Goal: Task Accomplishment & Management: Complete application form

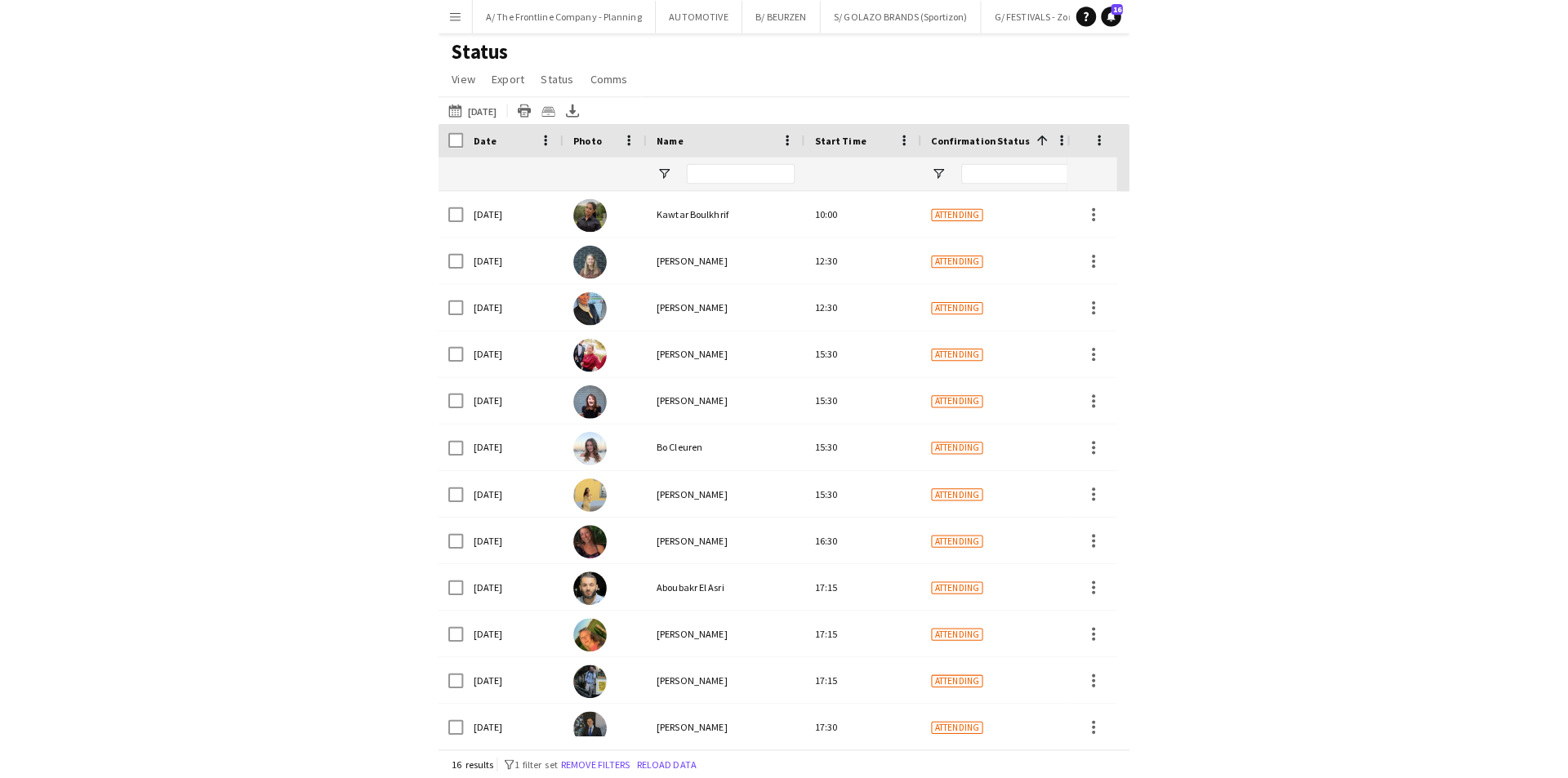
scroll to position [149, 0]
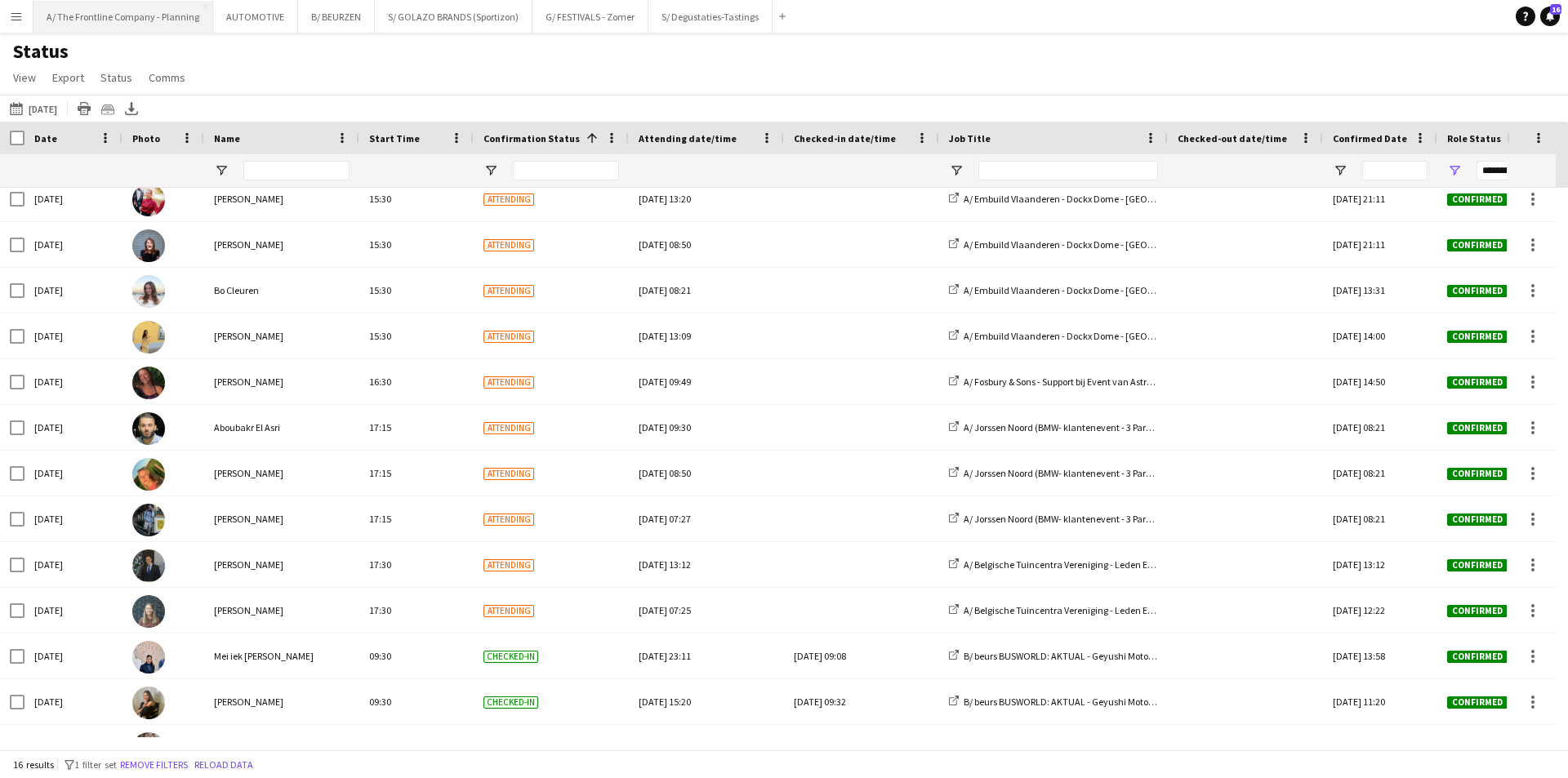
click at [135, 7] on button "A/ The Frontline Company - Planning Close" at bounding box center [124, 16] width 180 height 32
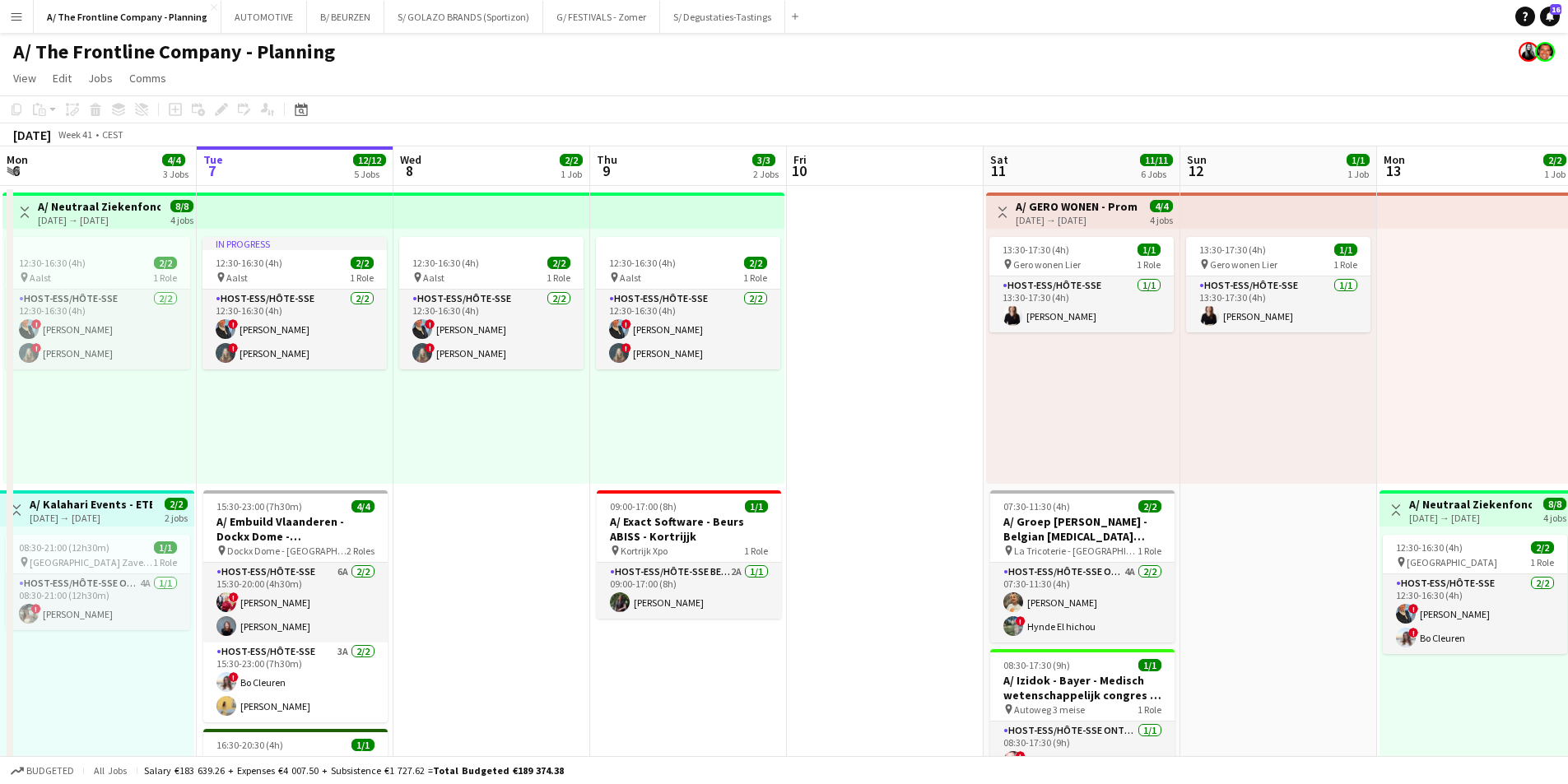
scroll to position [0, 515]
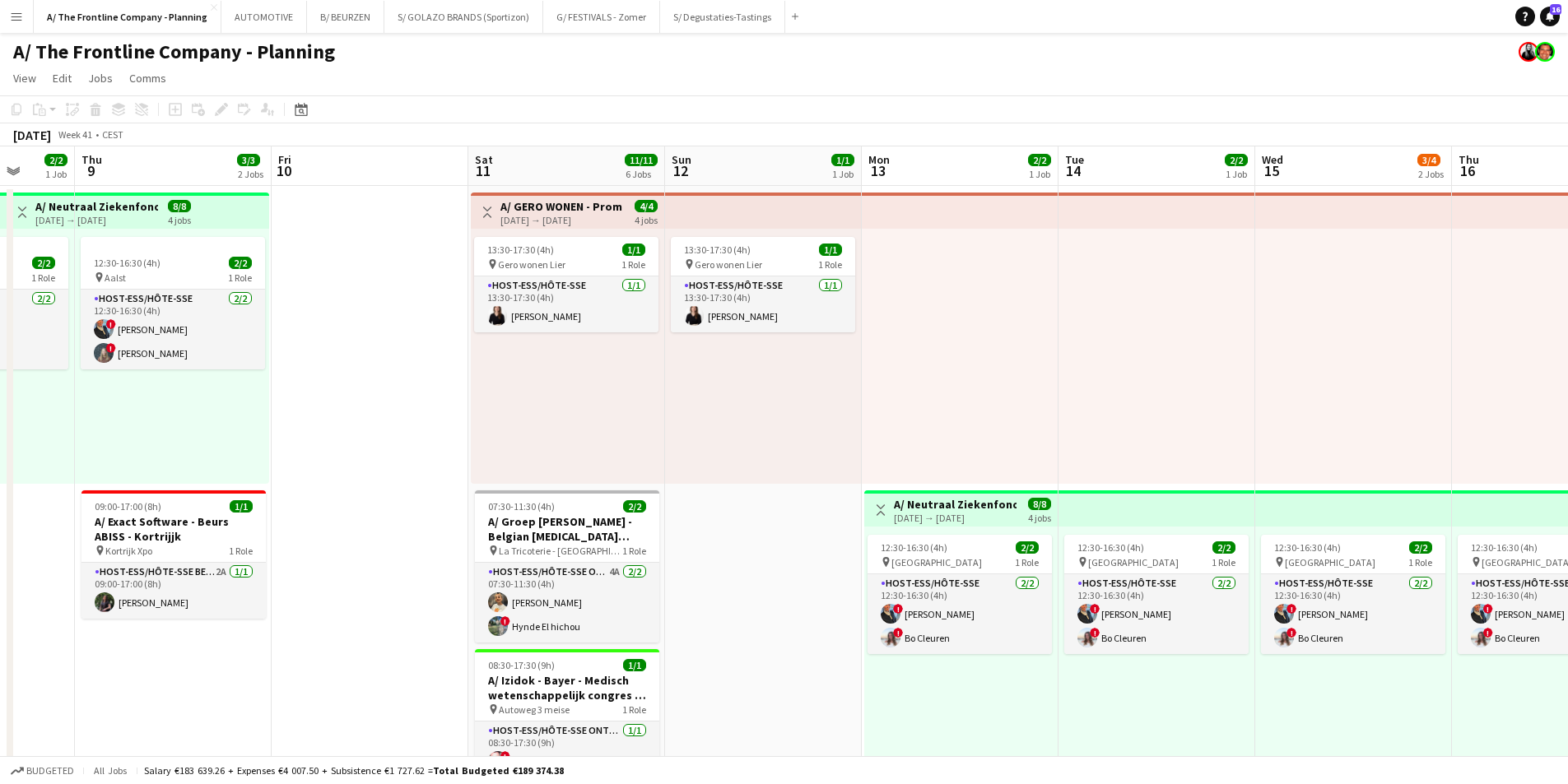
drag, startPoint x: 758, startPoint y: 405, endPoint x: 419, endPoint y: 368, distance: 341.0
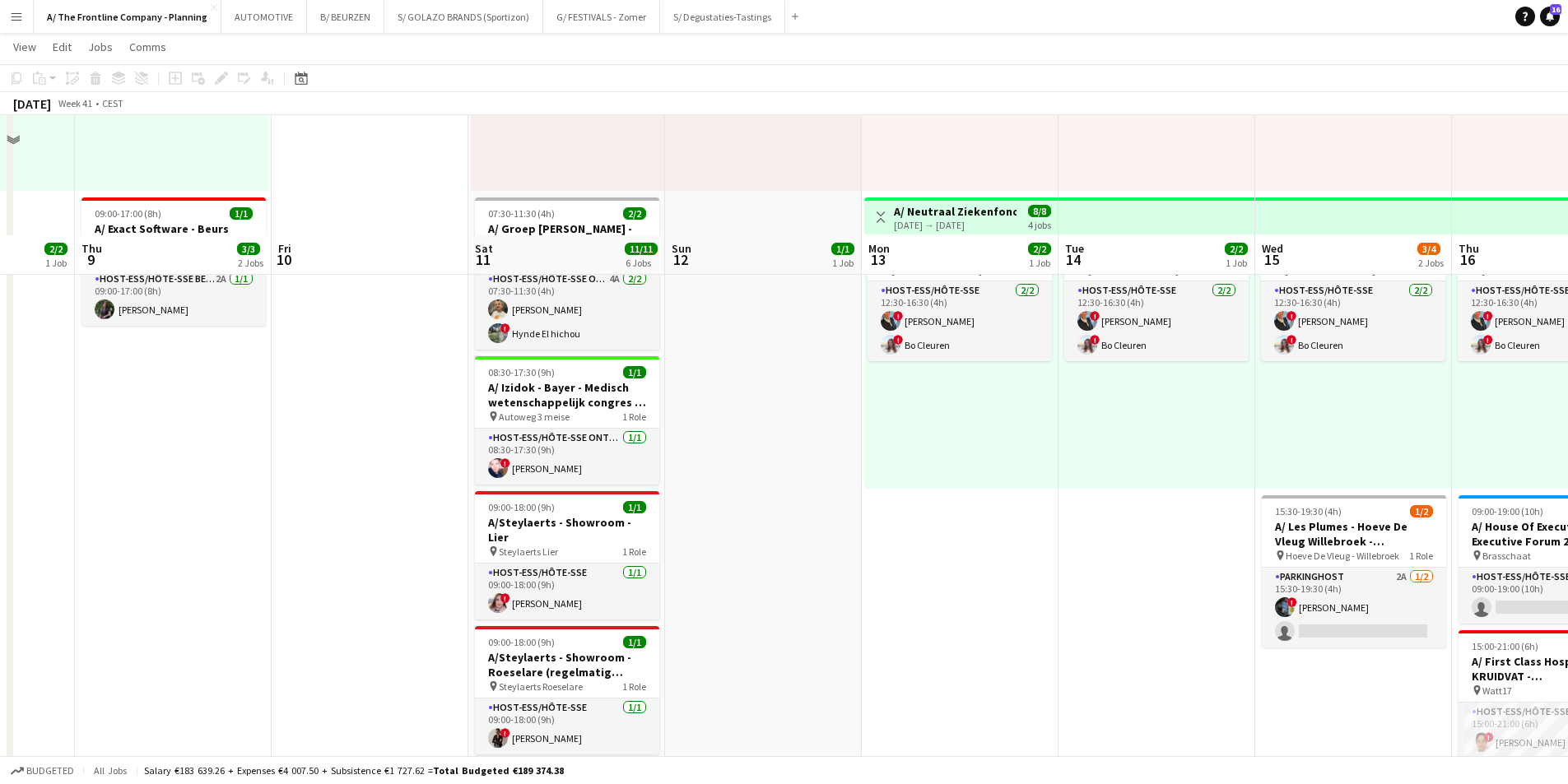
scroll to position [165, 0]
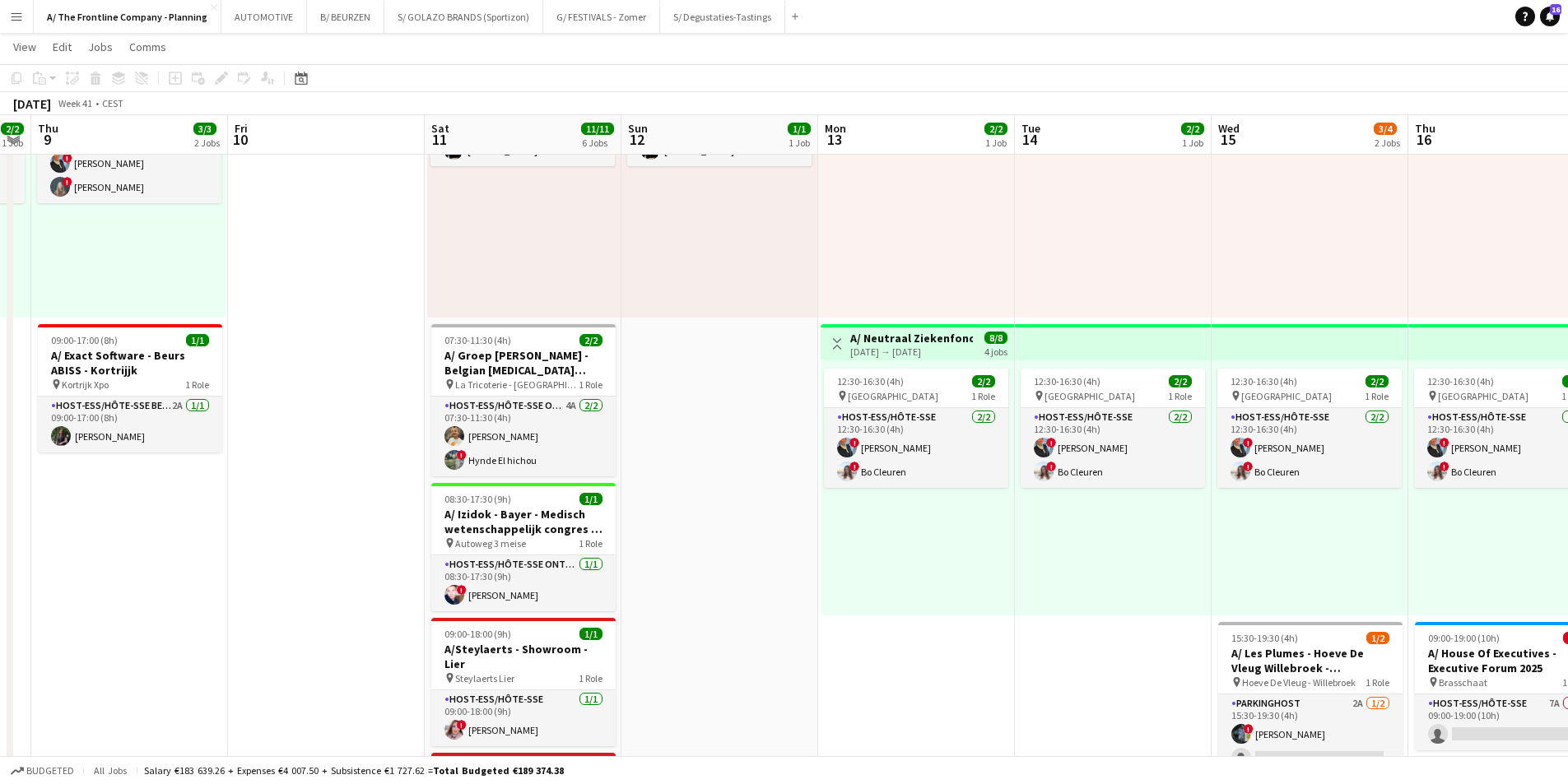
drag, startPoint x: 1071, startPoint y: 248, endPoint x: 281, endPoint y: 259, distance: 790.1
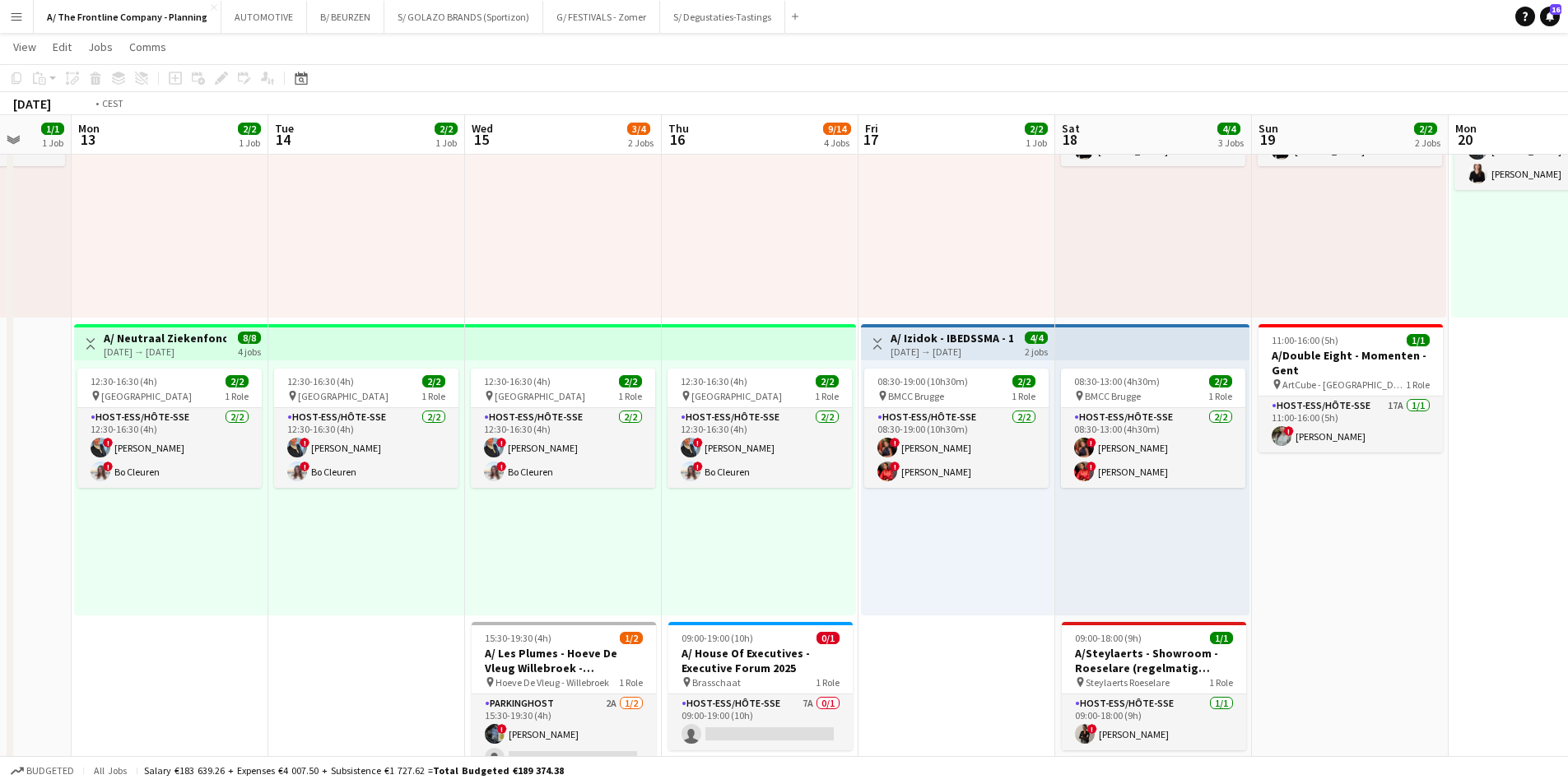
scroll to position [0, 543]
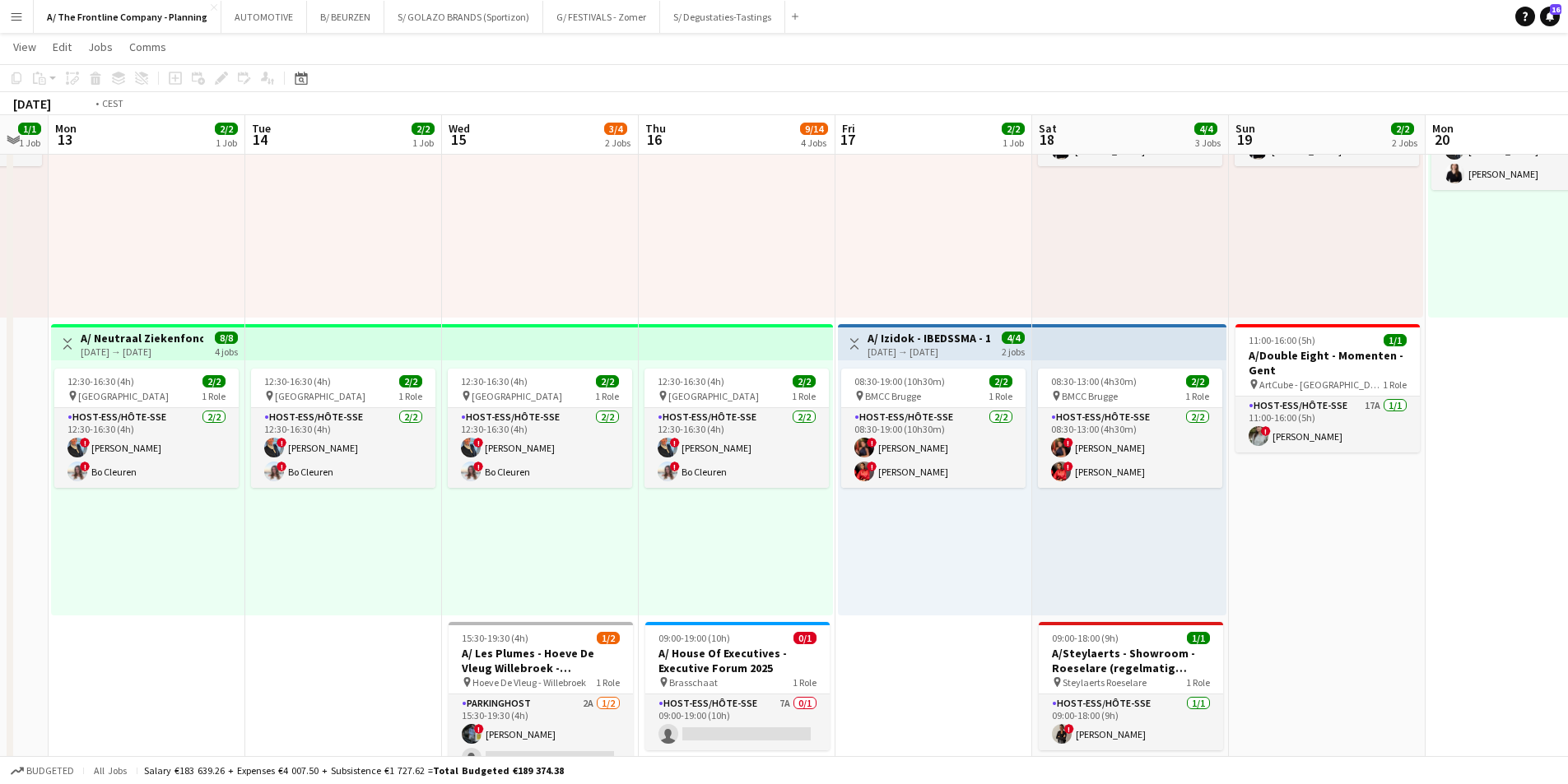
drag, startPoint x: 808, startPoint y: 521, endPoint x: 645, endPoint y: 512, distance: 163.2
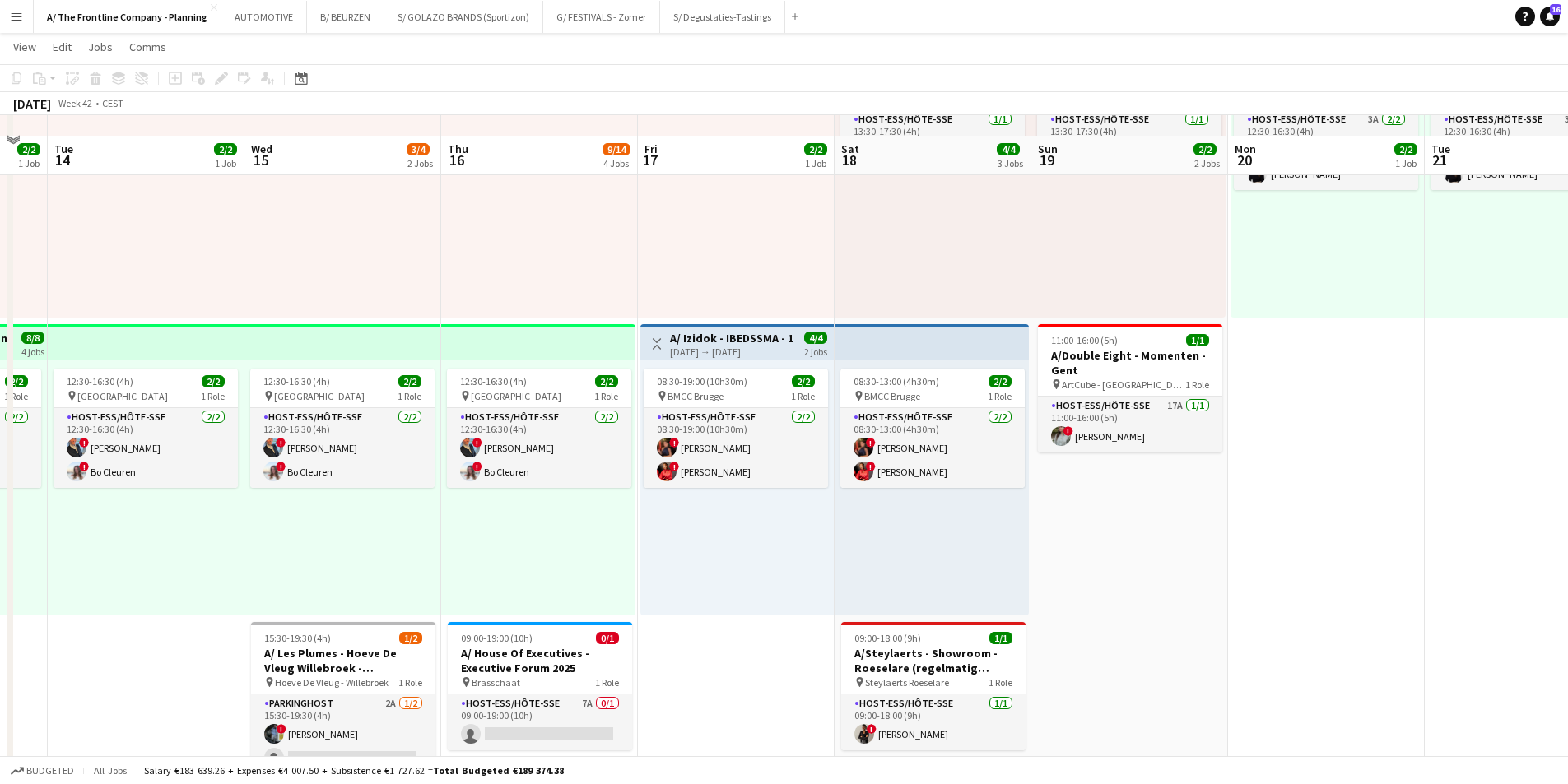
scroll to position [493, 0]
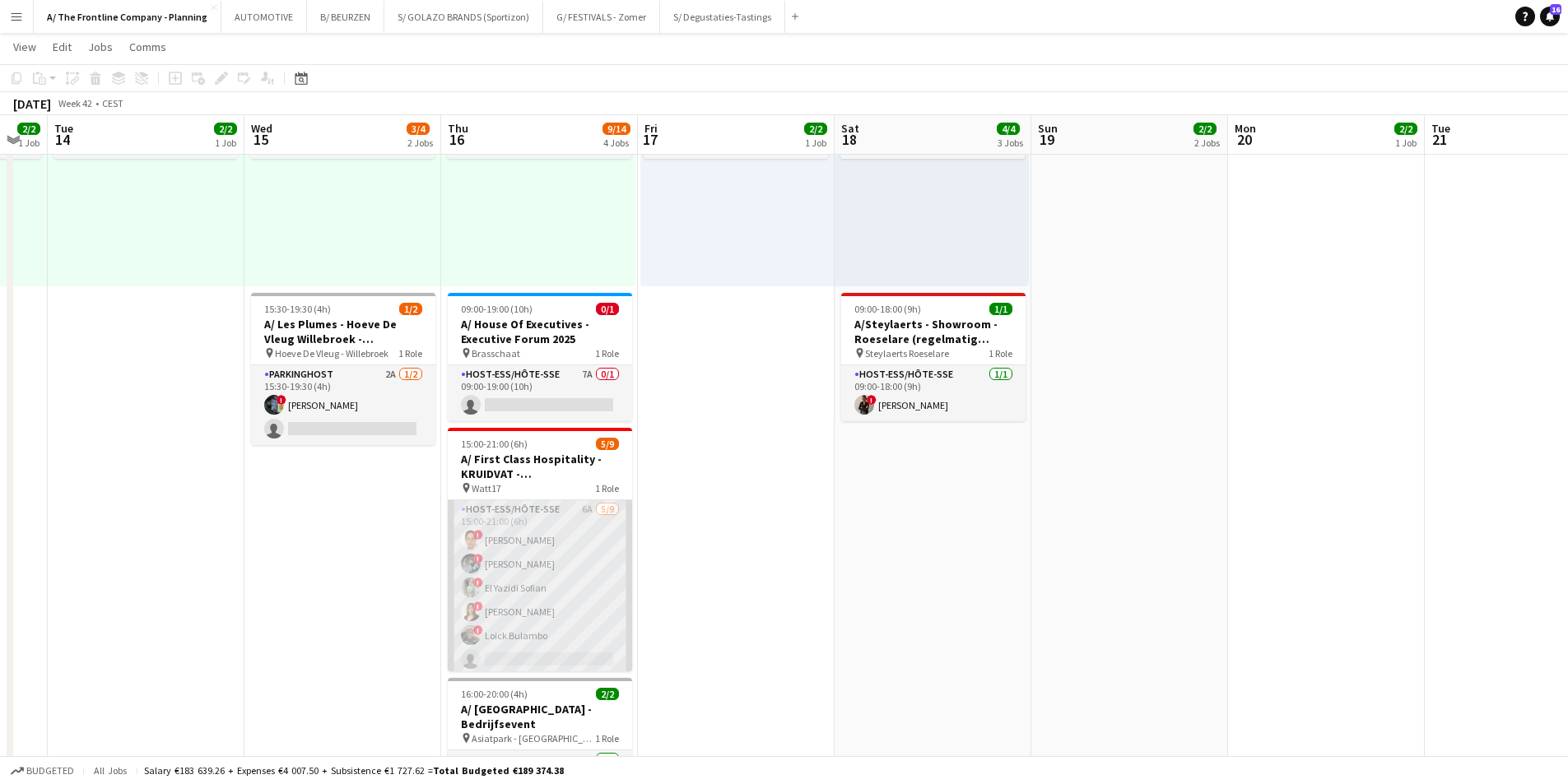
click at [565, 591] on app-card-role "Host-ess/Hôte-sse 6A [DATE] 15:00-21:00 (6h) ! [PERSON_NAME] ! [PERSON_NAME] ! …" at bounding box center [540, 623] width 184 height 247
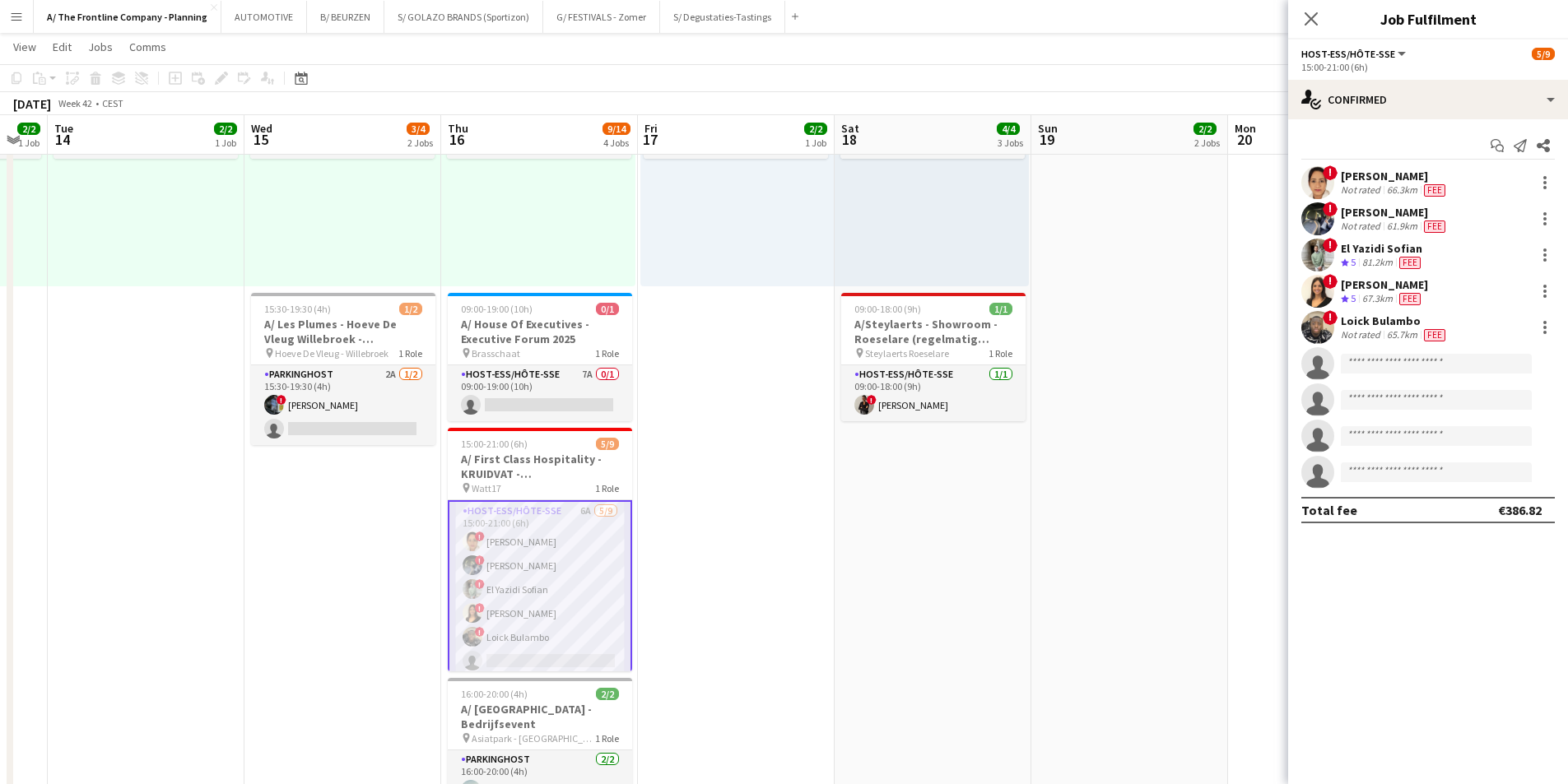
scroll to position [79, 0]
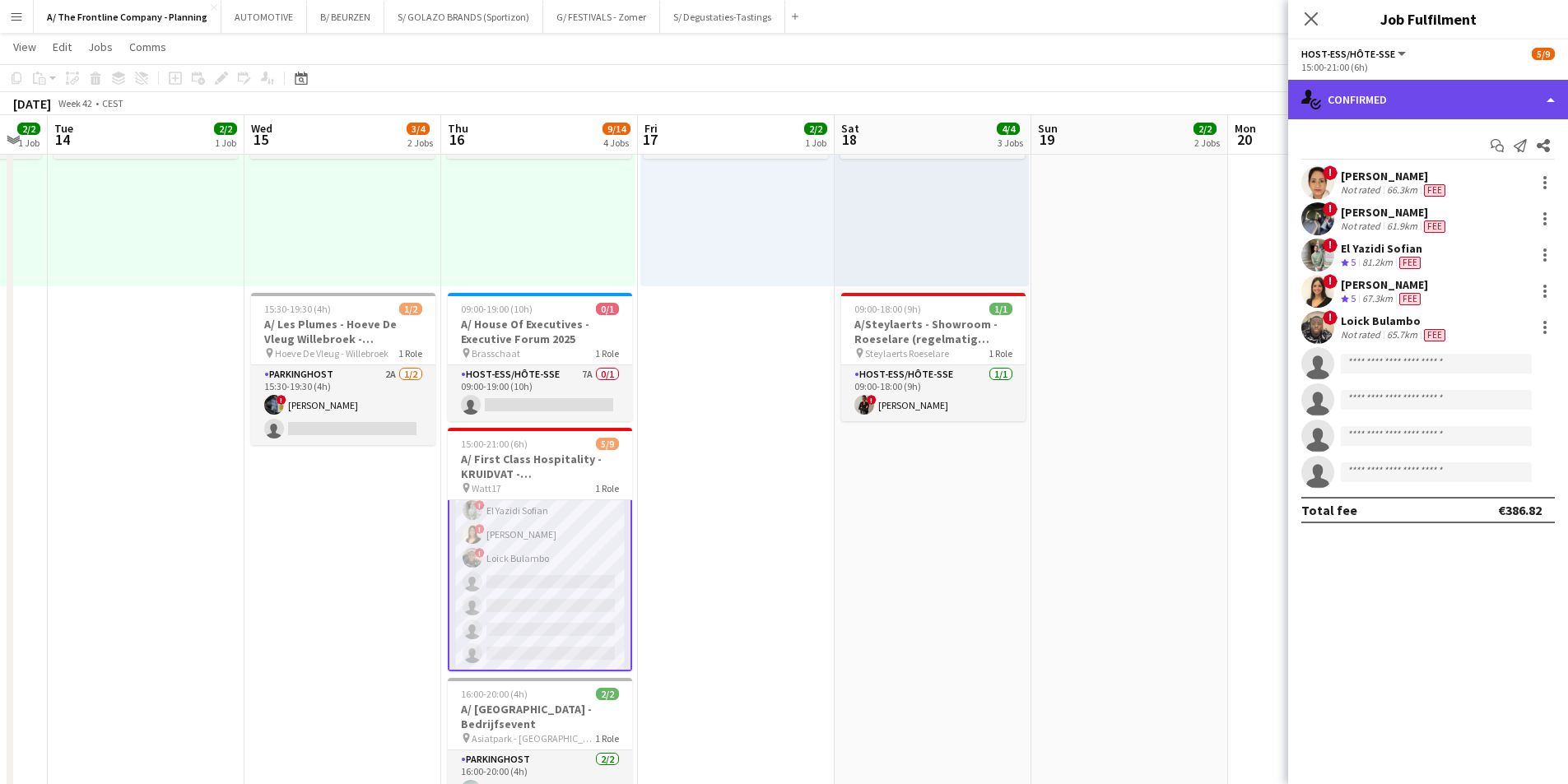
click at [1414, 104] on div "single-neutral-actions-check-2 Confirmed" at bounding box center [1427, 99] width 280 height 39
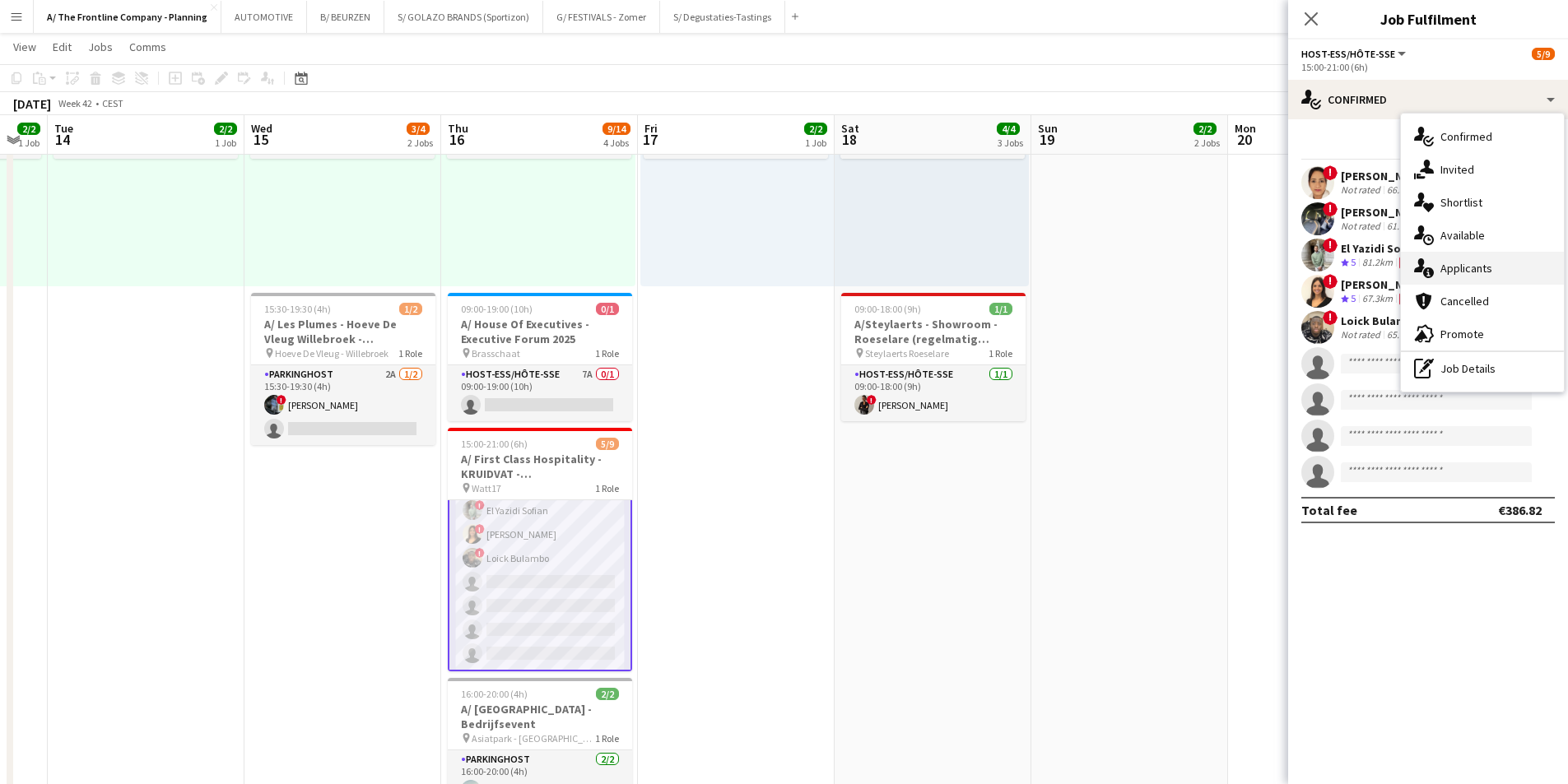
click at [1465, 260] on div "single-neutral-actions-information Applicants" at bounding box center [1482, 268] width 163 height 33
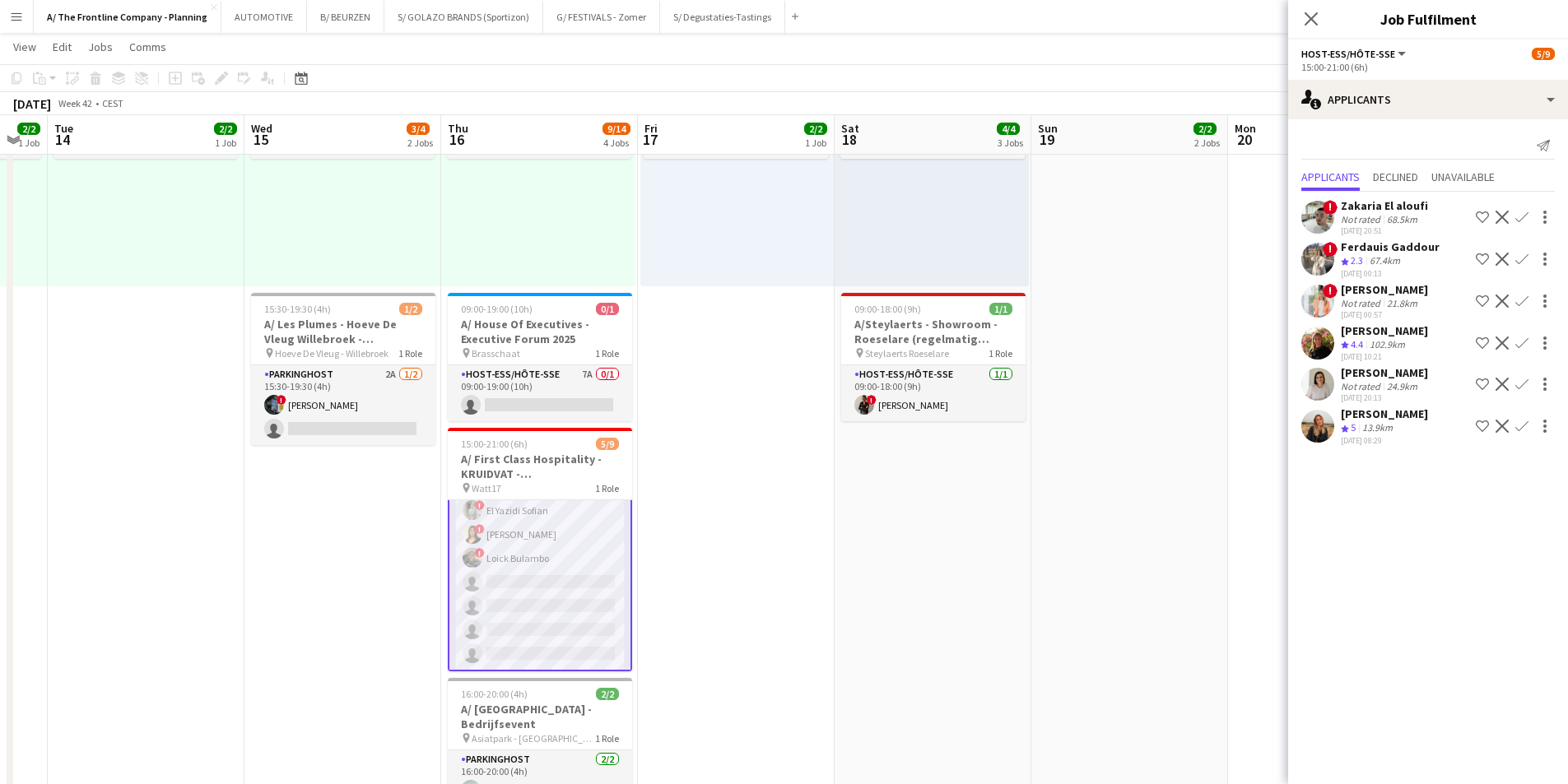
click at [1374, 338] on div "102.9km" at bounding box center [1387, 345] width 42 height 14
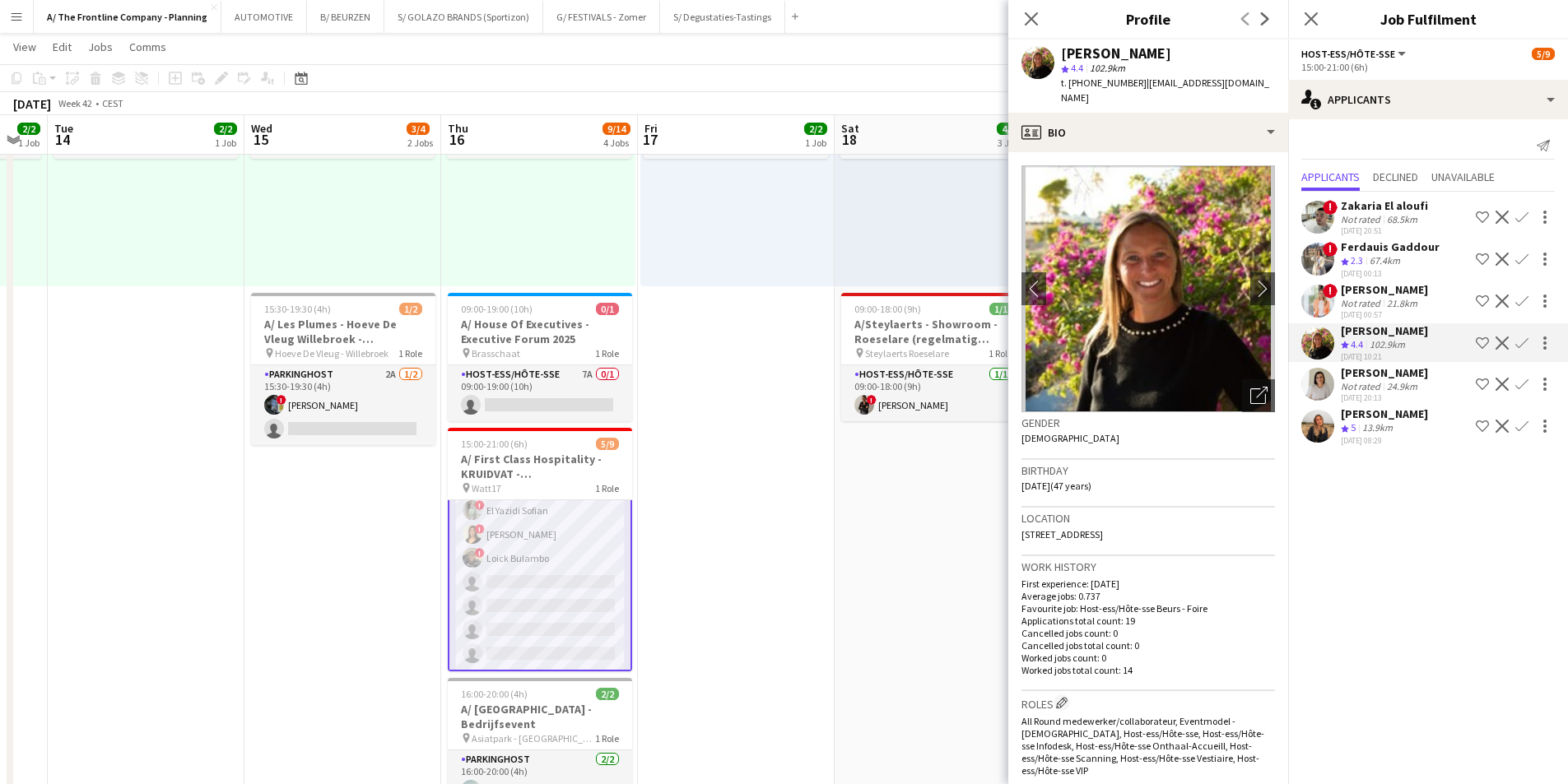
click at [919, 534] on app-date-cell "13:30-17:30 (4h) 1/1 pin Gero wonen Lier 1 Role Host-ess/Hôte-sse [DATE] 13:30-…" at bounding box center [934, 529] width 197 height 1675
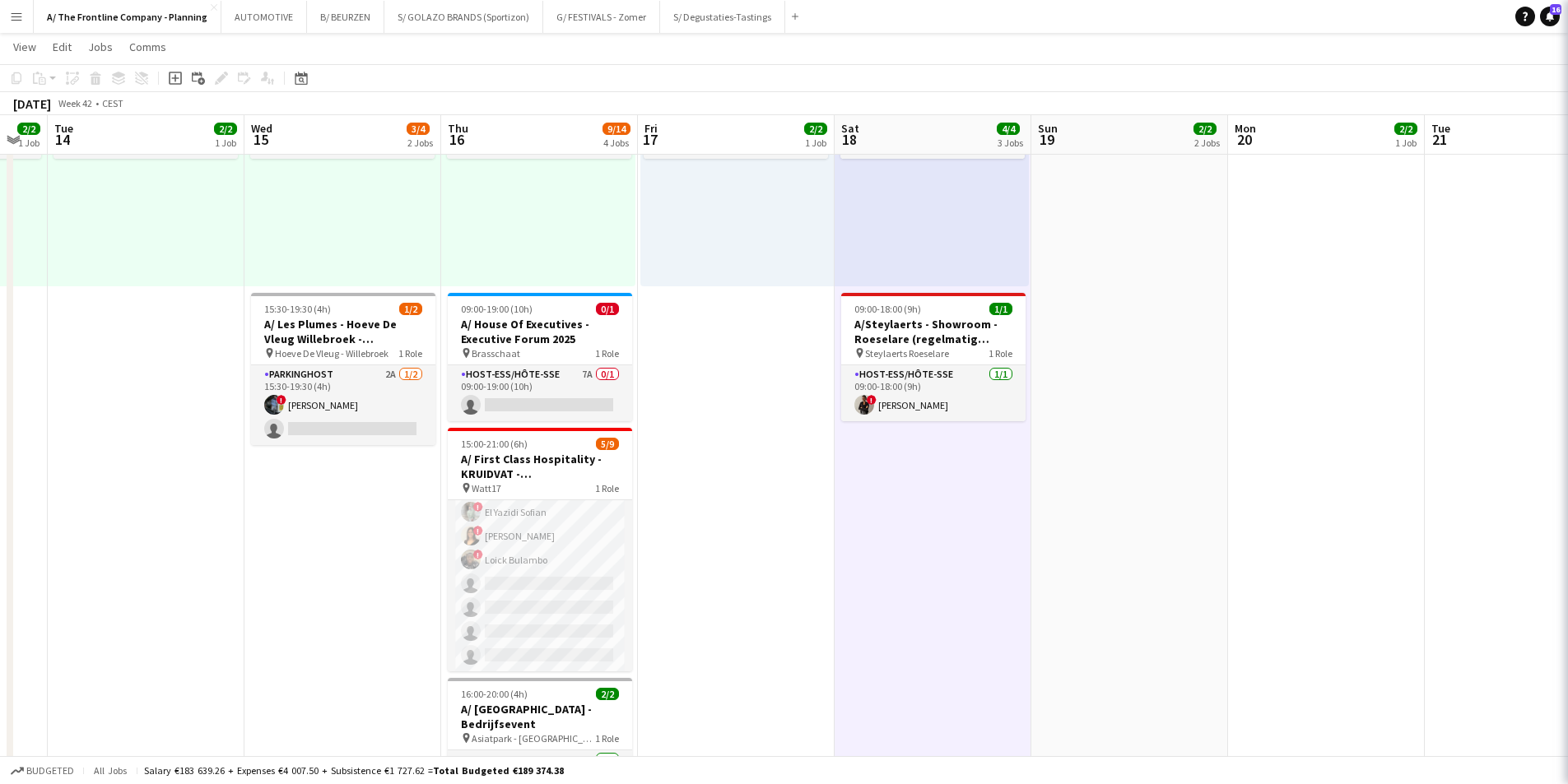
scroll to position [76, 0]
click at [311, 529] on app-date-cell "12:30-16:30 (4h) 2/2 pin Leuven 1 Role Host-ess/Hôte-sse [DATE] 12:30-16:30 (4h…" at bounding box center [343, 529] width 197 height 1675
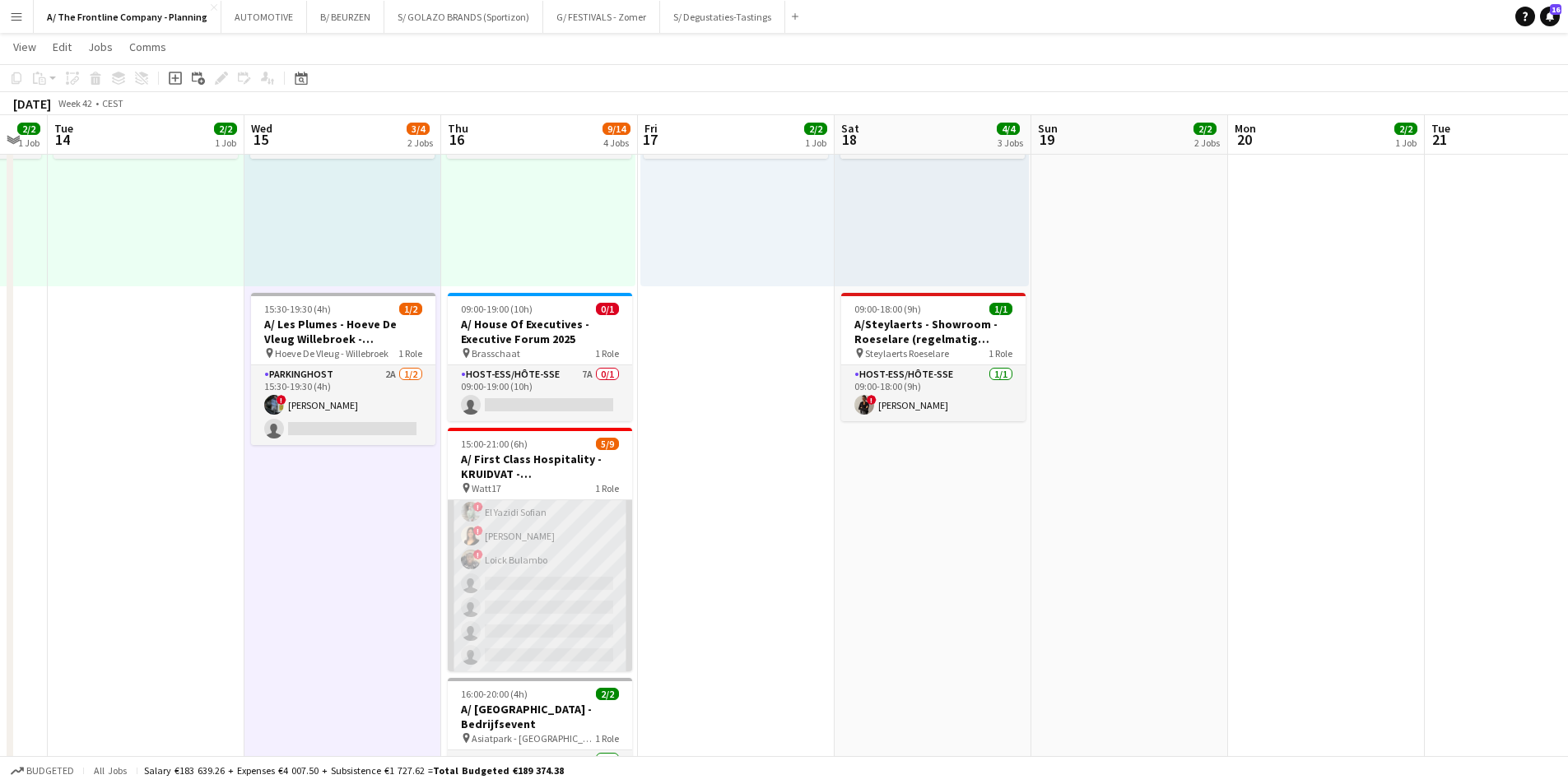
click at [567, 545] on app-card-role "Host-ess/Hôte-sse 6A [DATE] 15:00-21:00 (6h) ! [PERSON_NAME] ! [PERSON_NAME] ! …" at bounding box center [540, 547] width 184 height 247
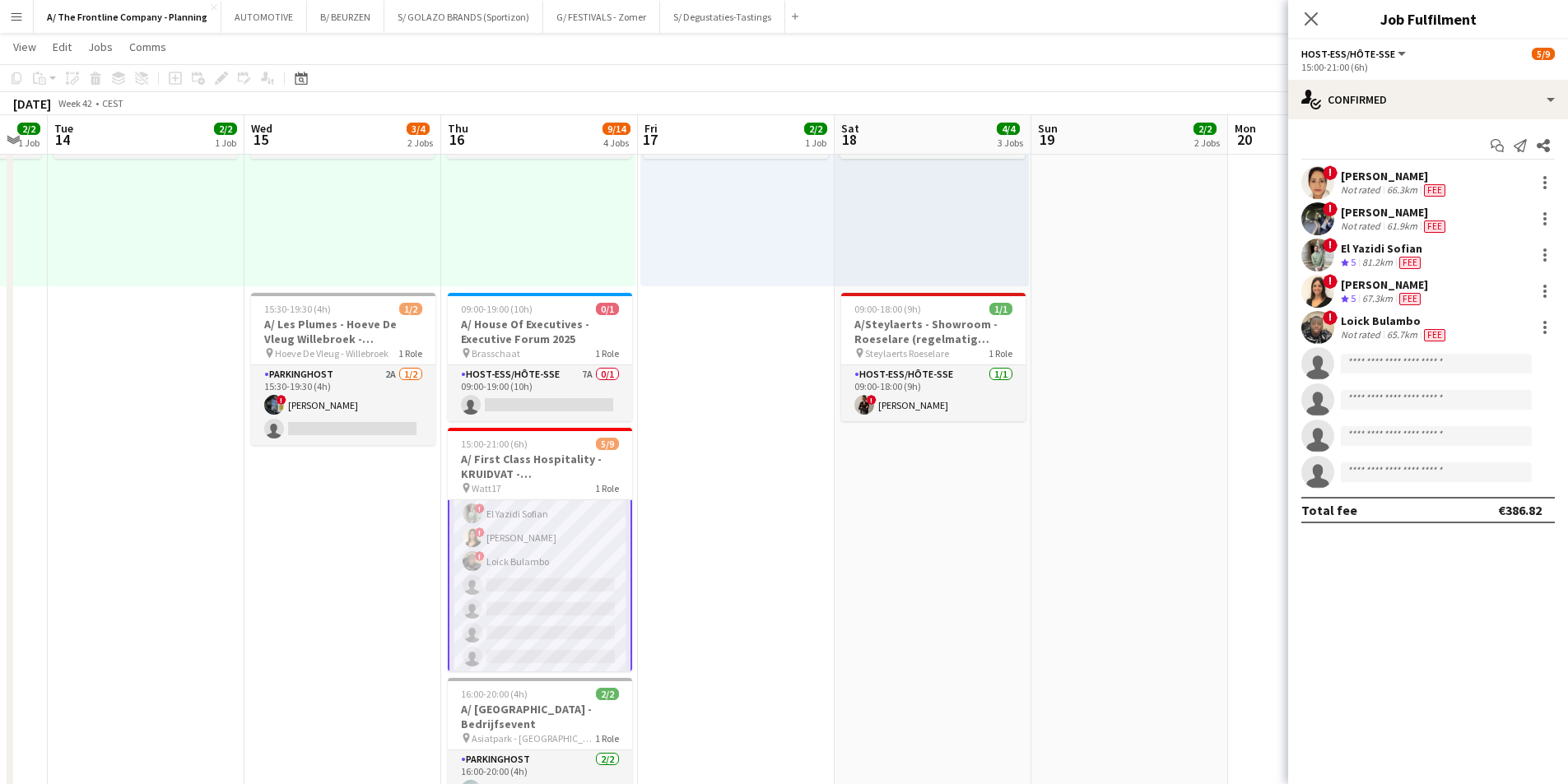
scroll to position [77, 0]
click at [1381, 284] on div "[PERSON_NAME]" at bounding box center [1384, 284] width 87 height 15
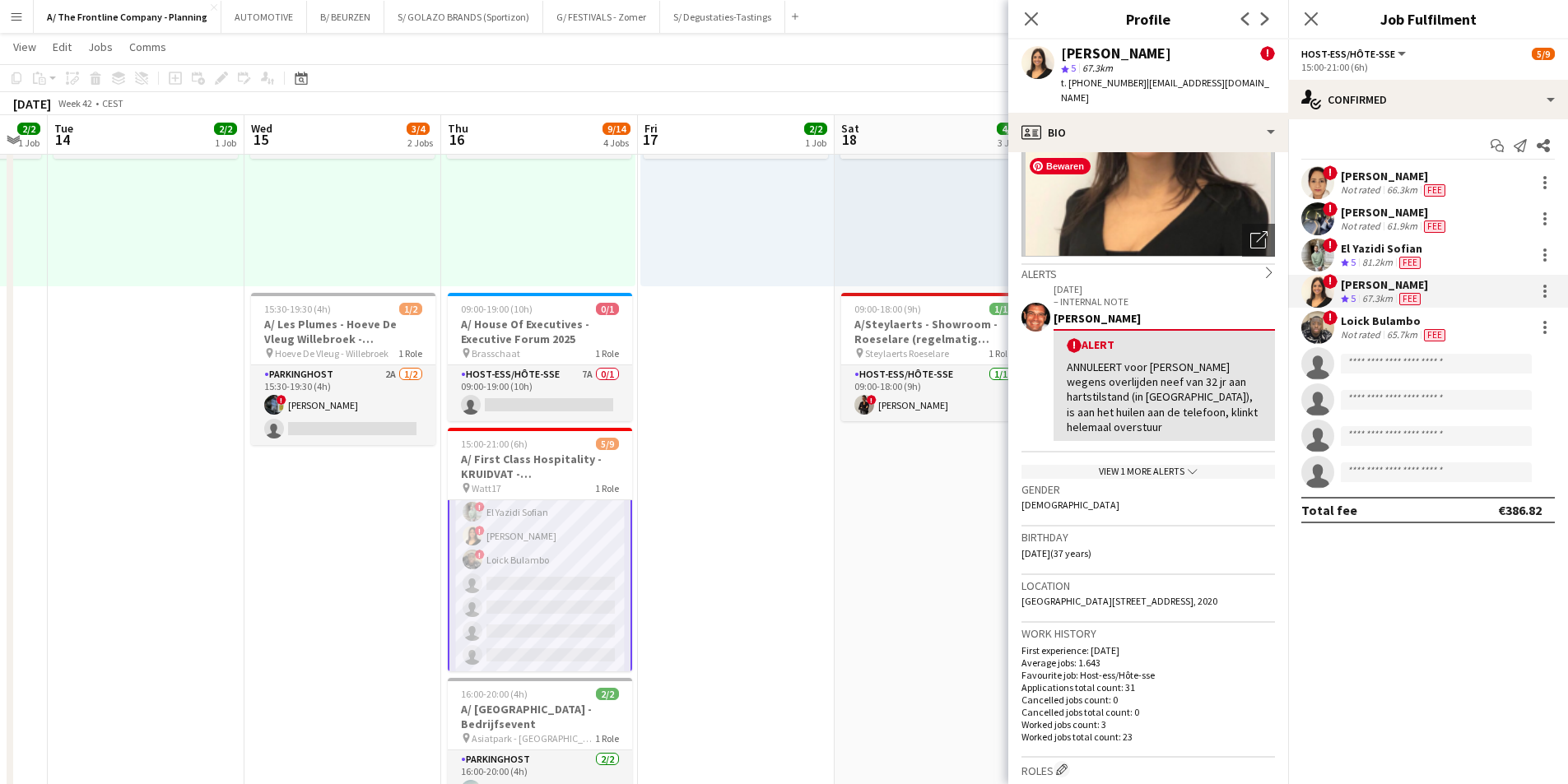
scroll to position [165, 0]
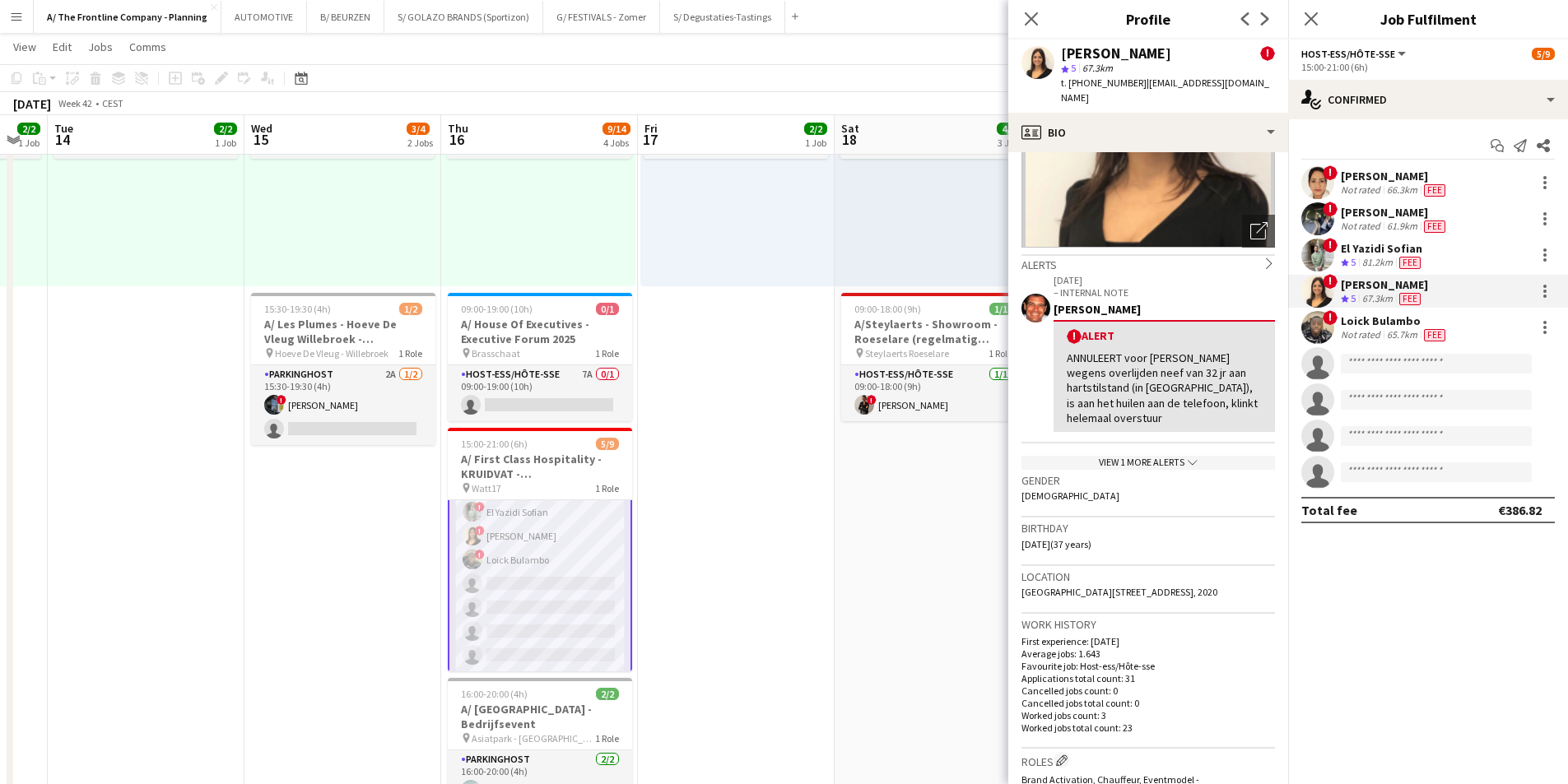
drag, startPoint x: 1218, startPoint y: 571, endPoint x: 1056, endPoint y: 580, distance: 162.2
click at [1015, 579] on app-crew-profile-bio "chevron-left chevron-right Open photos pop-in Alerts chevron-right [DATE] – INT…" at bounding box center [1148, 468] width 280 height 632
copy span "[GEOGRAPHIC_DATA][STREET_ADDRESS], 2020"
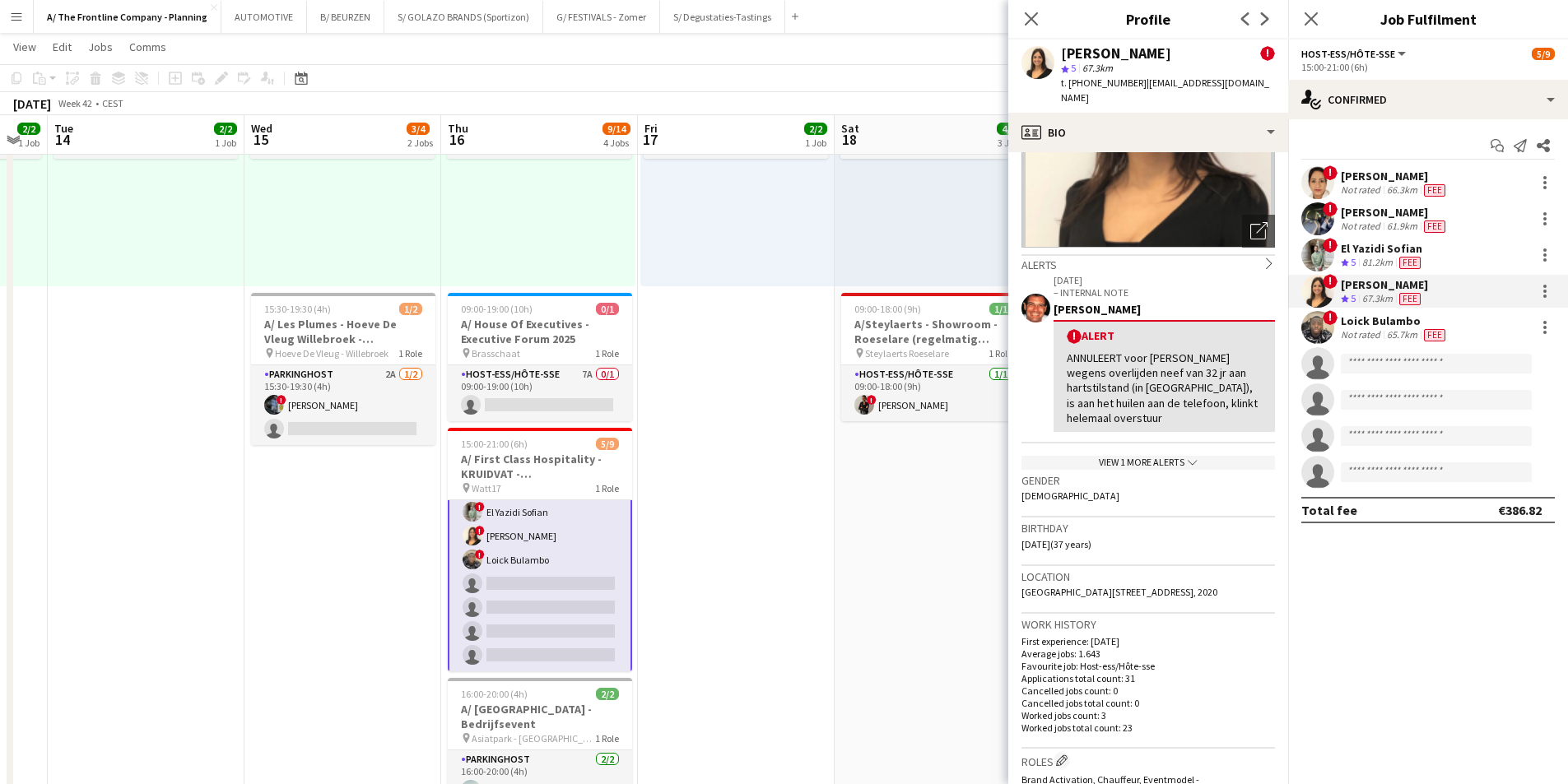
click at [192, 229] on div "12:30-16:30 (4h) 2/2 pin Leuven 1 Role Host-ess/Hôte-sse [DATE] 12:30-16:30 (4h…" at bounding box center [146, 159] width 197 height 255
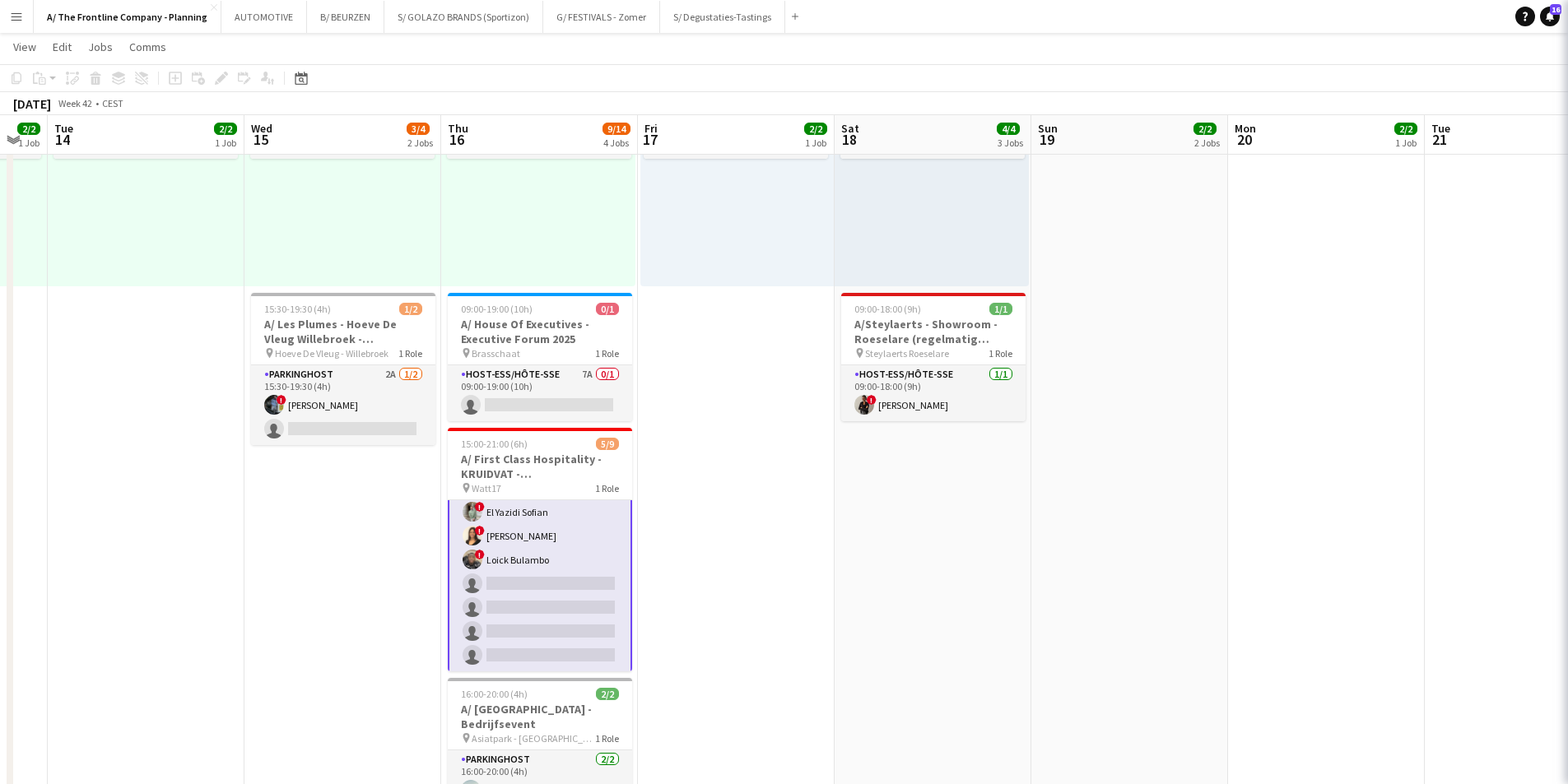
scroll to position [76, 0]
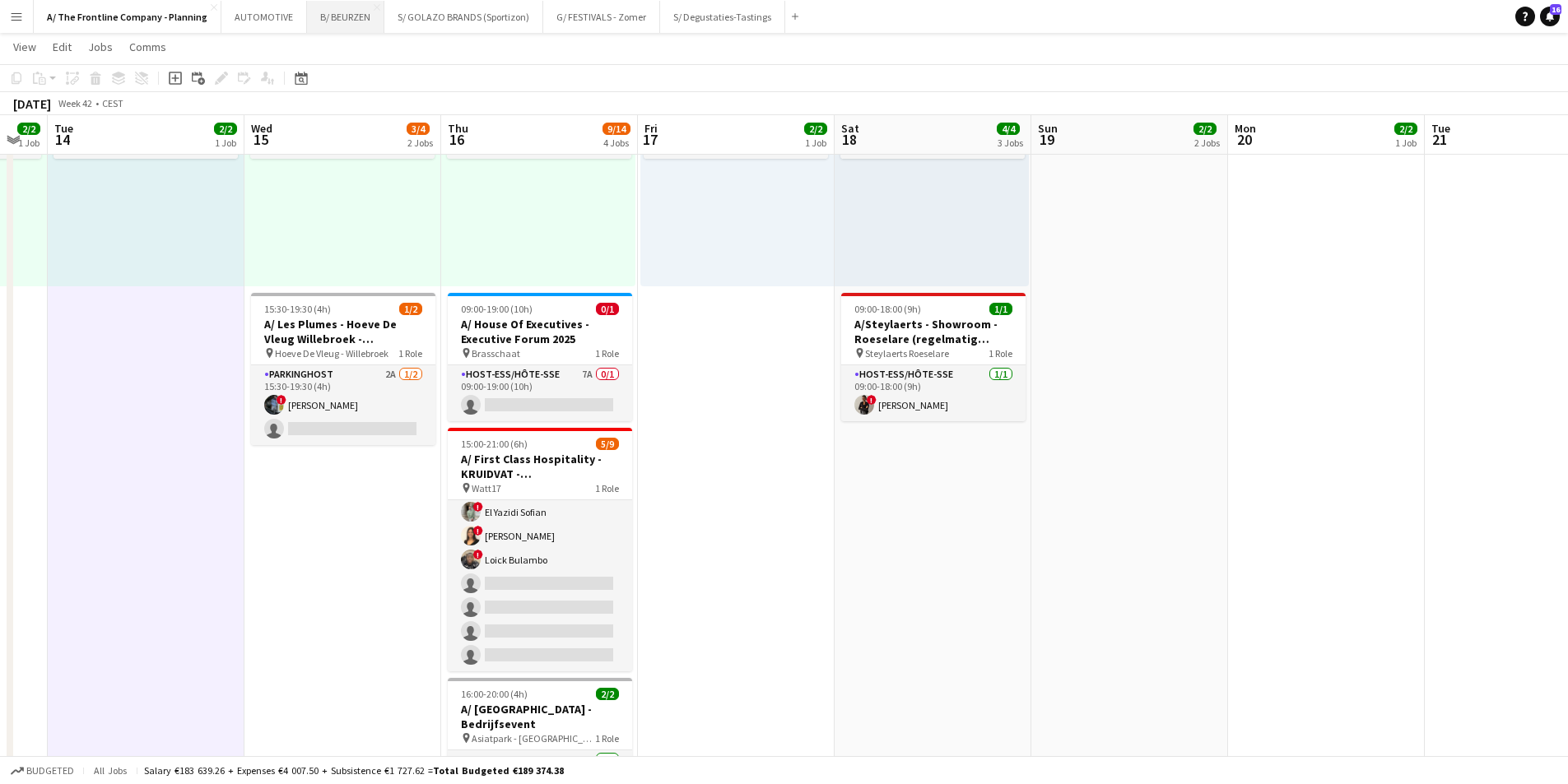
click at [350, 19] on button "B/ BEURZEN Close" at bounding box center [345, 17] width 77 height 32
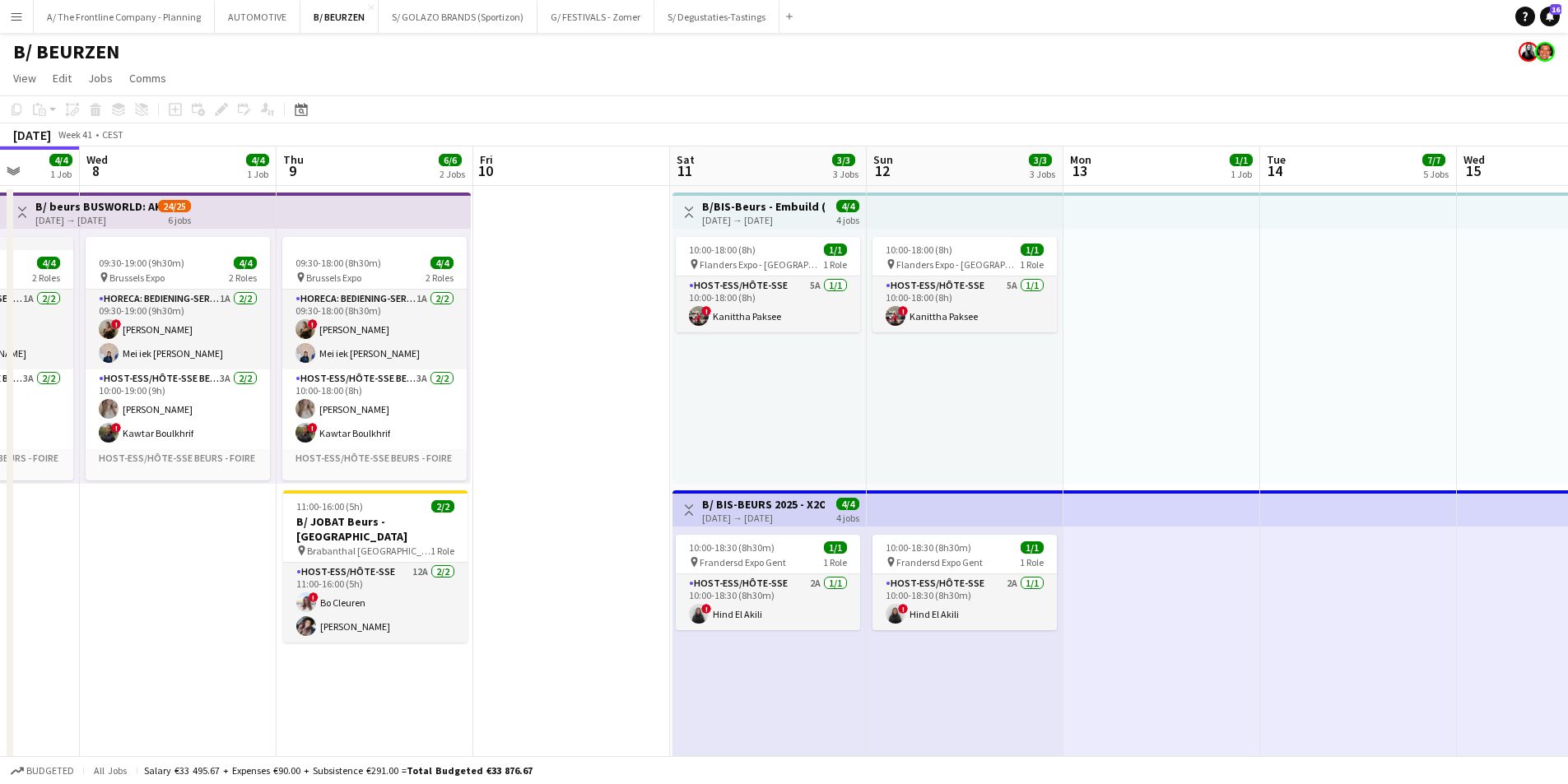
drag, startPoint x: 1058, startPoint y: 377, endPoint x: 220, endPoint y: 341, distance: 838.8
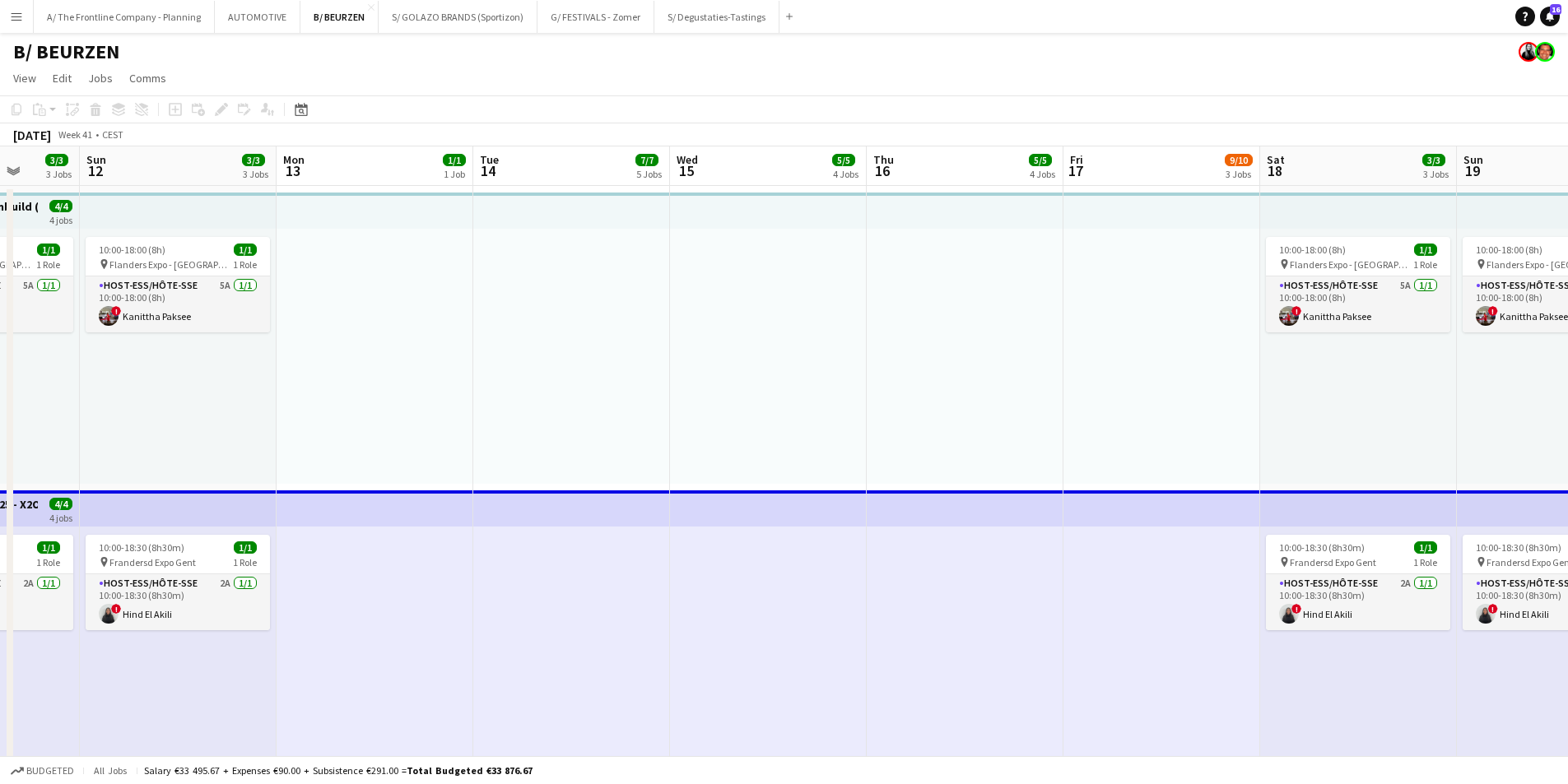
scroll to position [0, 525]
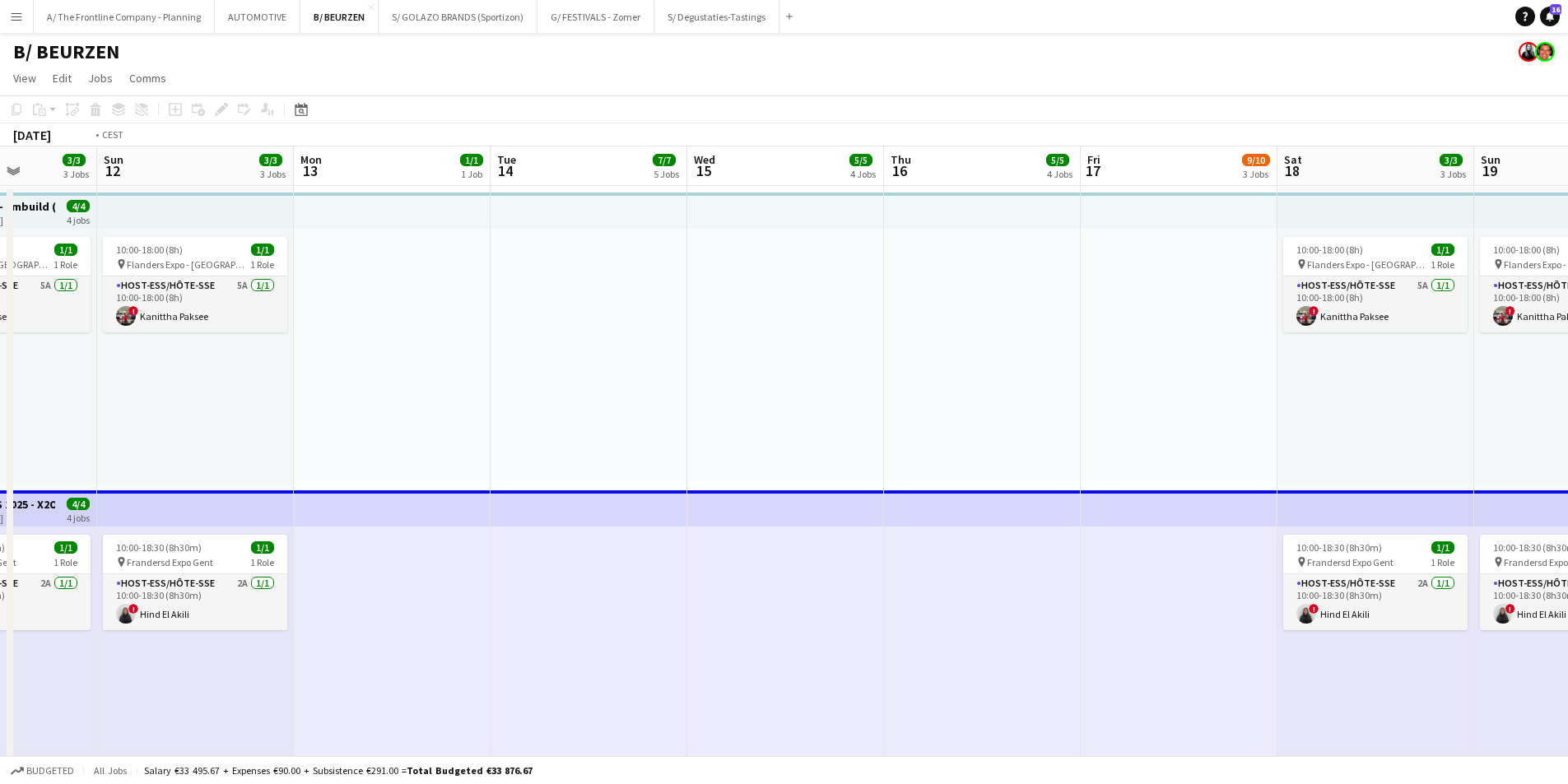
drag, startPoint x: 1237, startPoint y: 466, endPoint x: 437, endPoint y: 393, distance: 803.3
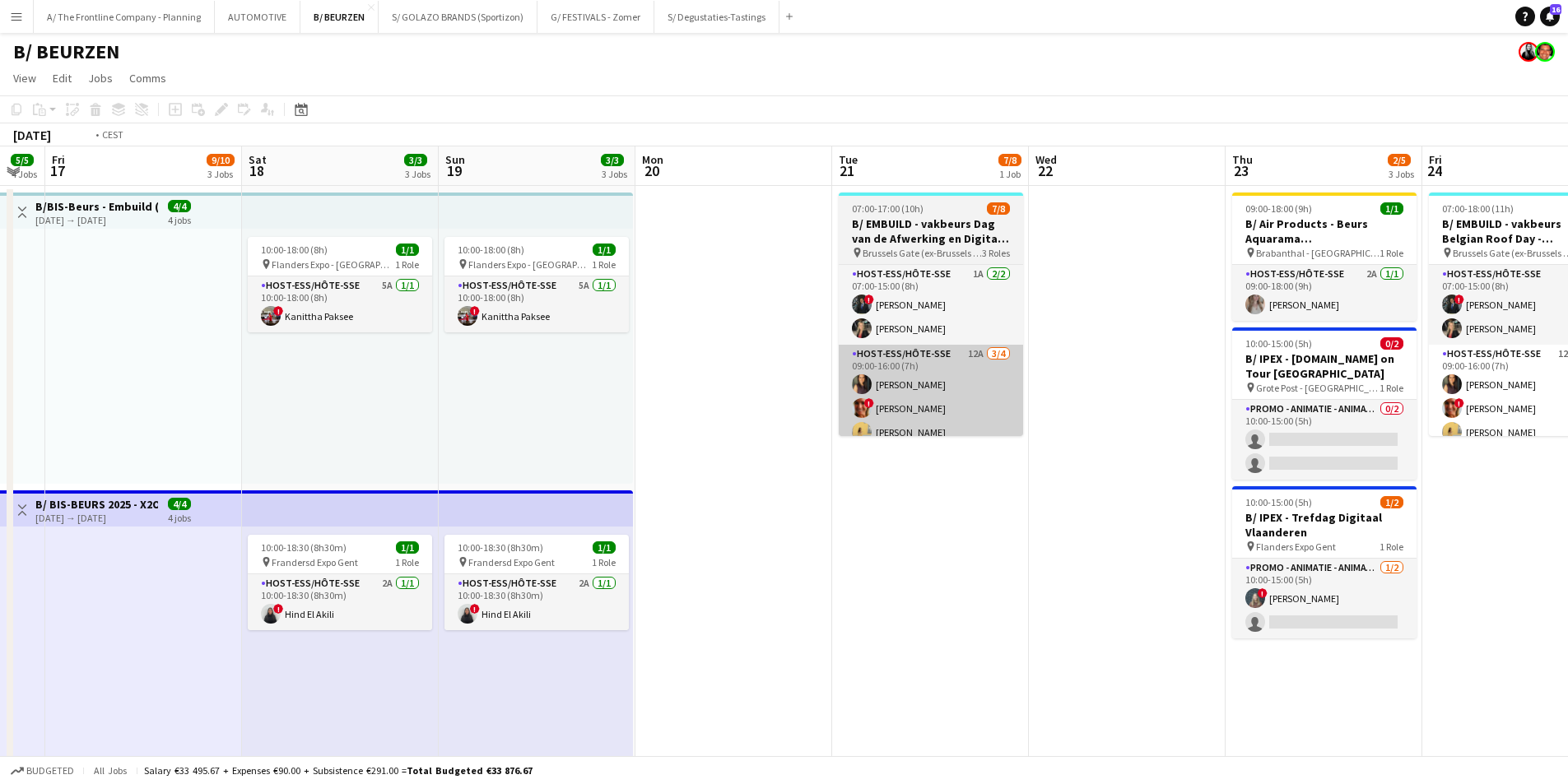
drag, startPoint x: 1098, startPoint y: 378, endPoint x: 178, endPoint y: 353, distance: 920.3
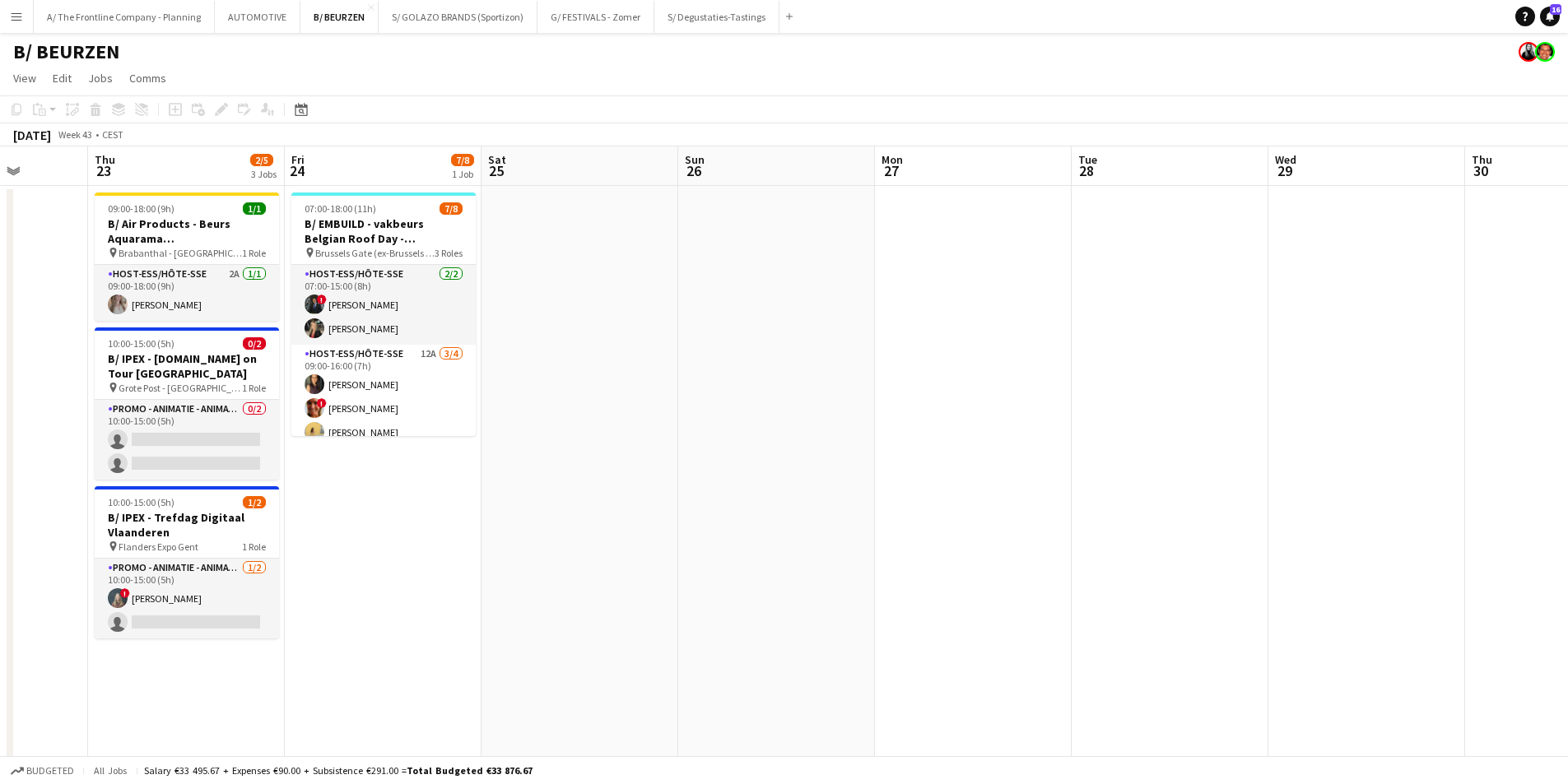
drag, startPoint x: 1015, startPoint y: 429, endPoint x: 613, endPoint y: 420, distance: 402.1
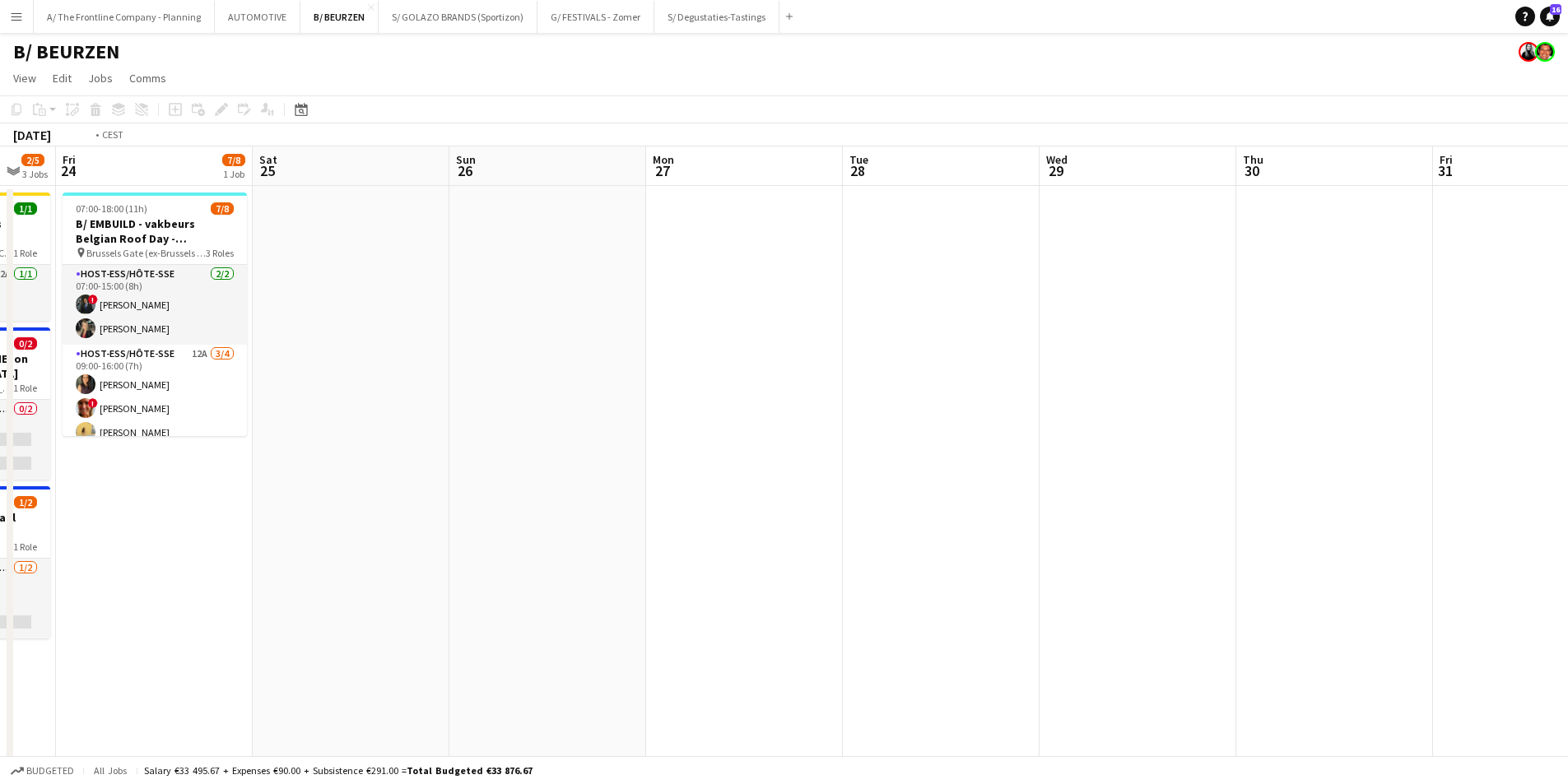
drag, startPoint x: 860, startPoint y: 418, endPoint x: 308, endPoint y: 412, distance: 552.0
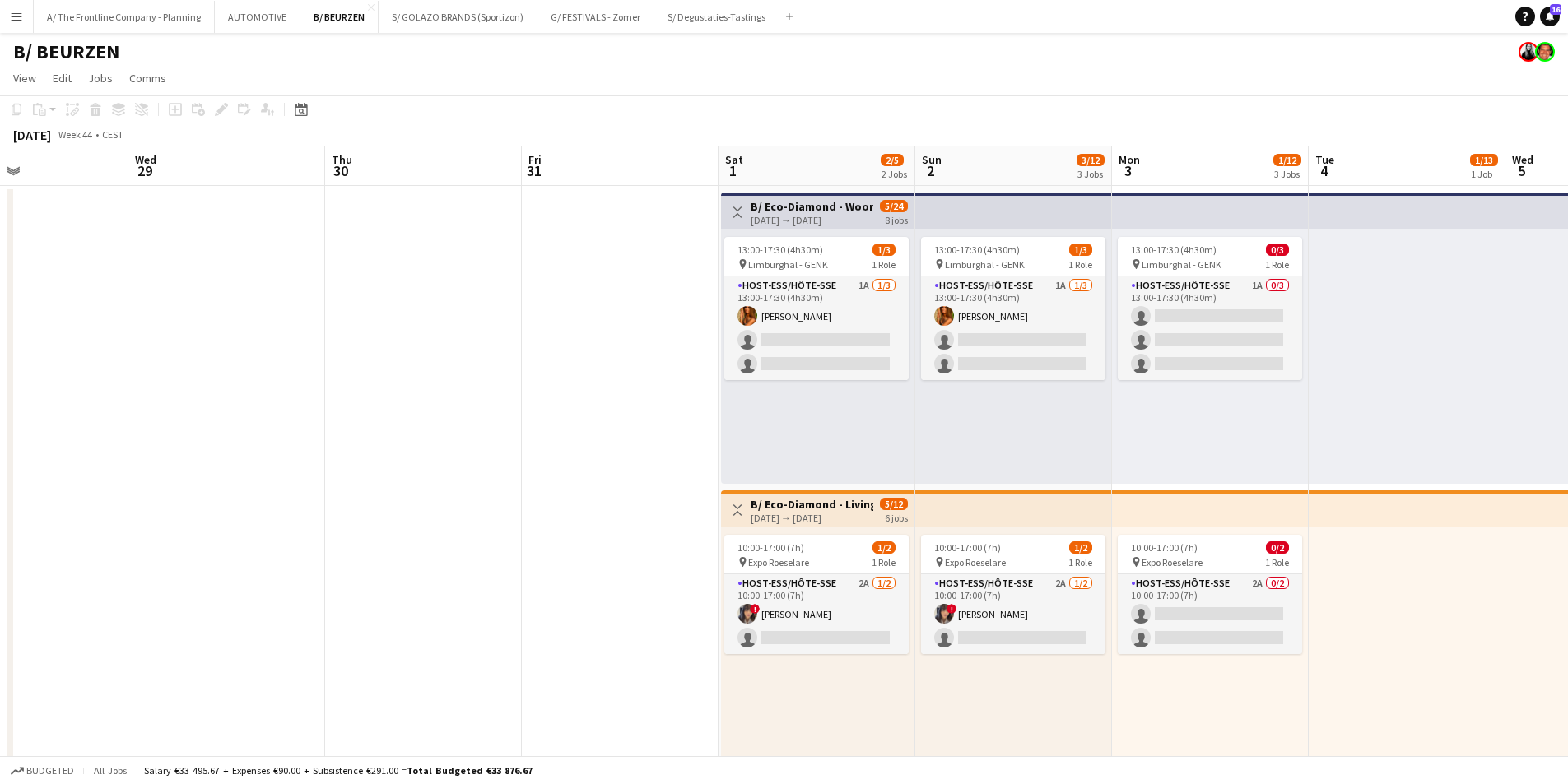
scroll to position [0, 646]
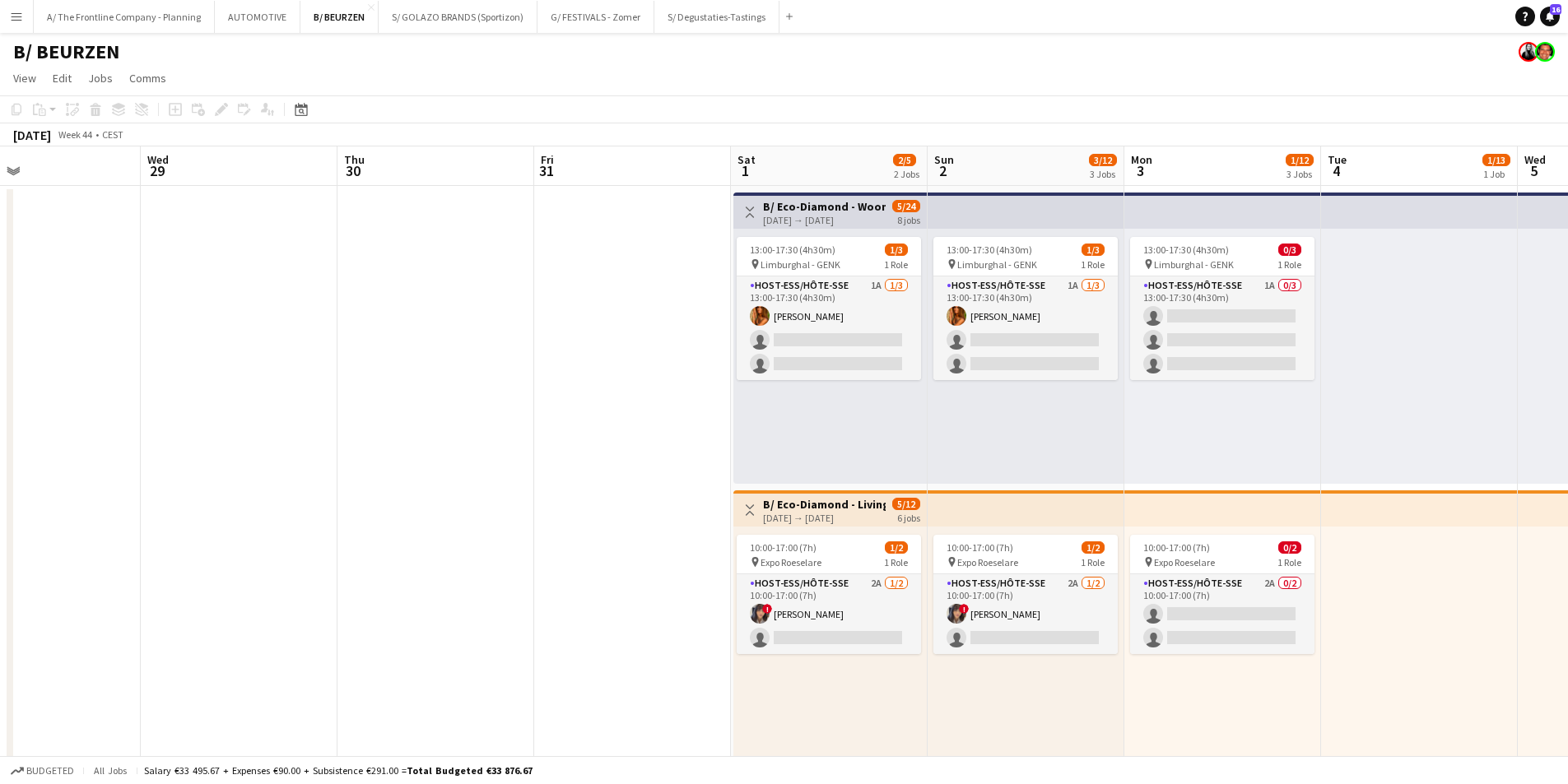
drag, startPoint x: 570, startPoint y: 403, endPoint x: 155, endPoint y: 387, distance: 415.3
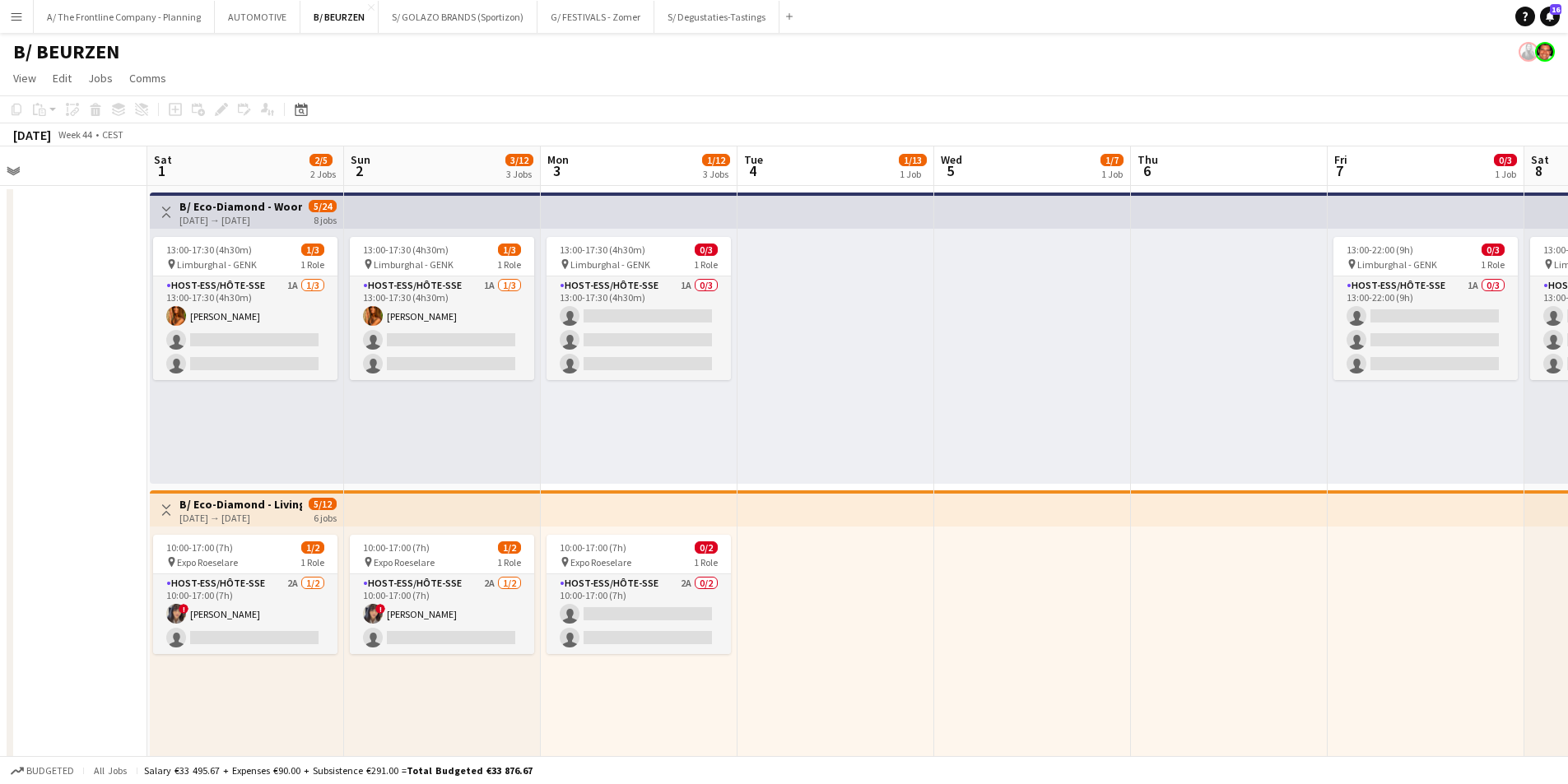
scroll to position [0, 643]
drag, startPoint x: 946, startPoint y: 445, endPoint x: 753, endPoint y: 442, distance: 193.0
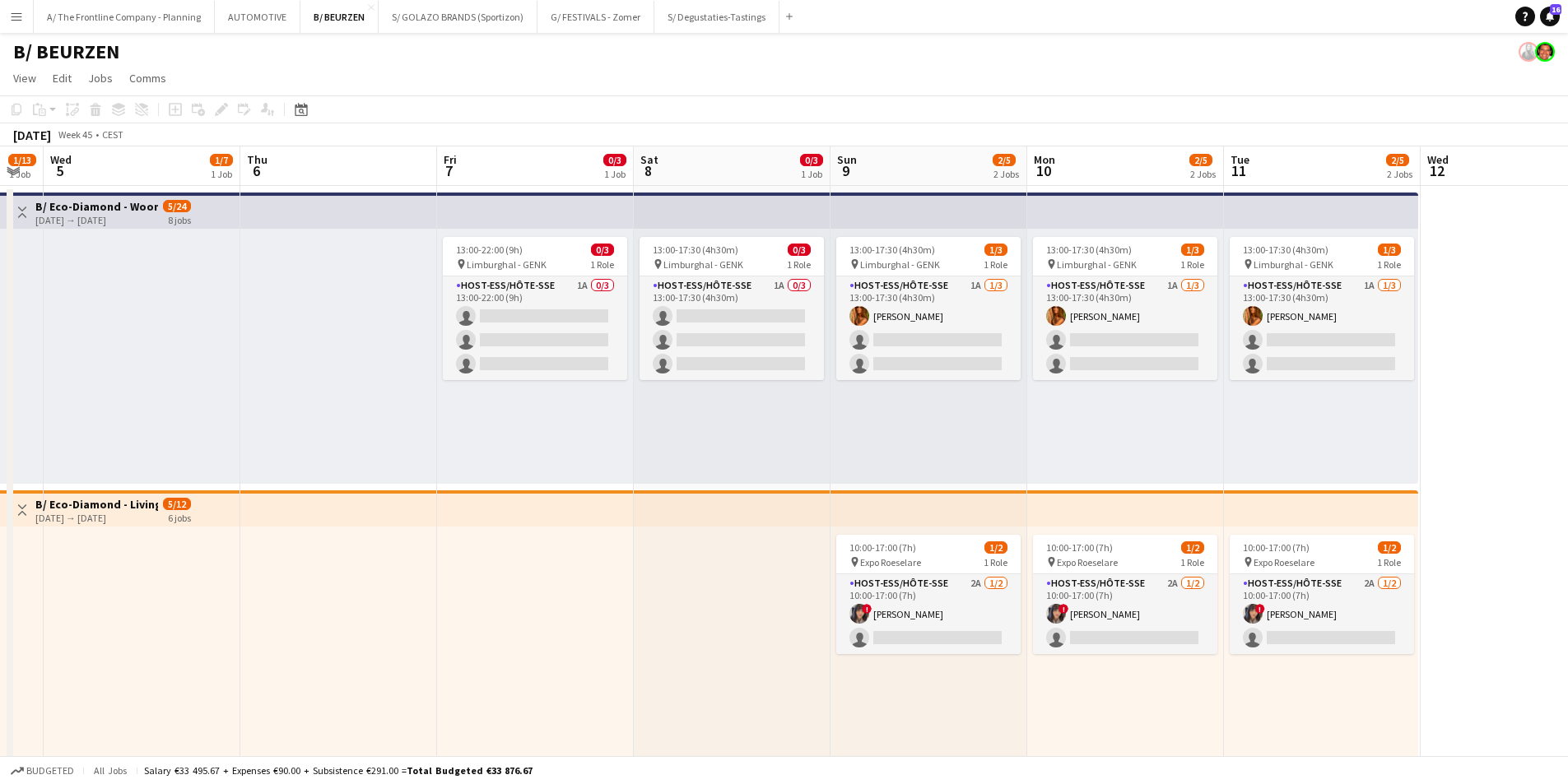
drag, startPoint x: 919, startPoint y: 422, endPoint x: 894, endPoint y: 453, distance: 39.8
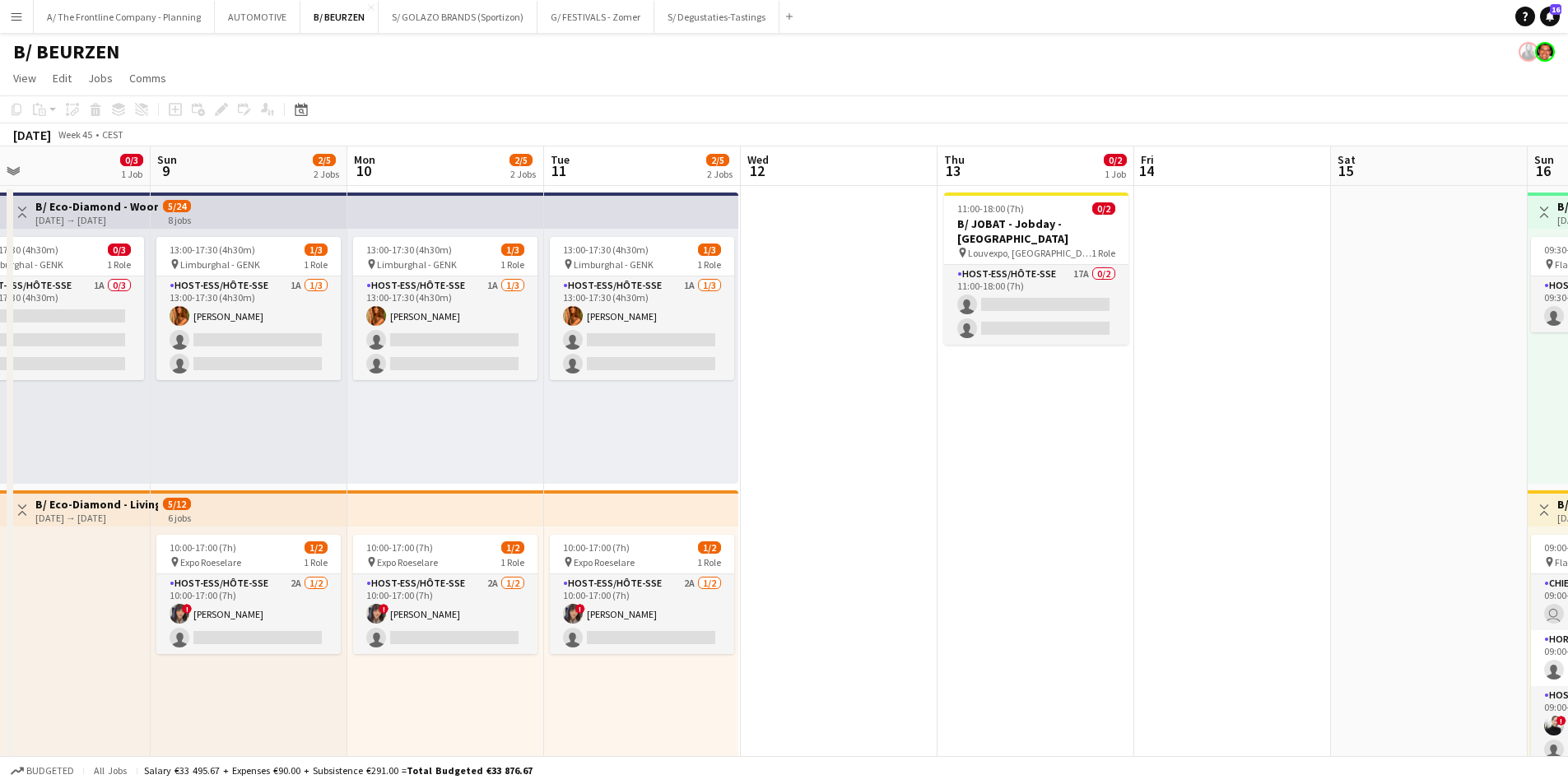
drag, startPoint x: 1059, startPoint y: 454, endPoint x: 943, endPoint y: 438, distance: 117.1
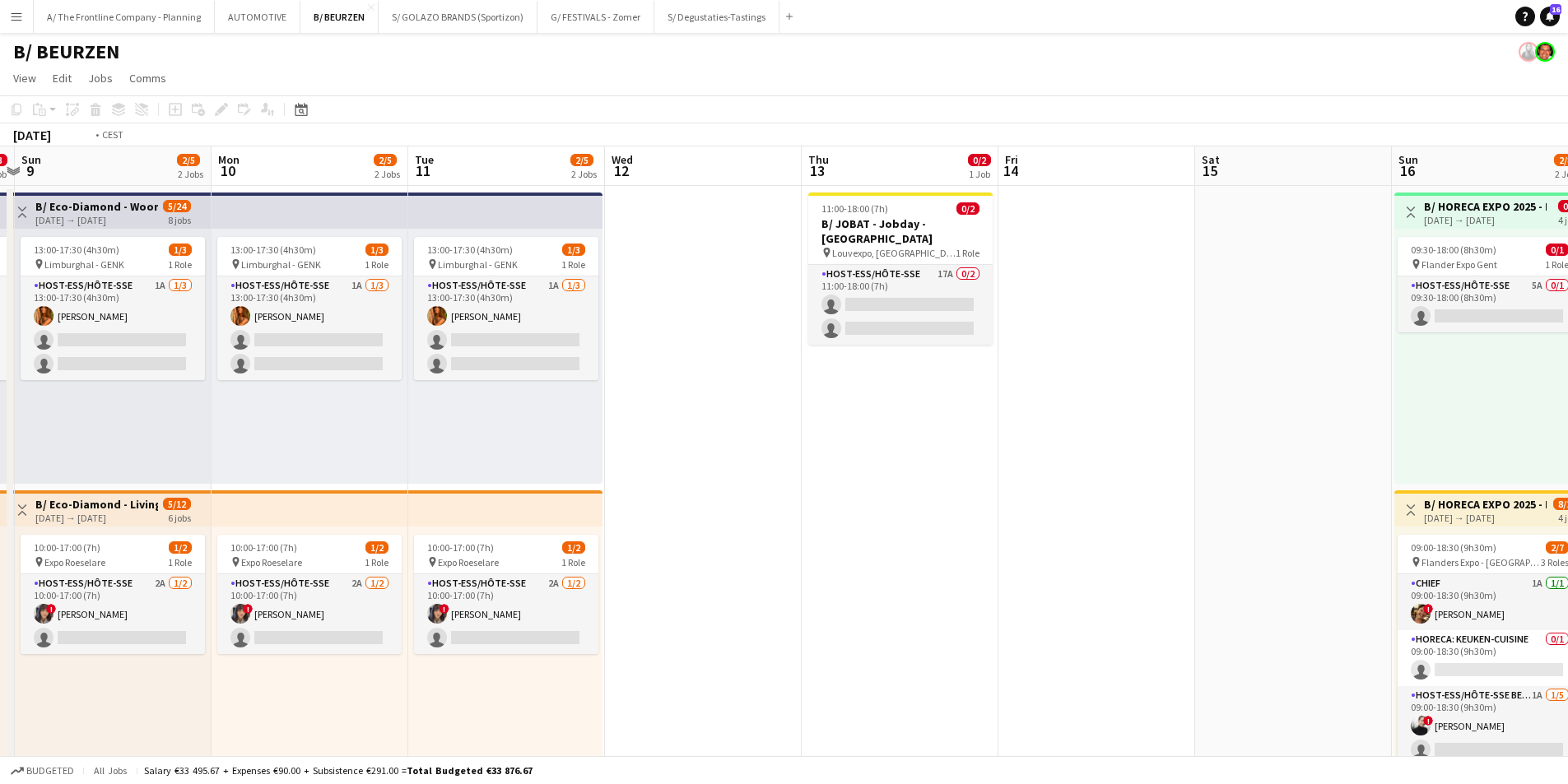
scroll to position [0, 556]
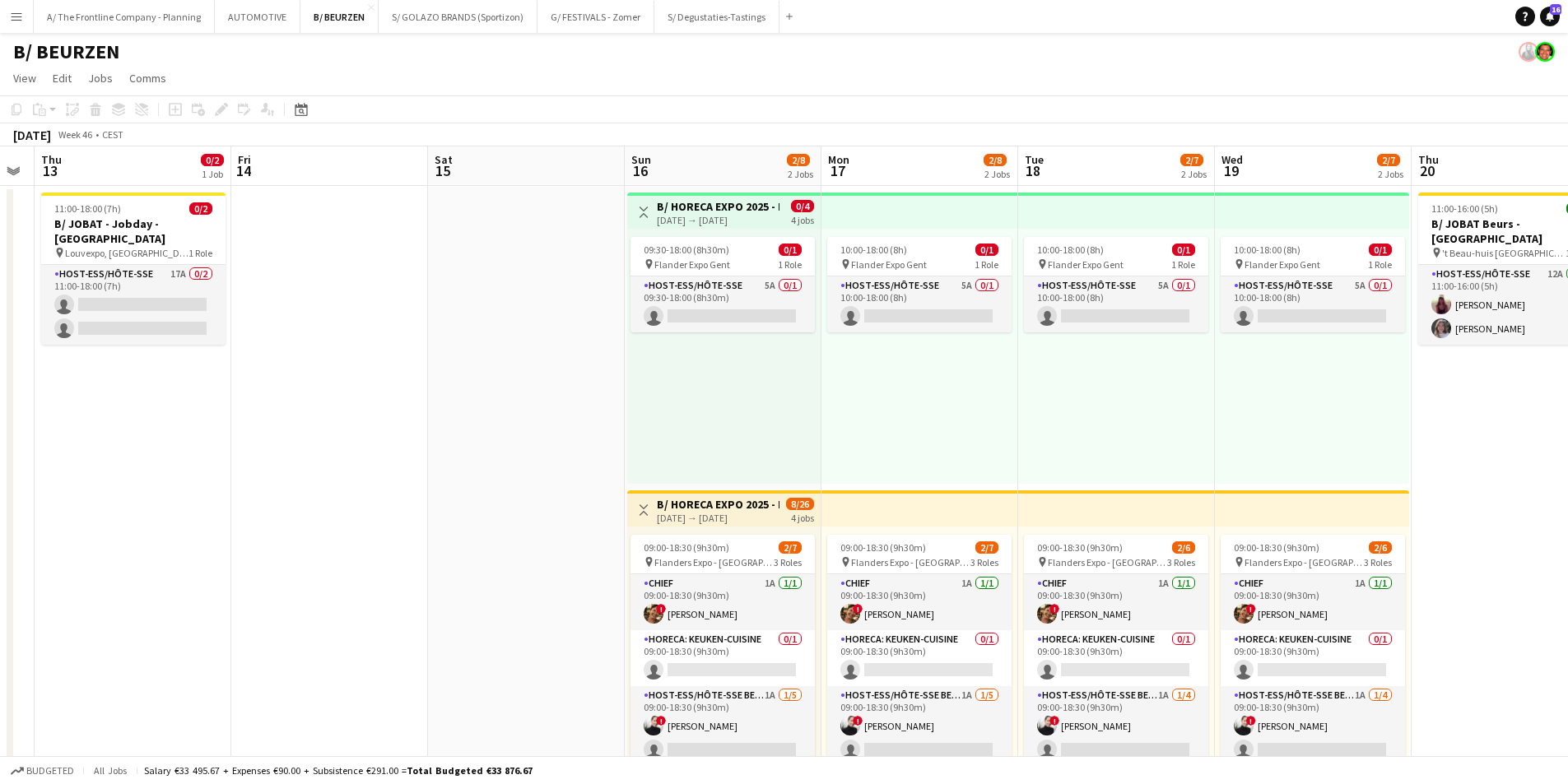
drag, startPoint x: 1153, startPoint y: 434, endPoint x: 416, endPoint y: 441, distance: 737.0
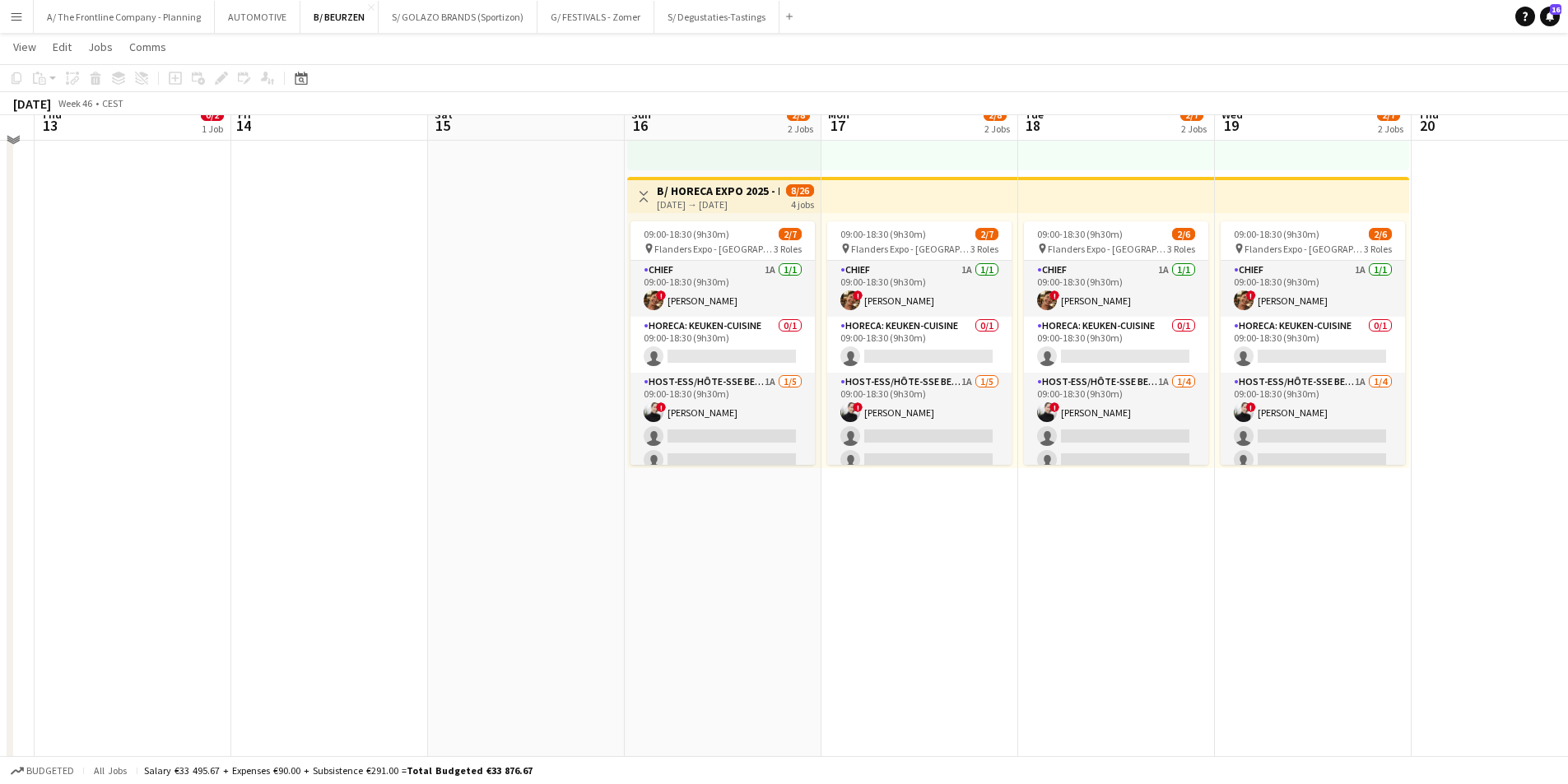
scroll to position [329, 0]
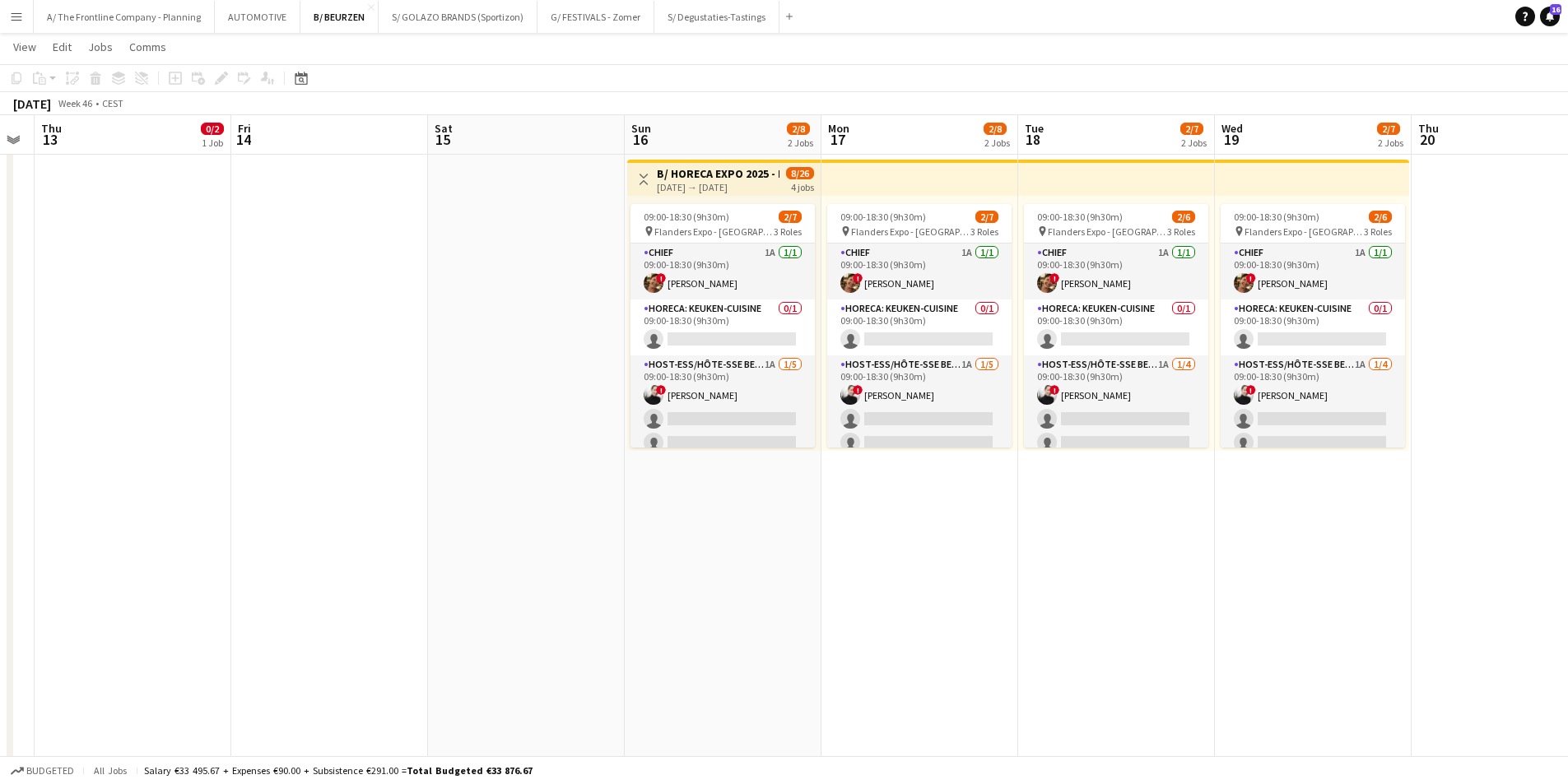
click at [23, 25] on button "Menu" at bounding box center [17, 17] width 33 height 33
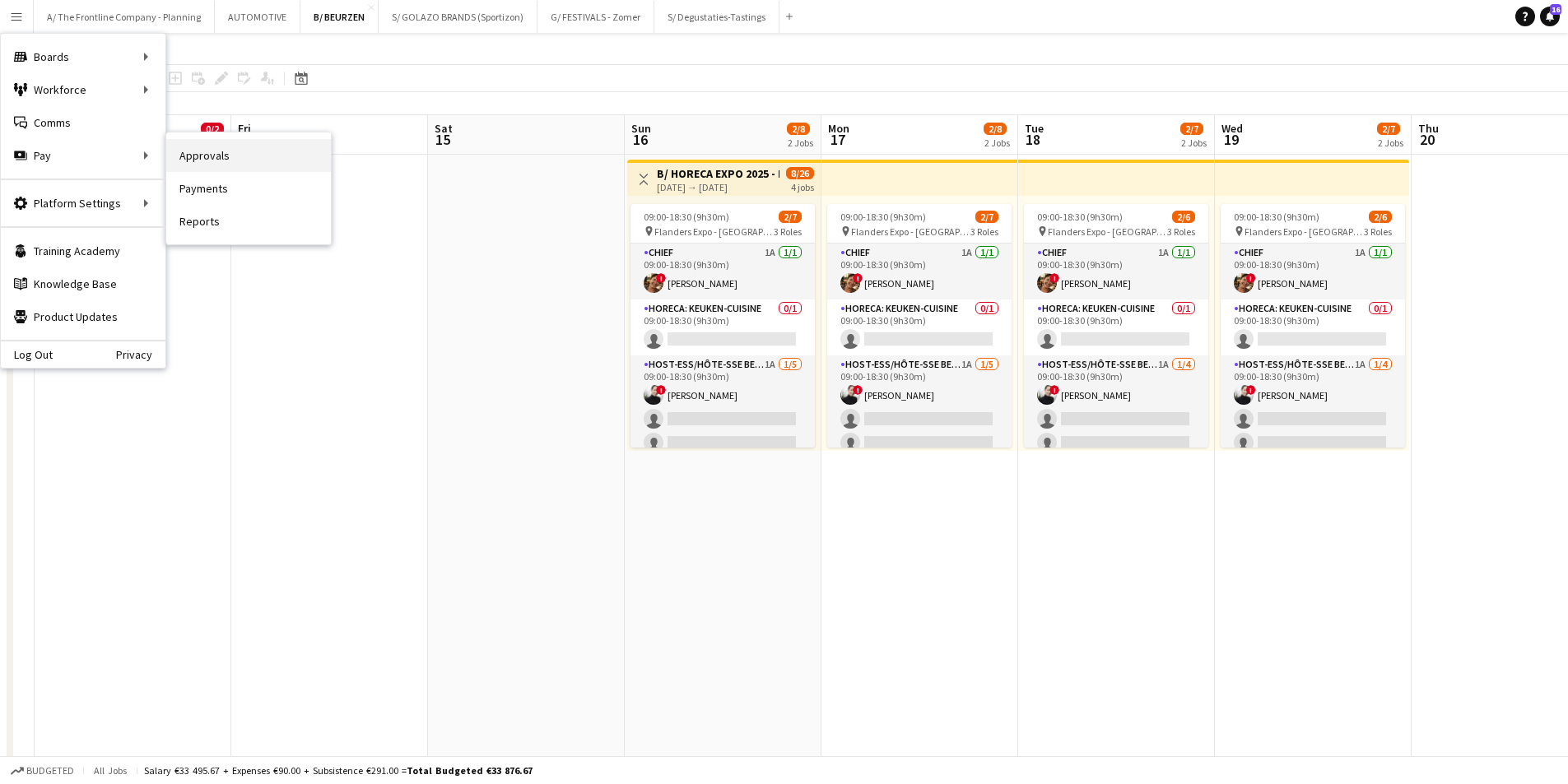
click at [186, 156] on link "Approvals" at bounding box center [248, 156] width 165 height 33
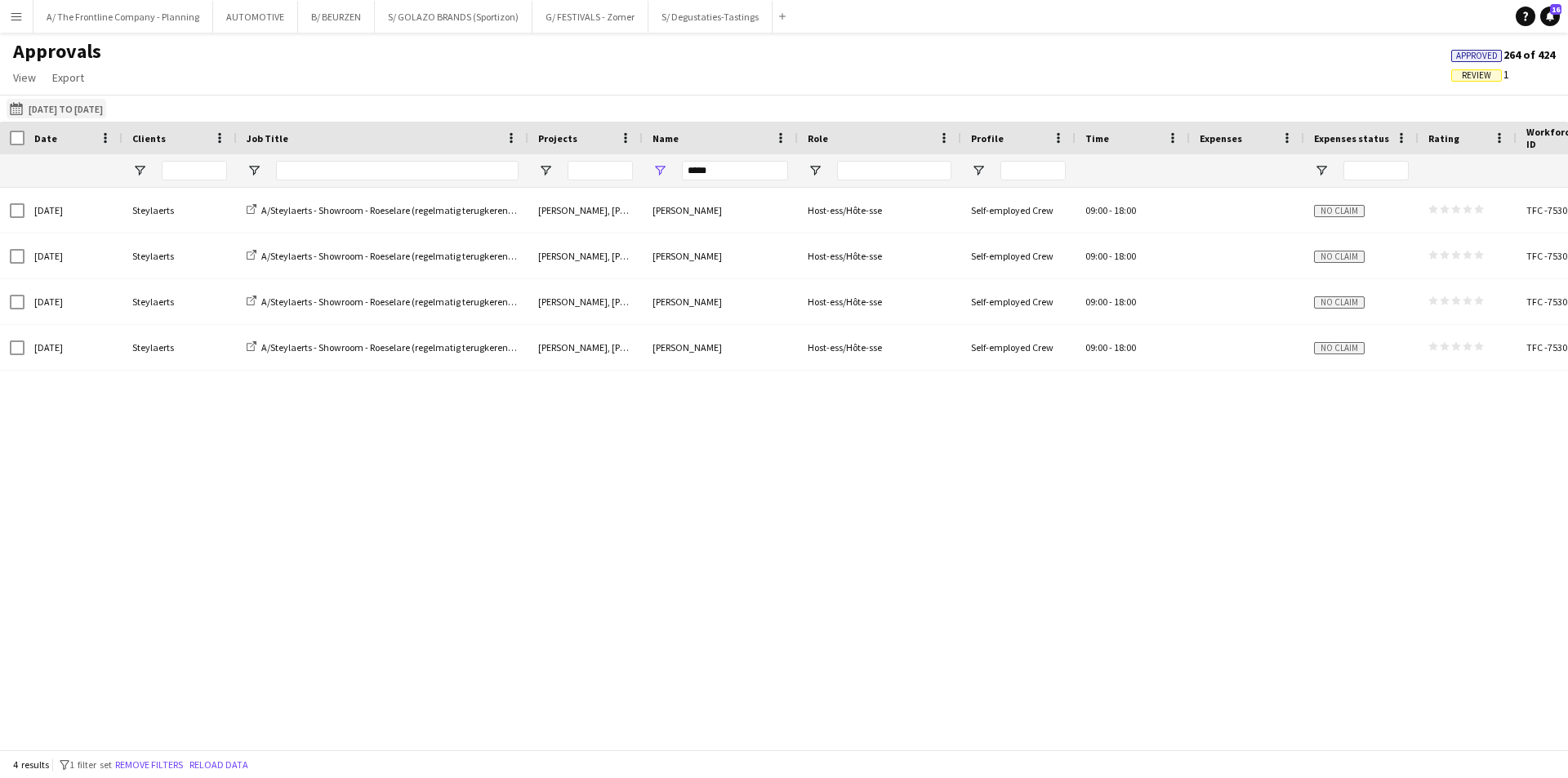
click at [54, 107] on button "[DATE] to [DATE] [DATE] to [DATE]" at bounding box center [56, 108] width 100 height 19
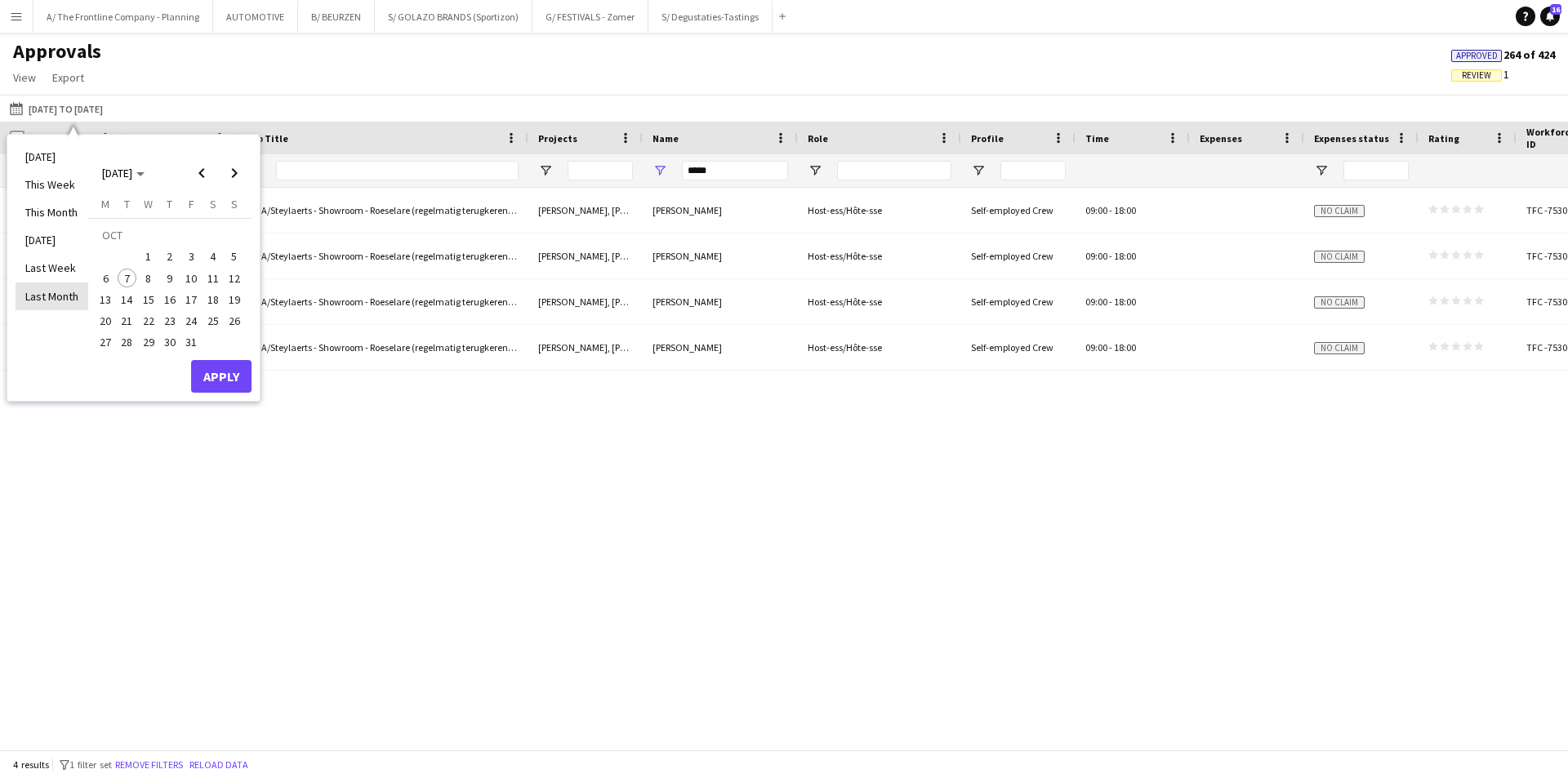
click at [58, 297] on li "Last Month" at bounding box center [51, 296] width 73 height 28
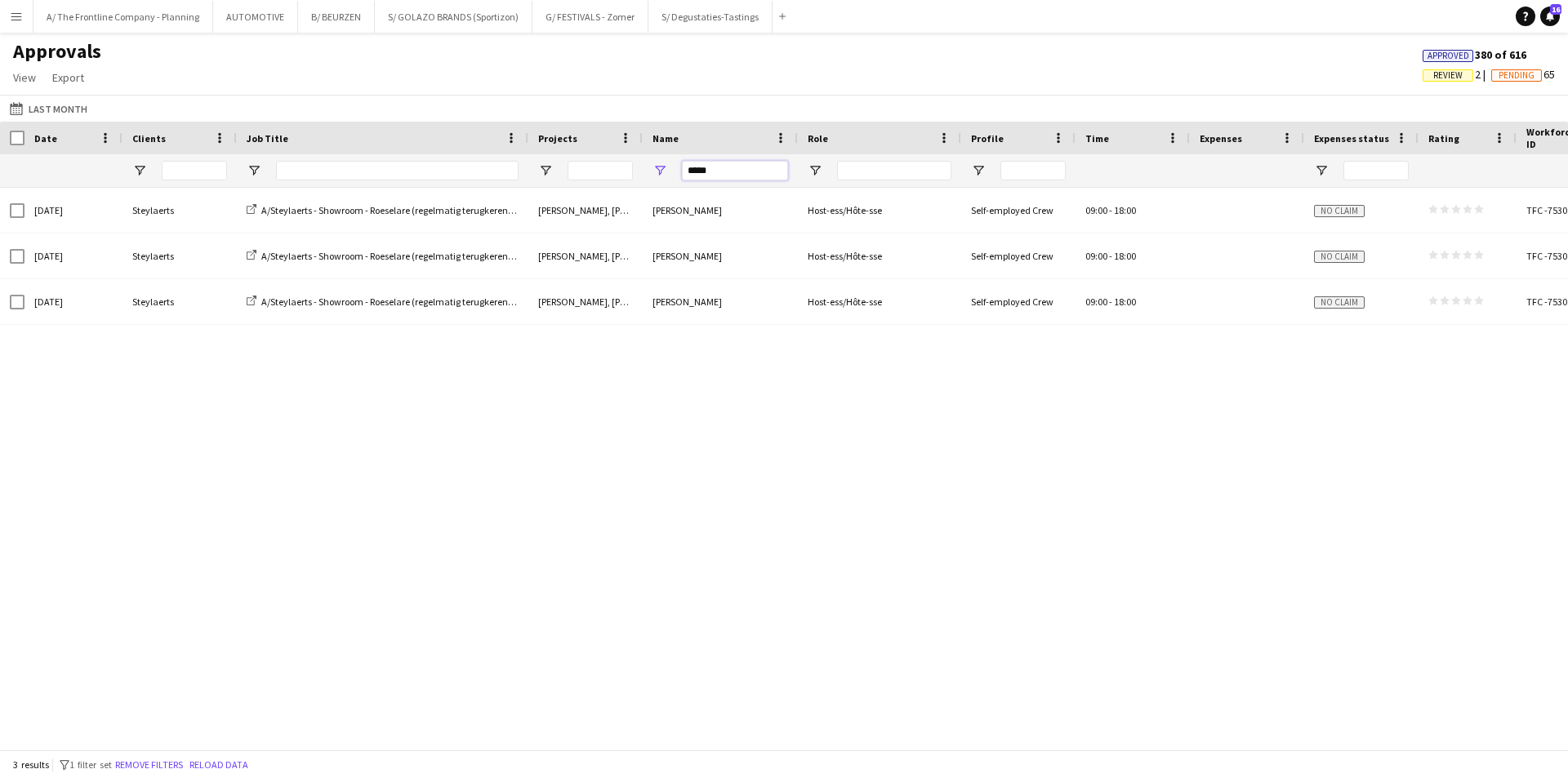
drag, startPoint x: 724, startPoint y: 180, endPoint x: 618, endPoint y: 178, distance: 106.0
click at [618, 178] on div "*****" at bounding box center [807, 170] width 1614 height 33
type input "***"
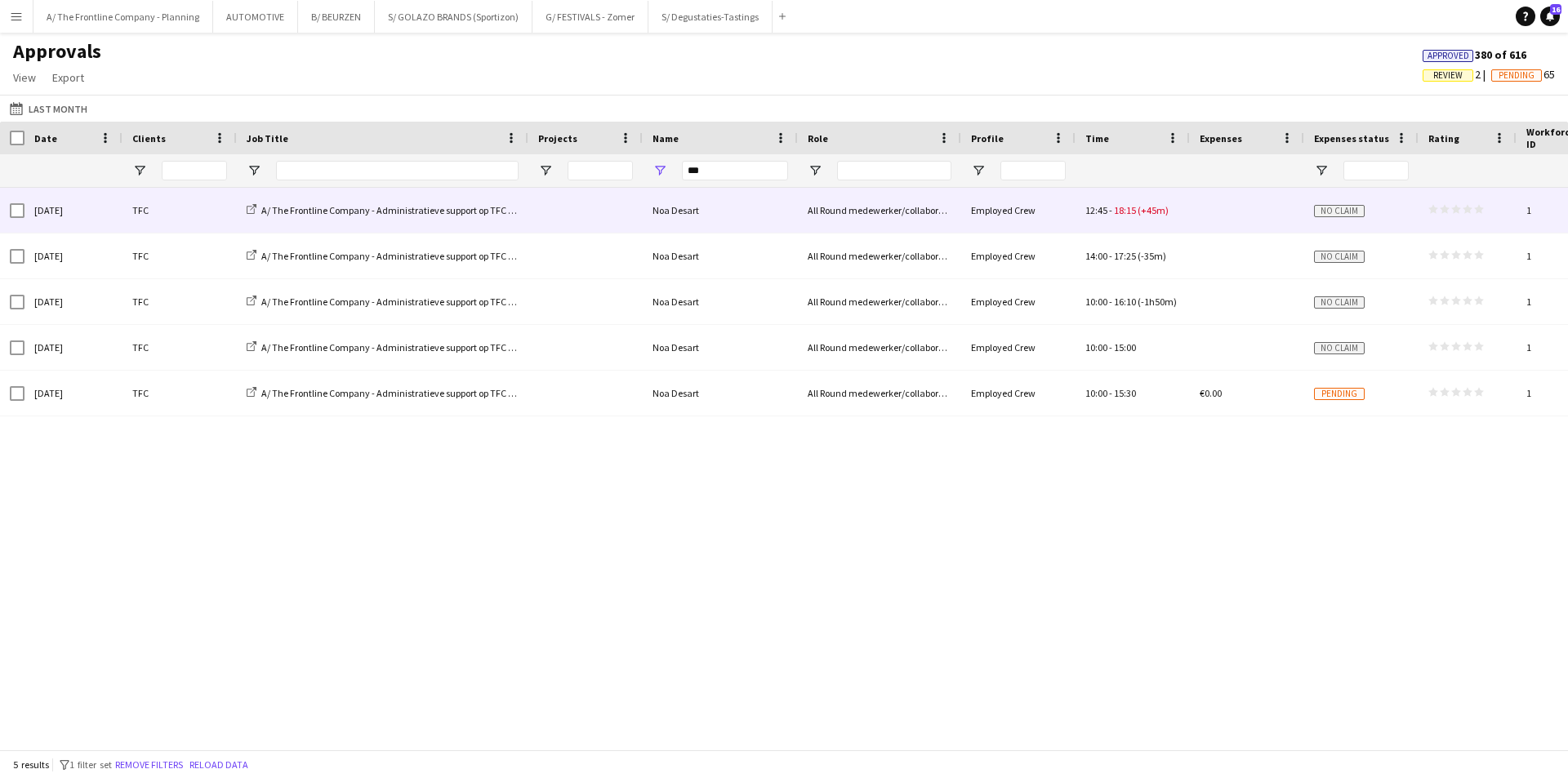
click at [121, 212] on div "[DATE]" at bounding box center [73, 210] width 98 height 45
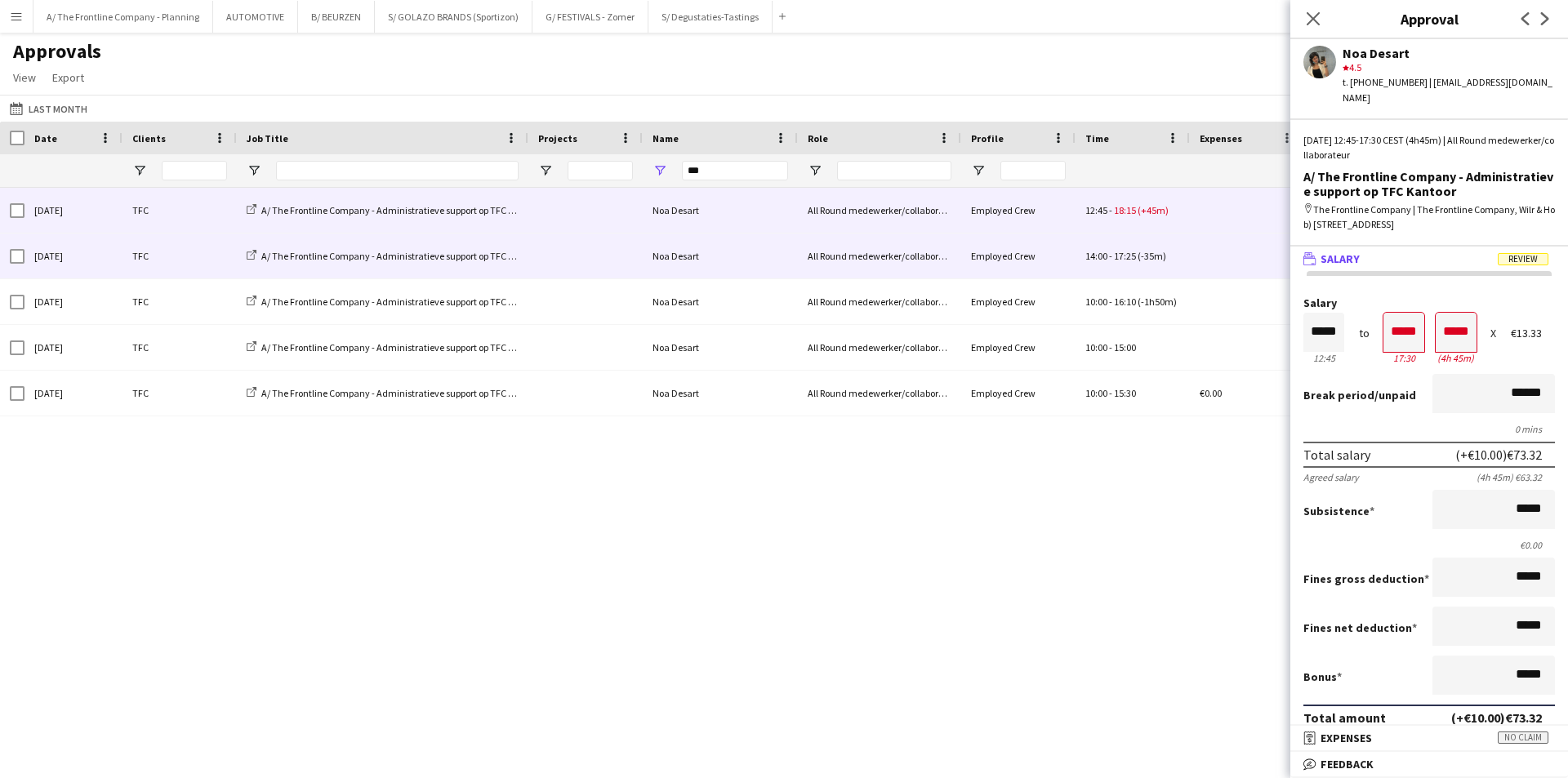
click at [174, 246] on div "TFC" at bounding box center [180, 255] width 114 height 45
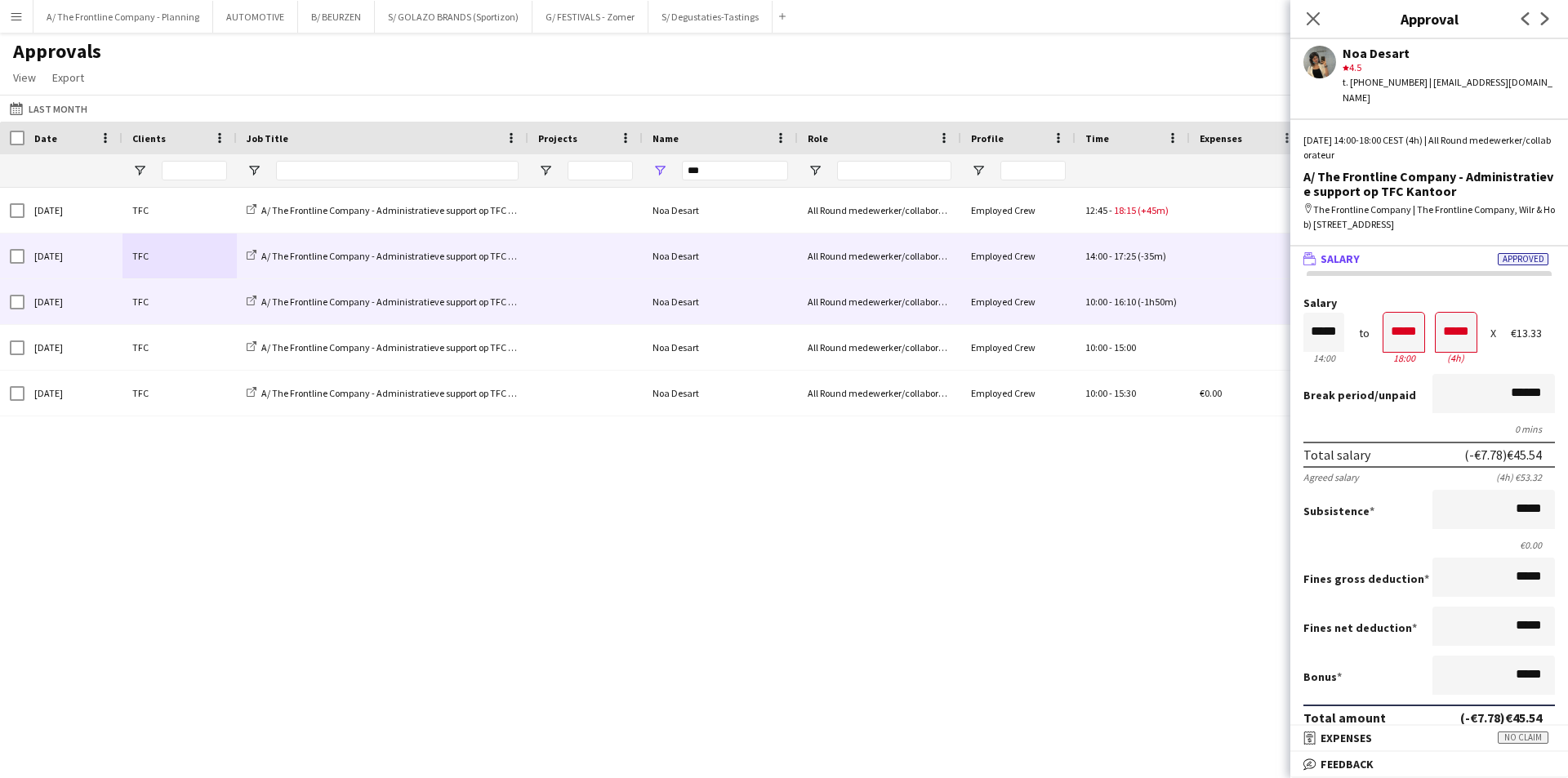
click at [175, 306] on div "TFC" at bounding box center [180, 302] width 114 height 45
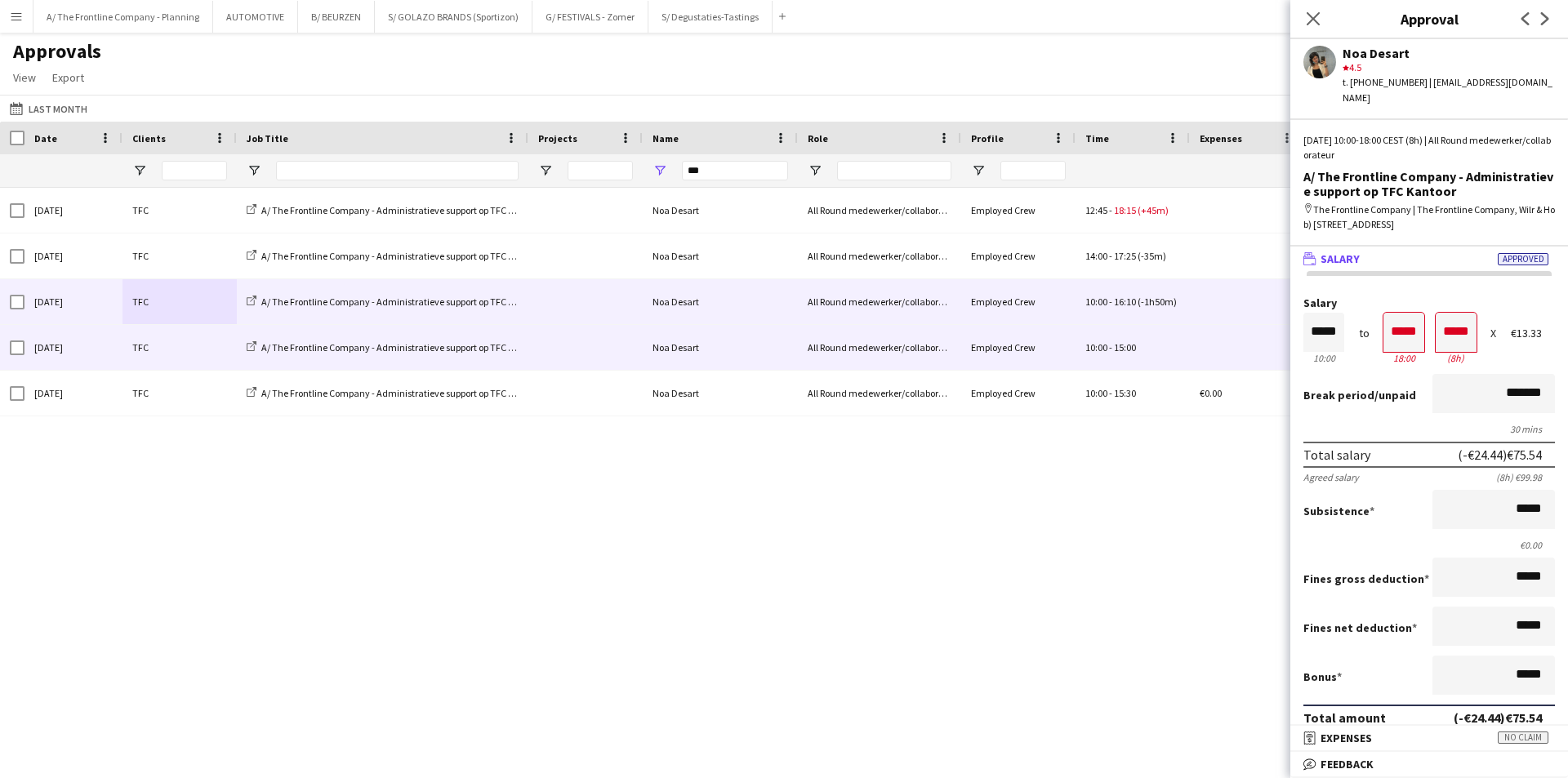
click at [105, 342] on div "[DATE]" at bounding box center [73, 347] width 98 height 45
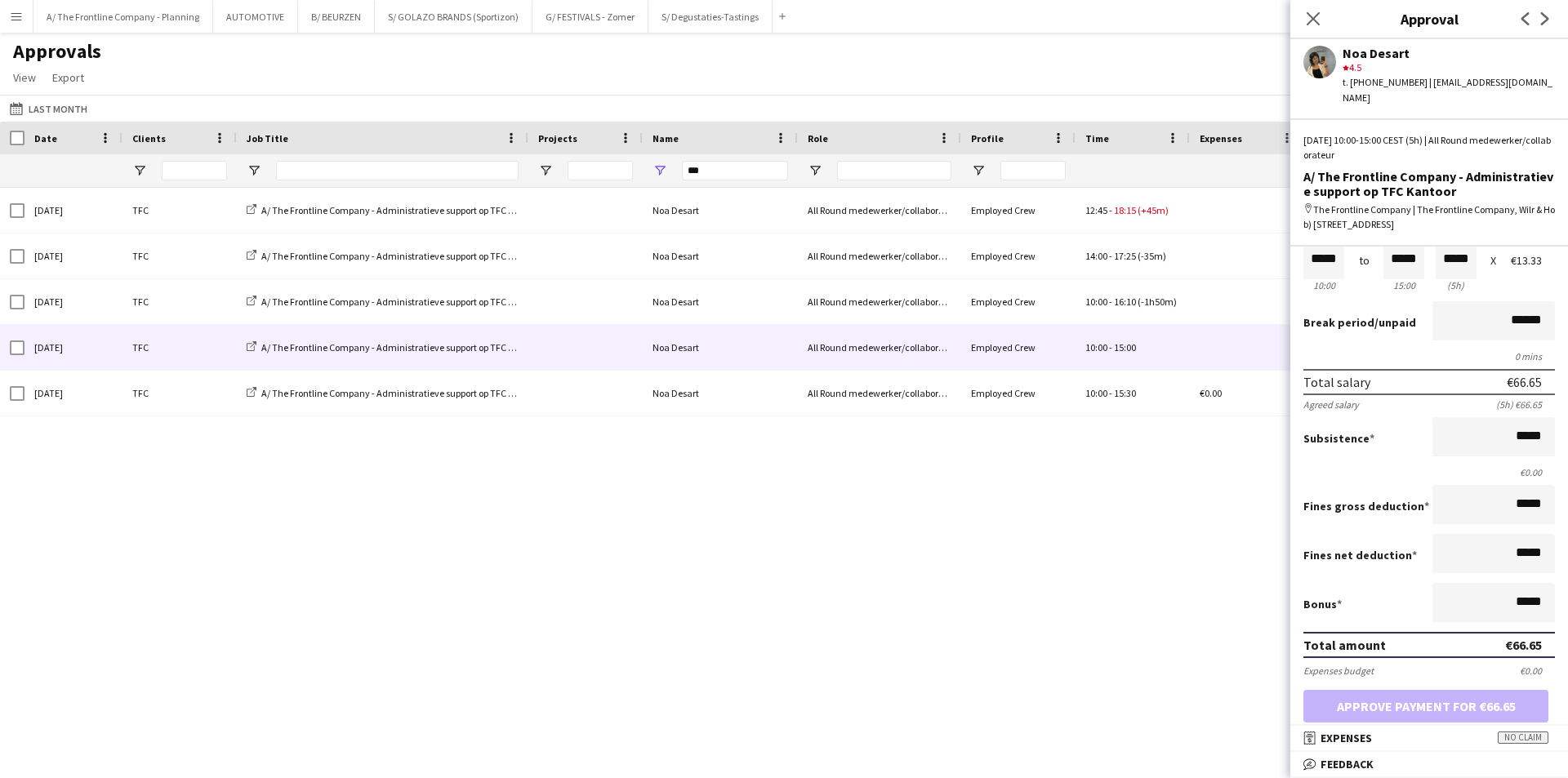
scroll to position [352, 0]
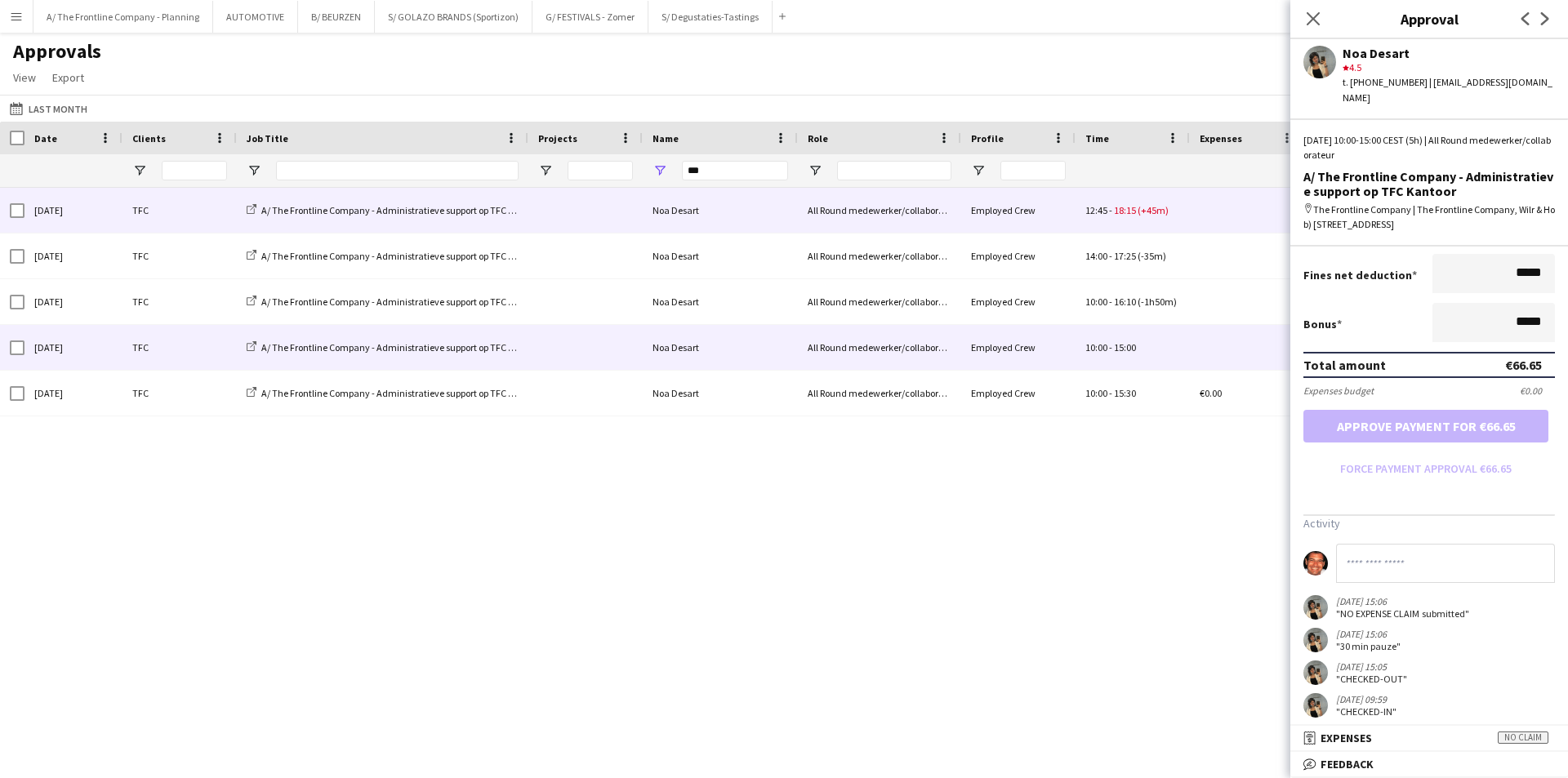
click at [88, 215] on div "[DATE]" at bounding box center [73, 210] width 98 height 45
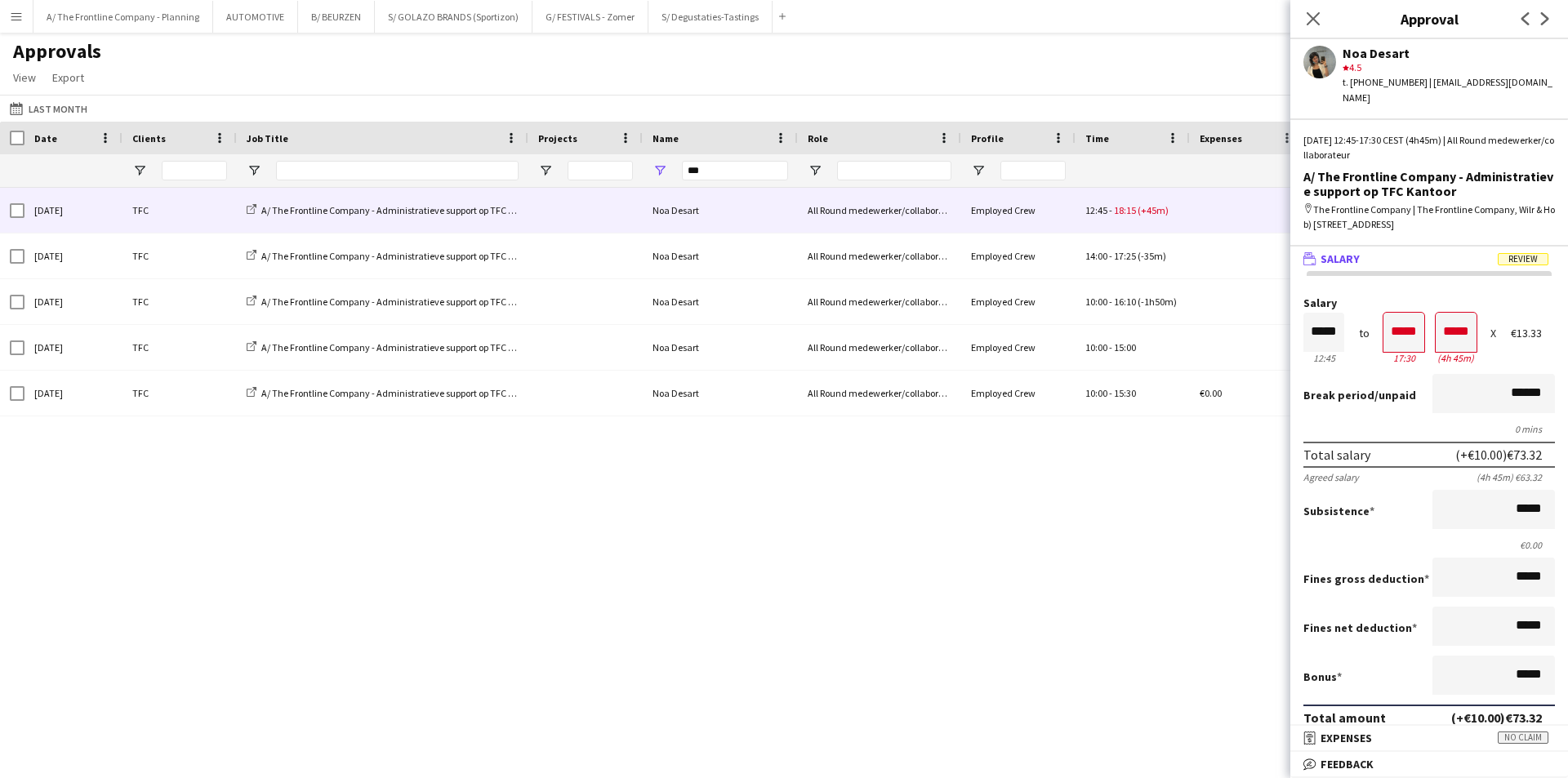
scroll to position [377, 0]
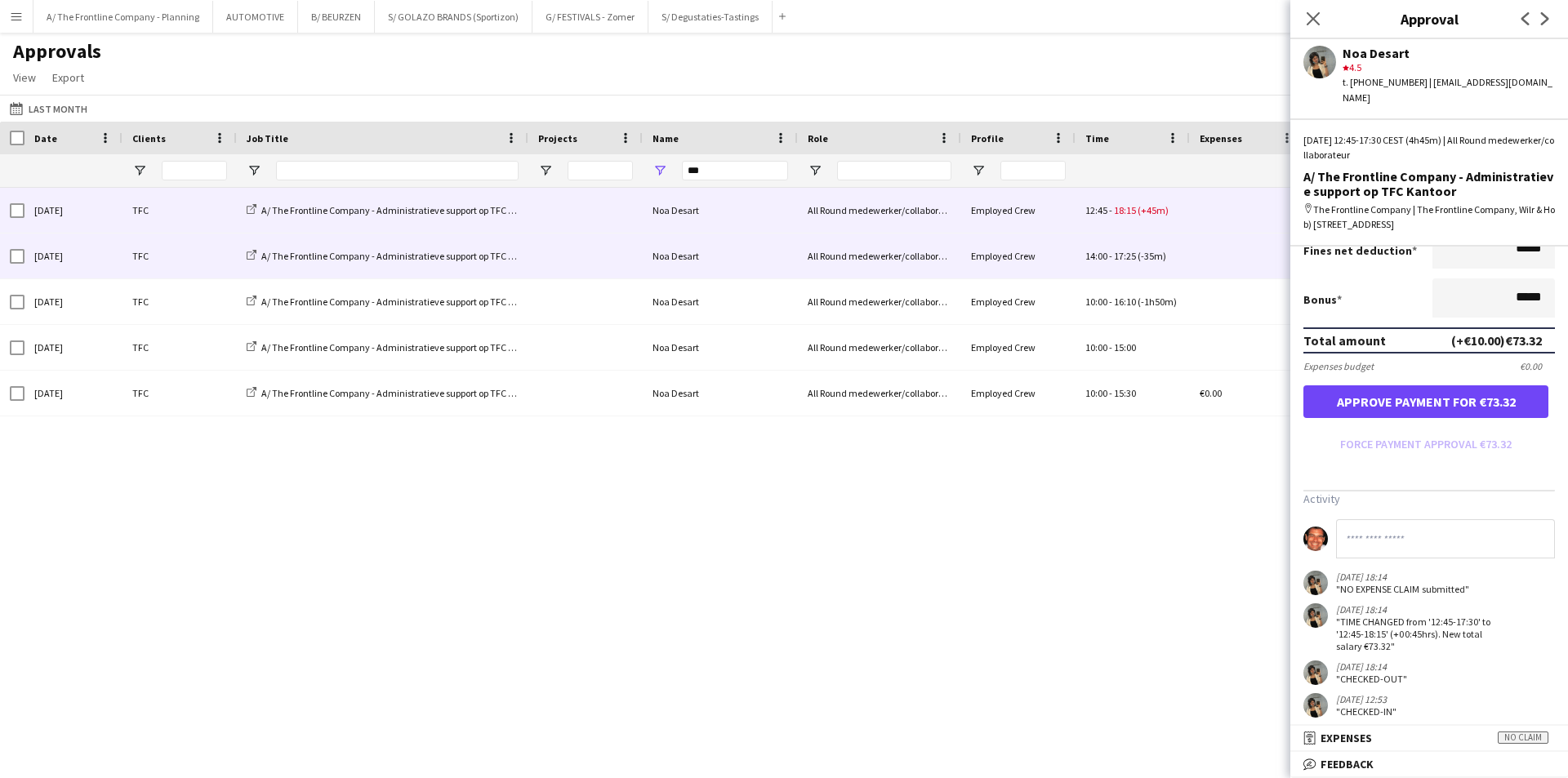
click at [131, 264] on div "TFC" at bounding box center [180, 255] width 114 height 45
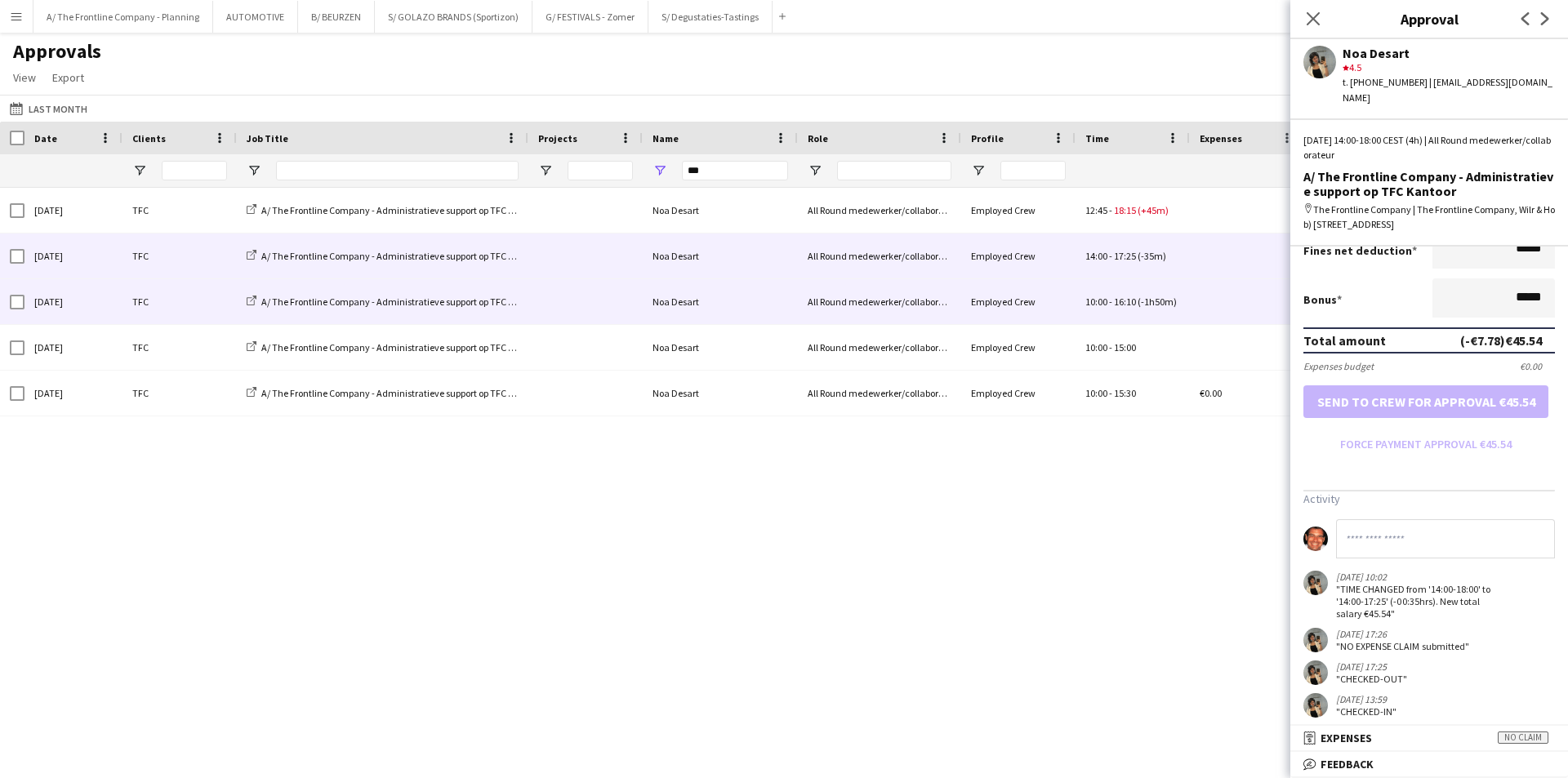
click at [71, 299] on div "[DATE]" at bounding box center [73, 302] width 98 height 45
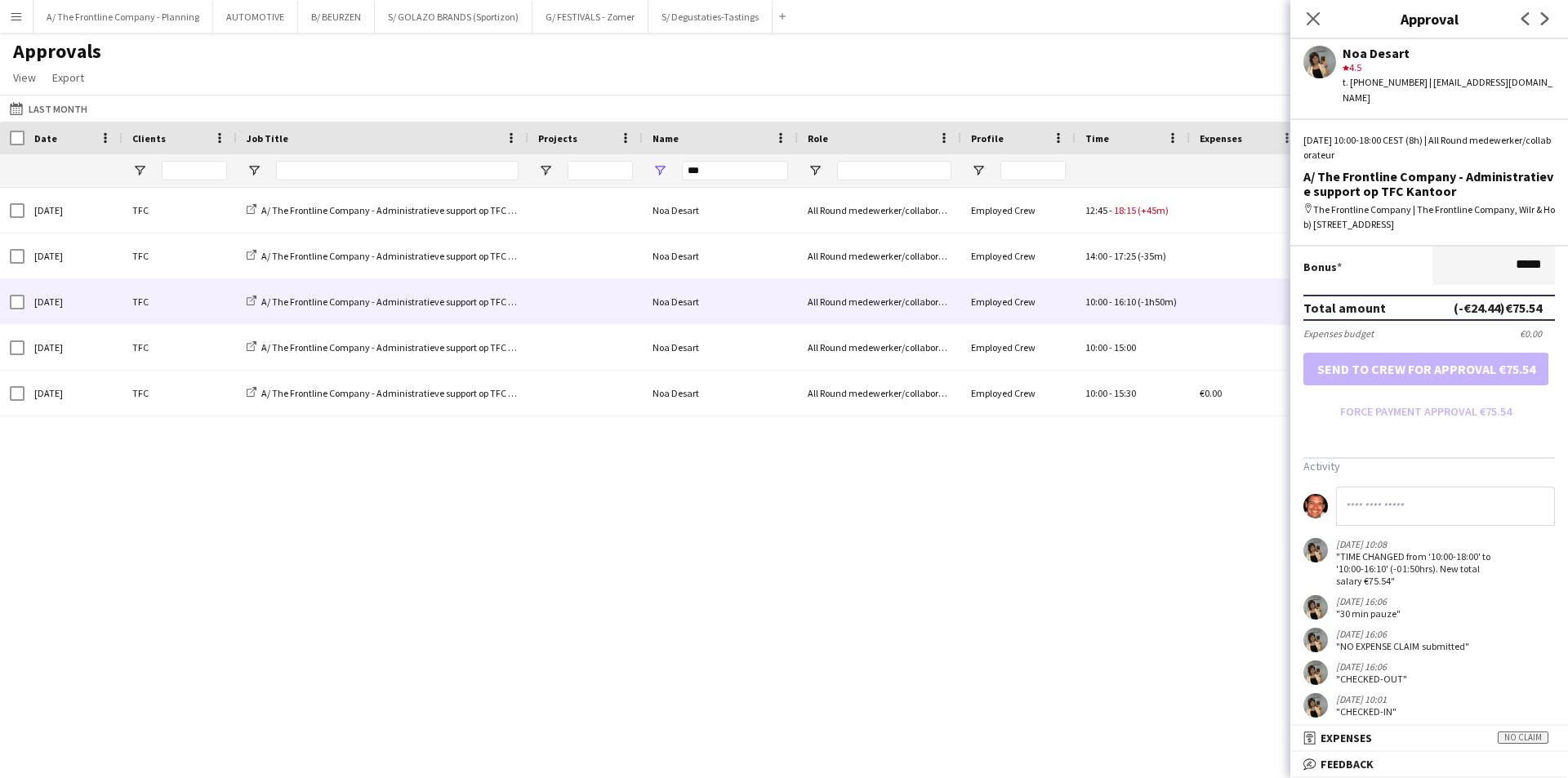
scroll to position [0, 0]
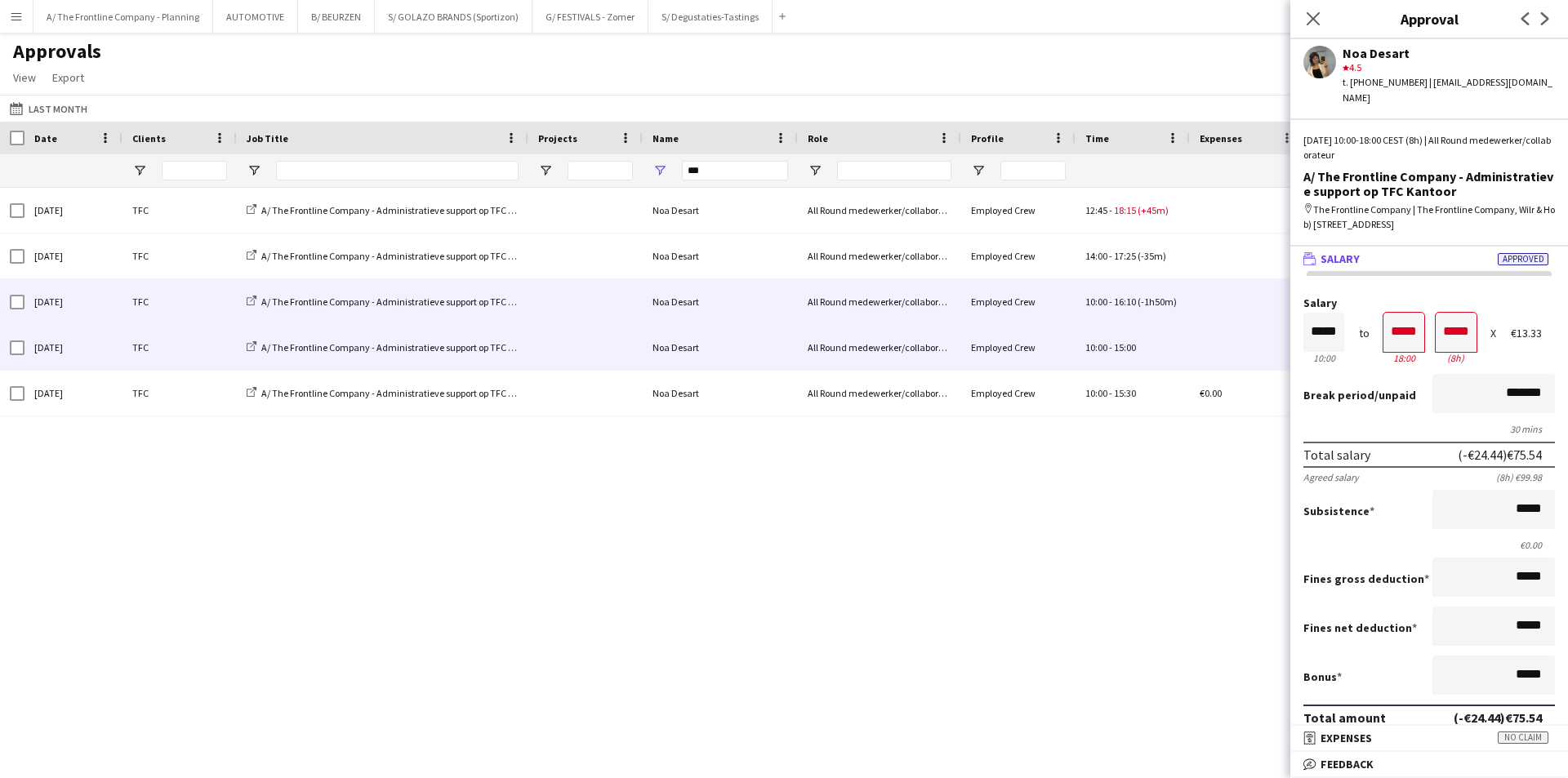
click at [83, 358] on div "[DATE]" at bounding box center [73, 347] width 98 height 45
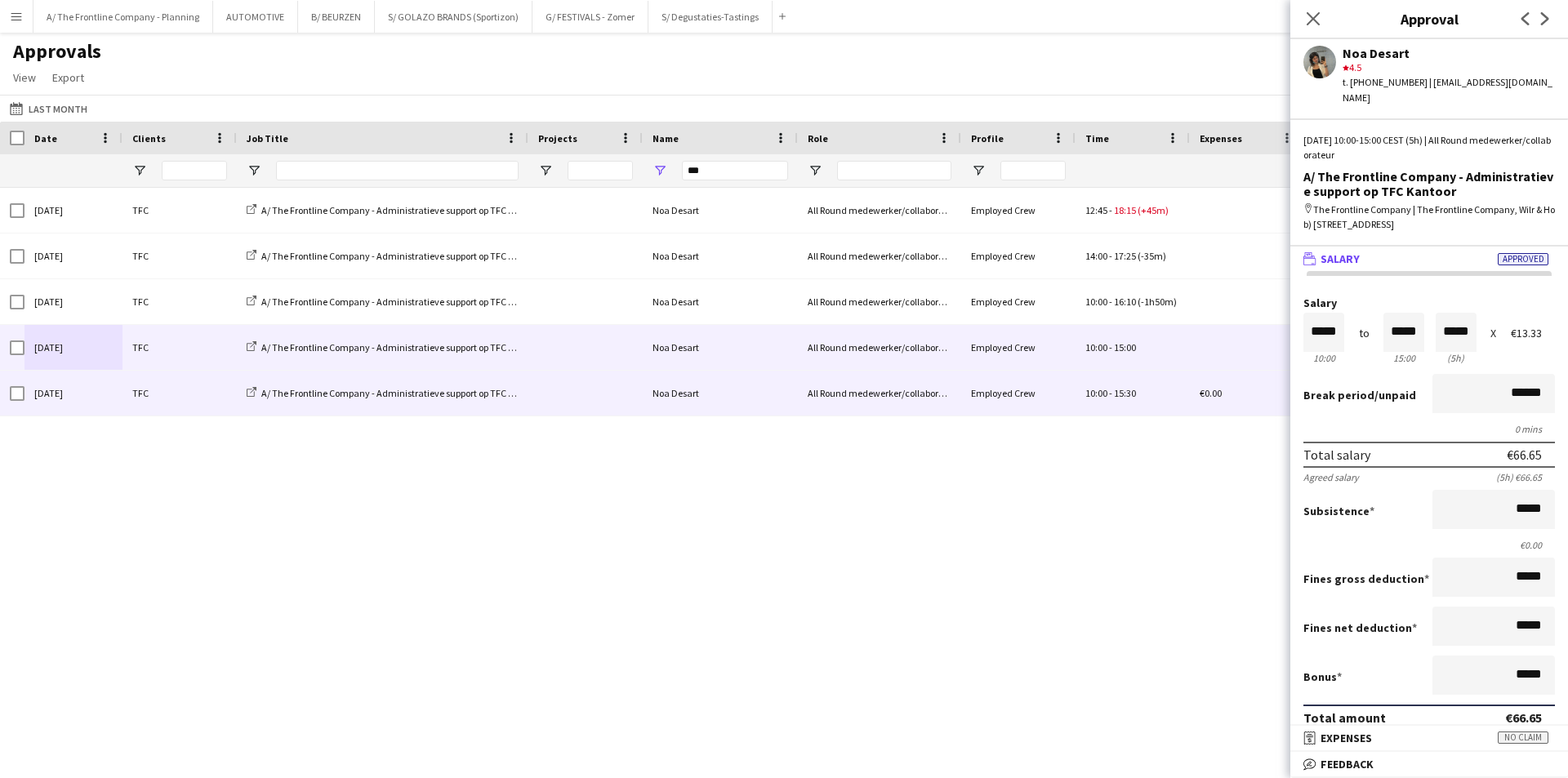
click at [116, 399] on div "[DATE]" at bounding box center [73, 393] width 98 height 45
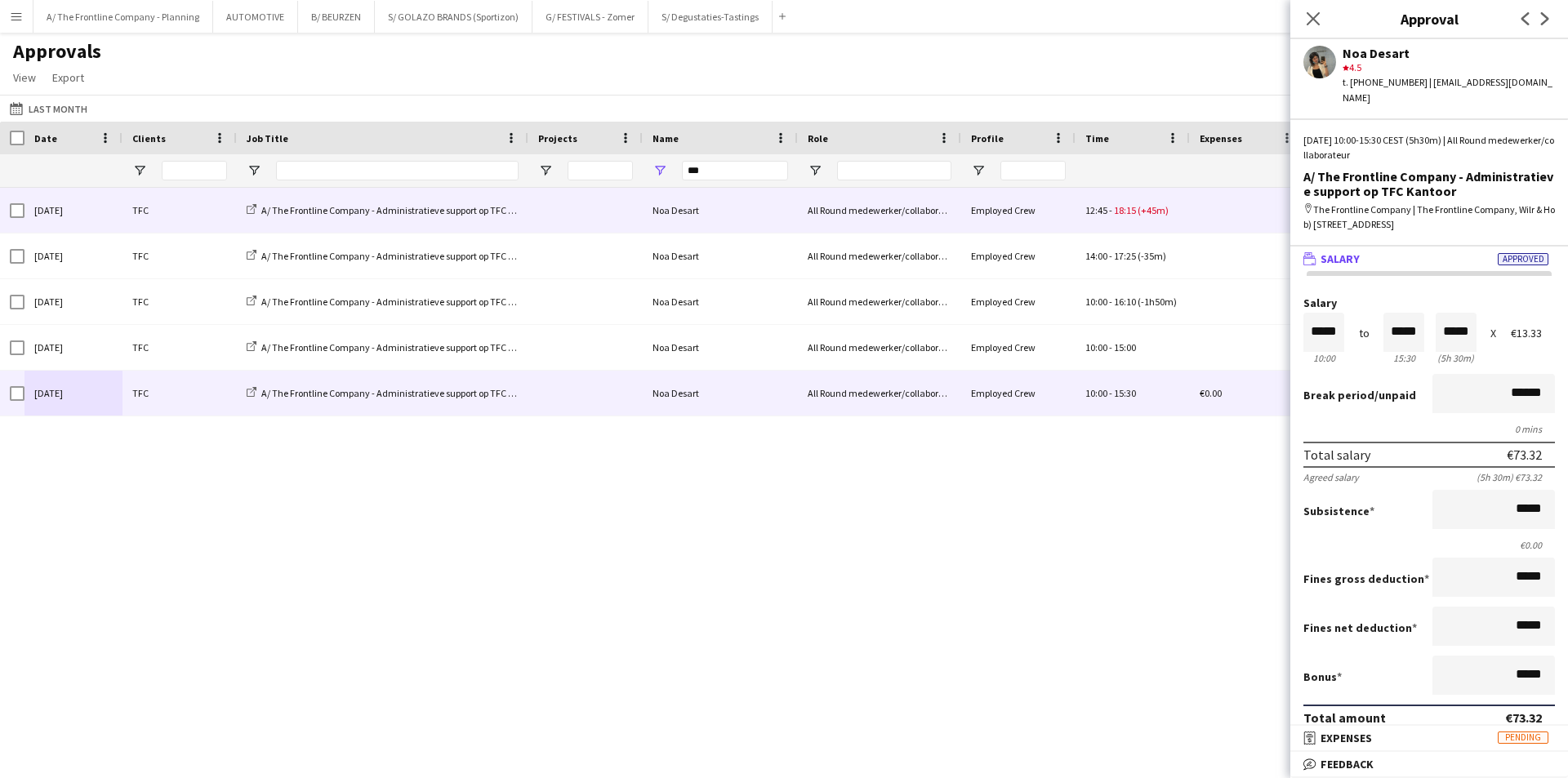
click at [143, 203] on div "TFC" at bounding box center [180, 210] width 114 height 45
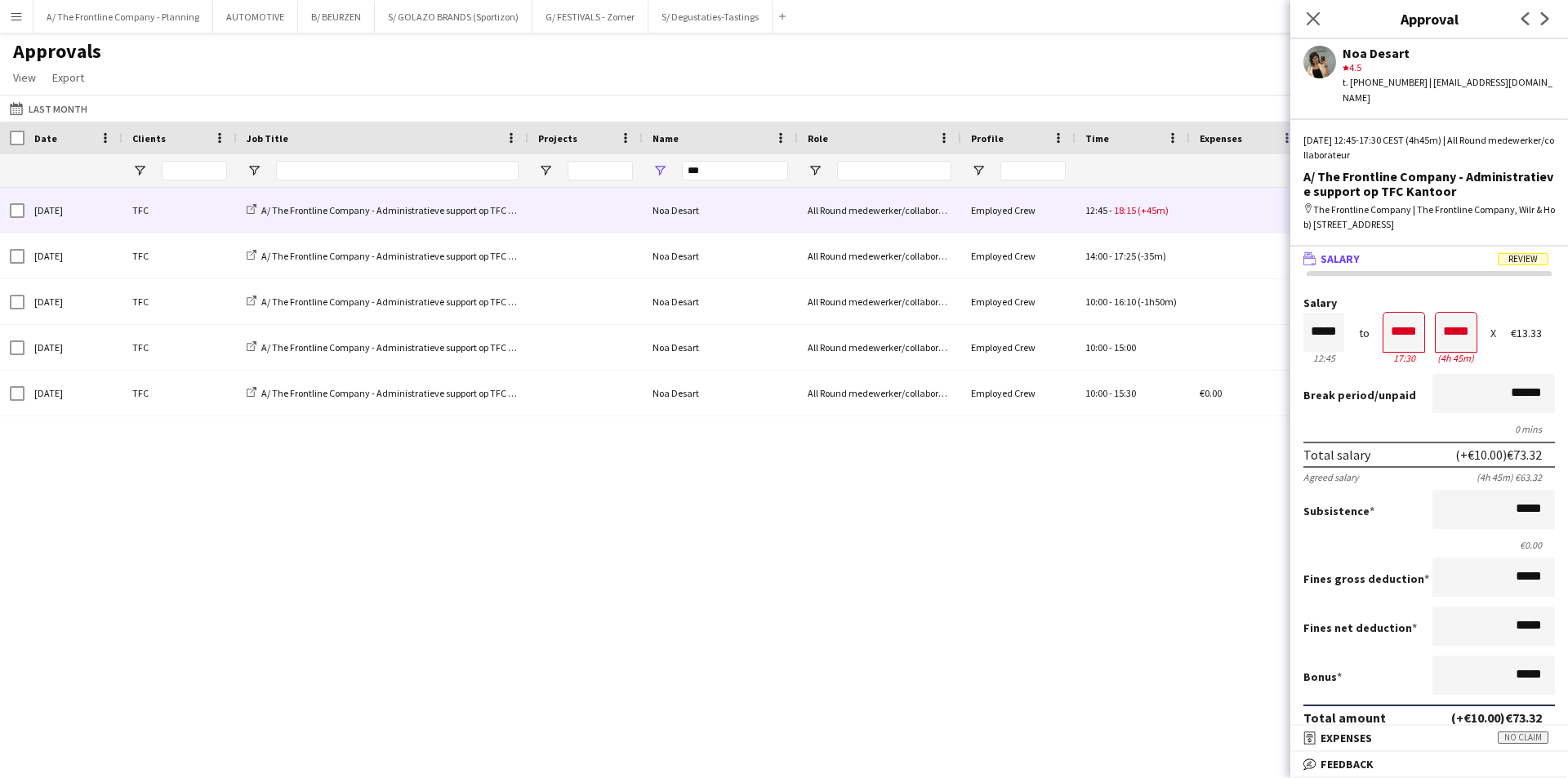
scroll to position [377, 0]
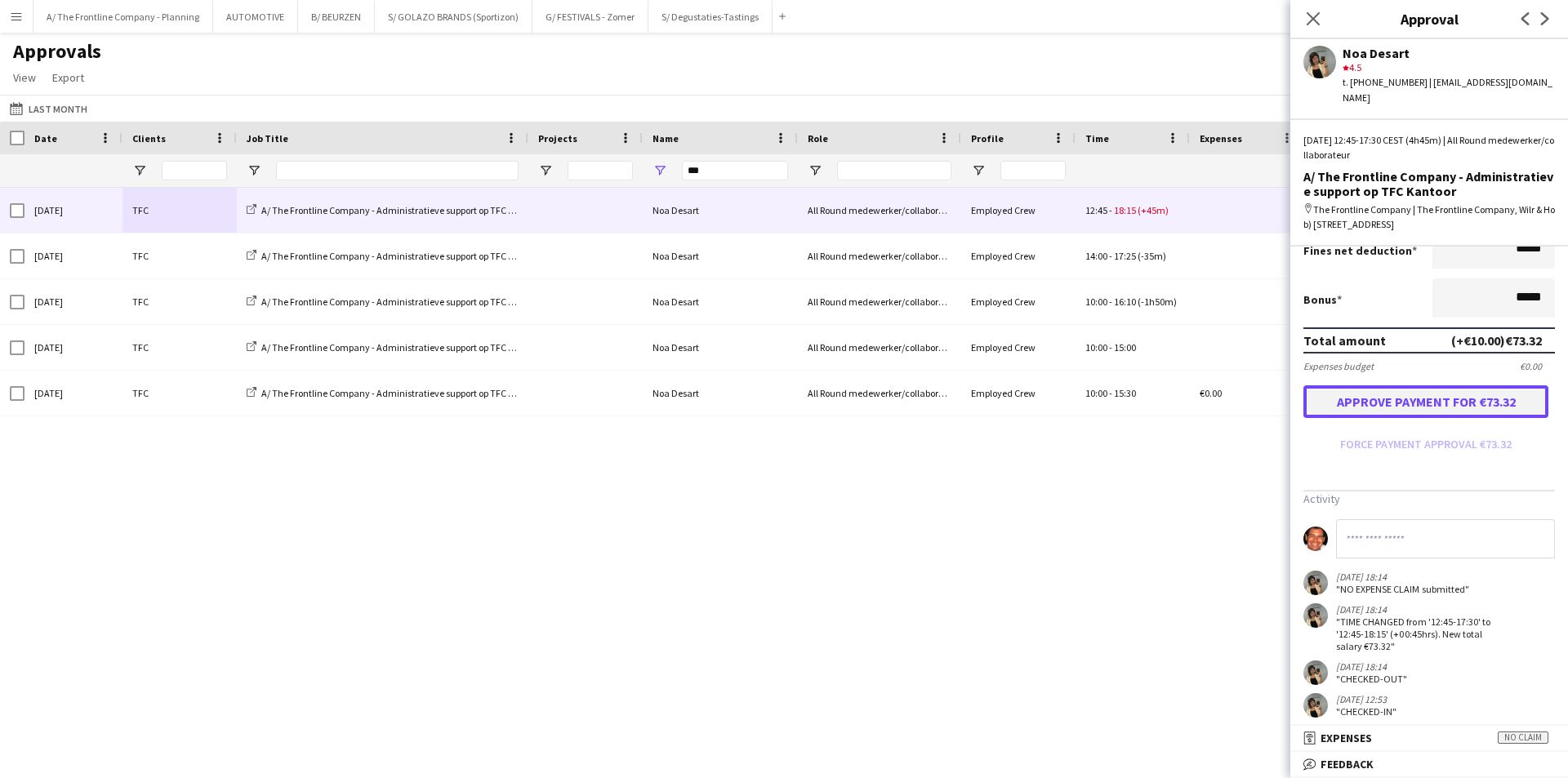
click at [1416, 398] on button "Approve payment for €73.32" at bounding box center [1426, 402] width 245 height 33
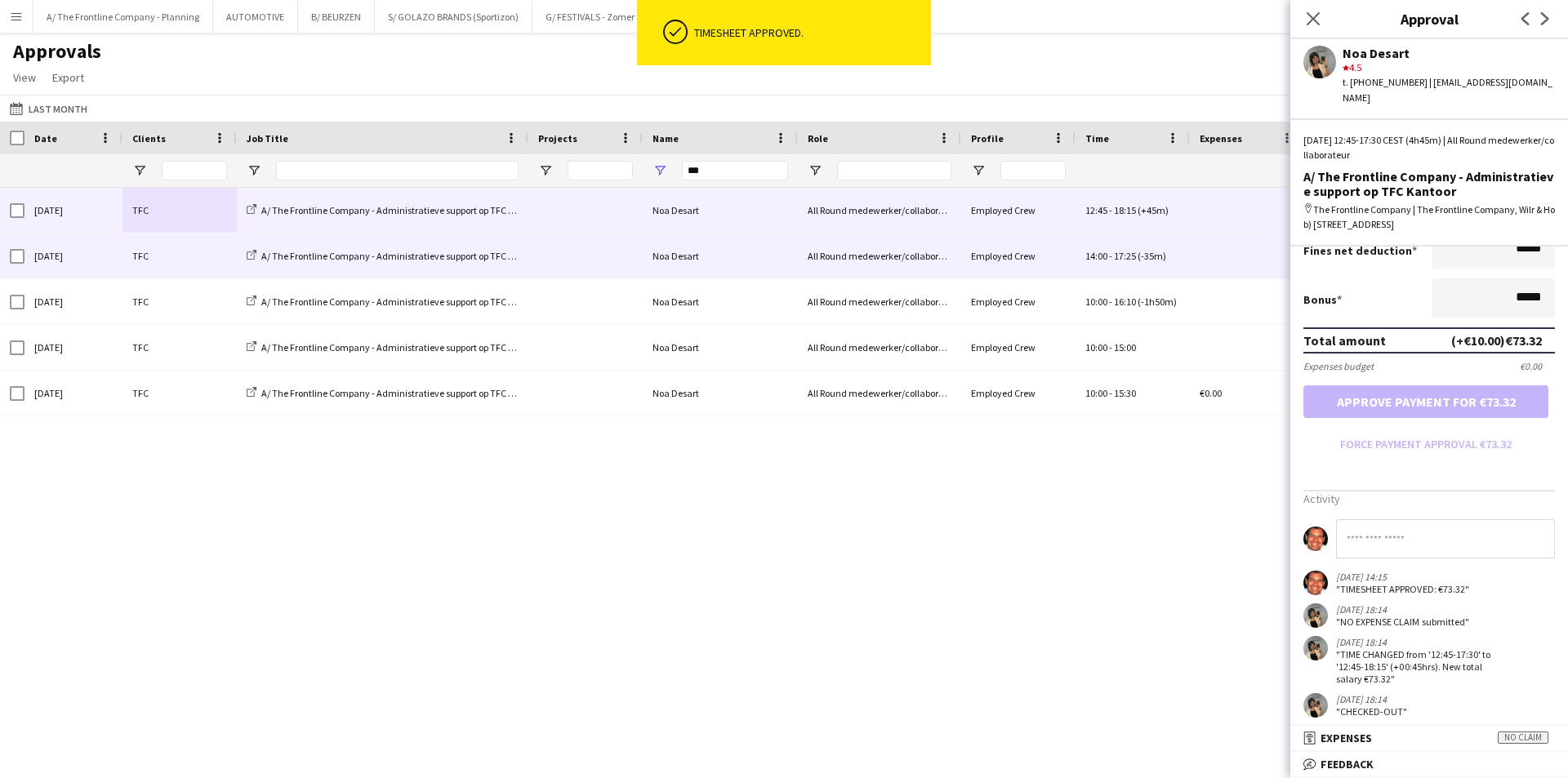
click at [144, 258] on div "TFC" at bounding box center [180, 255] width 114 height 45
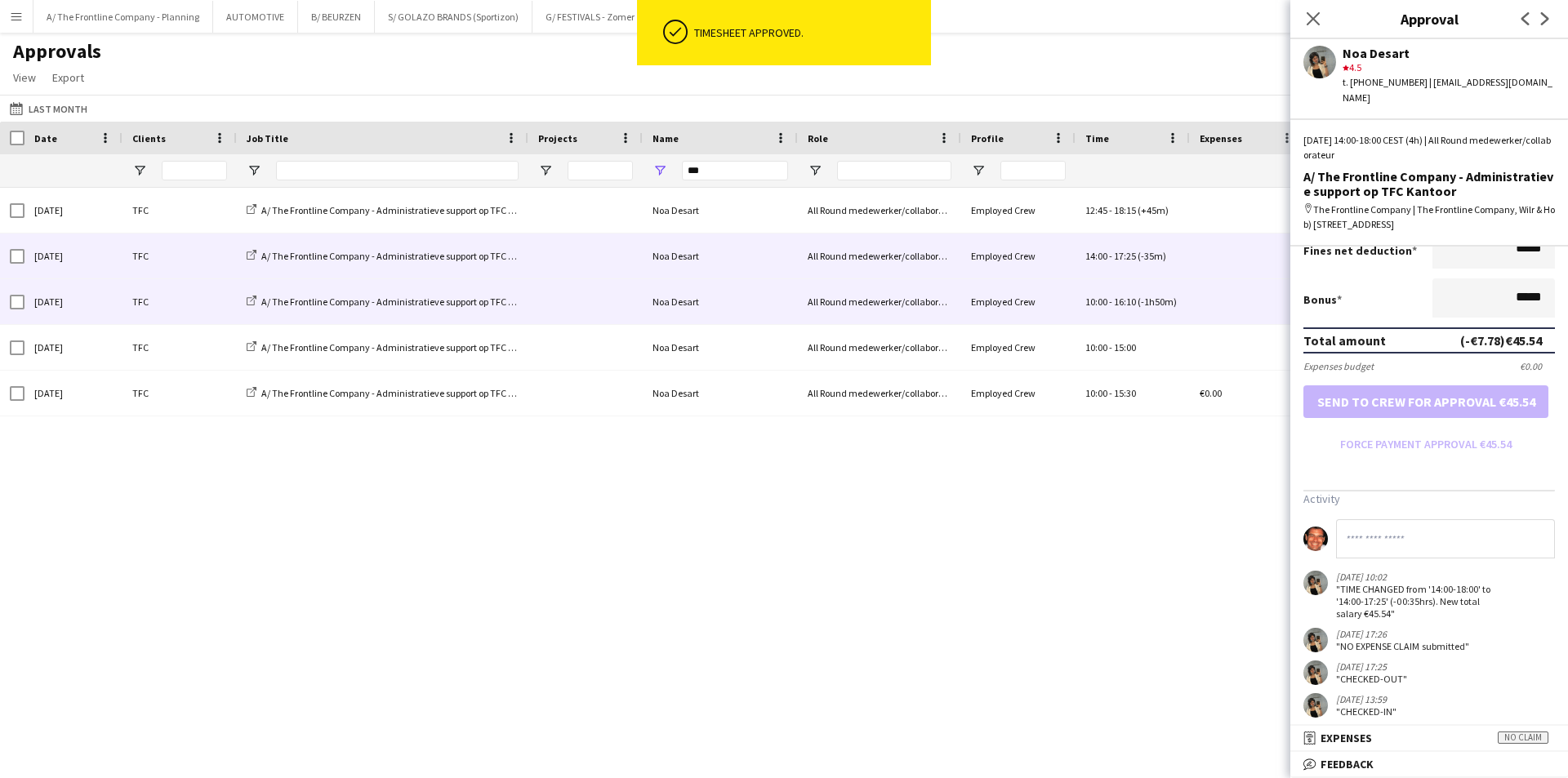
click at [153, 292] on div "TFC" at bounding box center [180, 302] width 114 height 45
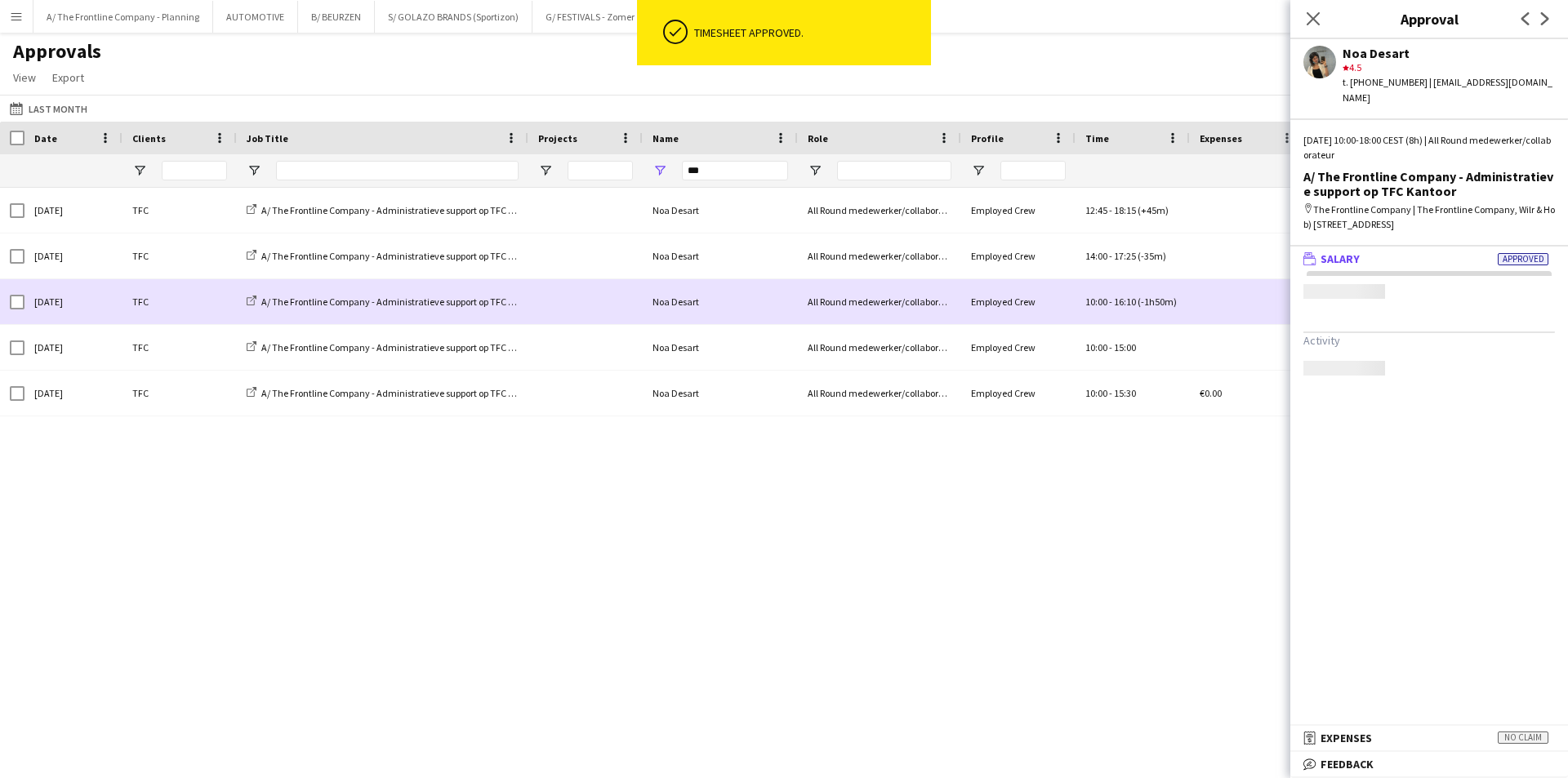
scroll to position [0, 0]
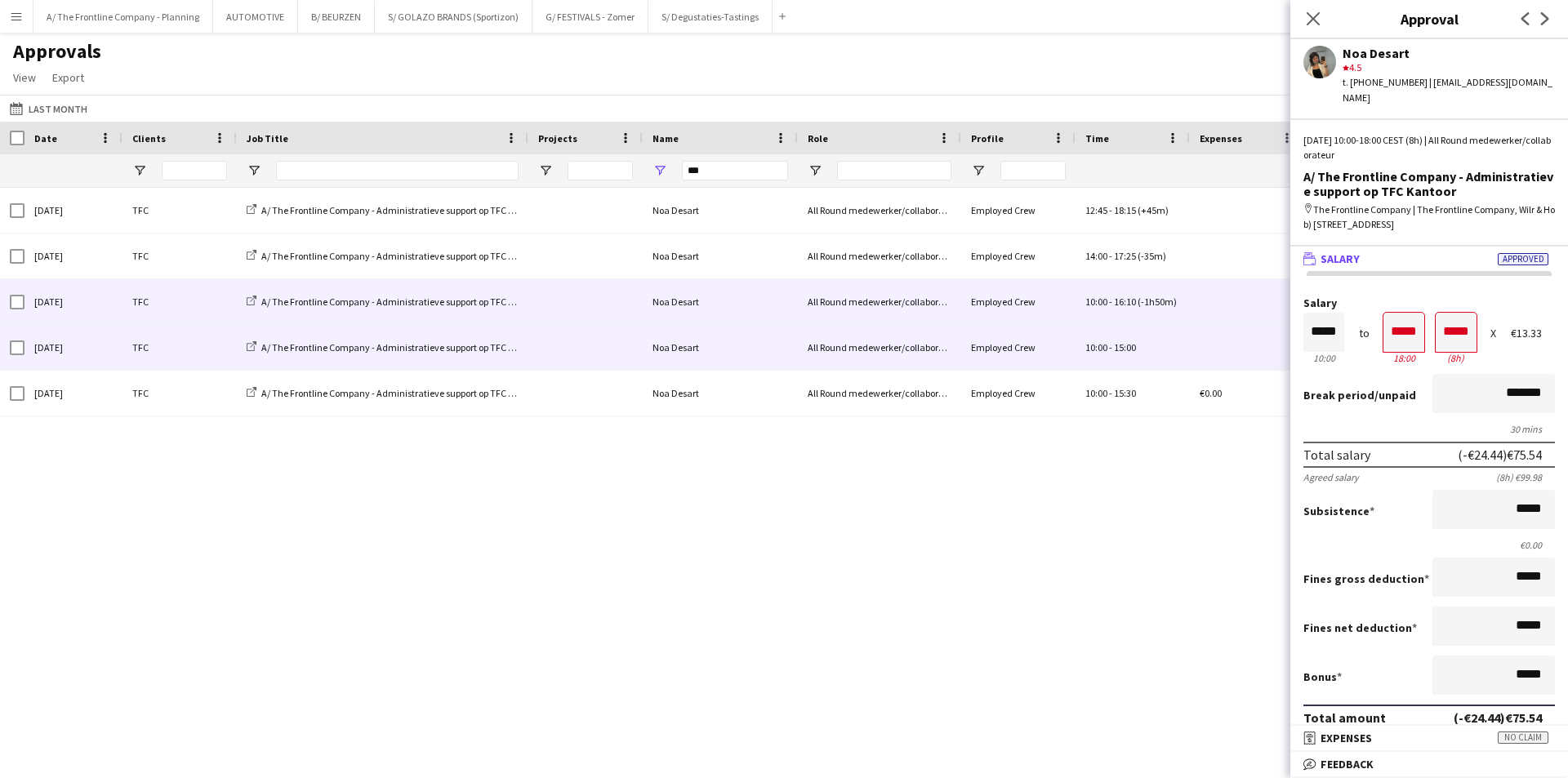
click at [132, 338] on div "TFC" at bounding box center [180, 347] width 114 height 45
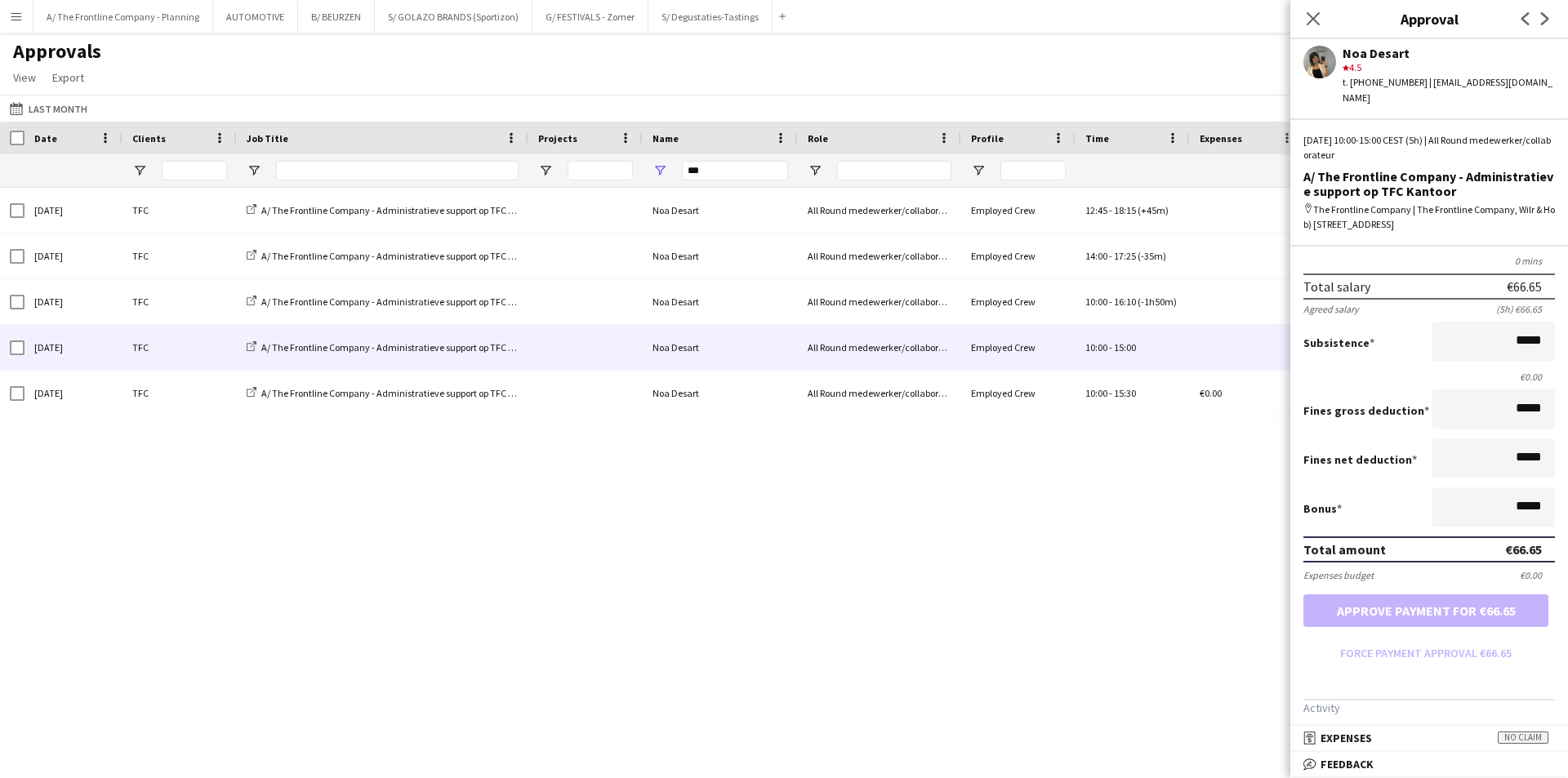
scroll to position [352, 0]
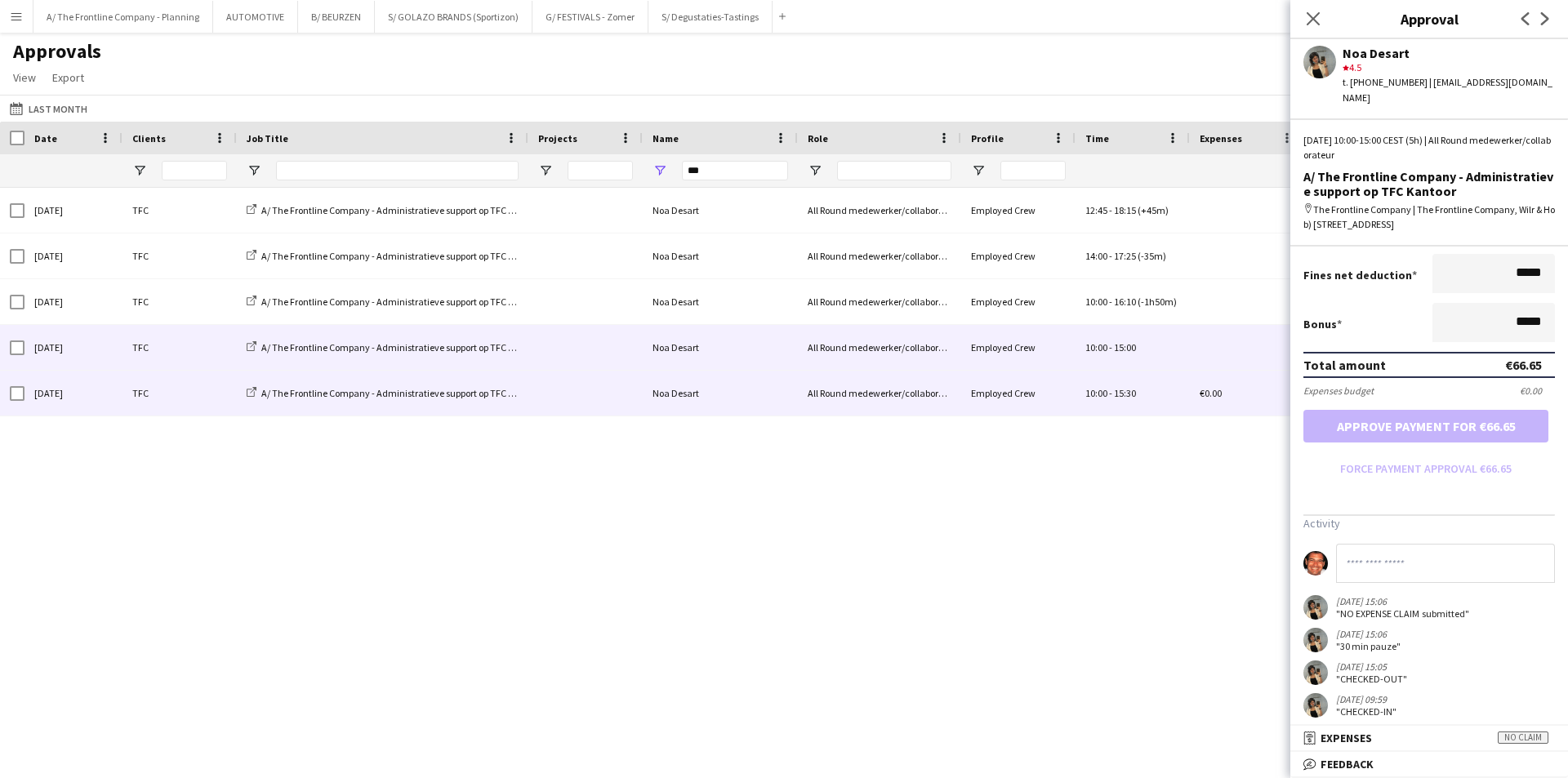
click at [158, 408] on div "TFC" at bounding box center [180, 393] width 114 height 45
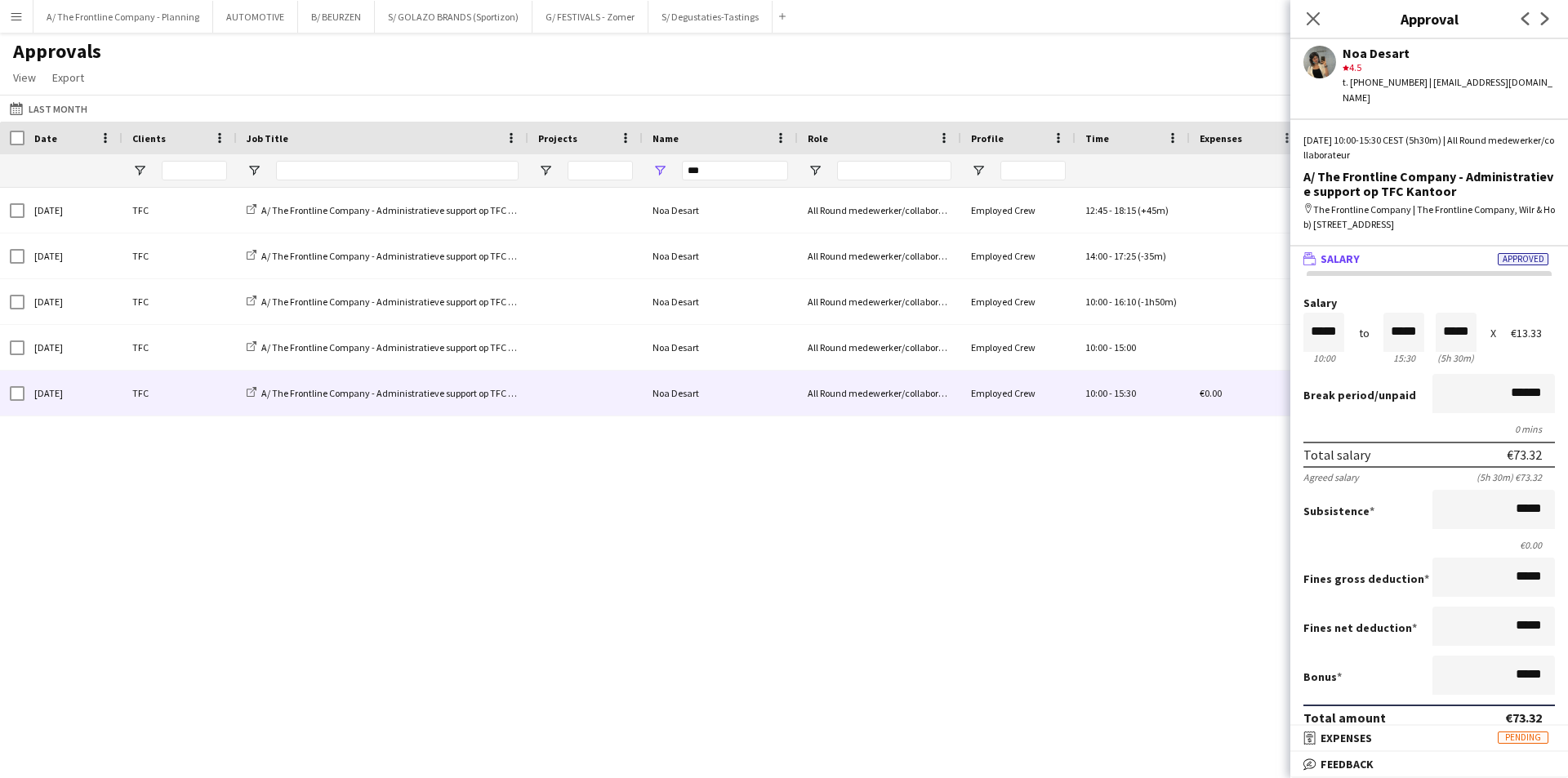
scroll to position [287, 0]
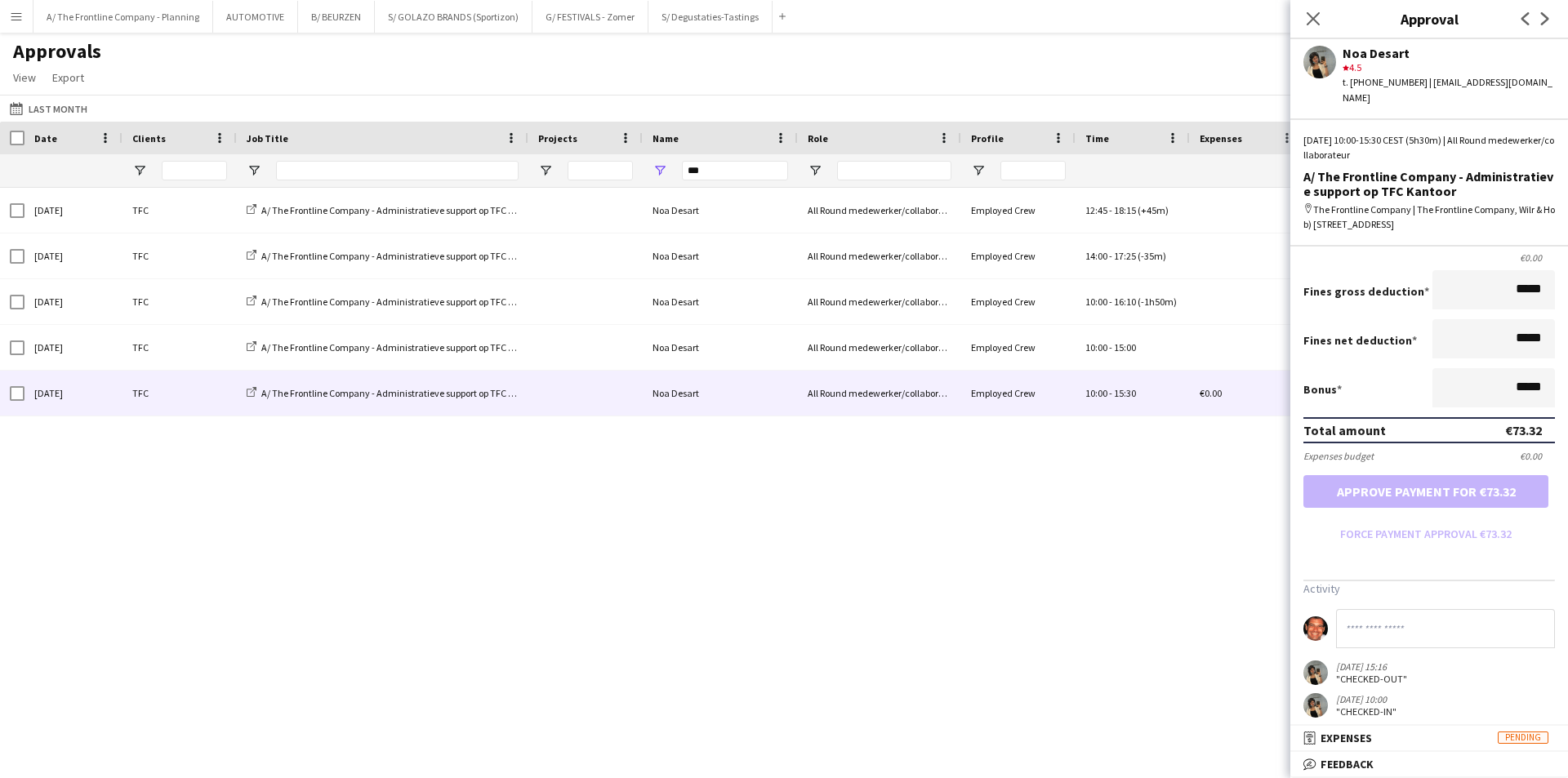
click at [872, 566] on div "[DATE] TFC A/ The Frontline Company - Administratieve support op TFC Kantoor [P…" at bounding box center [784, 463] width 1568 height 550
click at [106, 16] on button "A/ The Frontline Company - Planning Close" at bounding box center [124, 16] width 180 height 32
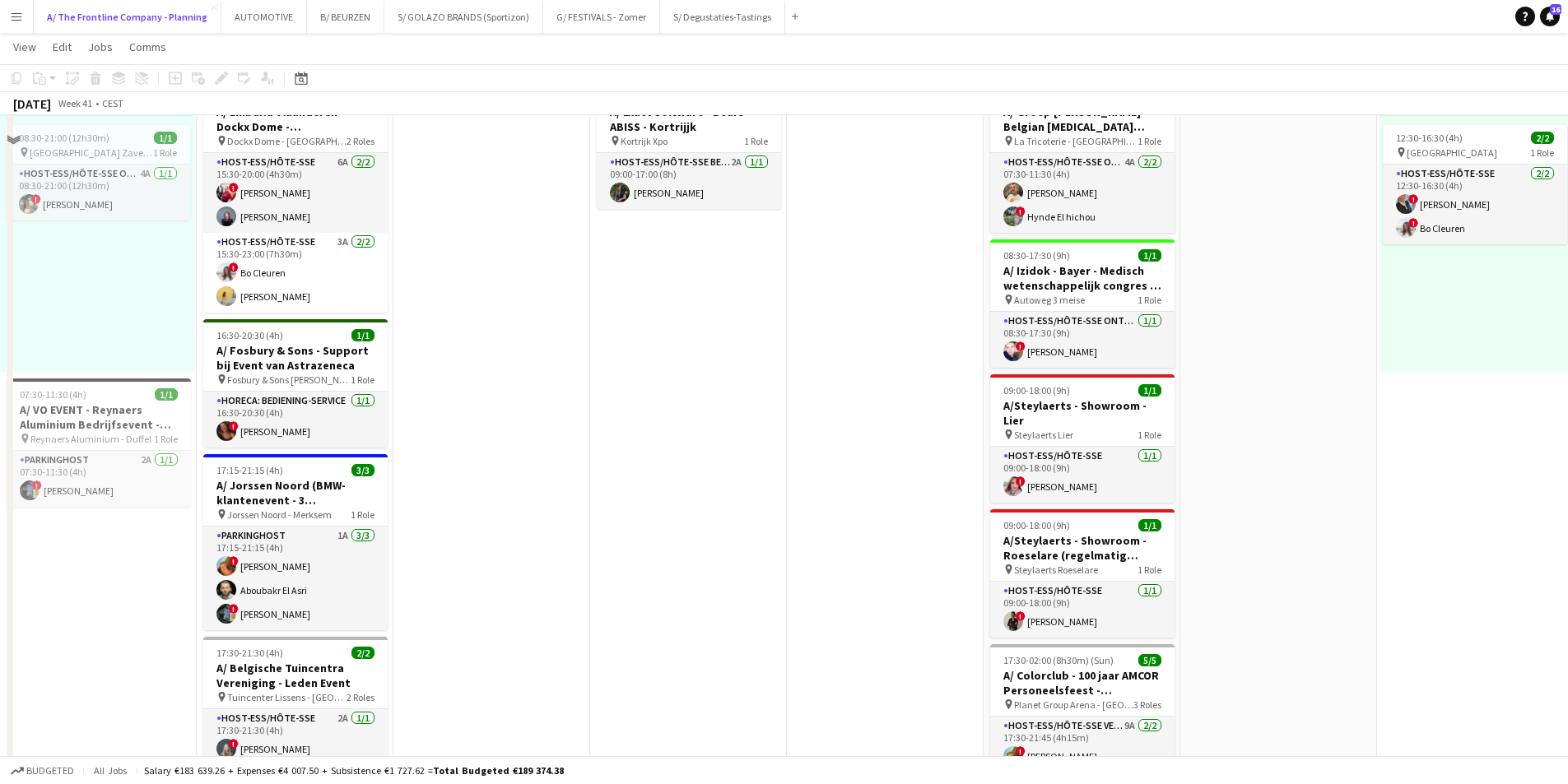
scroll to position [412, 0]
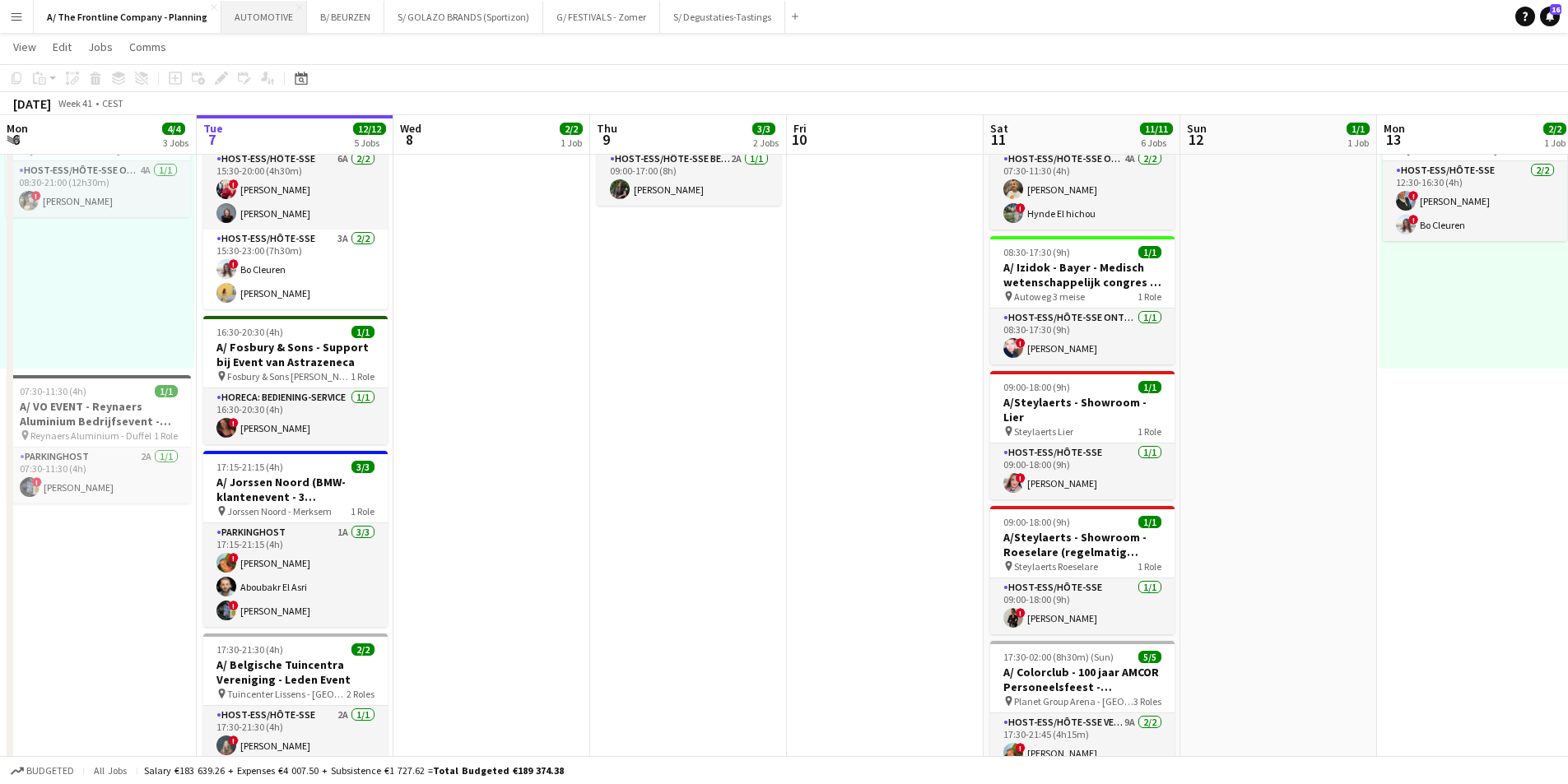
click at [252, 18] on button "AUTOMOTIVE Close" at bounding box center [264, 17] width 86 height 32
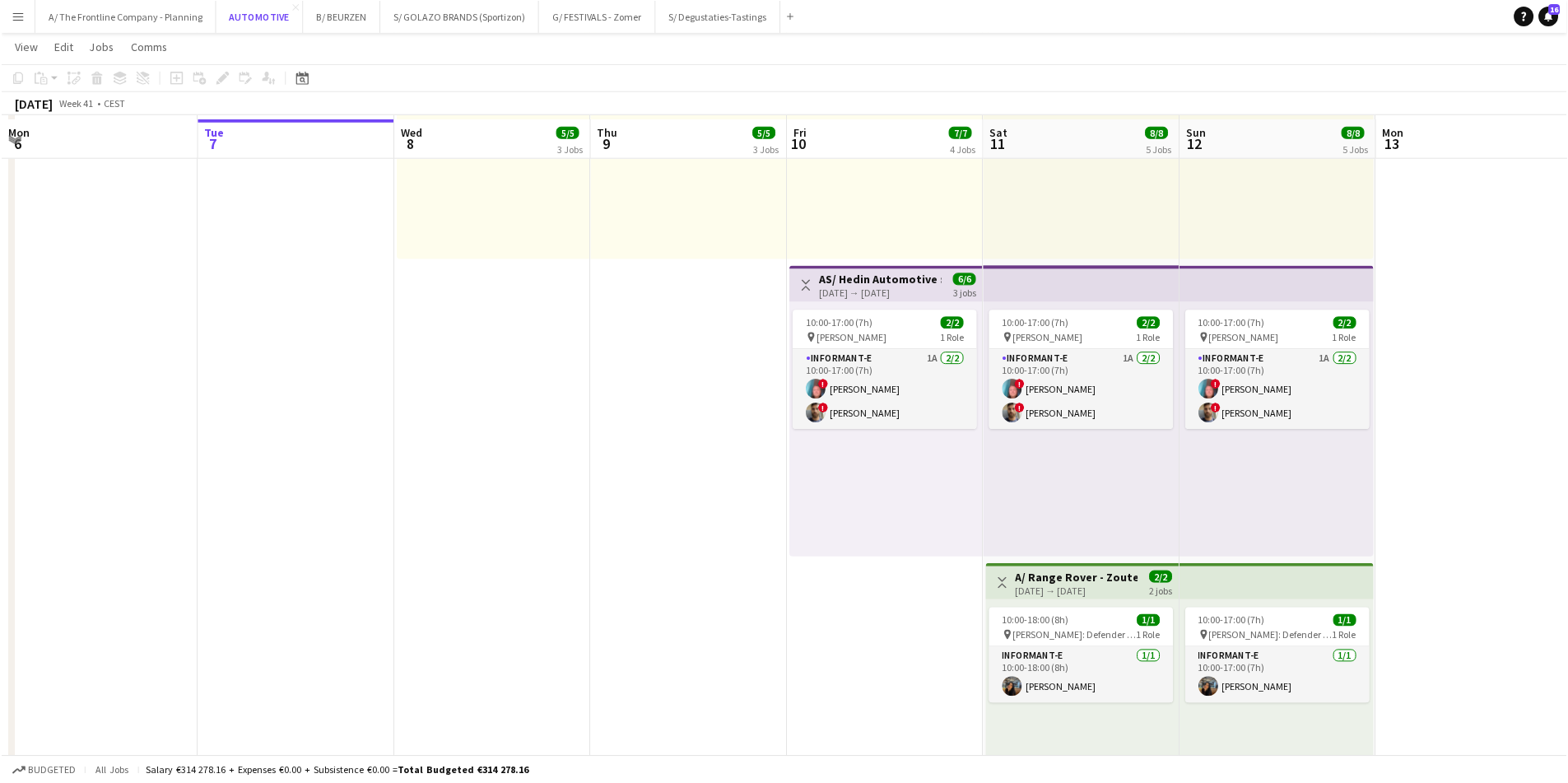
scroll to position [824, 0]
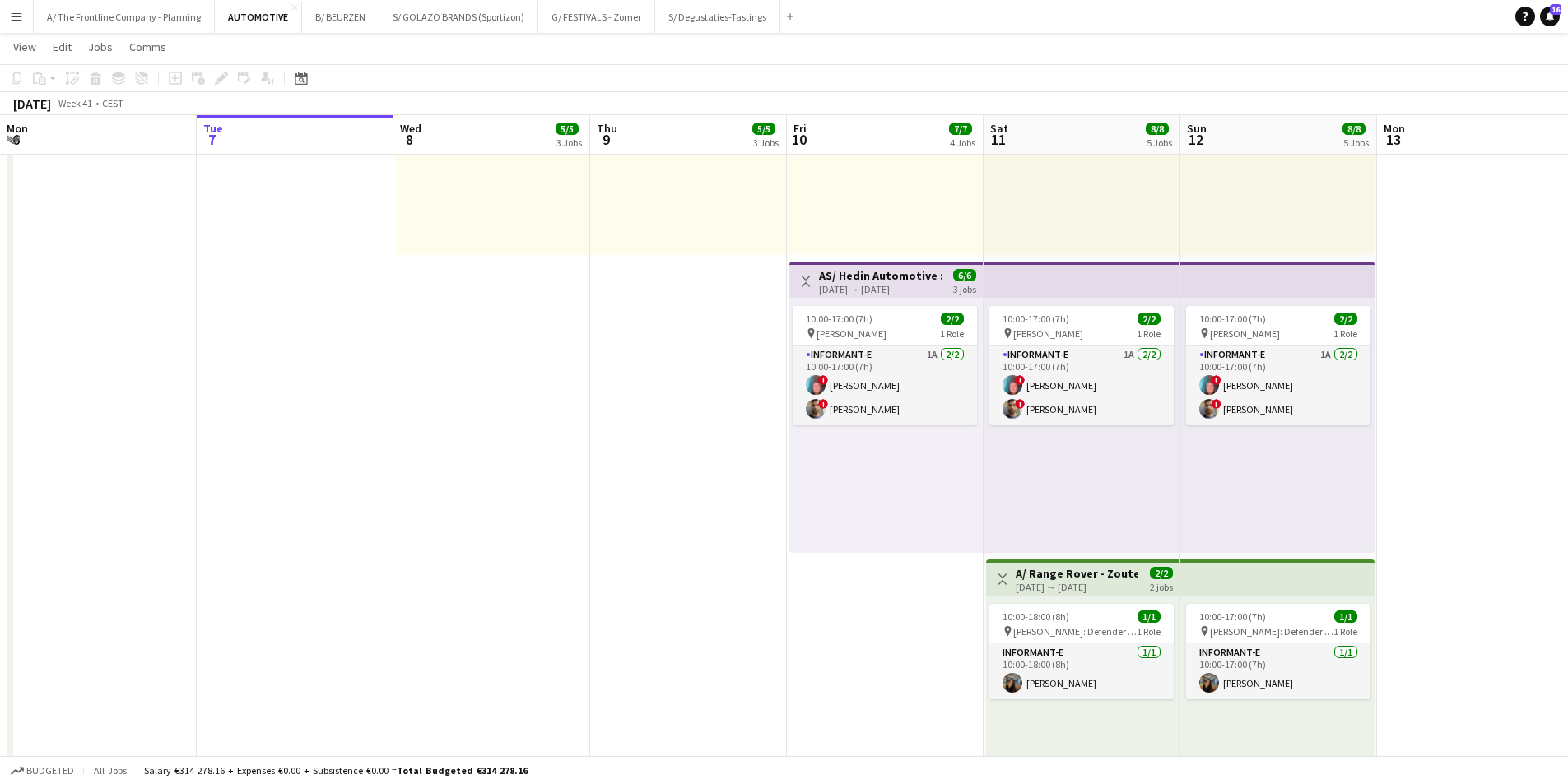
click at [477, 366] on app-date-cell "Toggle View A/ Range Rover Pop-Up Scene by Range Rover - Zoute Grand Prix - (08…" at bounding box center [492, 109] width 197 height 1496
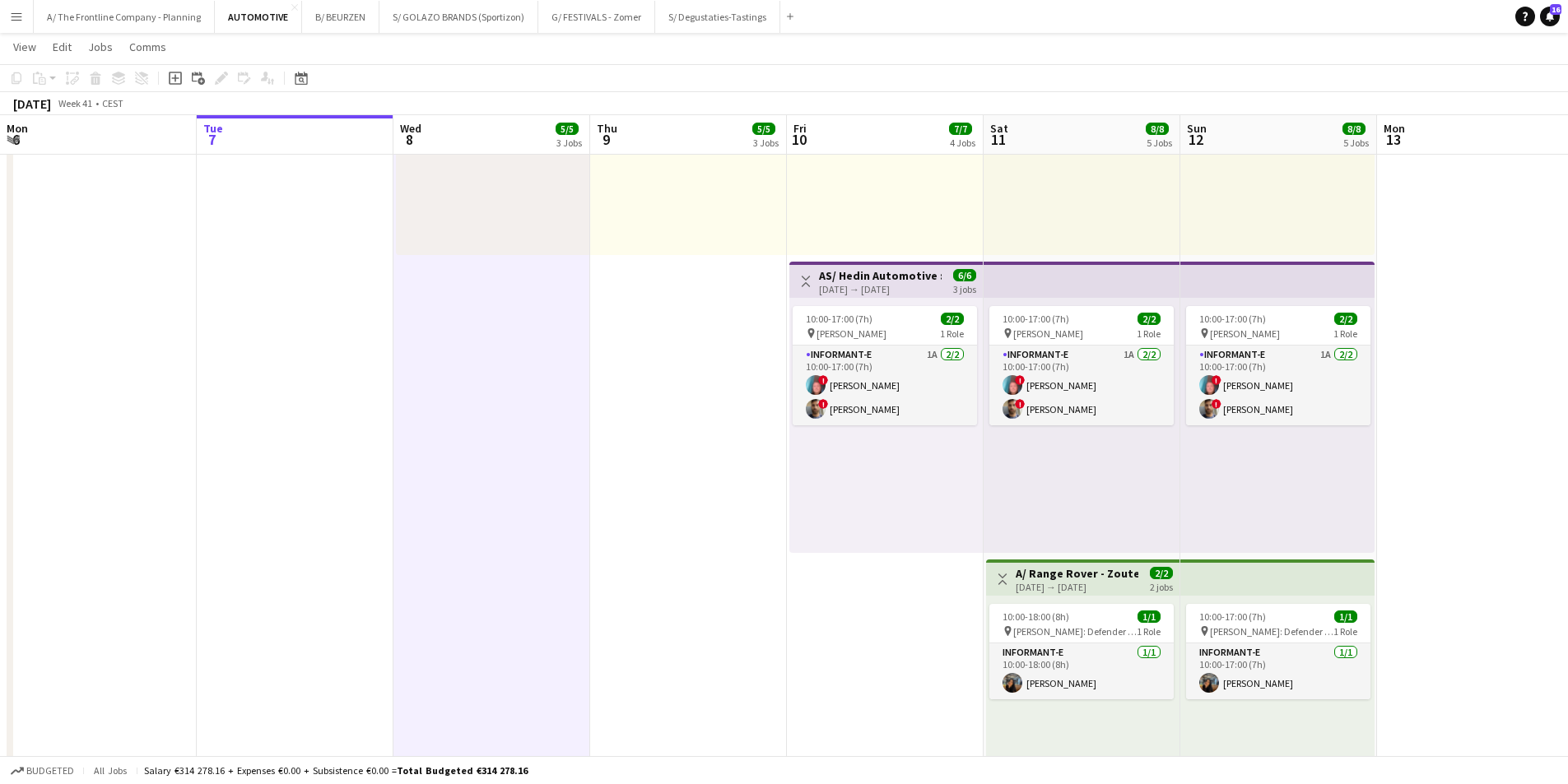
click at [674, 339] on app-date-cell "10:30-18:00 (7h30m) 2/2 pin Range rover Pop-Up Store Knokke in Kunstgalerij [PE…" at bounding box center [689, 109] width 197 height 1496
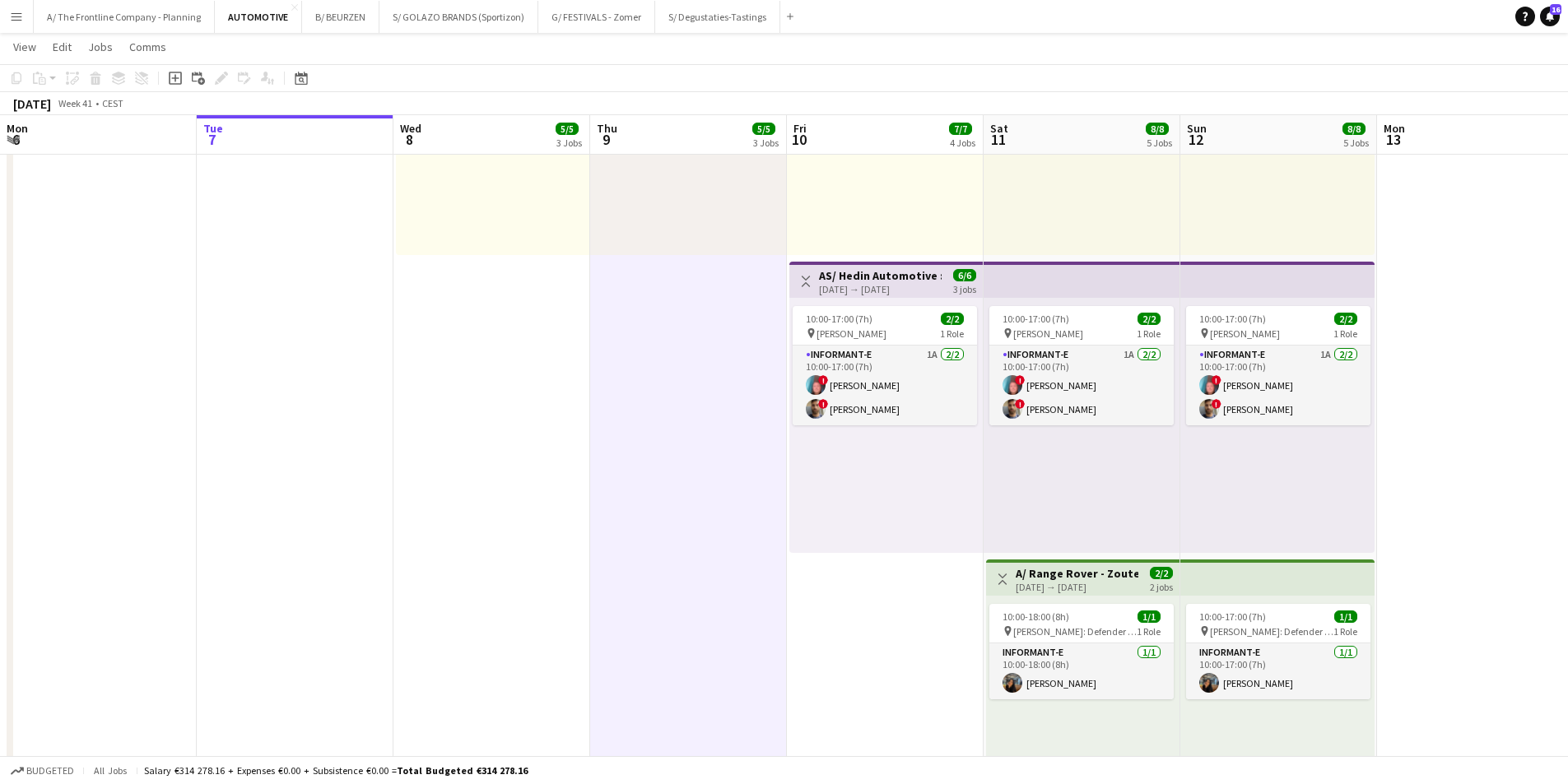
click at [507, 334] on app-date-cell "Toggle View A/ Range Rover Pop-Up Scene by Range Rover - Zoute Grand Prix - (08…" at bounding box center [492, 109] width 197 height 1496
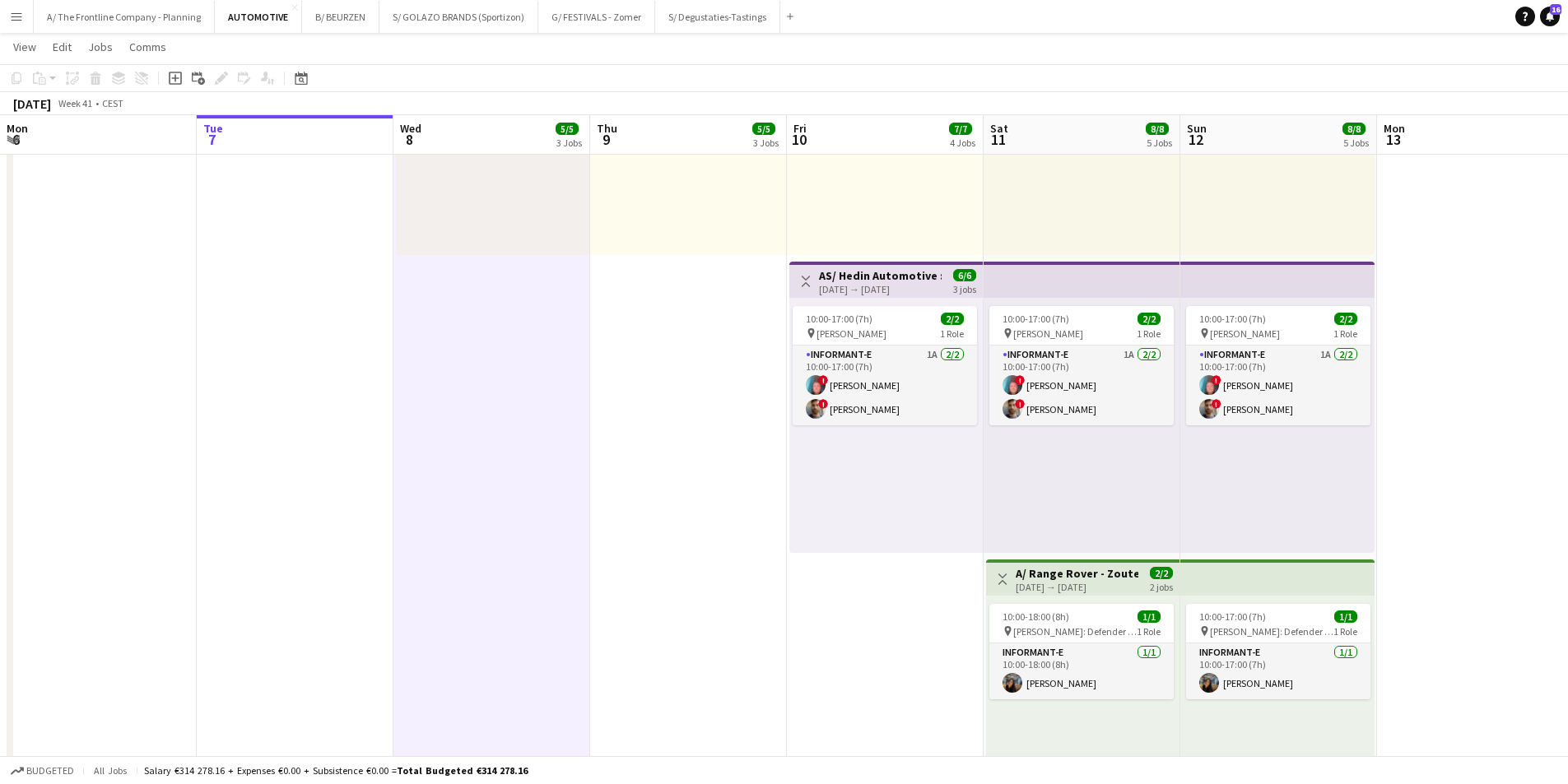
click at [643, 322] on app-date-cell "10:30-18:00 (7h30m) 2/2 pin Range rover Pop-Up Store Knokke in Kunstgalerij [PE…" at bounding box center [689, 109] width 197 height 1496
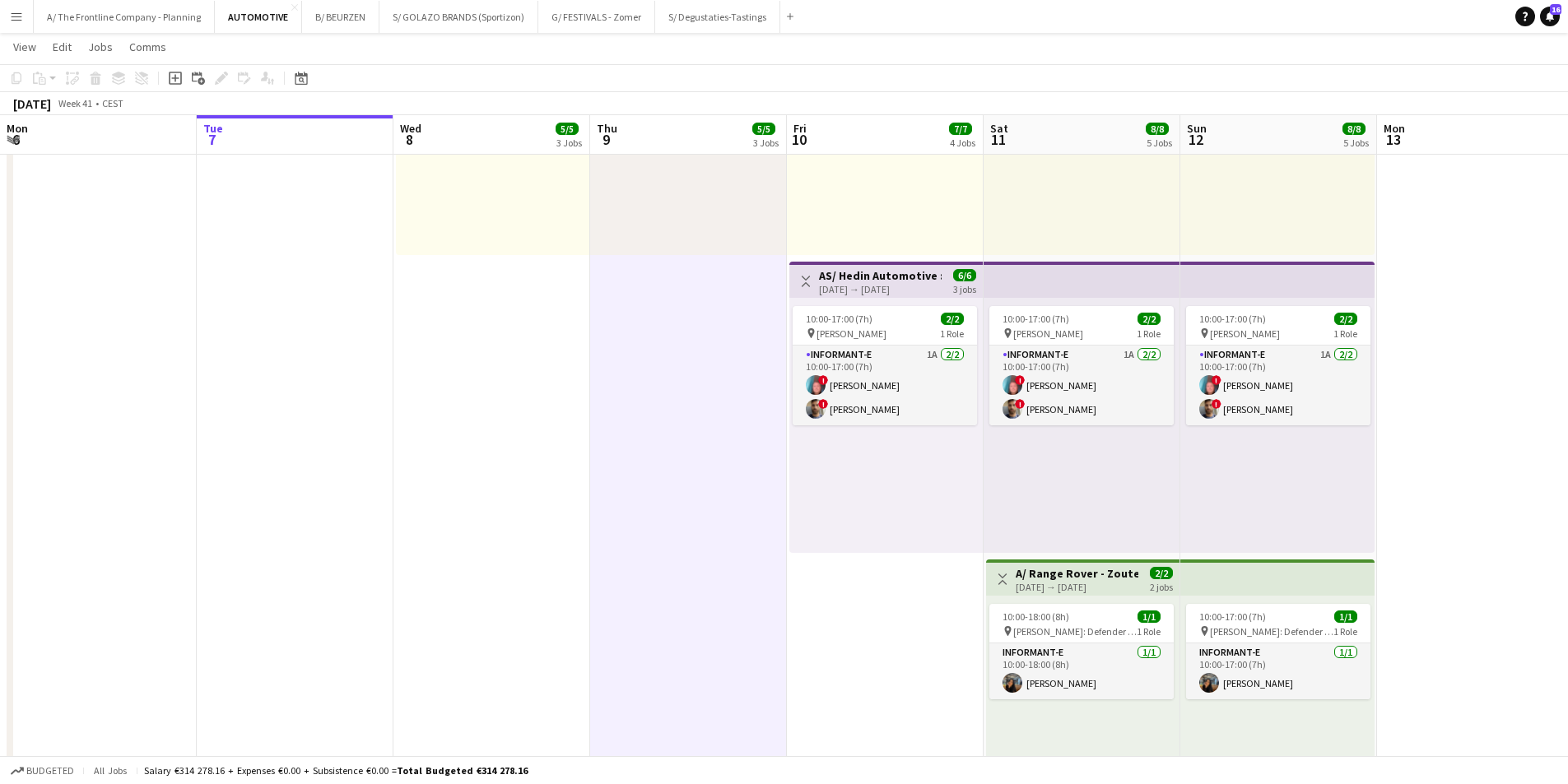
click at [542, 322] on app-date-cell "Toggle View A/ Range Rover Pop-Up Scene by Range Rover - Zoute Grand Prix - (08…" at bounding box center [492, 109] width 197 height 1496
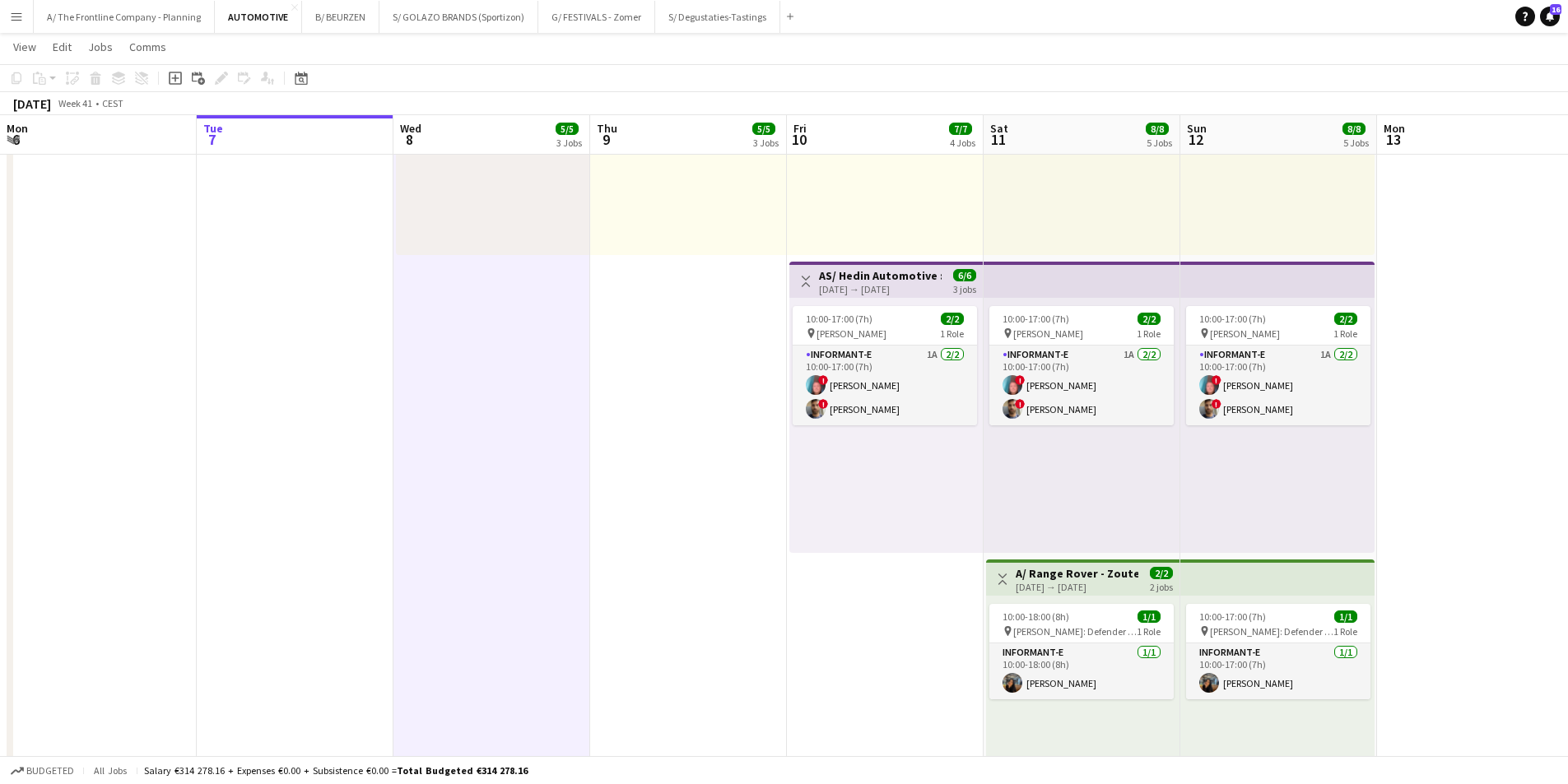
click at [327, 319] on app-date-cell at bounding box center [296, 109] width 197 height 1496
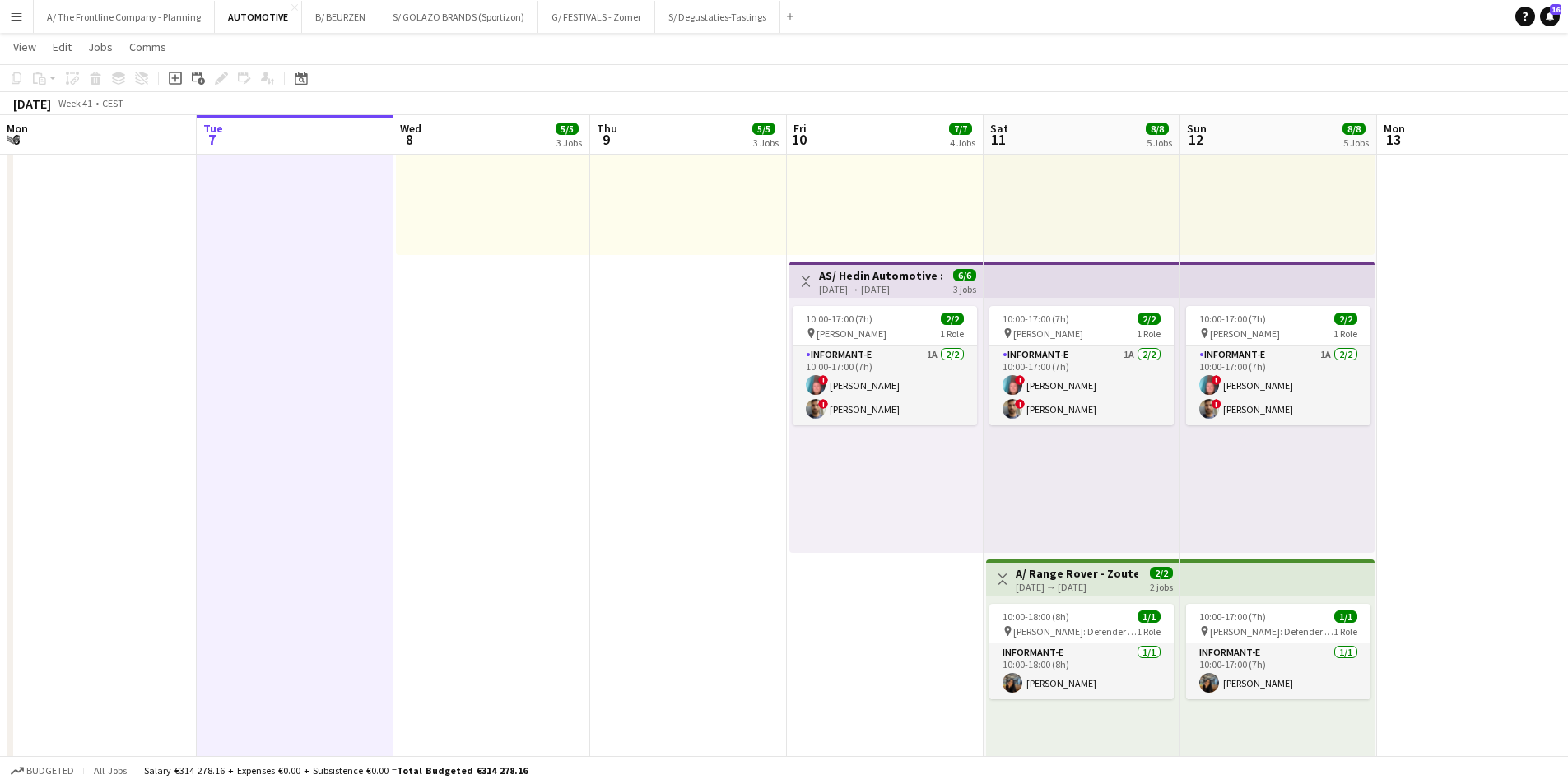
click at [624, 331] on app-date-cell "10:30-18:00 (7h30m) 2/2 pin Range rover Pop-Up Store Knokke in Kunstgalerij [PE…" at bounding box center [689, 109] width 197 height 1496
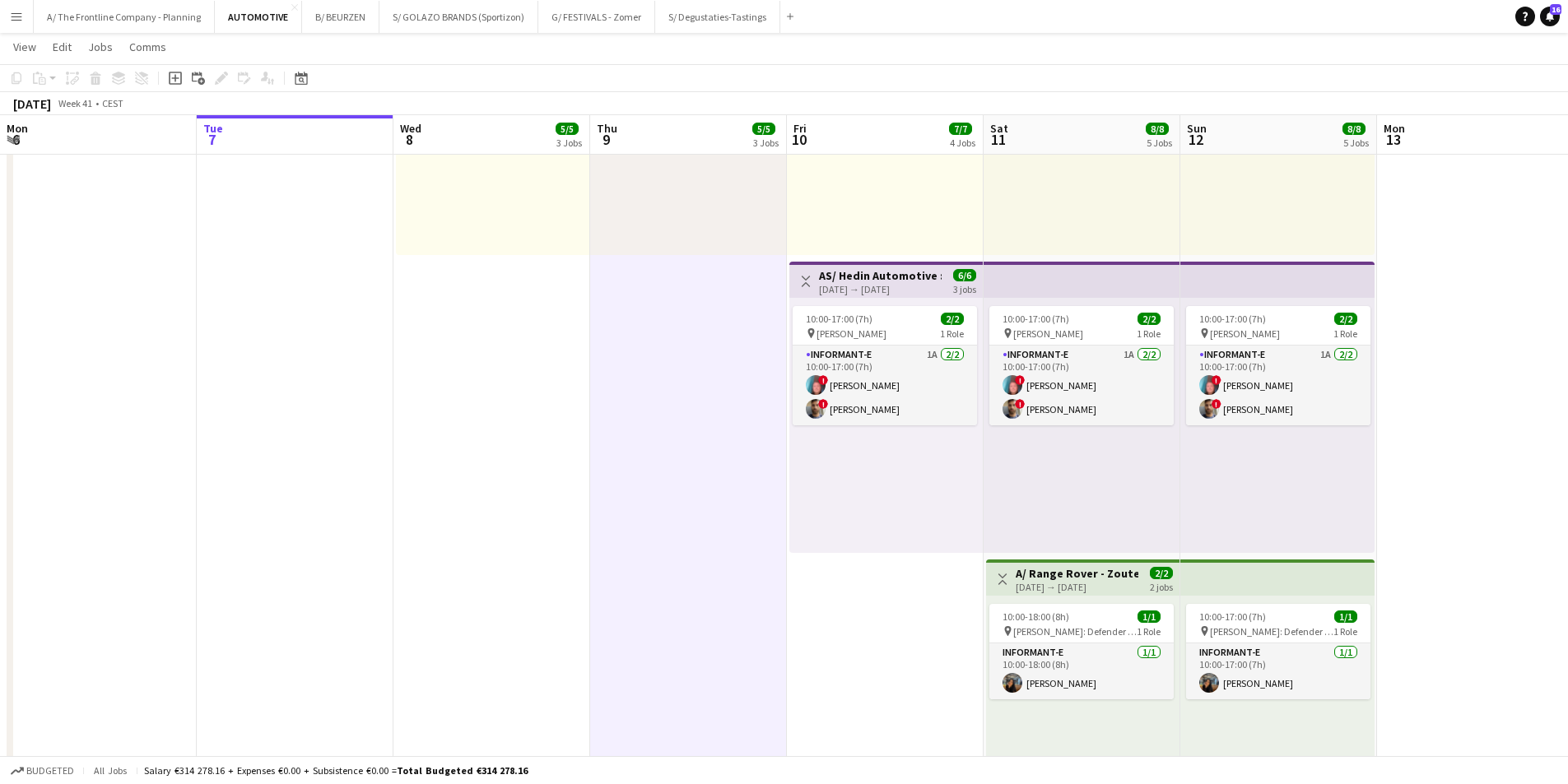
click at [545, 331] on app-date-cell "Toggle View A/ Range Rover Pop-Up Scene by Range Rover - Zoute Grand Prix - (08…" at bounding box center [492, 109] width 197 height 1496
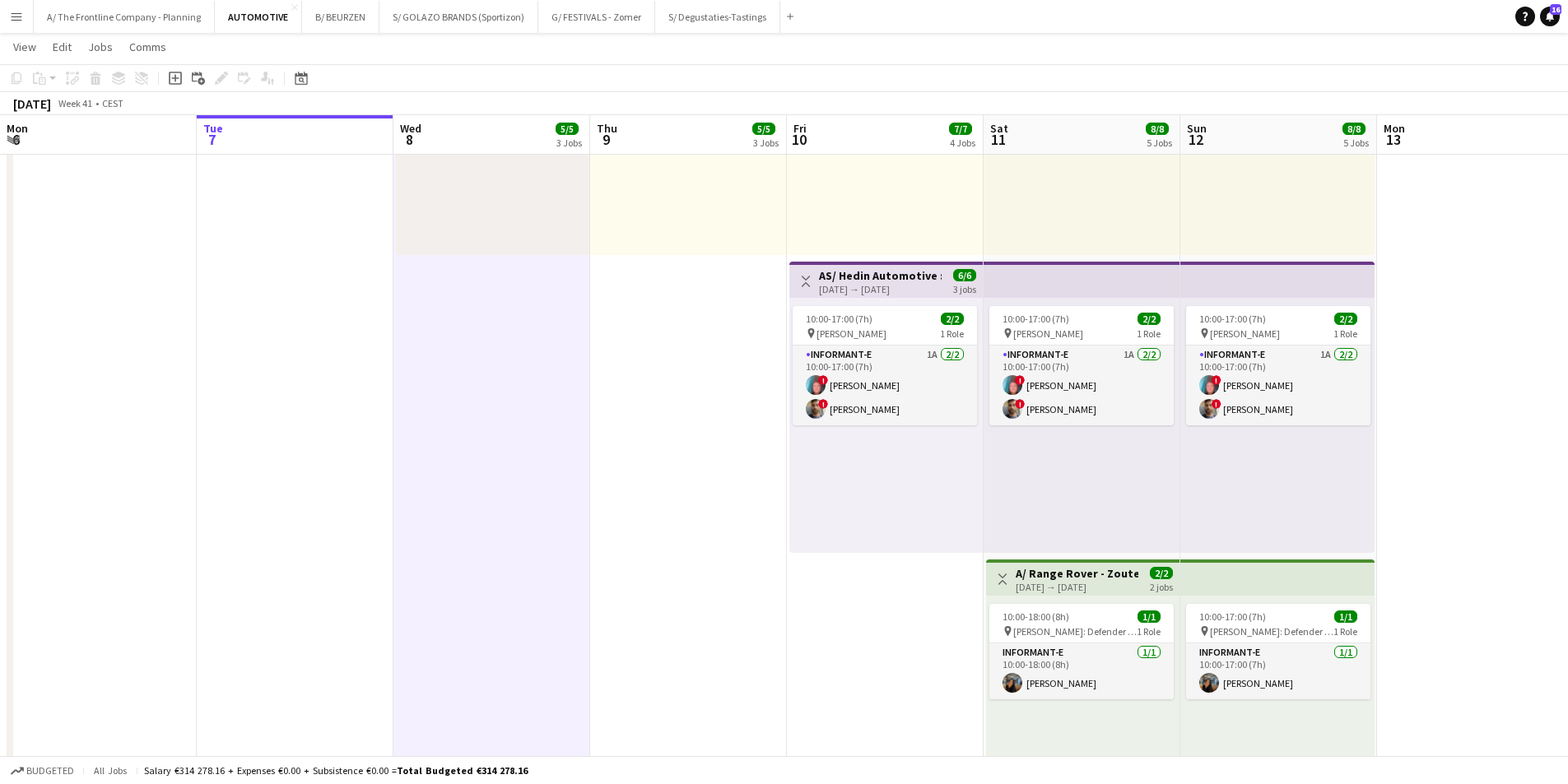
click at [313, 342] on app-date-cell at bounding box center [296, 109] width 197 height 1496
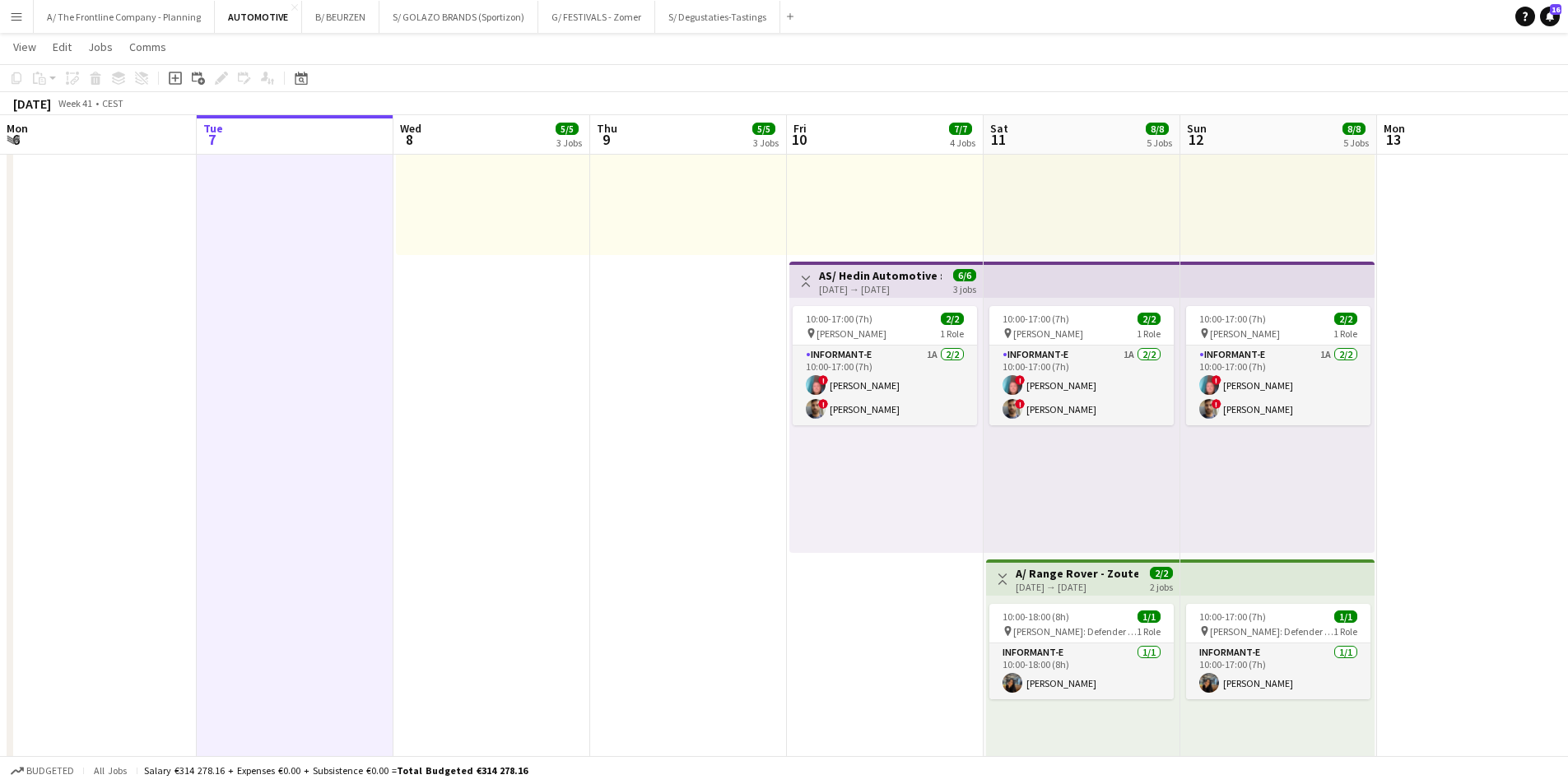
click at [499, 327] on app-date-cell "Toggle View A/ Range Rover Pop-Up Scene by Range Rover - Zoute Grand Prix - (08…" at bounding box center [492, 109] width 197 height 1496
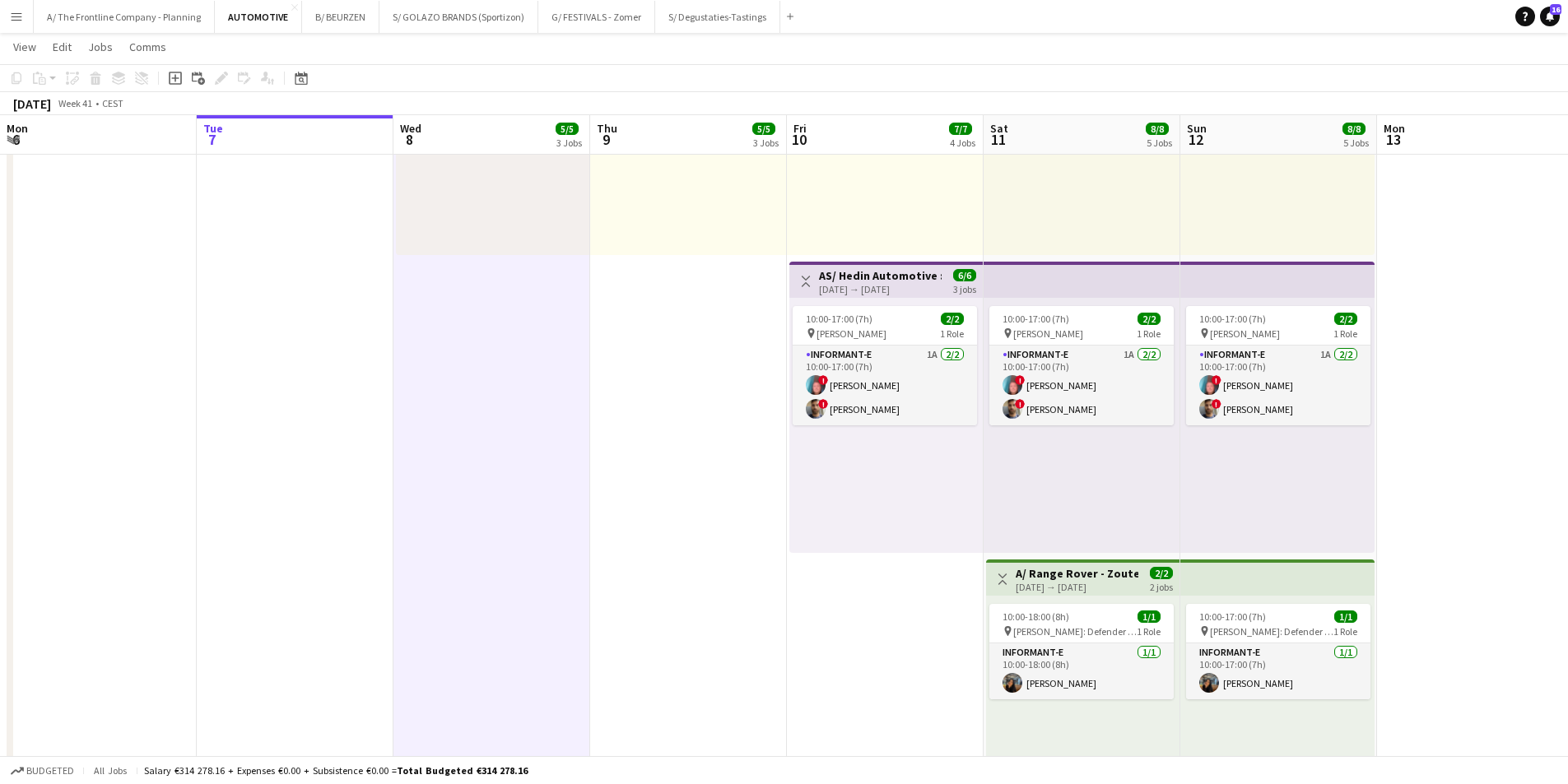
click at [634, 321] on app-date-cell "10:30-18:00 (7h30m) 2/2 pin Range rover Pop-Up Store Knokke in Kunstgalerij [PE…" at bounding box center [689, 109] width 197 height 1496
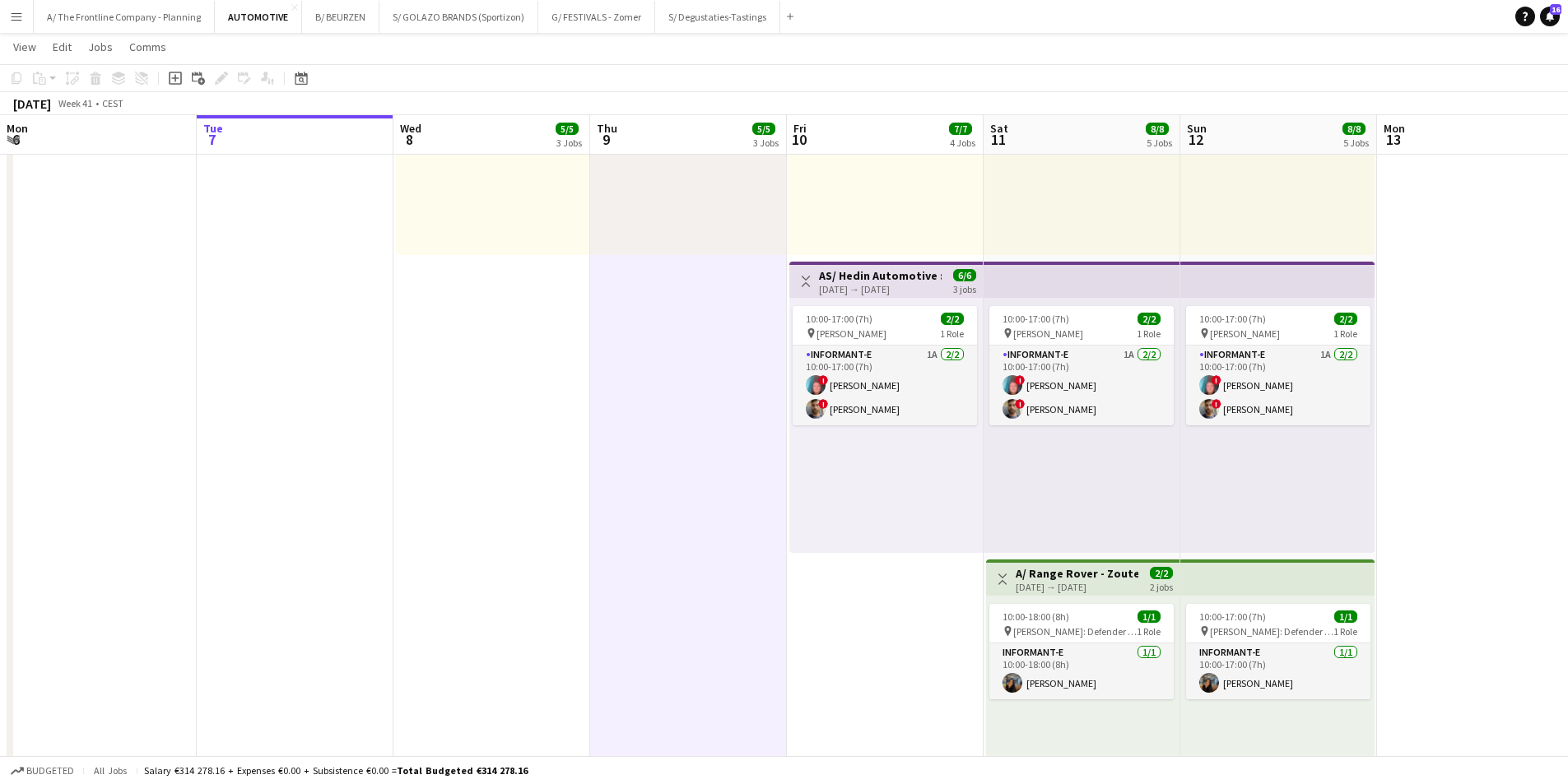
click at [540, 324] on app-date-cell "Toggle View A/ Range Rover Pop-Up Scene by Range Rover - Zoute Grand Prix - (08…" at bounding box center [492, 109] width 197 height 1496
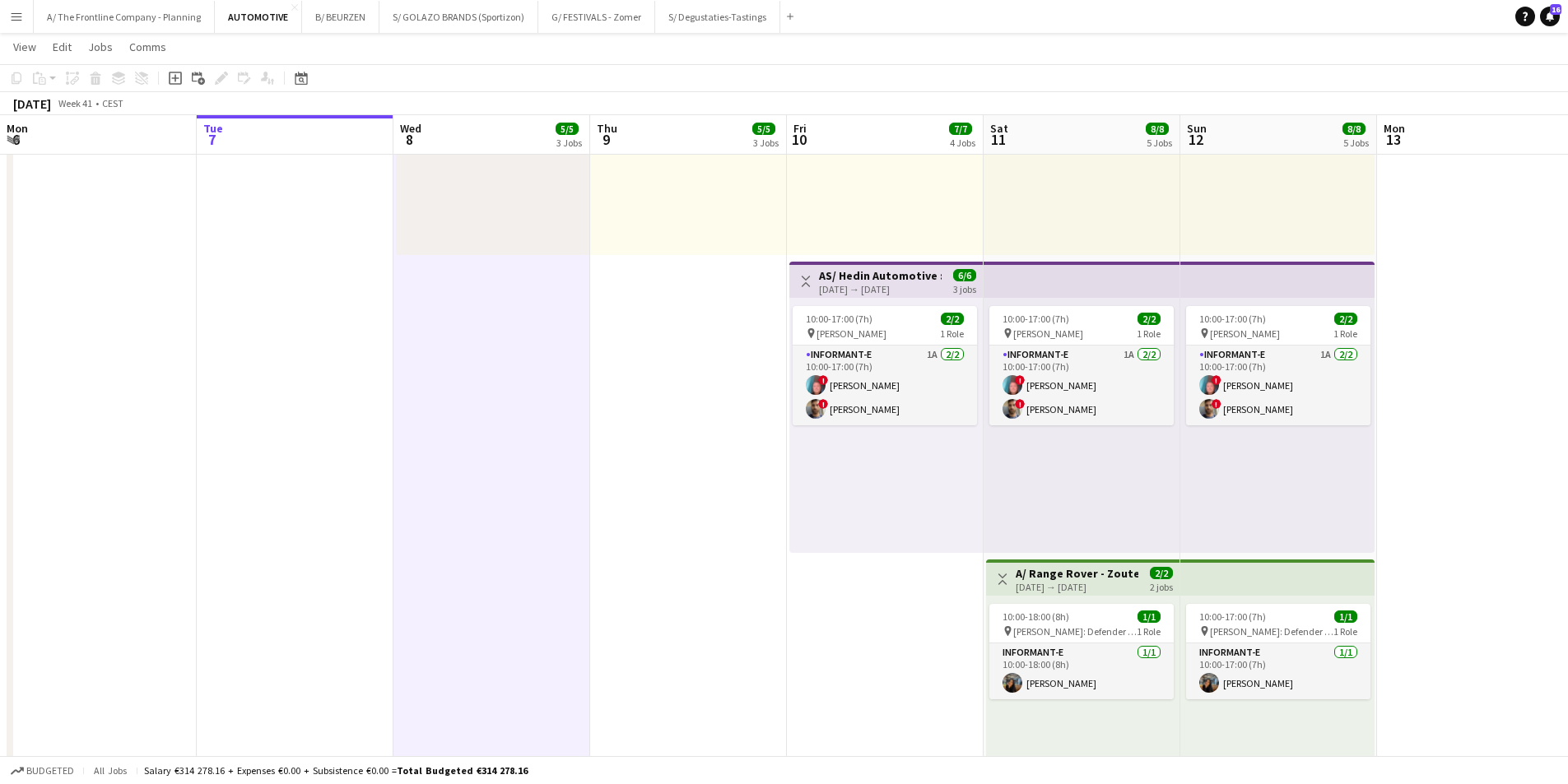
click at [331, 329] on app-date-cell at bounding box center [296, 109] width 197 height 1496
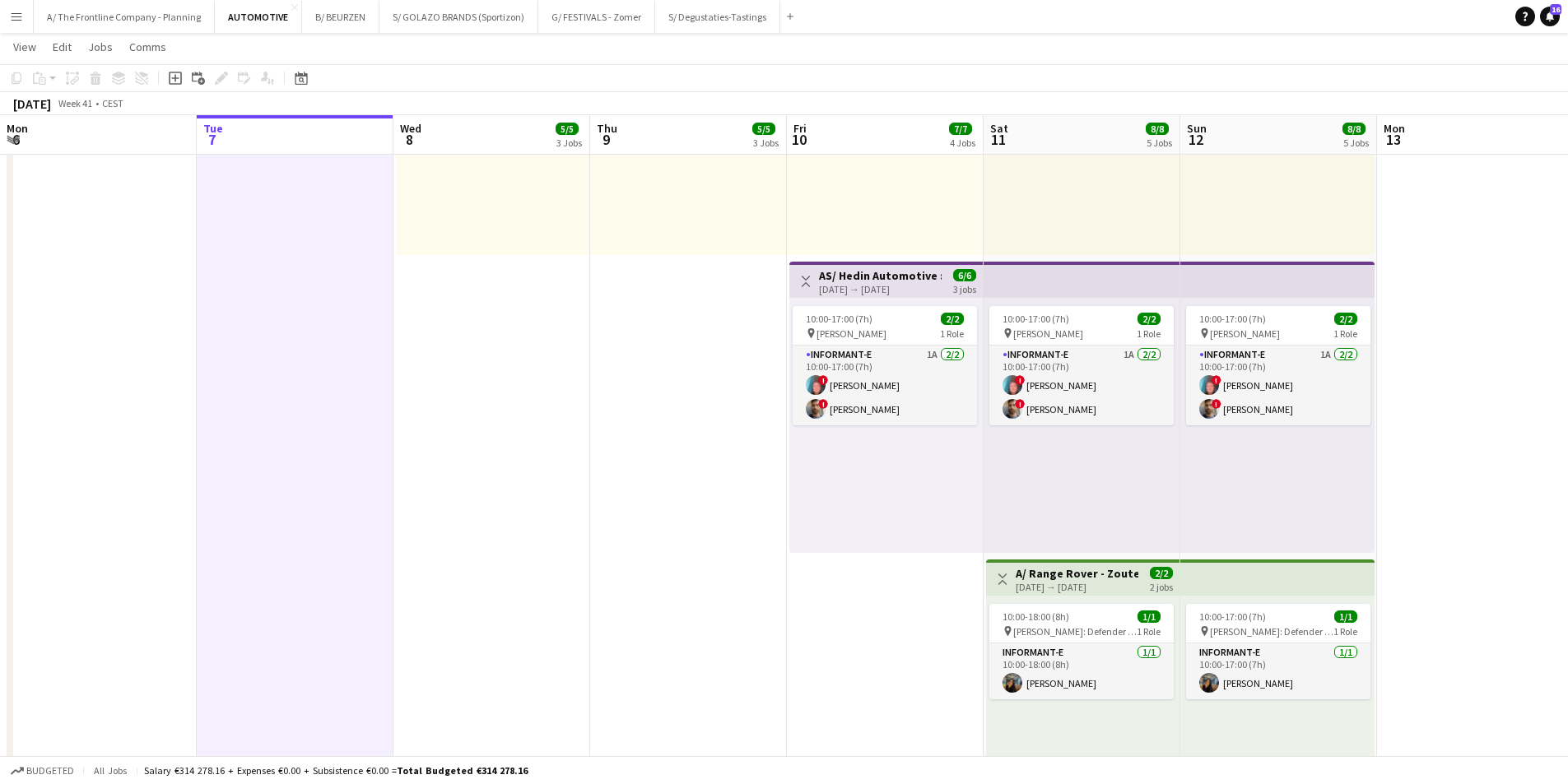
click at [499, 329] on app-date-cell "Toggle View A/ Range Rover Pop-Up Scene by Range Rover - Zoute Grand Prix - (08…" at bounding box center [492, 109] width 197 height 1496
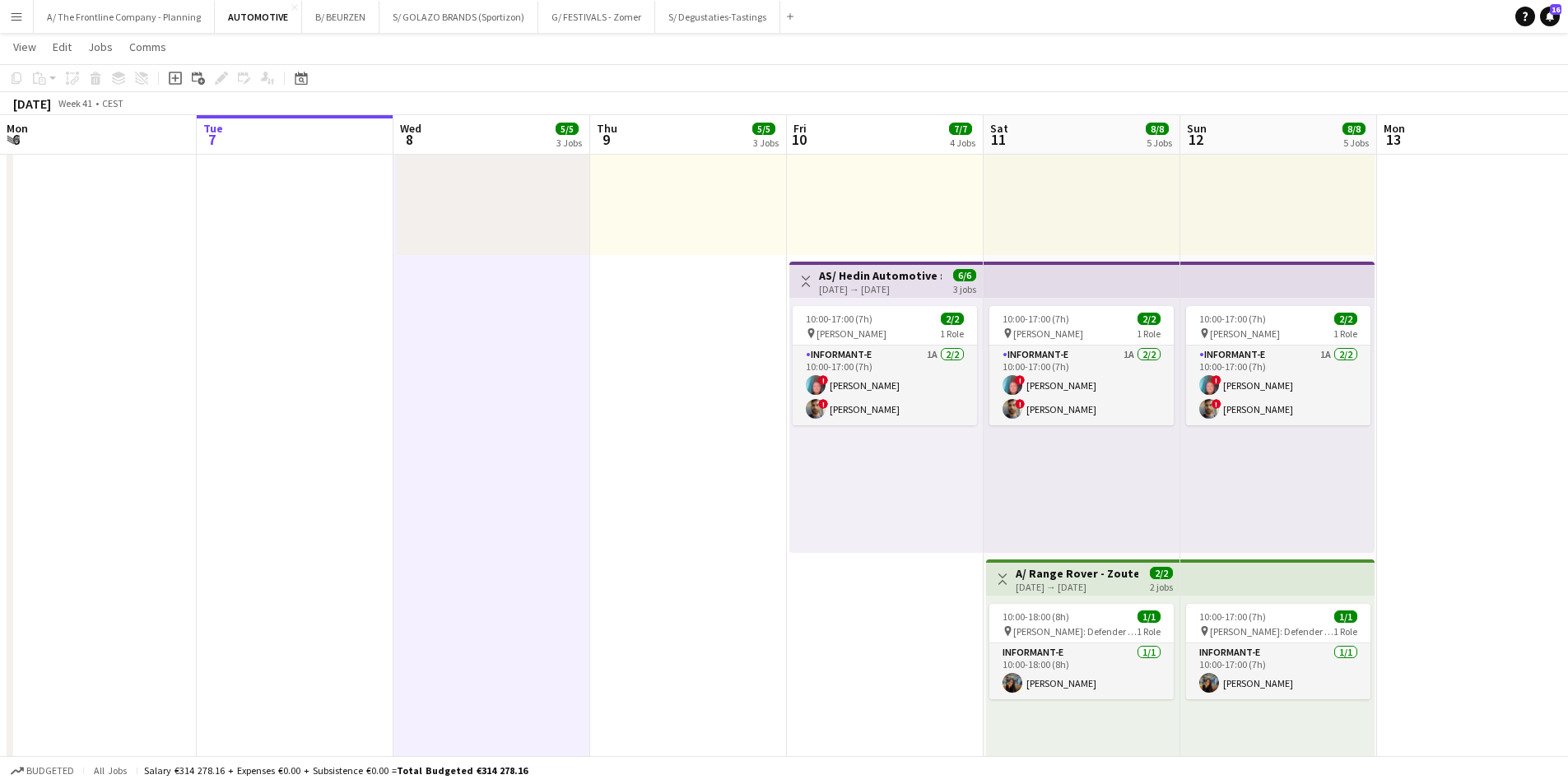
click at [634, 316] on app-date-cell "10:30-18:00 (7h30m) 2/2 pin Range rover Pop-Up Store Knokke in Kunstgalerij [PE…" at bounding box center [689, 109] width 197 height 1496
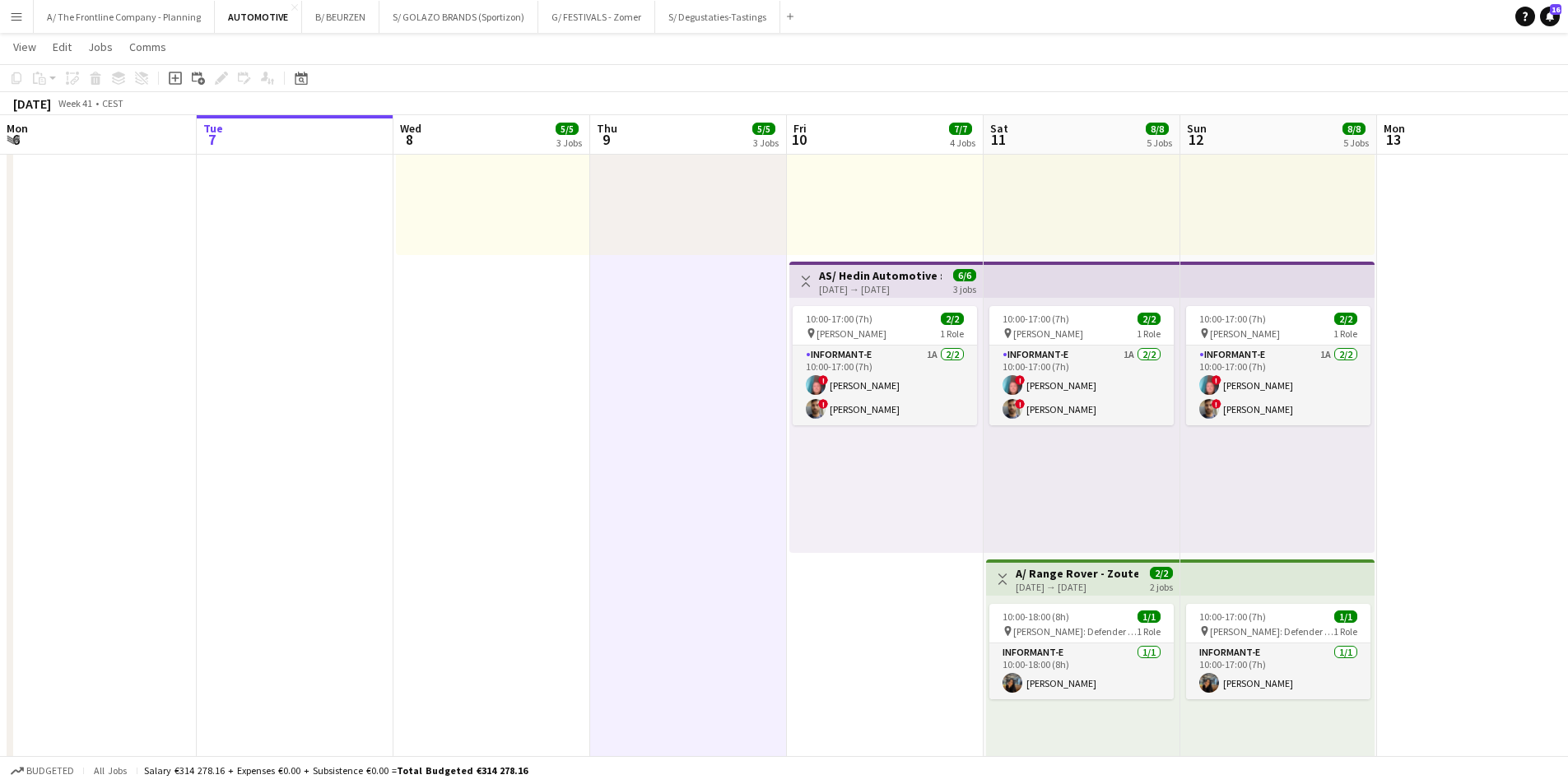
click at [462, 342] on app-date-cell "Toggle View A/ Range Rover Pop-Up Scene by Range Rover - Zoute Grand Prix - (08…" at bounding box center [492, 109] width 197 height 1496
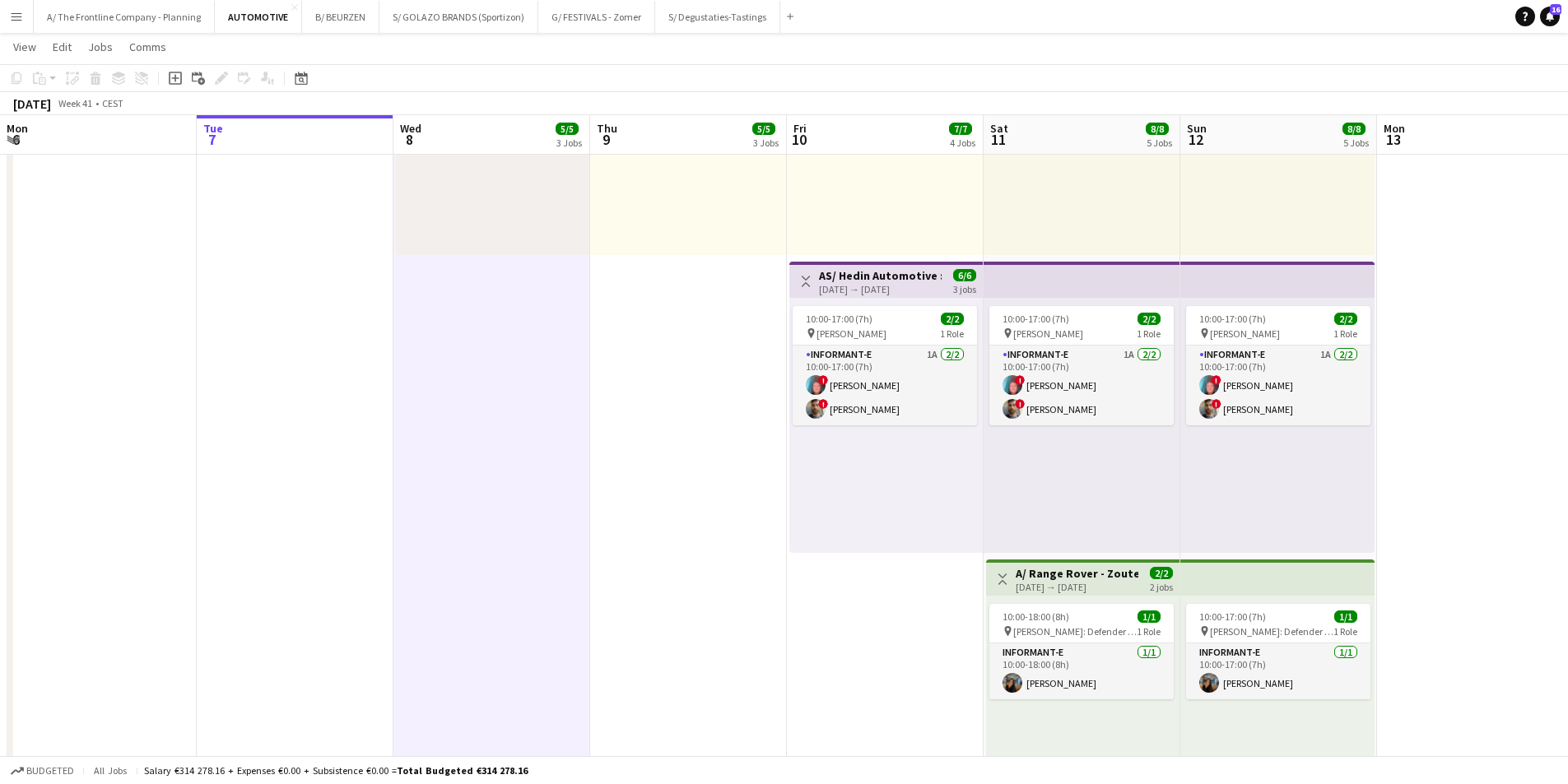
click at [902, 263] on app-top-bar "Toggle View AS/ Hedin Automotive : NIO + FIREFLY - Knokke Zoute Grand Prix (10+…" at bounding box center [886, 279] width 193 height 36
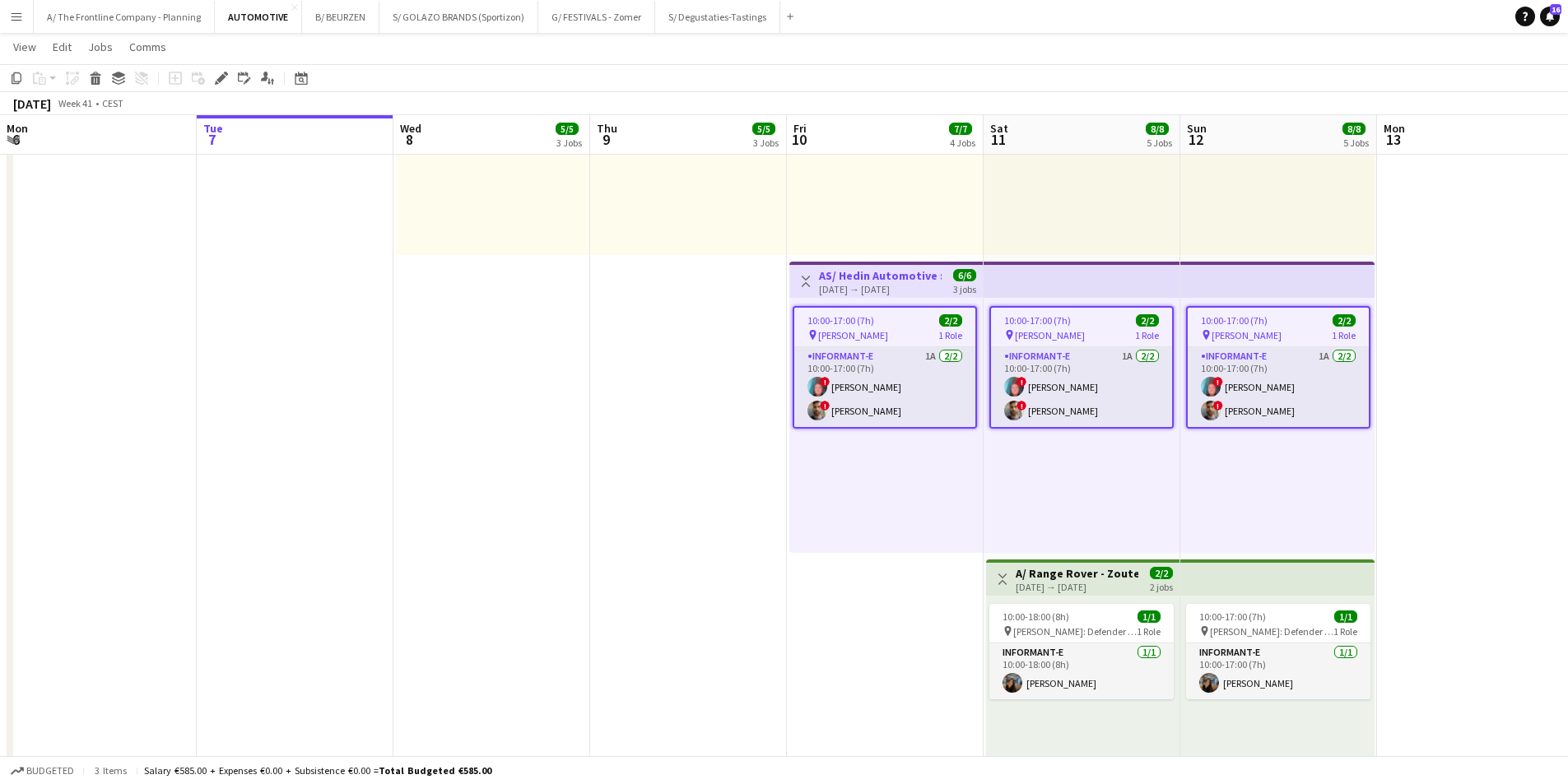
click at [866, 283] on div "[DATE] → [DATE]" at bounding box center [881, 289] width 123 height 13
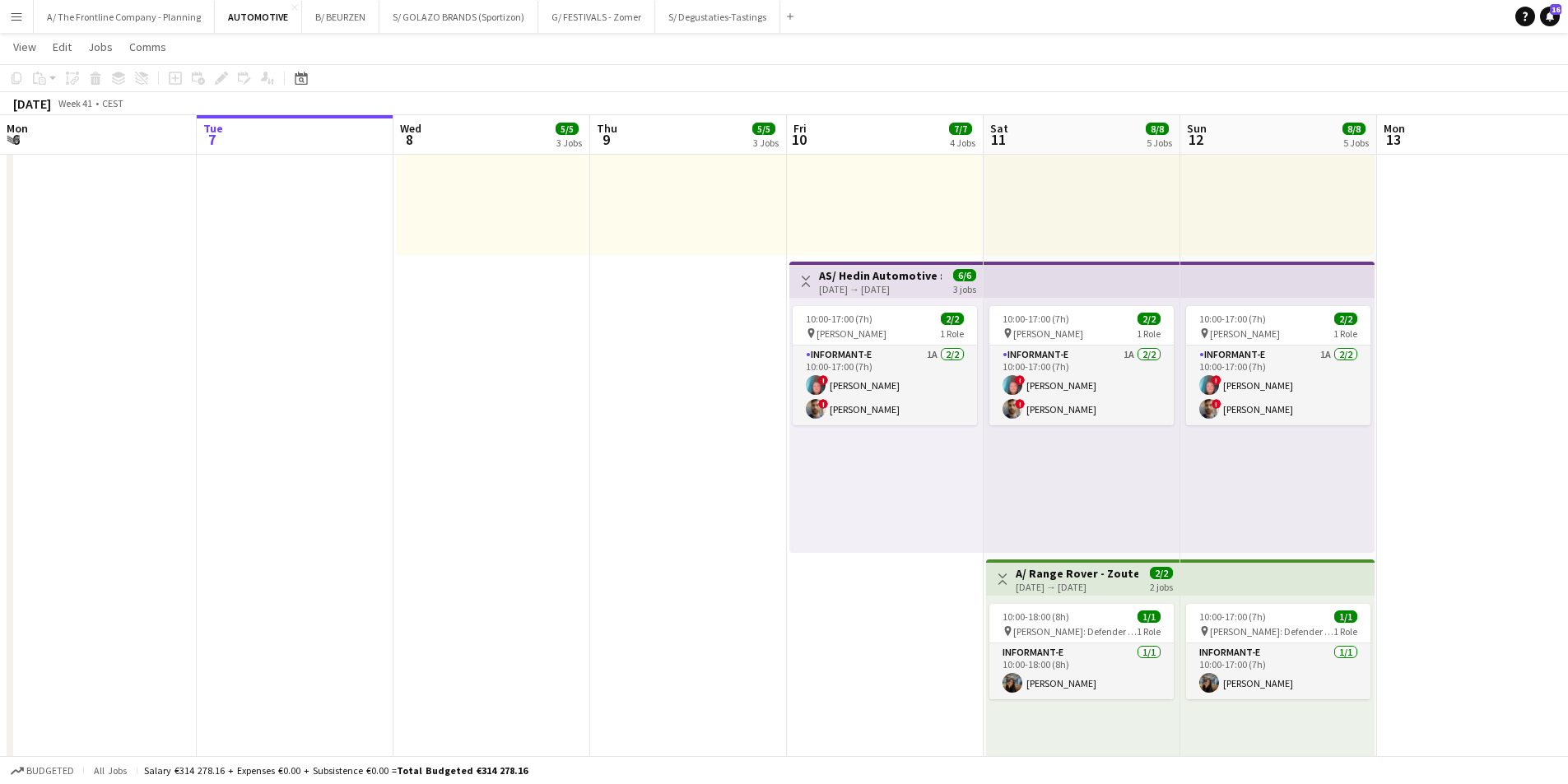
click at [866, 283] on div "[DATE] → [DATE]" at bounding box center [881, 289] width 123 height 13
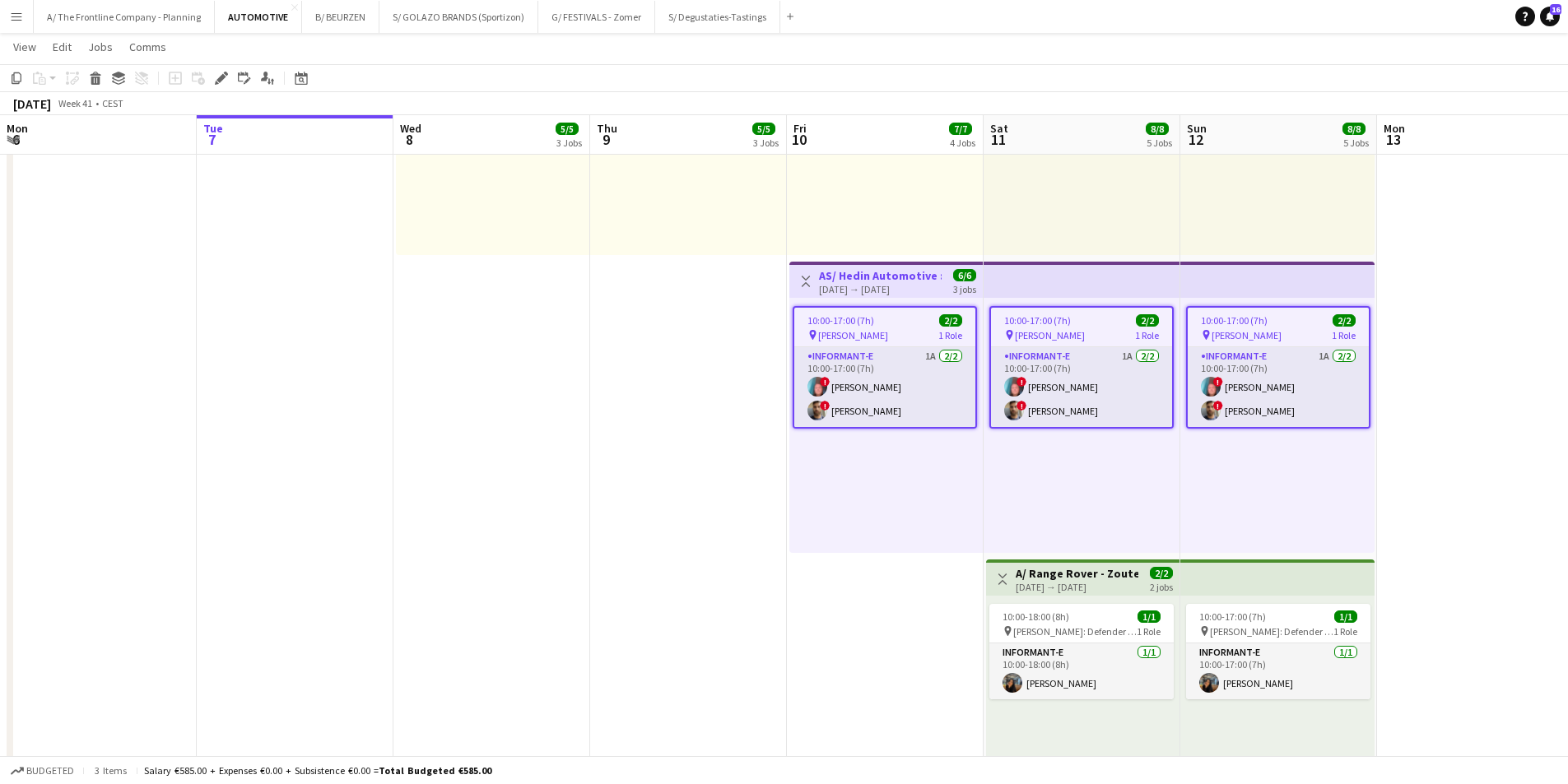
click at [657, 406] on app-date-cell "10:30-18:00 (7h30m) 2/2 pin Range rover Pop-Up Store Knokke in Kunstgalerij [PE…" at bounding box center [689, 109] width 197 height 1496
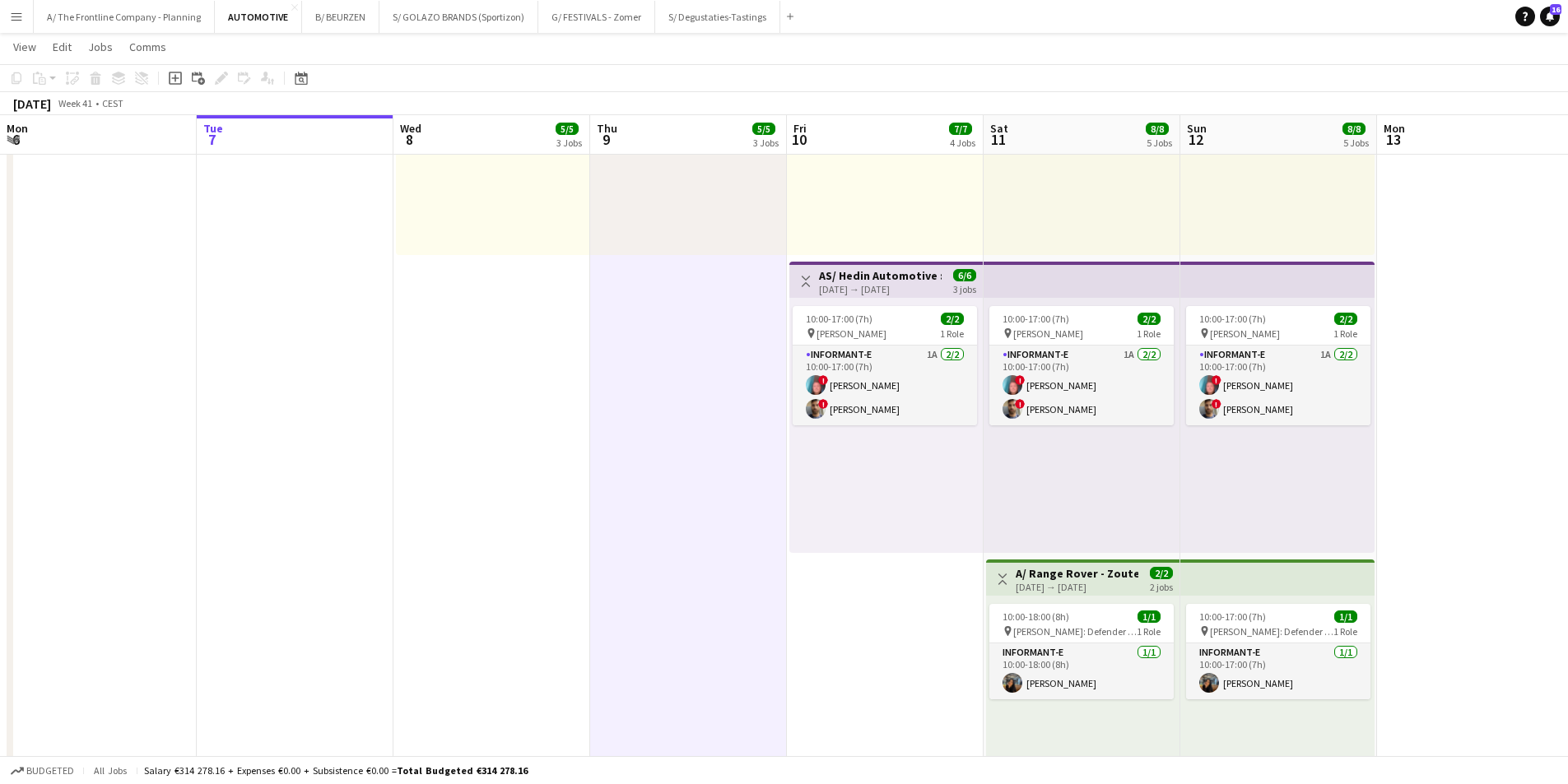
click at [841, 282] on h3 "AS/ Hedin Automotive : NIO + FIREFLY - Knokke Zoute Grand Prix (10+11+12/10)" at bounding box center [881, 275] width 123 height 15
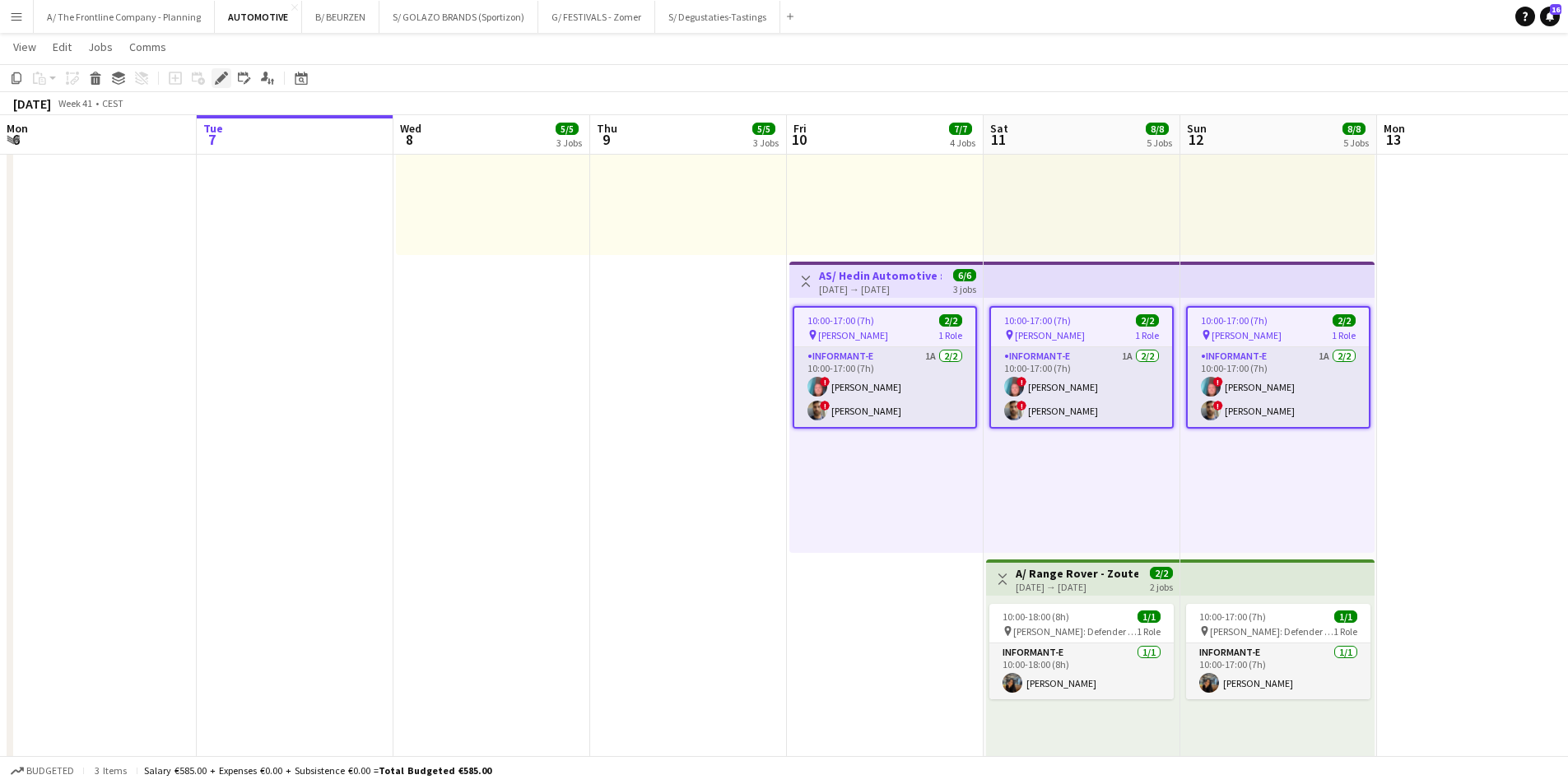
click at [219, 78] on icon at bounding box center [221, 78] width 9 height 9
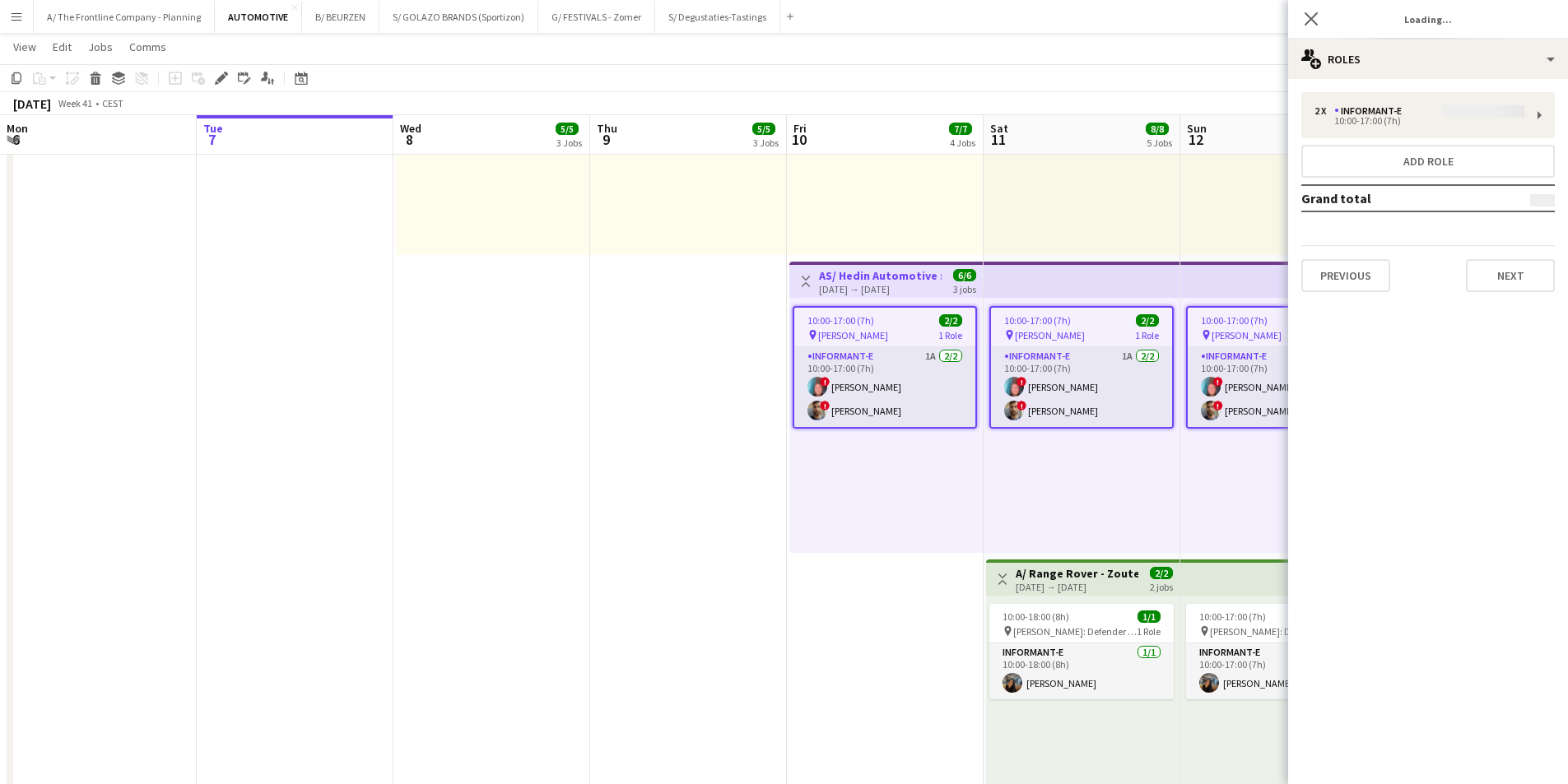
type input "**********"
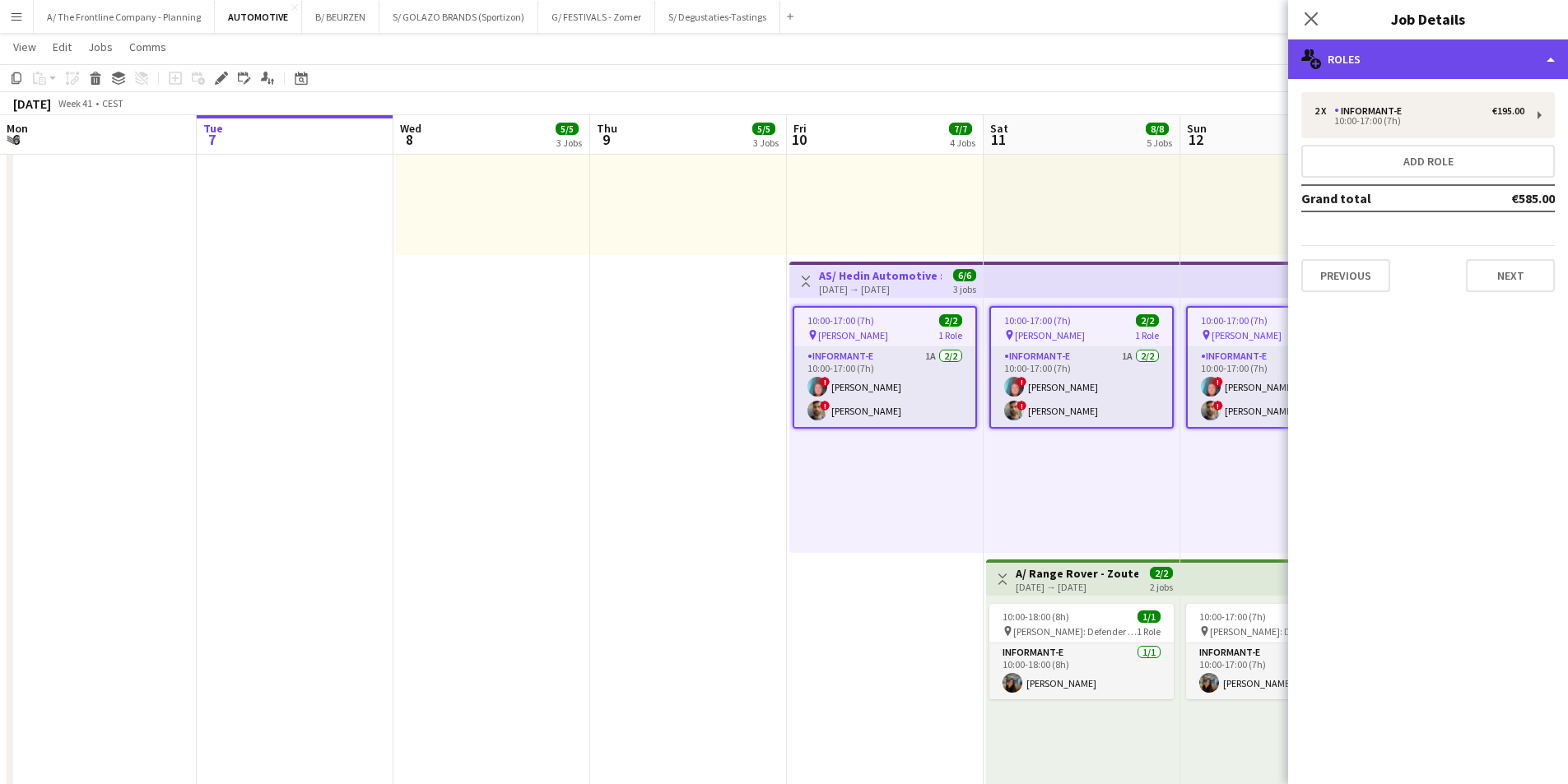
click at [1388, 63] on div "multiple-users-add Roles" at bounding box center [1427, 59] width 280 height 39
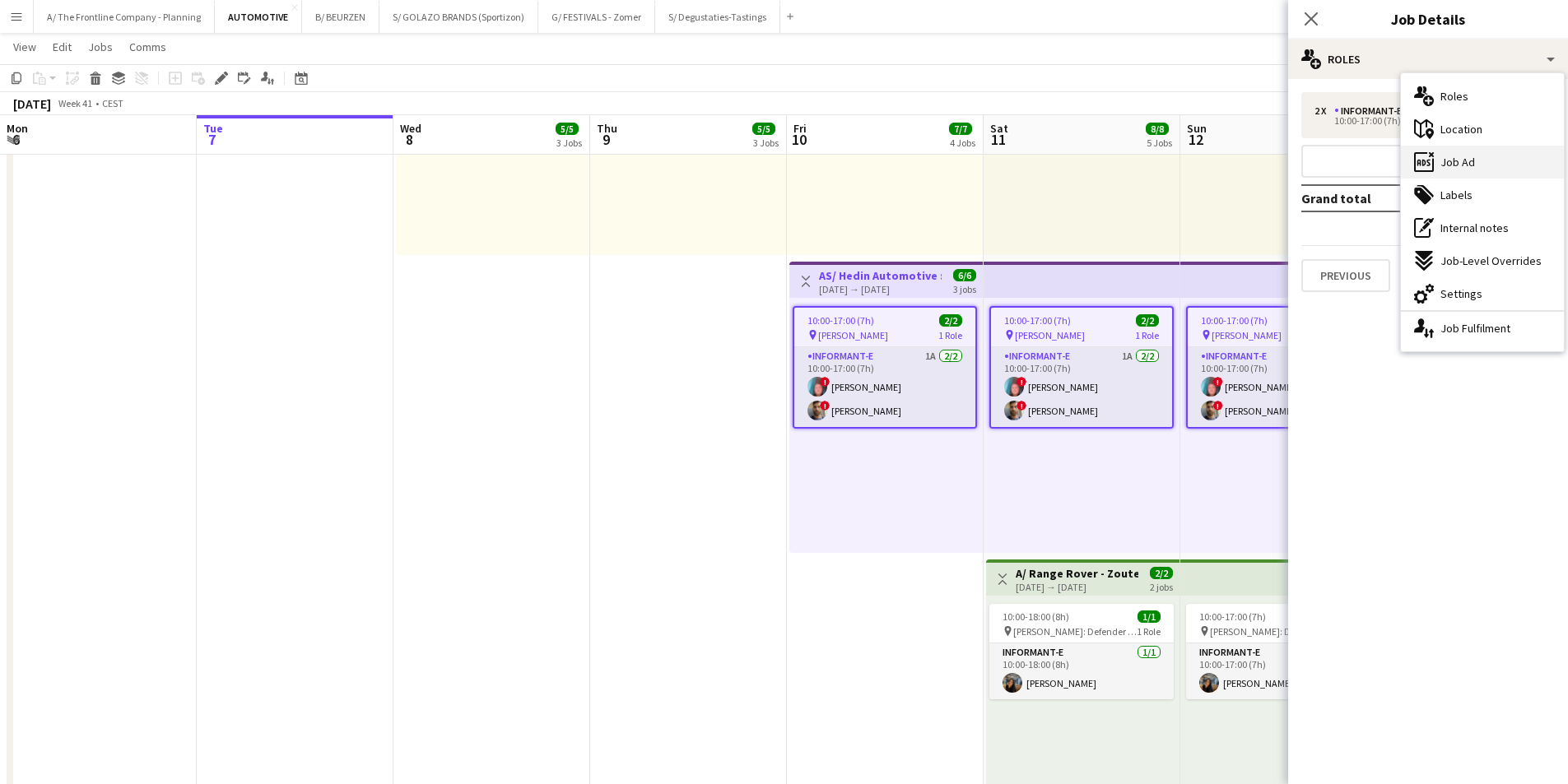
click at [1460, 162] on span "Job Ad" at bounding box center [1458, 162] width 34 height 15
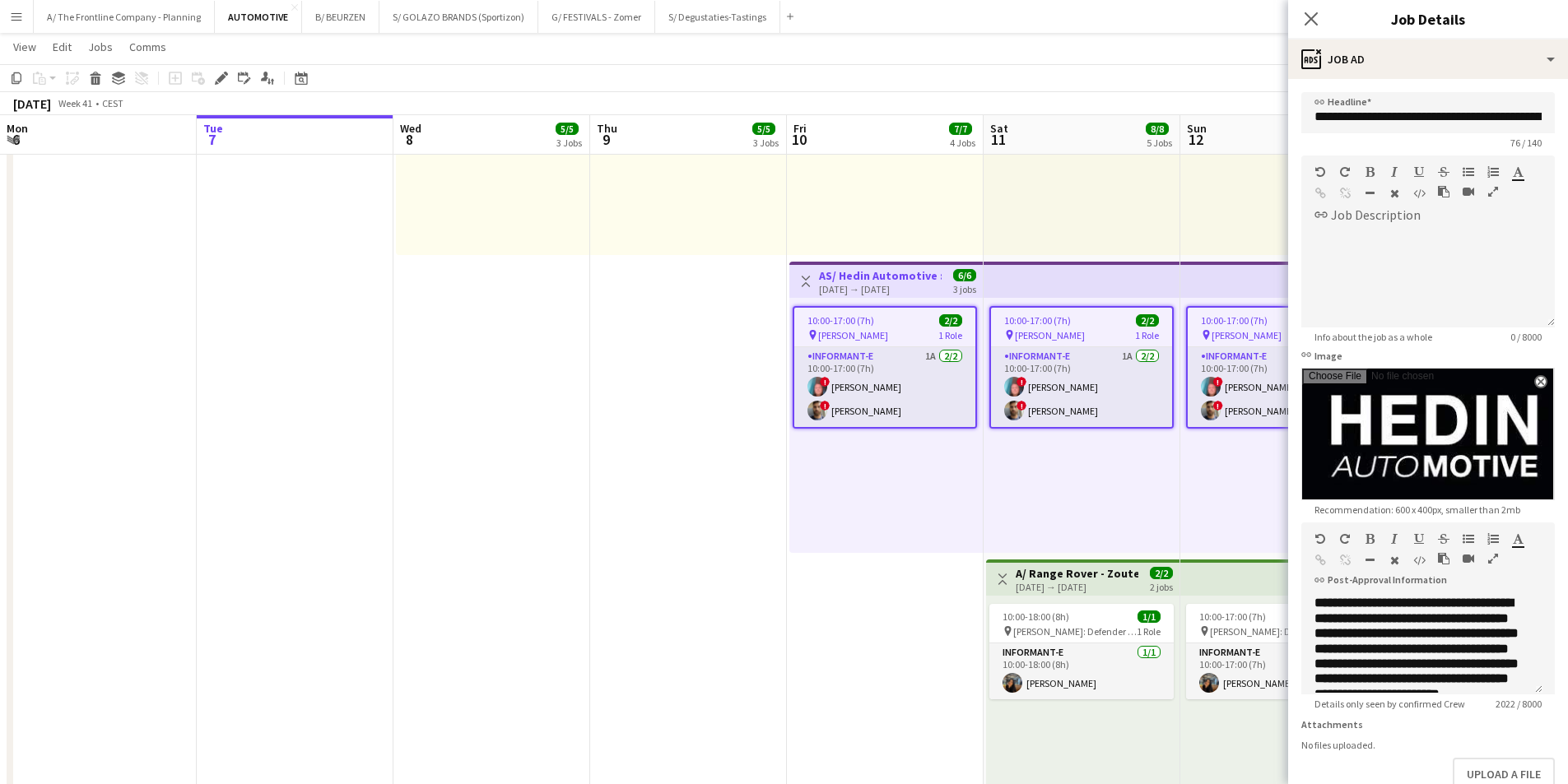
click at [1488, 553] on icon "button" at bounding box center [1493, 559] width 10 height 12
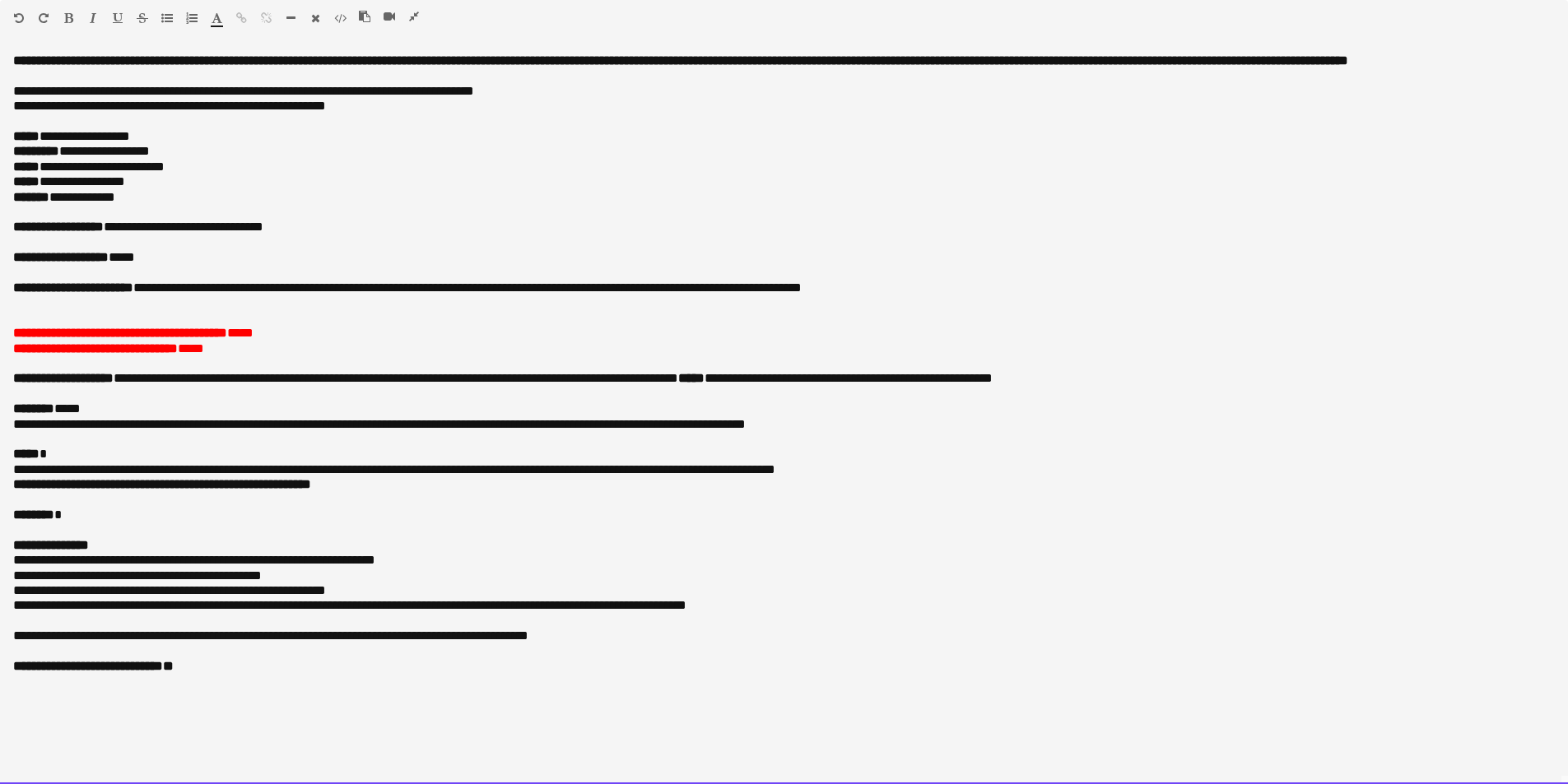
click at [378, 334] on p "**********" at bounding box center [784, 333] width 1542 height 15
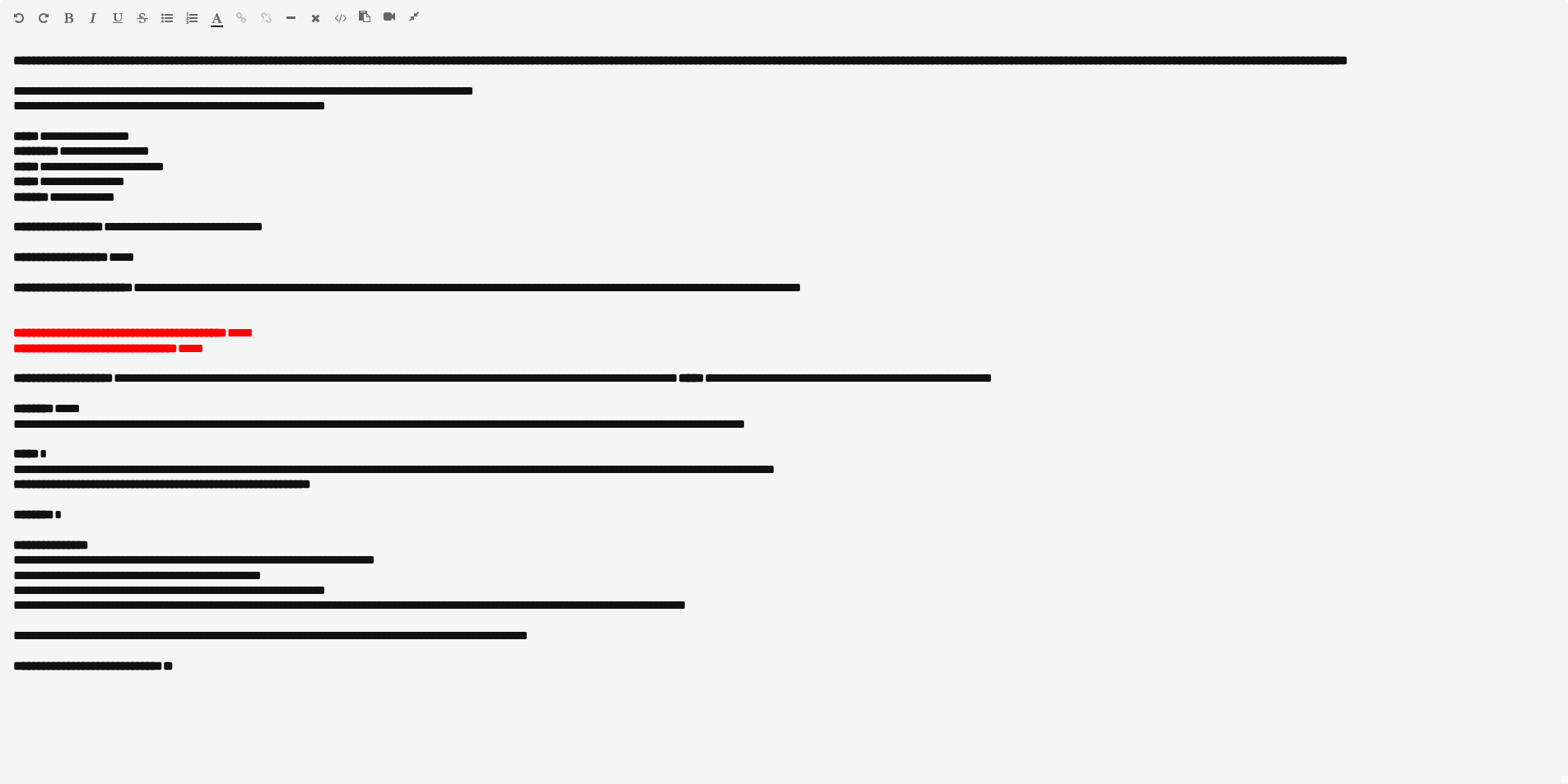
click at [414, 17] on icon "button" at bounding box center [414, 17] width 10 height 12
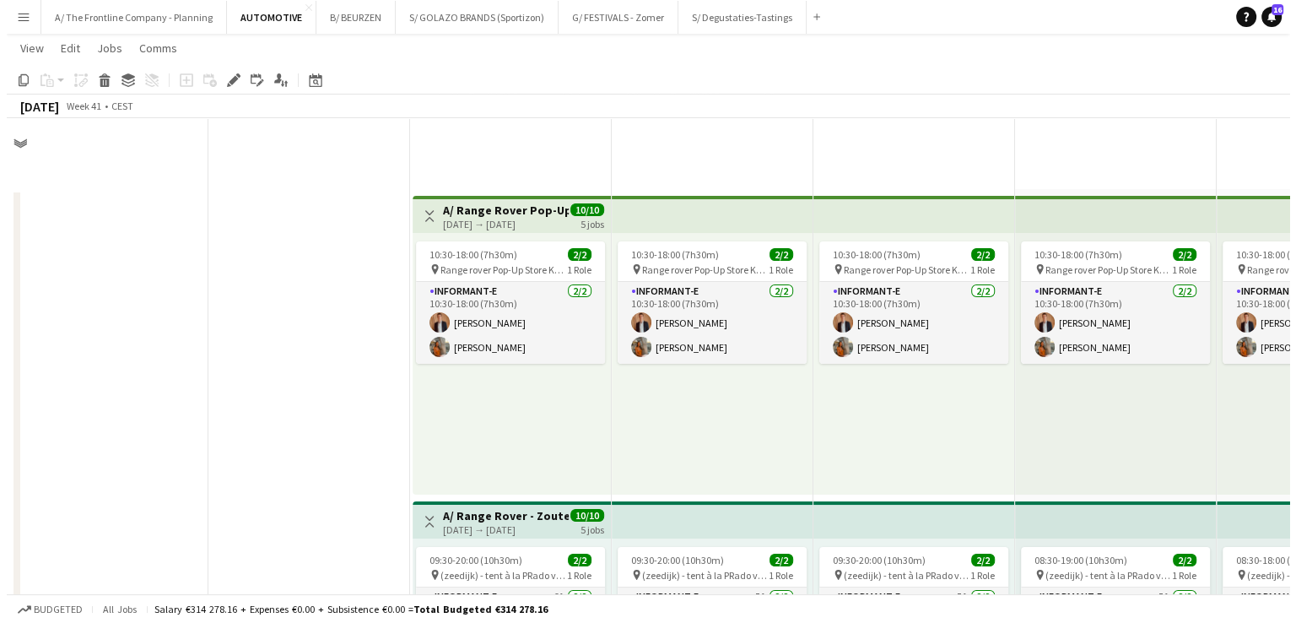
scroll to position [0, 403]
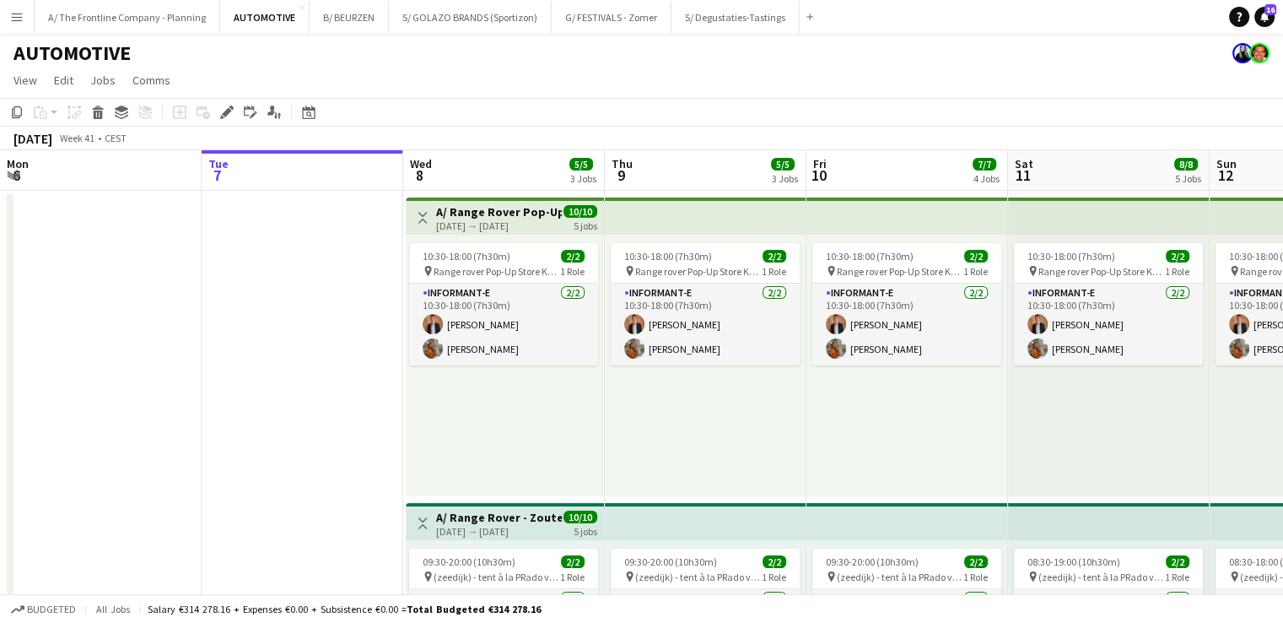
click at [8, 18] on button "Menu" at bounding box center [17, 17] width 34 height 34
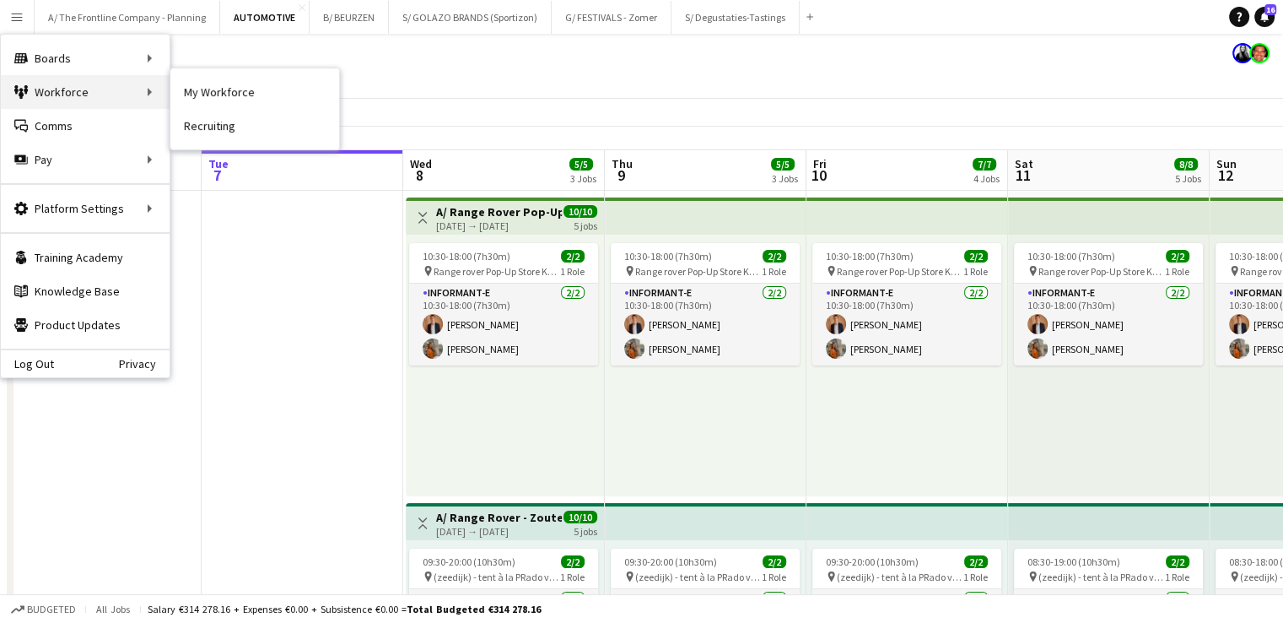
click at [51, 89] on div "Workforce Workforce" at bounding box center [85, 92] width 169 height 34
click at [208, 94] on link "My Workforce" at bounding box center [254, 92] width 169 height 34
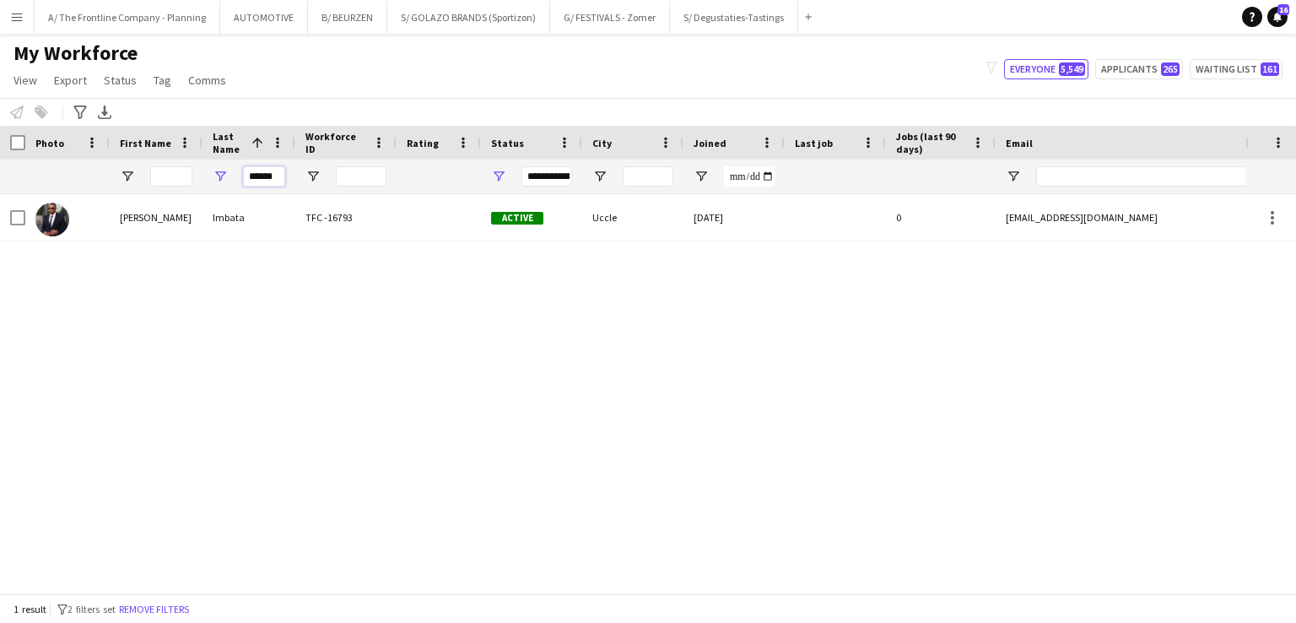
click at [262, 177] on input "******" at bounding box center [264, 176] width 42 height 20
type input "********"
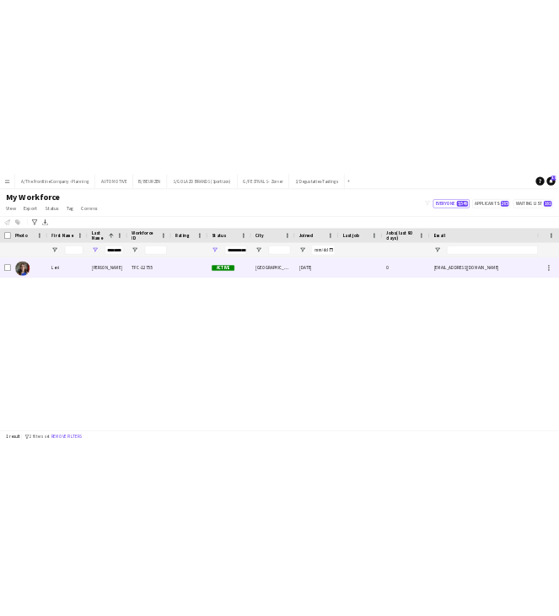
scroll to position [0, 0]
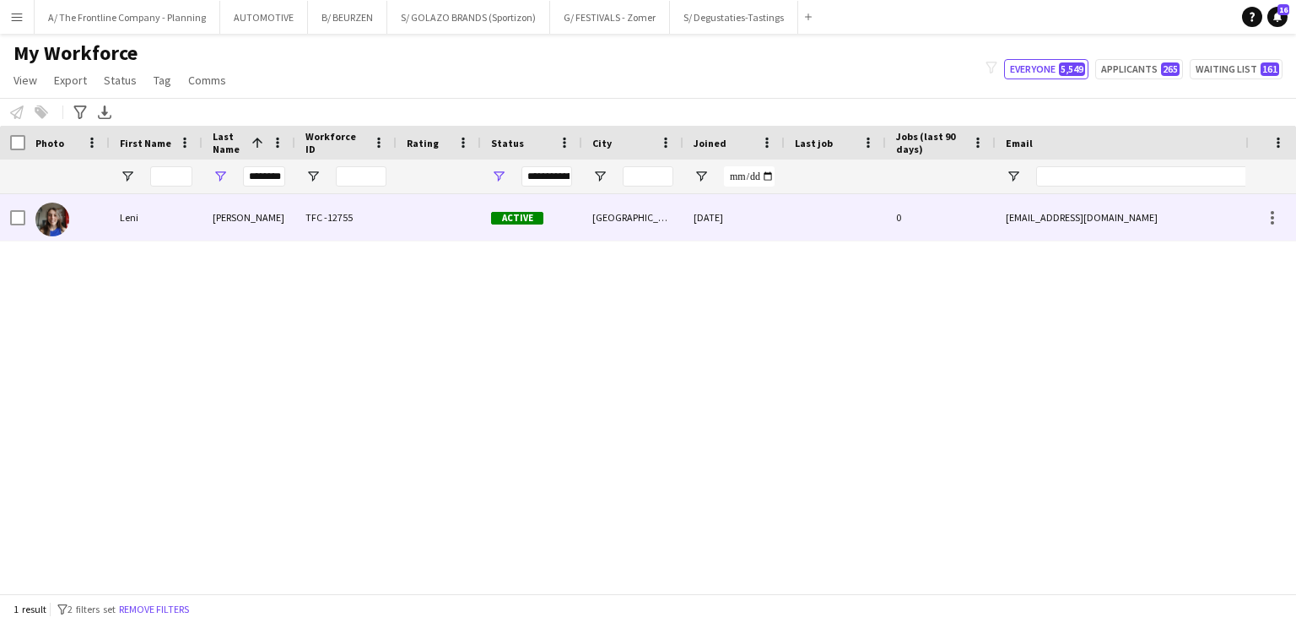
click at [165, 216] on div "Leni" at bounding box center [156, 217] width 93 height 46
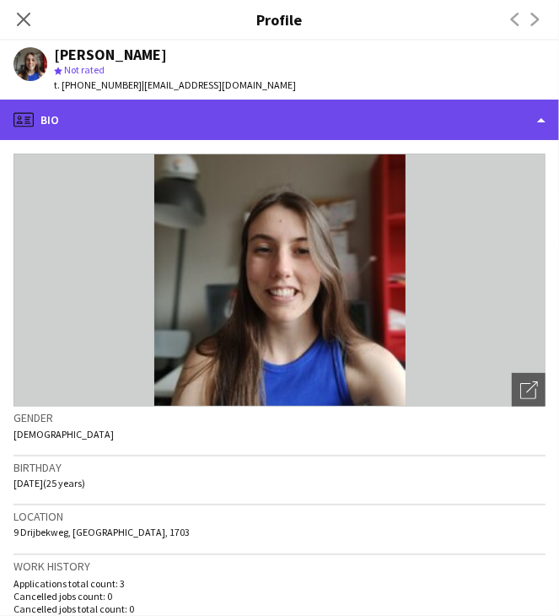
click at [324, 123] on div "profile Bio" at bounding box center [279, 120] width 559 height 40
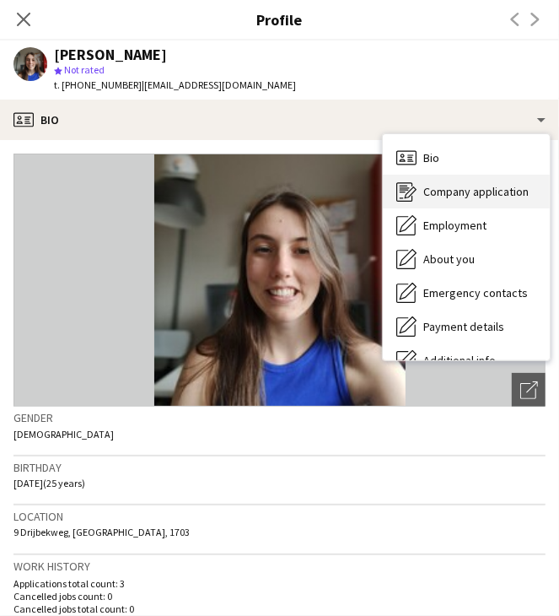
click at [451, 204] on div "Company application Company application" at bounding box center [466, 192] width 167 height 34
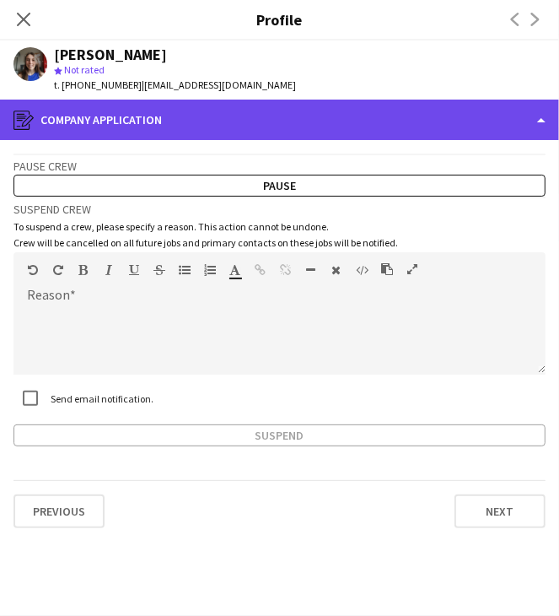
click at [353, 119] on div "register Company application" at bounding box center [279, 120] width 559 height 40
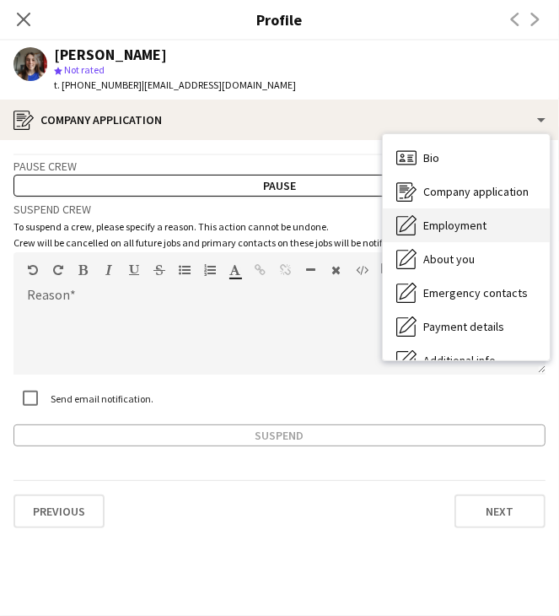
click at [427, 227] on span "Employment" at bounding box center [455, 225] width 63 height 15
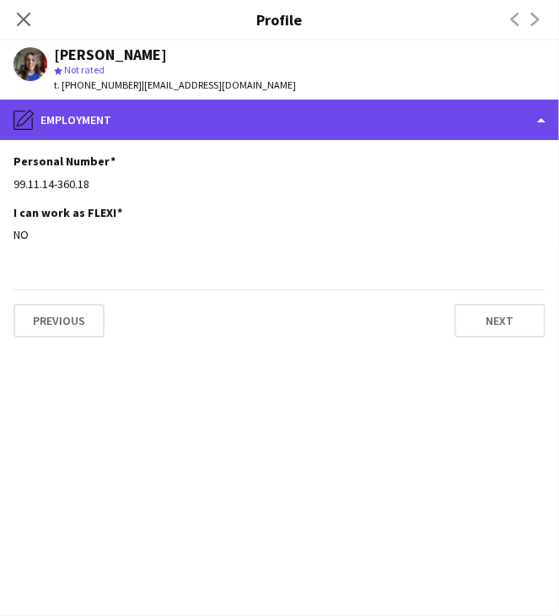
click at [330, 119] on div "pencil4 Employment" at bounding box center [279, 120] width 559 height 40
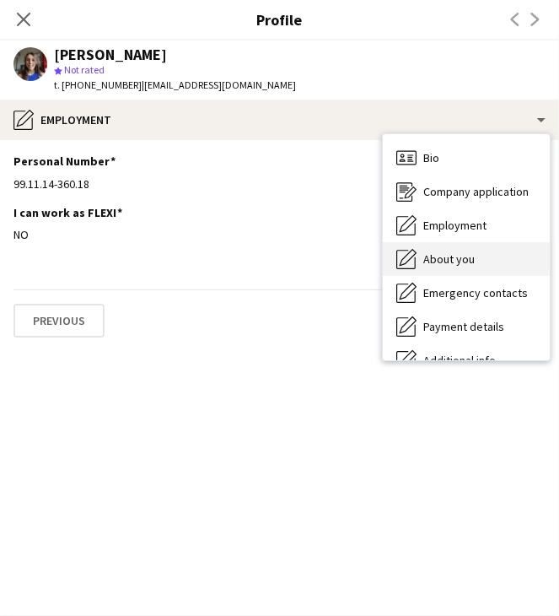
click at [452, 262] on span "About you" at bounding box center [449, 258] width 51 height 15
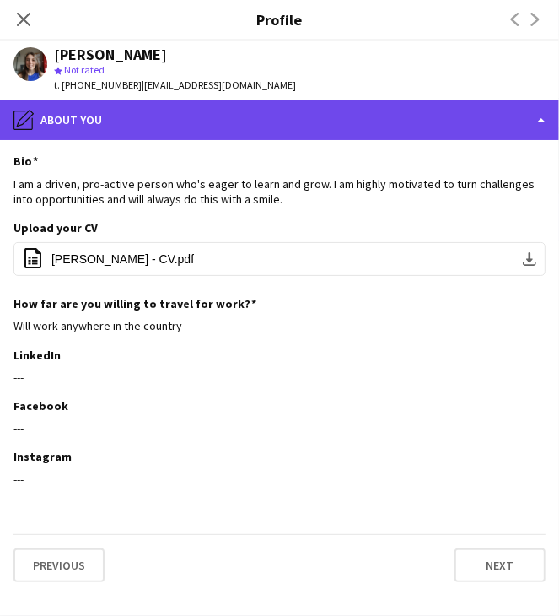
click at [354, 122] on div "pencil4 About you" at bounding box center [279, 120] width 559 height 40
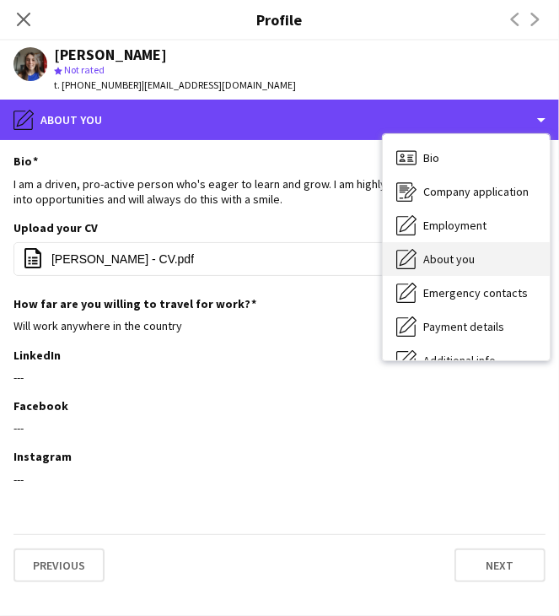
scroll to position [125, 0]
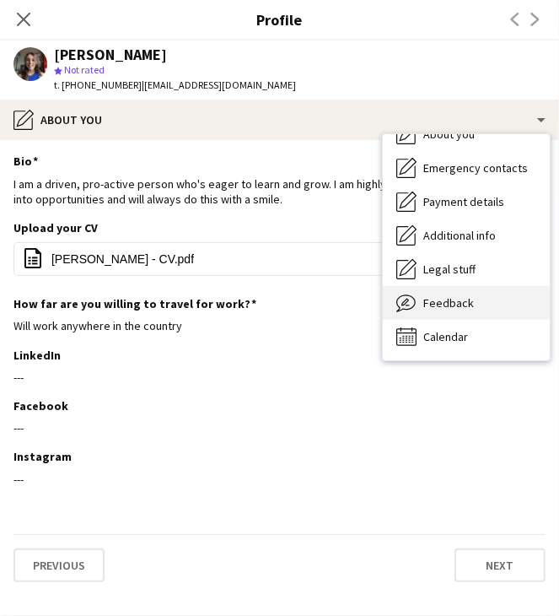
click at [442, 304] on span "Feedback" at bounding box center [449, 302] width 51 height 15
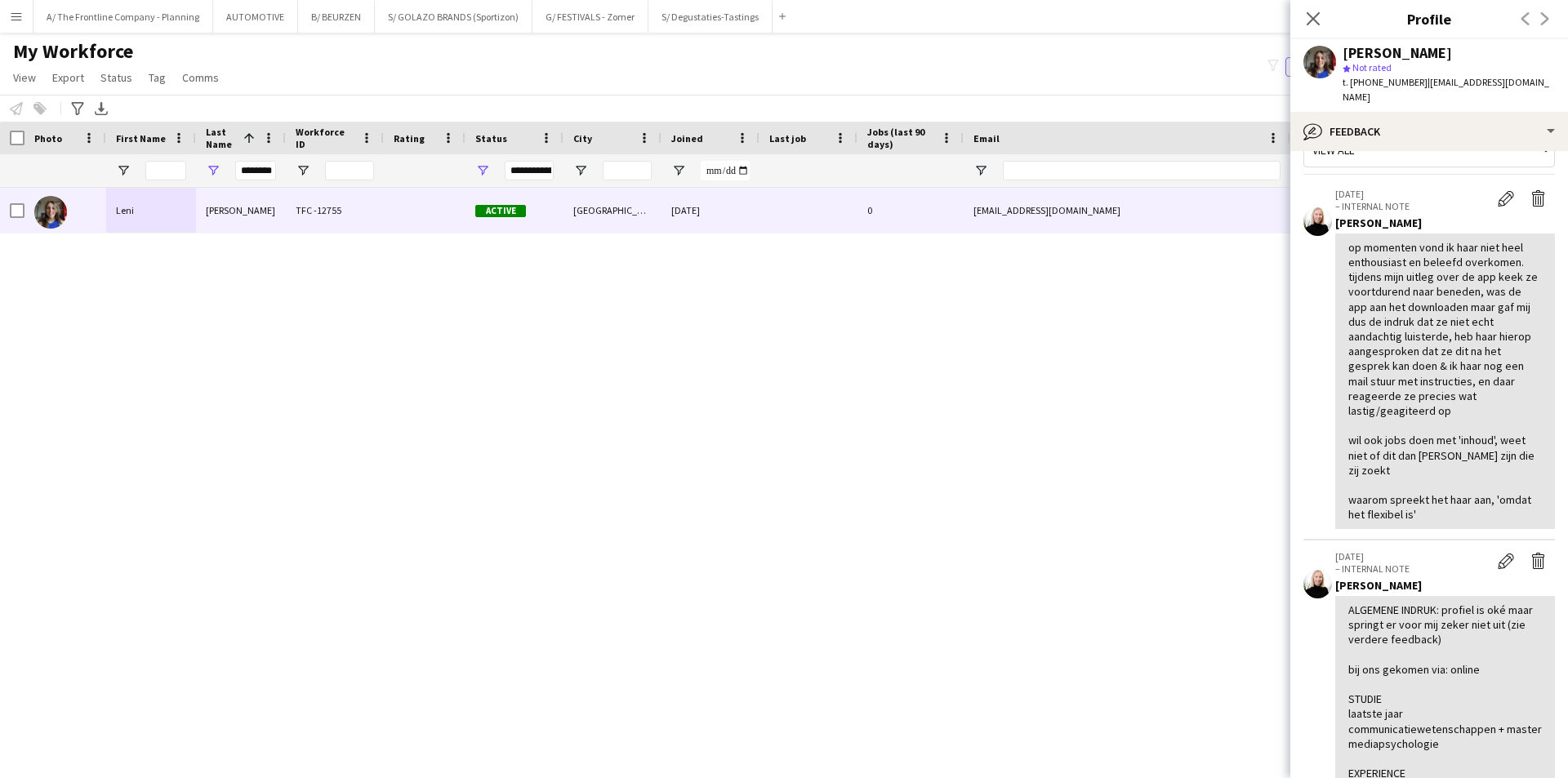
scroll to position [38, 0]
click at [483, 375] on div "[PERSON_NAME] TFC -12755 Active [GEOGRAPHIC_DATA] [DATE] 0 [EMAIL_ADDRESS][DOMA…" at bounding box center [759, 463] width 1519 height 550
click at [136, 21] on button "A/ The Frontline Company - Planning Close" at bounding box center [124, 16] width 180 height 32
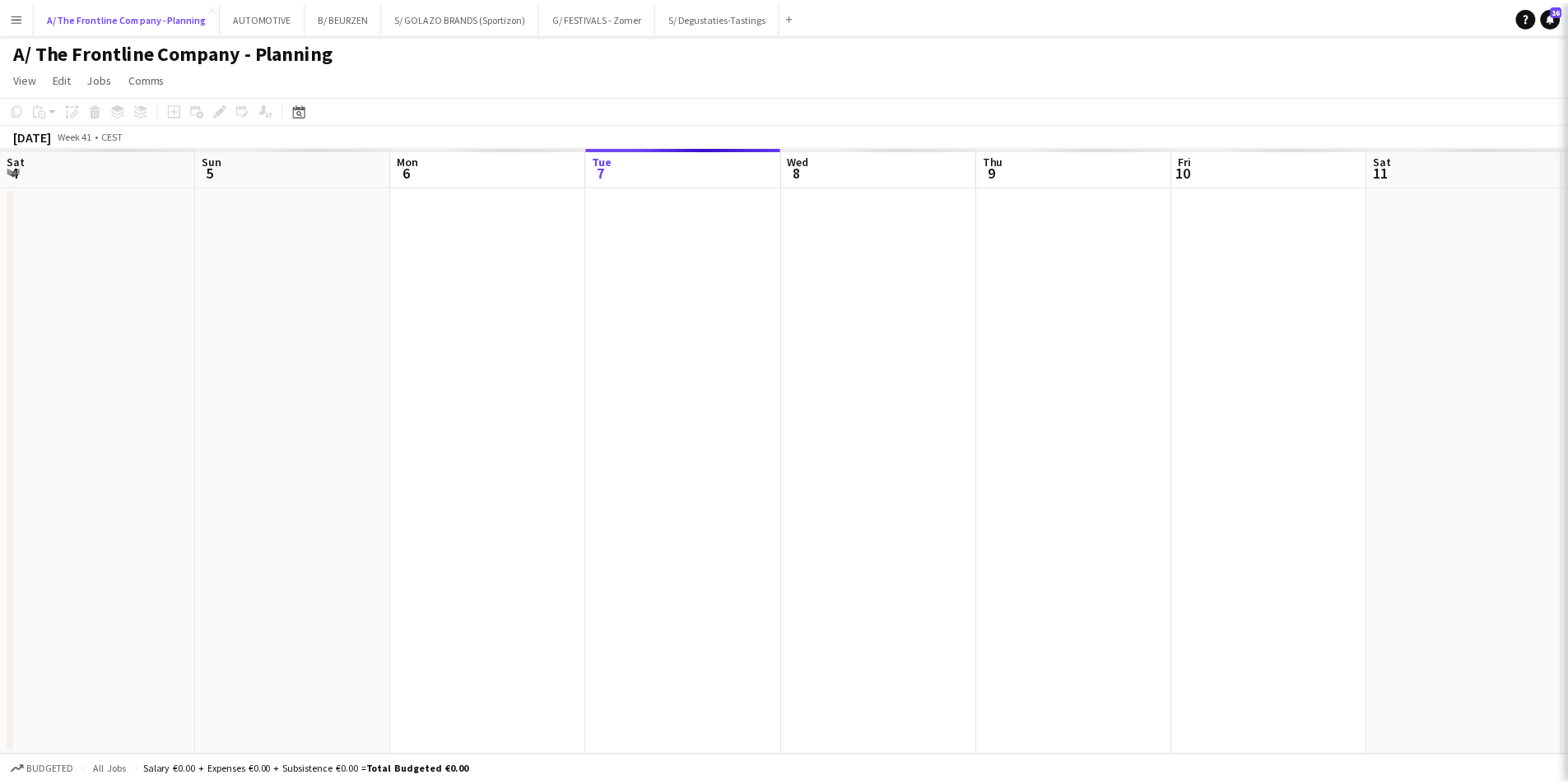
scroll to position [0, 393]
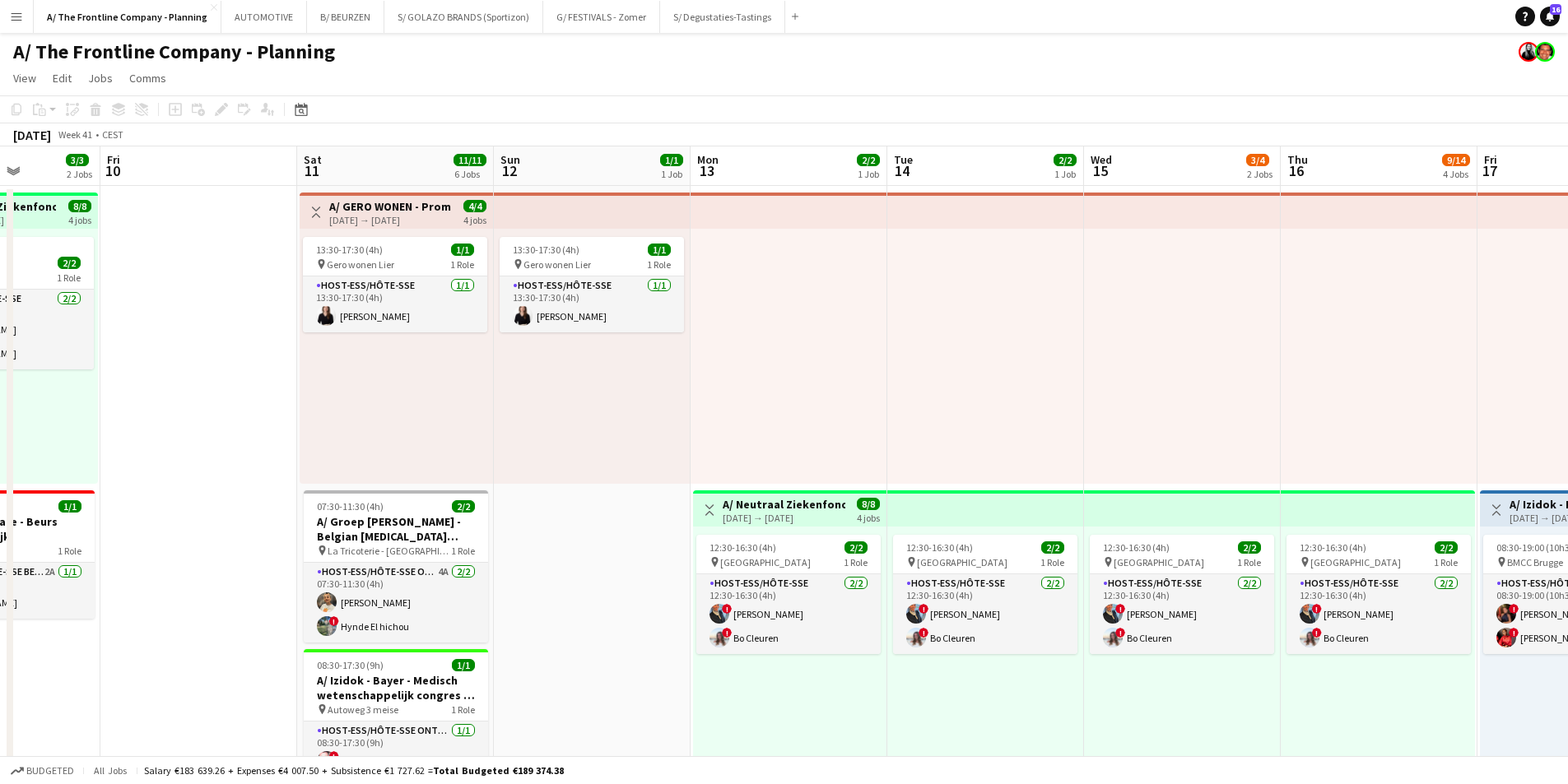
drag, startPoint x: 402, startPoint y: 401, endPoint x: 246, endPoint y: 394, distance: 156.2
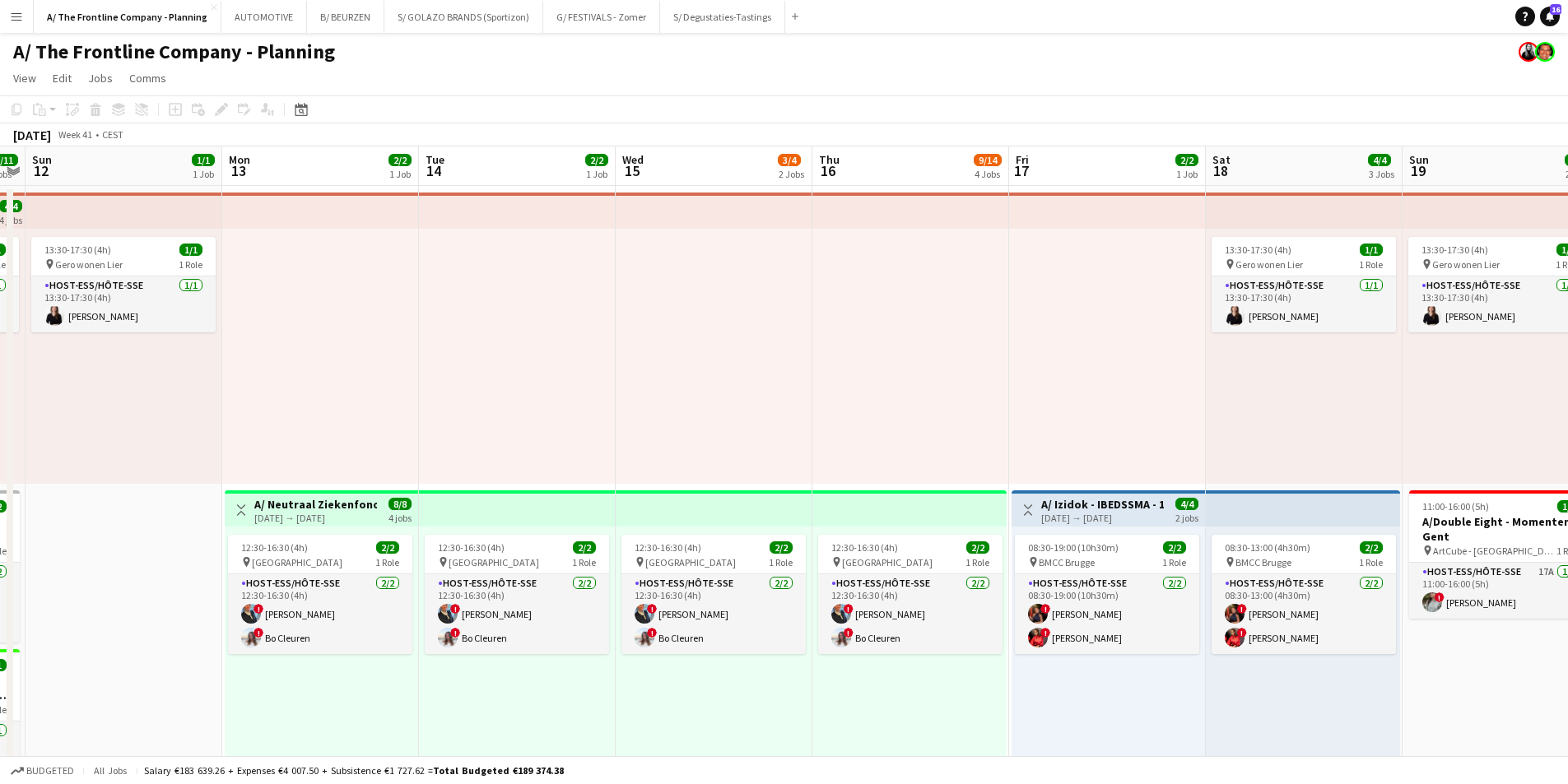
drag, startPoint x: 1107, startPoint y: 387, endPoint x: 388, endPoint y: 374, distance: 719.1
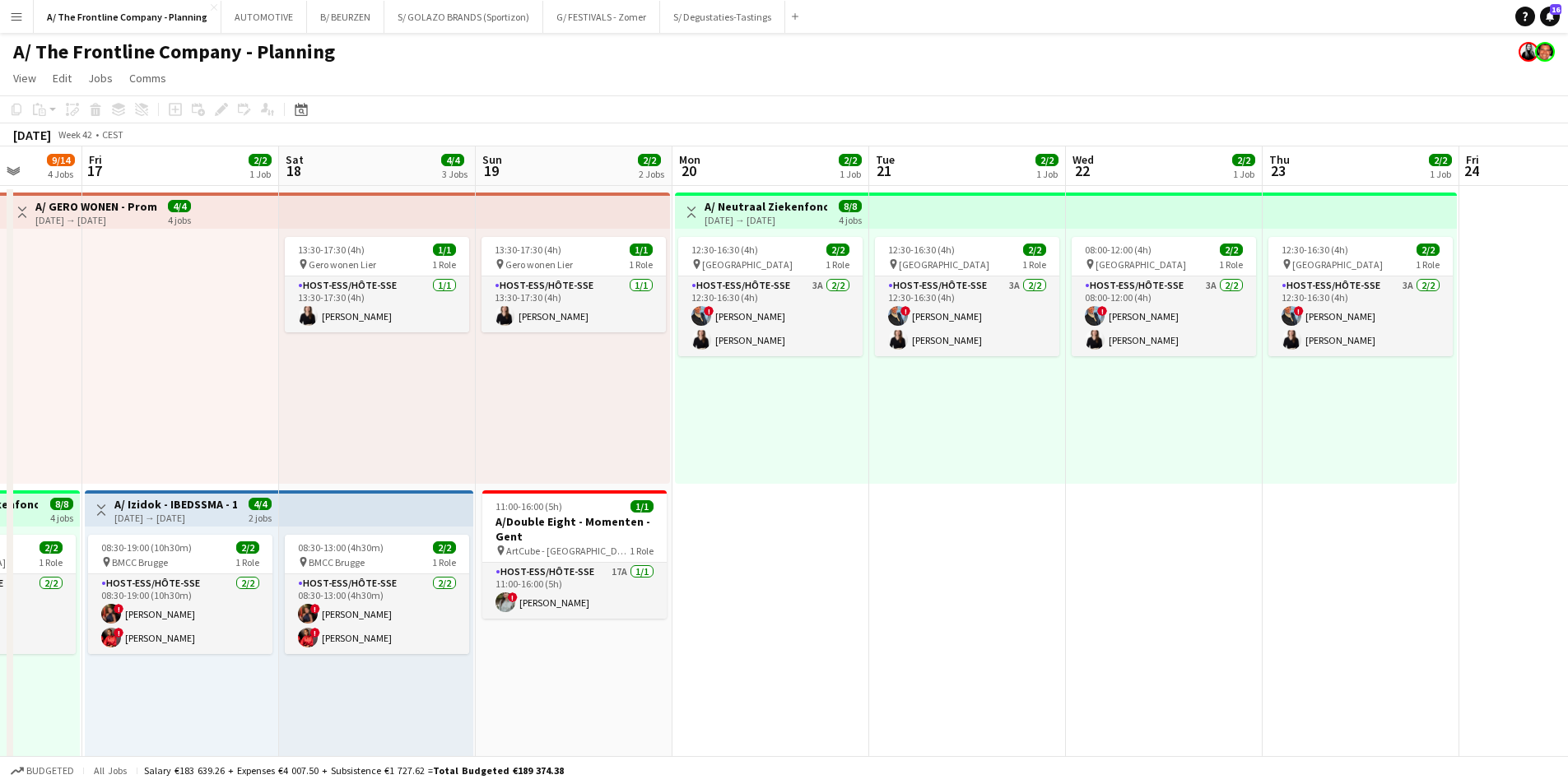
drag, startPoint x: 761, startPoint y: 376, endPoint x: 445, endPoint y: 368, distance: 316.1
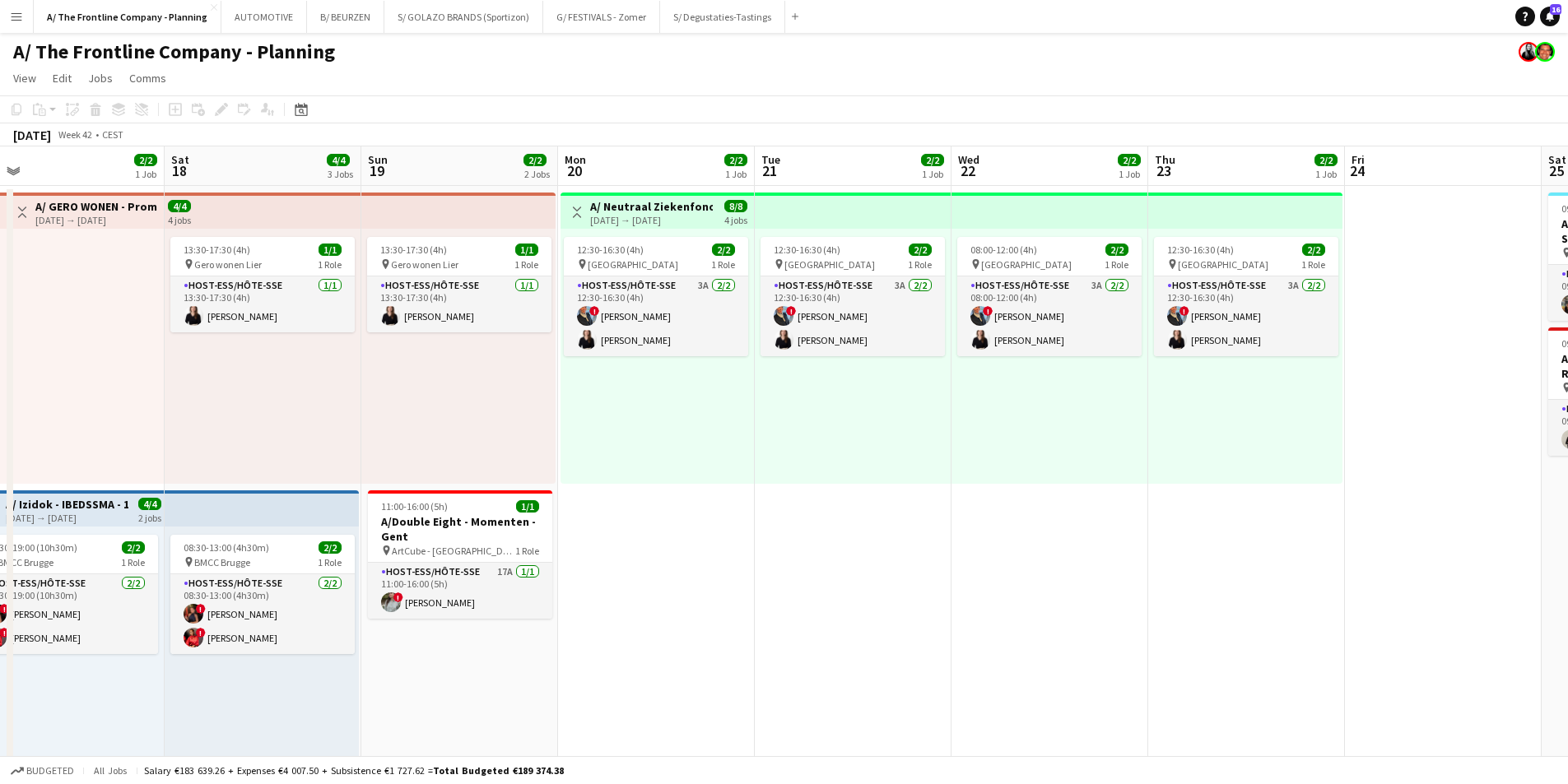
drag, startPoint x: 811, startPoint y: 433, endPoint x: 798, endPoint y: 434, distance: 13.0
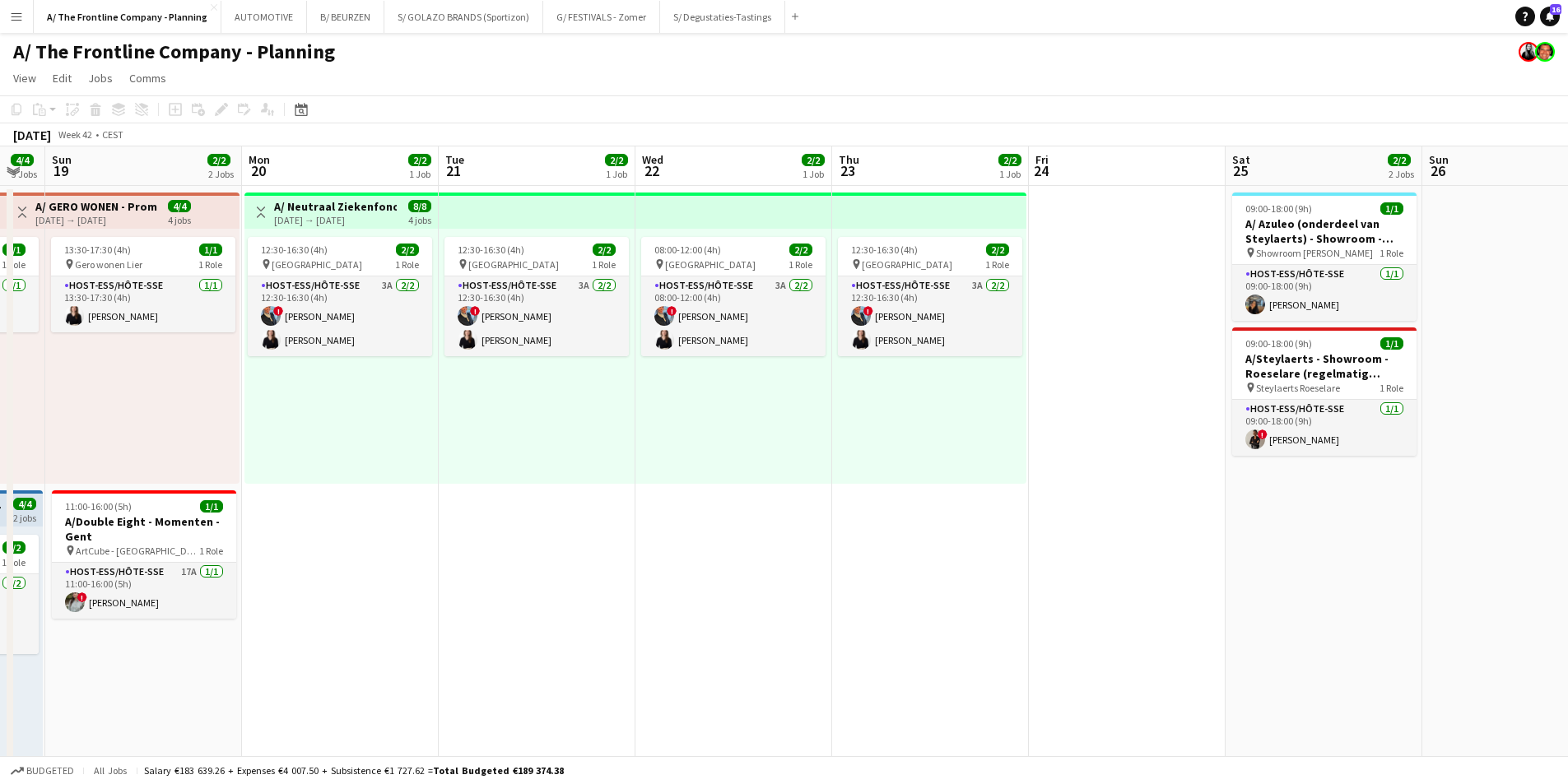
scroll to position [0, 608]
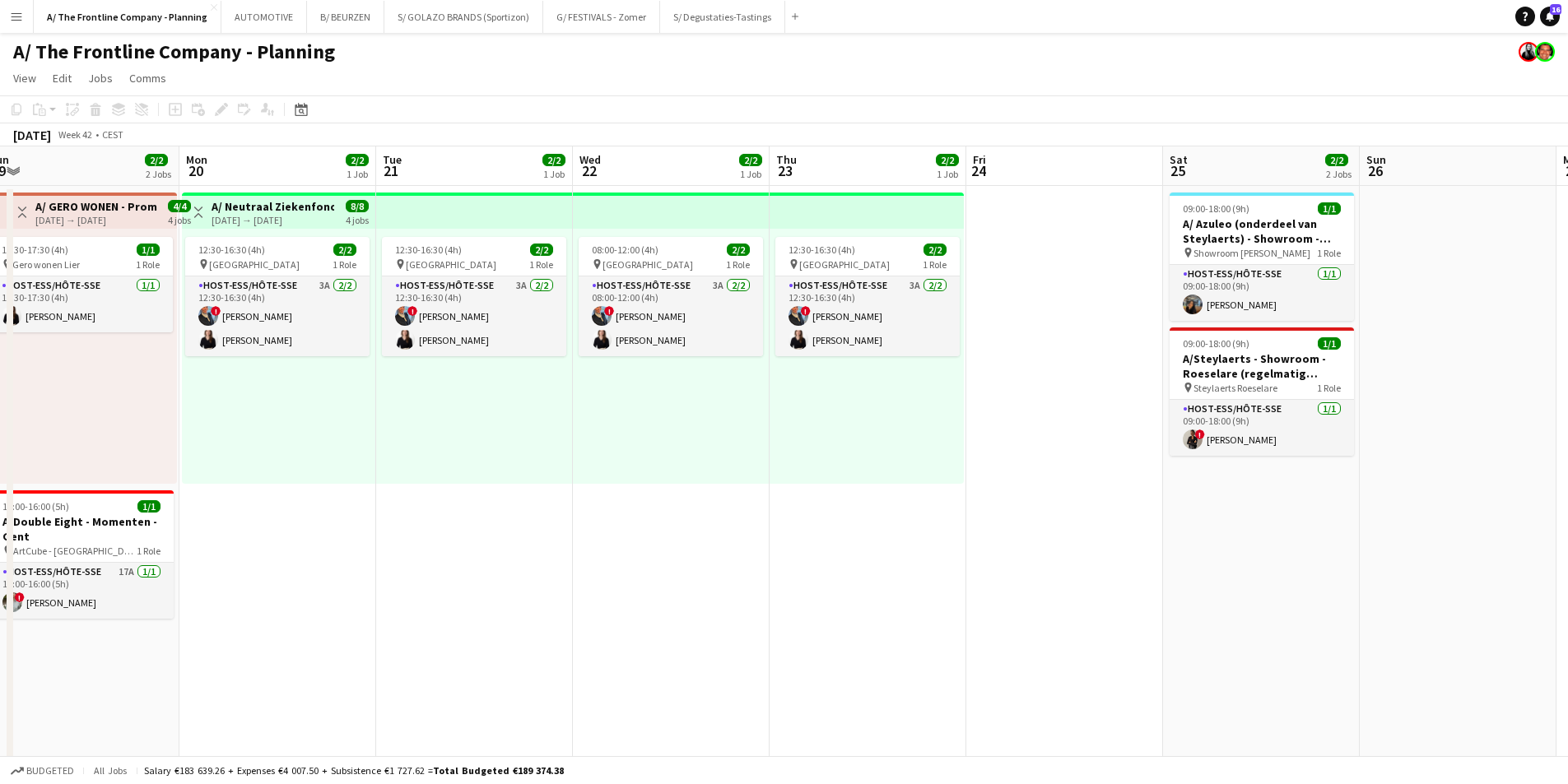
drag, startPoint x: 798, startPoint y: 433, endPoint x: 477, endPoint y: 420, distance: 321.3
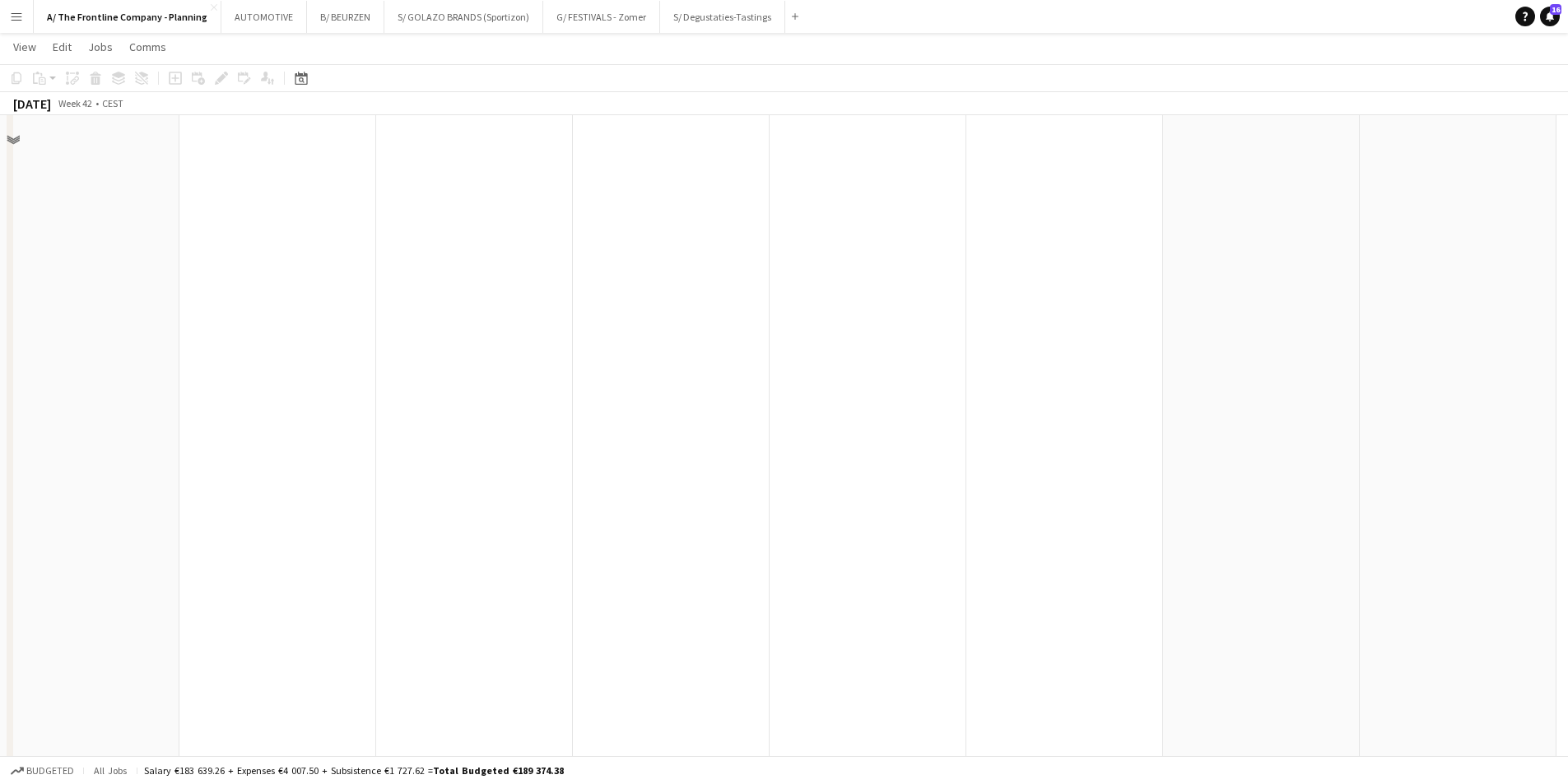
scroll to position [658, 0]
click at [321, 22] on button "B/ BEURZEN Close" at bounding box center [345, 17] width 77 height 32
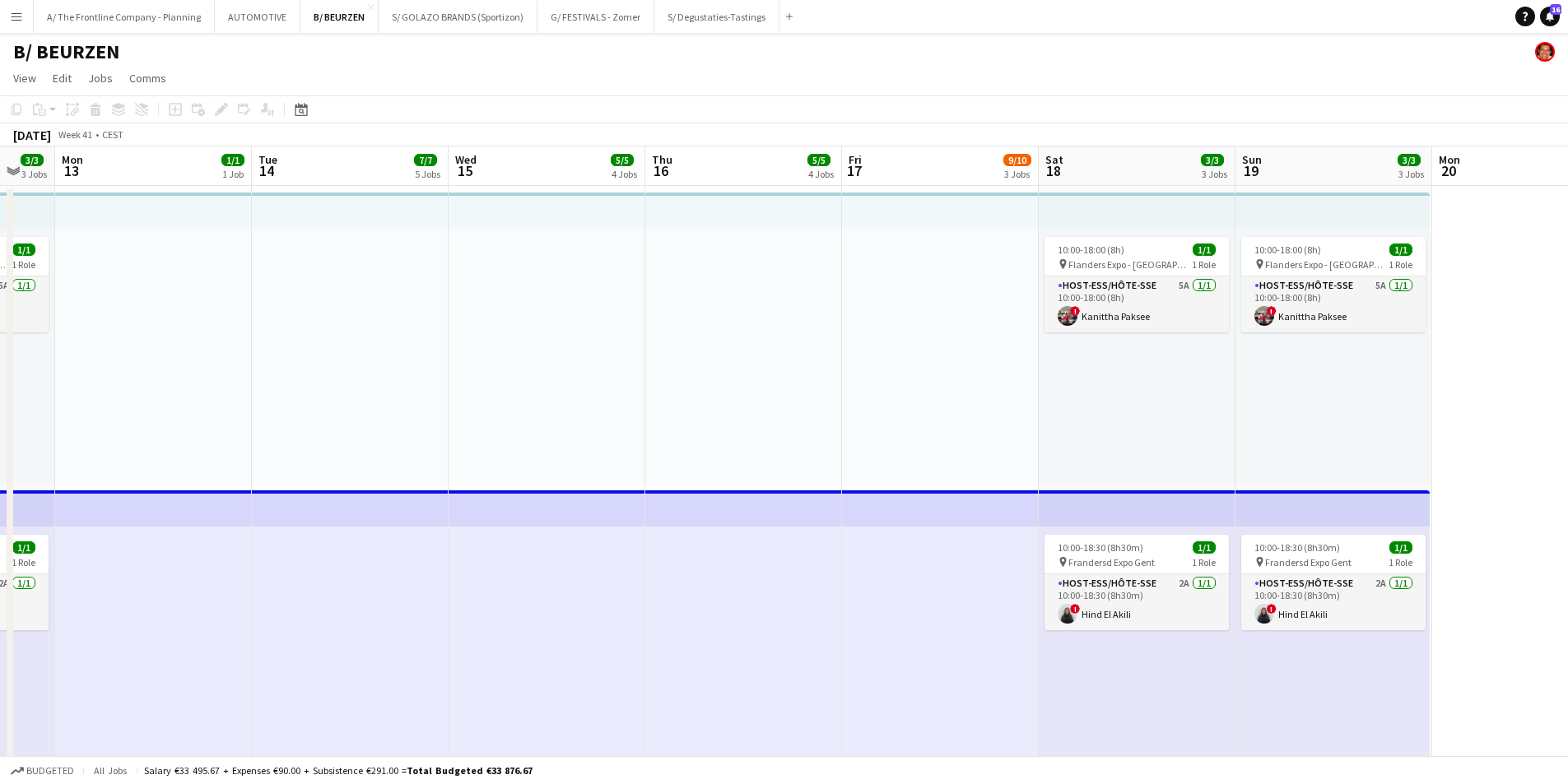
drag, startPoint x: 1282, startPoint y: 468, endPoint x: 264, endPoint y: 490, distance: 1018.2
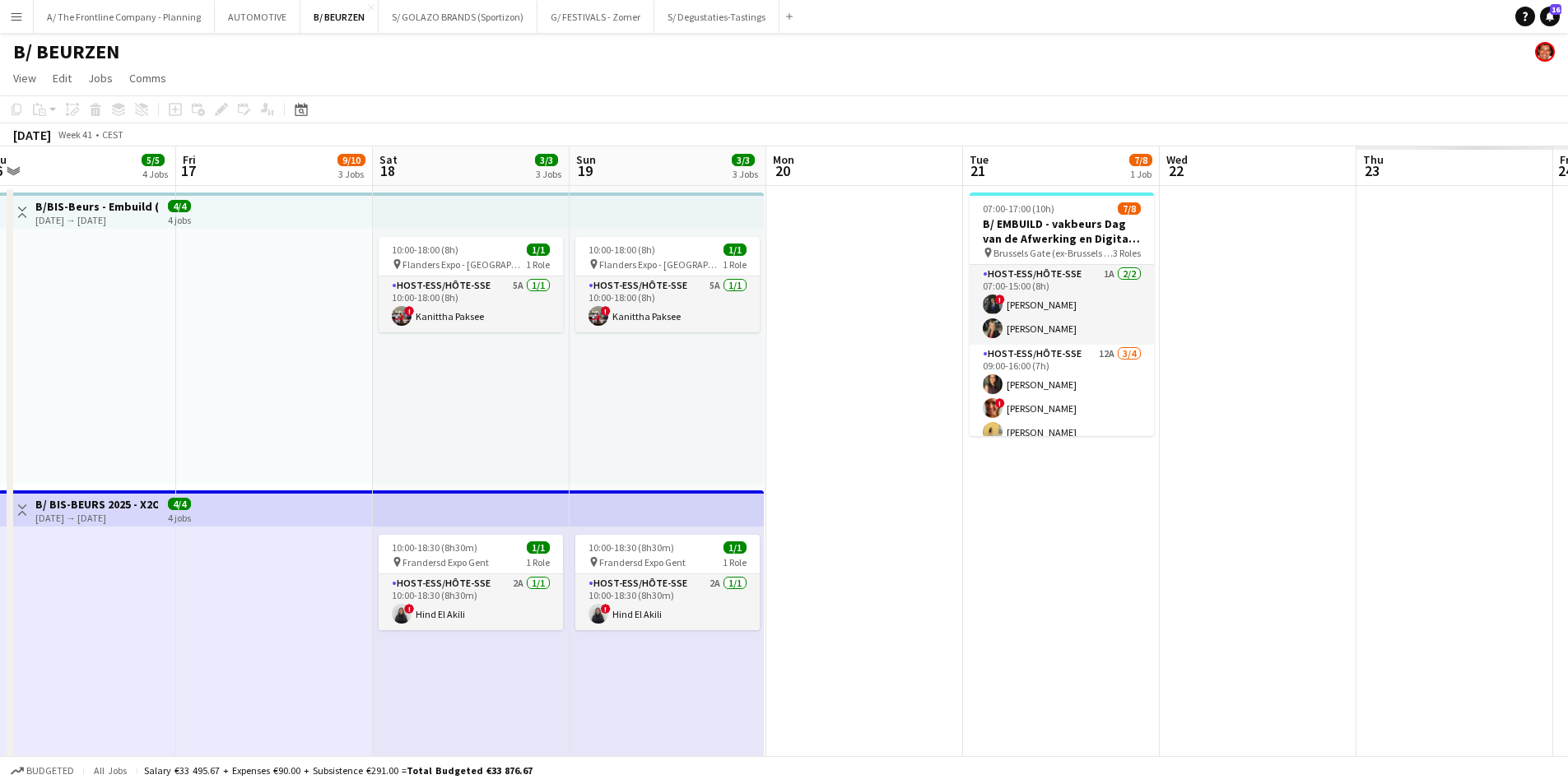
drag, startPoint x: 179, startPoint y: 498, endPoint x: 95, endPoint y: 497, distance: 84.0
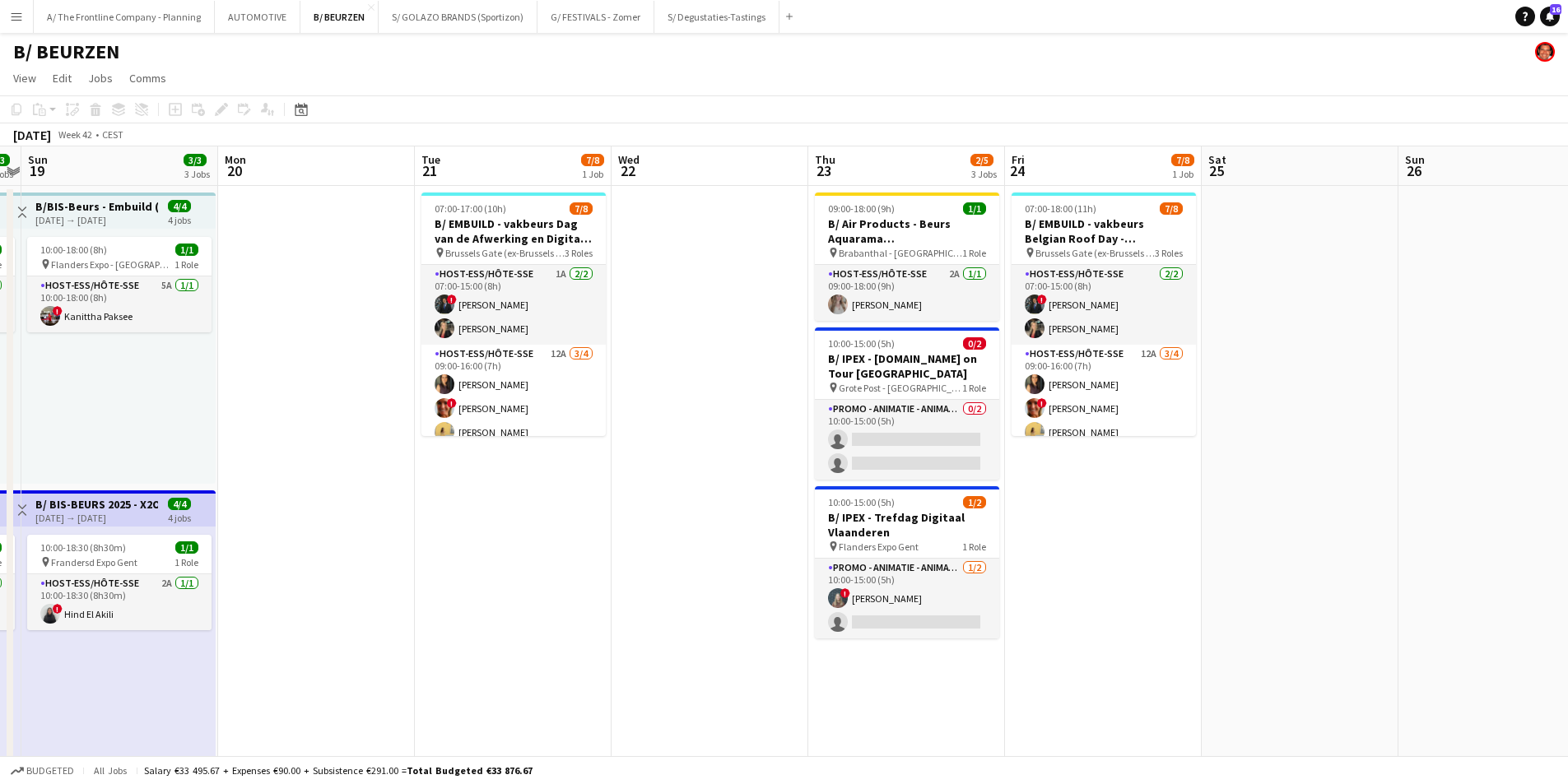
scroll to position [0, 601]
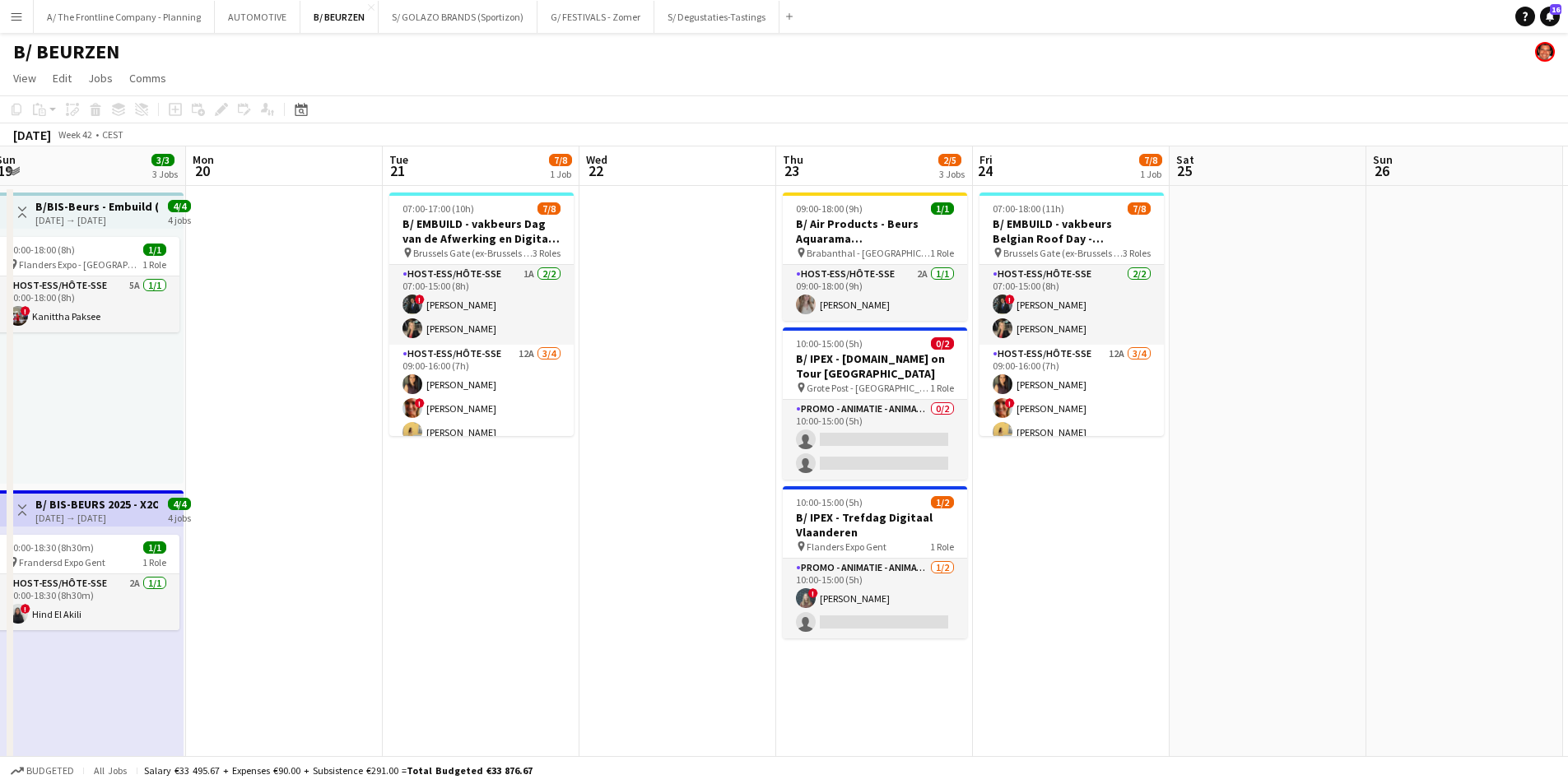
drag, startPoint x: 302, startPoint y: 519, endPoint x: 250, endPoint y: 511, distance: 52.6
click at [829, 309] on app-card-role "Host-ess/Hôte-sse 2A [DATE] 09:00-18:00 (9h) [PERSON_NAME]" at bounding box center [874, 293] width 184 height 56
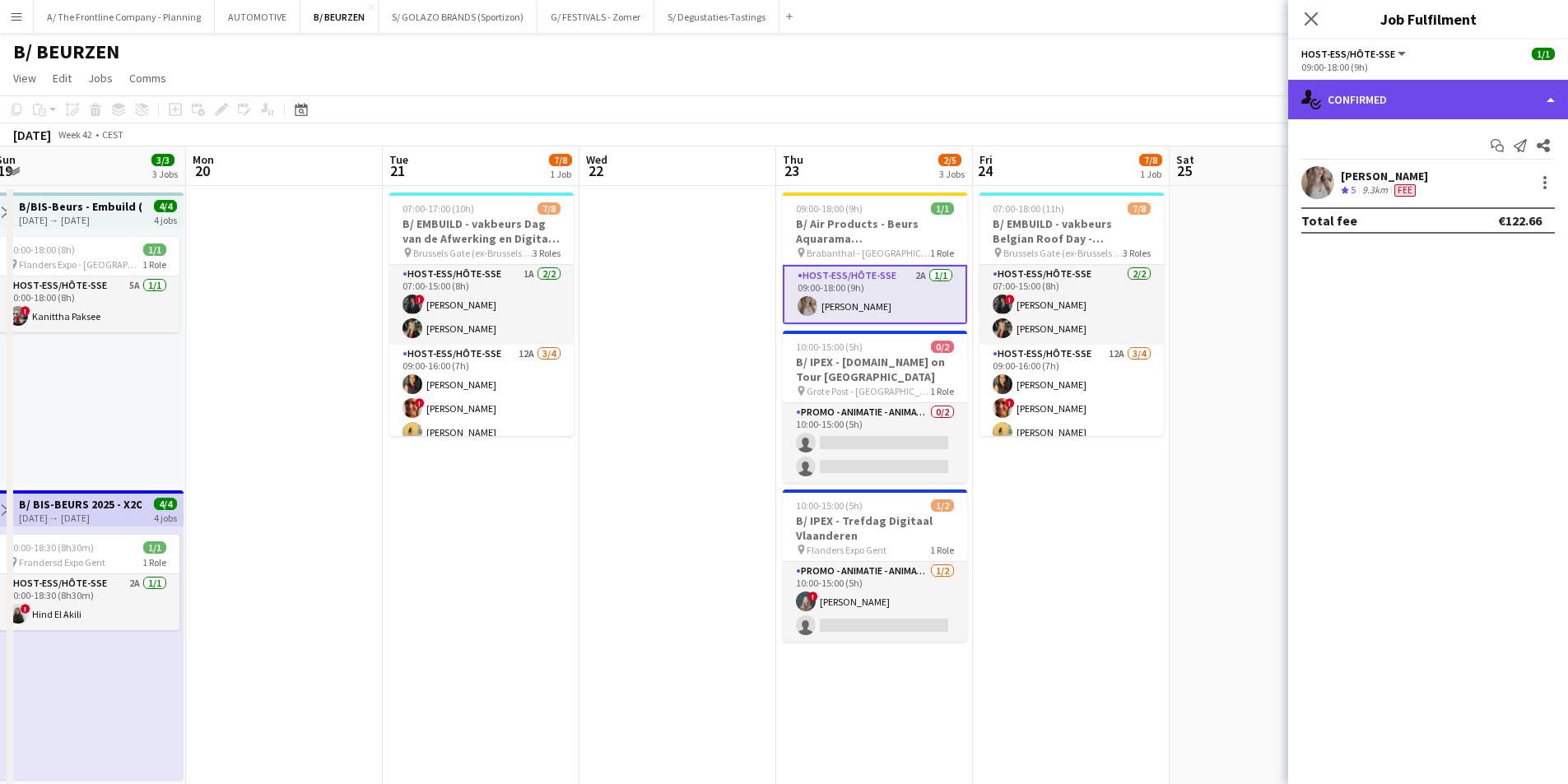
click at [1426, 107] on div "single-neutral-actions-check-2 Confirmed" at bounding box center [1427, 99] width 280 height 39
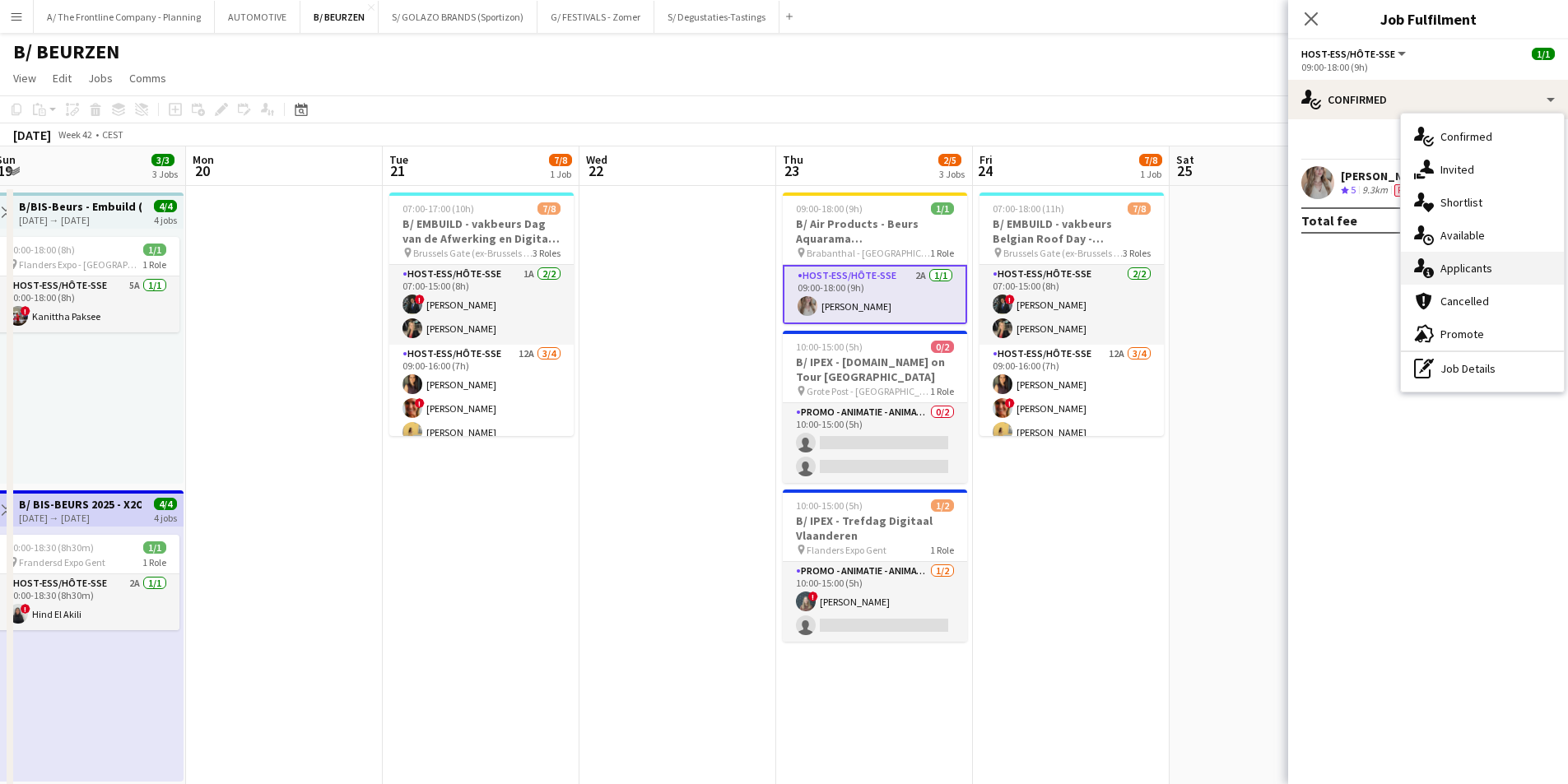
click at [1437, 274] on div "single-neutral-actions-information Applicants" at bounding box center [1482, 268] width 163 height 33
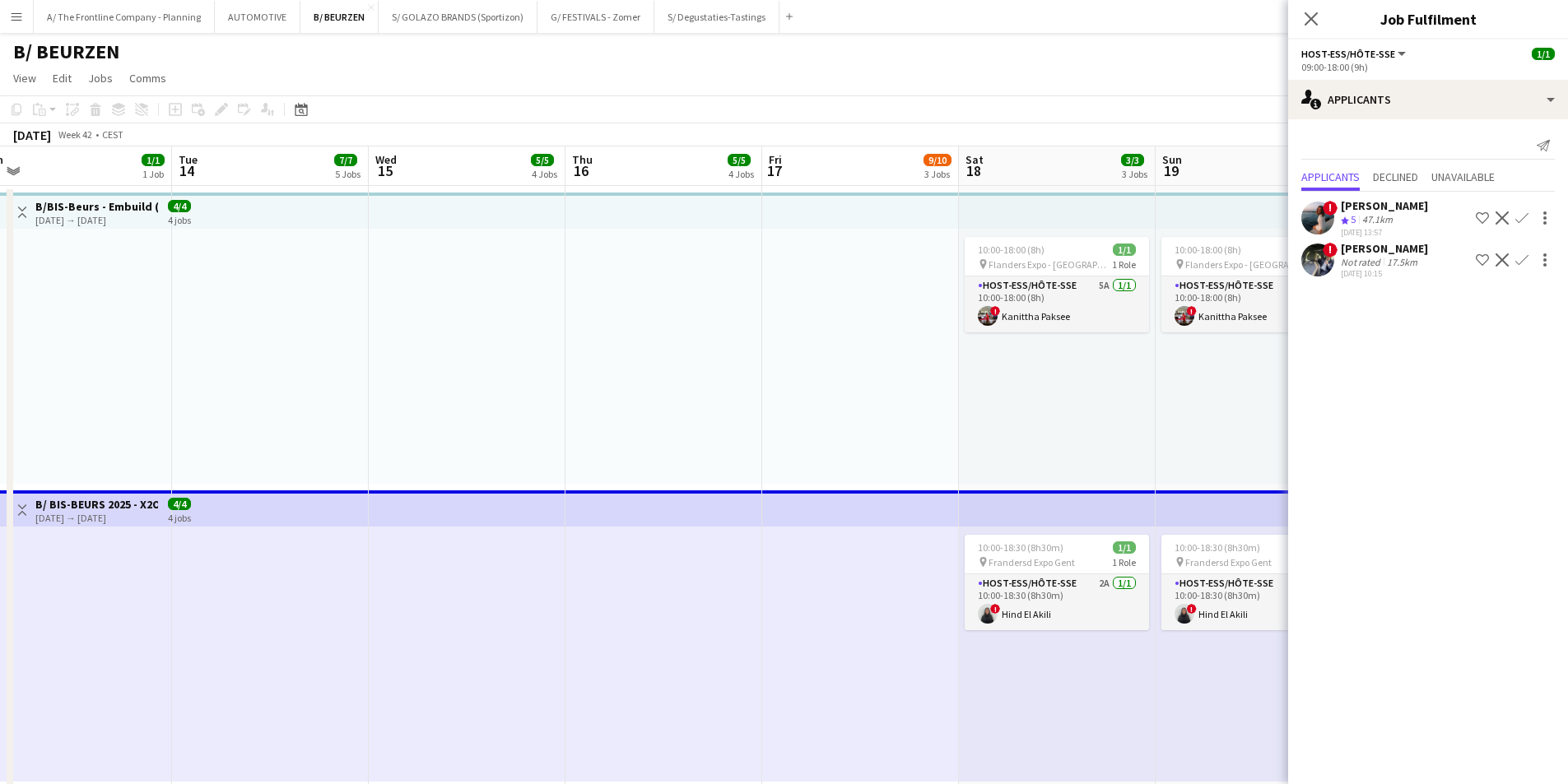
drag, startPoint x: 1057, startPoint y: 350, endPoint x: 1155, endPoint y: 342, distance: 98.3
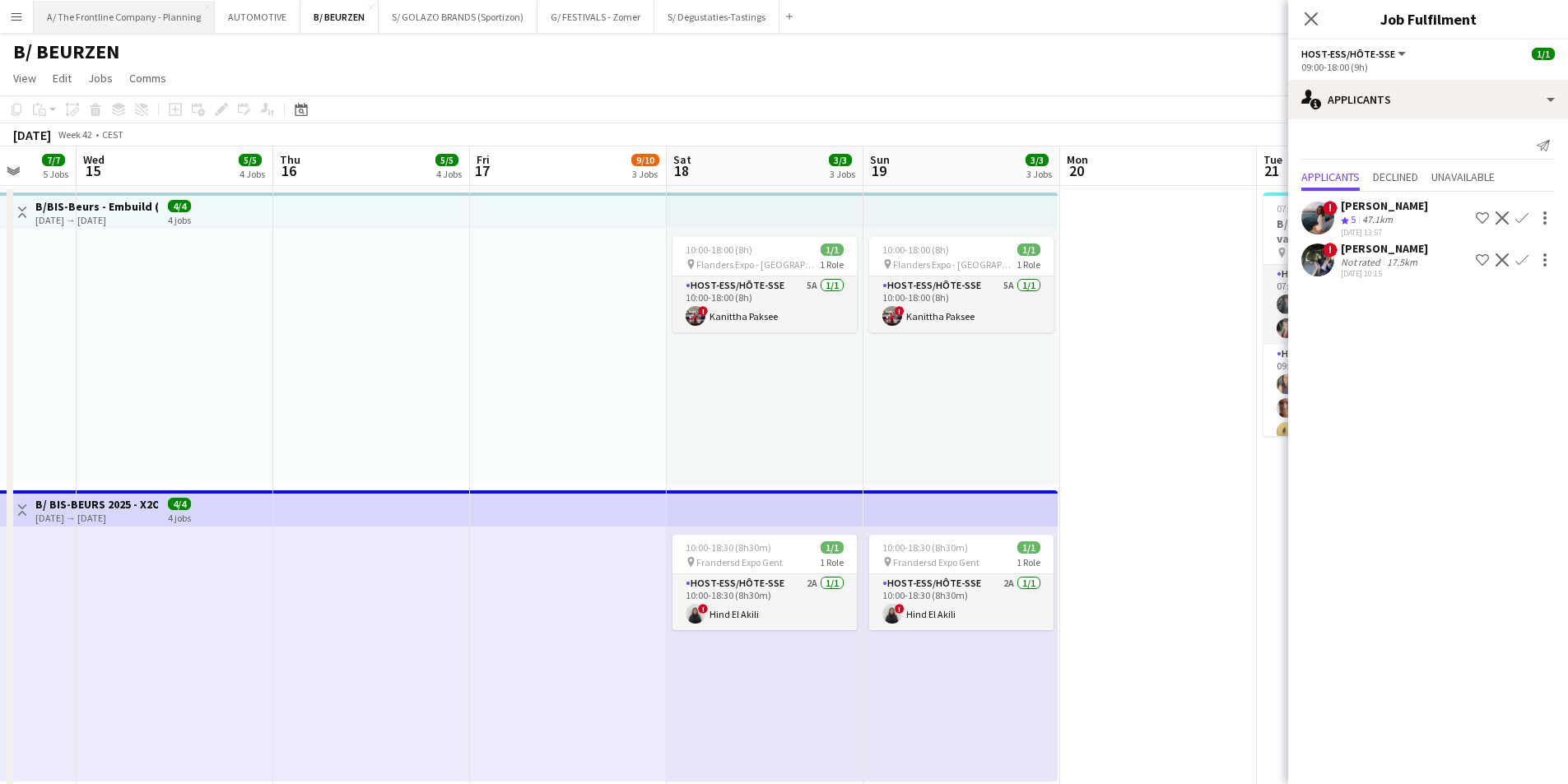
click at [131, 19] on button "A/ The Frontline Company - Planning Close" at bounding box center [125, 17] width 181 height 32
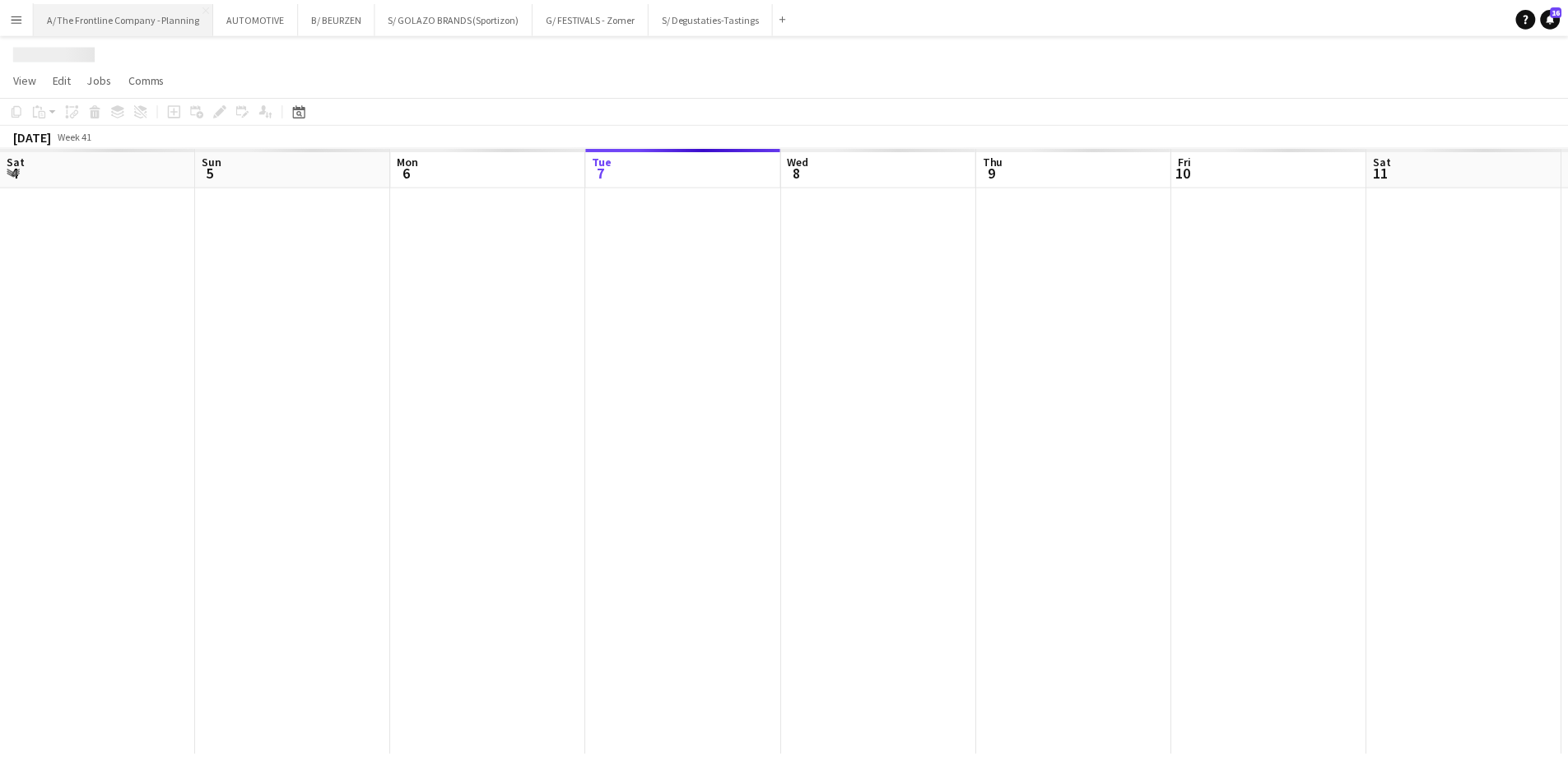
scroll to position [0, 393]
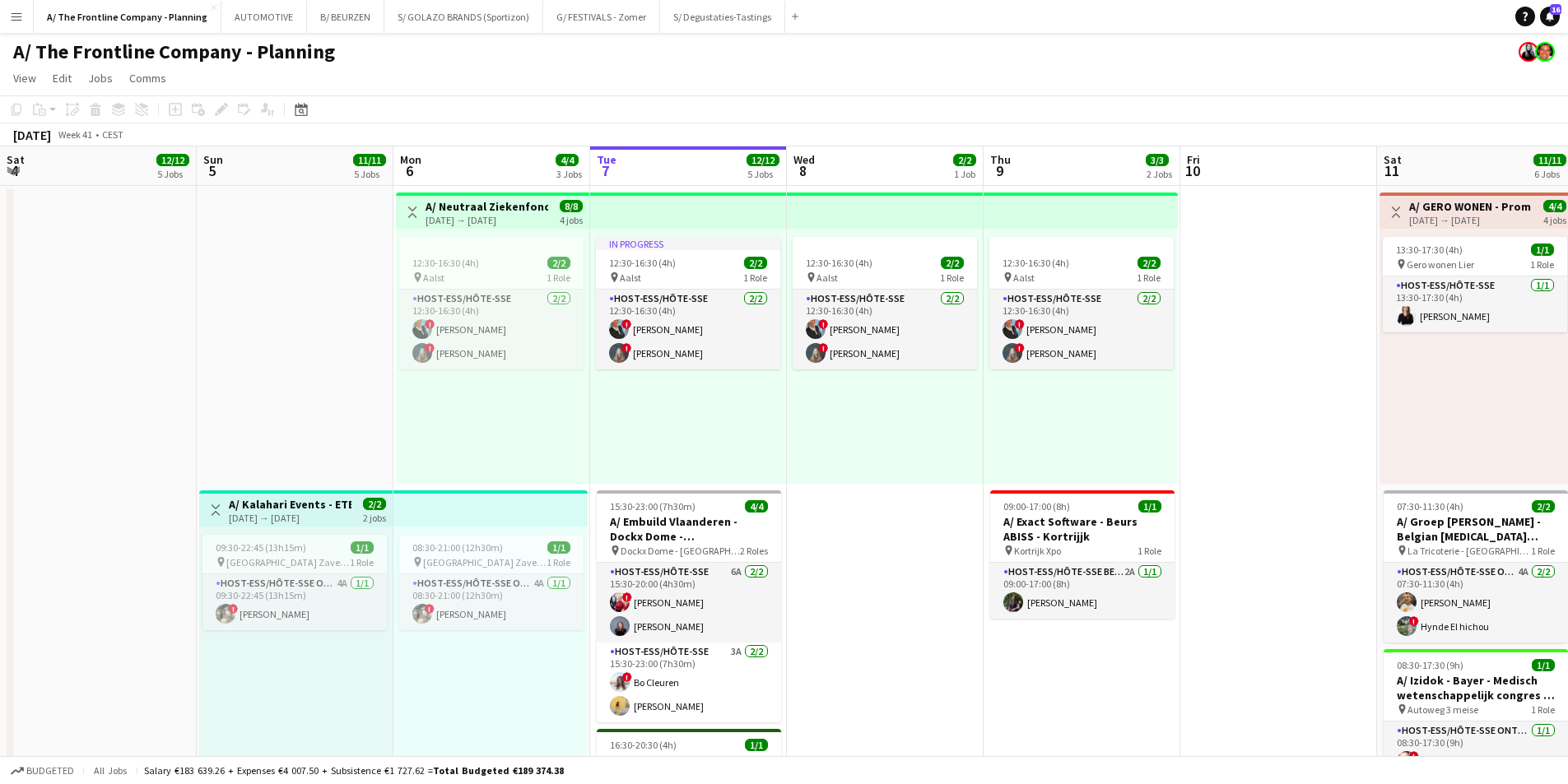
drag, startPoint x: 474, startPoint y: 422, endPoint x: 765, endPoint y: 424, distance: 291.0
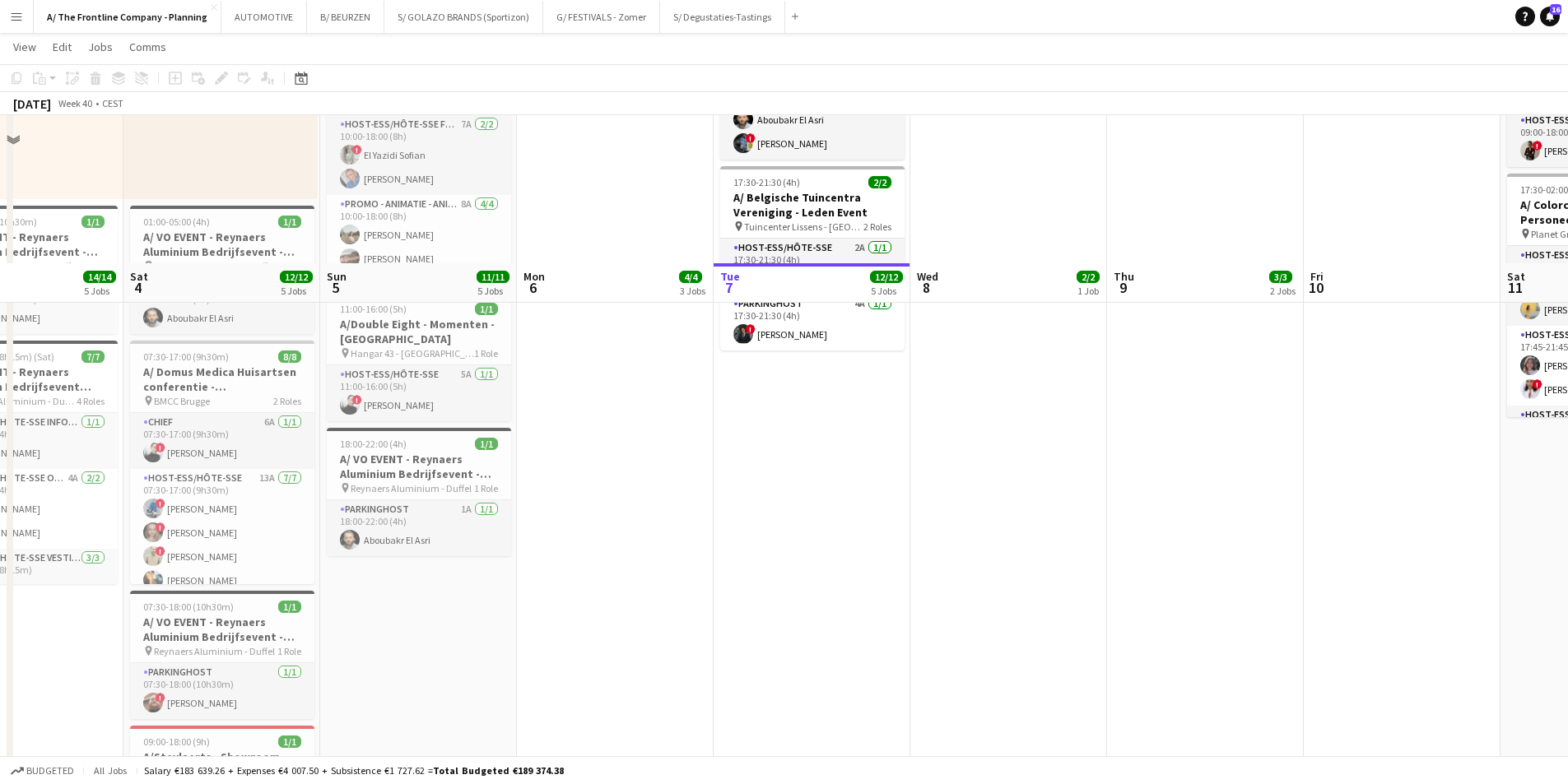
scroll to position [1070, 0]
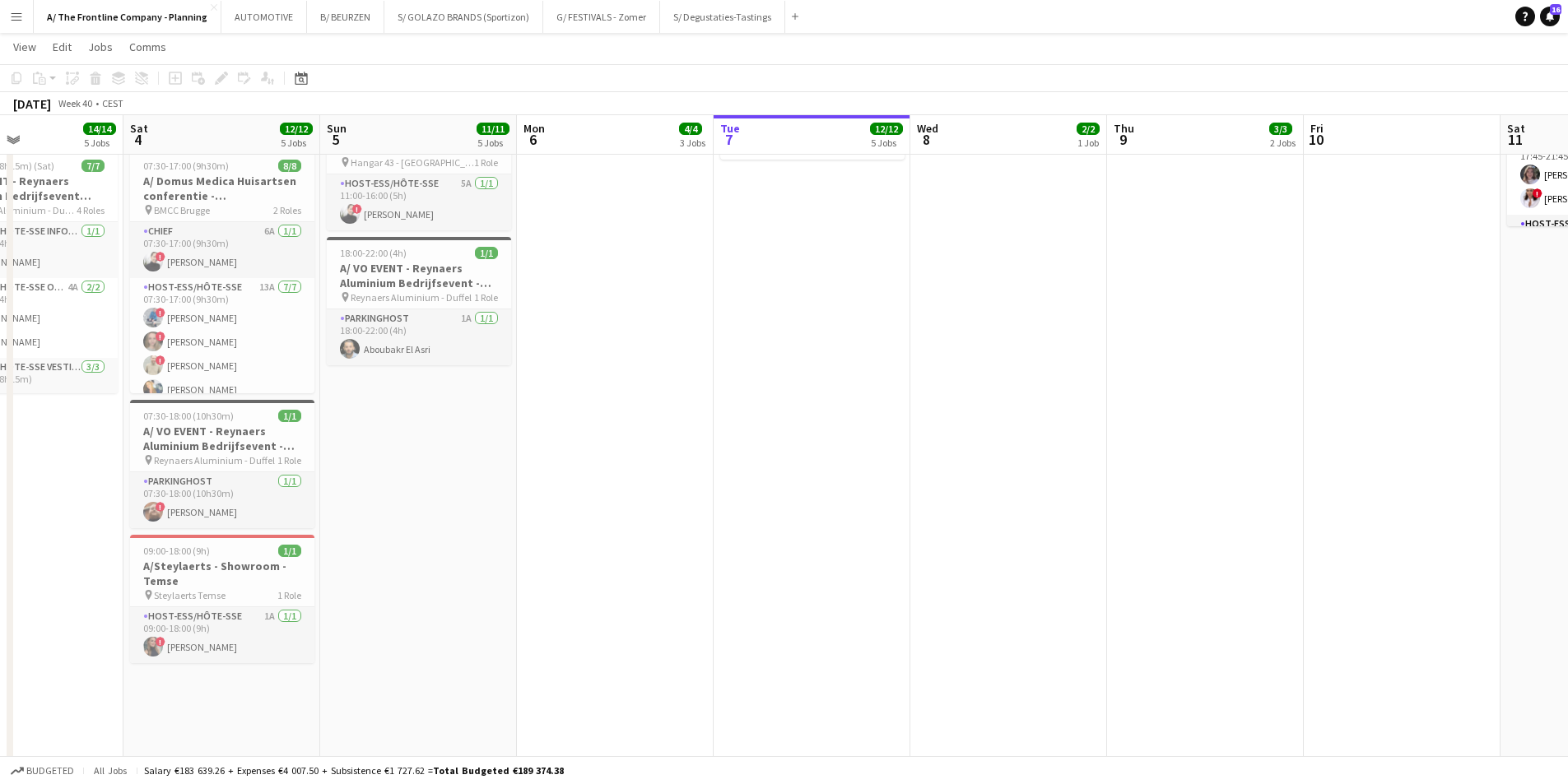
drag, startPoint x: 590, startPoint y: 420, endPoint x: 1434, endPoint y: 401, distance: 844.2
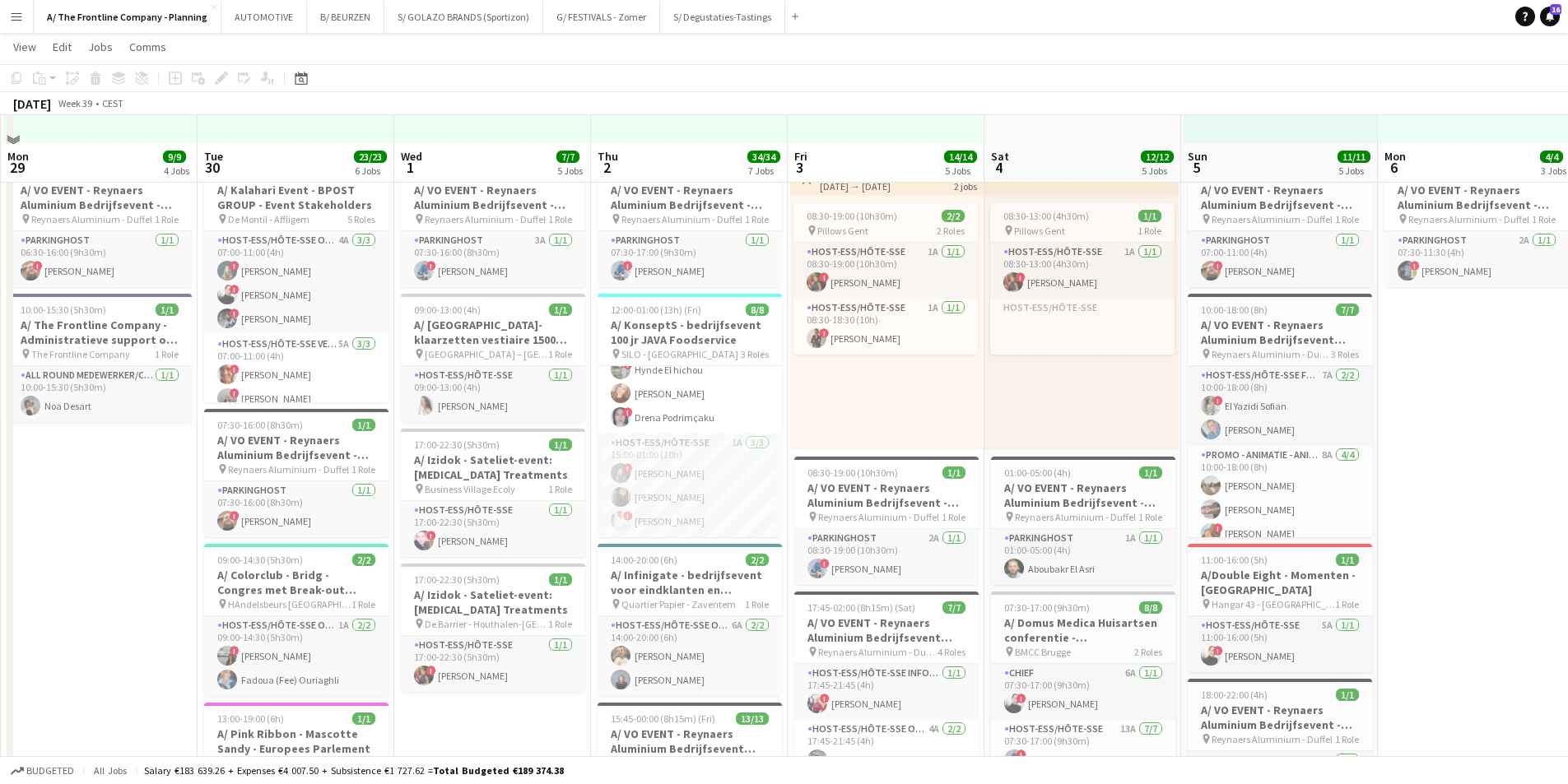
scroll to position [658, 0]
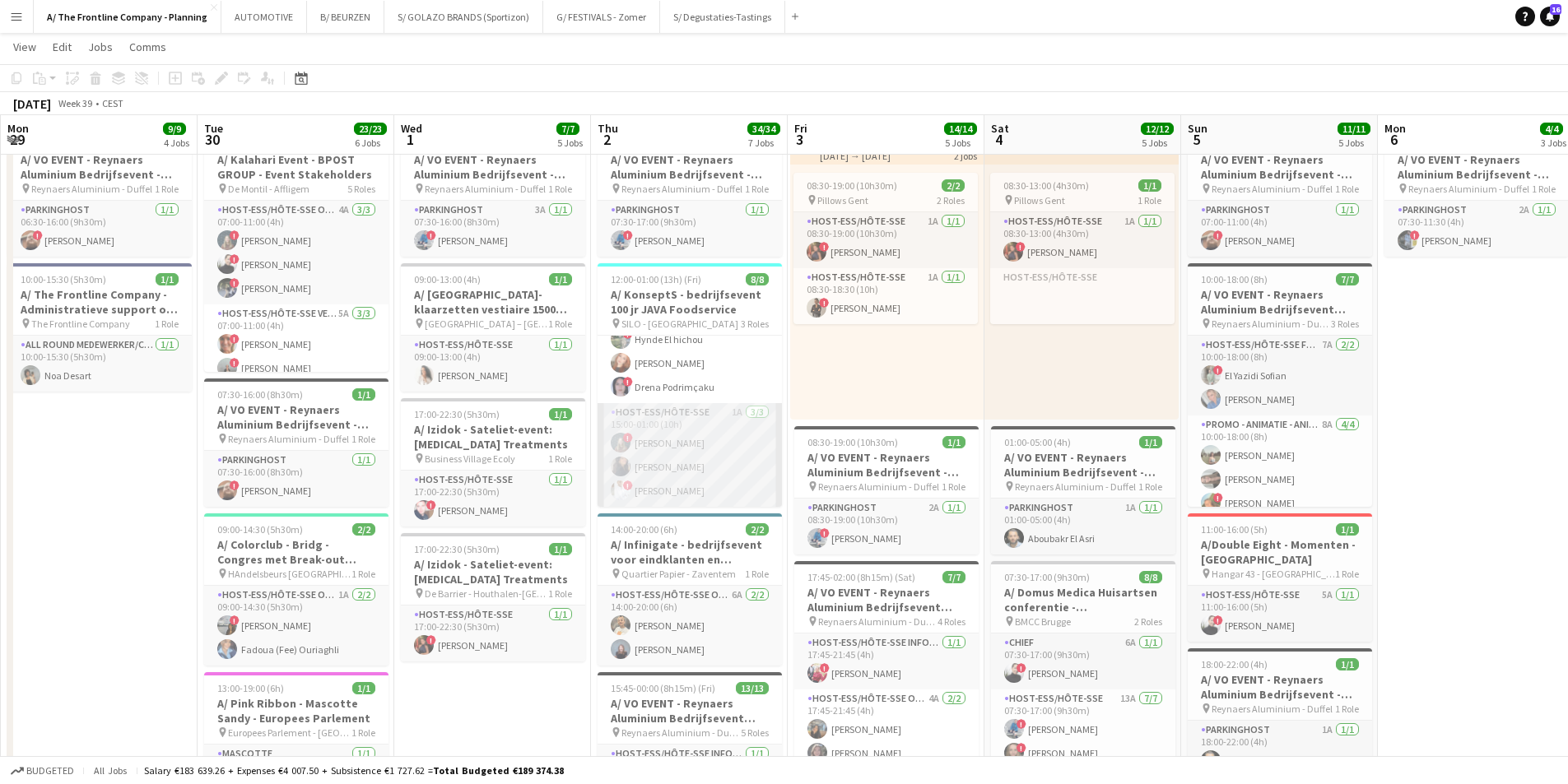
click at [708, 440] on app-card-role "Host-ess/Hôte-sse 1A [DATE] 15:00-01:00 (10h) ! [PERSON_NAME] [PERSON_NAME] ! […" at bounding box center [690, 454] width 184 height 103
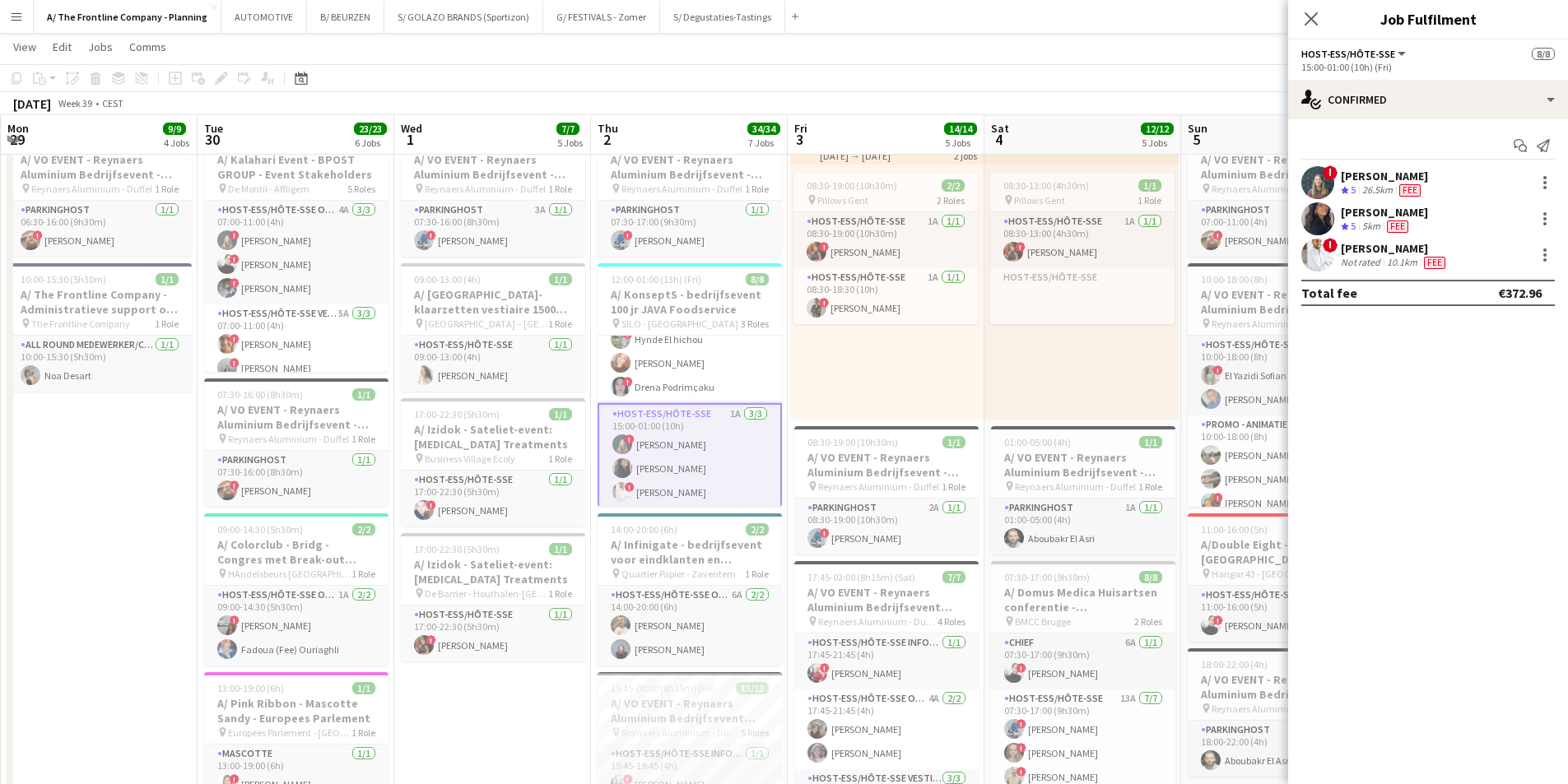
click at [1361, 258] on div "Not rated" at bounding box center [1362, 261] width 43 height 13
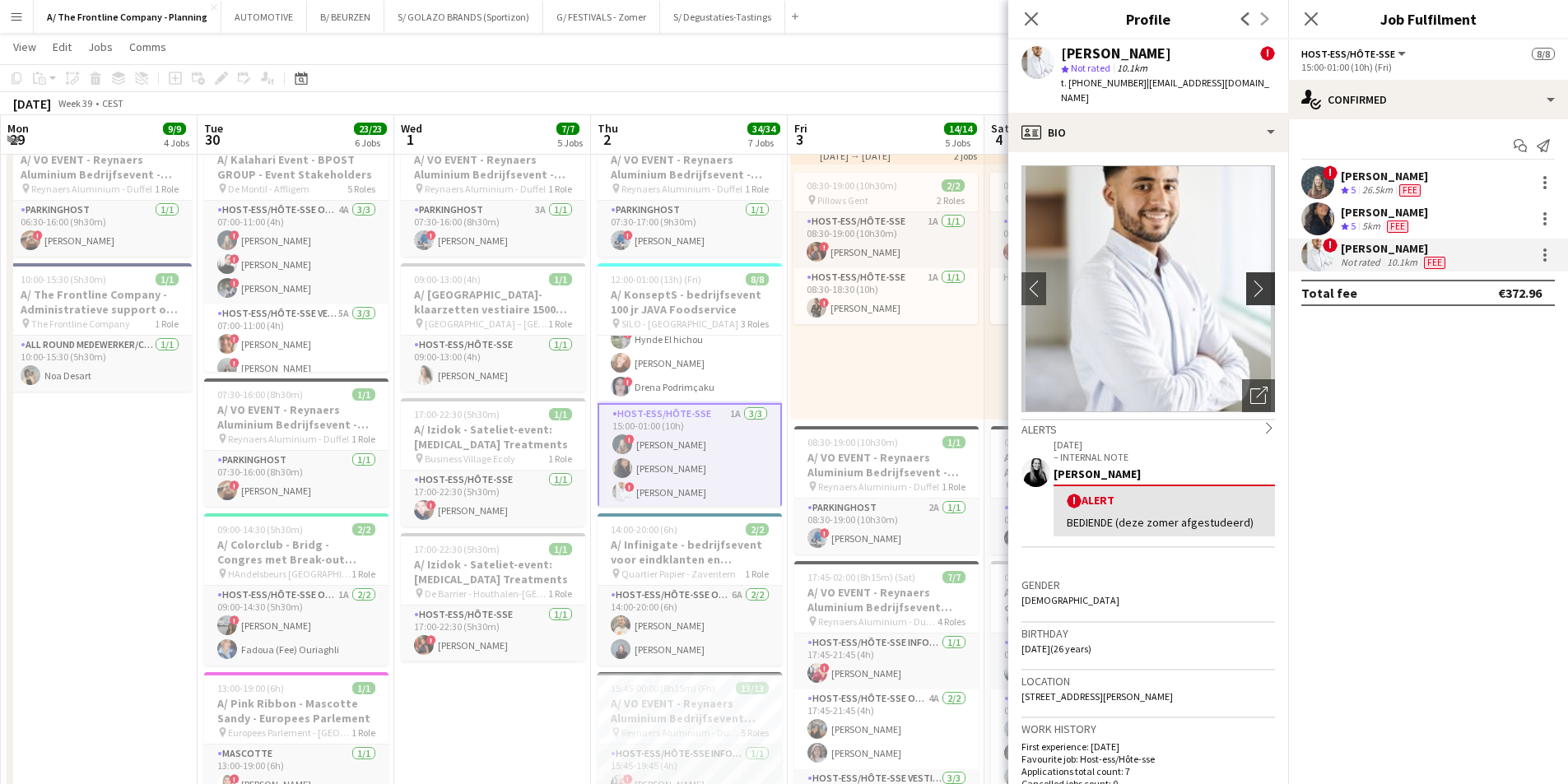
click at [1251, 280] on app-icon "chevron-right" at bounding box center [1264, 289] width 25 height 18
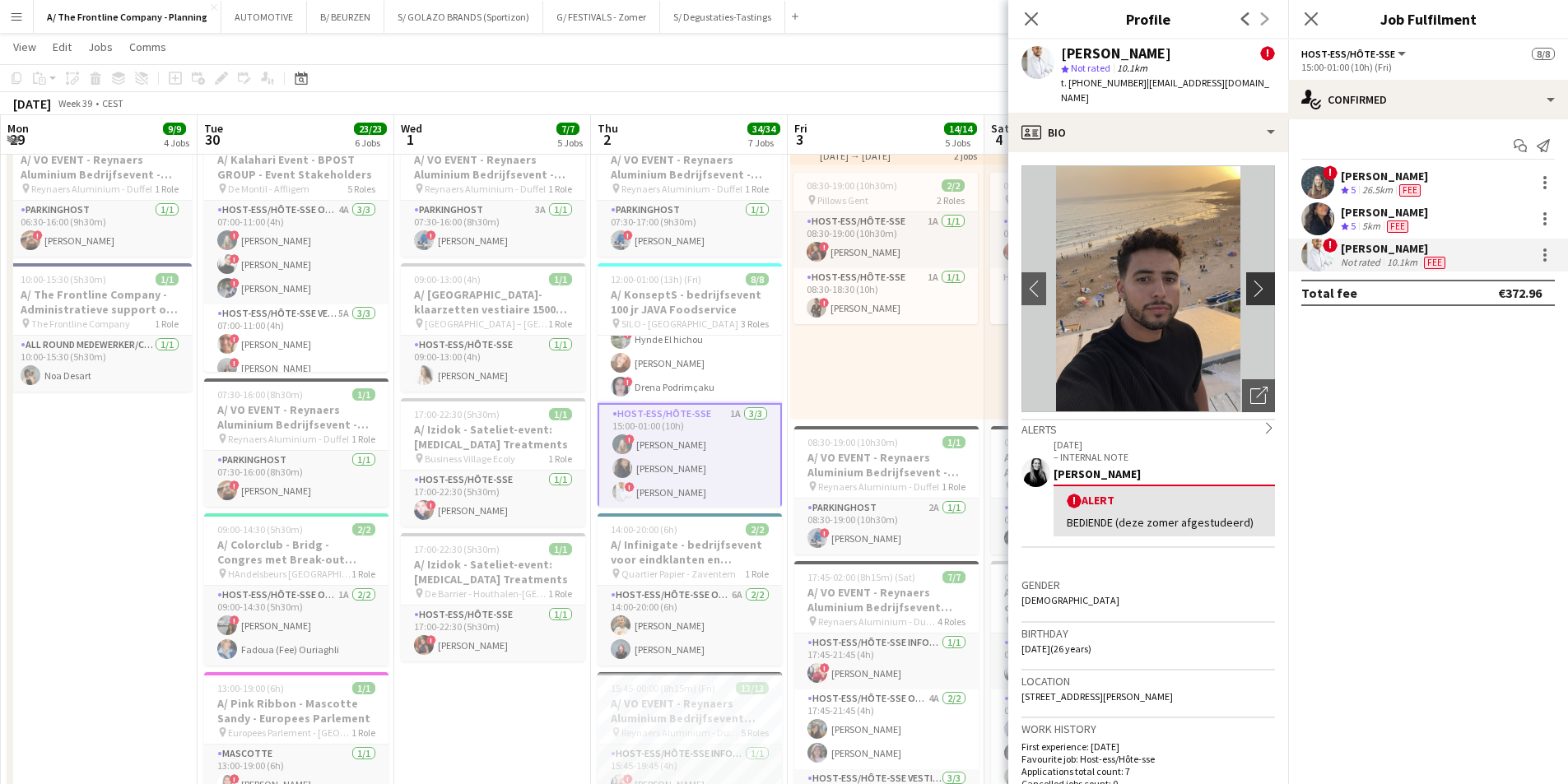
click at [1251, 280] on app-icon "chevron-right" at bounding box center [1264, 289] width 25 height 18
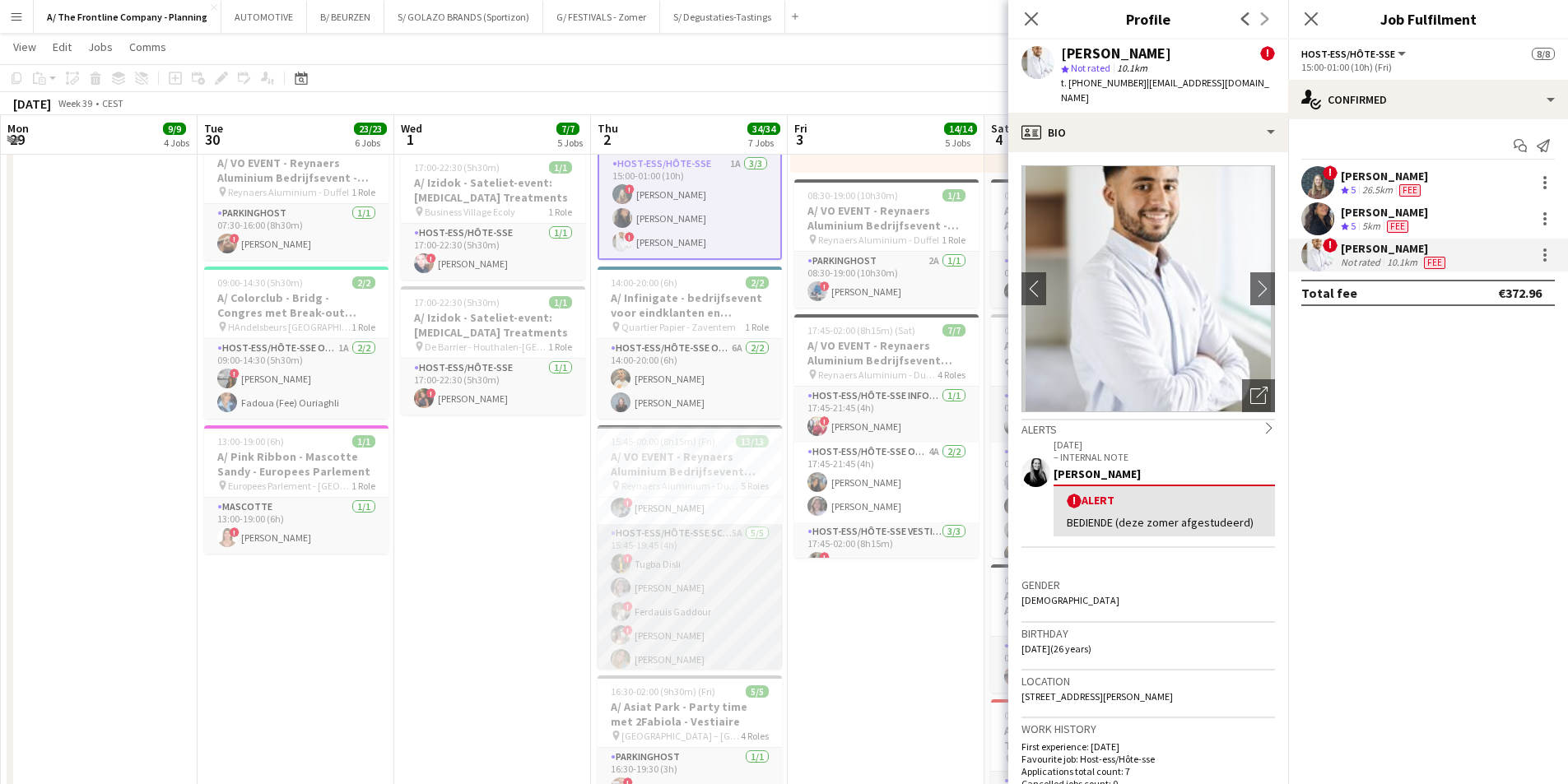
scroll to position [82, 0]
click at [701, 538] on app-card-role "Host-ess/Hôte-sse Onthaal-Accueill 5A [DATE] 15:45-19:45 (4h) Fadoua (Fee) Ouri…" at bounding box center [690, 511] width 184 height 80
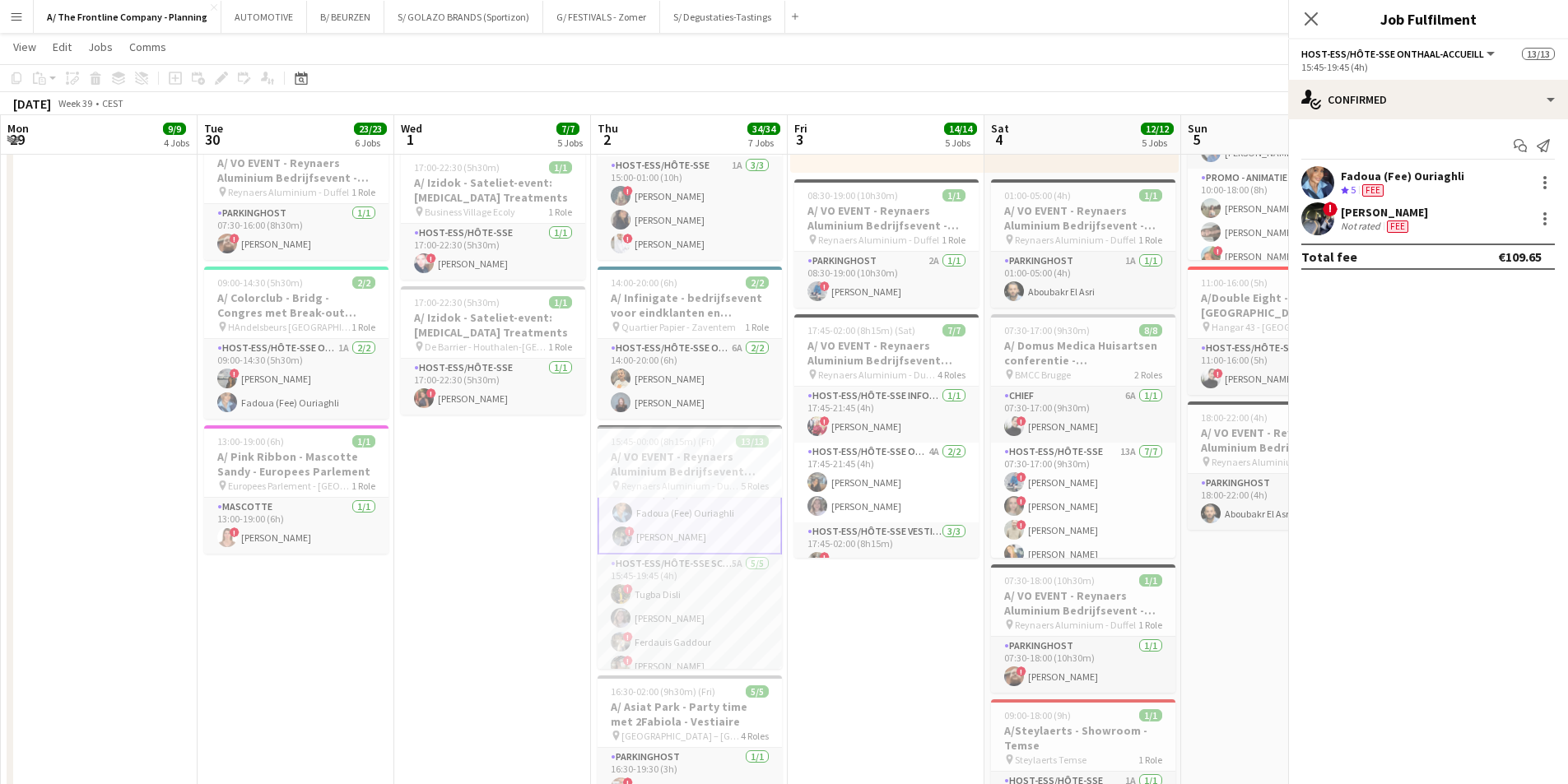
scroll to position [84, 0]
drag, startPoint x: 1371, startPoint y: 192, endPoint x: 1382, endPoint y: 217, distance: 27.3
click at [1379, 212] on div "Fadoua (Fee) Ouriaghli Crew rating 5 12.2km Fee ! [PERSON_NAME] Not rated 25.5k…" at bounding box center [1427, 200] width 280 height 69
click at [1384, 224] on div "25.5km" at bounding box center [1402, 225] width 37 height 13
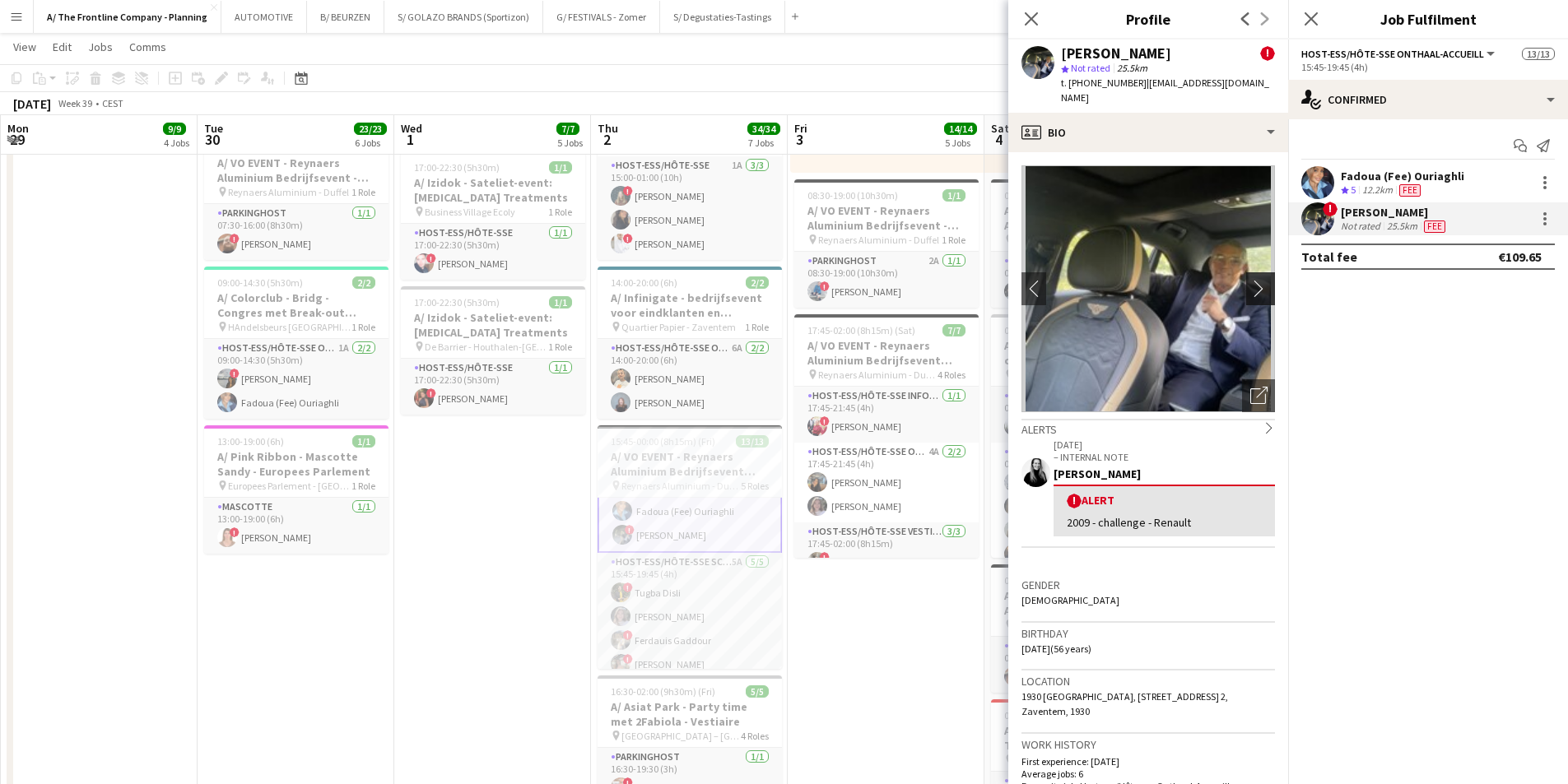
click at [1251, 280] on app-icon "chevron-right" at bounding box center [1264, 289] width 25 height 18
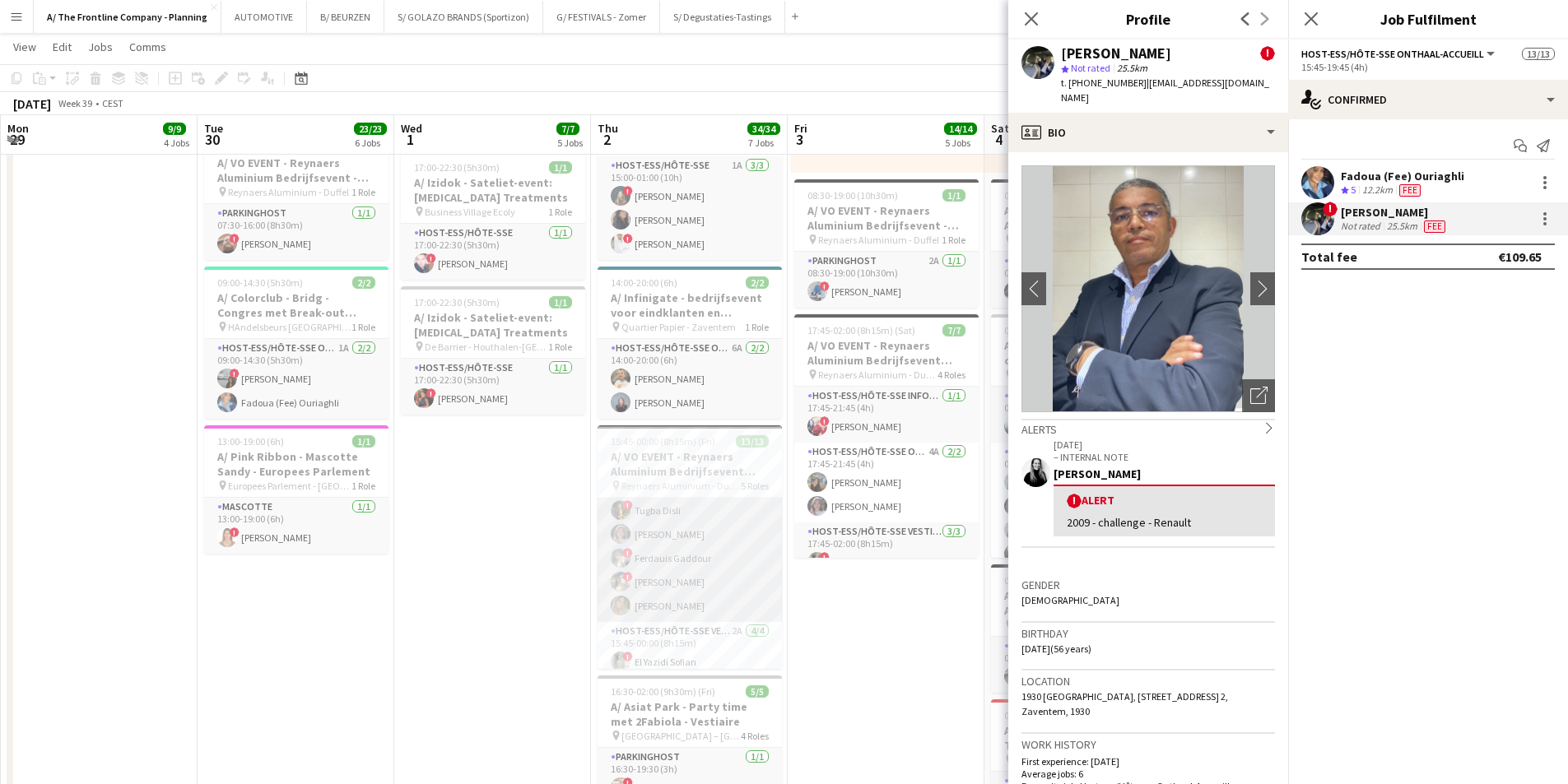
scroll to position [249, 0]
click at [694, 587] on app-card-role "Host-ess/Hôte-sse Vestiaire 2A [DATE] 15:45-00:00 (8h15m) ! El [DEMOGRAPHIC_DAT…" at bounding box center [690, 603] width 184 height 128
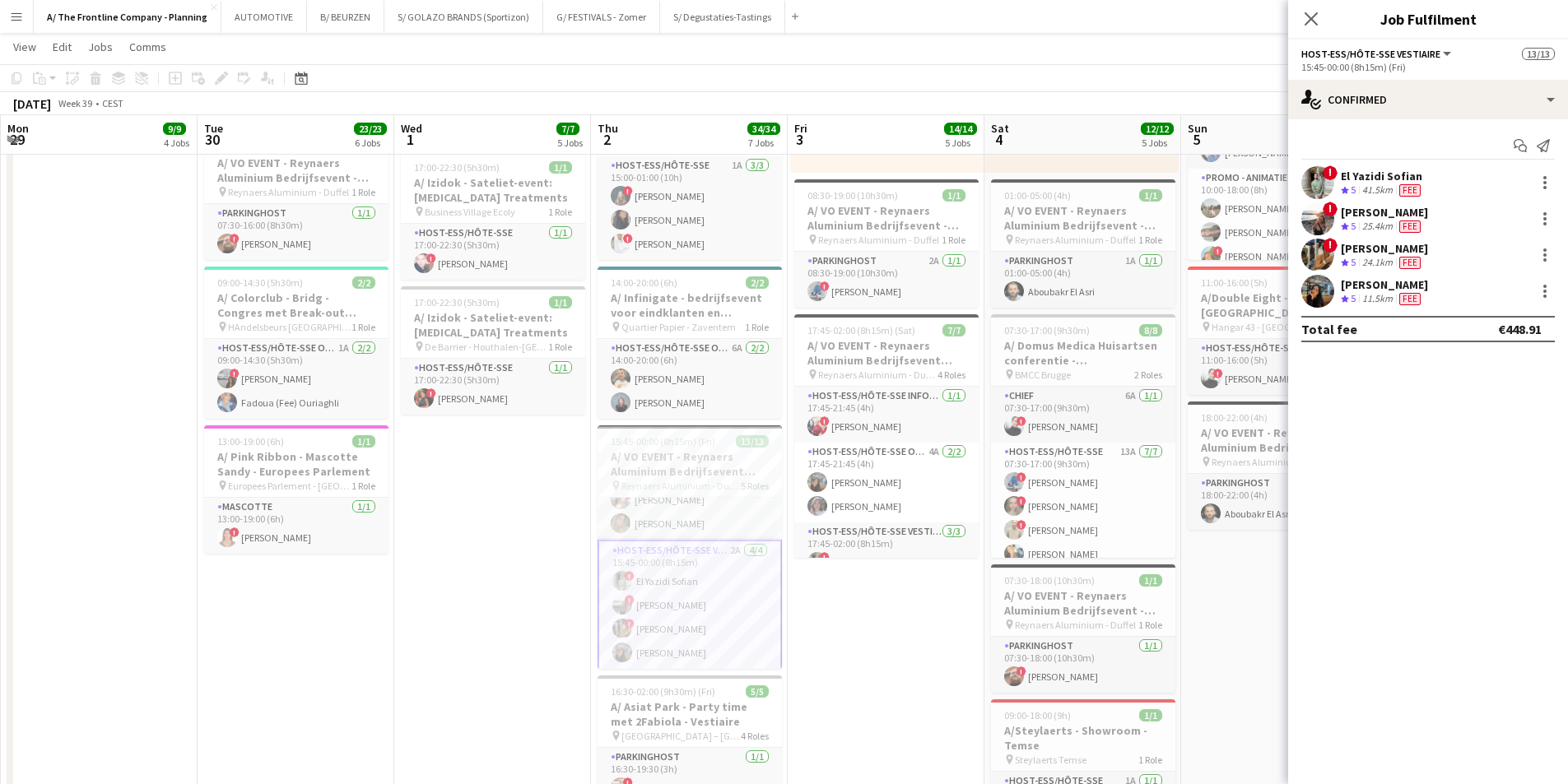
click at [1366, 183] on div "41.5km" at bounding box center [1378, 190] width 37 height 14
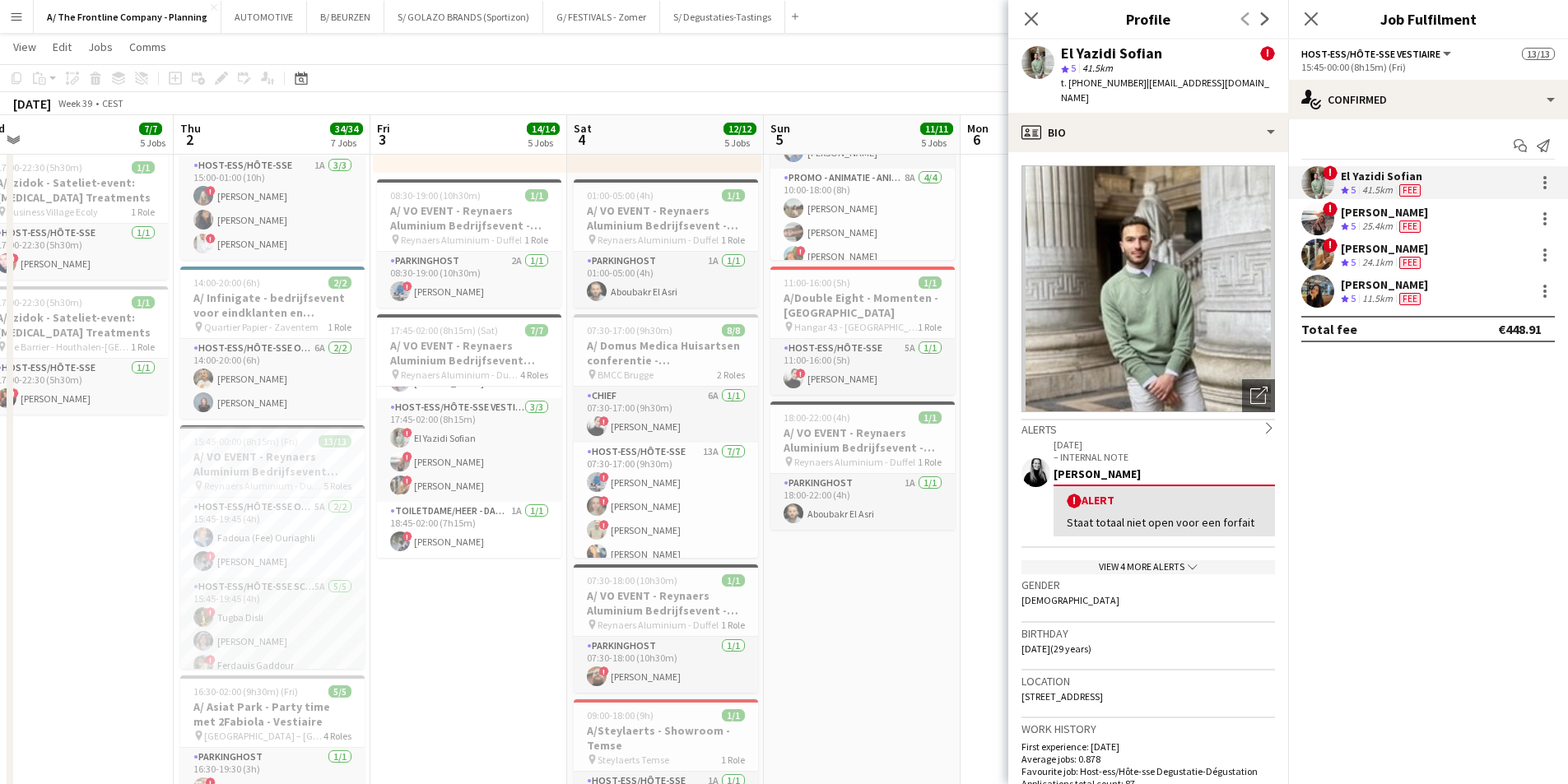
scroll to position [0, 615]
drag, startPoint x: 817, startPoint y: 615, endPoint x: 398, endPoint y: 608, distance: 419.1
click at [398, 608] on app-calendar-viewport "Sun 28 13/13 5 Jobs Mon 29 9/9 4 Jobs Tue 30 23/23 6 Jobs Wed 1 7/7 5 Jobs Thu …" at bounding box center [784, 133] width 1568 height 1946
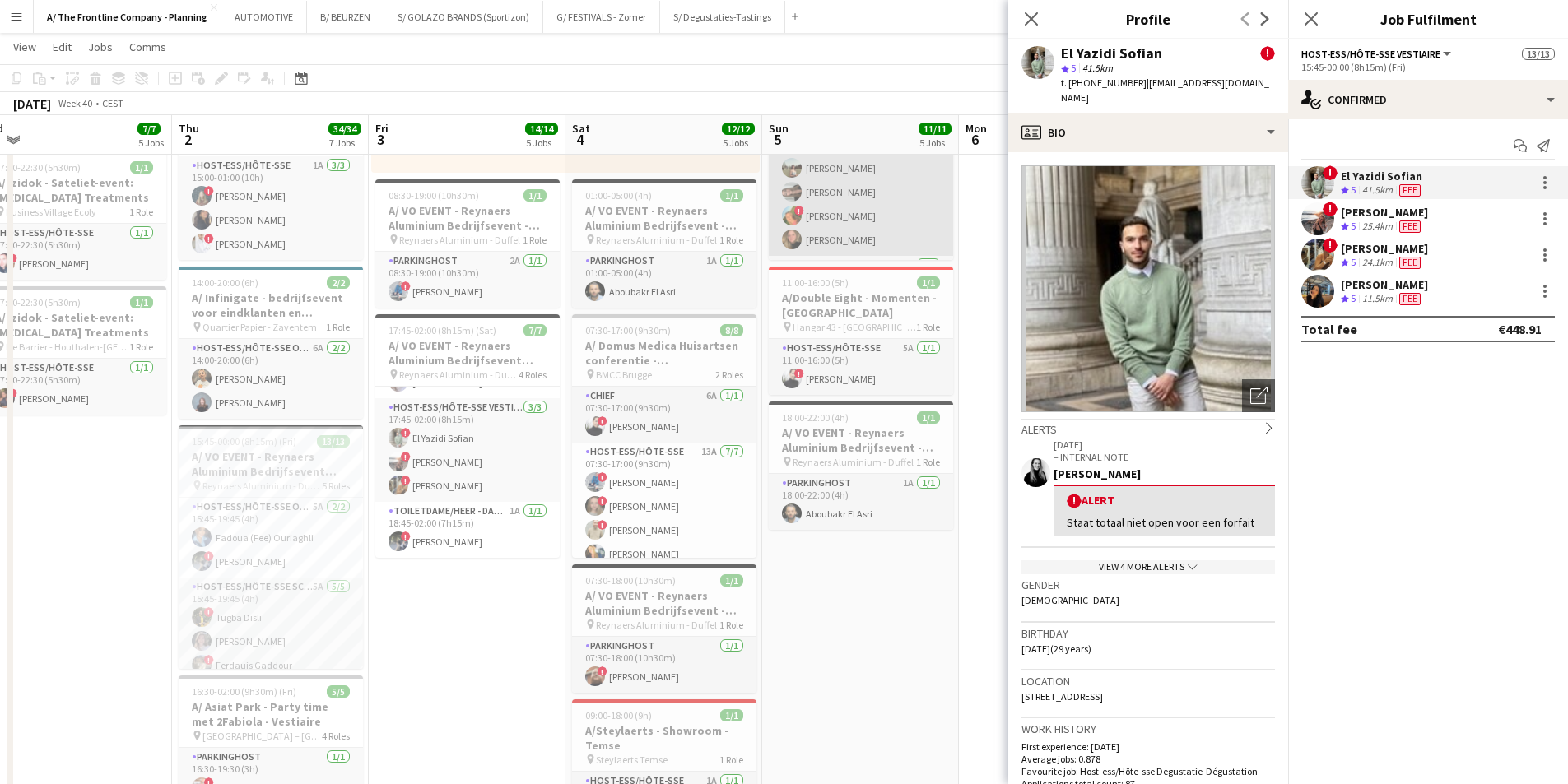
scroll to position [10, 0]
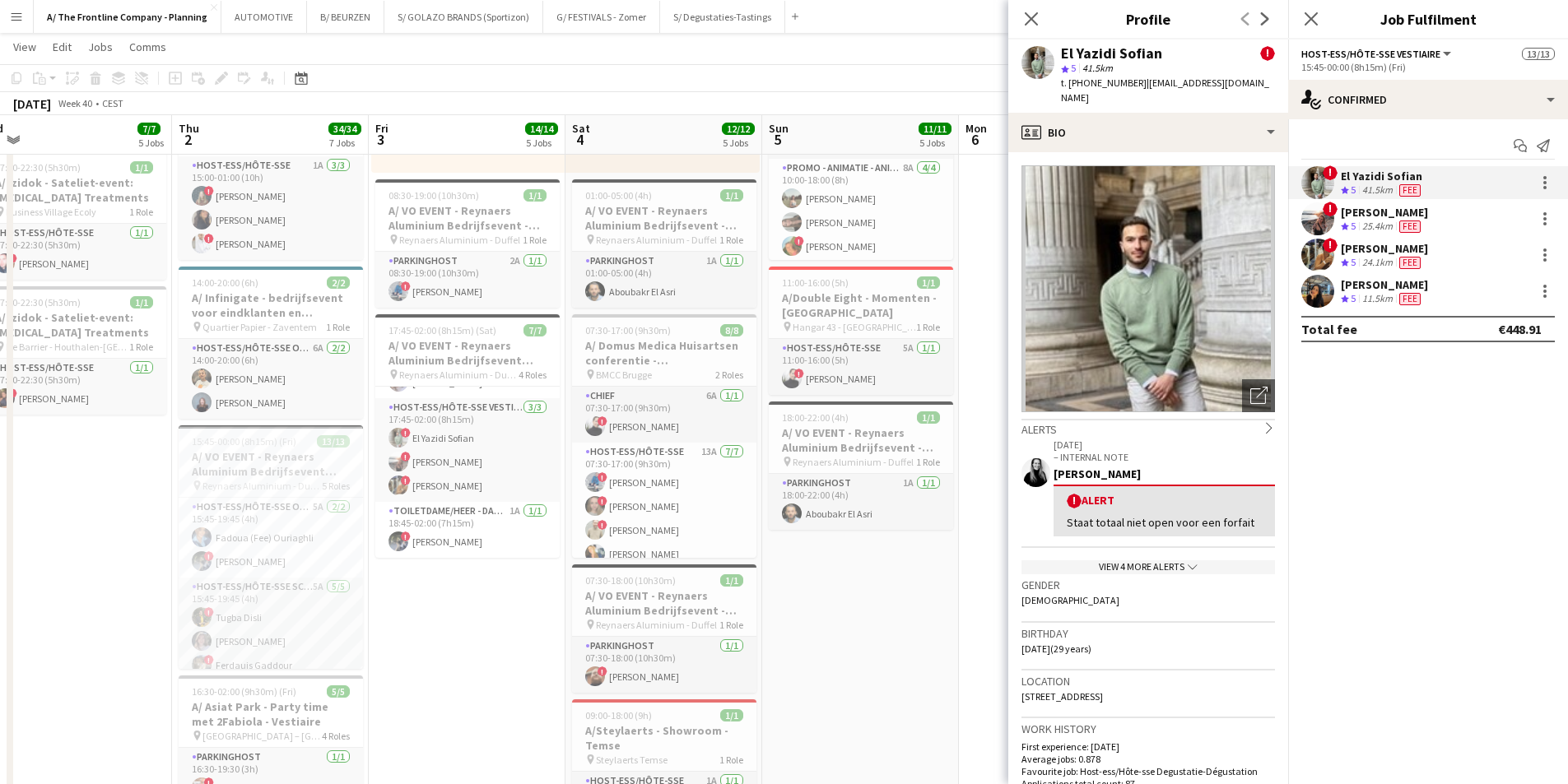
click at [851, 623] on app-date-cell "Toggle View A/ Kalahari Events - ETEX - international event - [GEOGRAPHIC_DATA]…" at bounding box center [861, 117] width 197 height 1675
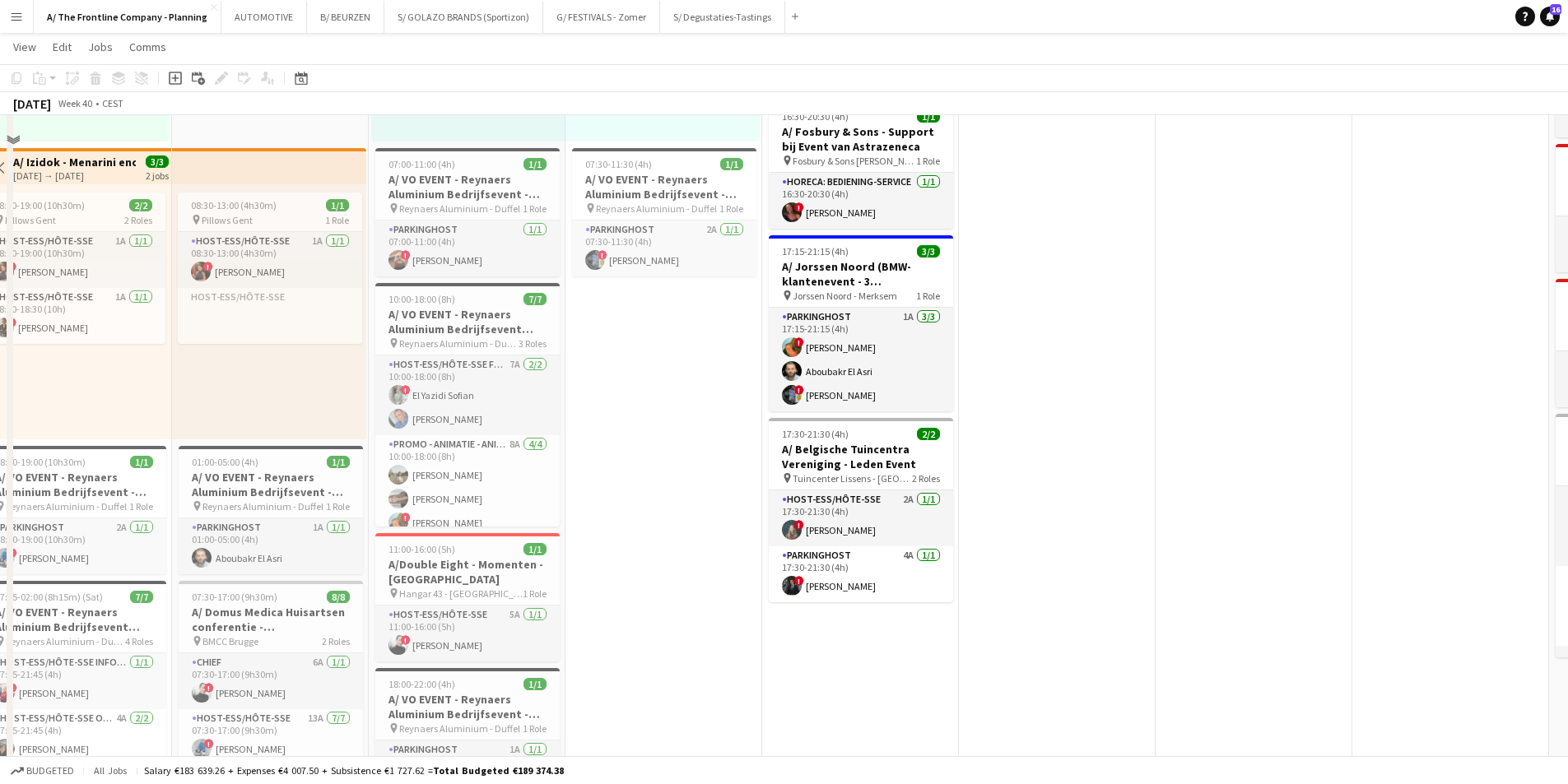
scroll to position [658, 0]
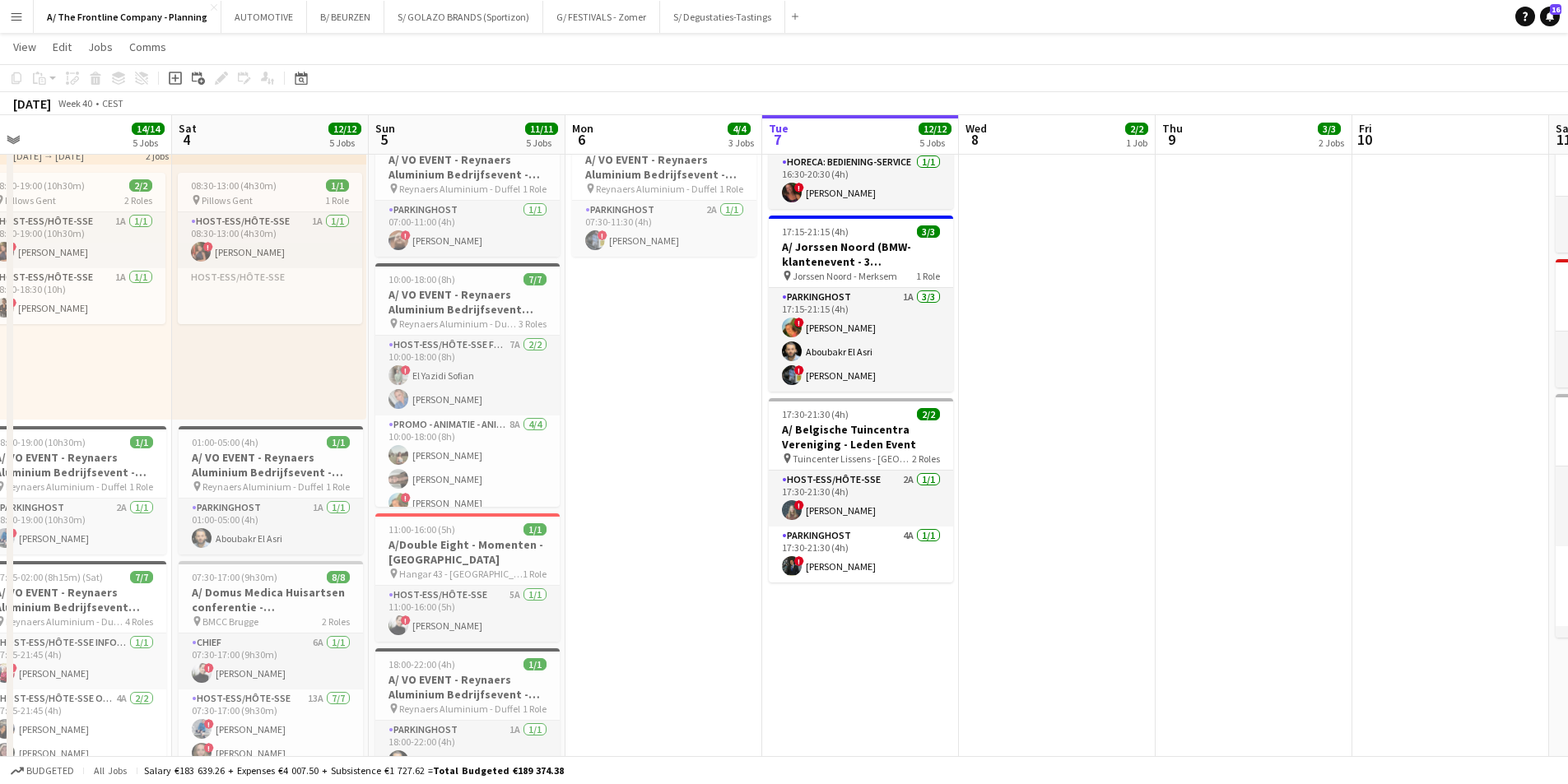
click at [651, 390] on app-date-cell "Toggle View A/ Neutraal Ziekenfonds Vlaanderen (NZVL) - [GEOGRAPHIC_DATA] - 06-…" at bounding box center [664, 364] width 197 height 1675
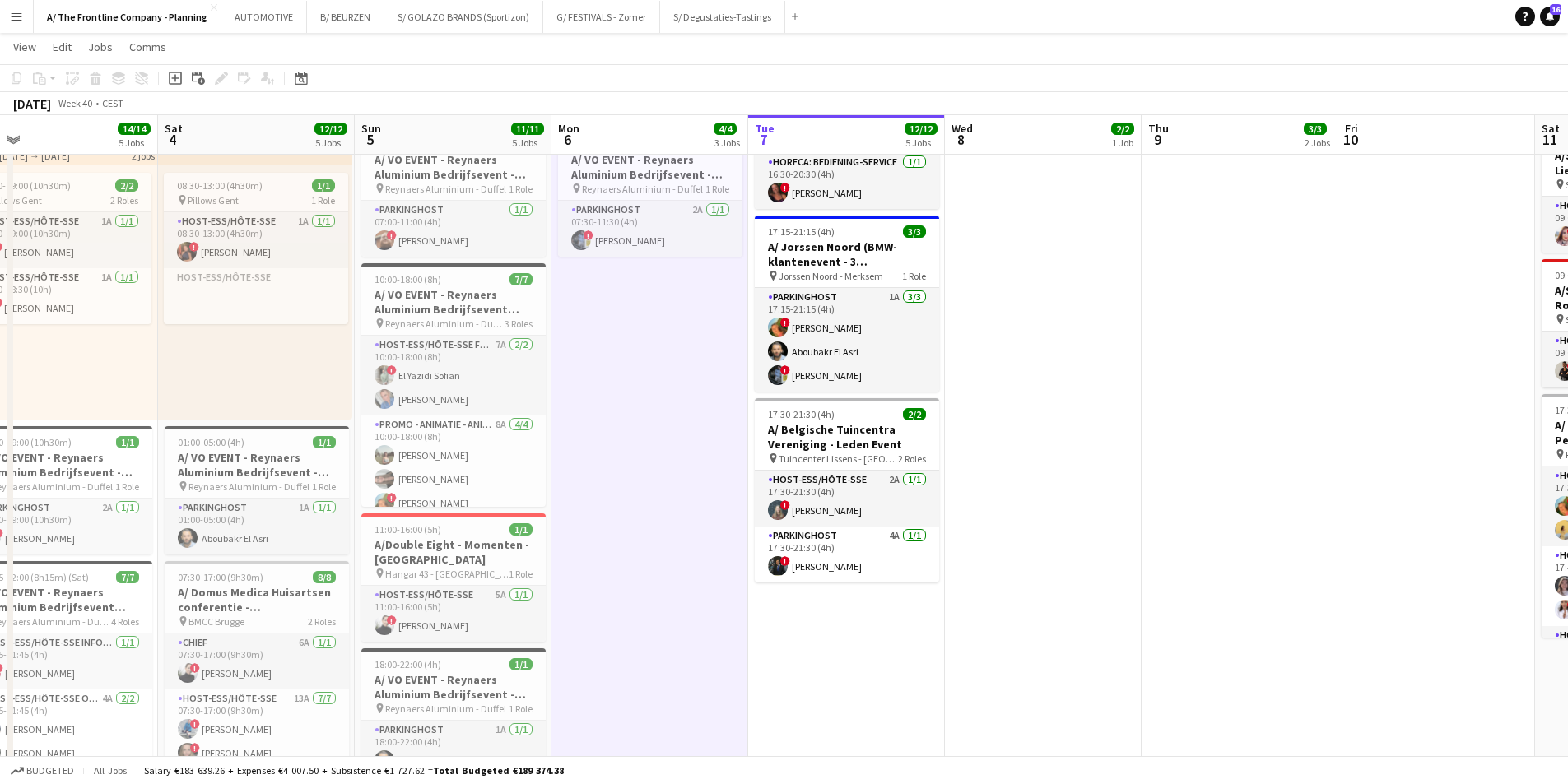
drag, startPoint x: 831, startPoint y: 317, endPoint x: 220, endPoint y: 306, distance: 611.1
click at [215, 307] on app-calendar-viewport "Tue 30 23/23 6 Jobs Wed 1 7/7 5 Jobs Thu 2 34/34 7 Jobs Fri 3 14/14 5 Jobs Sat …" at bounding box center [784, 379] width 1568 height 1946
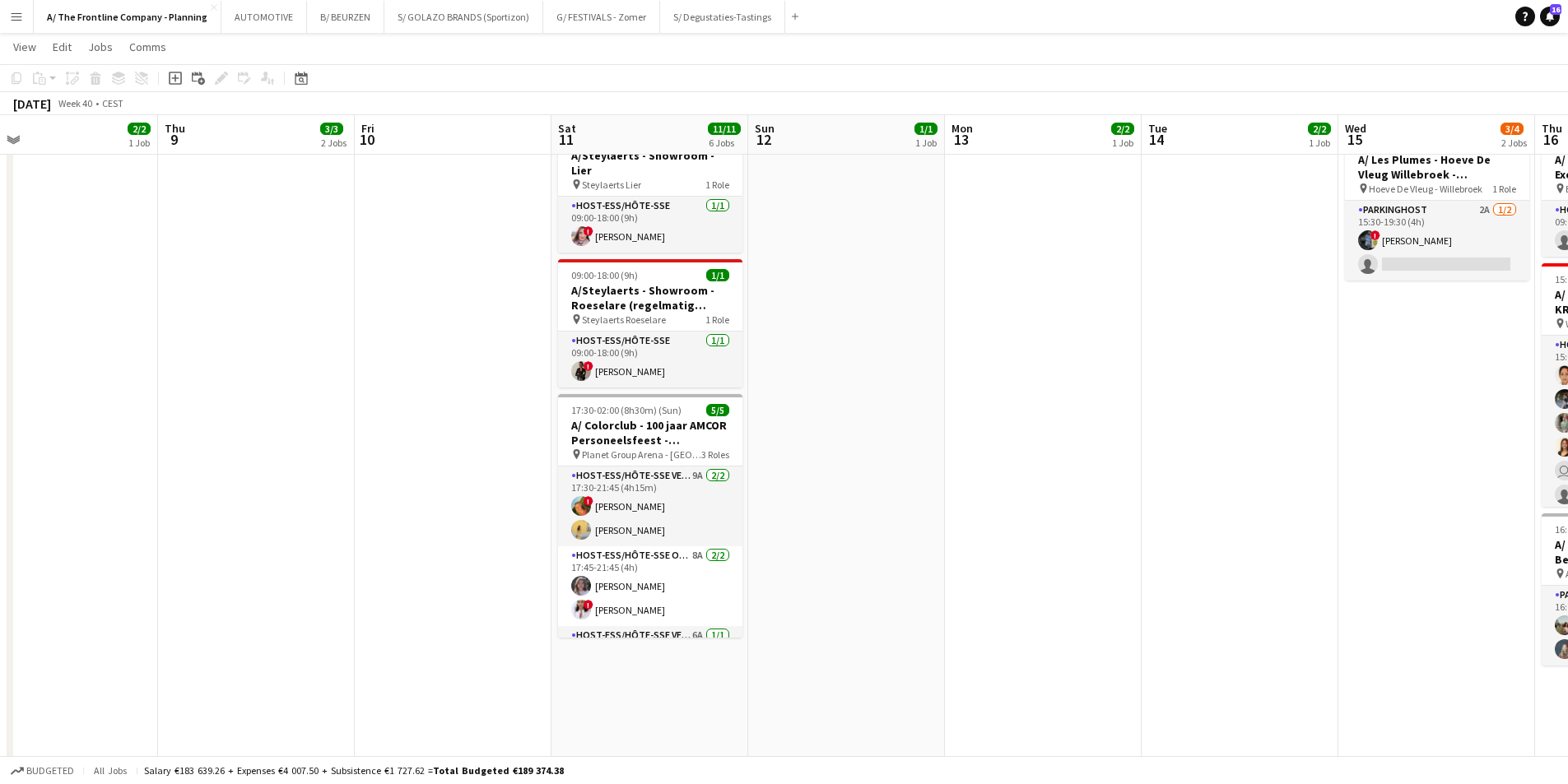
scroll to position [0, 489]
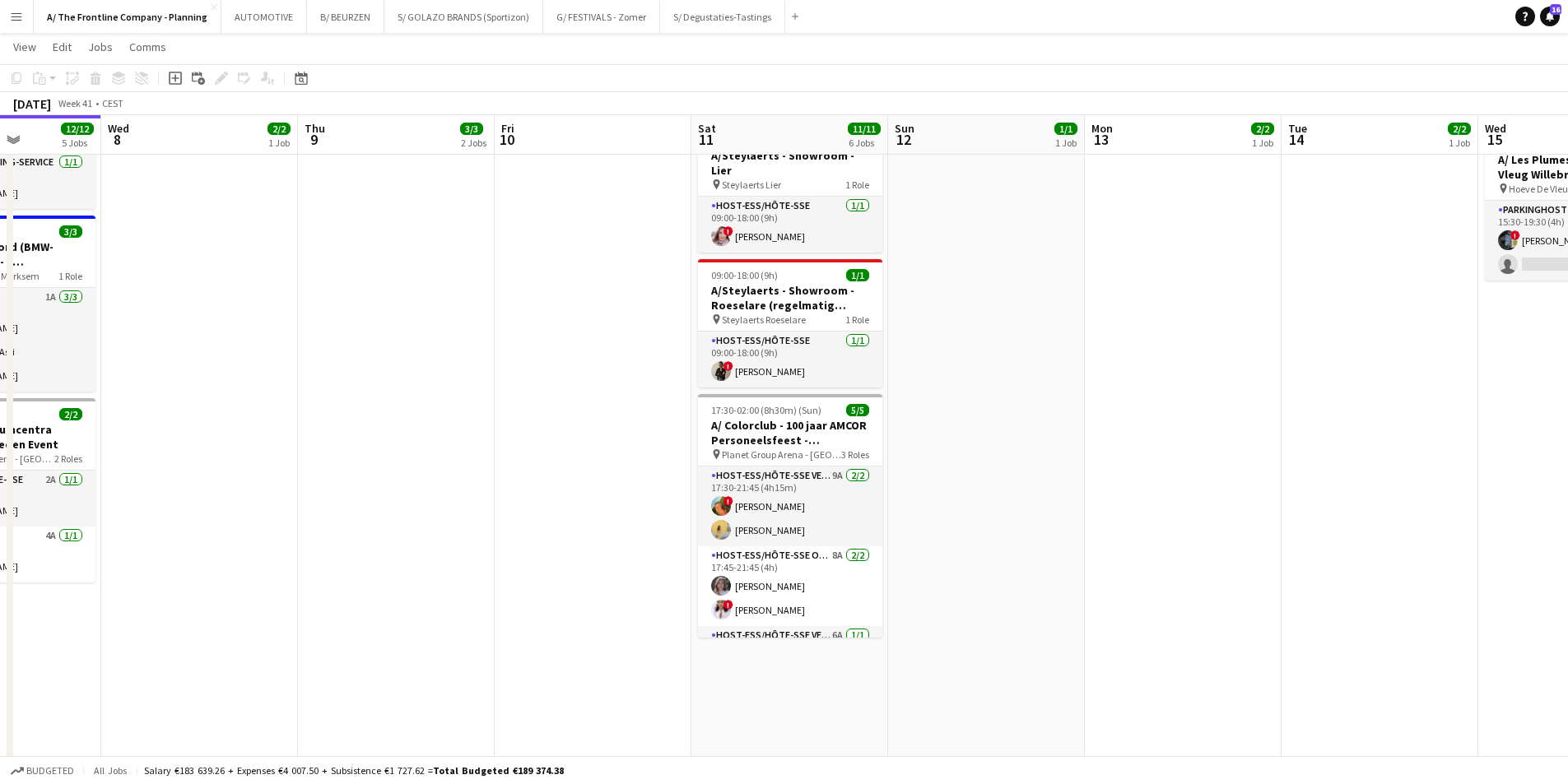
click at [1001, 306] on app-date-cell "13:30-17:30 (4h) 1/1 pin Gero wonen Lier 1 Role Host-ess/Hôte-sse [DATE] 13:30-…" at bounding box center [986, 364] width 197 height 1675
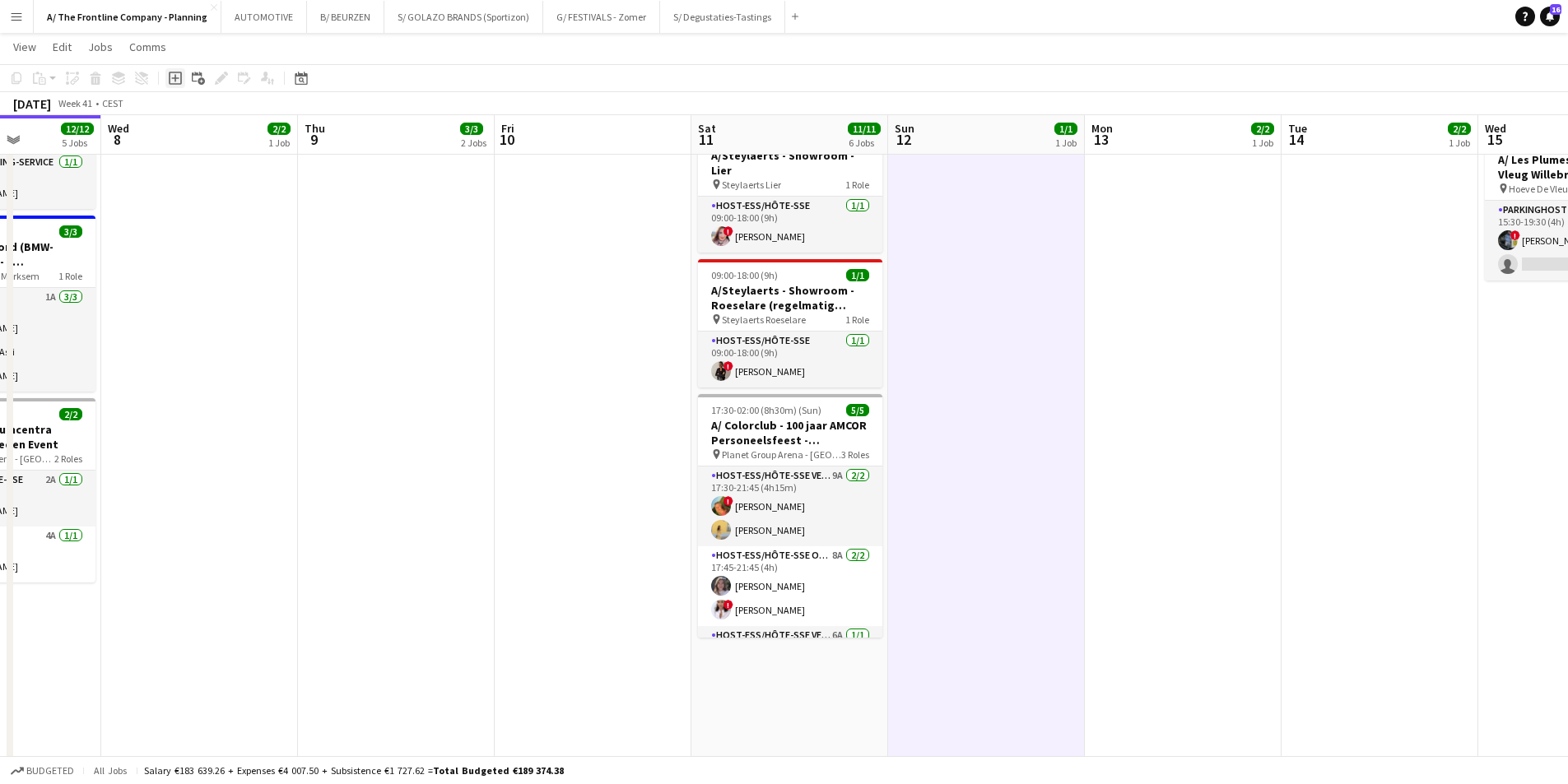
click at [180, 78] on icon "Add job" at bounding box center [175, 77] width 13 height 13
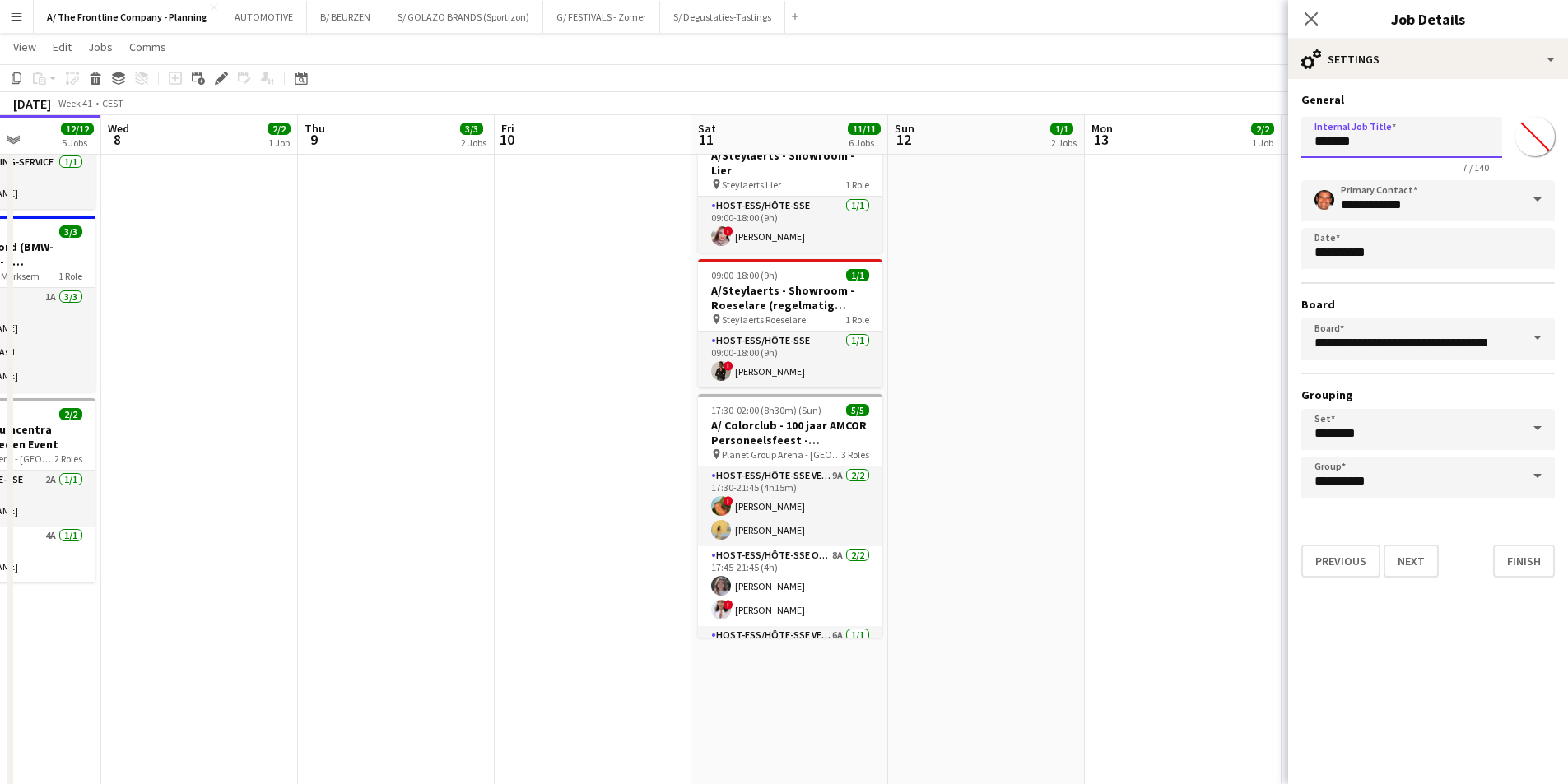
drag, startPoint x: 1387, startPoint y: 140, endPoint x: 1233, endPoint y: 140, distance: 154.0
click at [1233, 140] on body "Menu Boards Boards Boards All jobs Status Workforce Workforce My Workforce Recr…" at bounding box center [784, 361] width 1568 height 2039
type input "**********"
click at [1352, 210] on input "**********" at bounding box center [1428, 201] width 254 height 41
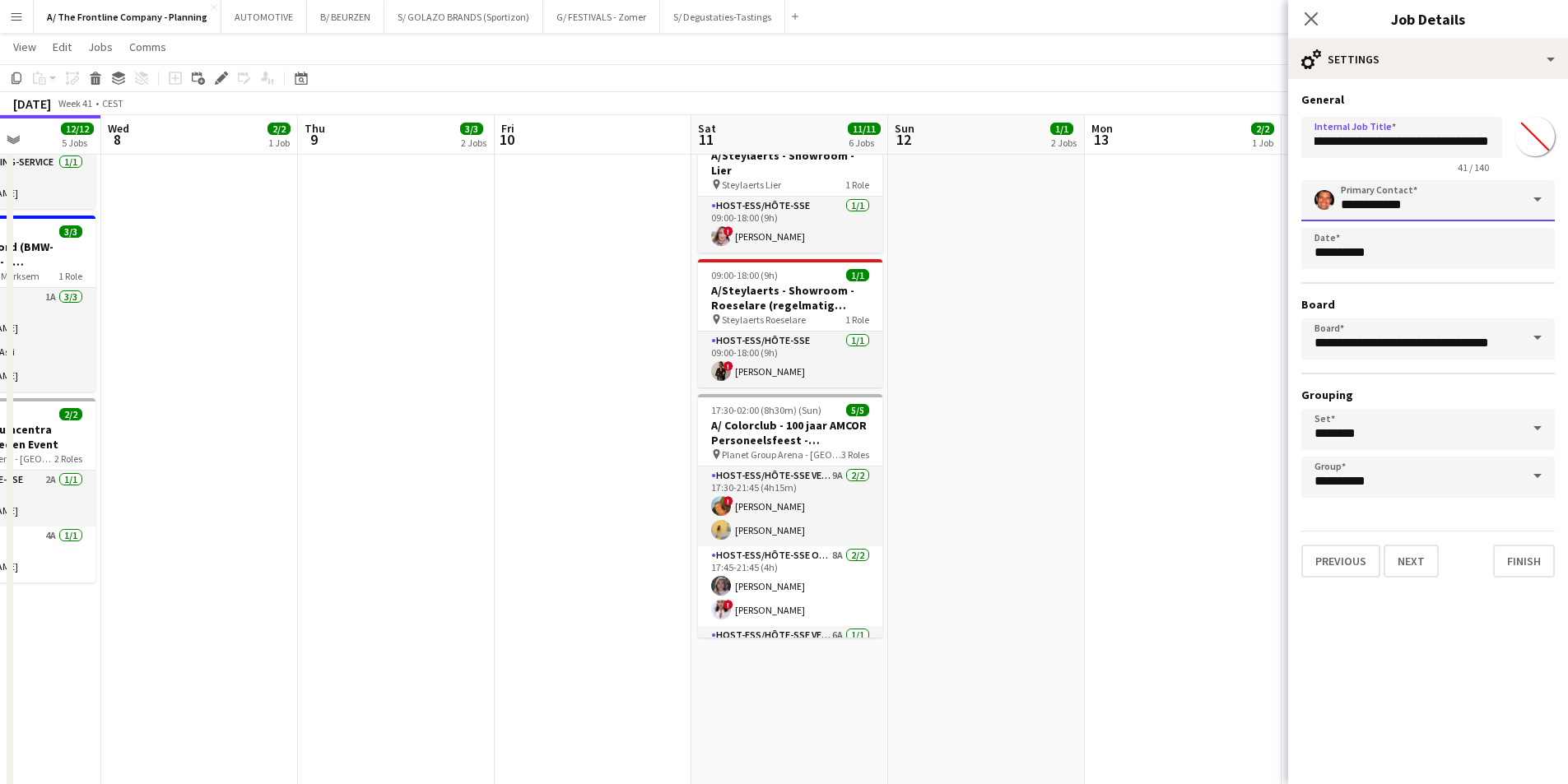
scroll to position [0, 0]
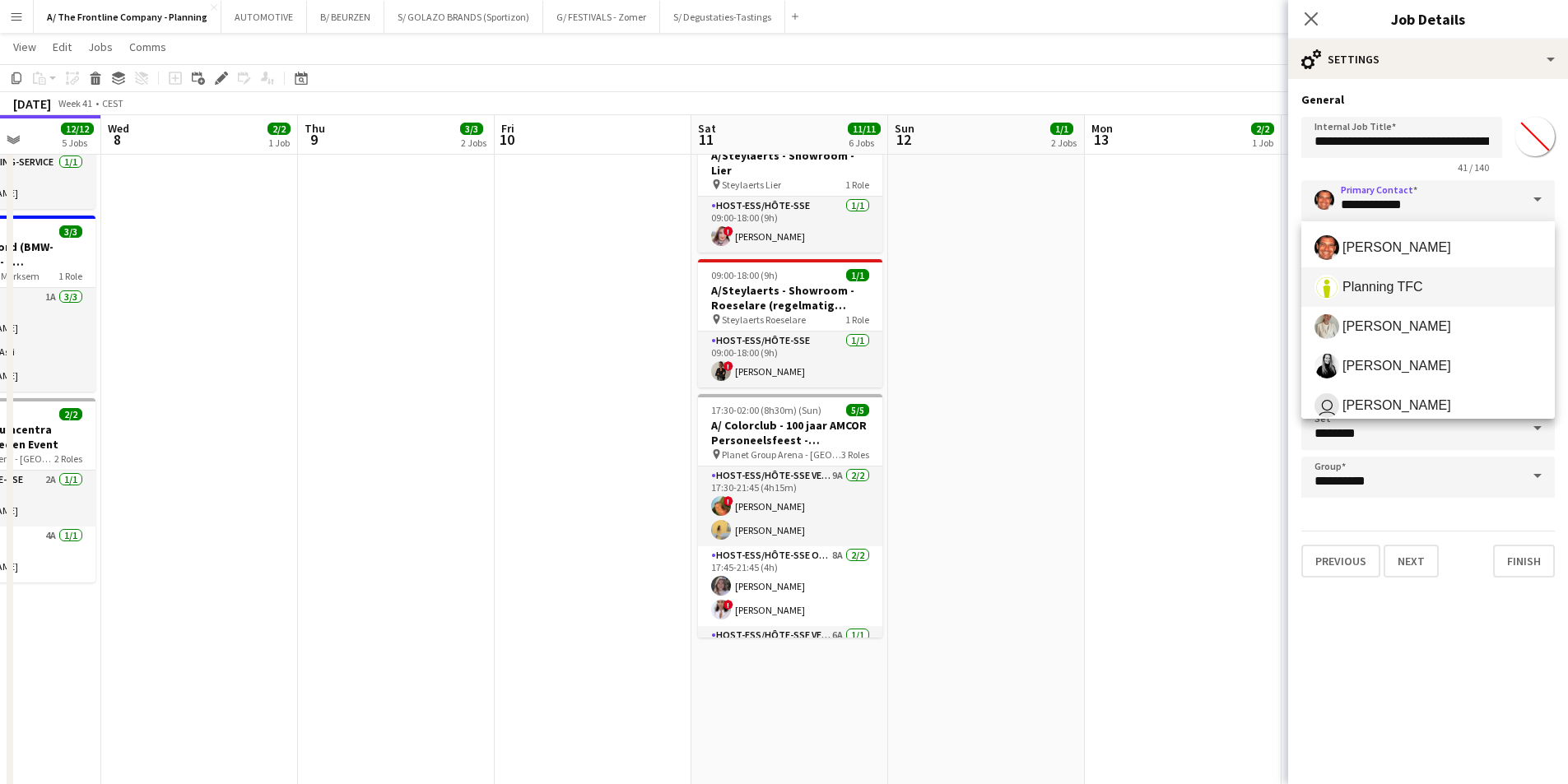
click at [1377, 294] on span "Planning TFC" at bounding box center [1383, 287] width 81 height 16
type input "**********"
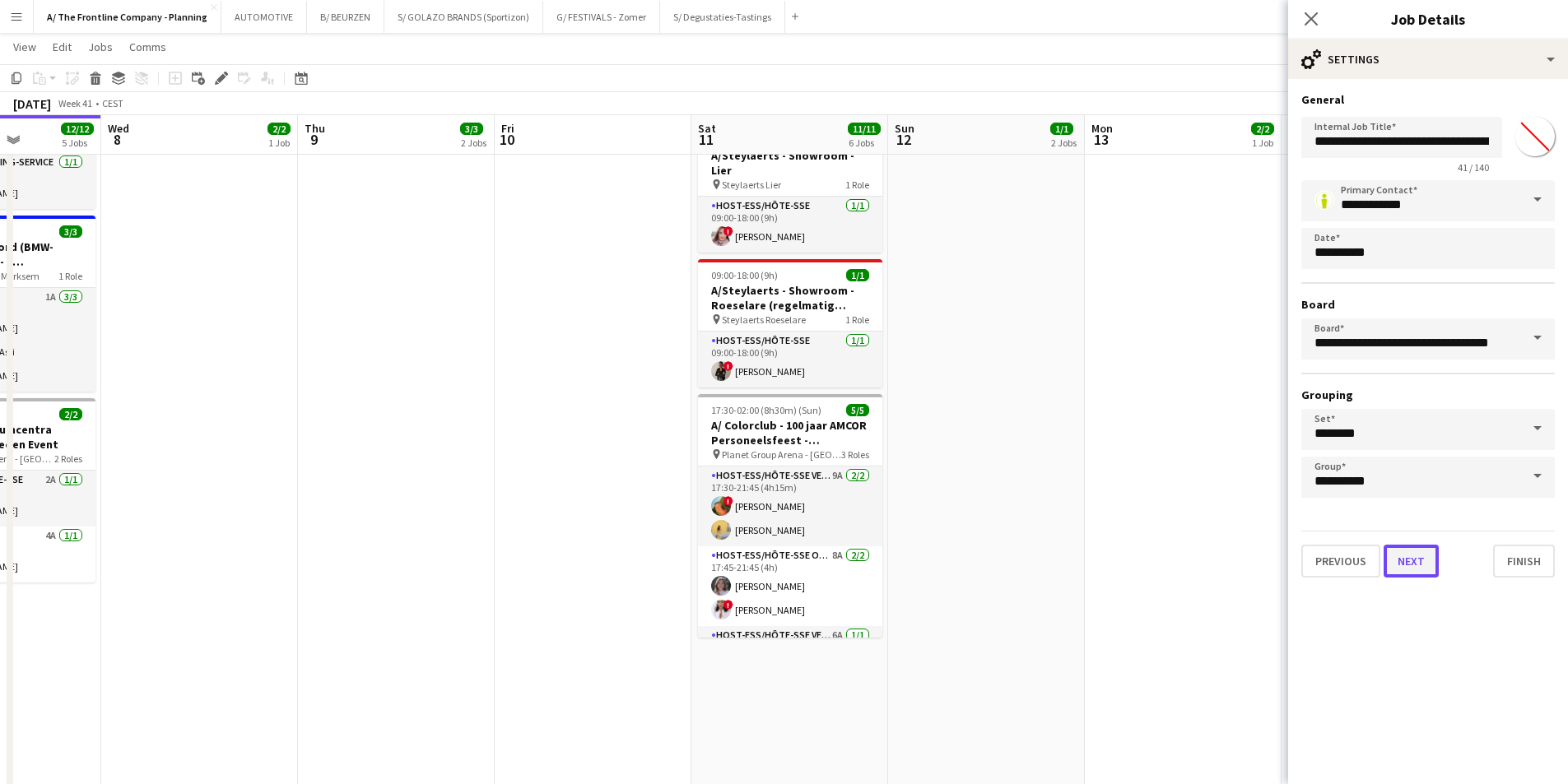
click at [1425, 557] on button "Next" at bounding box center [1411, 562] width 56 height 33
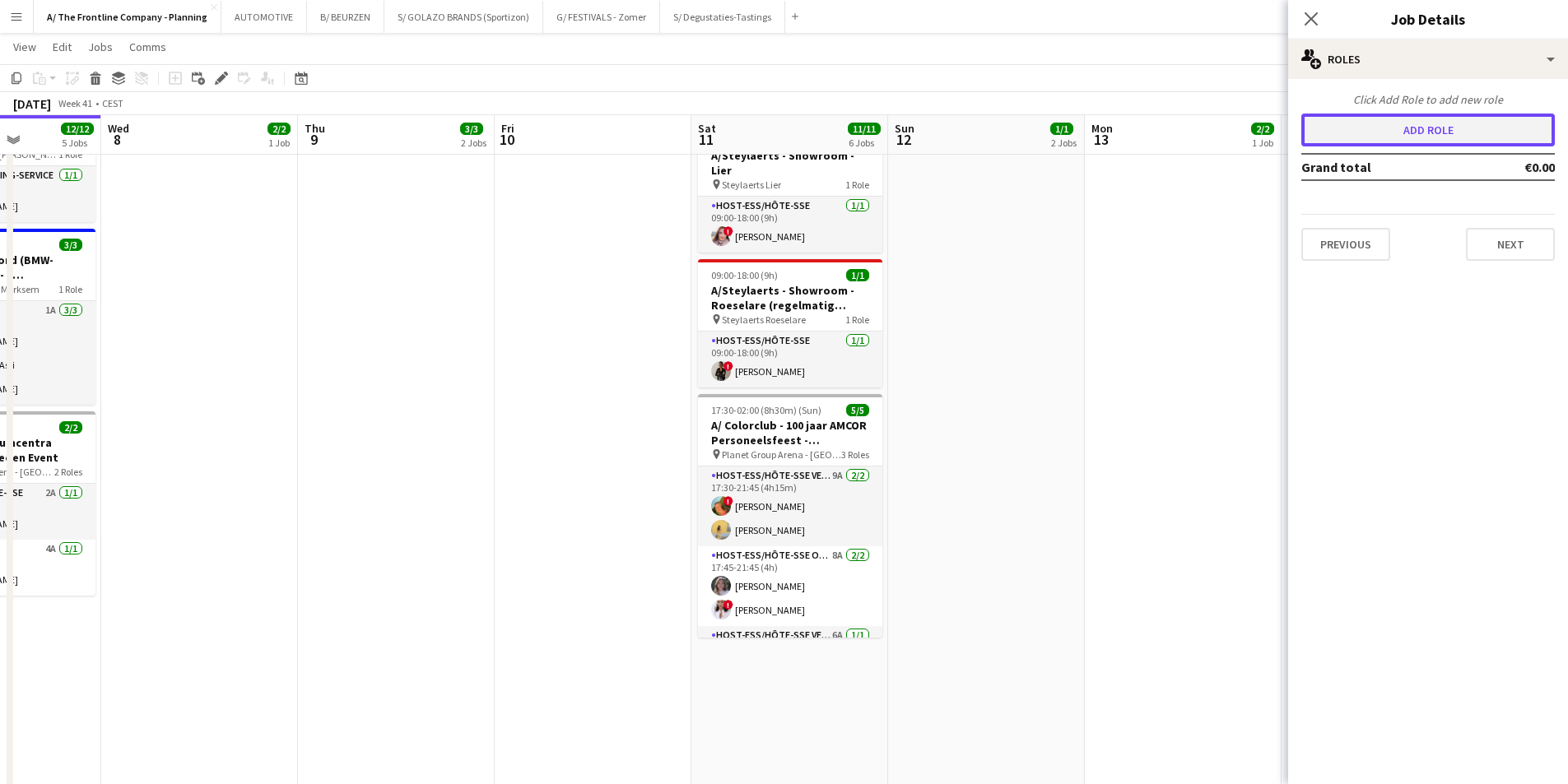
click at [1433, 132] on button "Add role" at bounding box center [1428, 130] width 254 height 33
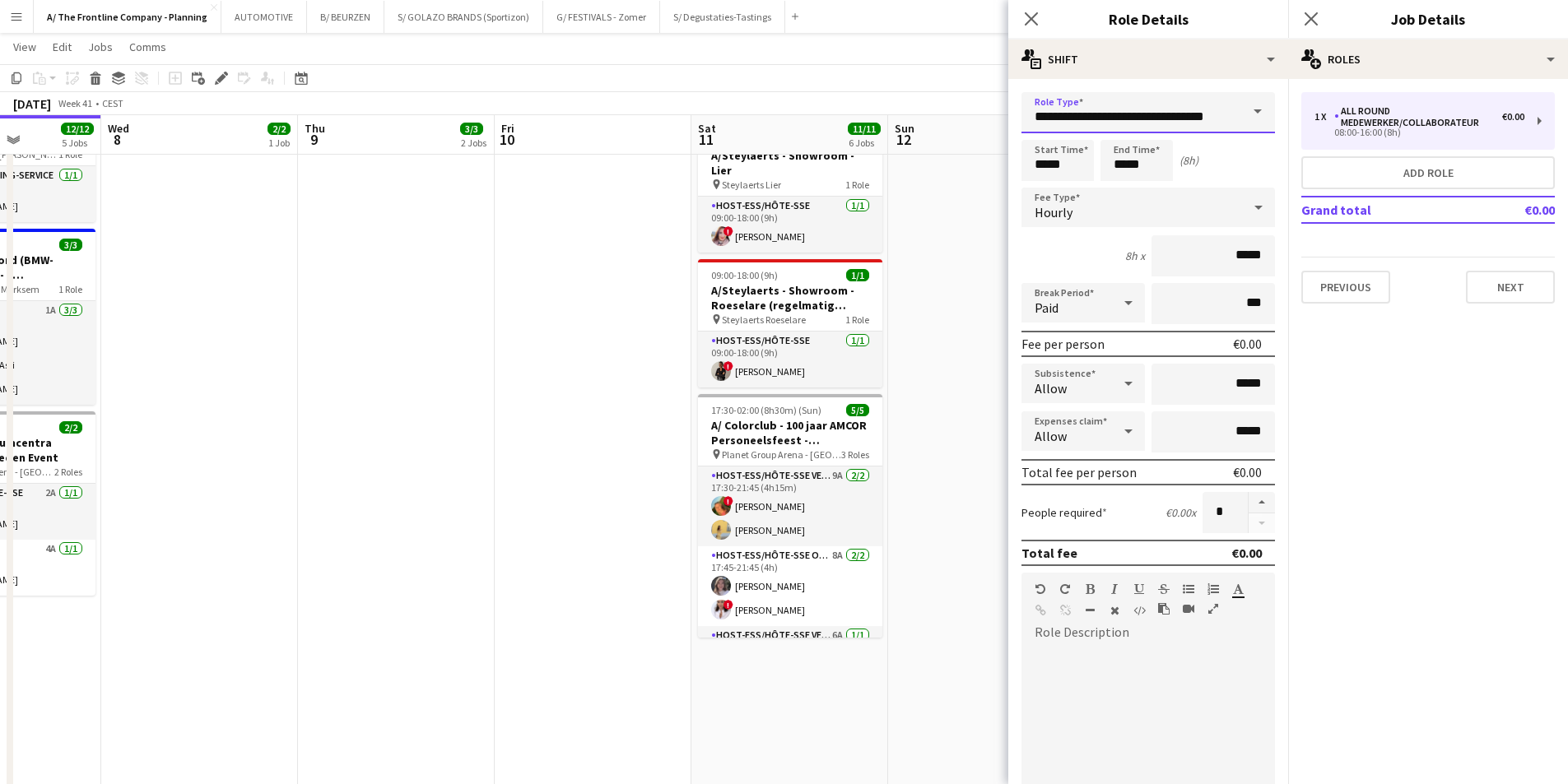
click at [1125, 117] on input "**********" at bounding box center [1148, 112] width 254 height 41
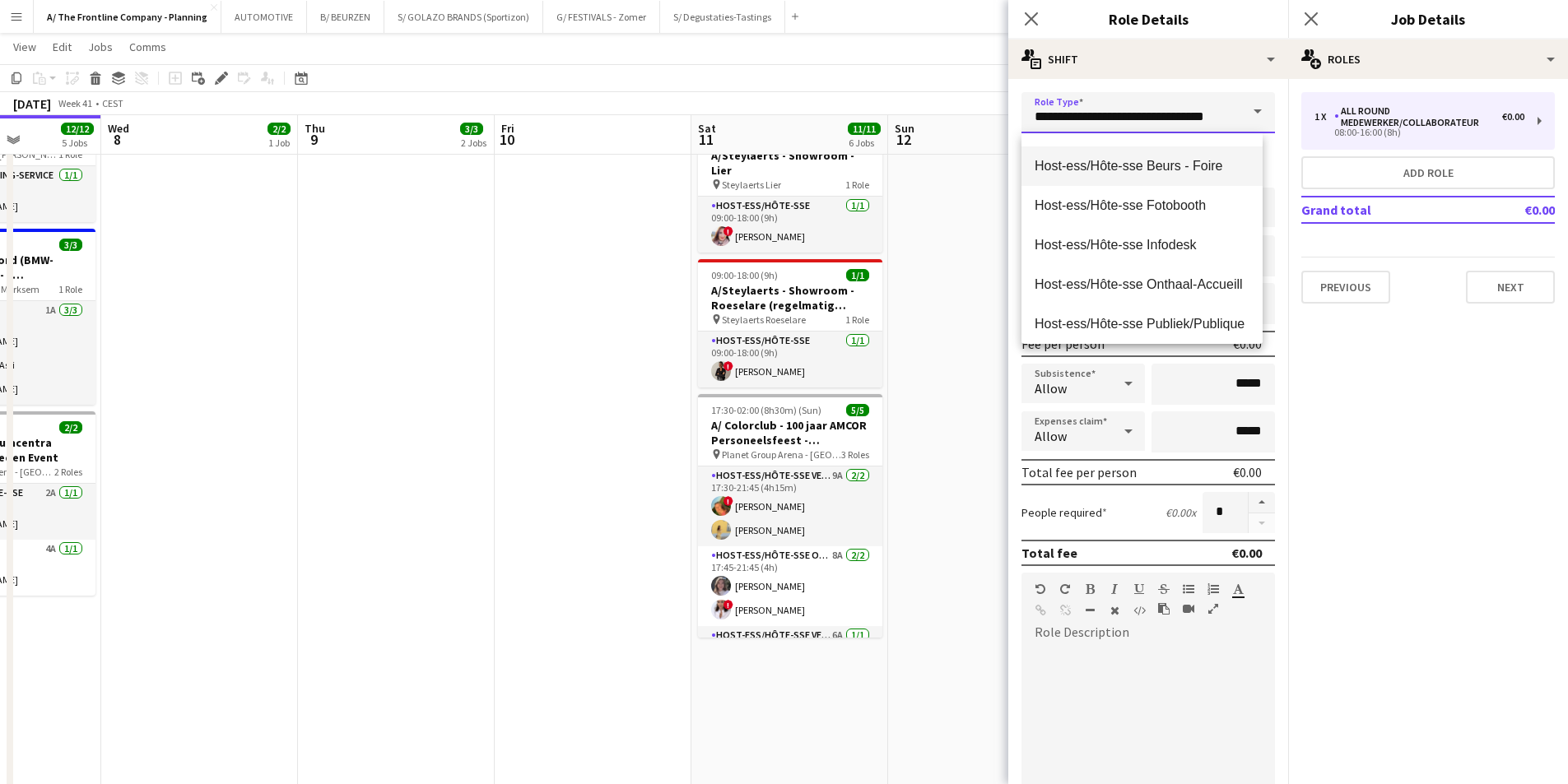
scroll to position [658, 0]
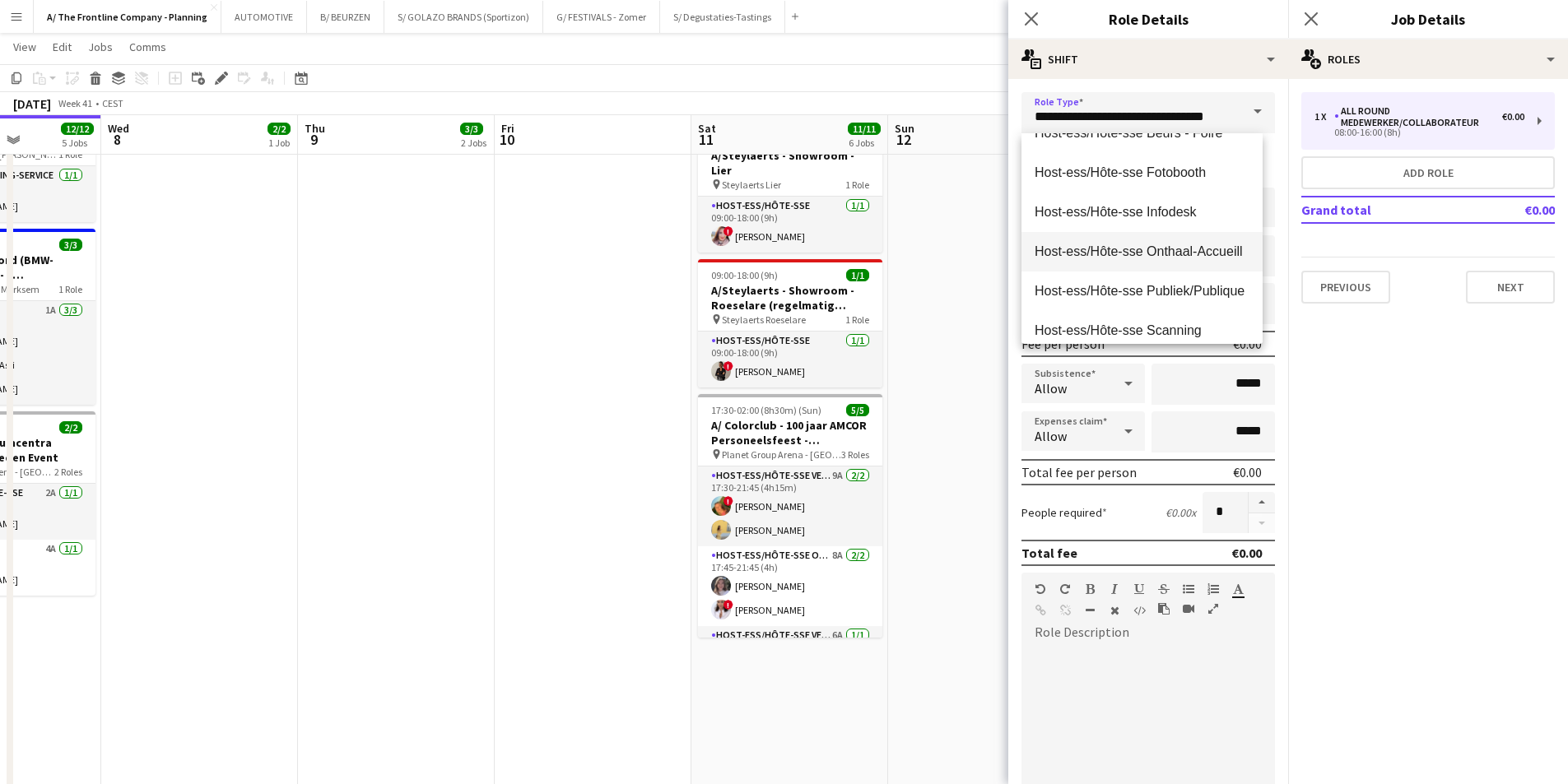
click at [1072, 254] on span "Host-ess/Hôte-sse Onthaal-Accueill" at bounding box center [1143, 252] width 215 height 16
type input "**********"
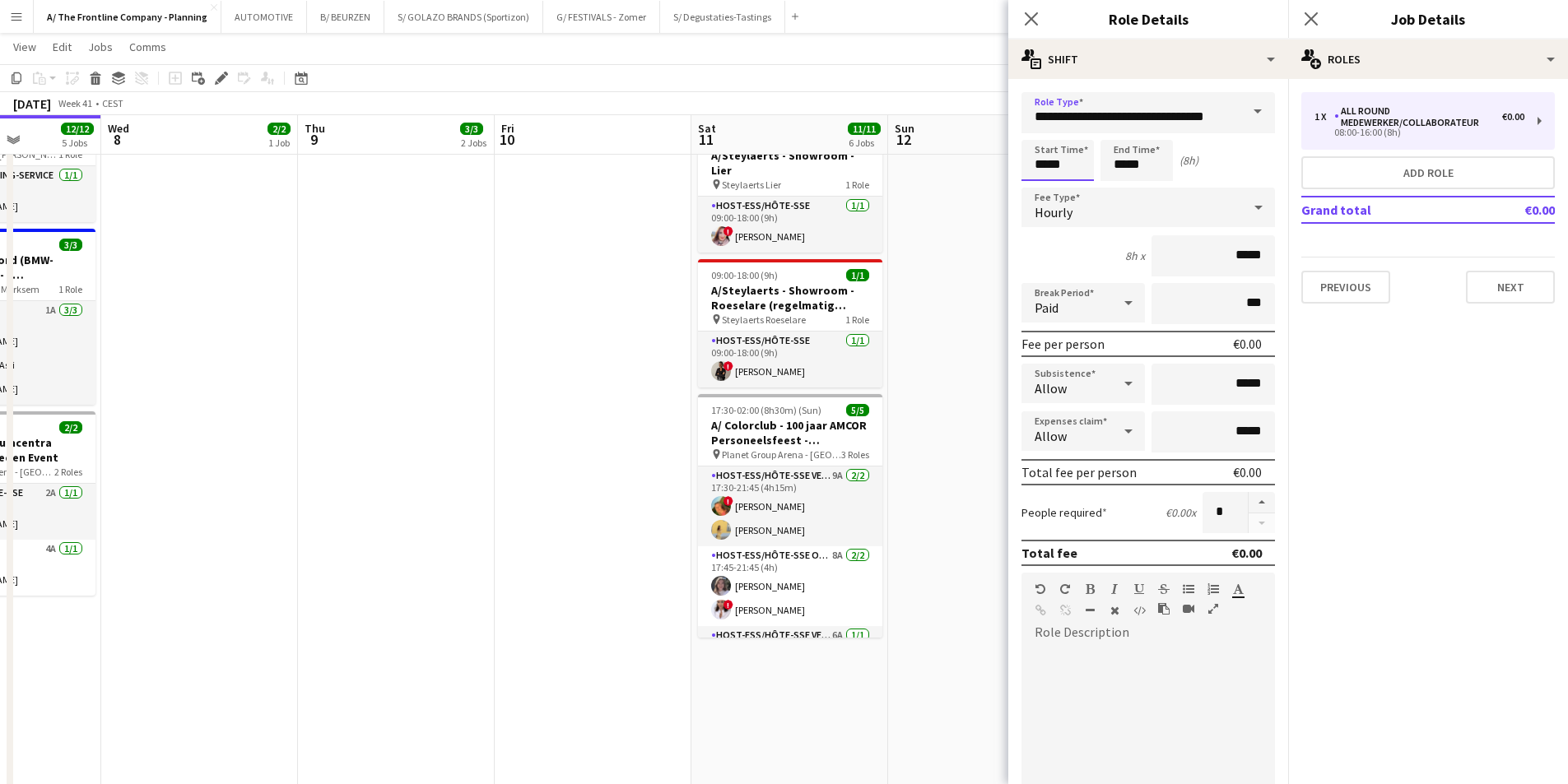
click at [1046, 165] on input "*****" at bounding box center [1058, 160] width 72 height 41
click at [1048, 136] on div at bounding box center [1041, 132] width 33 height 17
type input "*****"
click at [1048, 136] on div at bounding box center [1041, 132] width 33 height 17
click at [1114, 161] on input "*****" at bounding box center [1137, 160] width 72 height 41
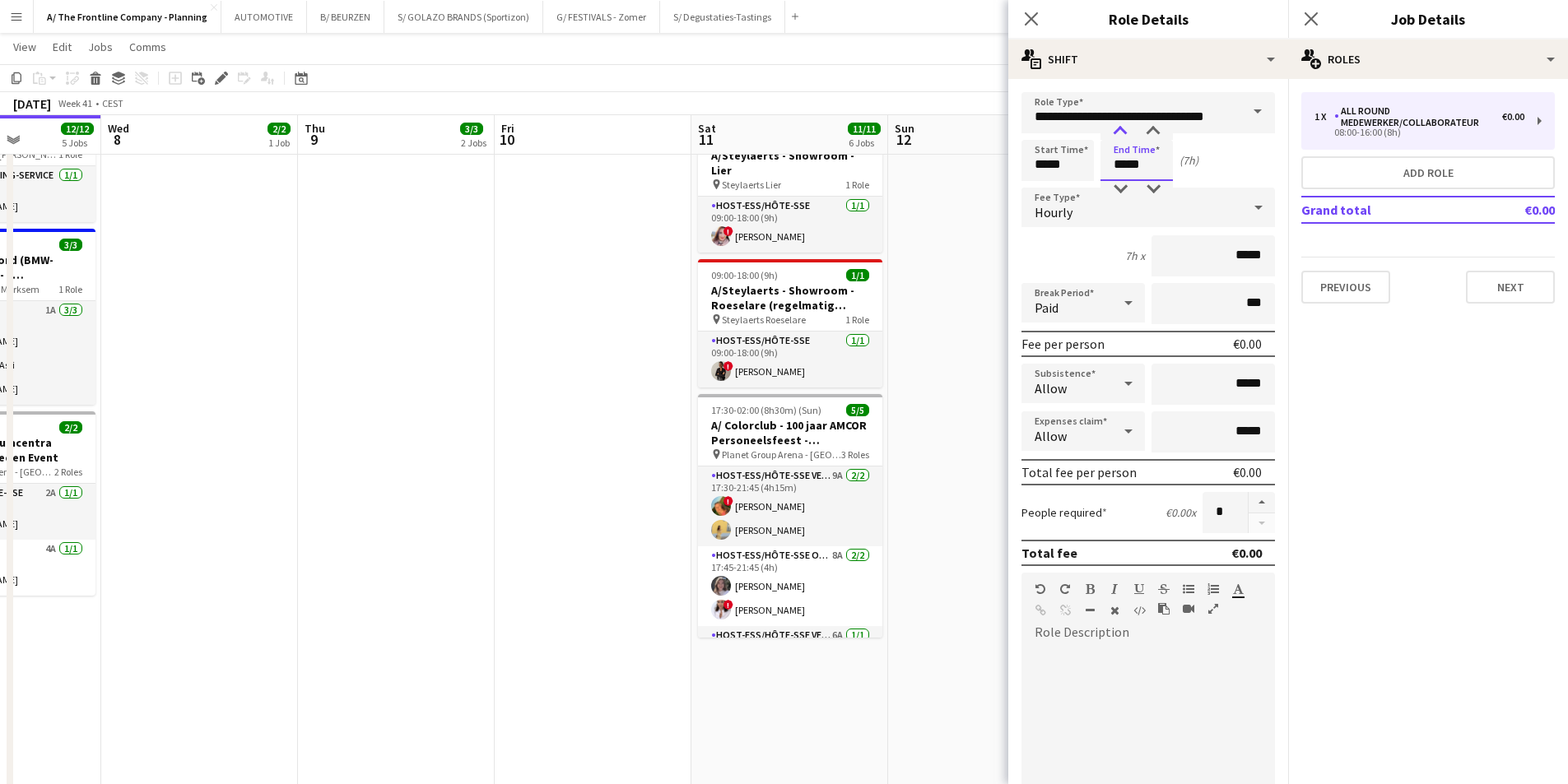
click at [1118, 134] on div at bounding box center [1120, 132] width 33 height 17
type input "*****"
click at [1118, 134] on div at bounding box center [1120, 132] width 33 height 17
click at [1095, 312] on div "Paid" at bounding box center [1066, 302] width 91 height 39
click at [1092, 381] on mat-option "Unpaid" at bounding box center [1080, 391] width 118 height 41
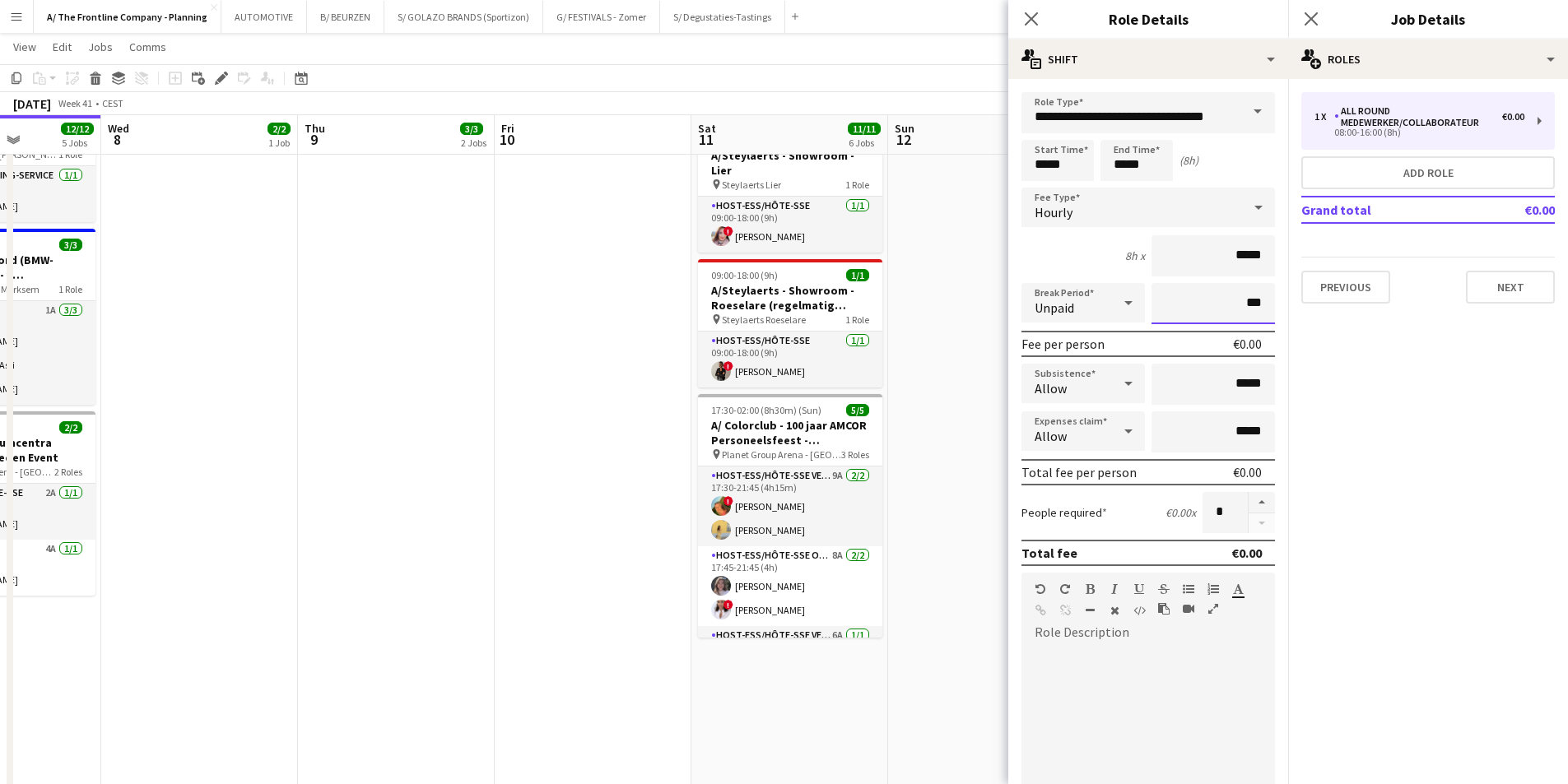
drag, startPoint x: 1194, startPoint y: 302, endPoint x: 1304, endPoint y: 312, distance: 110.5
click at [1304, 312] on body "Menu Boards Boards Boards All jobs Status Workforce Workforce My Workforce Recr…" at bounding box center [784, 361] width 1568 height 2039
drag, startPoint x: 1209, startPoint y: 298, endPoint x: 1253, endPoint y: 302, distance: 44.2
click at [1253, 302] on input "***" at bounding box center [1213, 303] width 124 height 41
type input "****"
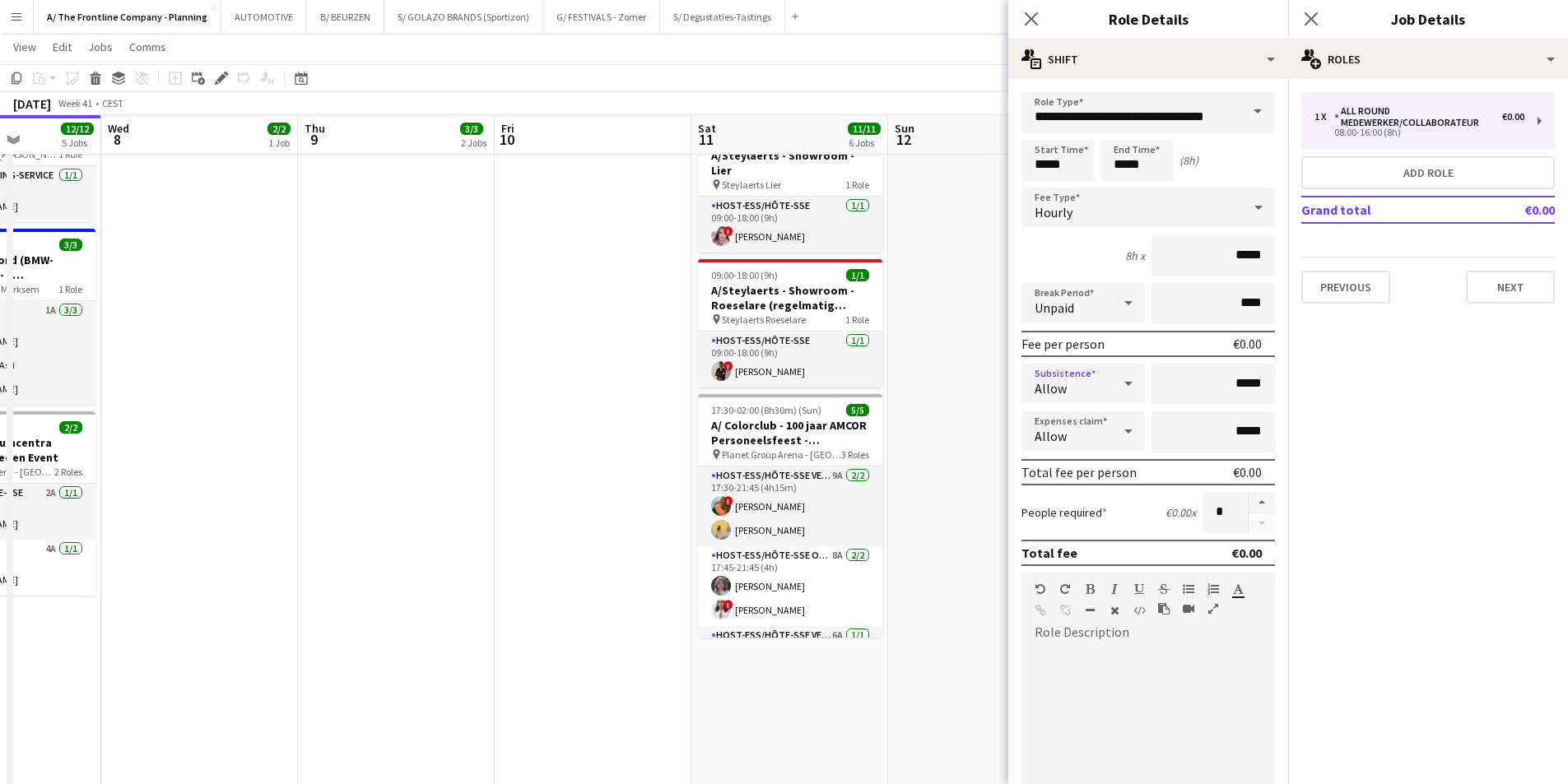
click at [1088, 717] on div at bounding box center [1148, 744] width 254 height 197
click at [1211, 608] on icon "button" at bounding box center [1214, 608] width 10 height 12
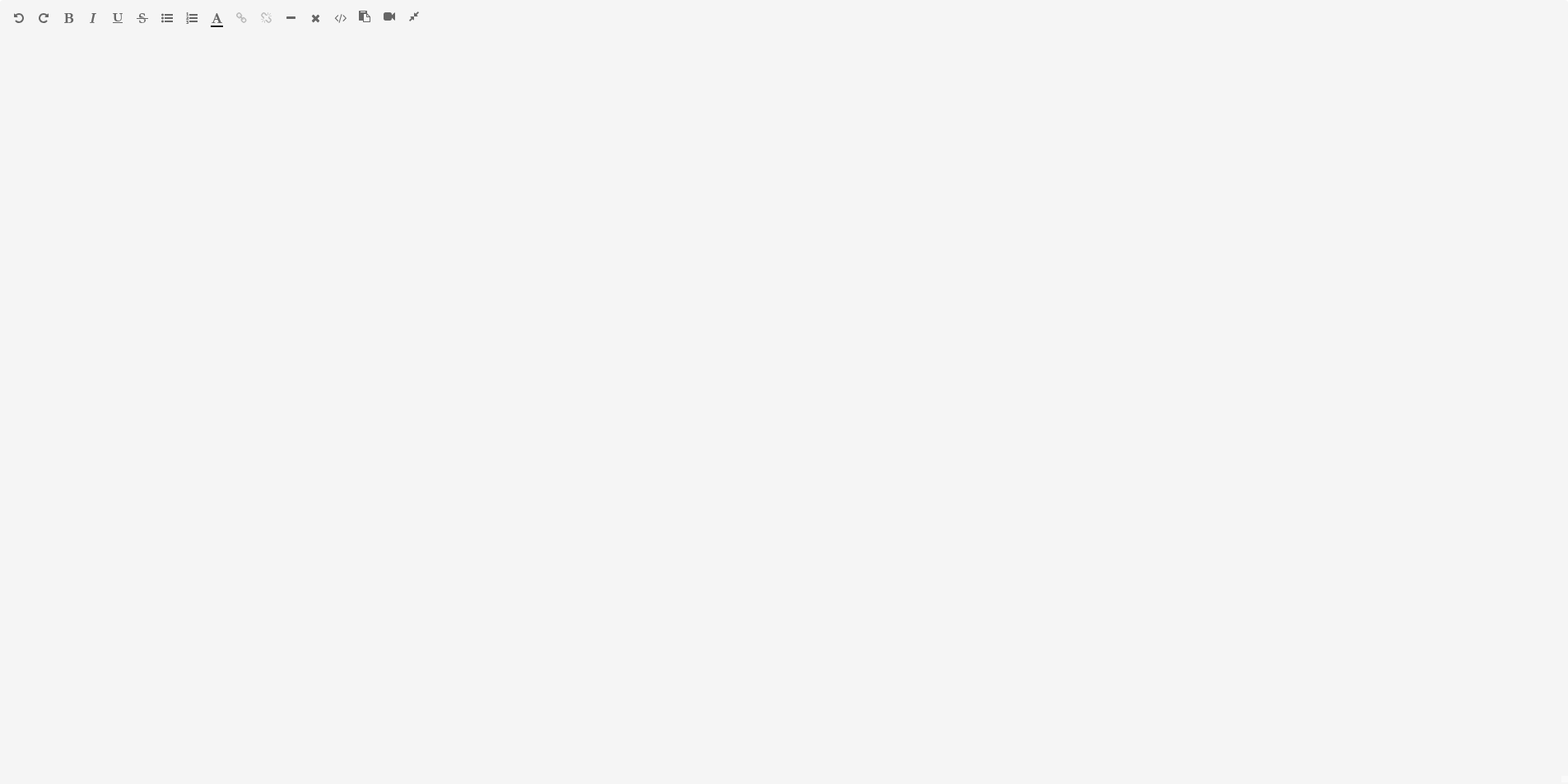
click at [166, 18] on icon "button" at bounding box center [167, 19] width 12 height 12
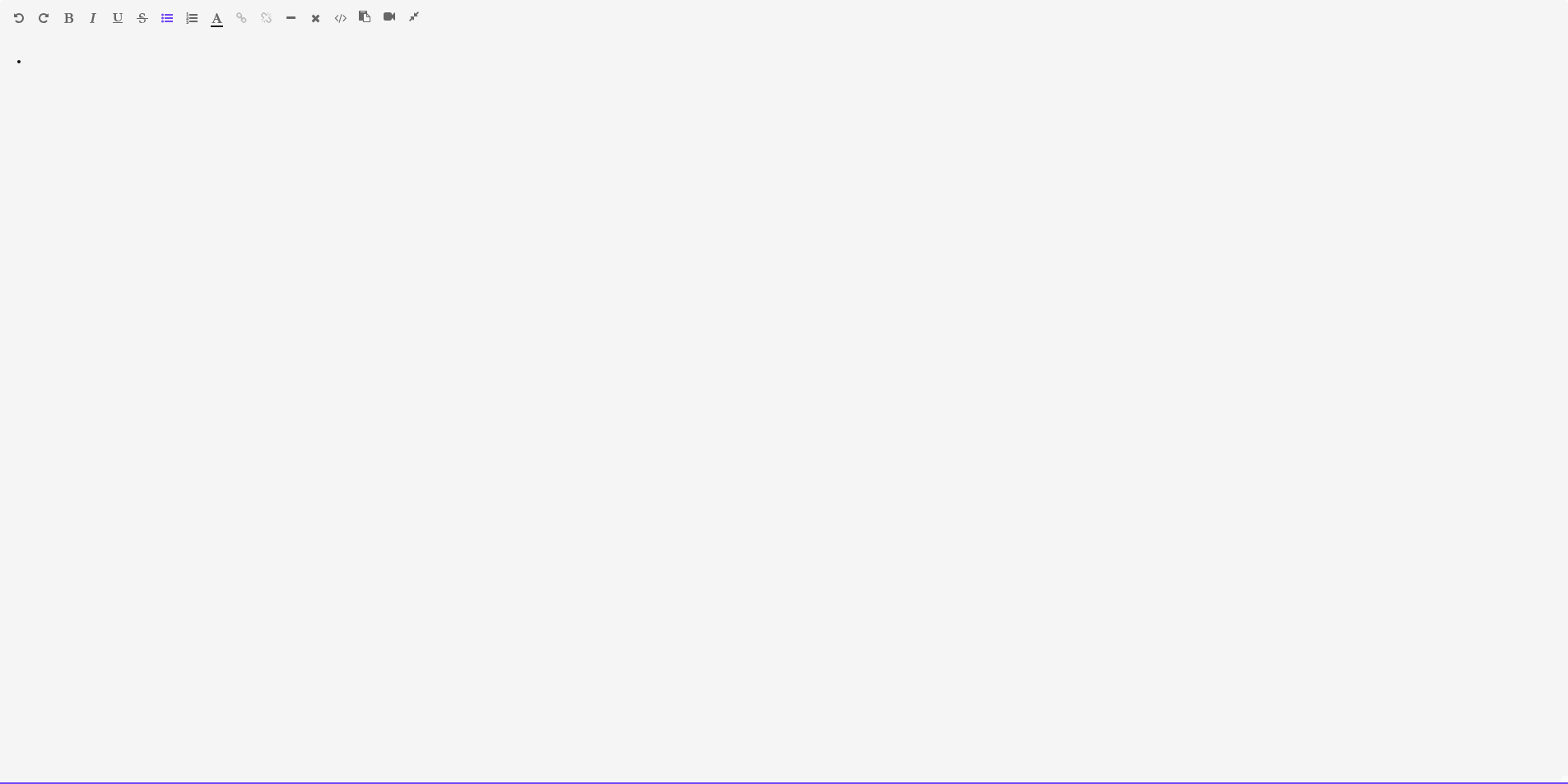
drag, startPoint x: 96, startPoint y: 61, endPoint x: 34, endPoint y: 71, distance: 62.8
click at [34, 71] on div at bounding box center [784, 418] width 1568 height 730
click at [158, 15] on div at bounding box center [111, 21] width 99 height 20
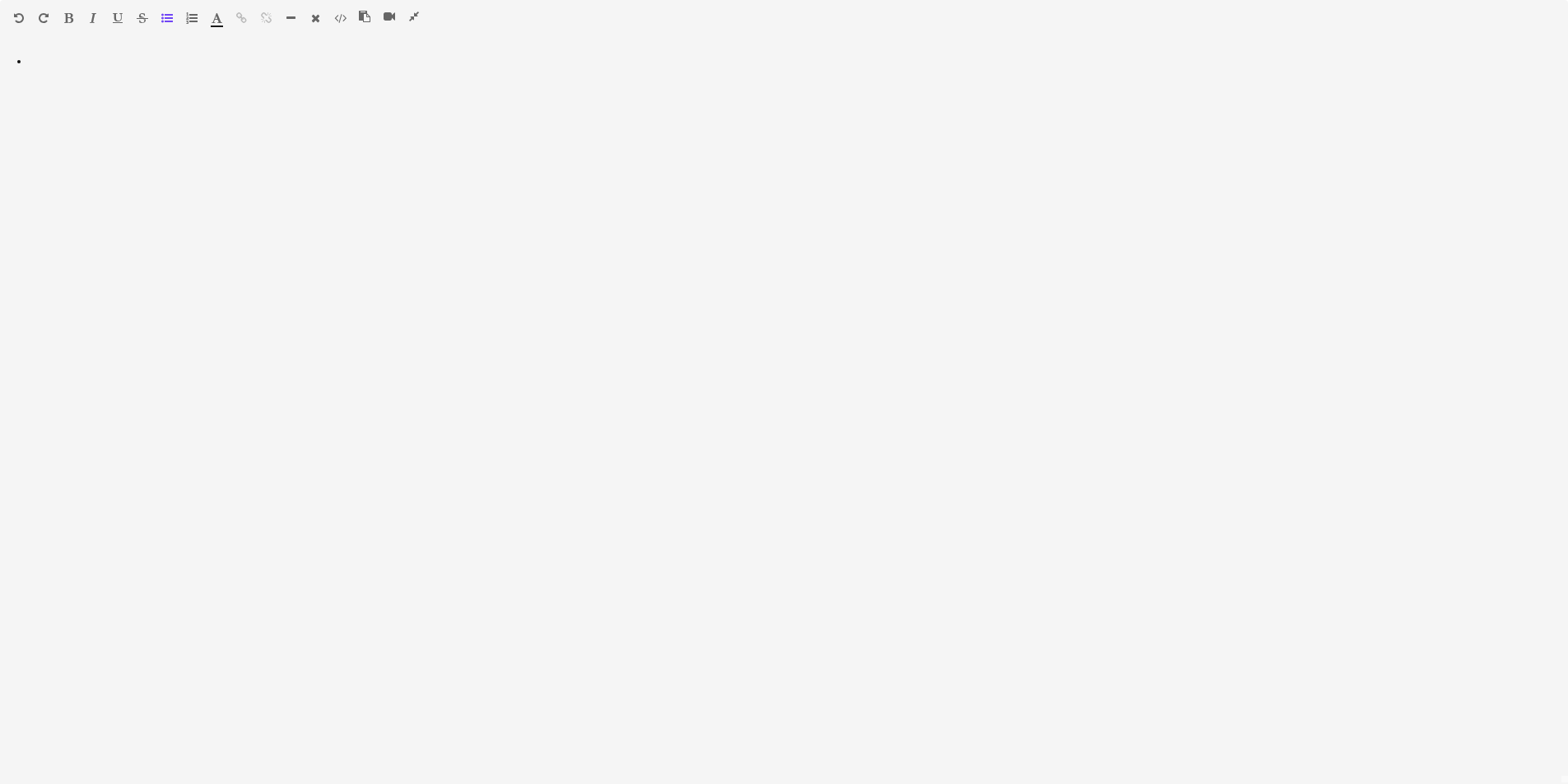
click at [162, 17] on icon "button" at bounding box center [167, 19] width 12 height 12
click at [170, 19] on icon "button" at bounding box center [167, 19] width 12 height 12
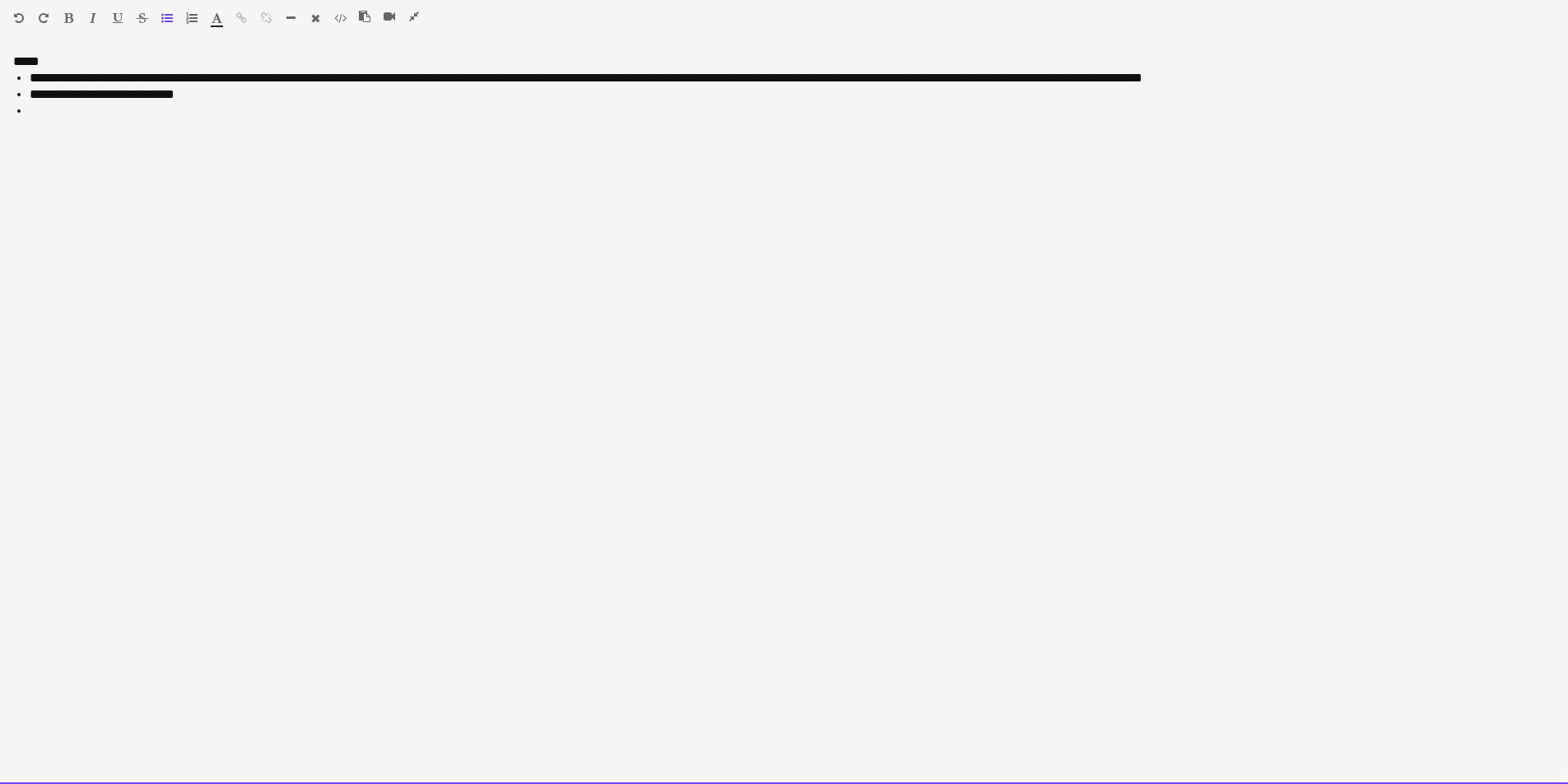
click at [455, 79] on li "**********" at bounding box center [791, 78] width 1525 height 17
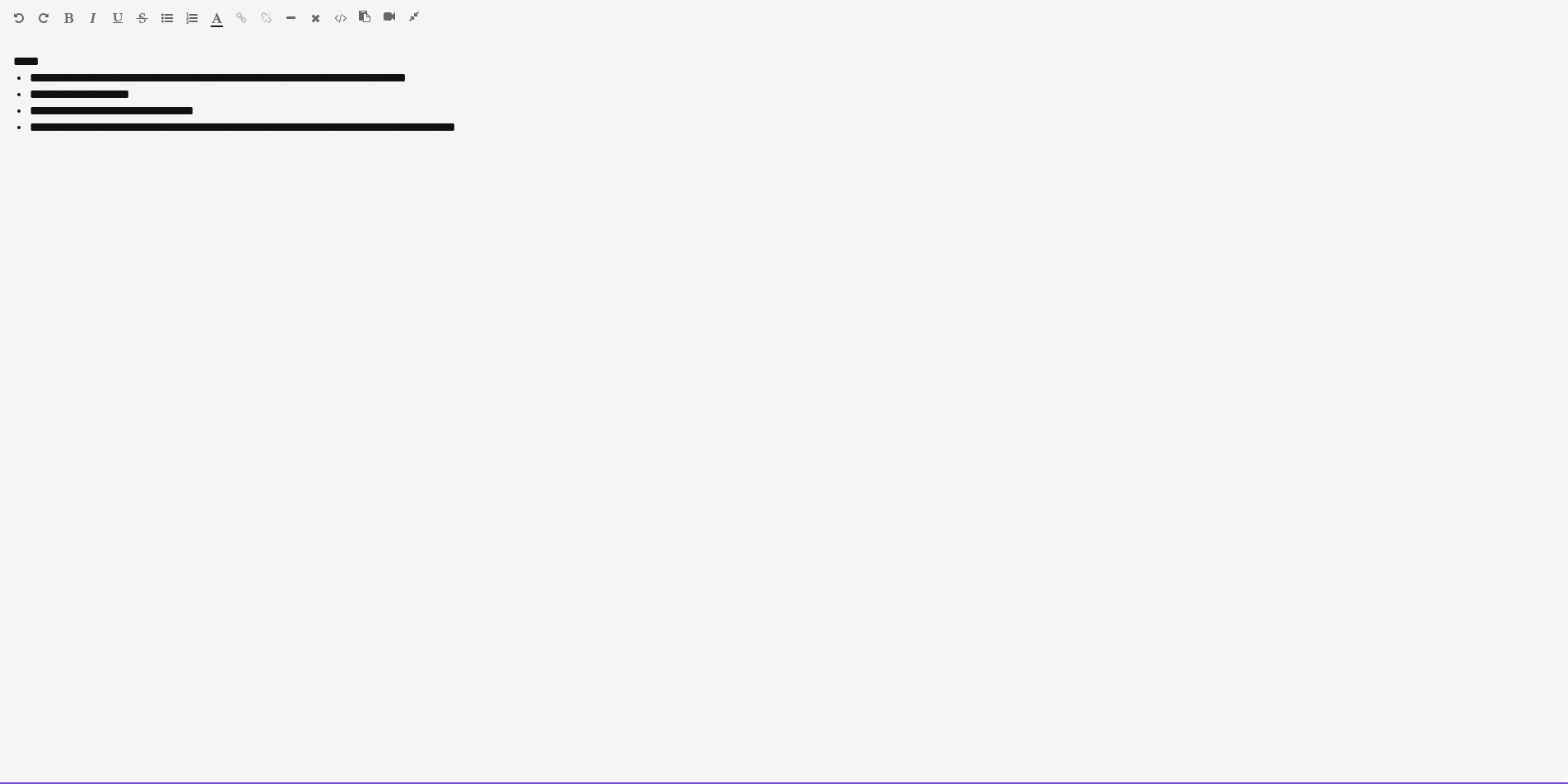
drag, startPoint x: 325, startPoint y: 125, endPoint x: 482, endPoint y: 129, distance: 157.1
click at [482, 129] on li "**********" at bounding box center [791, 127] width 1525 height 17
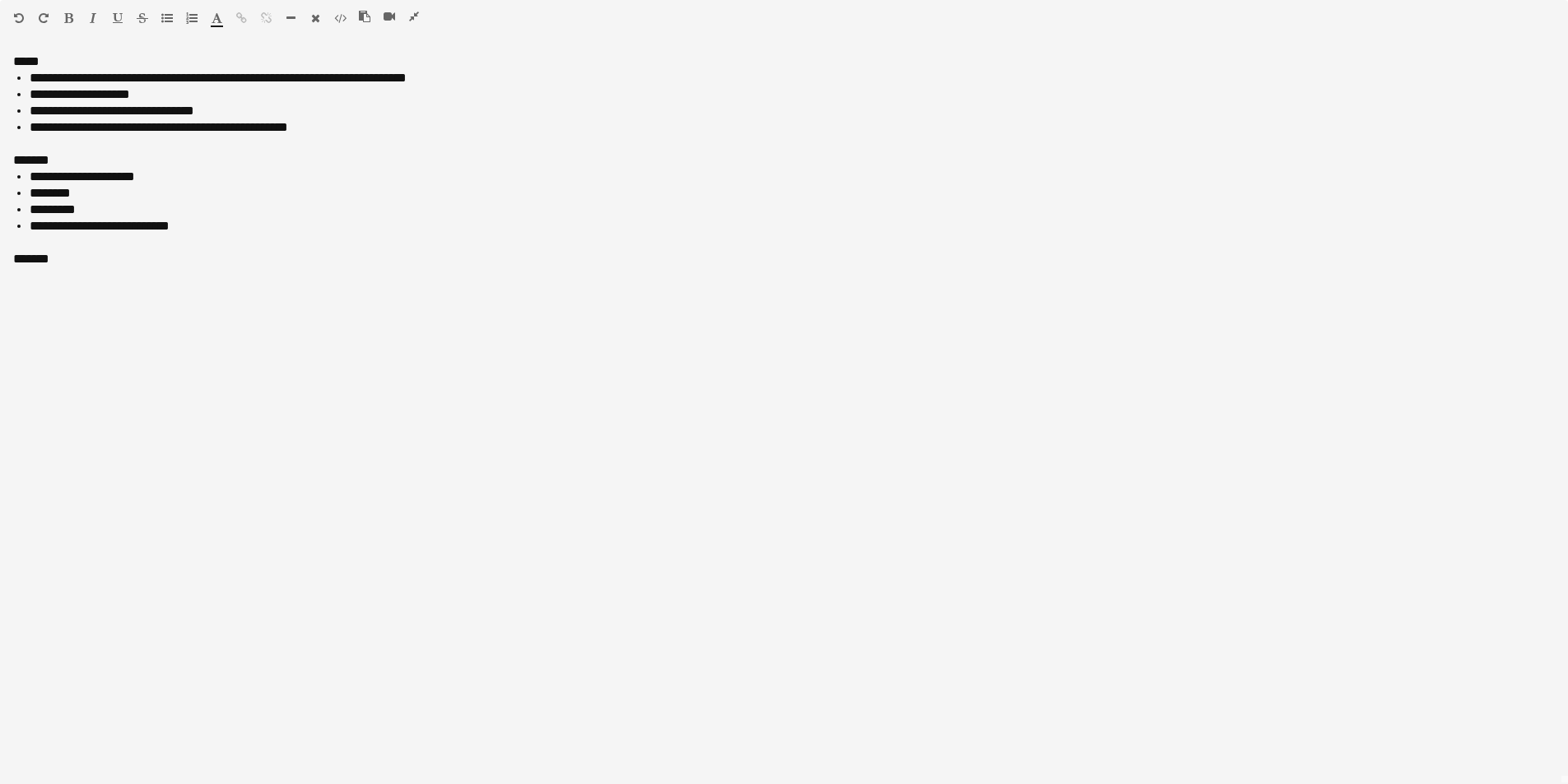
click at [162, 21] on icon "button" at bounding box center [167, 19] width 12 height 12
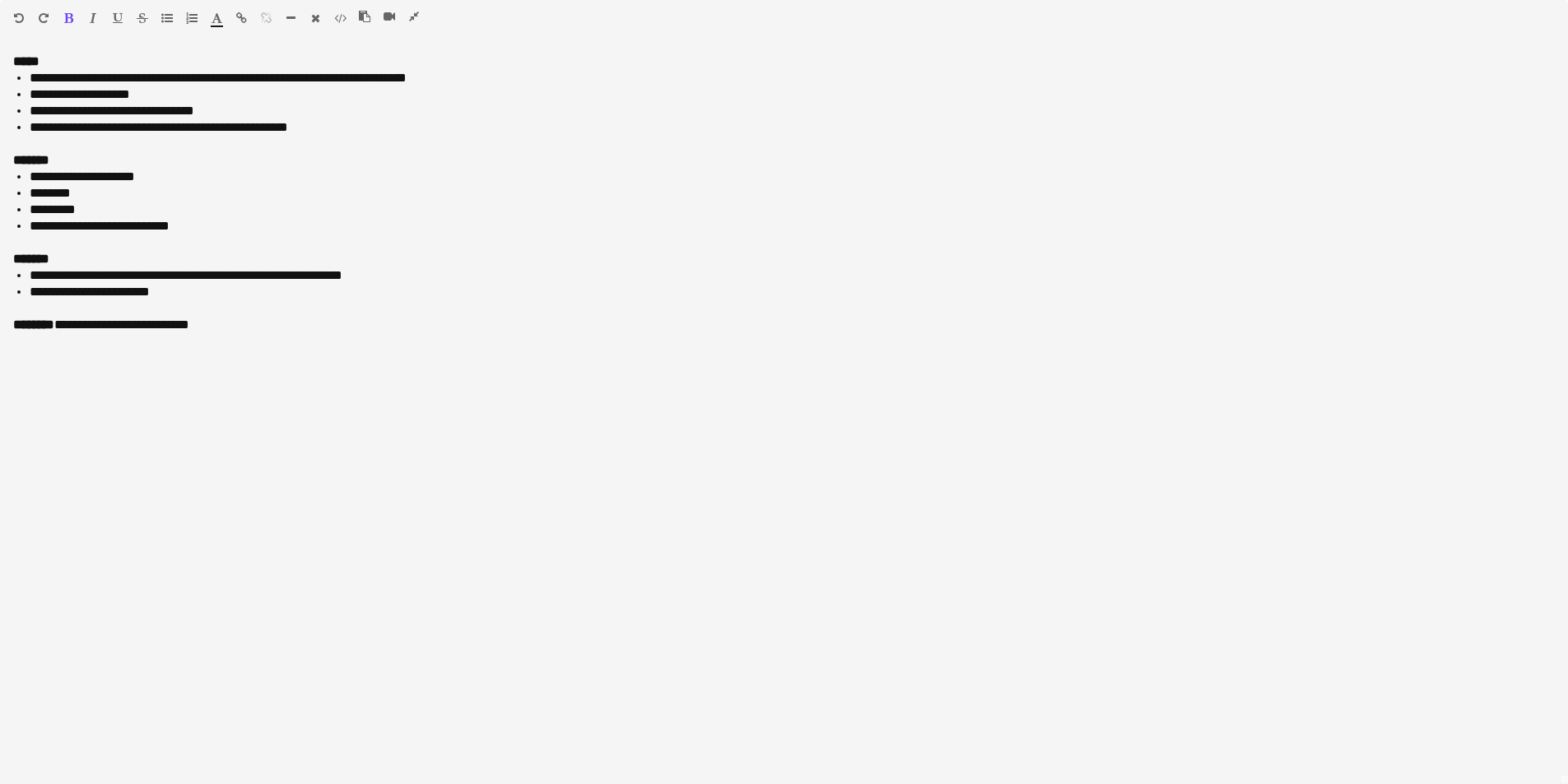
click at [418, 13] on icon "button" at bounding box center [414, 17] width 10 height 12
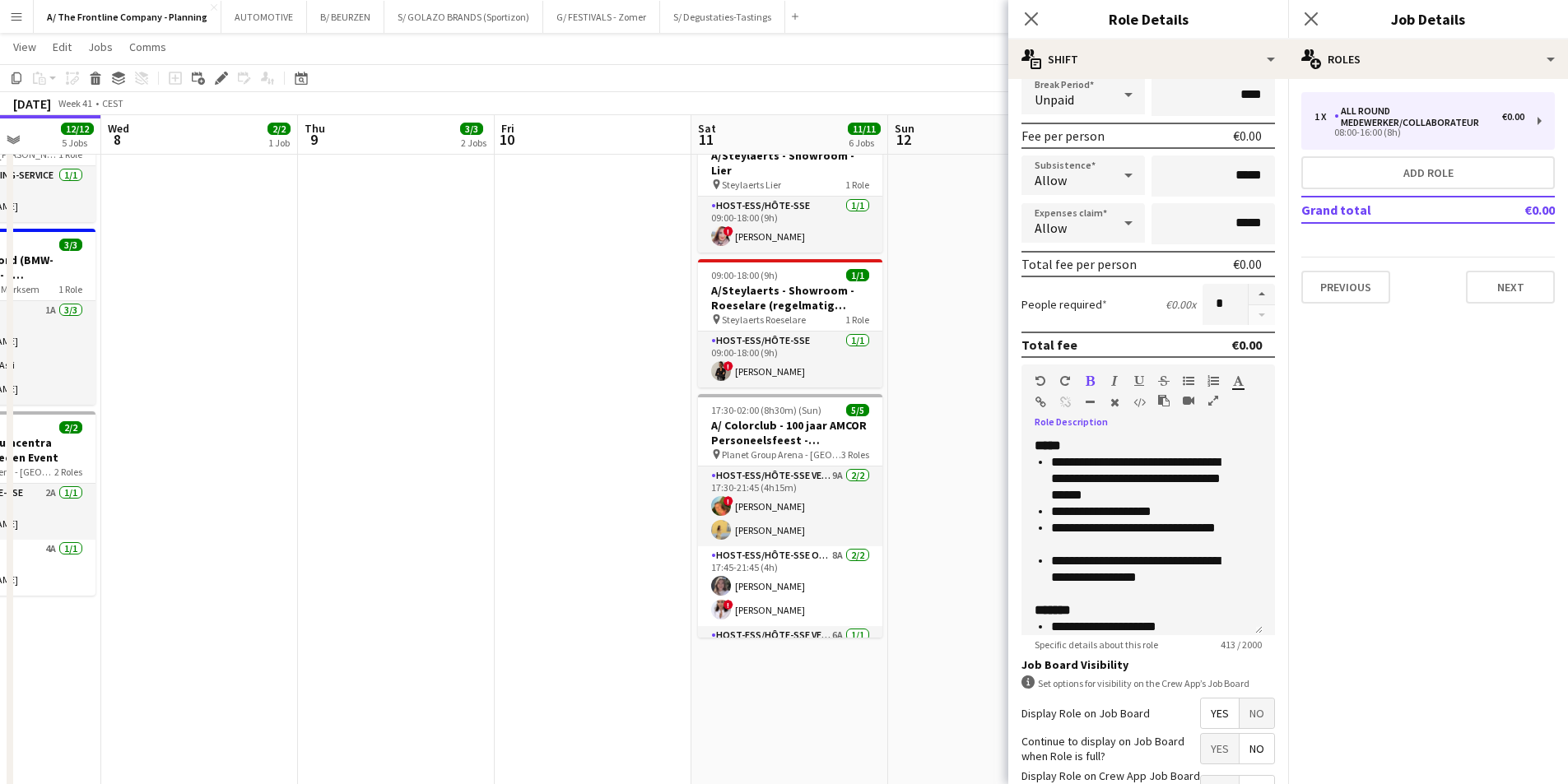
scroll to position [331, 0]
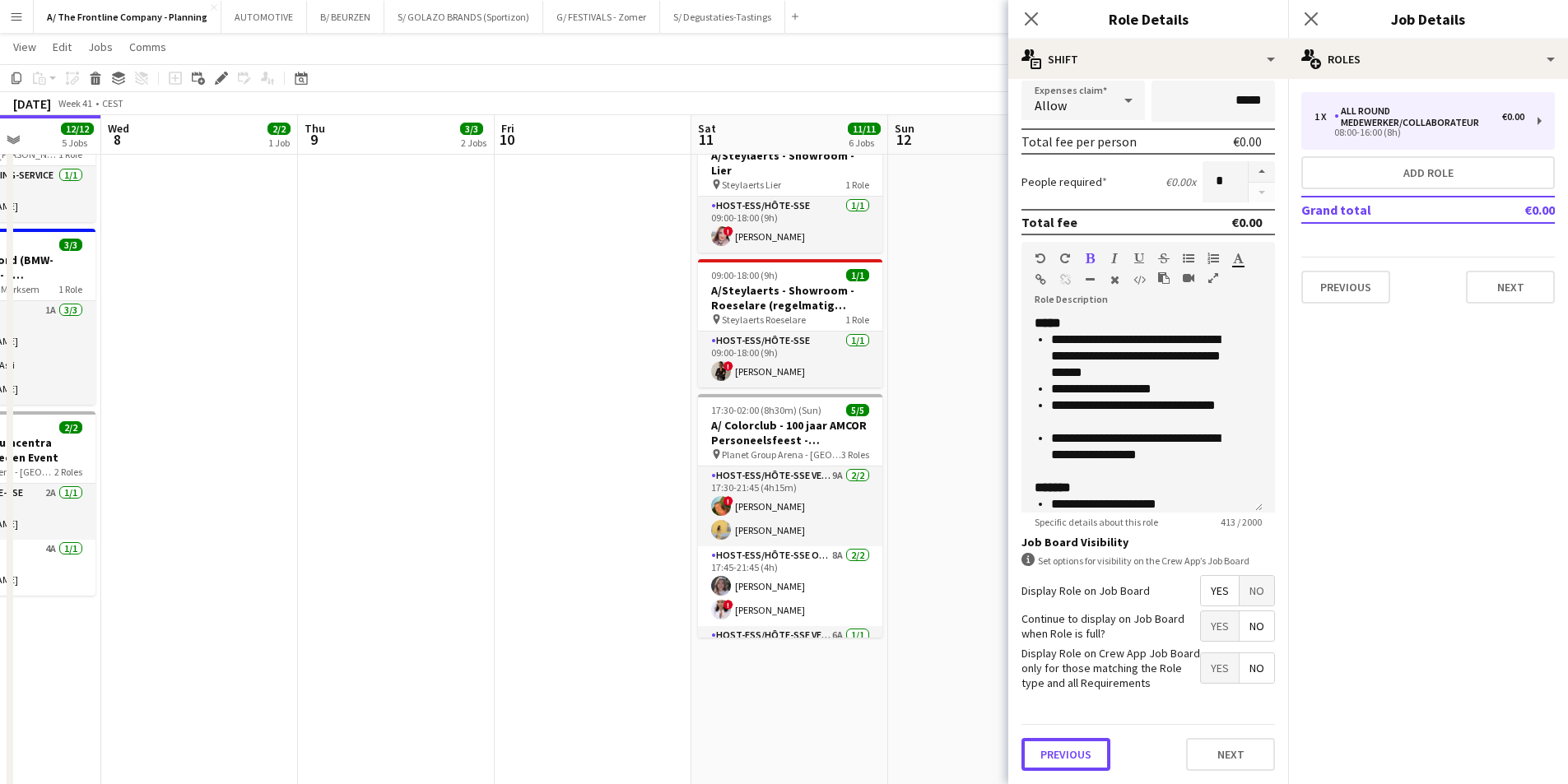
drag, startPoint x: 1064, startPoint y: 742, endPoint x: 1075, endPoint y: 650, distance: 92.7
click at [1064, 740] on button "Previous" at bounding box center [1065, 755] width 89 height 33
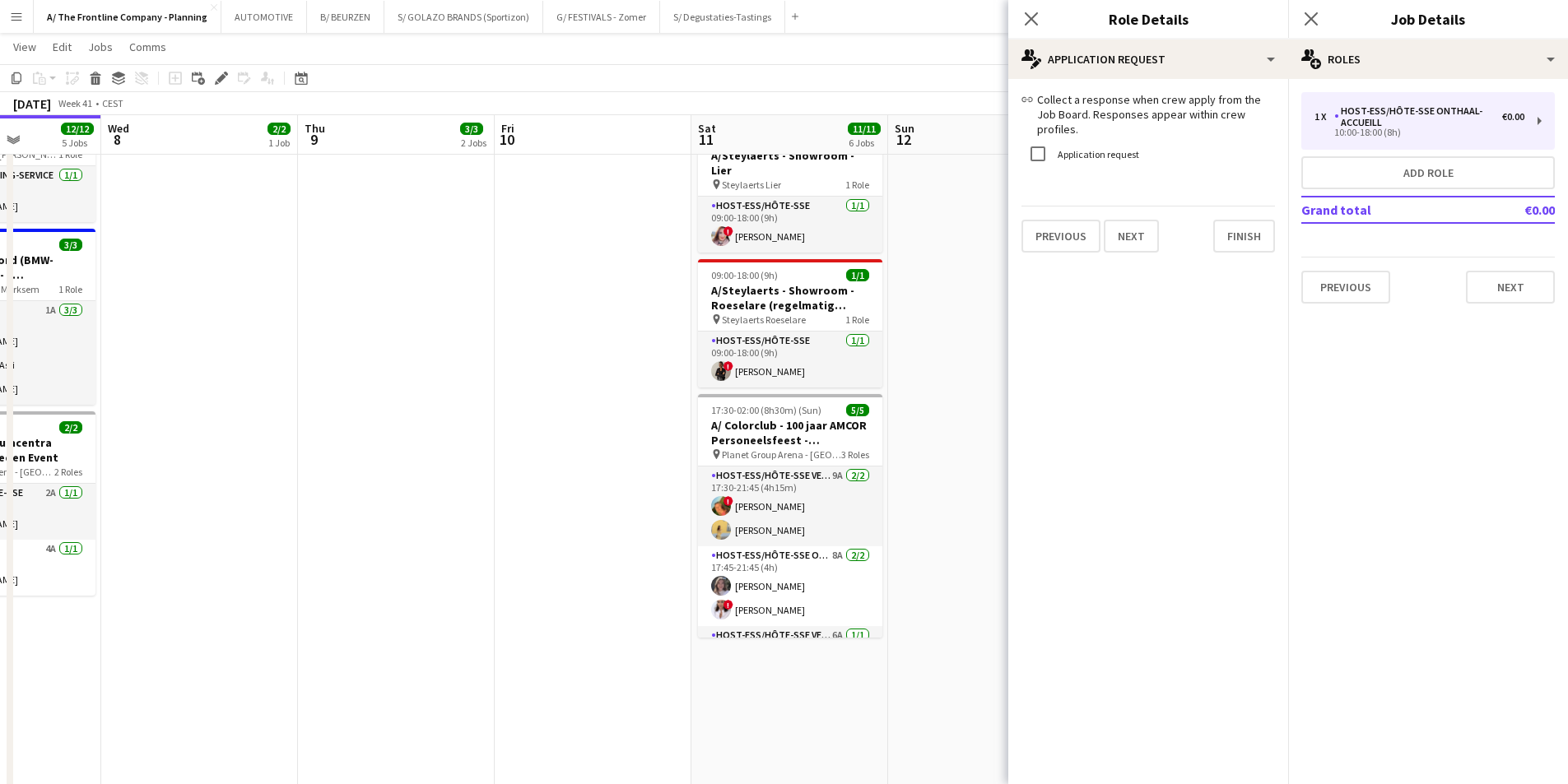
click at [1076, 154] on label "Application request" at bounding box center [1097, 153] width 85 height 13
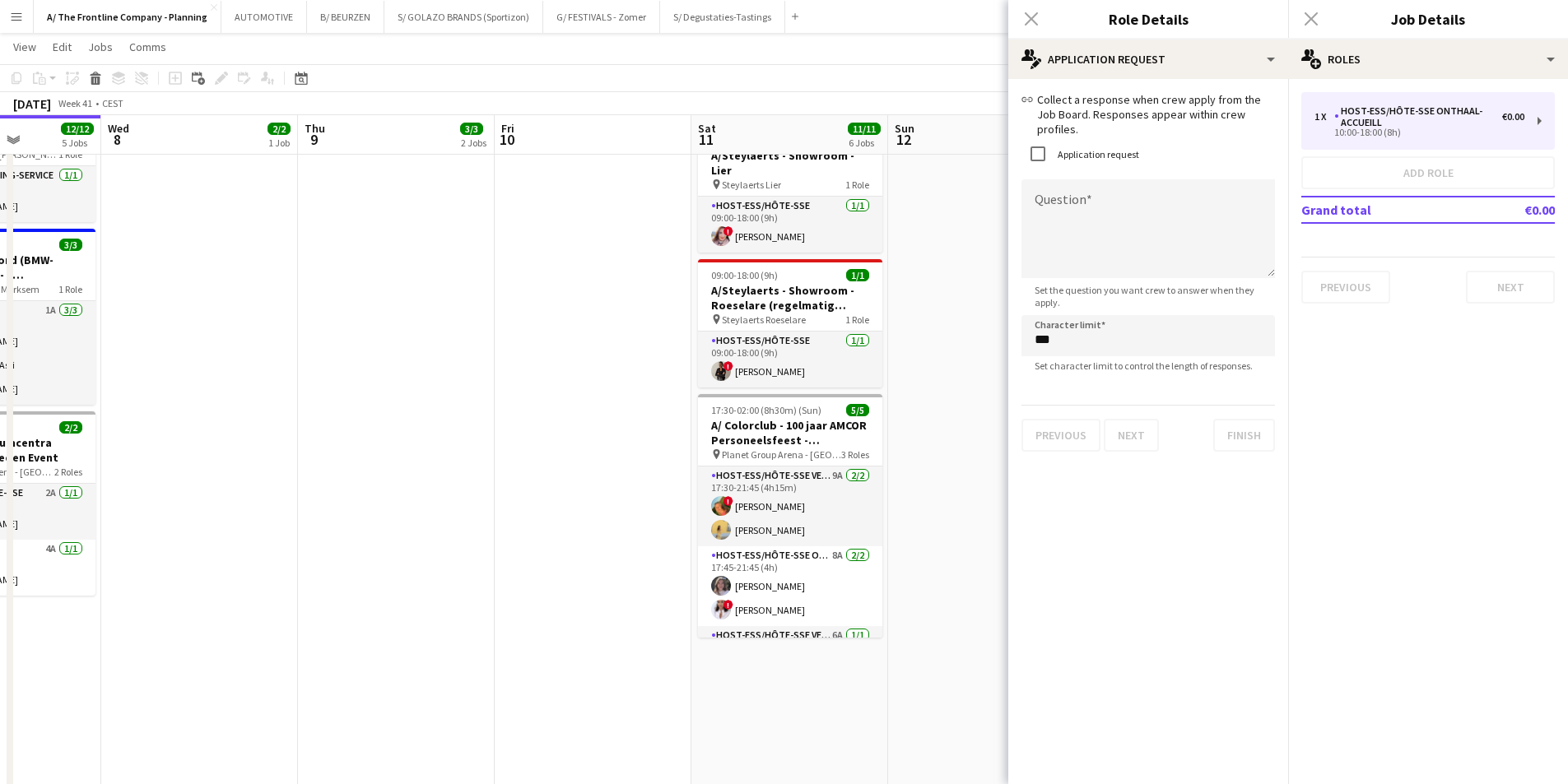
click at [1025, 101] on icon at bounding box center [1024, 99] width 4 height 5
click at [1154, 208] on textarea "Question" at bounding box center [1148, 228] width 254 height 98
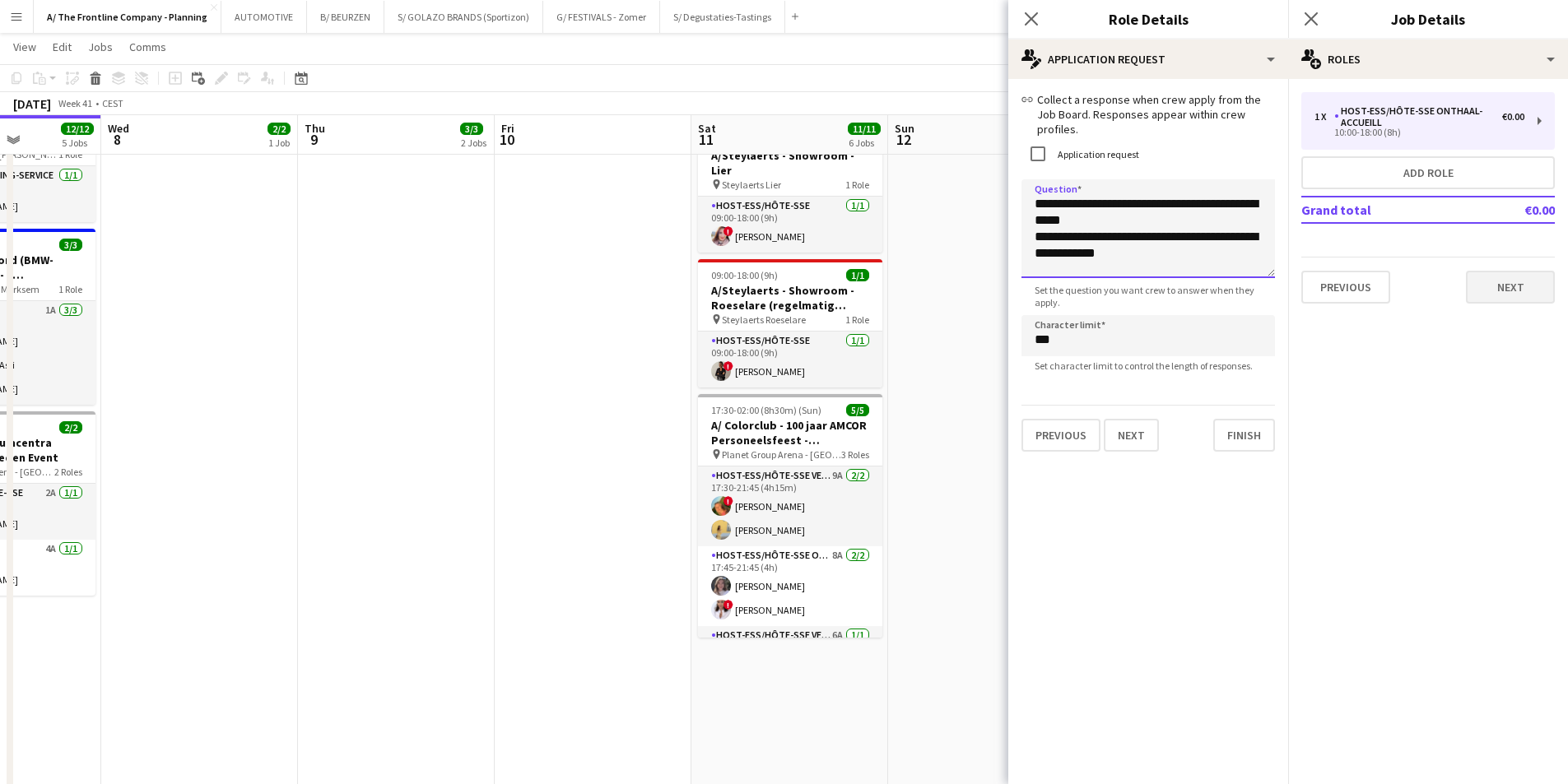
type textarea "**********"
click at [1512, 281] on button "Next" at bounding box center [1510, 288] width 89 height 33
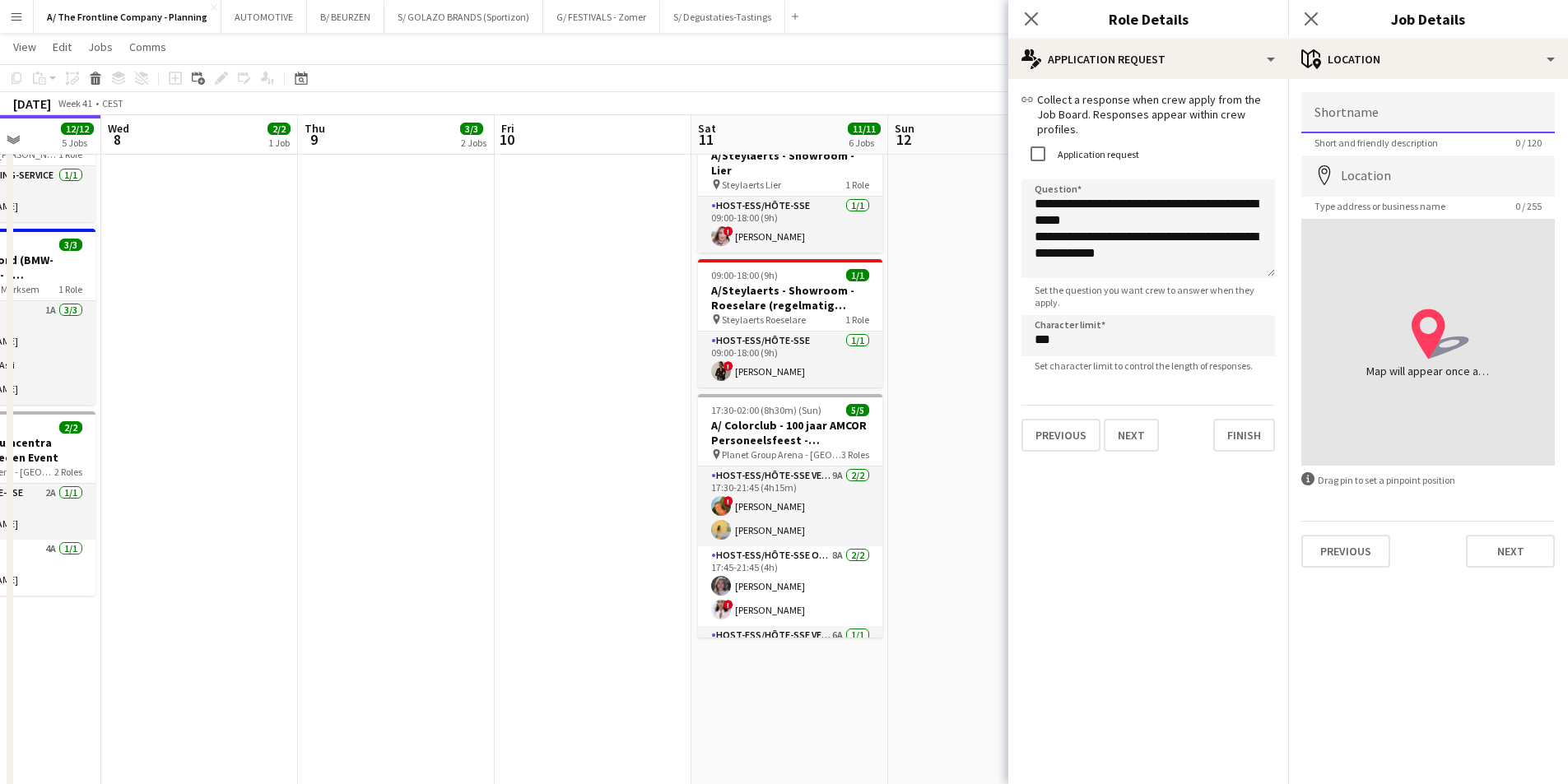
click at [1362, 122] on input "Shortname" at bounding box center [1428, 112] width 254 height 41
type input "**********"
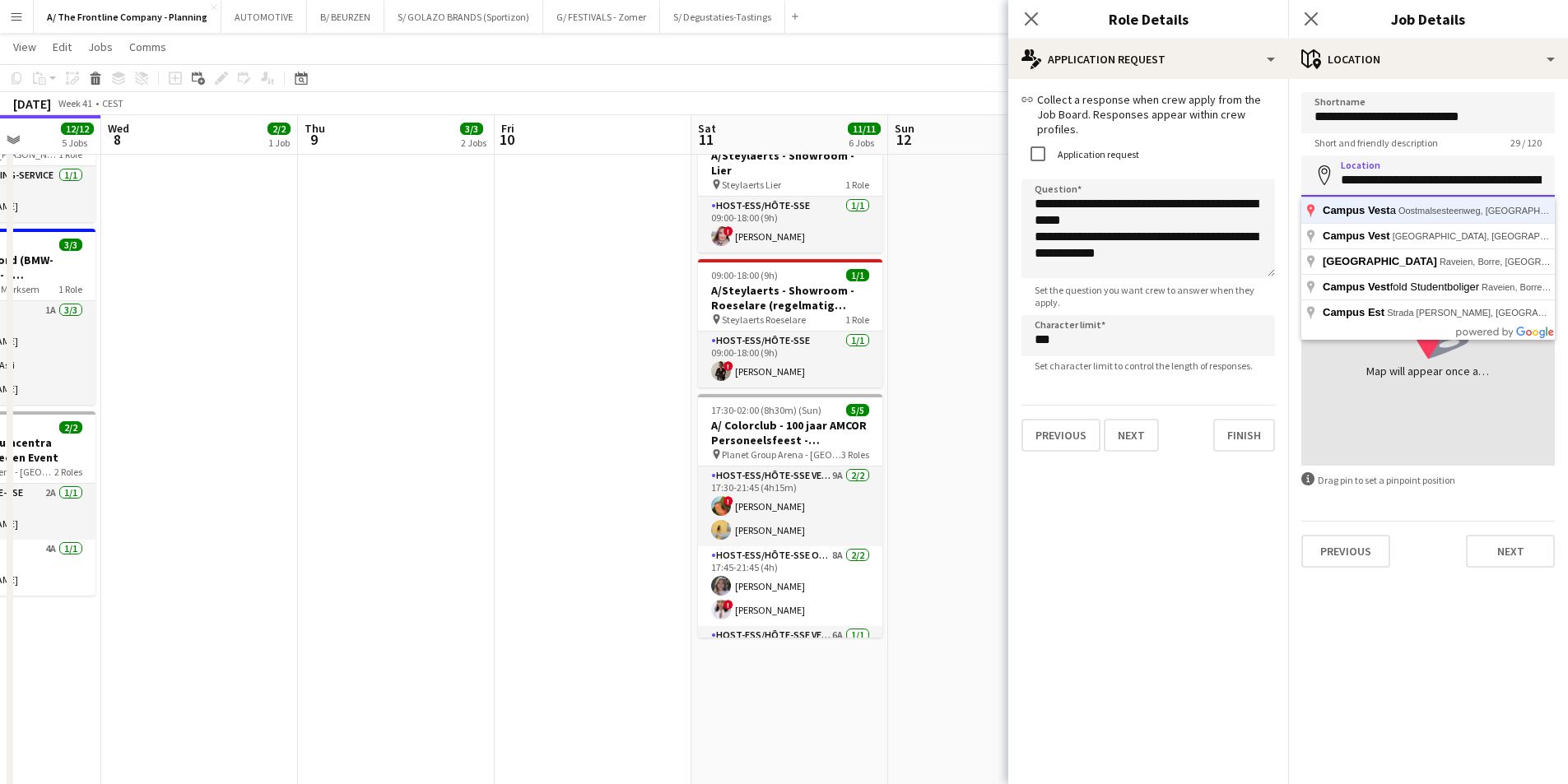
scroll to position [0, 63]
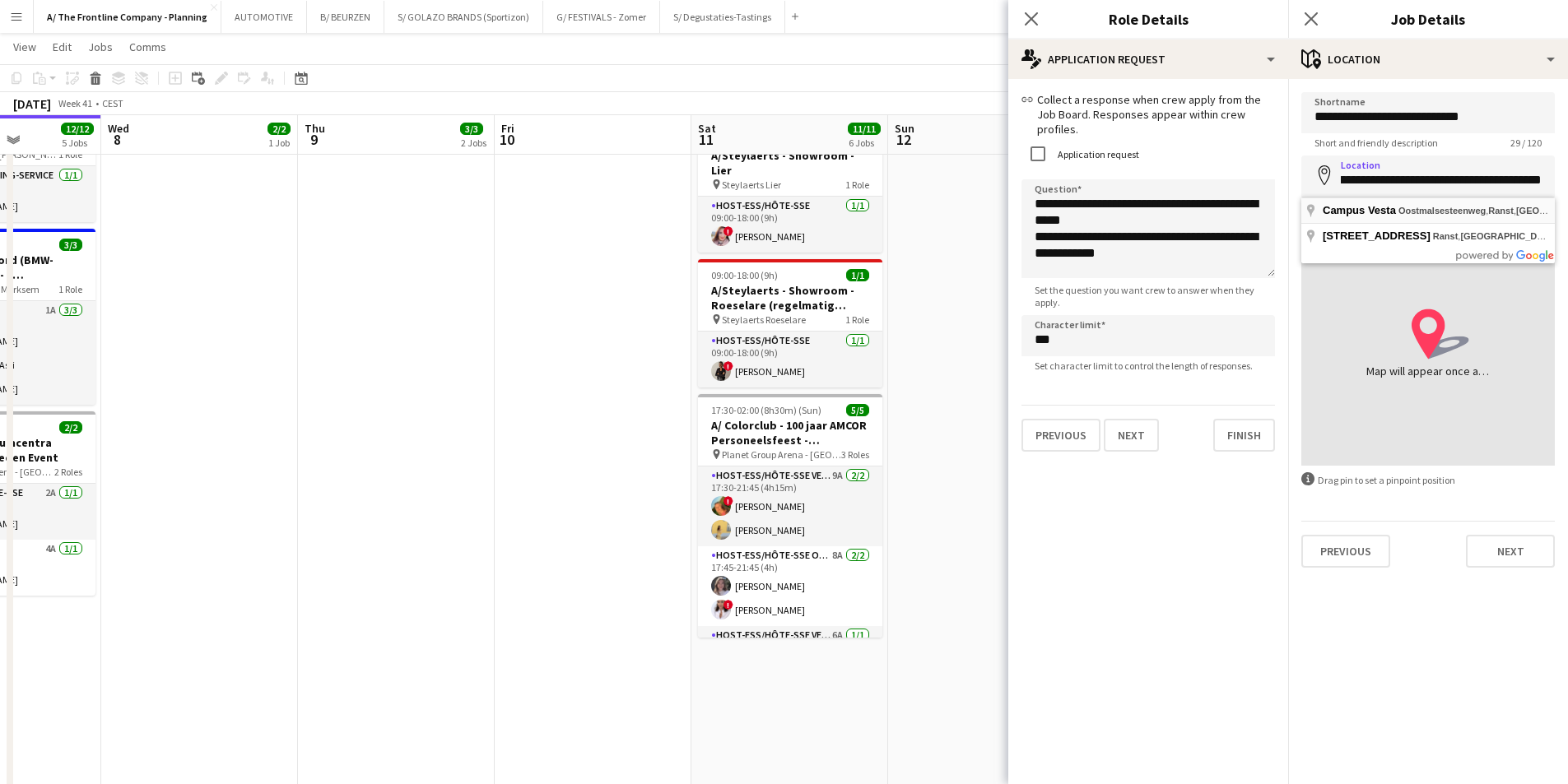
type input "**********"
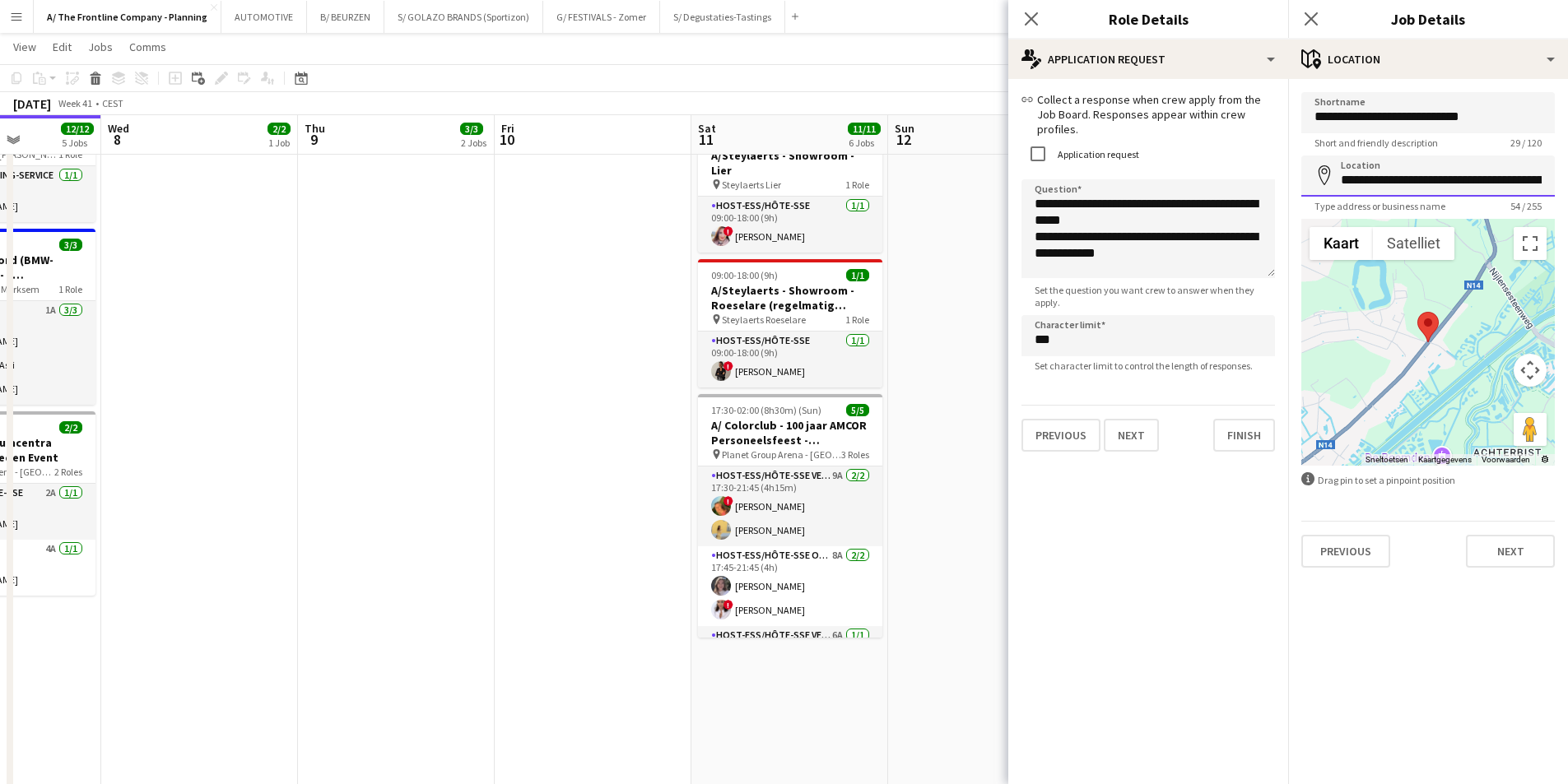
click at [1497, 174] on input "**********" at bounding box center [1428, 176] width 254 height 41
click at [1458, 182] on input "**********" at bounding box center [1428, 176] width 254 height 41
click at [1507, 545] on button "Next" at bounding box center [1510, 551] width 89 height 33
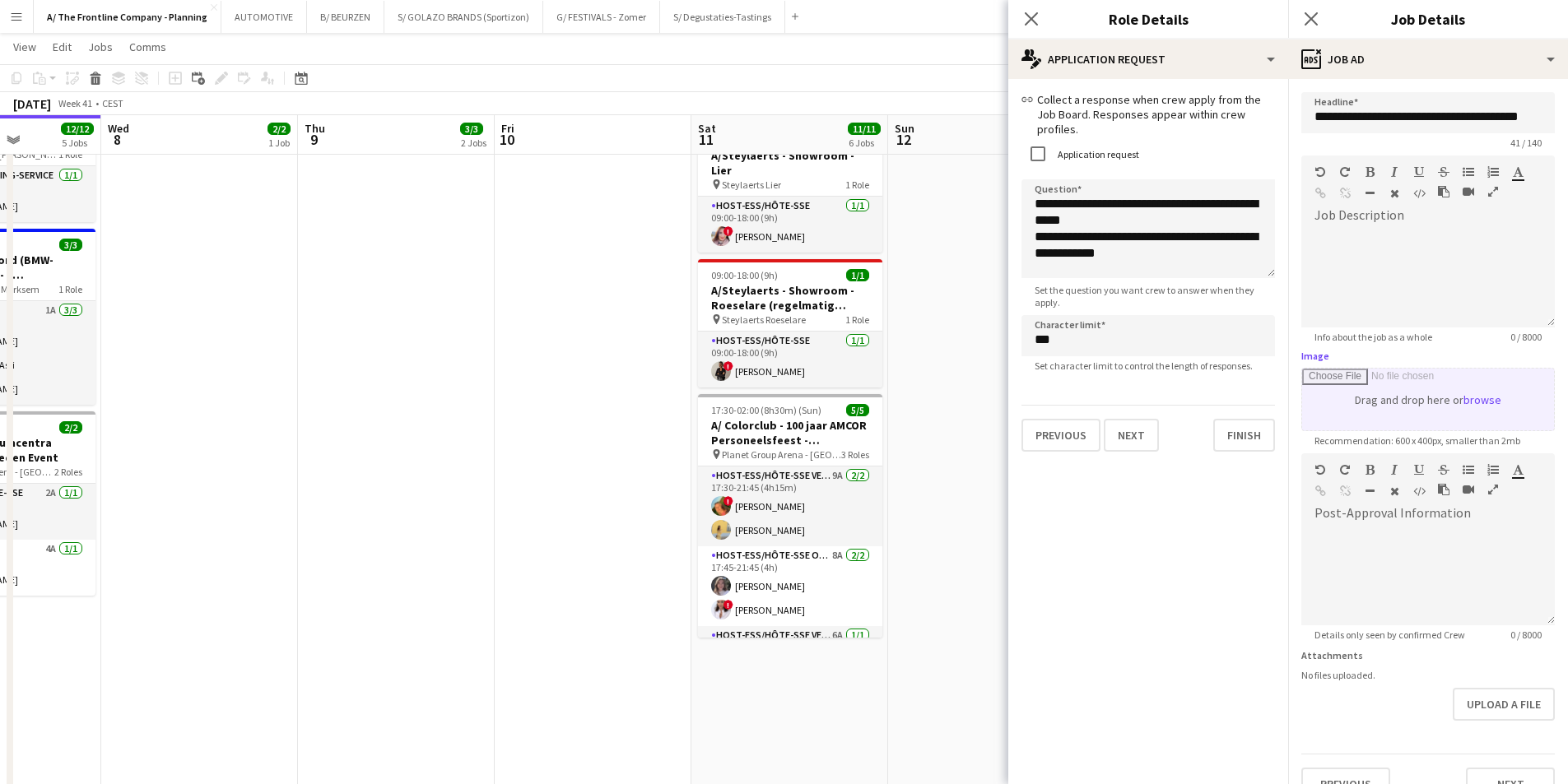
click at [1404, 392] on input "Image" at bounding box center [1428, 399] width 252 height 61
click at [1456, 392] on input "Image" at bounding box center [1428, 399] width 252 height 61
type input "**********"
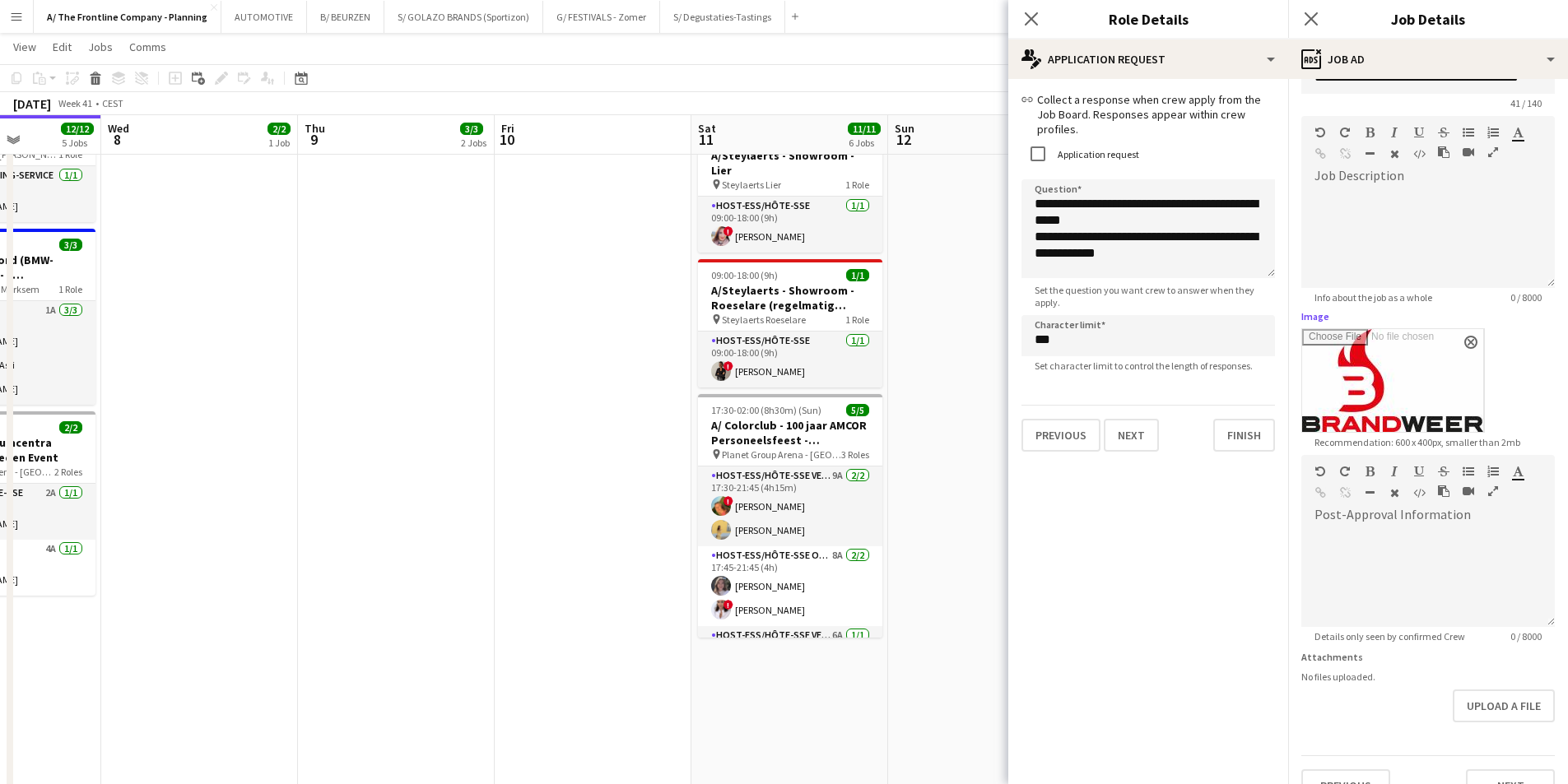
scroll to position [71, 0]
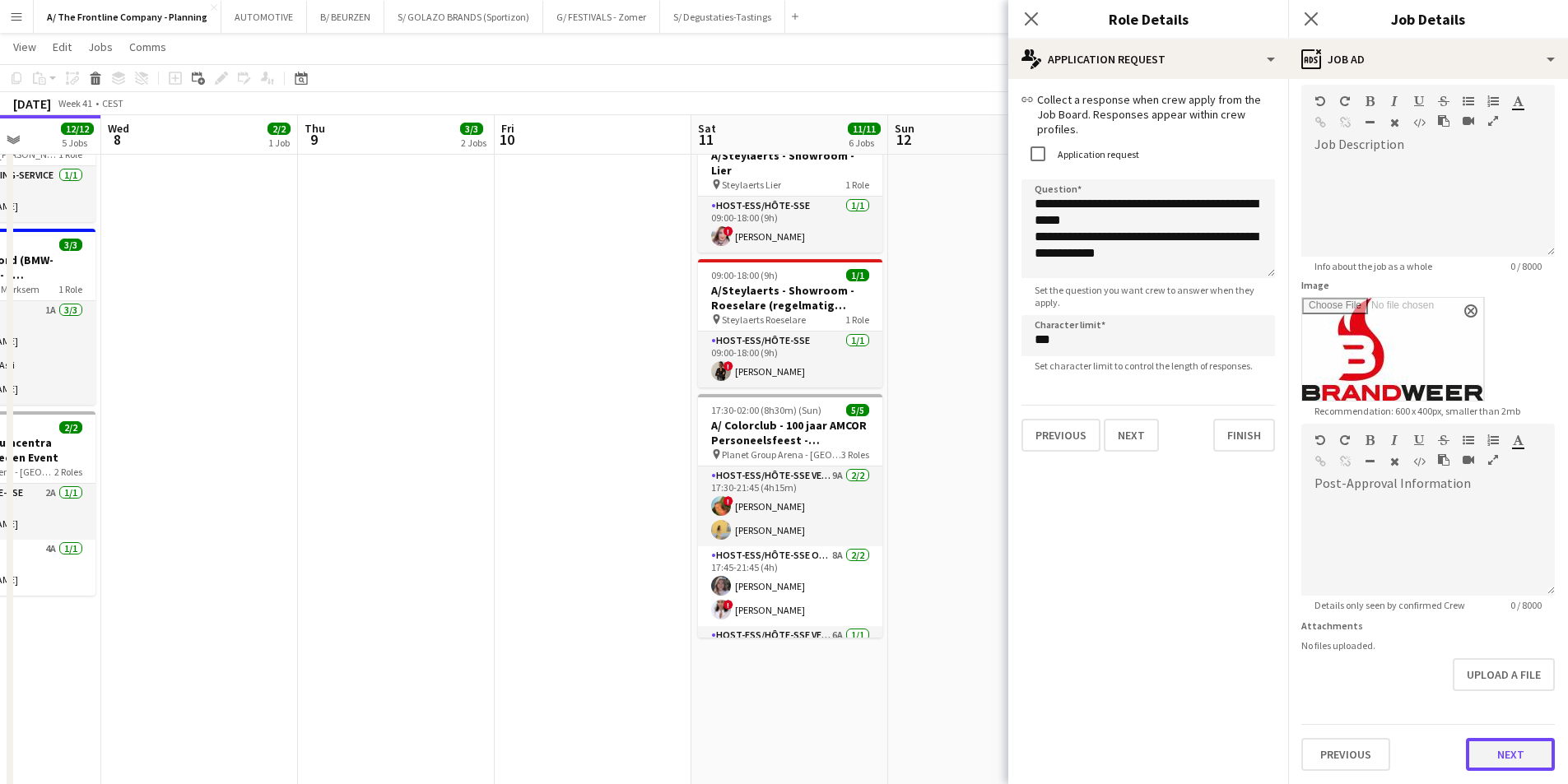
click at [1485, 756] on button "Next" at bounding box center [1510, 755] width 89 height 33
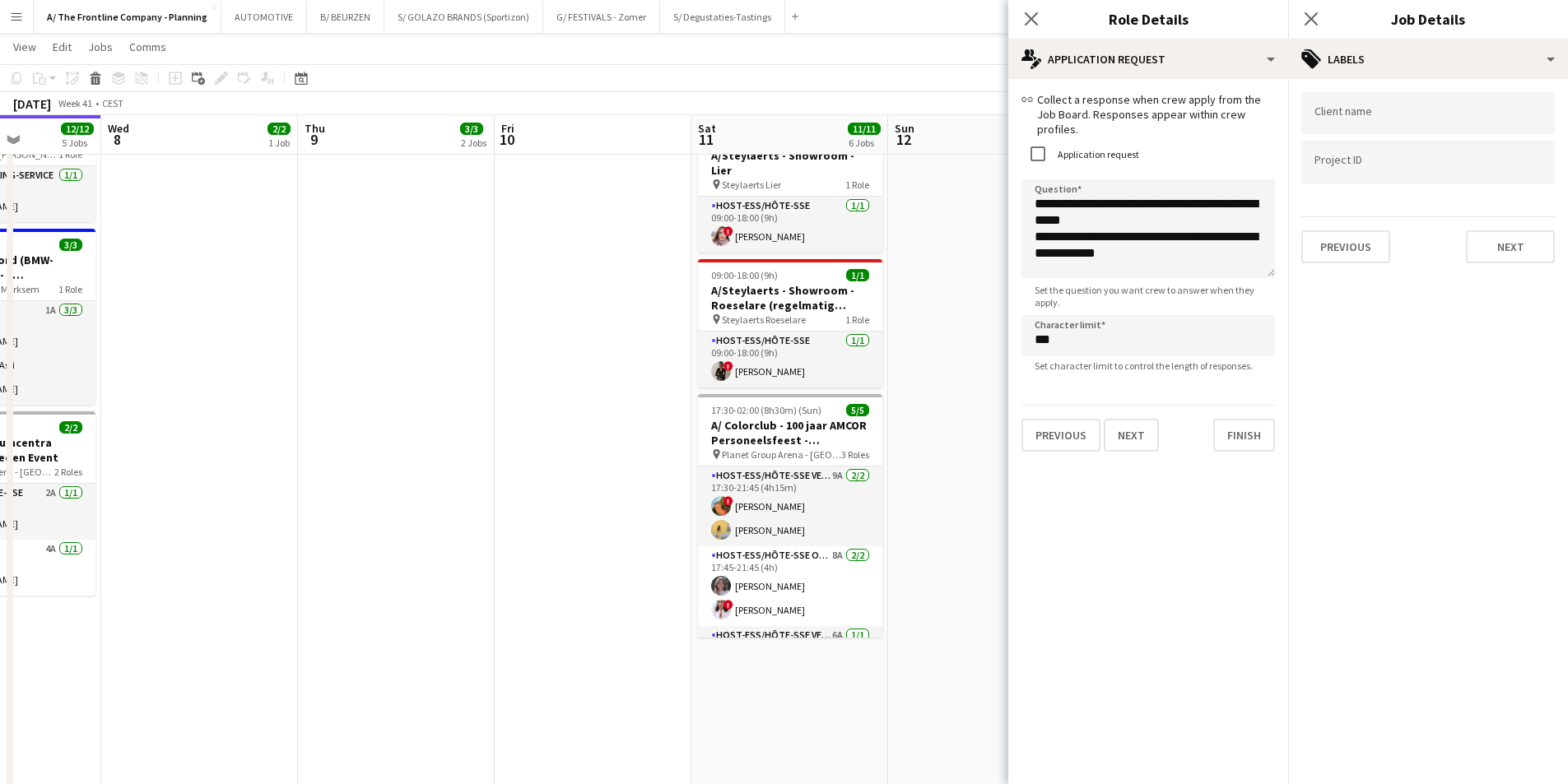
click at [1390, 120] on input "Type to search client labels..." at bounding box center [1427, 113] width 227 height 15
type input "**********"
click at [1383, 178] on input "Type to search project ID labels..." at bounding box center [1427, 179] width 227 height 15
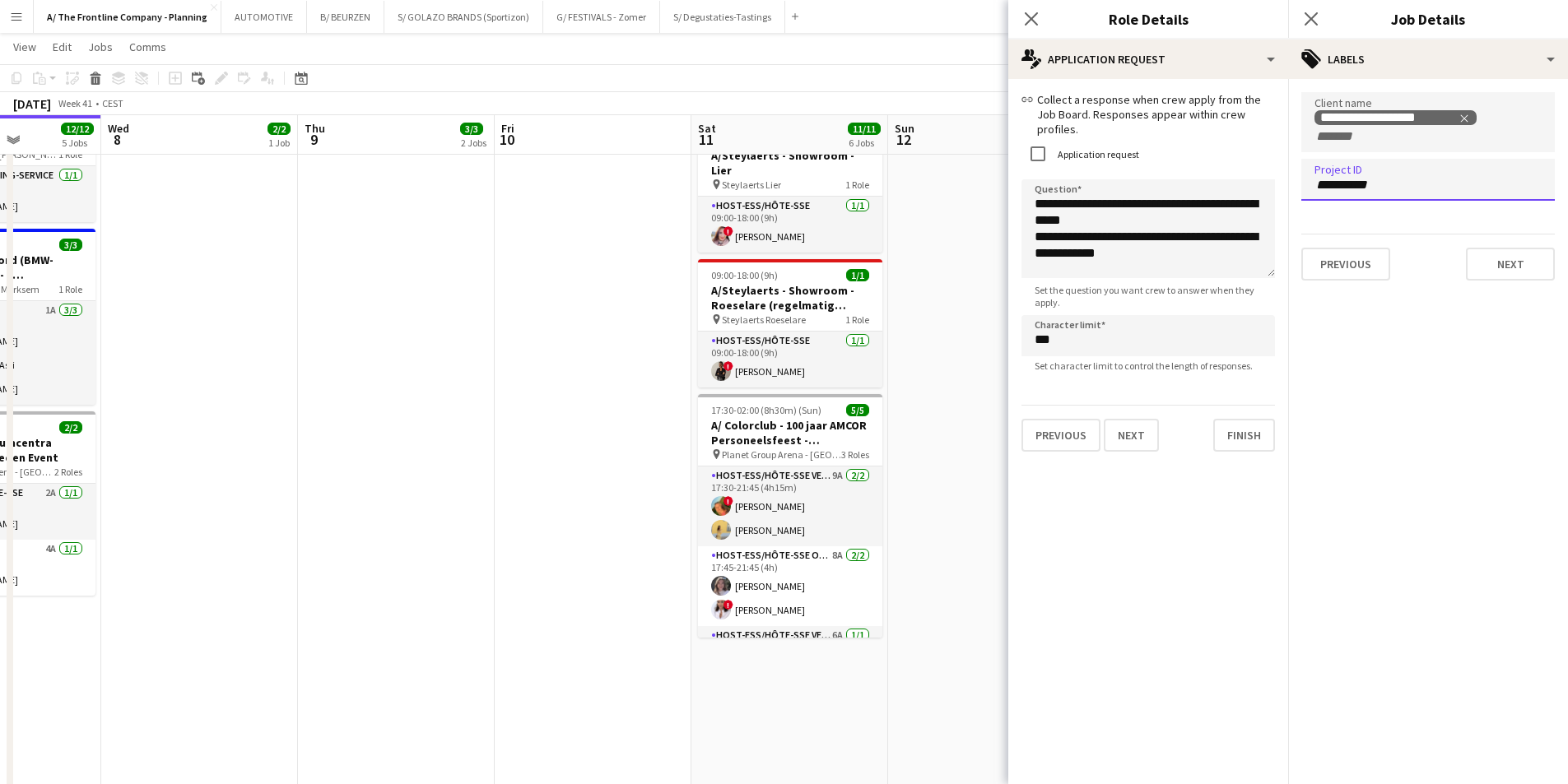
type input "**********"
click at [1323, 266] on button "Previous" at bounding box center [1346, 265] width 89 height 33
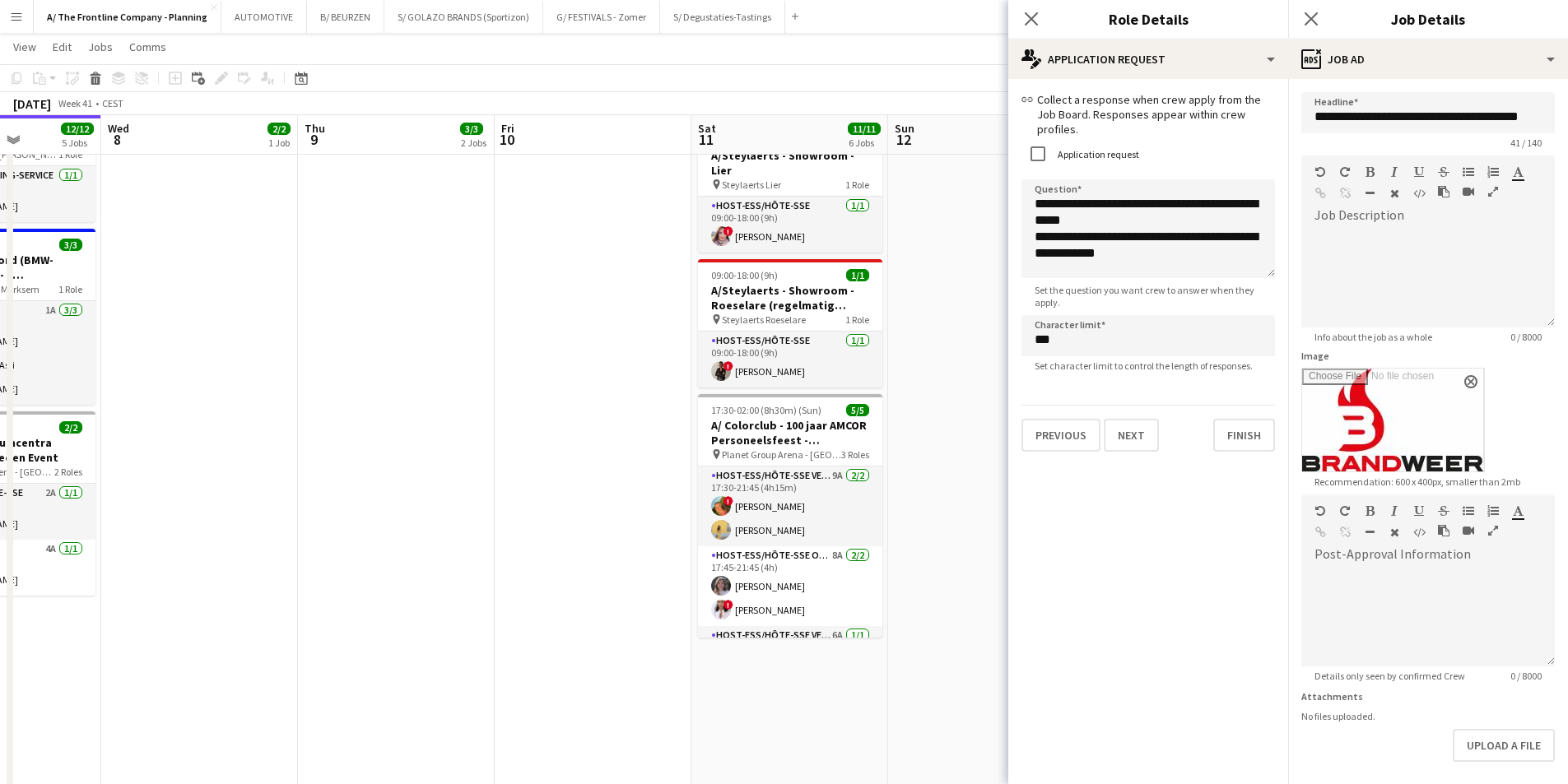
click at [1494, 531] on icon "button" at bounding box center [1493, 530] width 10 height 12
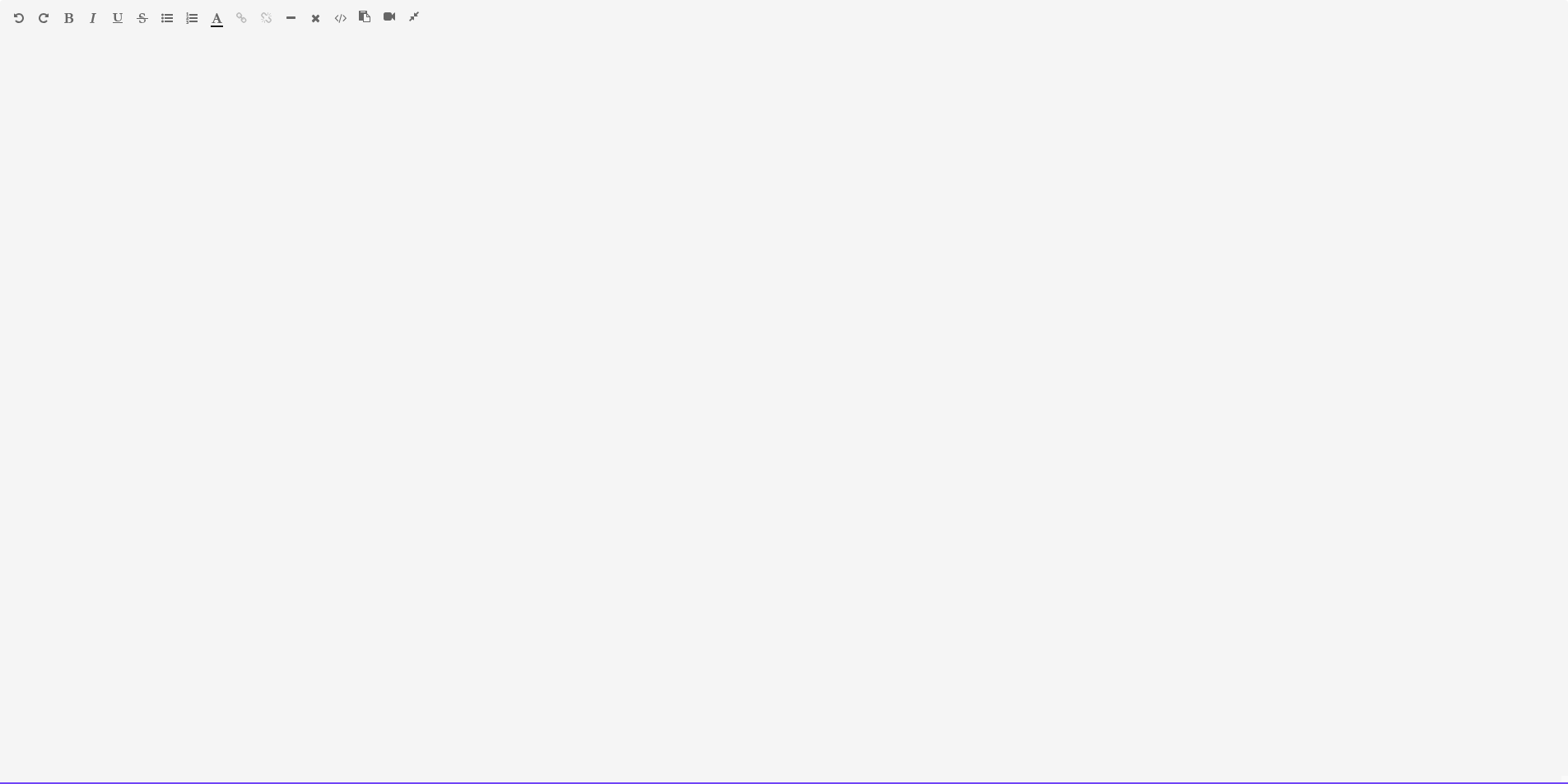
click at [456, 197] on div at bounding box center [784, 418] width 1568 height 730
click at [163, 109] on div at bounding box center [784, 418] width 1568 height 730
paste div
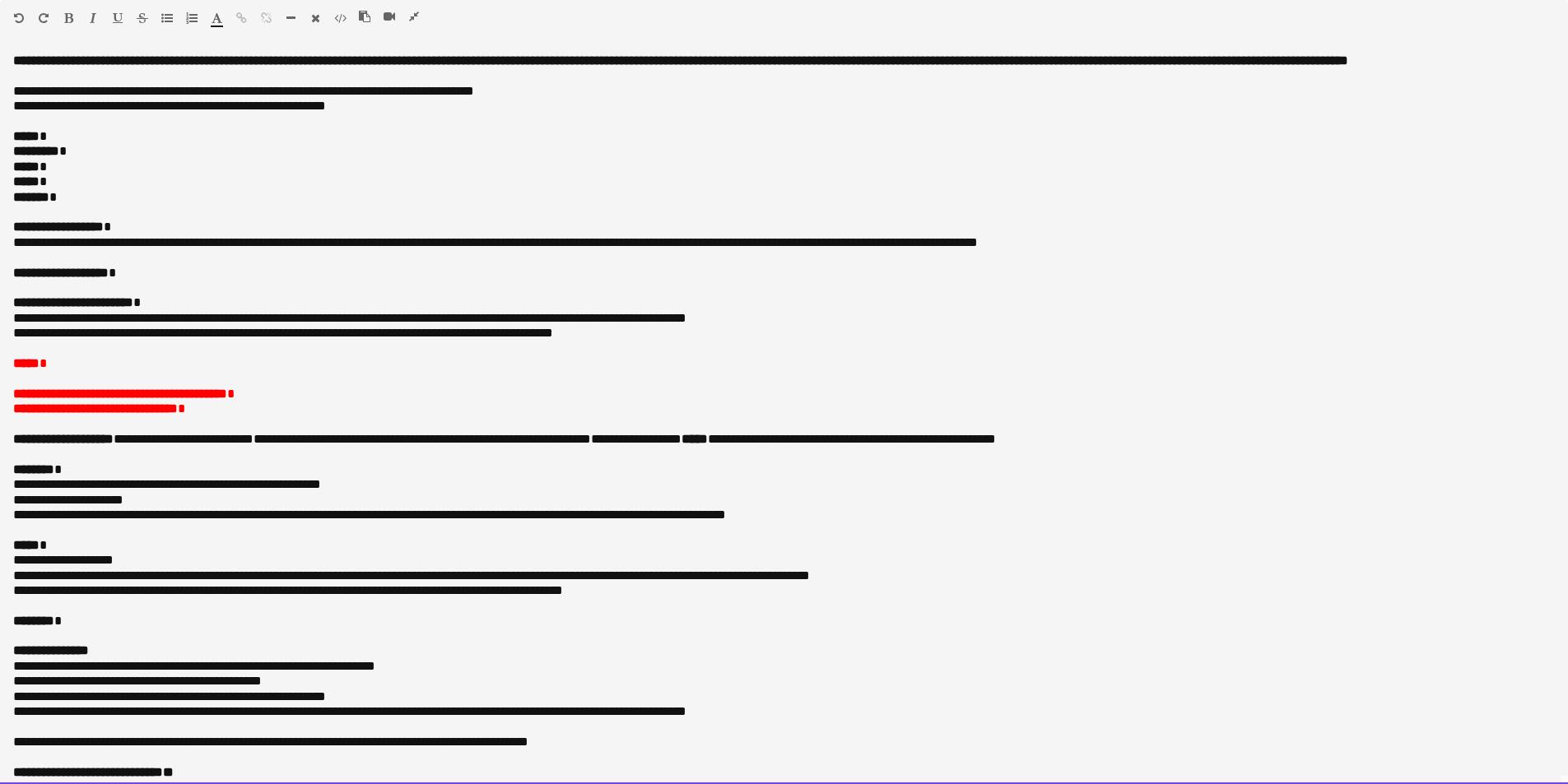
click at [113, 144] on p "***** *" at bounding box center [778, 136] width 1530 height 15
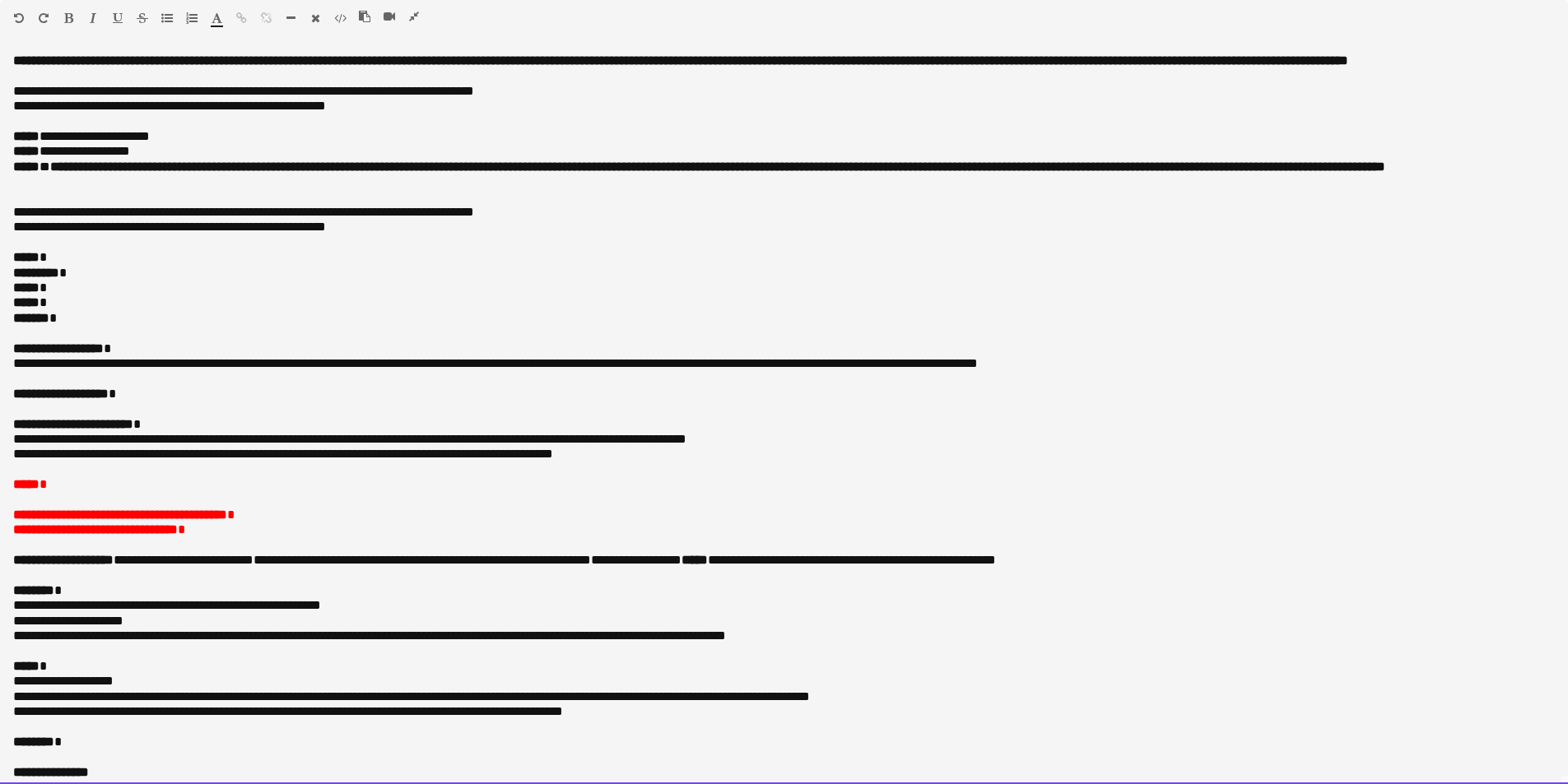
scroll to position [150, 0]
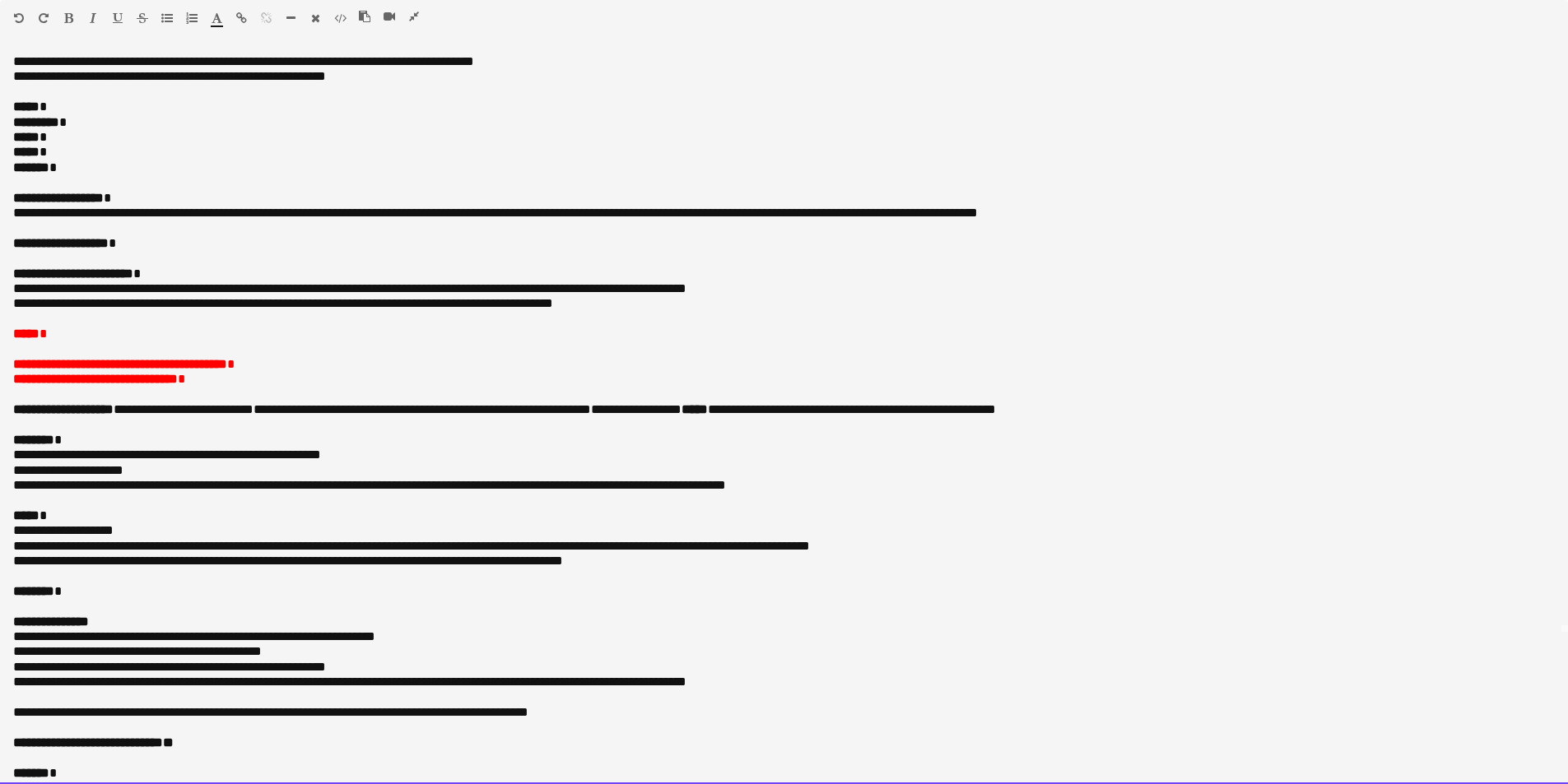
click at [164, 206] on p "**********" at bounding box center [778, 198] width 1530 height 15
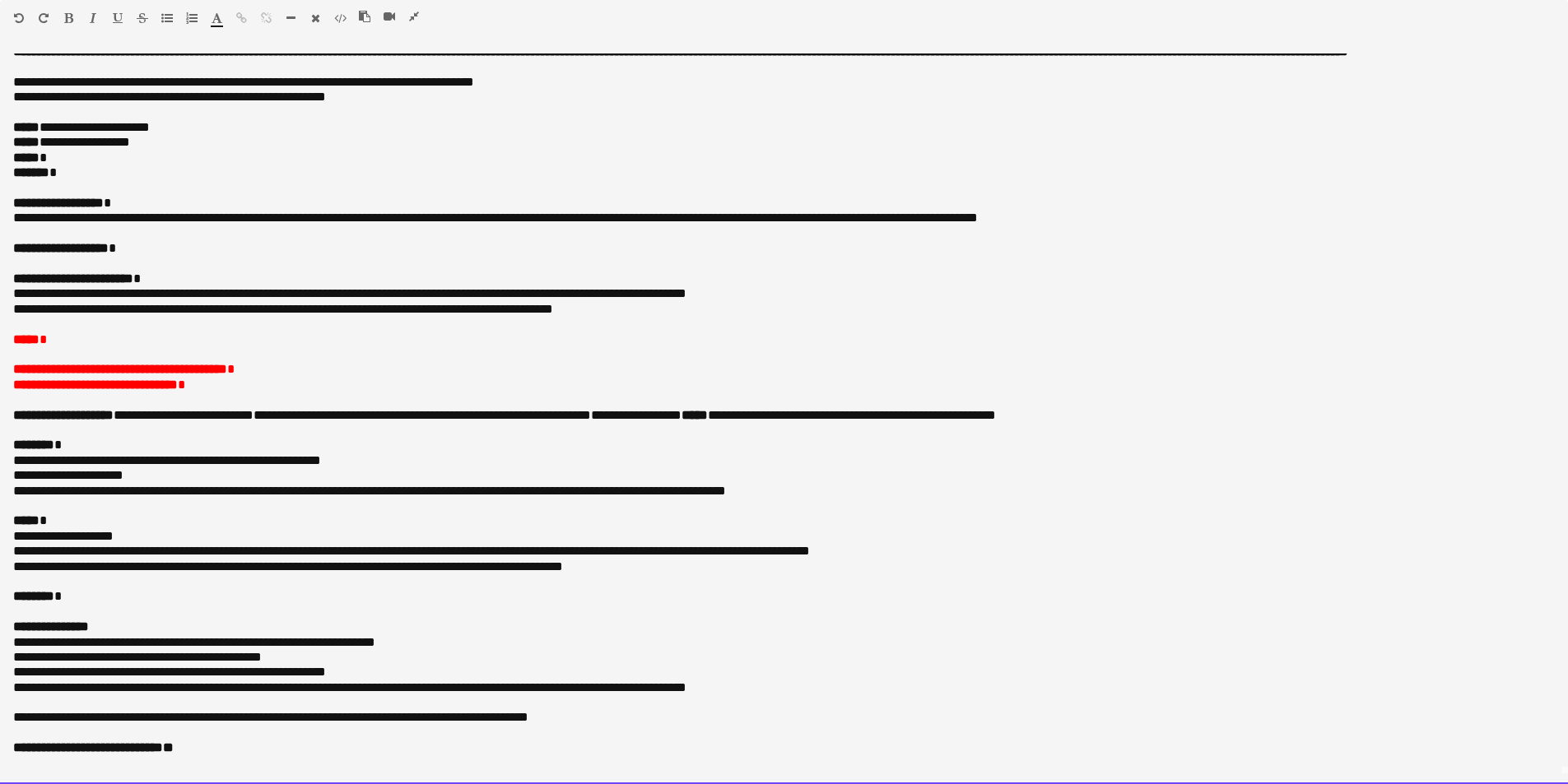
click at [164, 216] on p "**********" at bounding box center [778, 217] width 1530 height 15
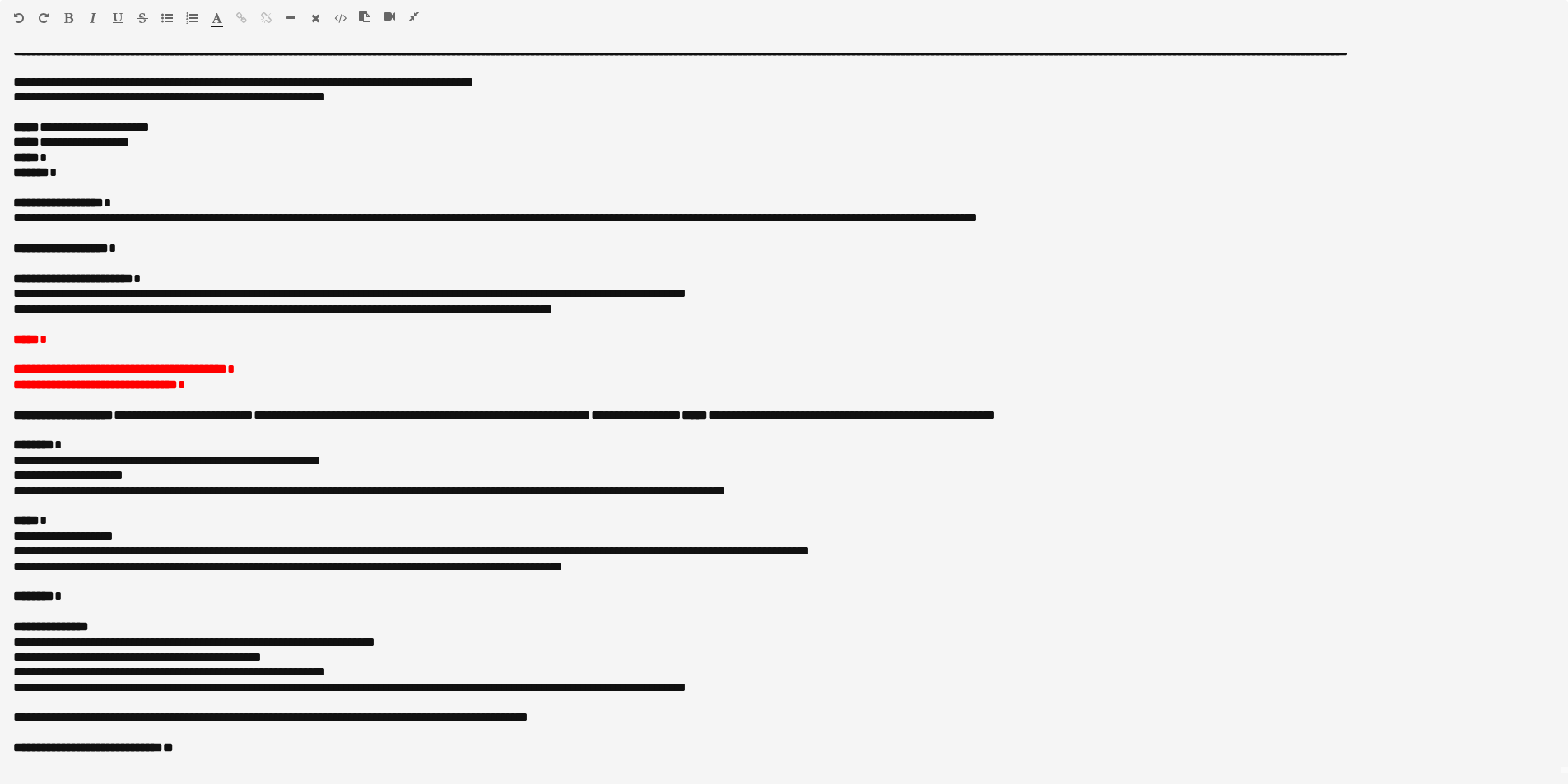
click at [414, 13] on icon "button" at bounding box center [414, 17] width 10 height 12
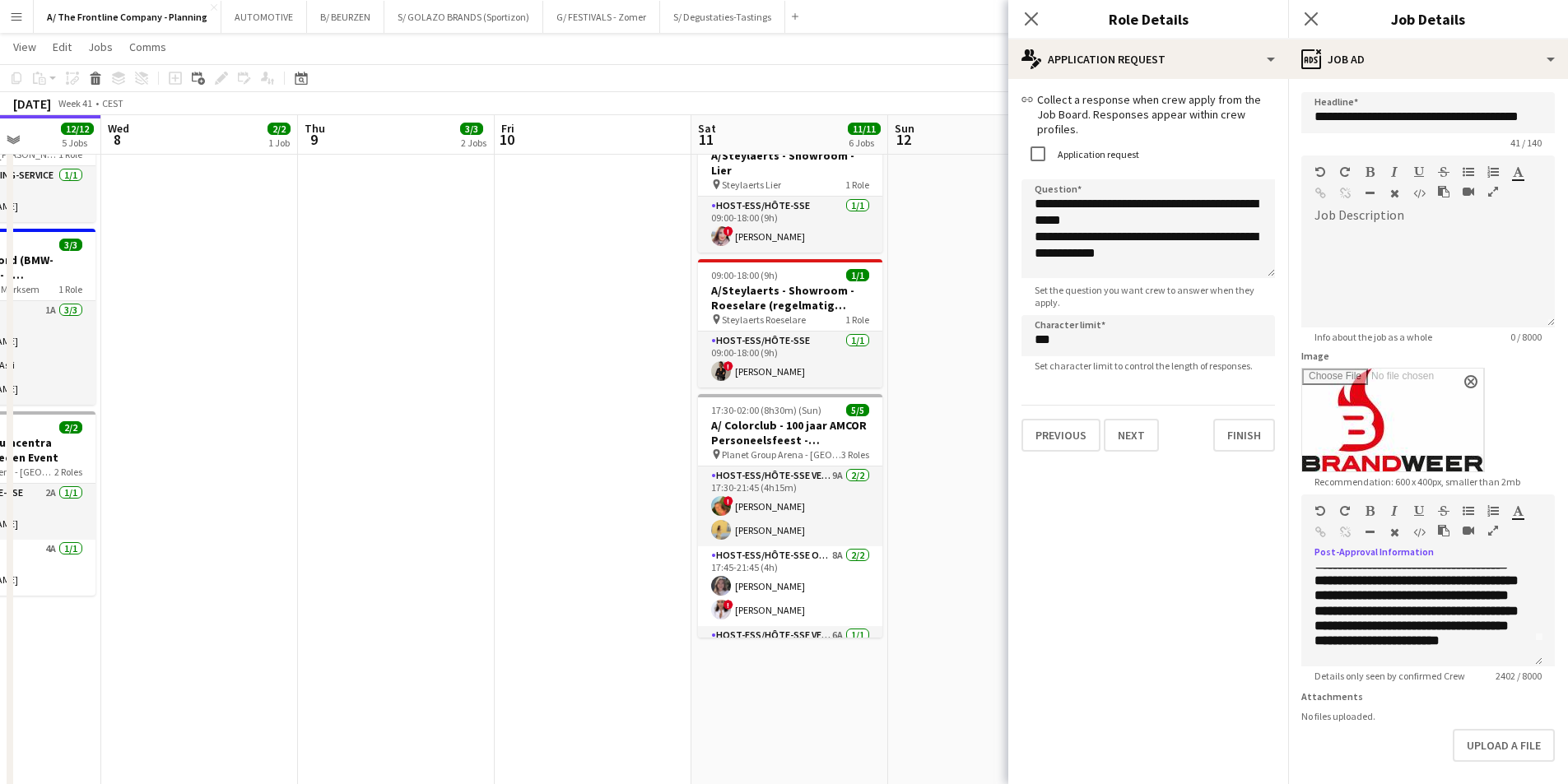
scroll to position [83, 0]
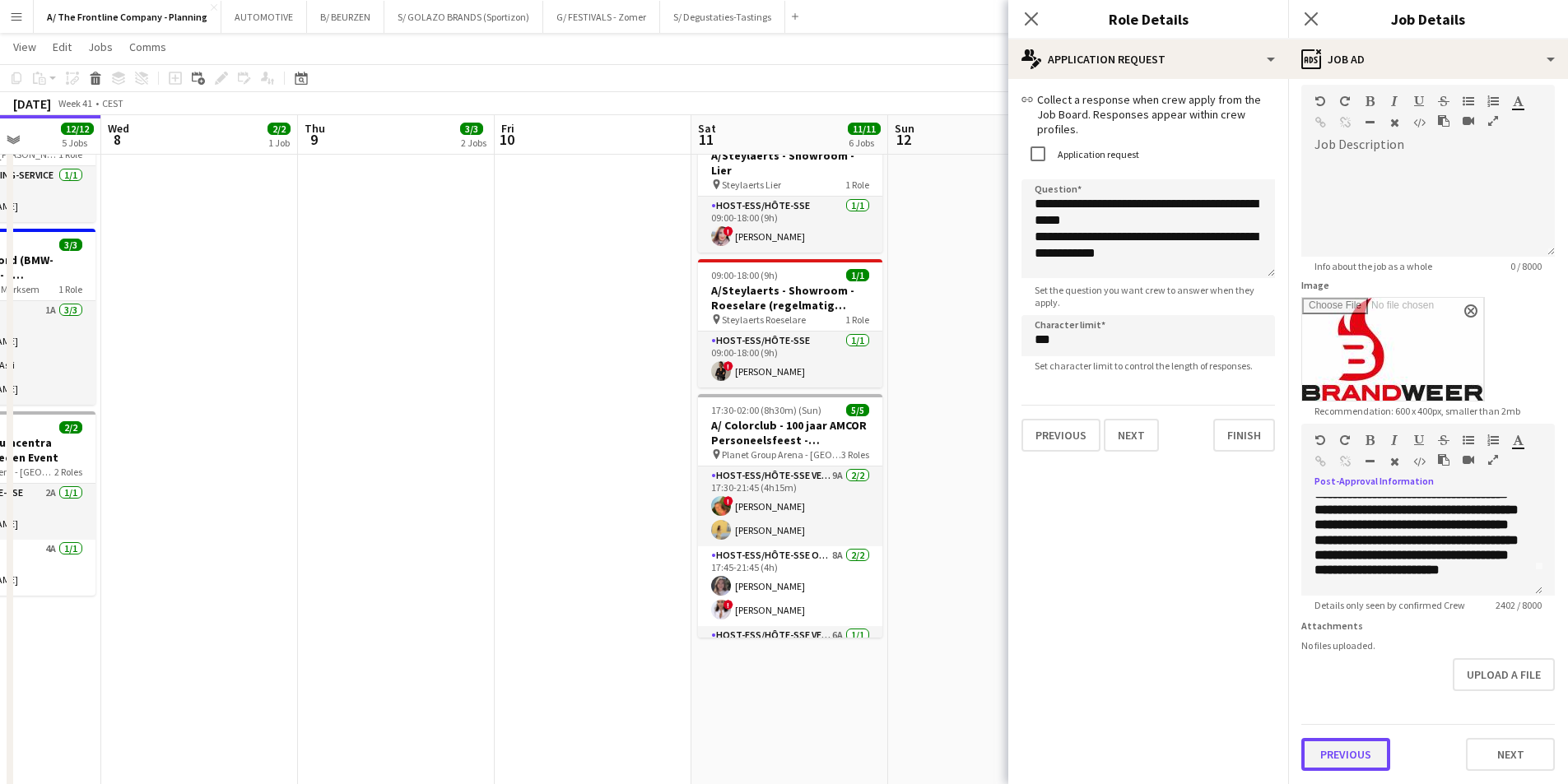
click at [1355, 762] on button "Previous" at bounding box center [1346, 755] width 89 height 33
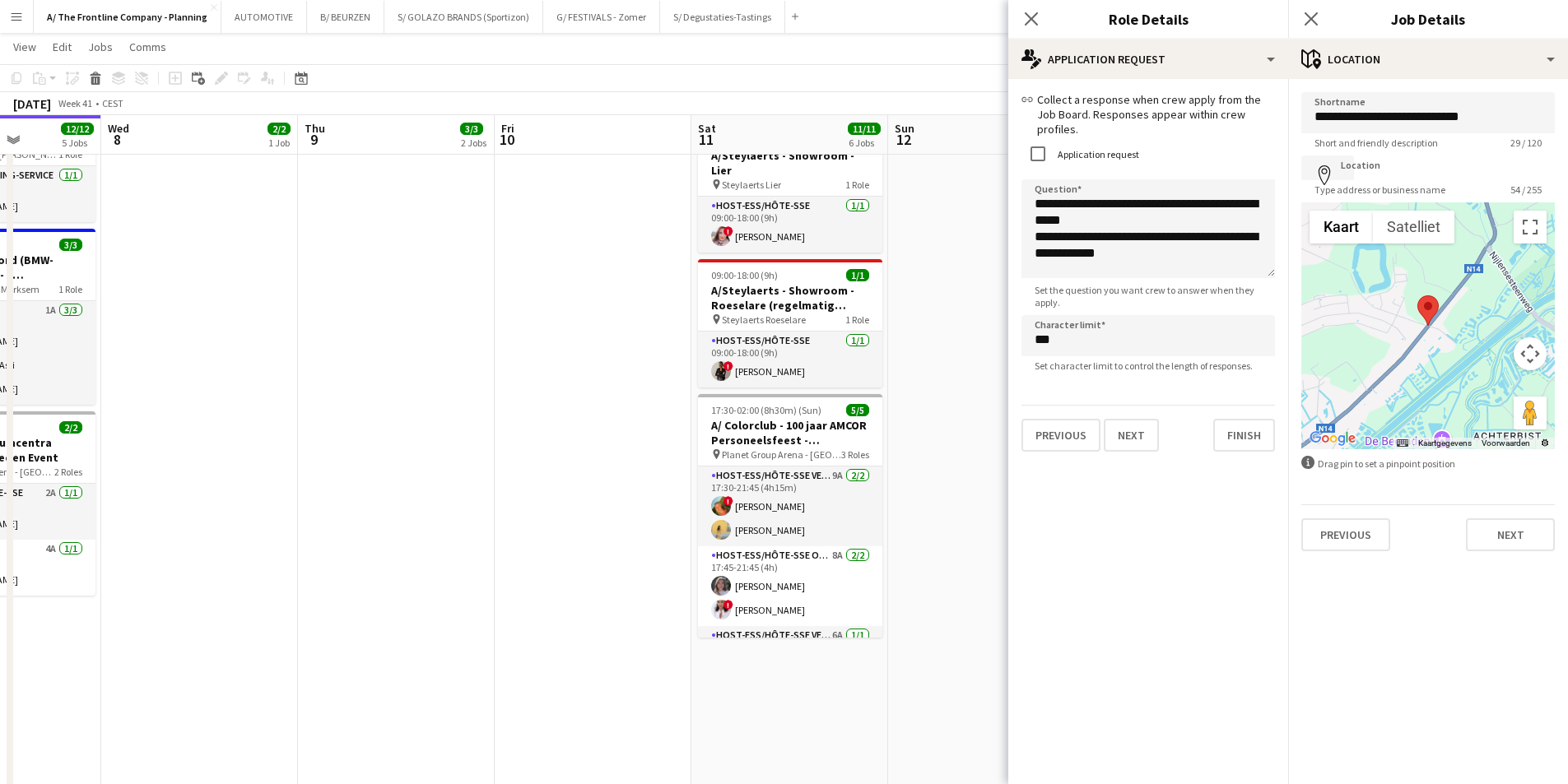
scroll to position [0, 0]
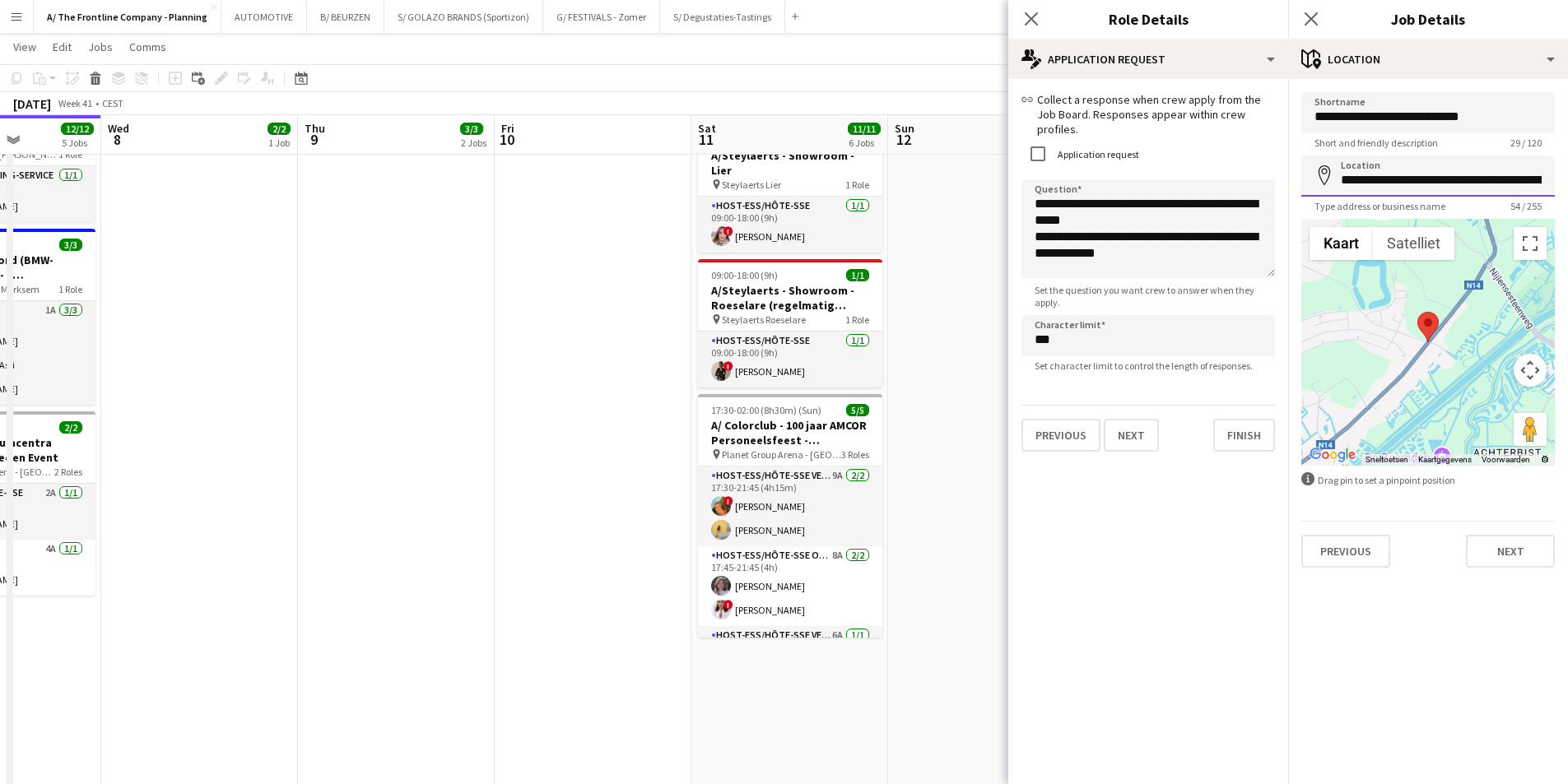
click at [1420, 181] on input "**********" at bounding box center [1428, 176] width 254 height 41
click at [1518, 546] on button "Next" at bounding box center [1510, 551] width 89 height 33
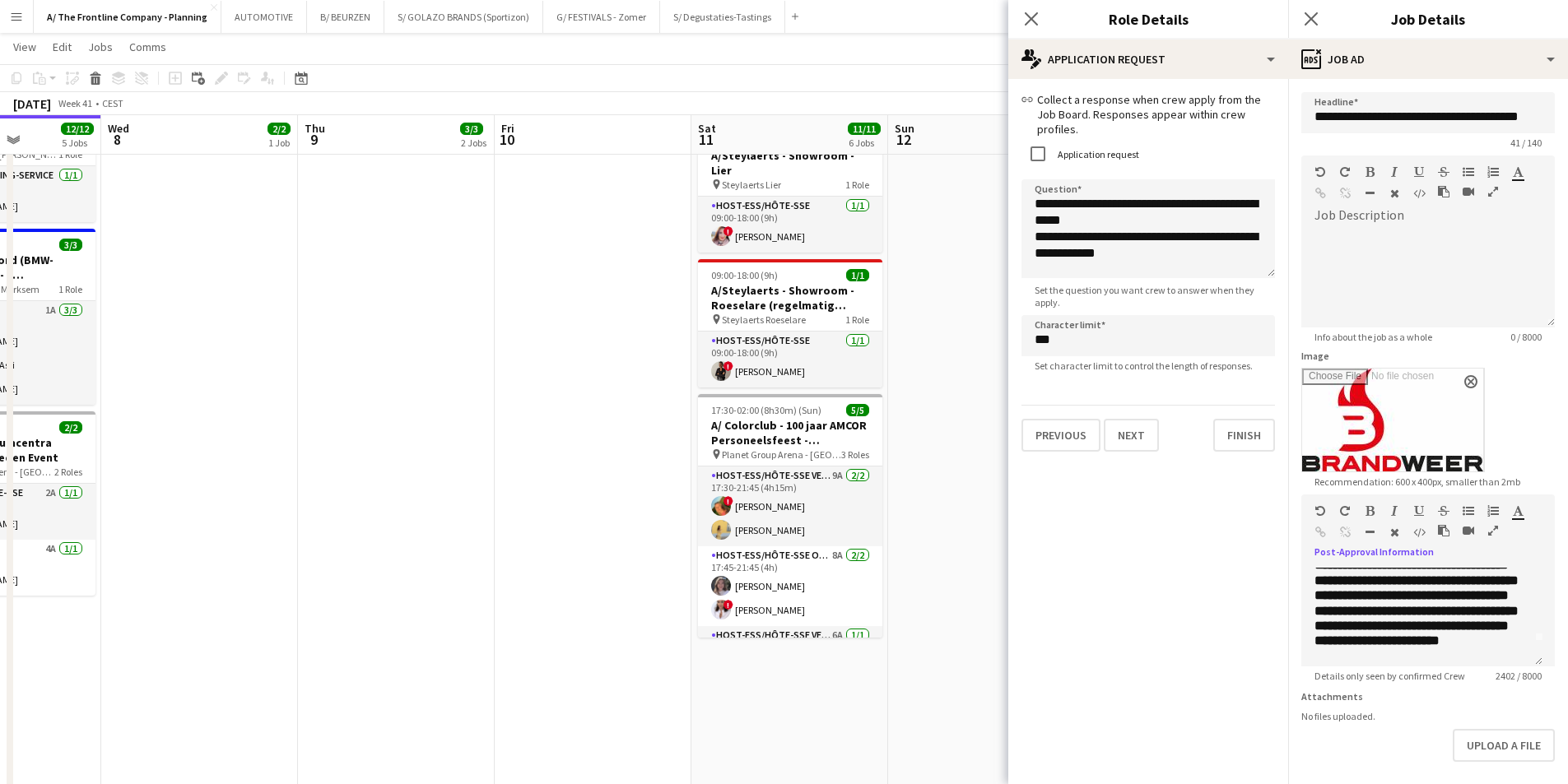
click at [1494, 529] on icon "button" at bounding box center [1493, 530] width 10 height 12
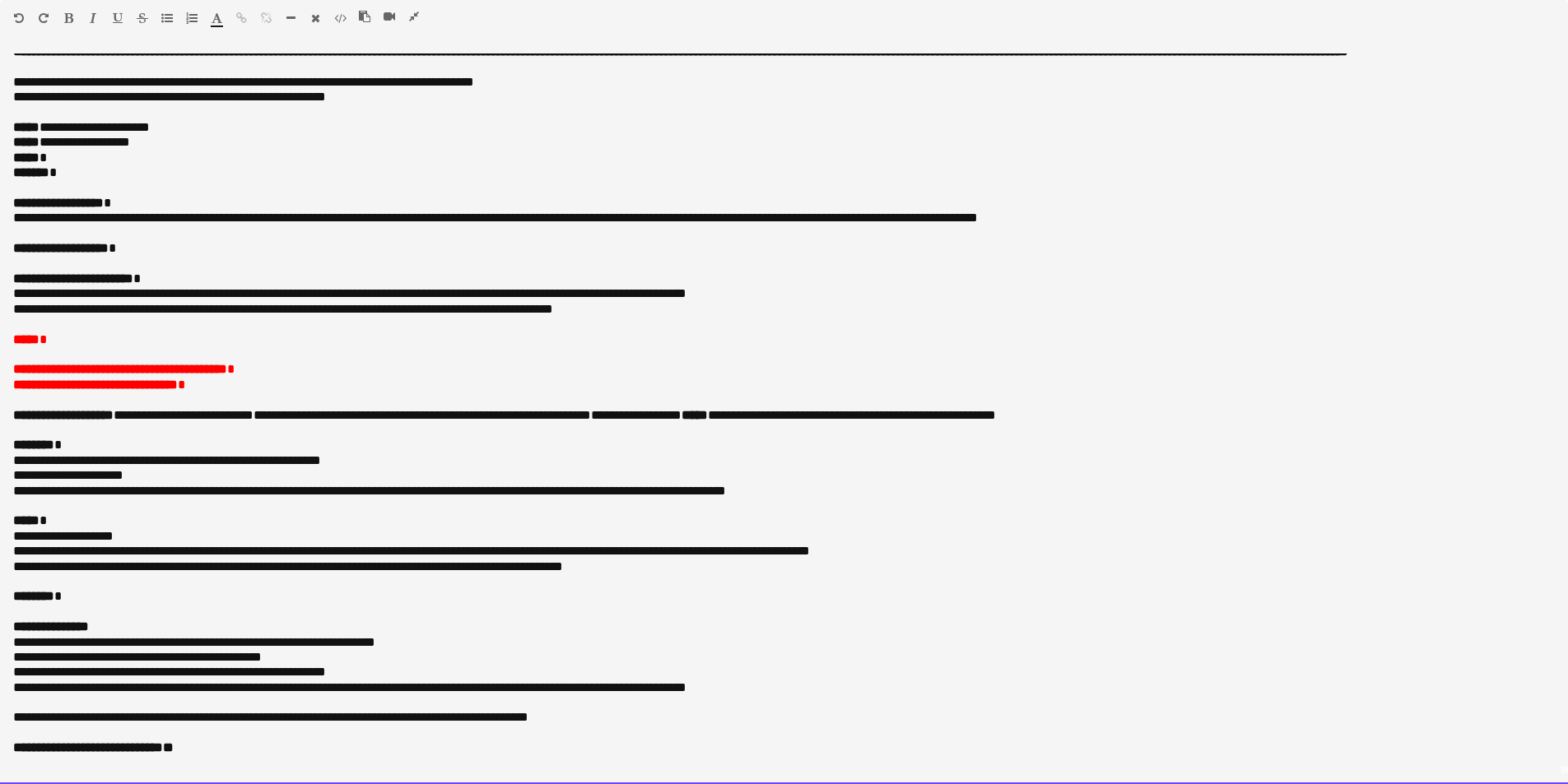
click at [61, 158] on p "***** *" at bounding box center [778, 157] width 1530 height 15
drag, startPoint x: -45, startPoint y: 171, endPoint x: -88, endPoint y: 173, distance: 43.0
click at [0, 173] on html "Menu Boards Boards Boards All jobs Status Workforce Workforce My Workforce Recr…" at bounding box center [784, 690] width 1568 height 2698
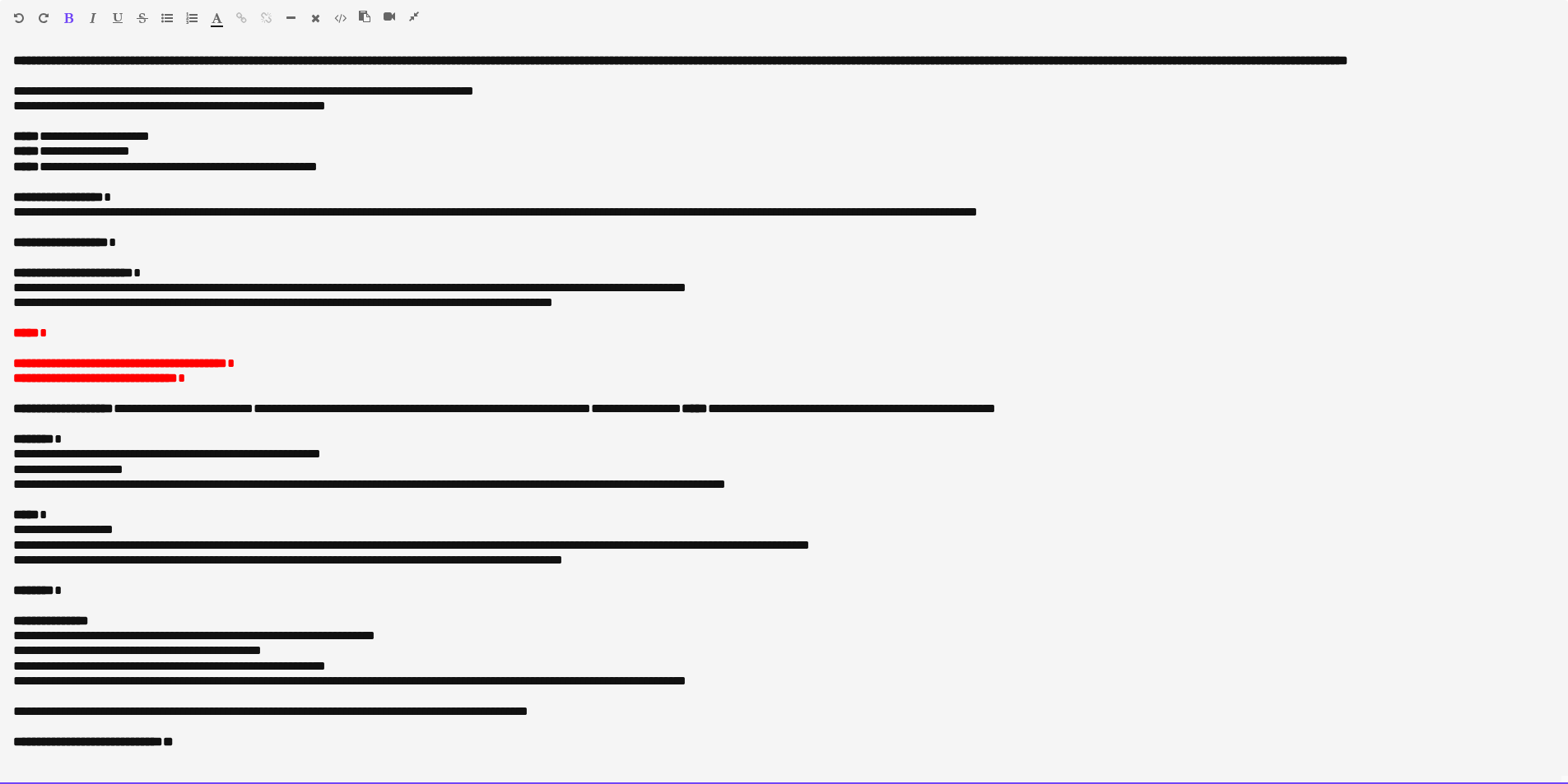
click at [150, 205] on p "**********" at bounding box center [778, 197] width 1530 height 15
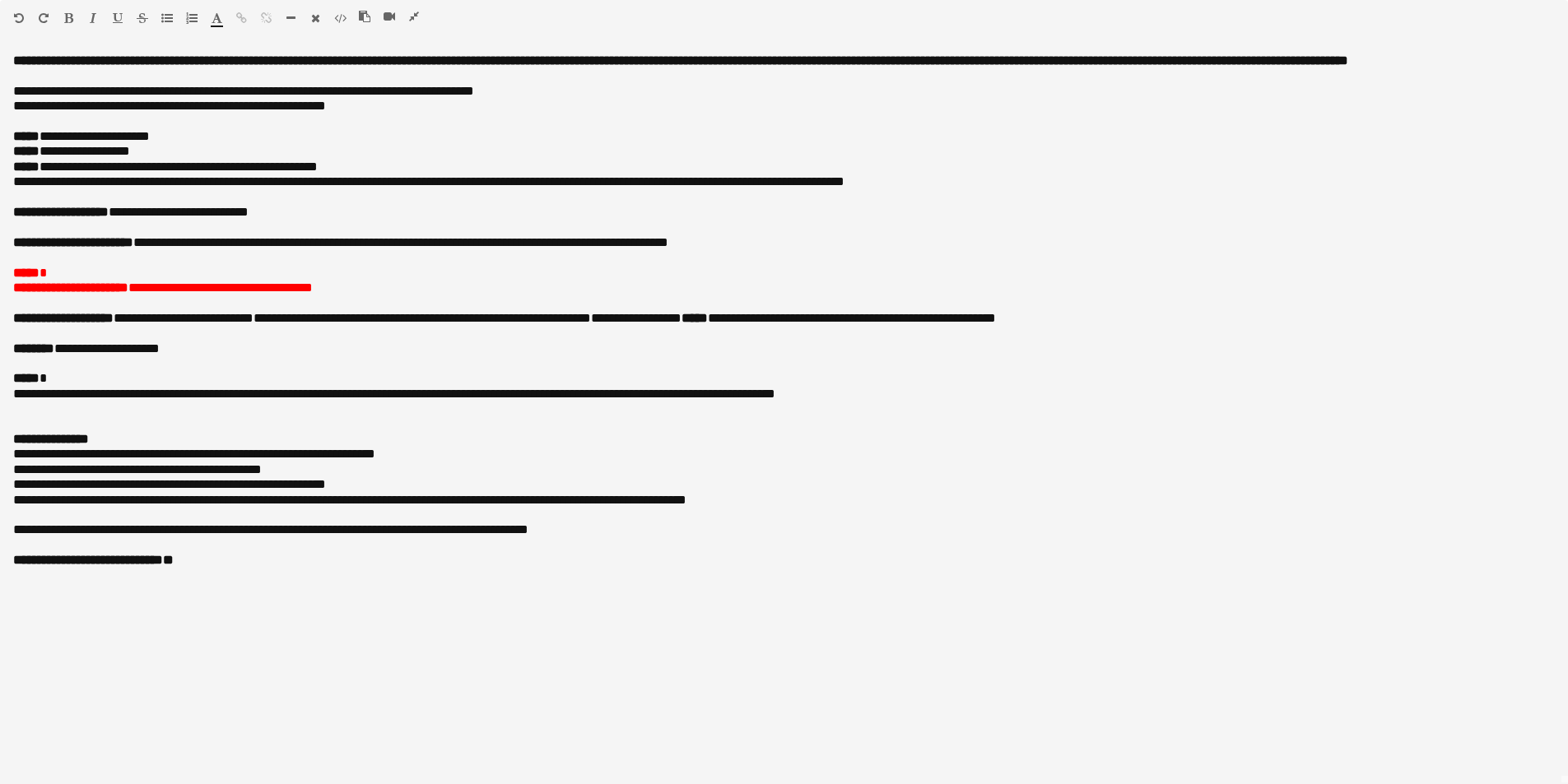
click at [414, 18] on icon "button" at bounding box center [414, 17] width 10 height 12
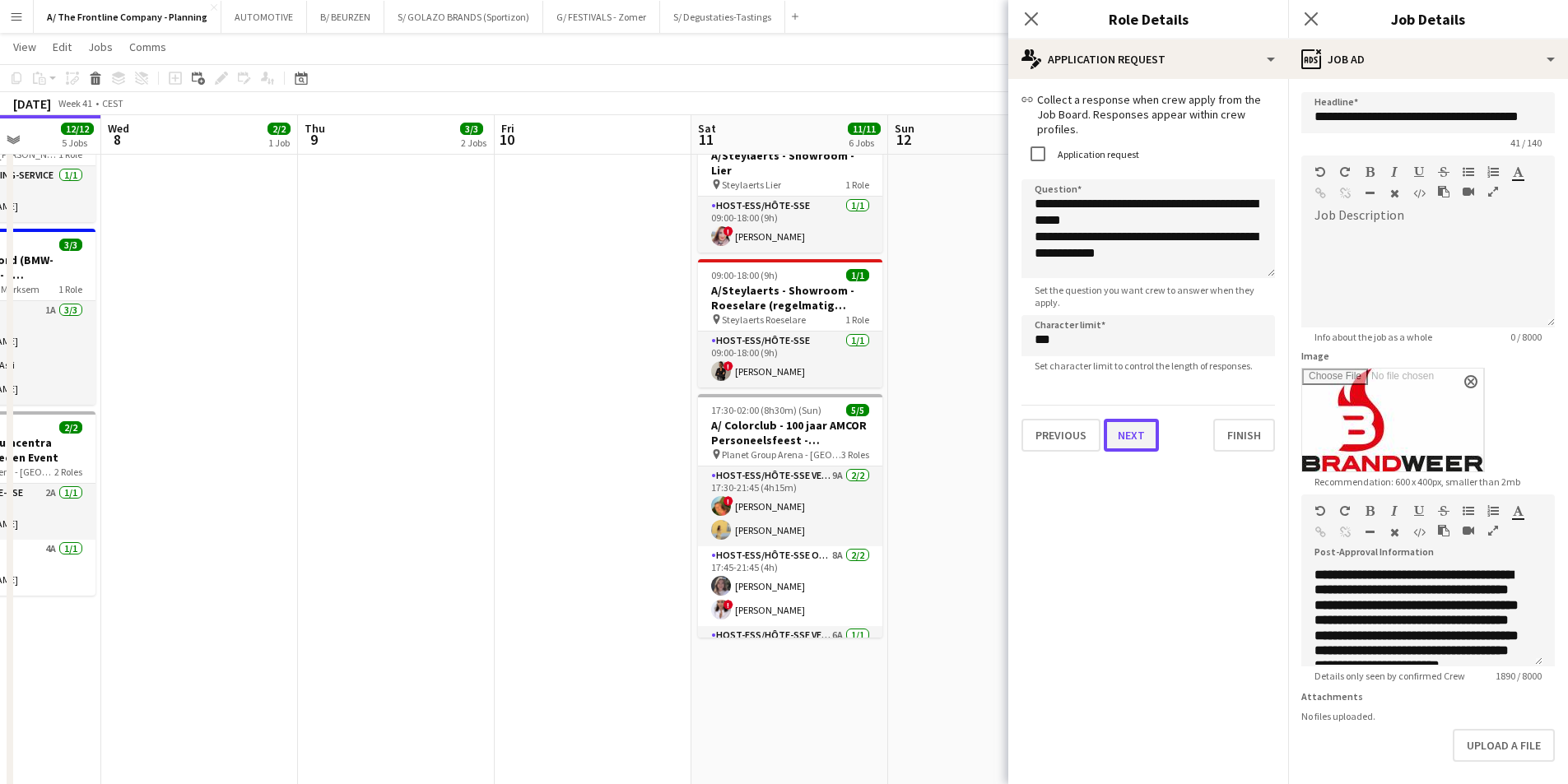
click at [1125, 423] on button "Next" at bounding box center [1131, 435] width 56 height 33
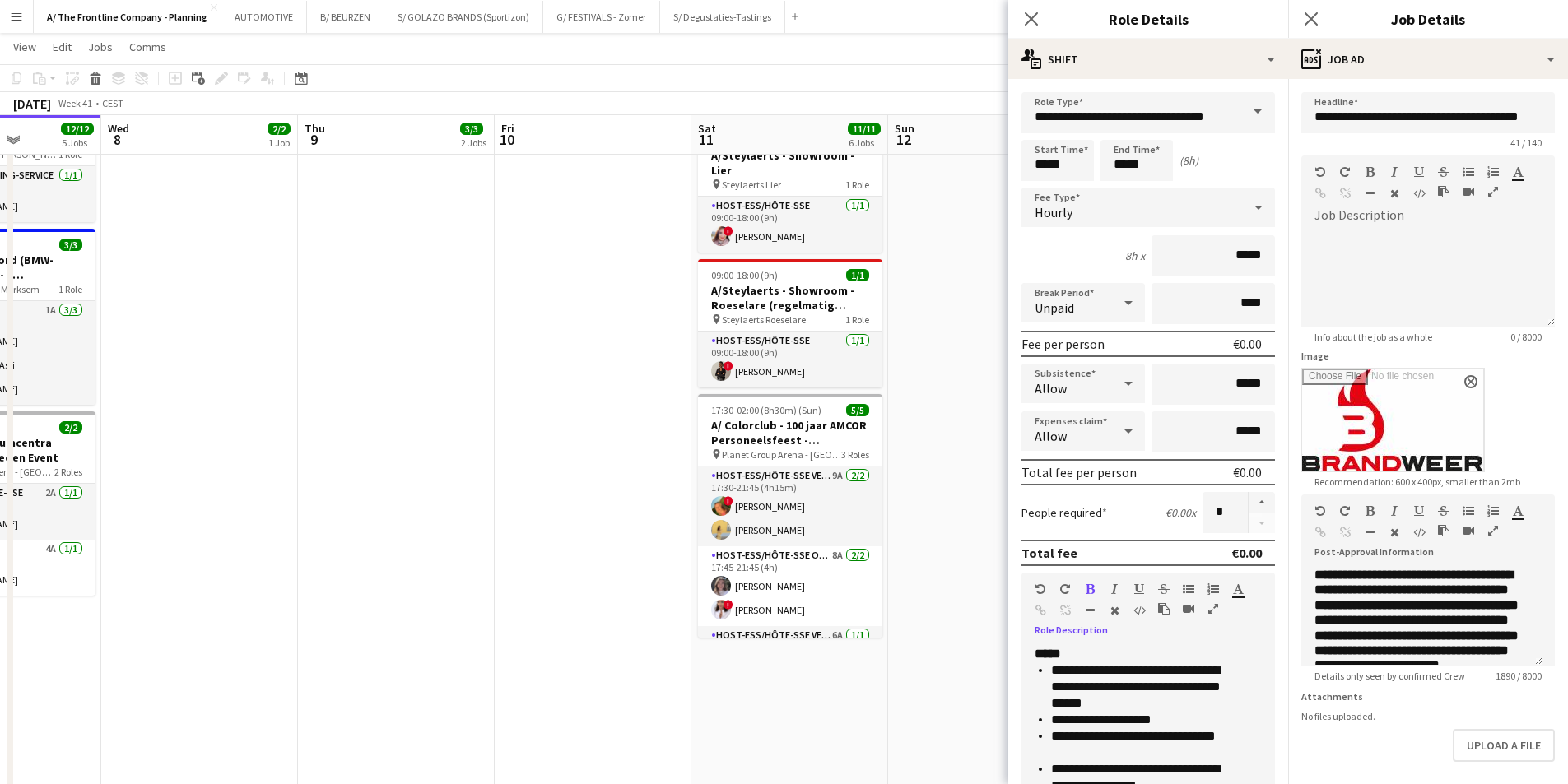
click at [1213, 608] on icon "button" at bounding box center [1214, 608] width 10 height 12
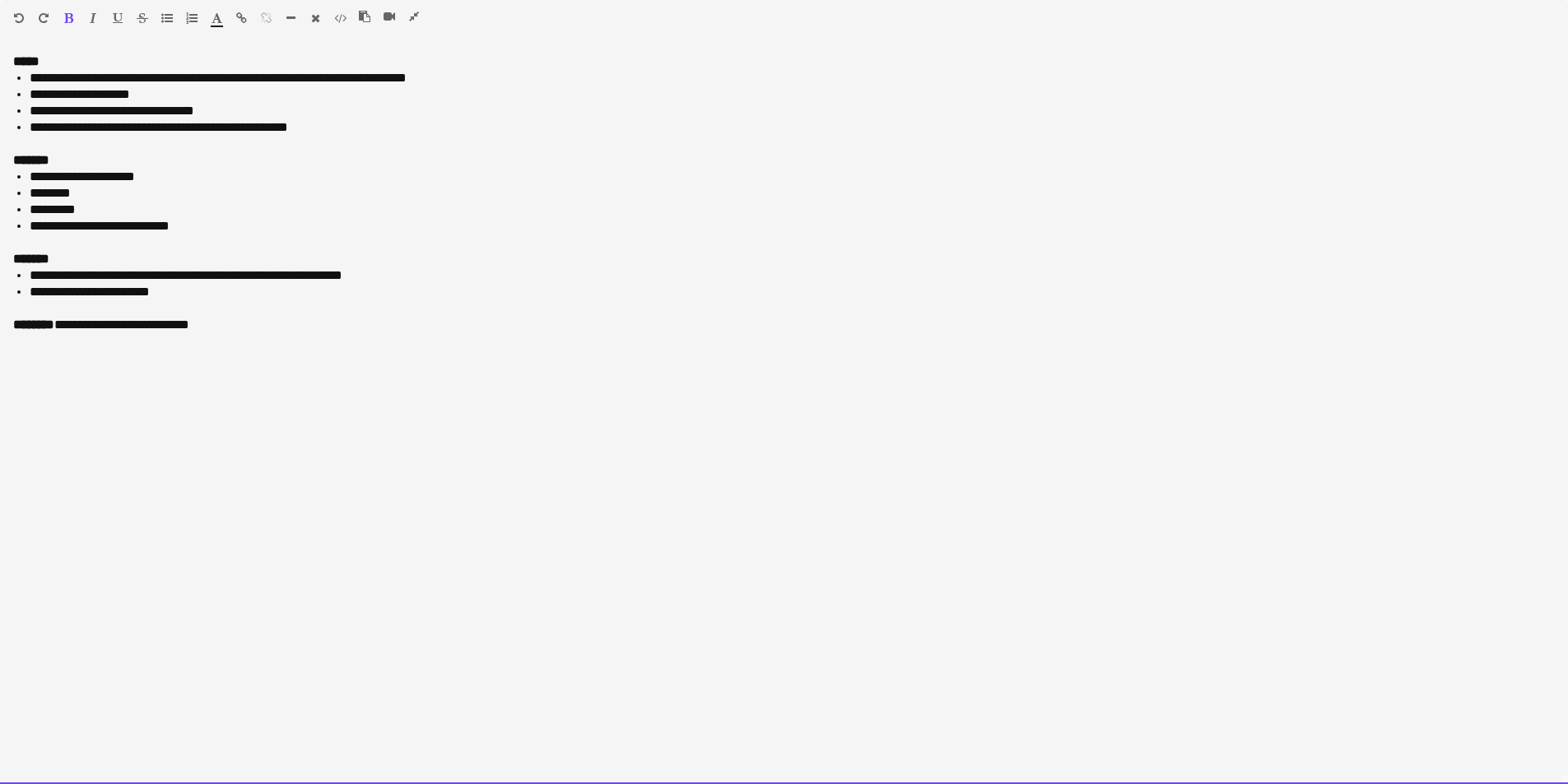
drag, startPoint x: 321, startPoint y: 129, endPoint x: -111, endPoint y: 45, distance: 440.1
click at [0, 45] on html "Menu Boards Boards Boards All jobs Status Workforce Workforce My Workforce Recr…" at bounding box center [784, 774] width 1568 height 2866
copy div "**********"
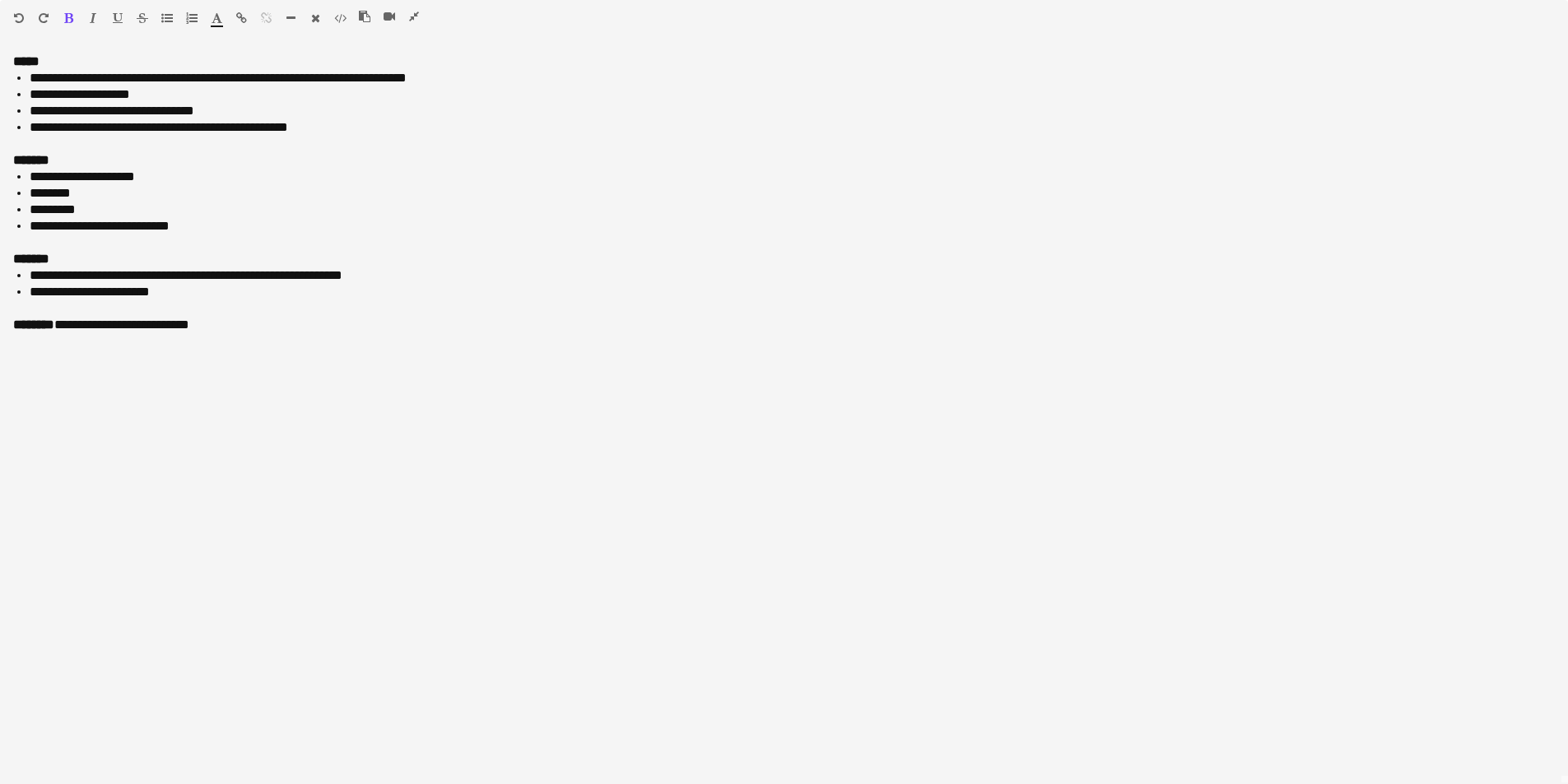
click at [414, 15] on icon "button" at bounding box center [414, 17] width 10 height 12
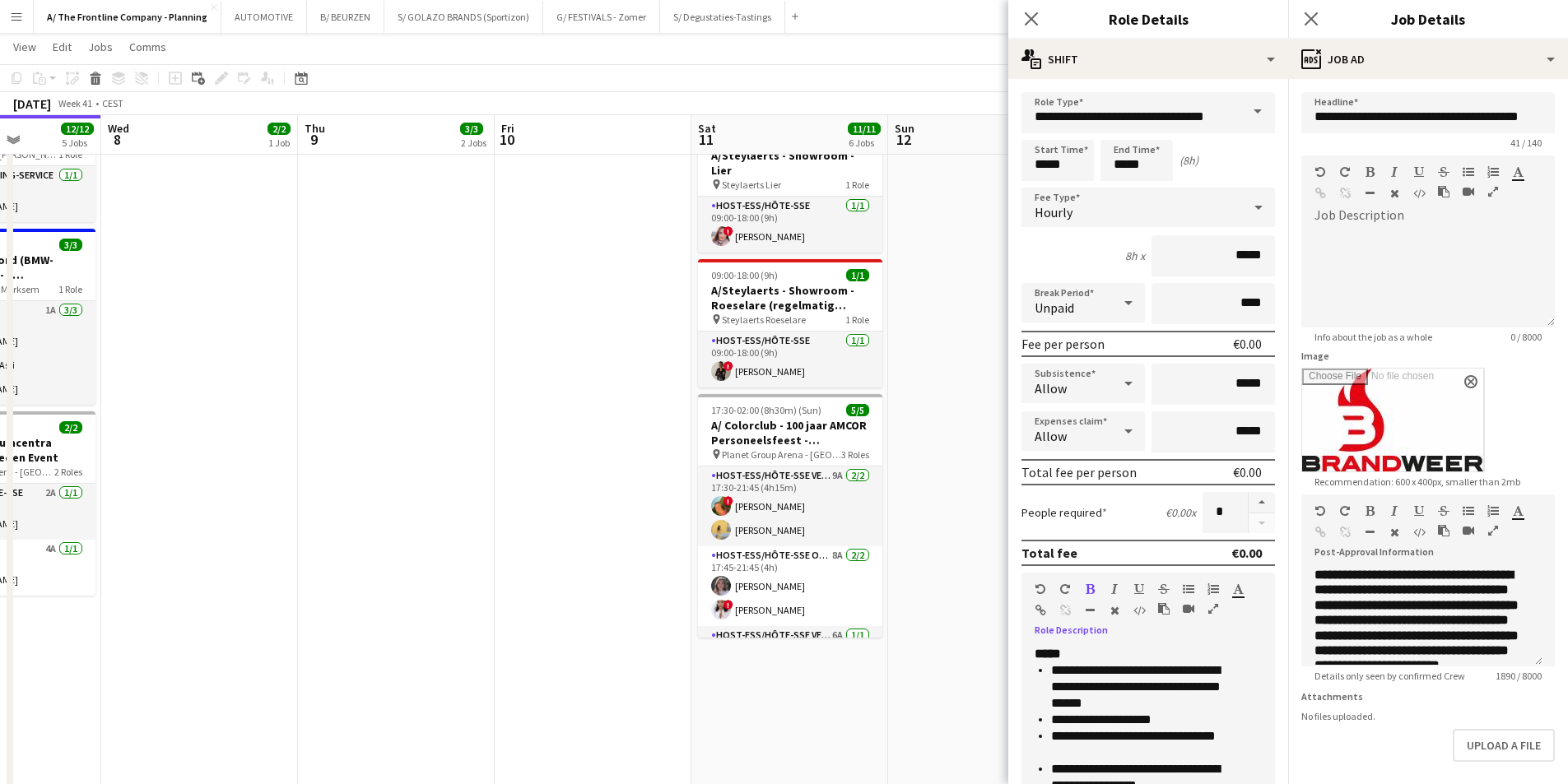
click at [1495, 533] on icon "button" at bounding box center [1493, 530] width 10 height 12
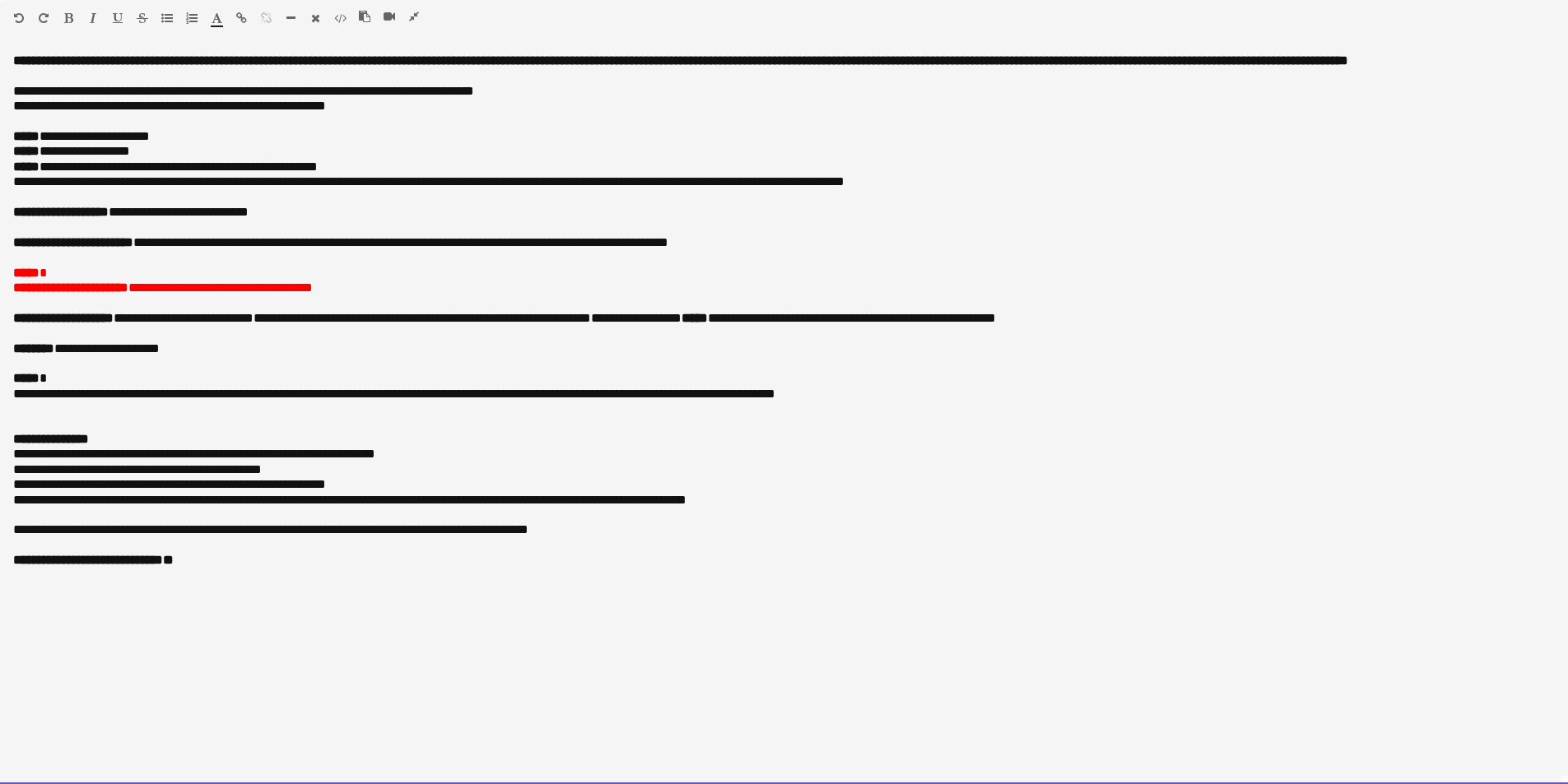
drag, startPoint x: 68, startPoint y: 269, endPoint x: -30, endPoint y: 277, distance: 98.3
click at [0, 277] on html "Menu Boards Boards Boards All jobs Status Workforce Workforce My Workforce Recr…" at bounding box center [784, 690] width 1568 height 2698
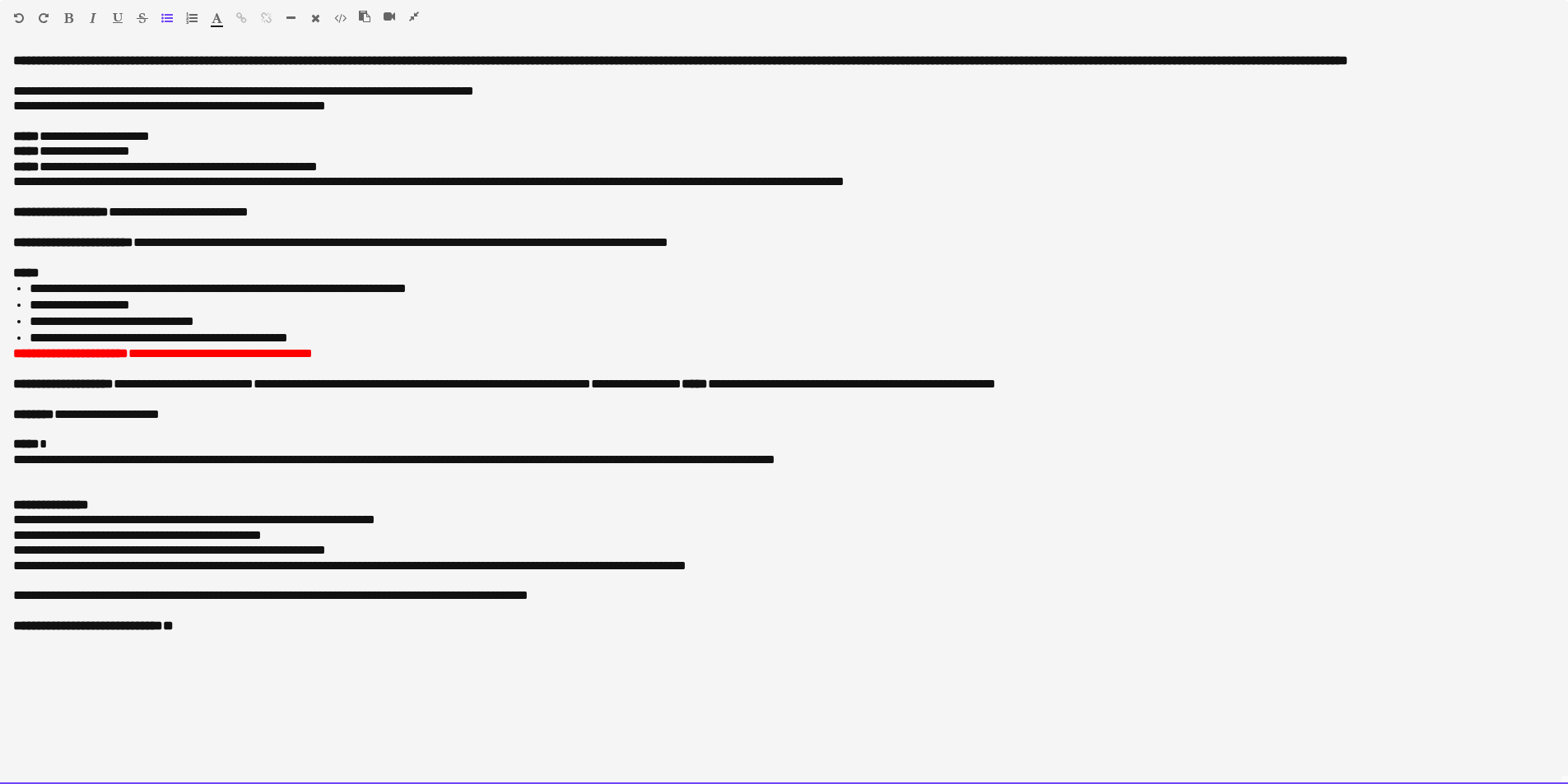
click at [372, 336] on li "**********" at bounding box center [791, 337] width 1525 height 17
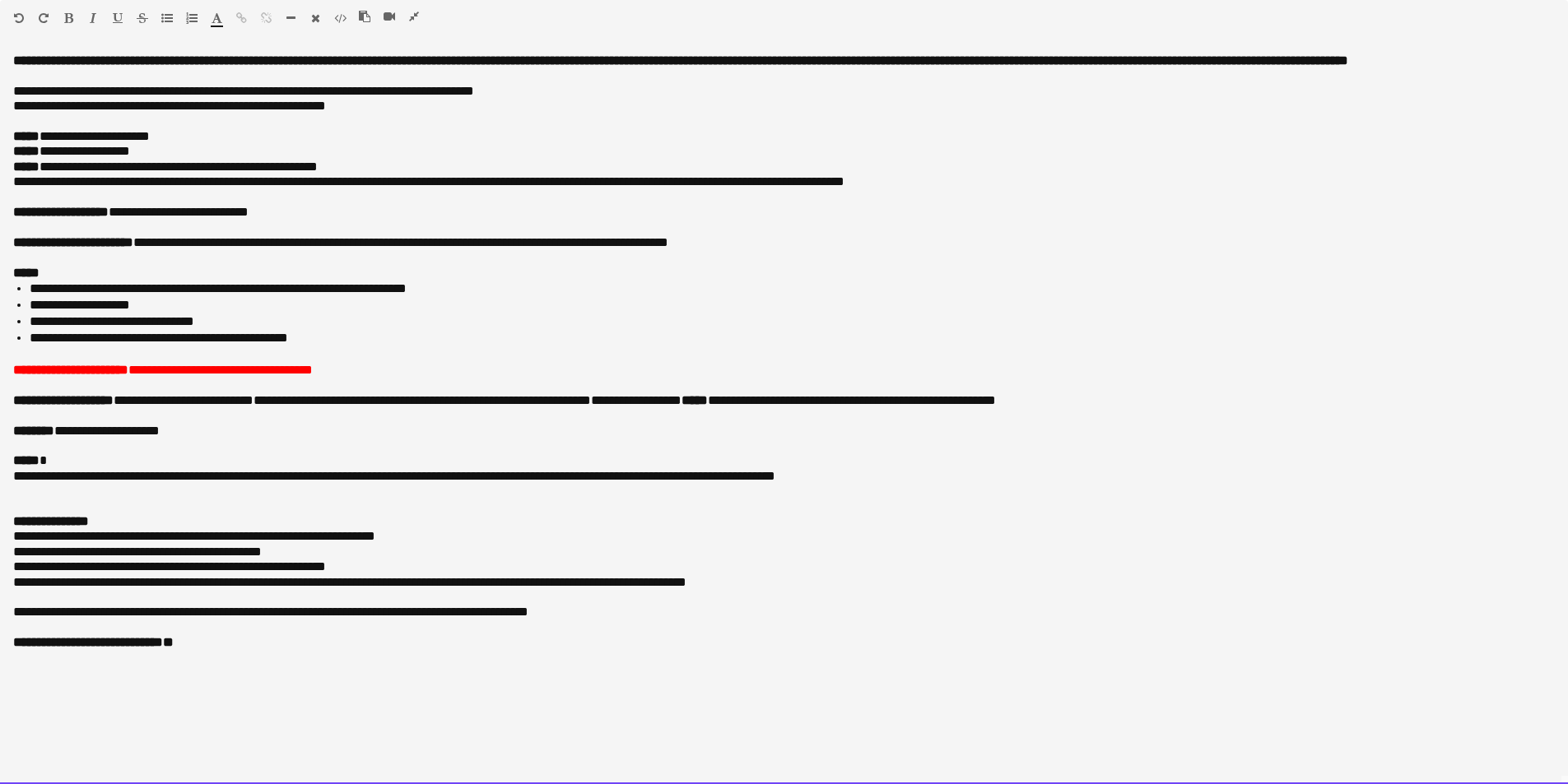
drag, startPoint x: 358, startPoint y: 361, endPoint x: 350, endPoint y: 364, distance: 8.5
click at [350, 364] on div "**********" at bounding box center [784, 418] width 1568 height 730
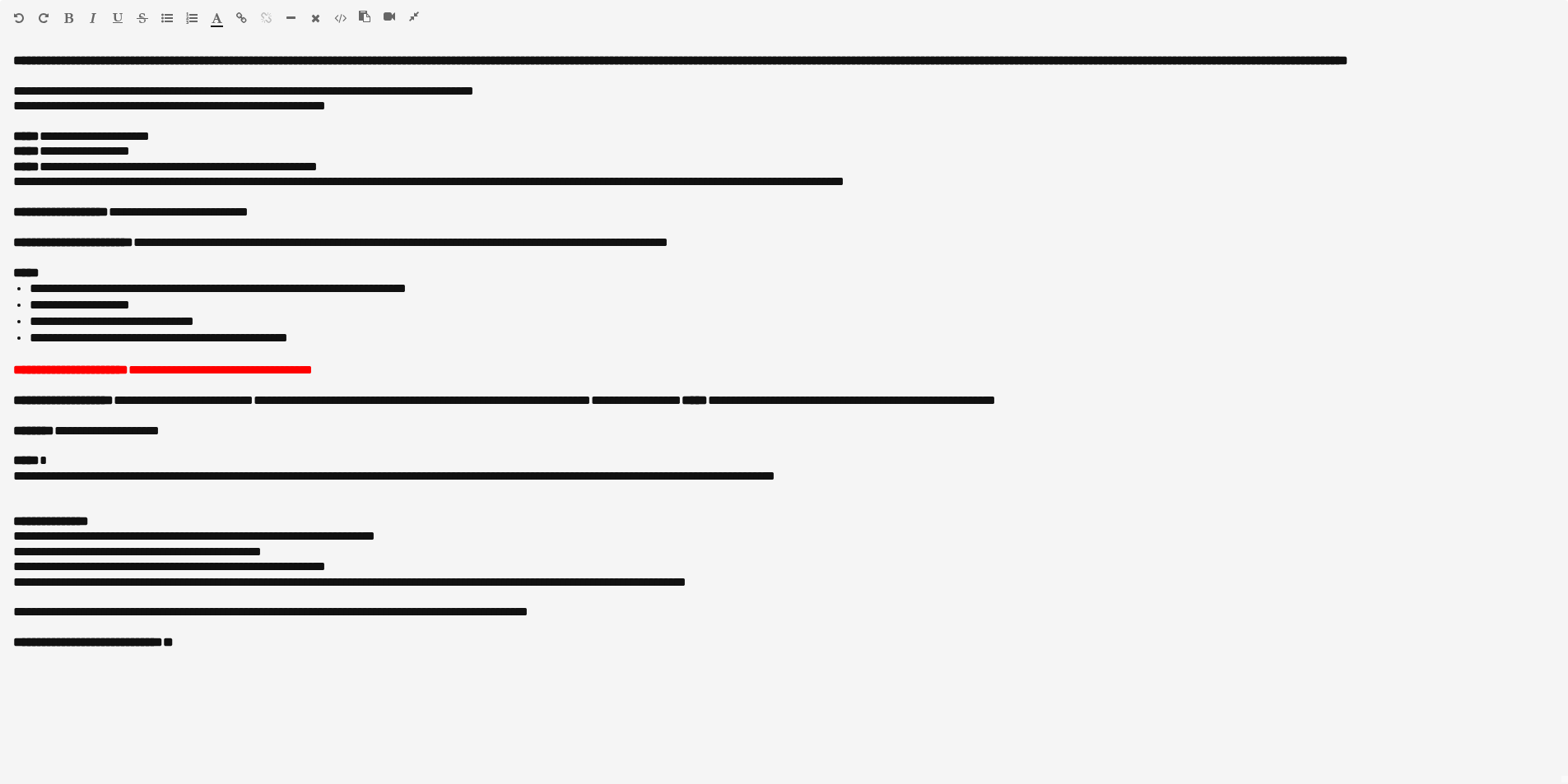
click at [221, 20] on icon "button" at bounding box center [217, 19] width 11 height 12
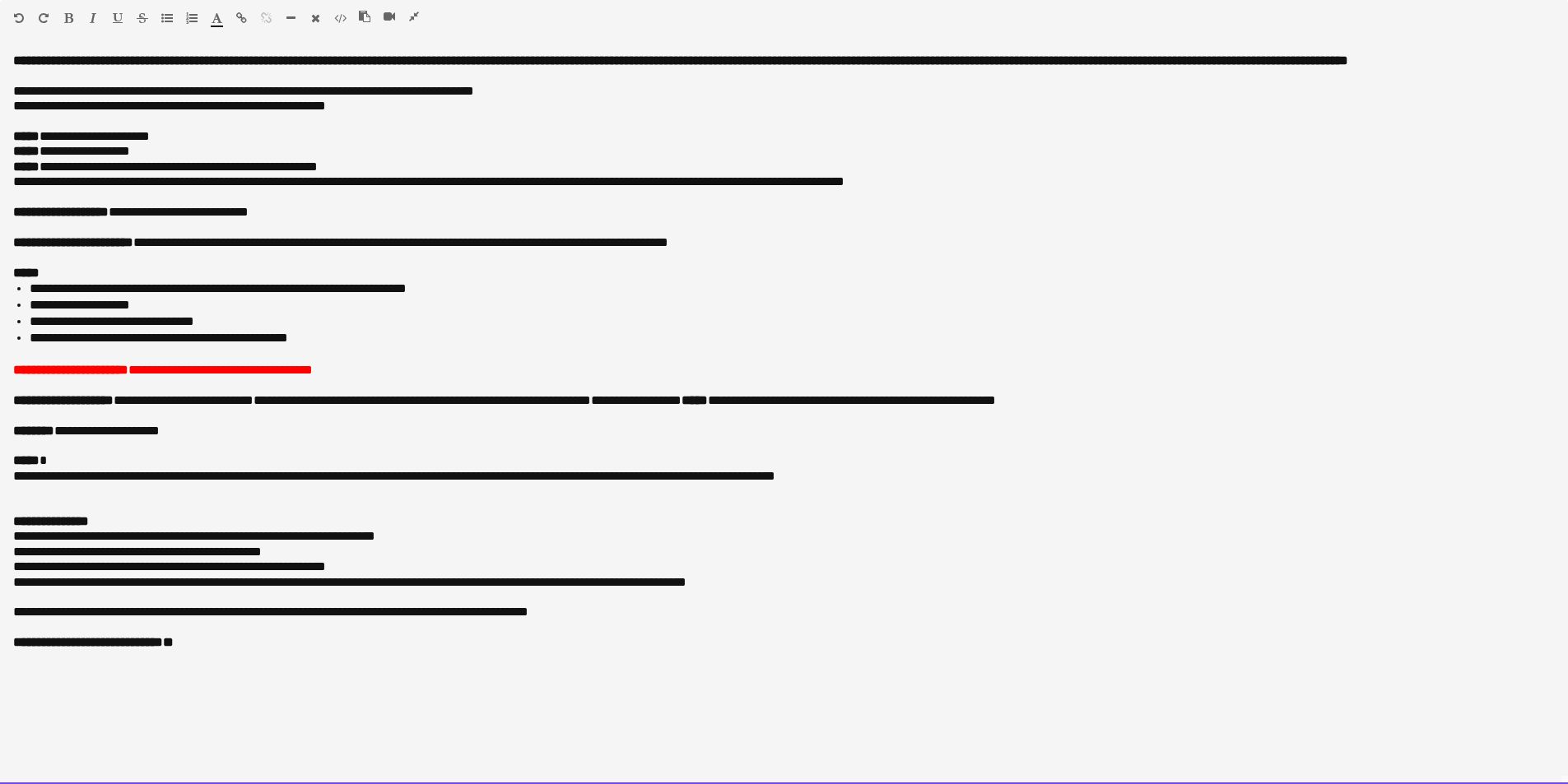
type input "*******"
click at [445, 382] on p at bounding box center [784, 384] width 1542 height 15
click at [154, 137] on p "**********" at bounding box center [784, 136] width 1542 height 15
click at [376, 197] on p at bounding box center [784, 197] width 1542 height 15
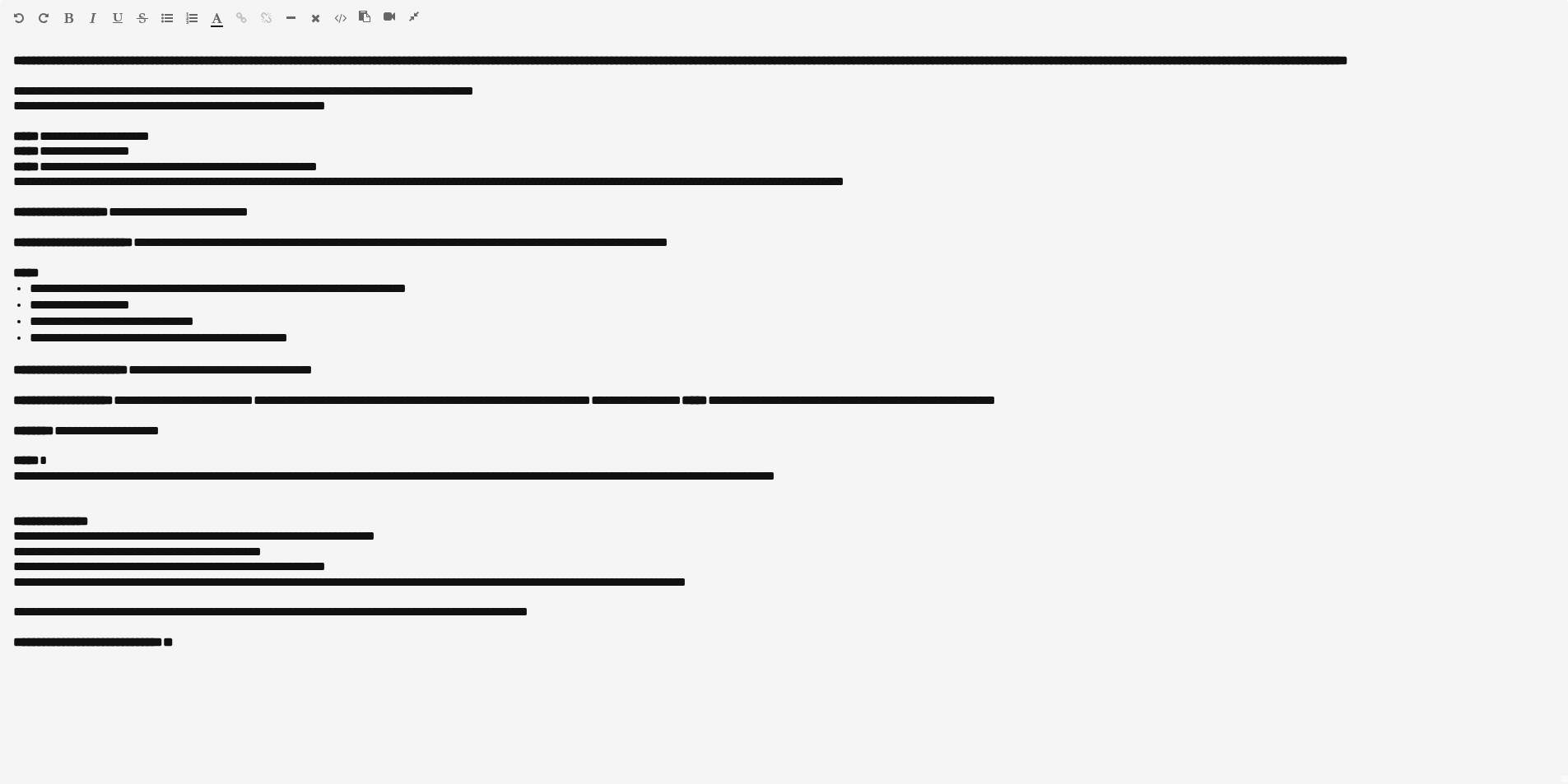
click at [413, 16] on icon "button" at bounding box center [414, 17] width 10 height 12
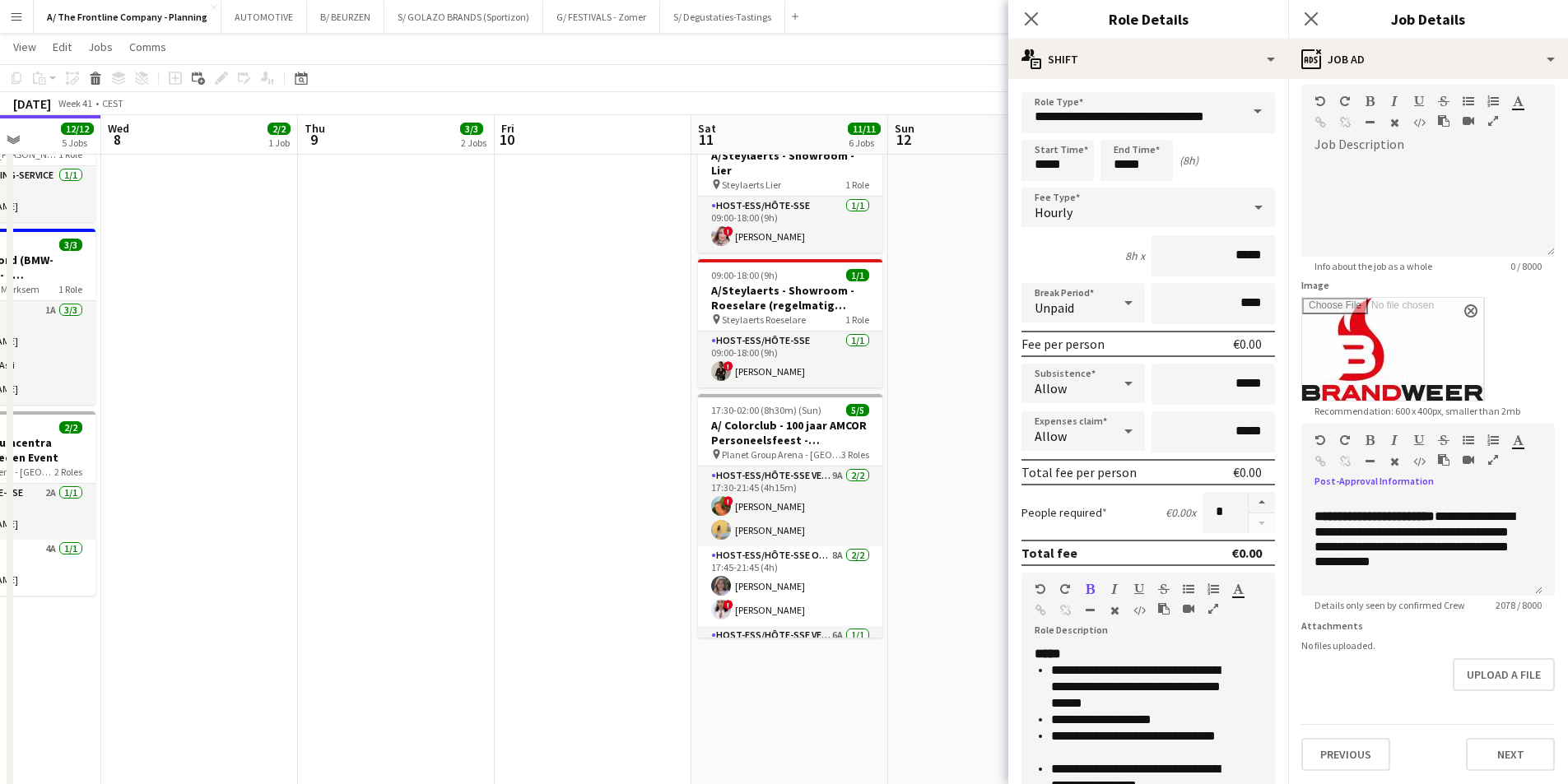
scroll to position [83, 0]
click at [1515, 760] on button "Next" at bounding box center [1510, 755] width 89 height 33
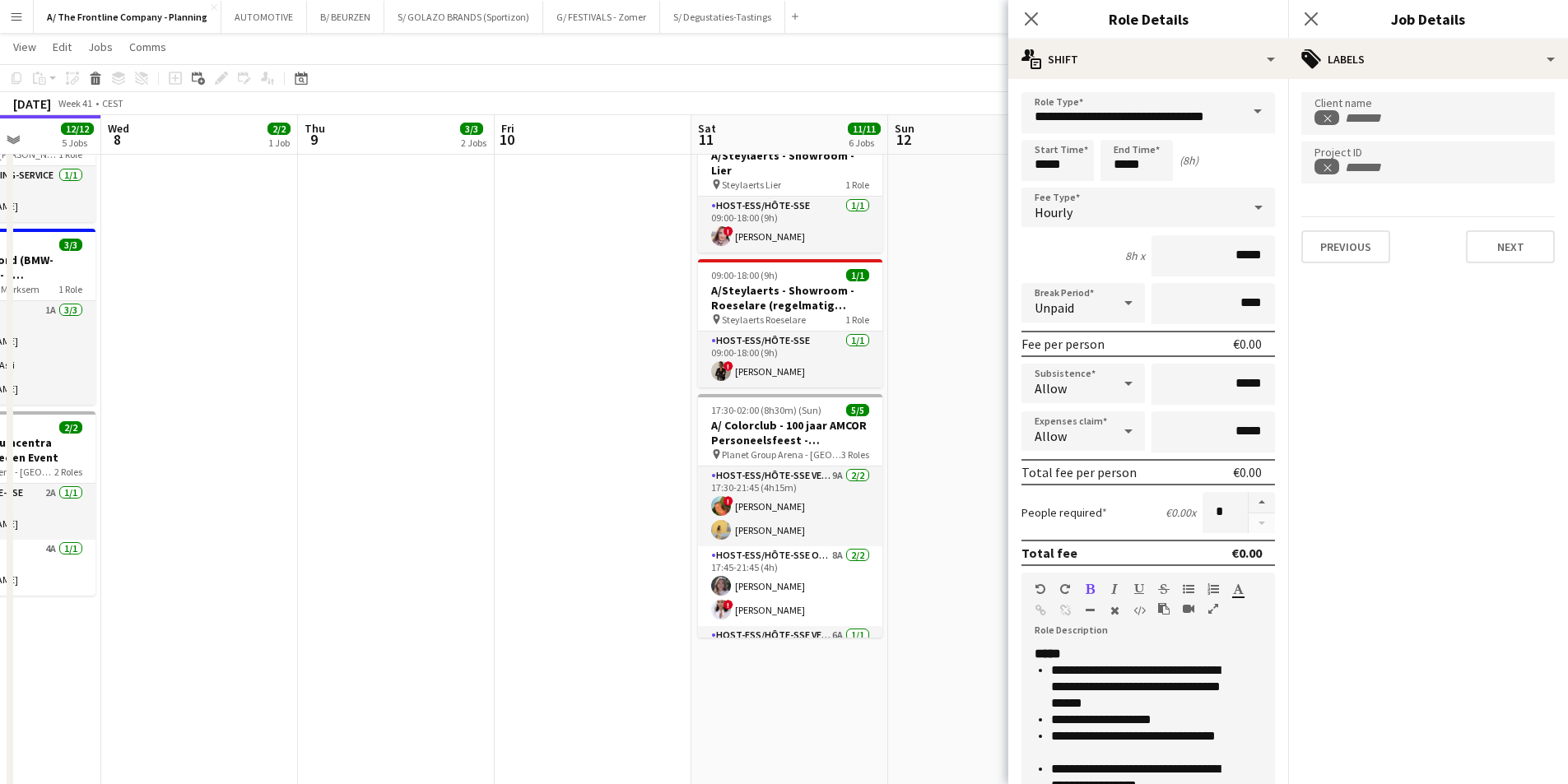
scroll to position [0, 0]
click at [1505, 287] on div "**********" at bounding box center [1427, 186] width 280 height 216
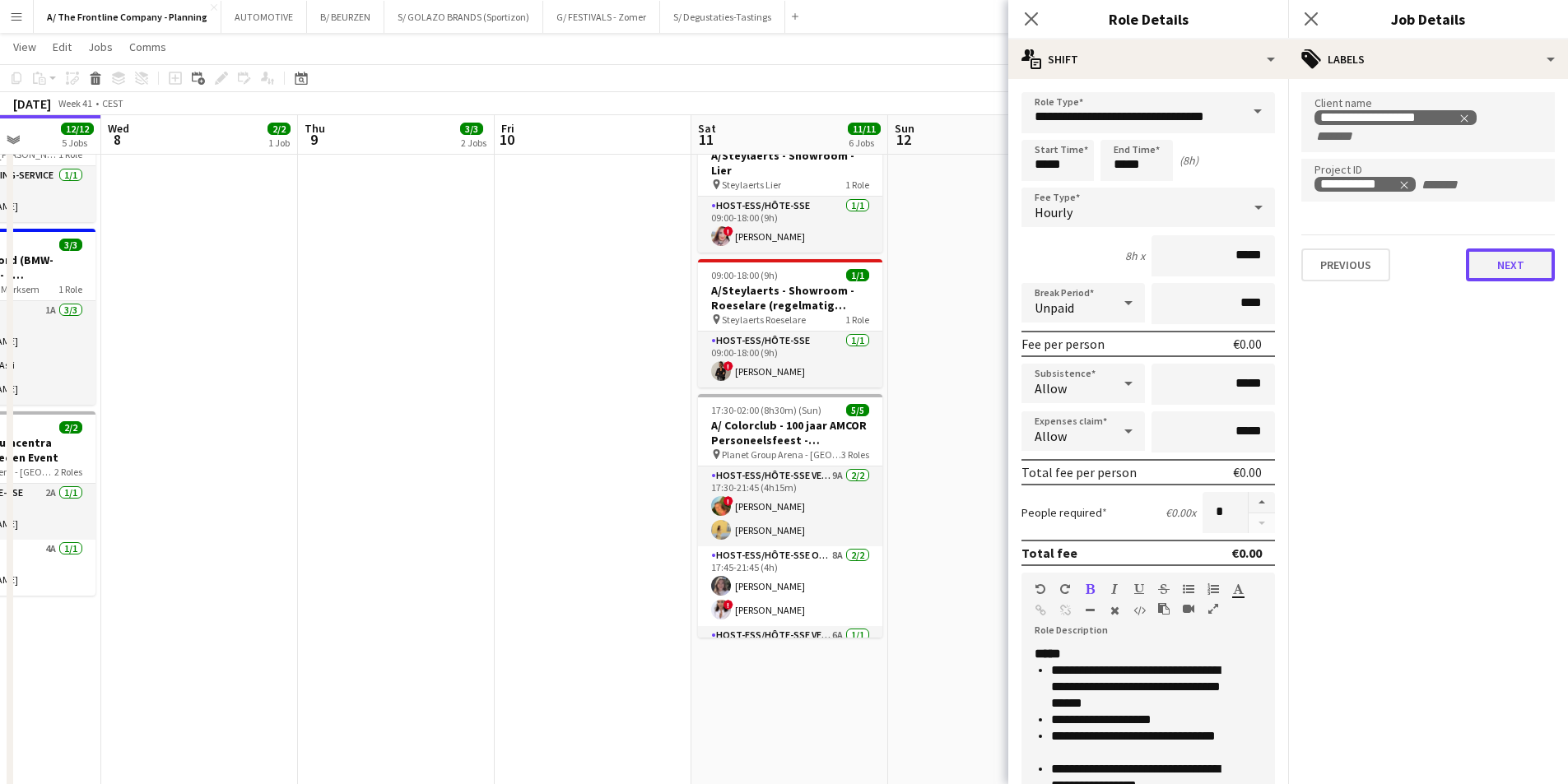
click at [1509, 279] on button "Next" at bounding box center [1510, 265] width 89 height 33
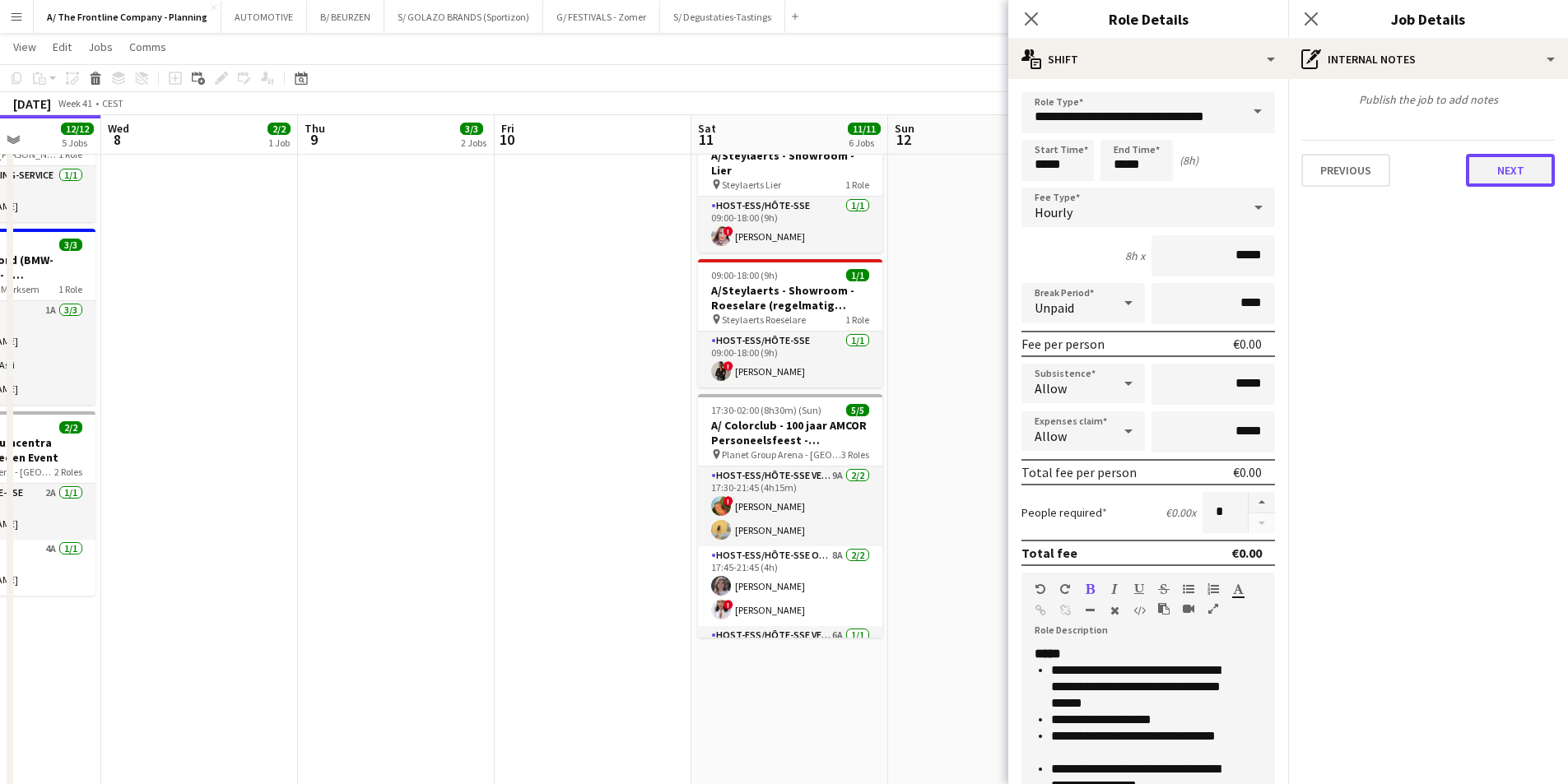
click at [1530, 182] on button "Next" at bounding box center [1510, 171] width 89 height 33
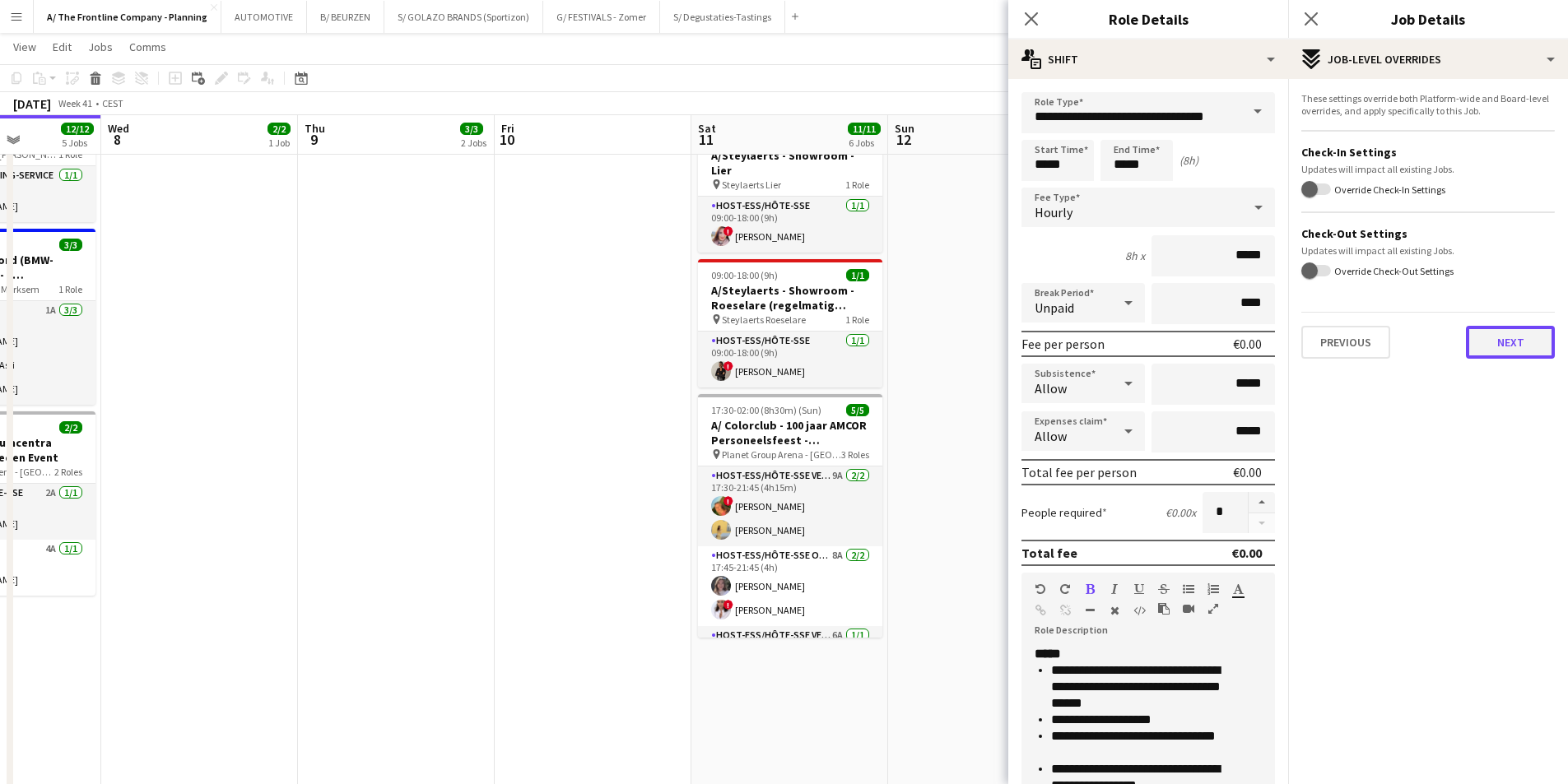
click at [1500, 342] on button "Next" at bounding box center [1510, 342] width 89 height 33
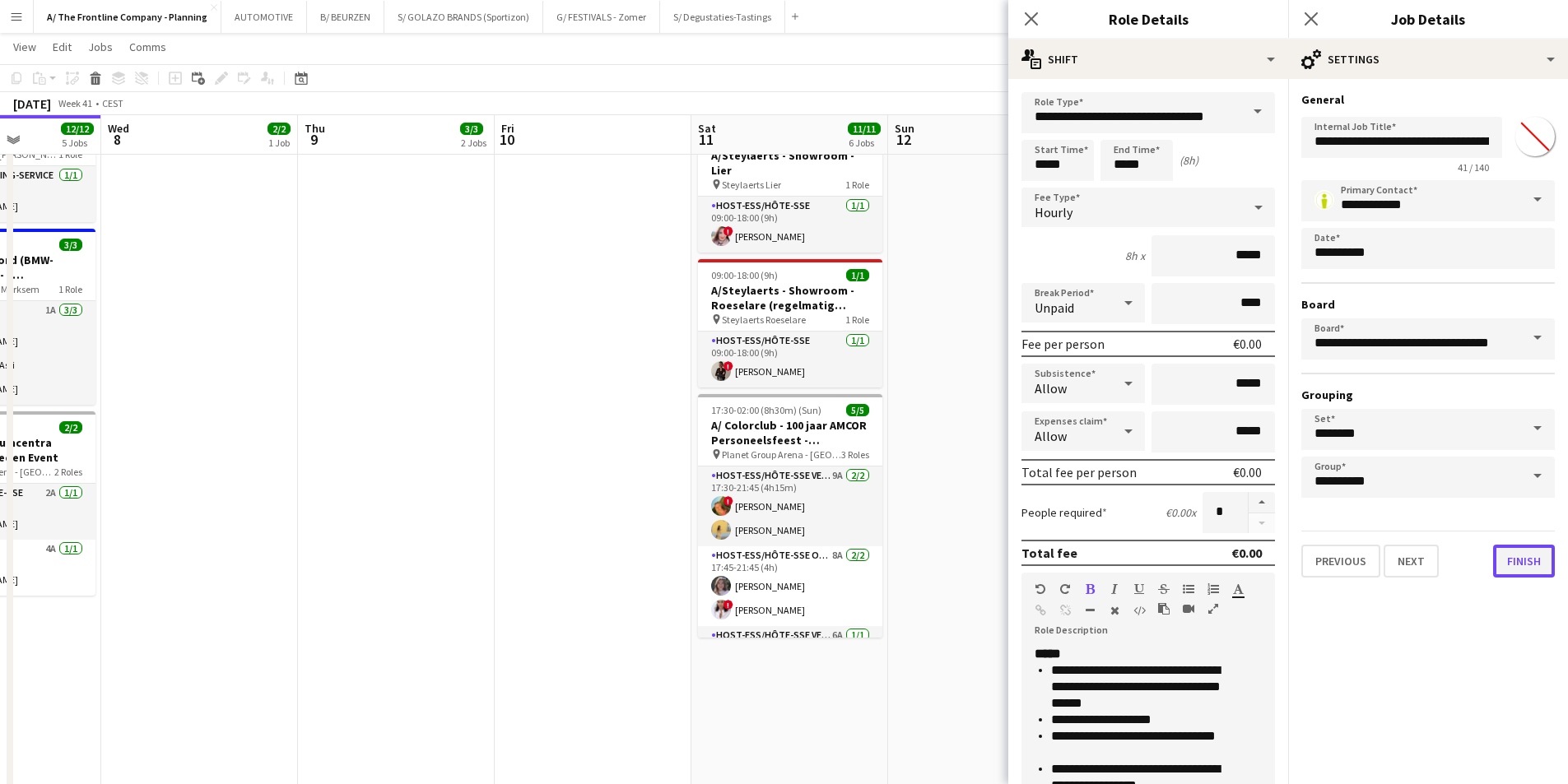
click at [1537, 563] on button "Finish" at bounding box center [1524, 562] width 61 height 33
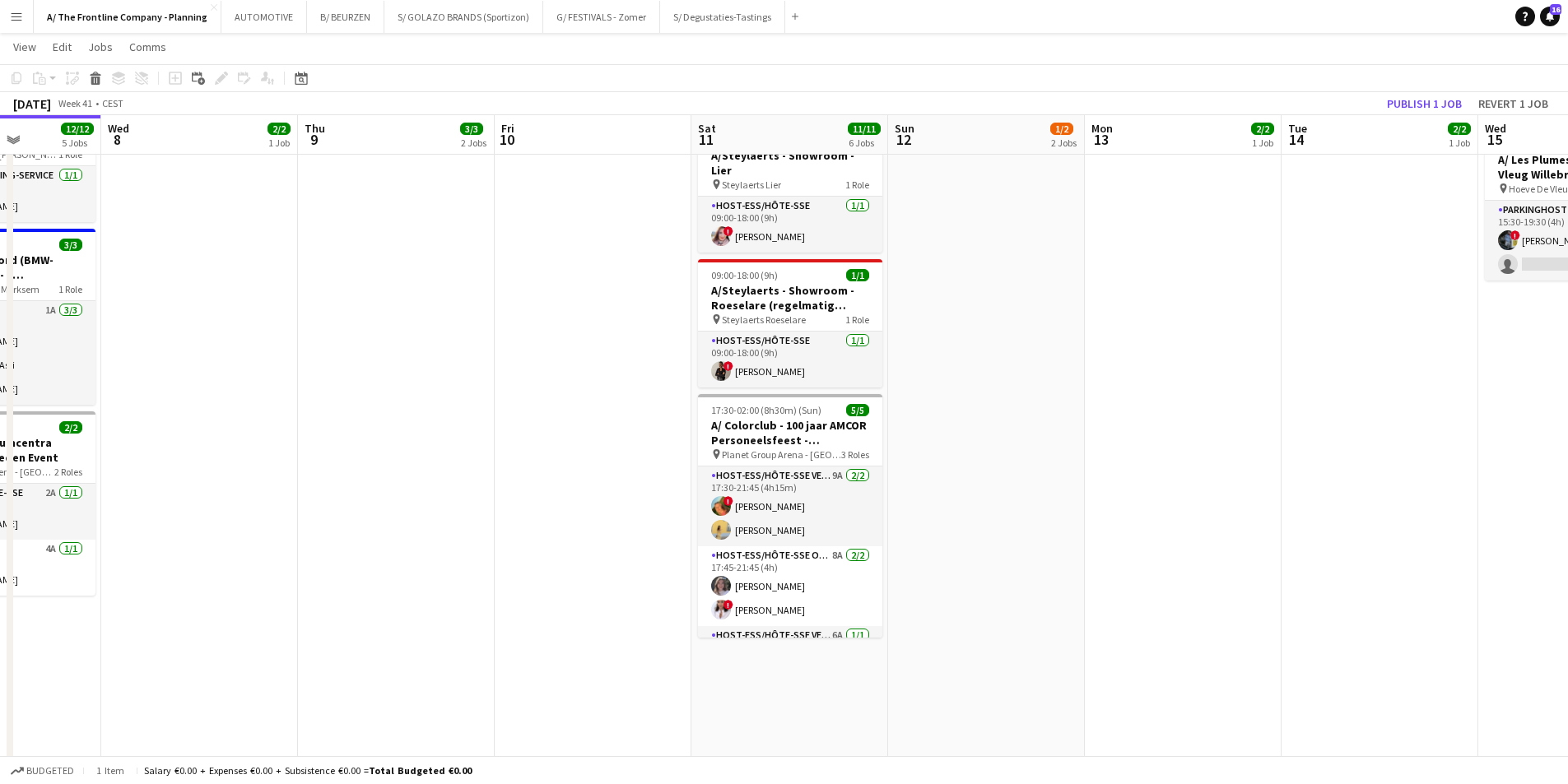
click at [978, 307] on app-date-cell "13:30-17:30 (4h) 1/1 pin Gero wonen Lier 1 Role Host-ess/Hôte-sse [DATE] 13:30-…" at bounding box center [986, 364] width 197 height 1675
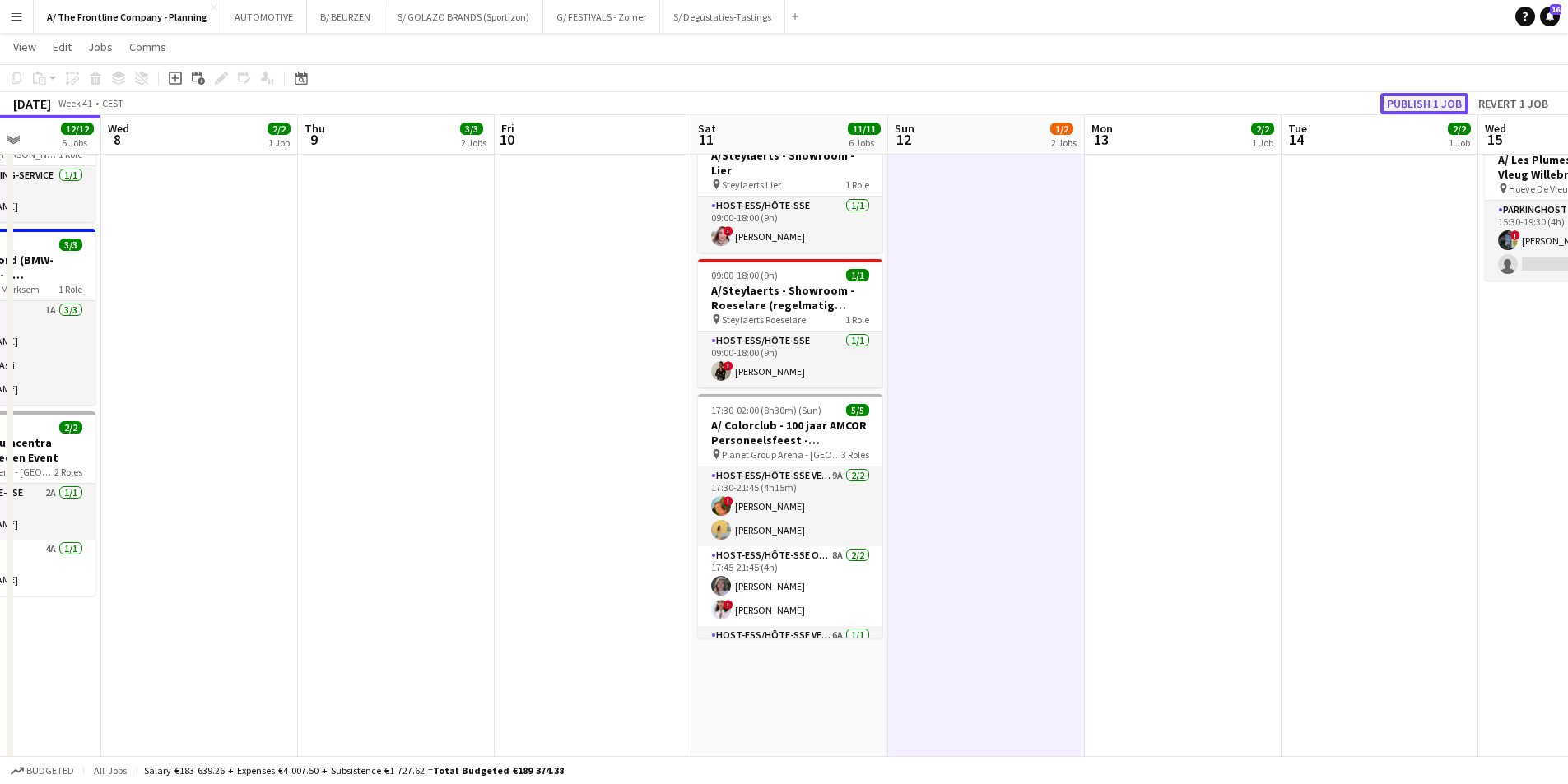
click at [1419, 108] on button "Publish 1 job" at bounding box center [1425, 103] width 88 height 21
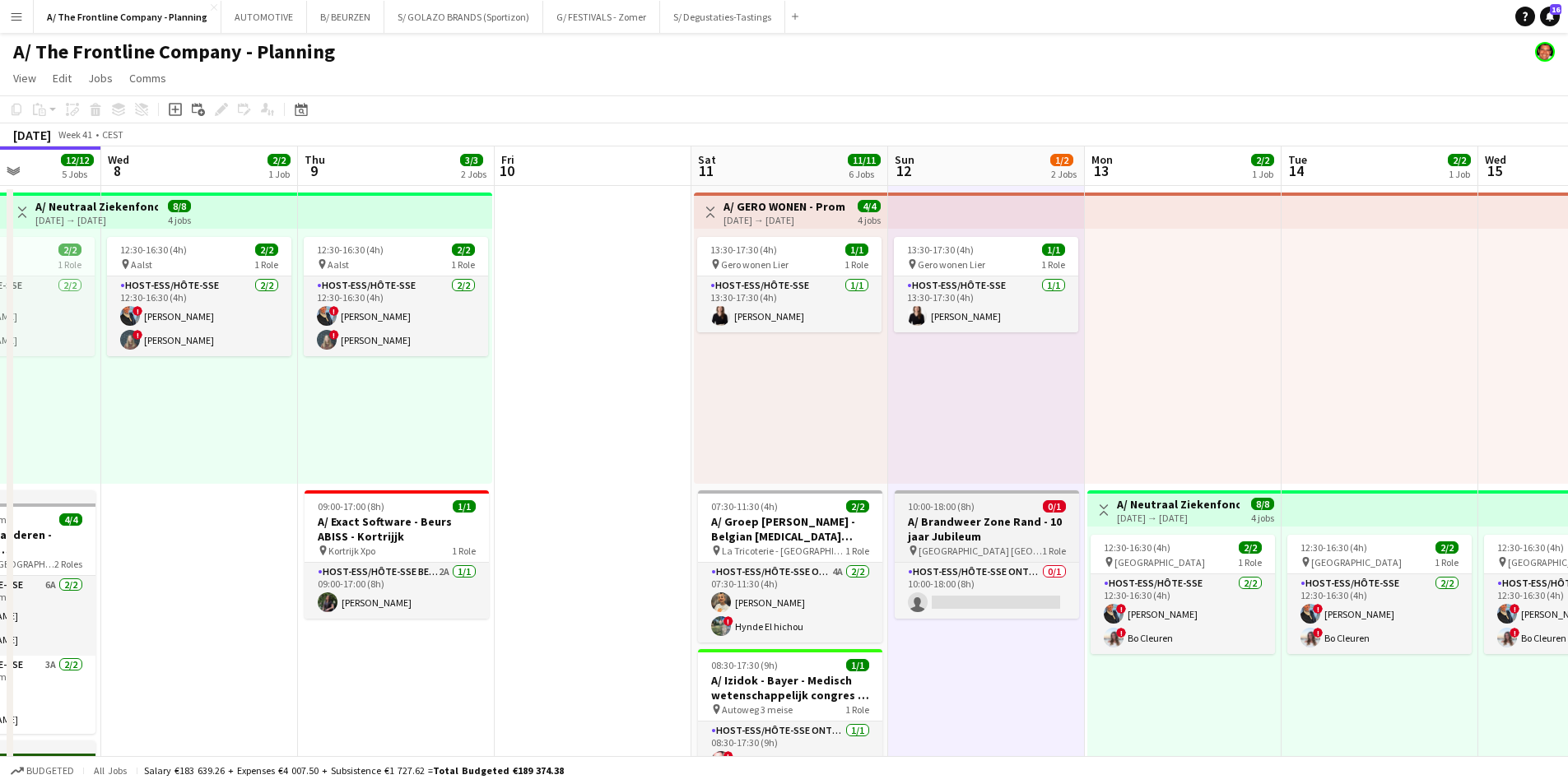
click at [949, 541] on h3 "A/ Brandweer Zone Rand - 10 jaar Jubileum" at bounding box center [986, 529] width 184 height 29
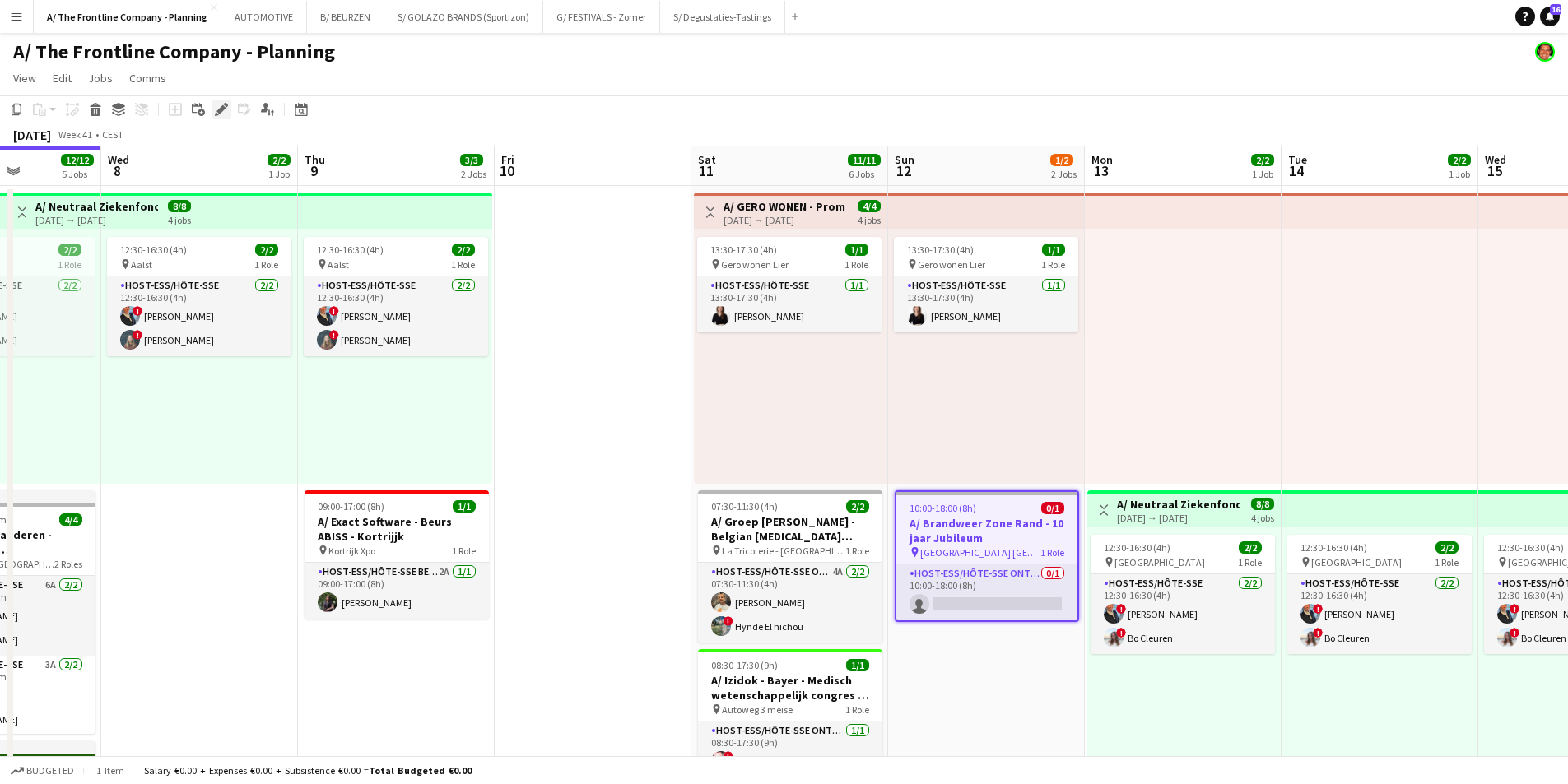
click at [223, 111] on icon "Edit" at bounding box center [221, 108] width 13 height 13
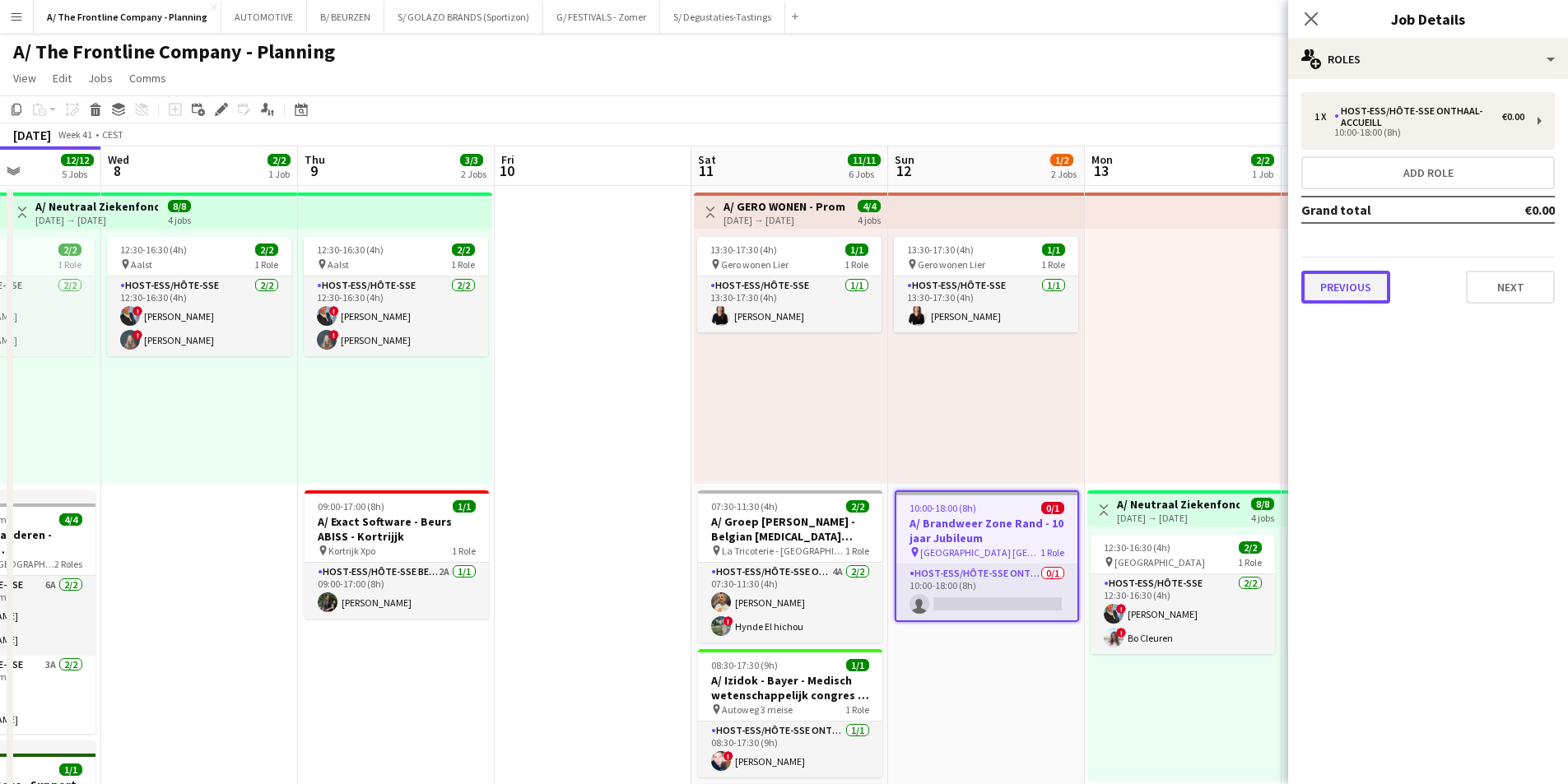
click at [1339, 290] on button "Previous" at bounding box center [1346, 288] width 89 height 33
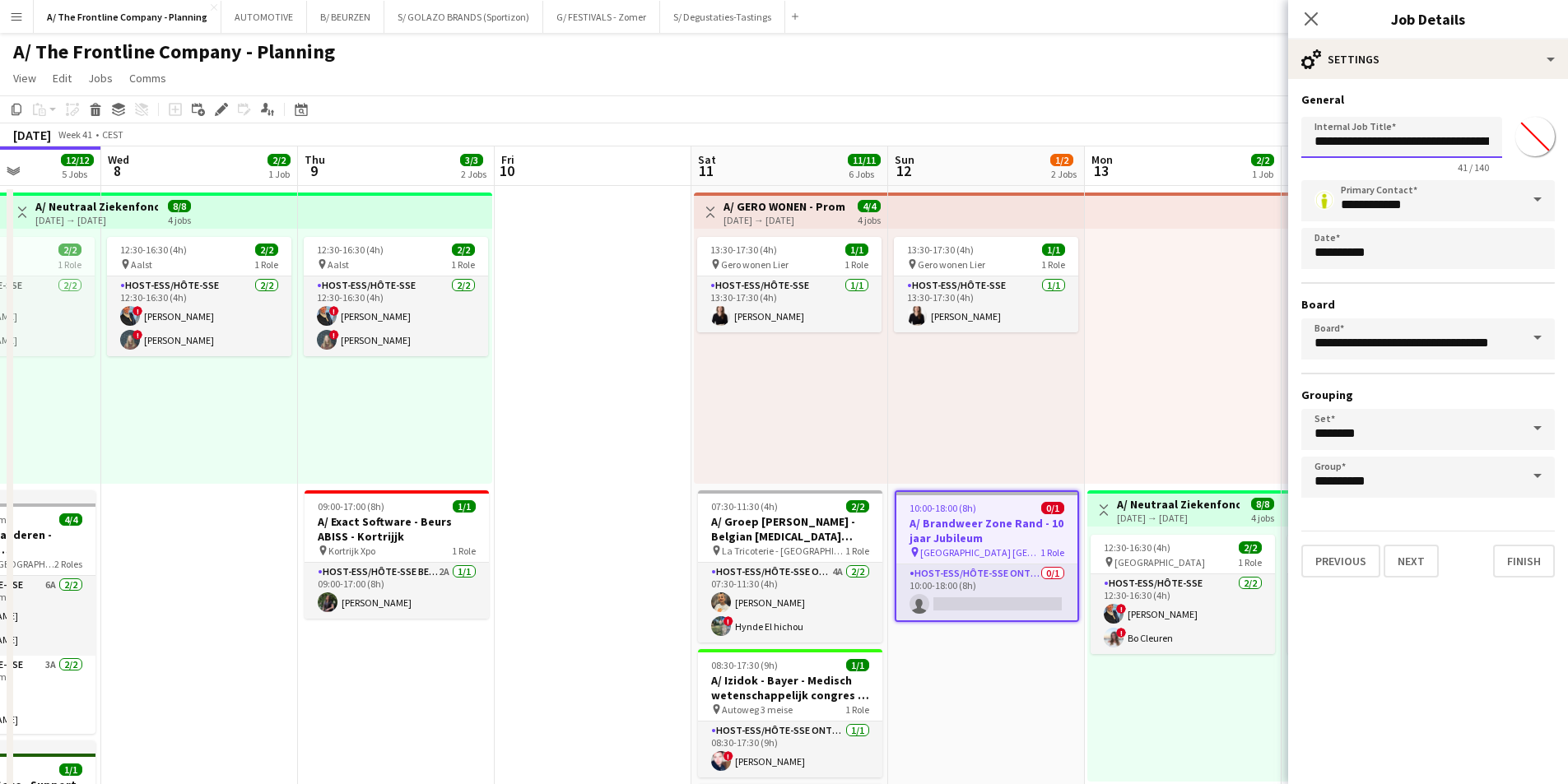
click at [1351, 144] on input "**********" at bounding box center [1402, 137] width 201 height 41
click at [1023, 570] on app-card-role "Host-ess/Hôte-sse Onthaal-Accueill 0/1 10:00-18:00 (8h) single-neutral-actions" at bounding box center [987, 592] width 181 height 56
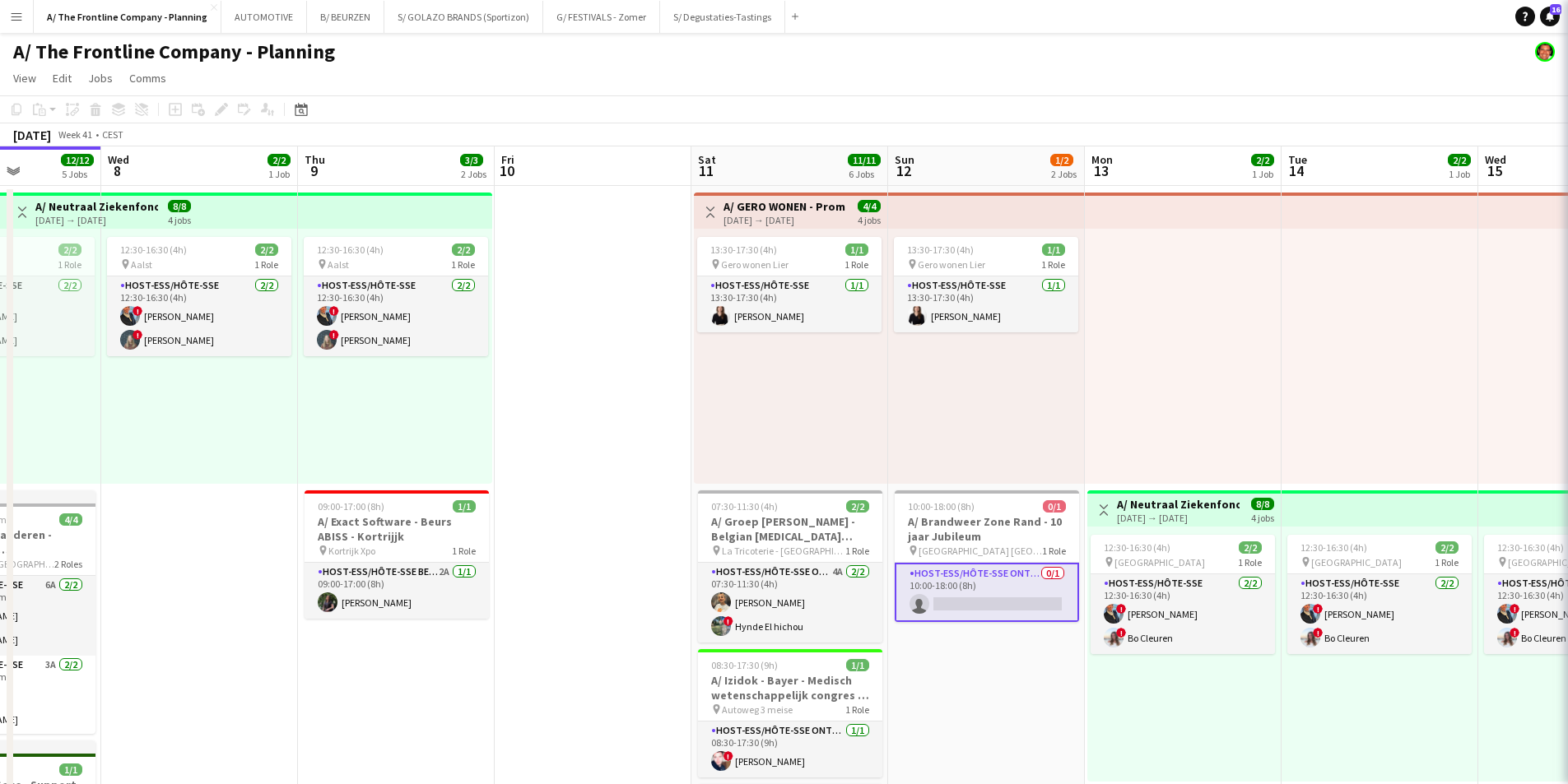
click at [988, 579] on app-card-role "Host-ess/Hôte-sse Onthaal-Accueill 0/1 10:00-18:00 (8h) single-neutral-actions" at bounding box center [986, 592] width 184 height 59
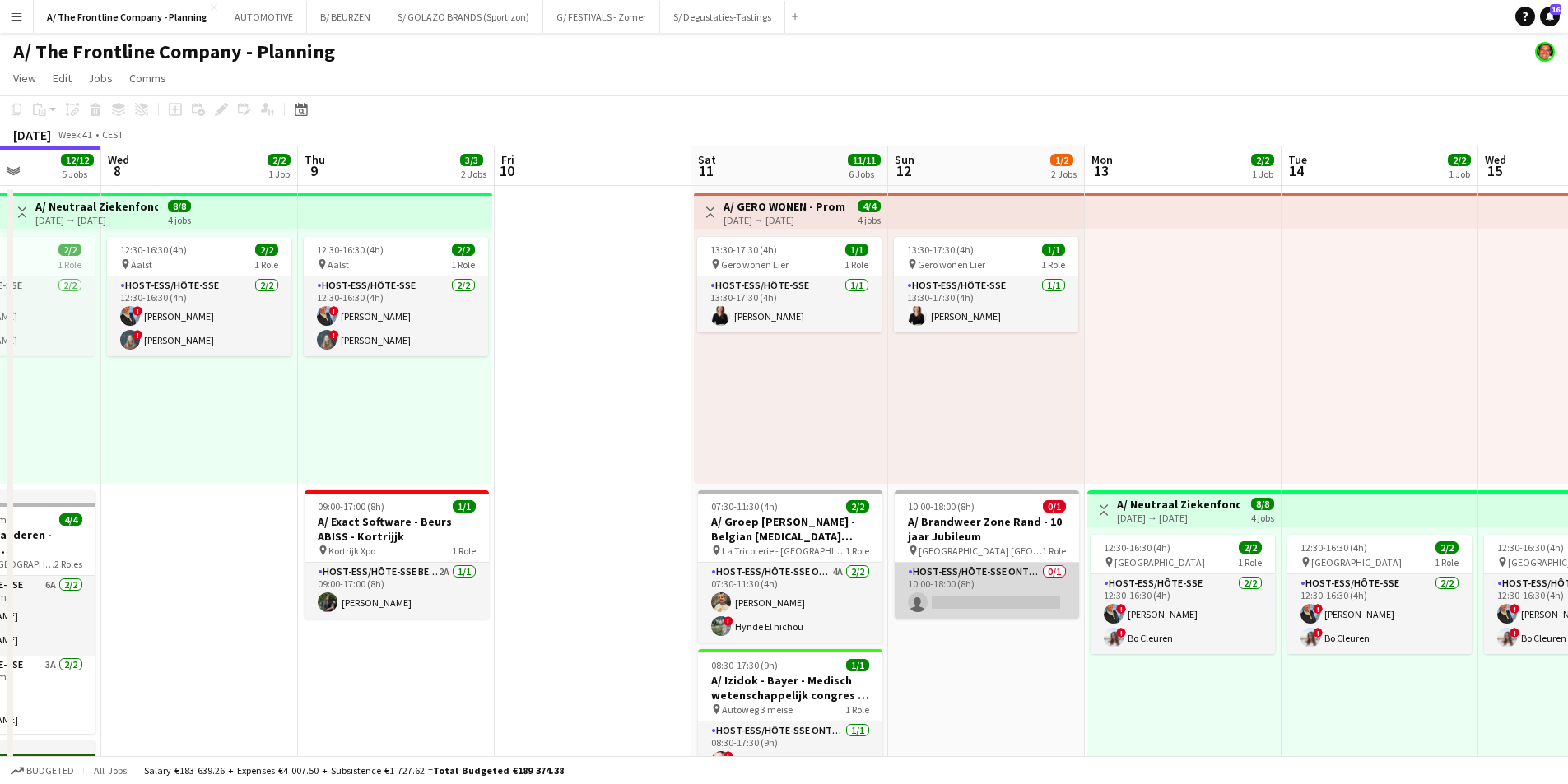
click at [988, 579] on app-card-role "Host-ess/Hôte-sse Onthaal-Accueill 0/1 10:00-18:00 (8h) single-neutral-actions" at bounding box center [986, 590] width 184 height 56
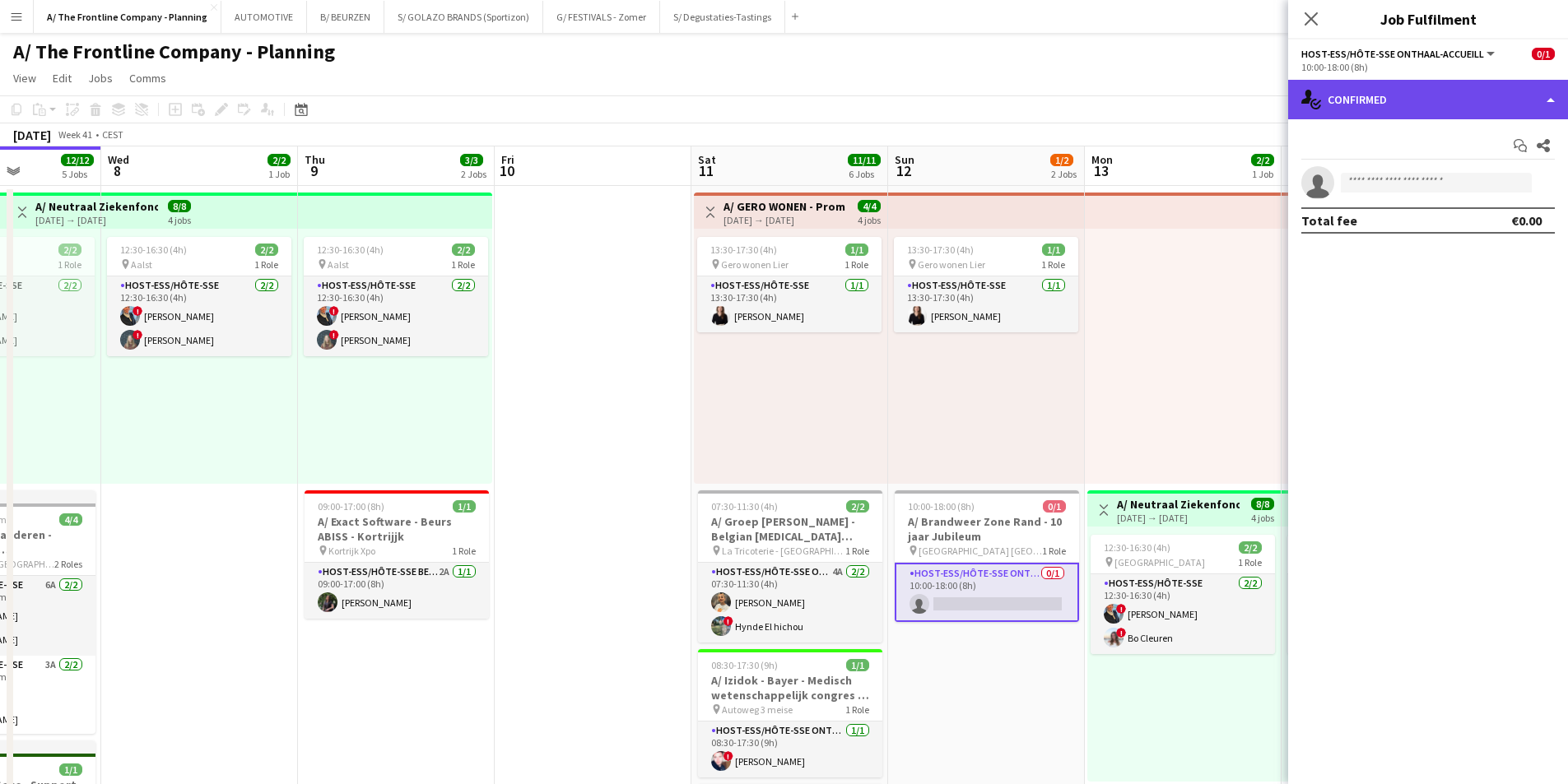
click at [1415, 110] on div "single-neutral-actions-check-2 Confirmed" at bounding box center [1427, 99] width 280 height 39
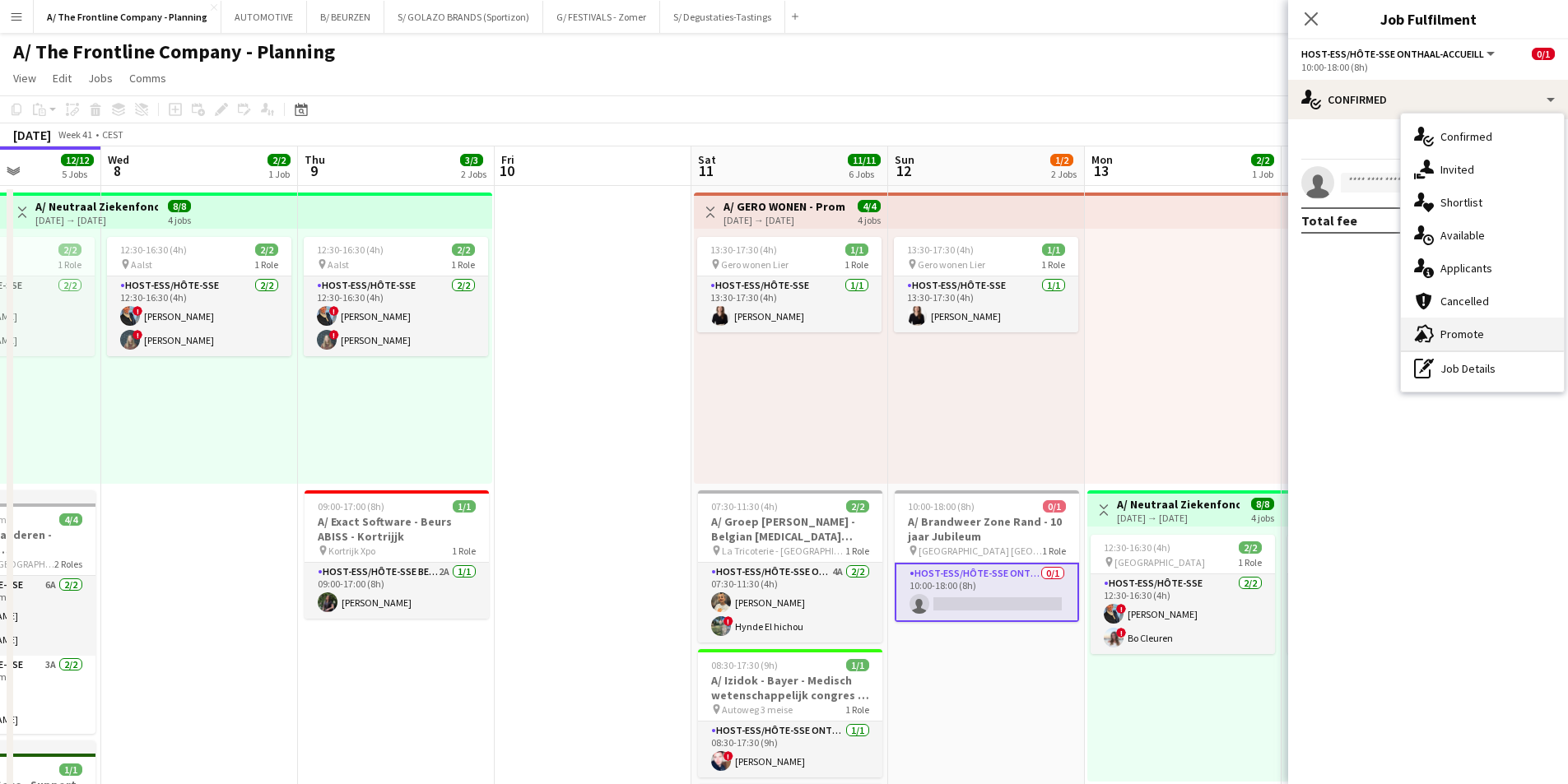
click at [1443, 337] on span "Promote" at bounding box center [1463, 333] width 44 height 15
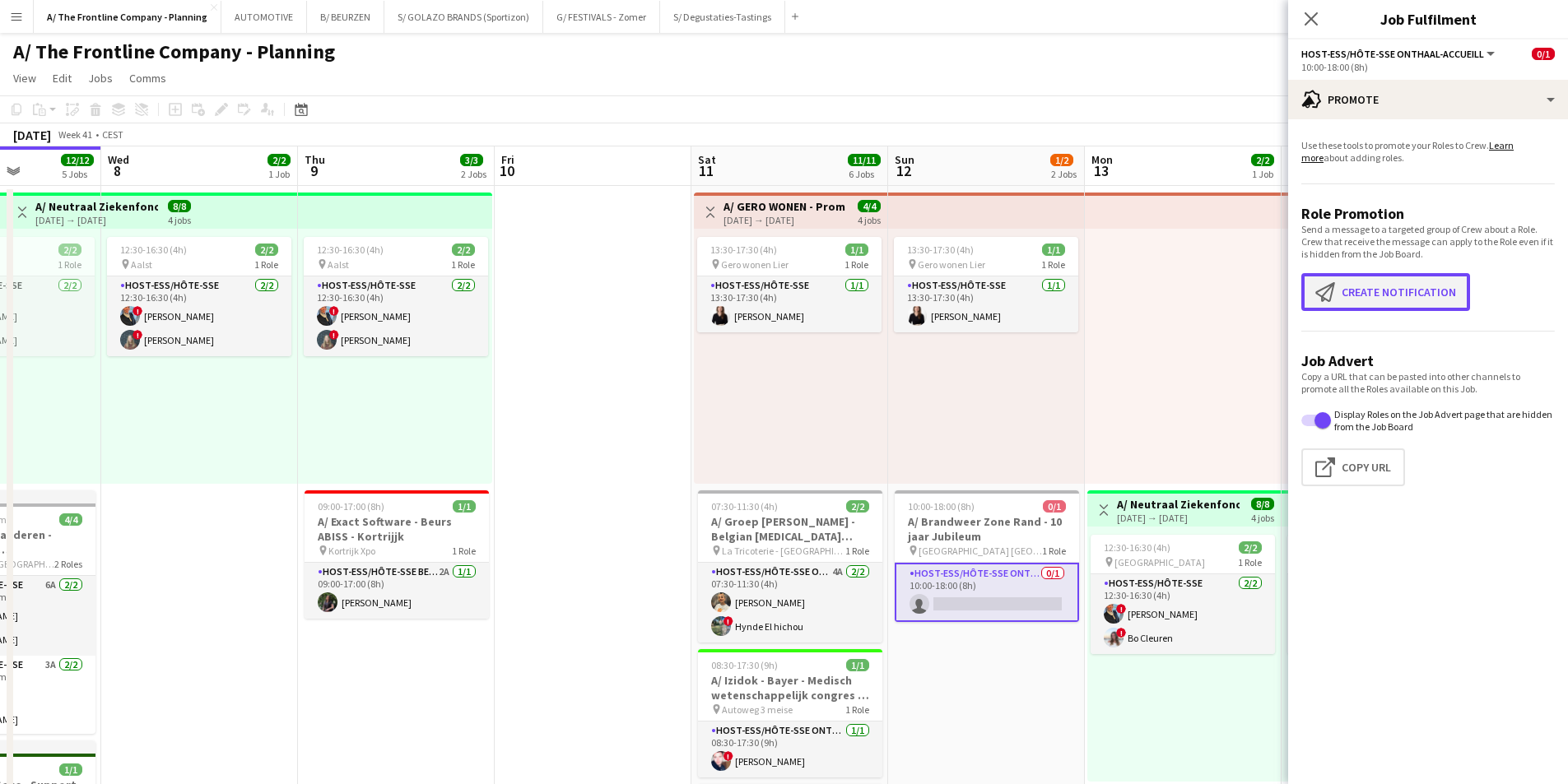
click at [1373, 293] on button "Create notification Create notification" at bounding box center [1386, 292] width 169 height 38
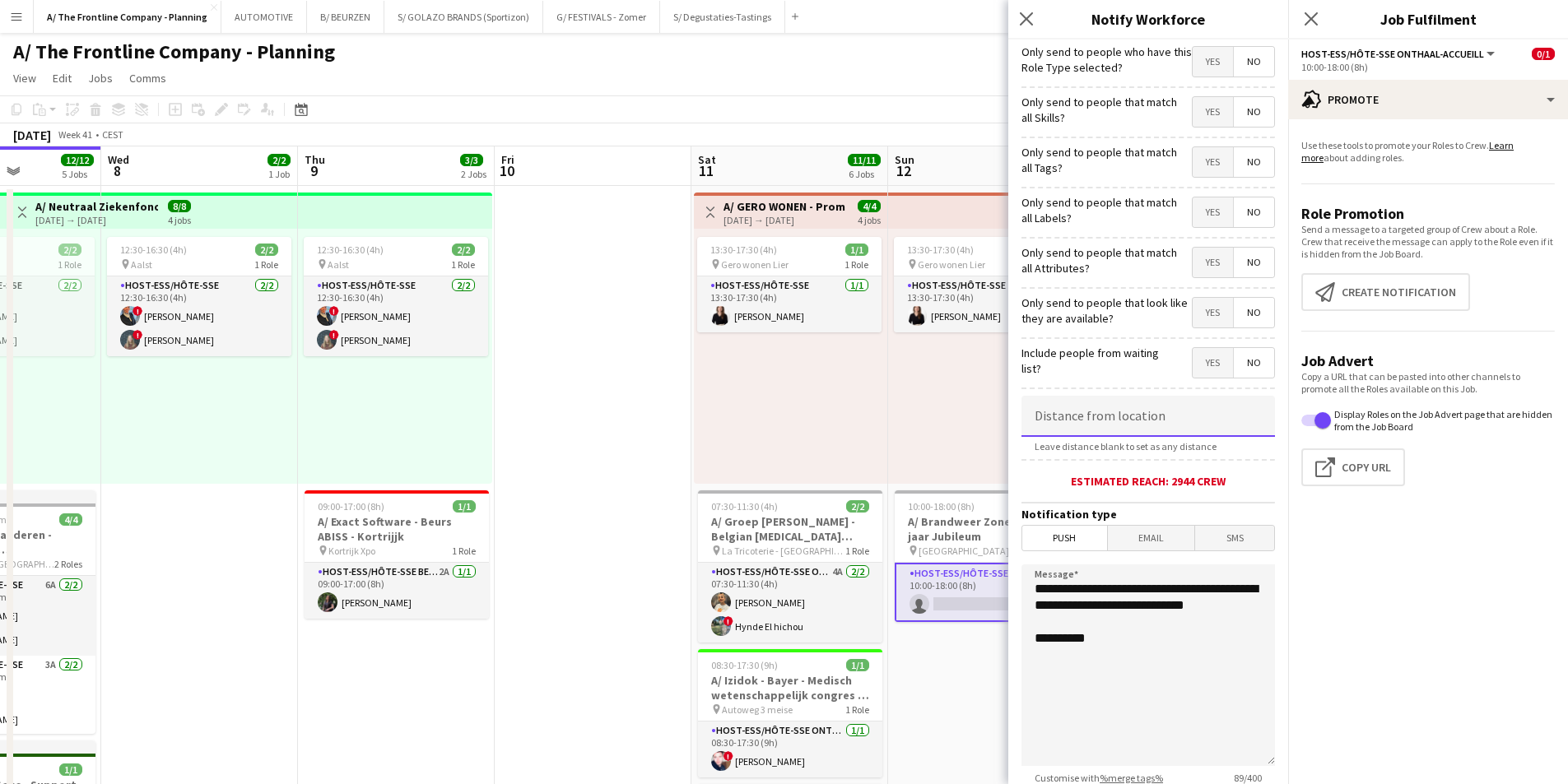
click at [1111, 414] on input at bounding box center [1148, 416] width 254 height 41
type input "*****"
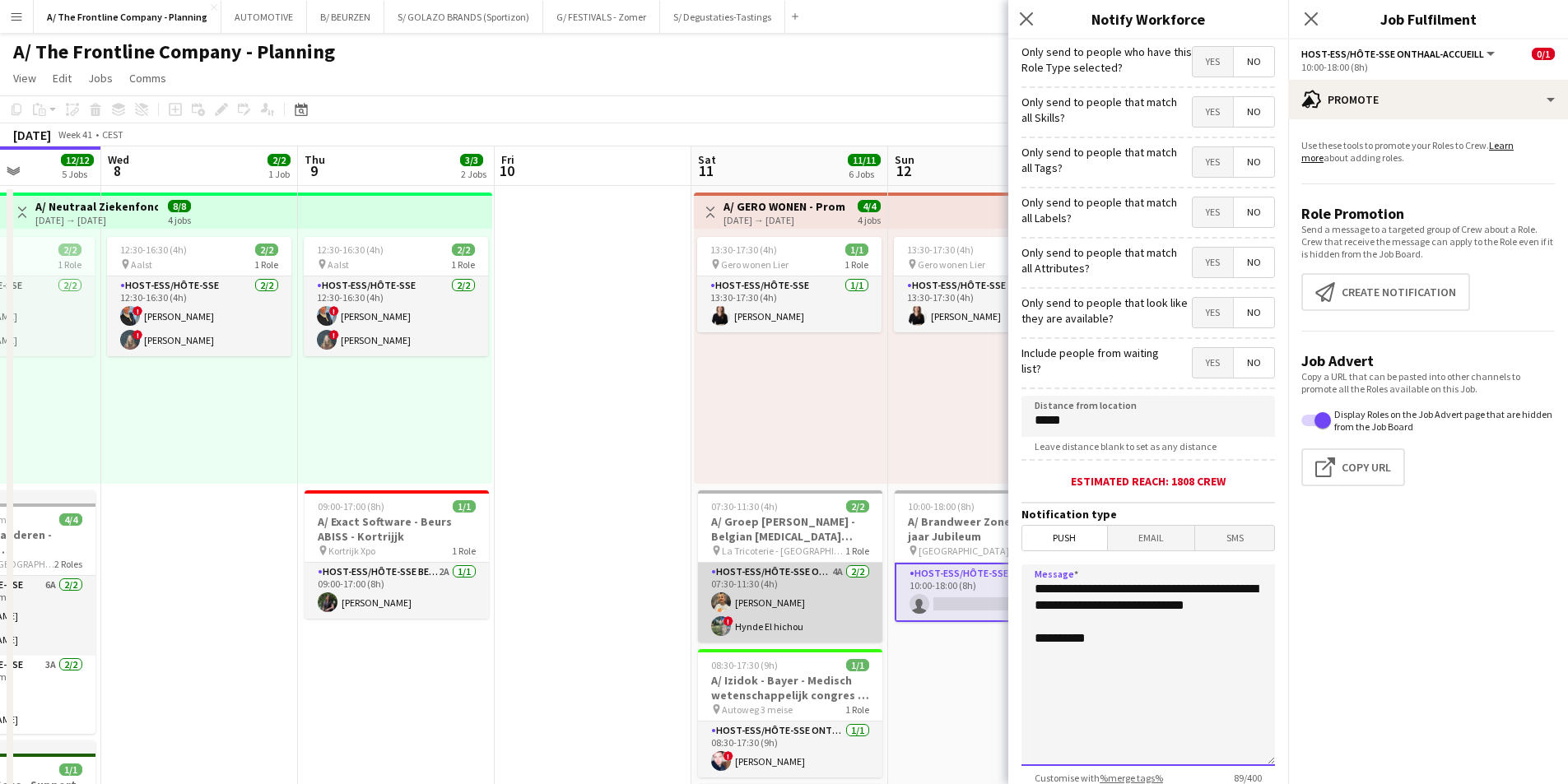
drag, startPoint x: 1119, startPoint y: 624, endPoint x: 865, endPoint y: 568, distance: 260.1
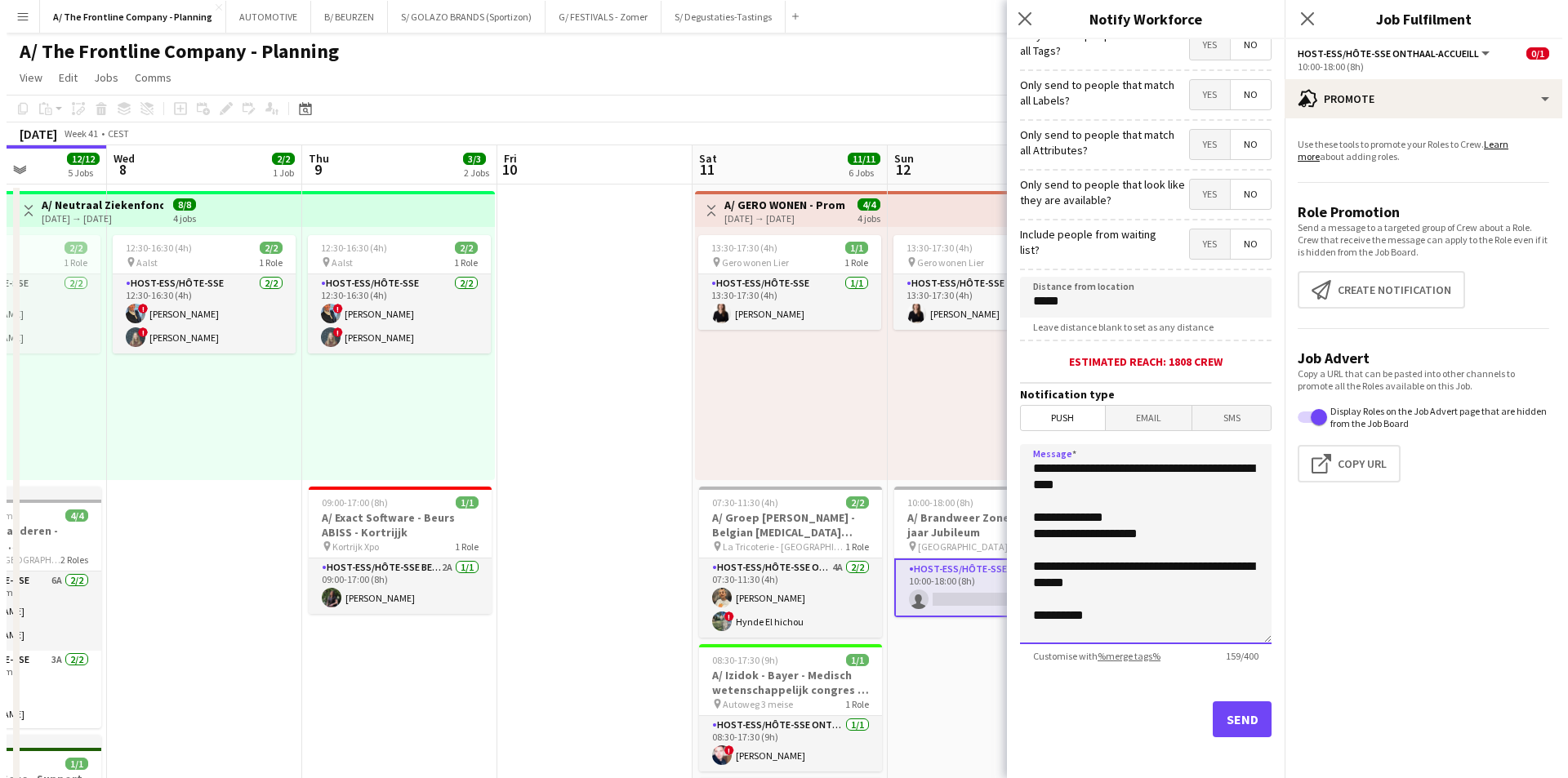
scroll to position [121, 0]
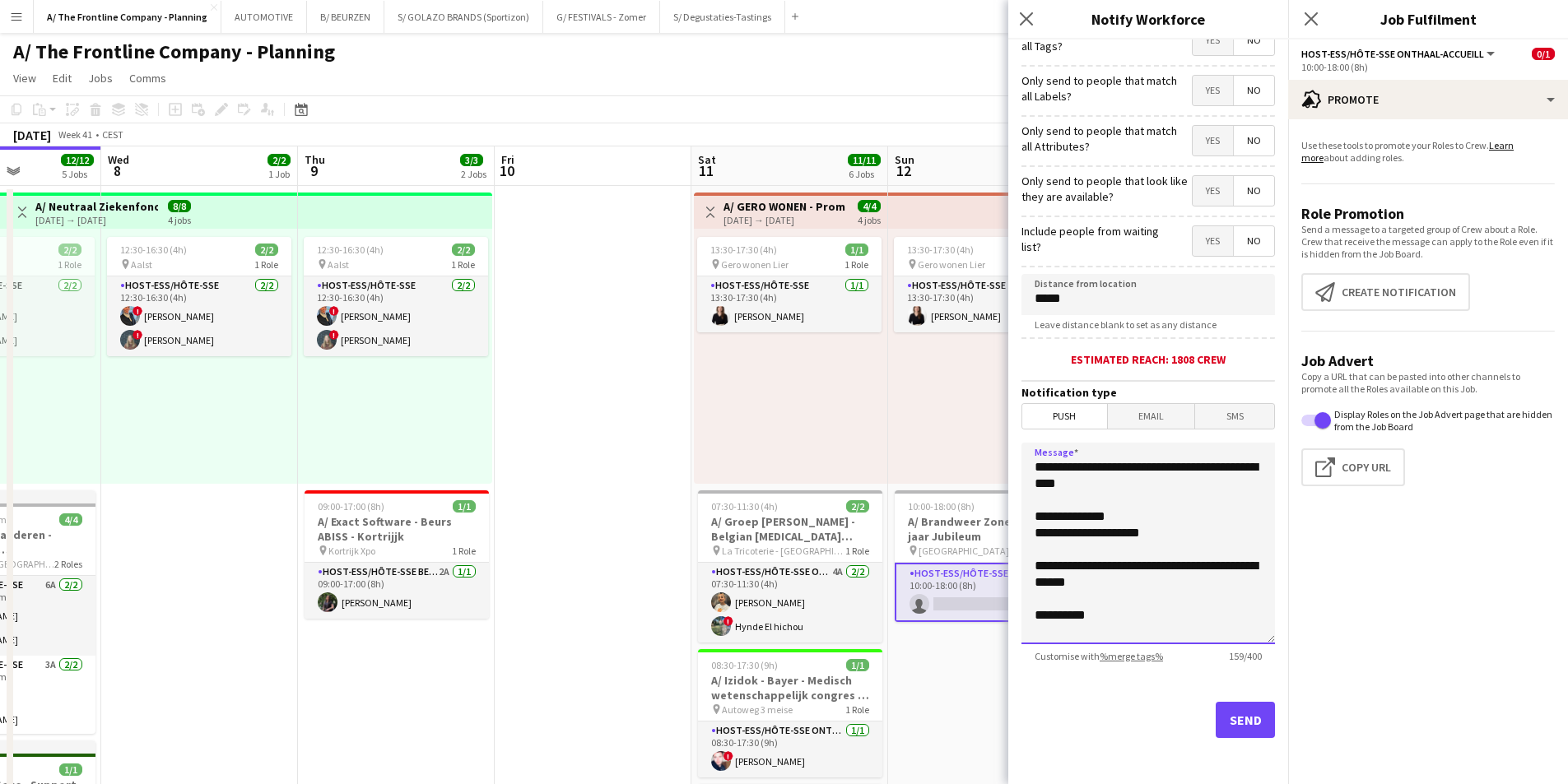
type textarea "**********"
click at [1242, 723] on button "Send" at bounding box center [1245, 720] width 60 height 36
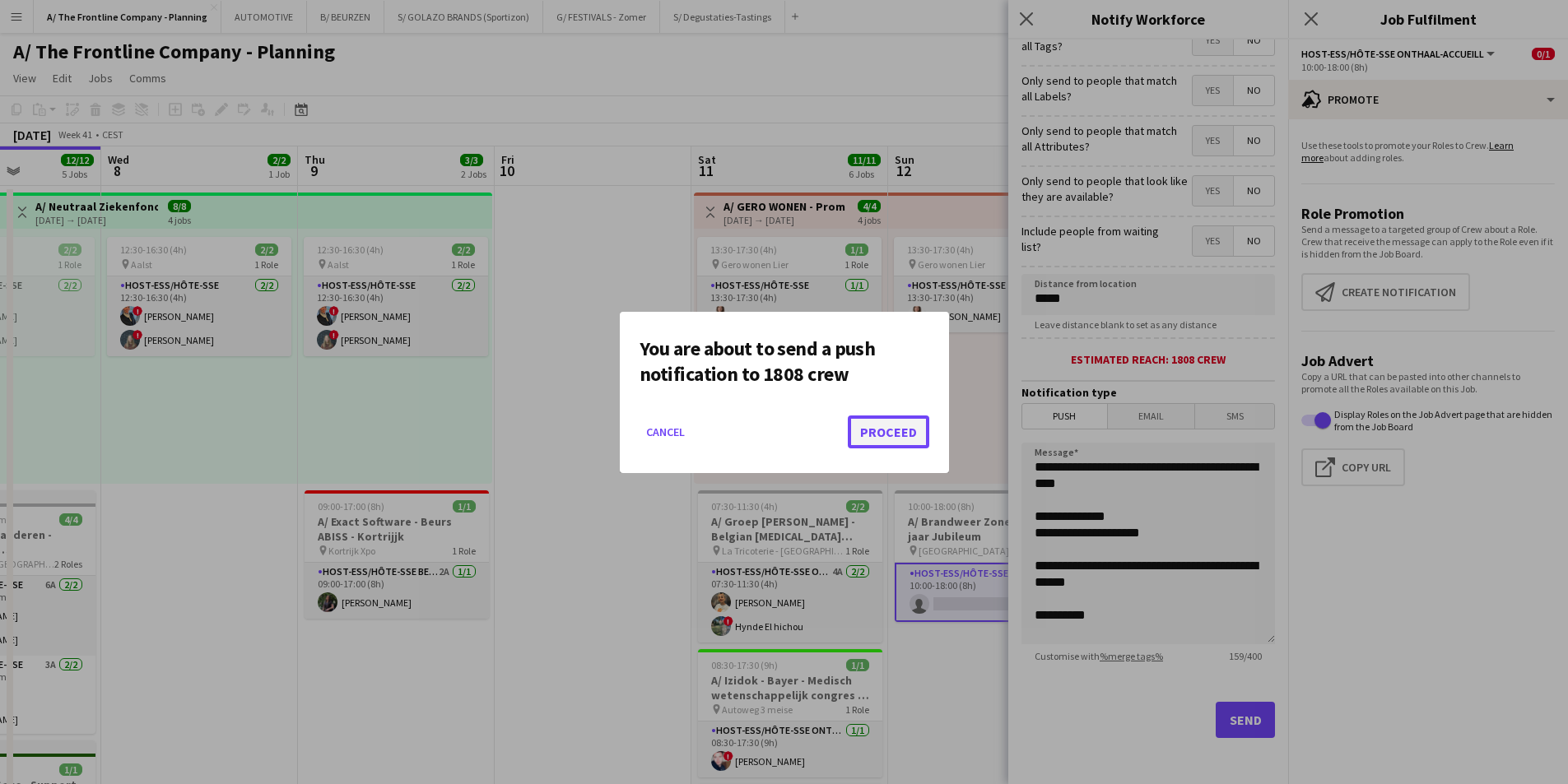
click at [897, 445] on button "Proceed" at bounding box center [889, 432] width 82 height 33
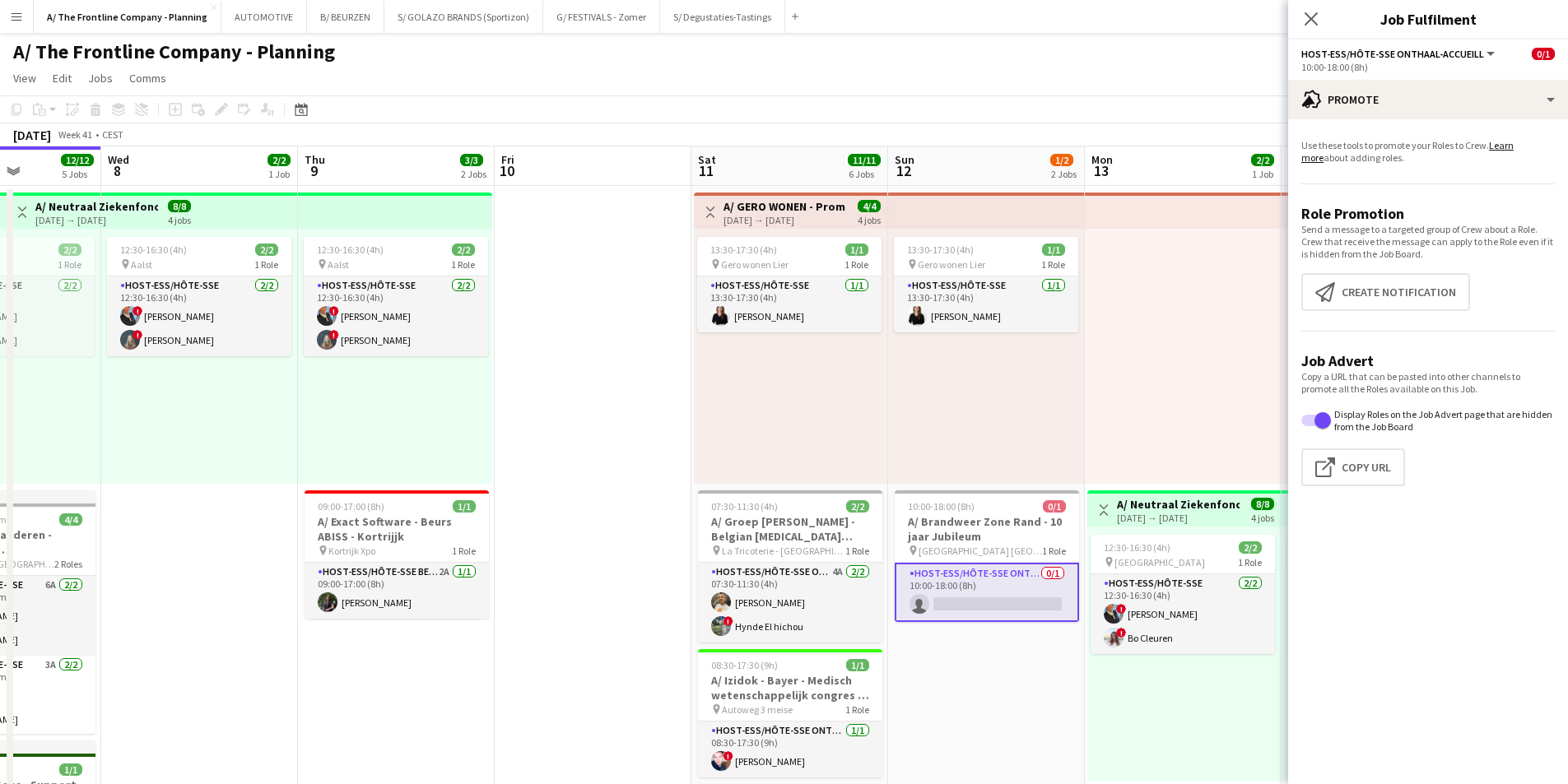
click at [25, 24] on button "Menu" at bounding box center [17, 17] width 33 height 33
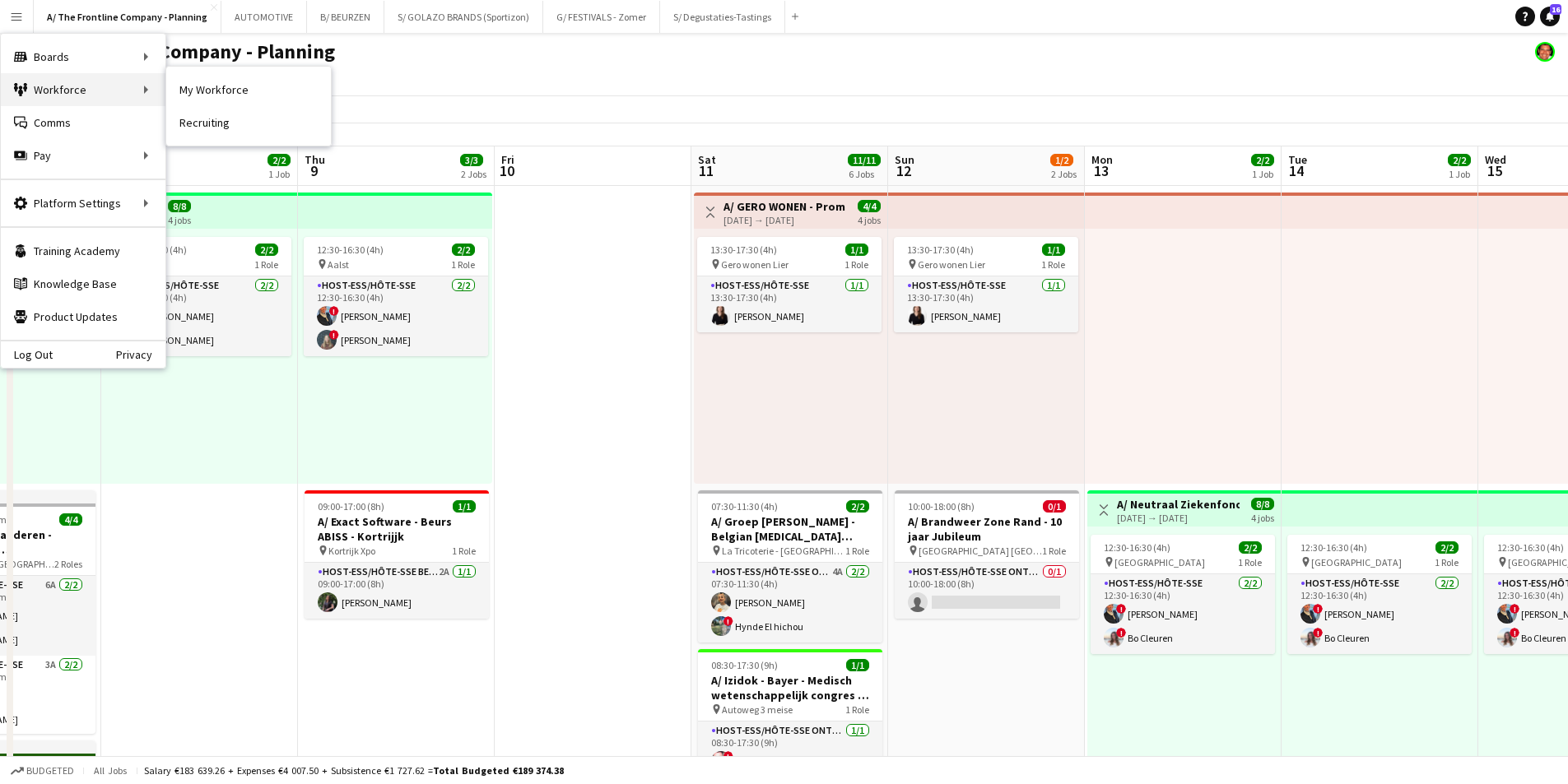
drag, startPoint x: 86, startPoint y: 95, endPoint x: 198, endPoint y: 92, distance: 112.0
click at [94, 93] on div "Workforce Workforce" at bounding box center [83, 90] width 165 height 33
click at [203, 101] on link "My Workforce" at bounding box center [248, 90] width 165 height 33
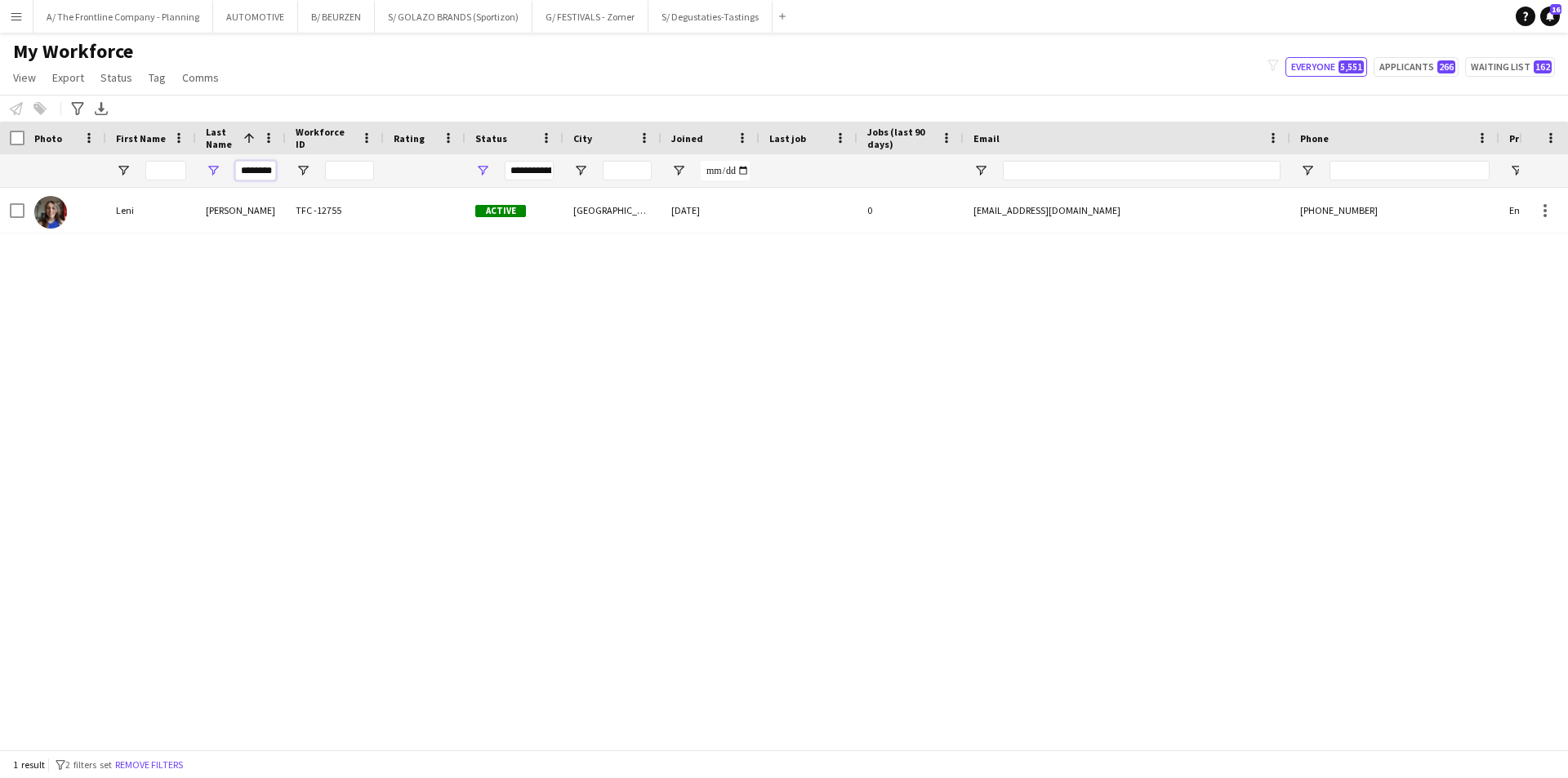
click at [256, 177] on input "********" at bounding box center [256, 170] width 41 height 19
type input "*******"
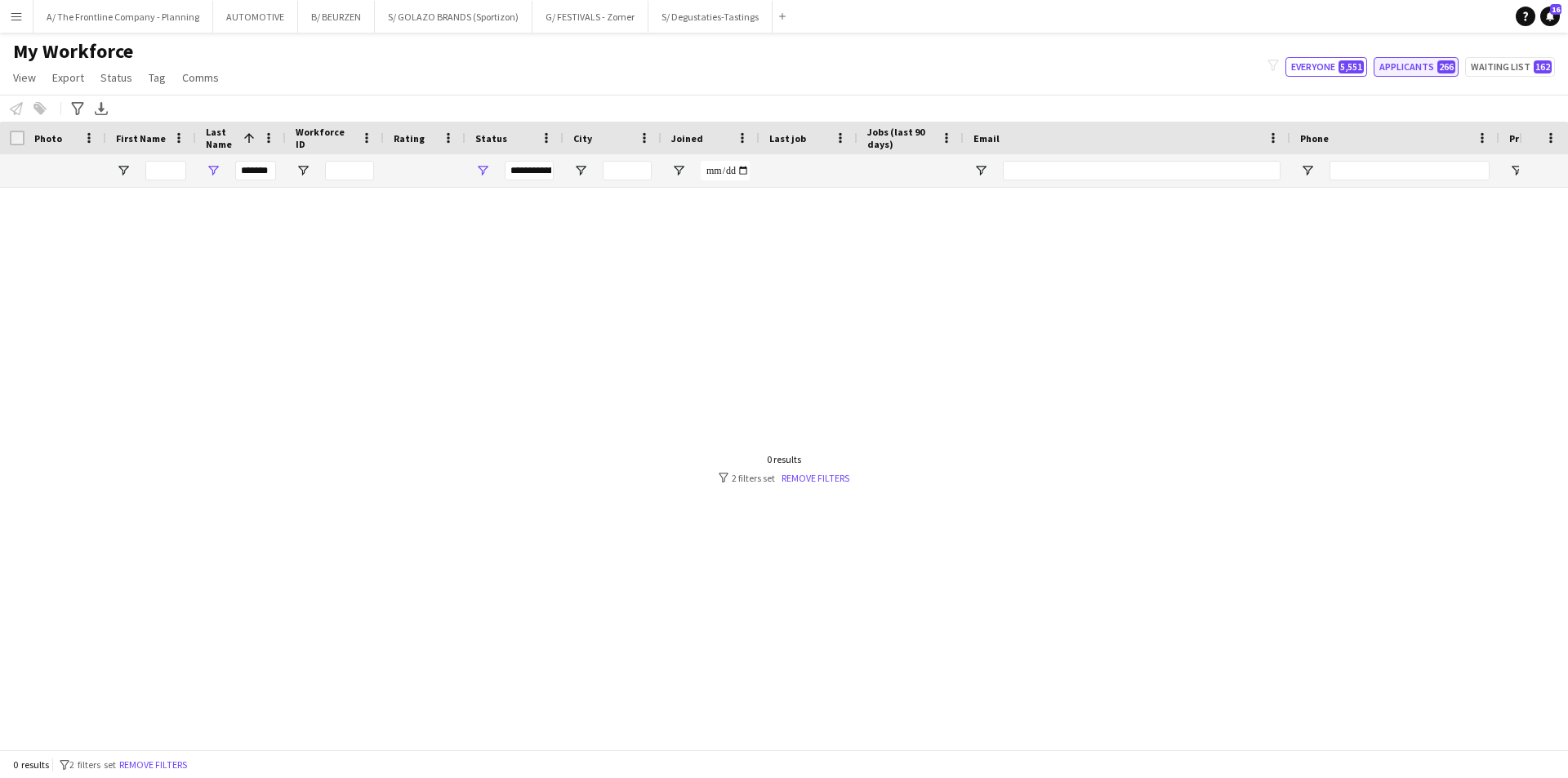
scroll to position [0, 0]
click at [1427, 75] on button "Applicants 266" at bounding box center [1416, 67] width 85 height 19
type input "**********"
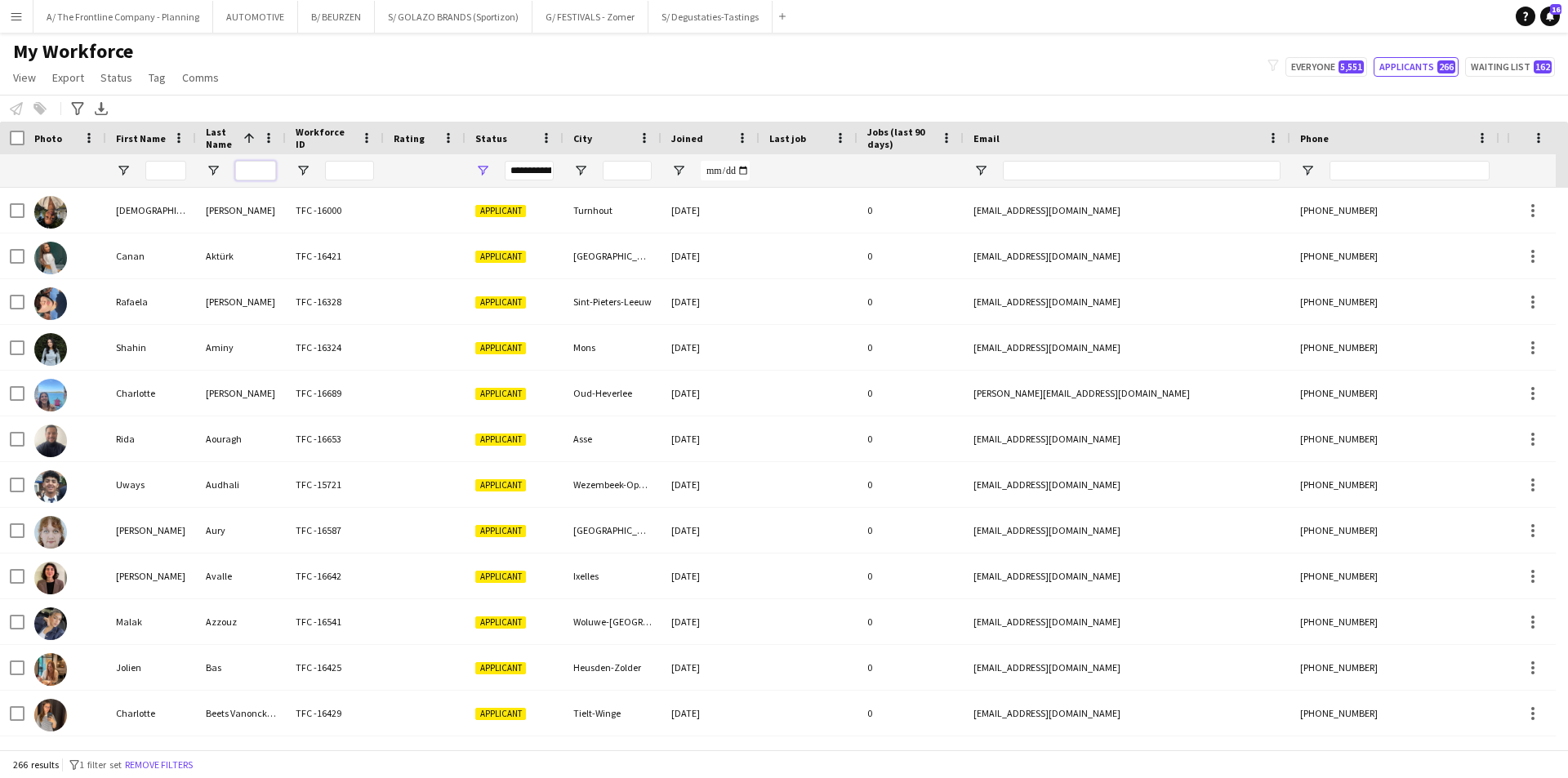
click at [259, 164] on input "Last Name Filter Input" at bounding box center [256, 170] width 41 height 19
type input "*******"
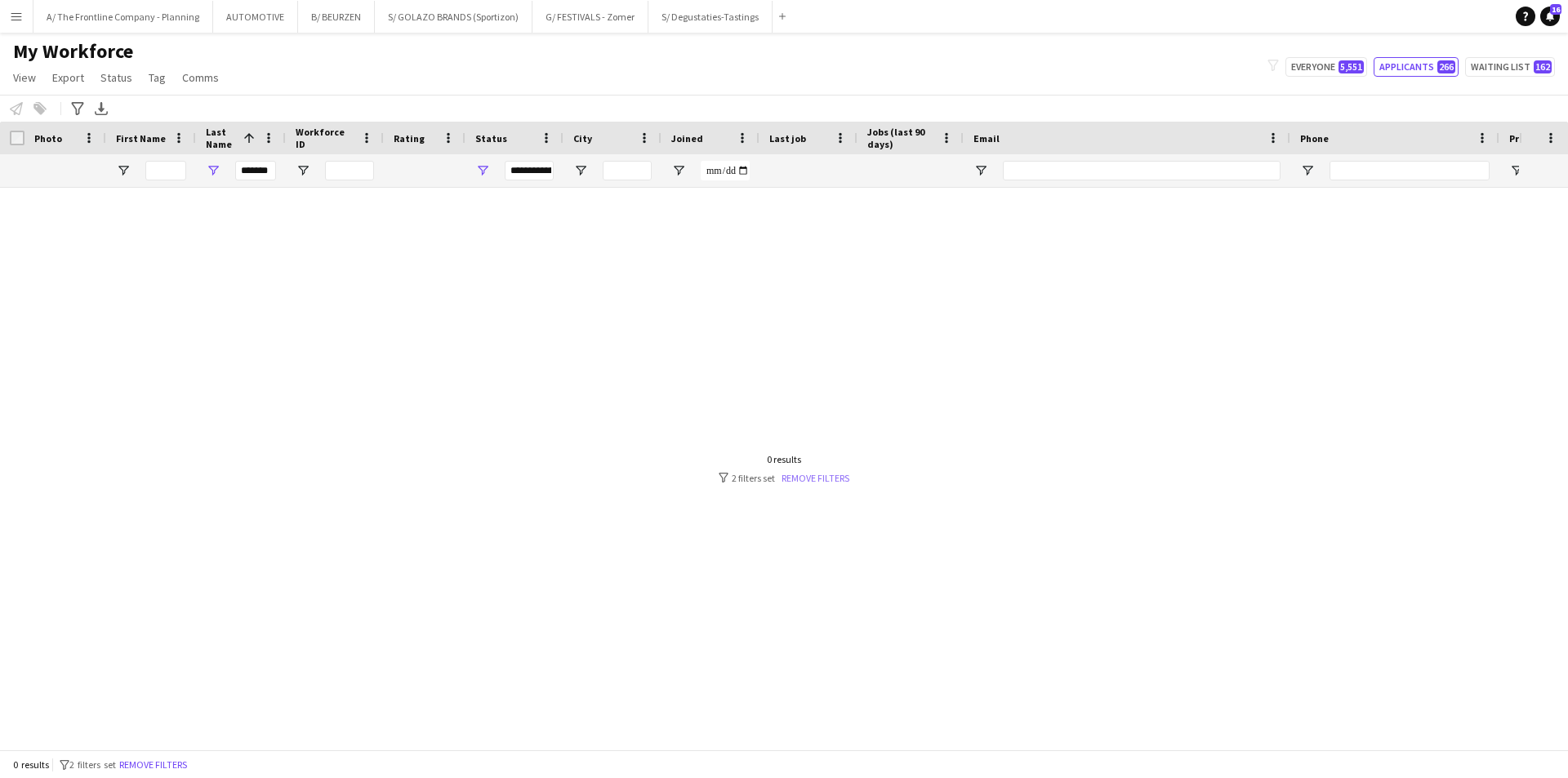
click at [818, 478] on link "Remove filters" at bounding box center [815, 478] width 68 height 13
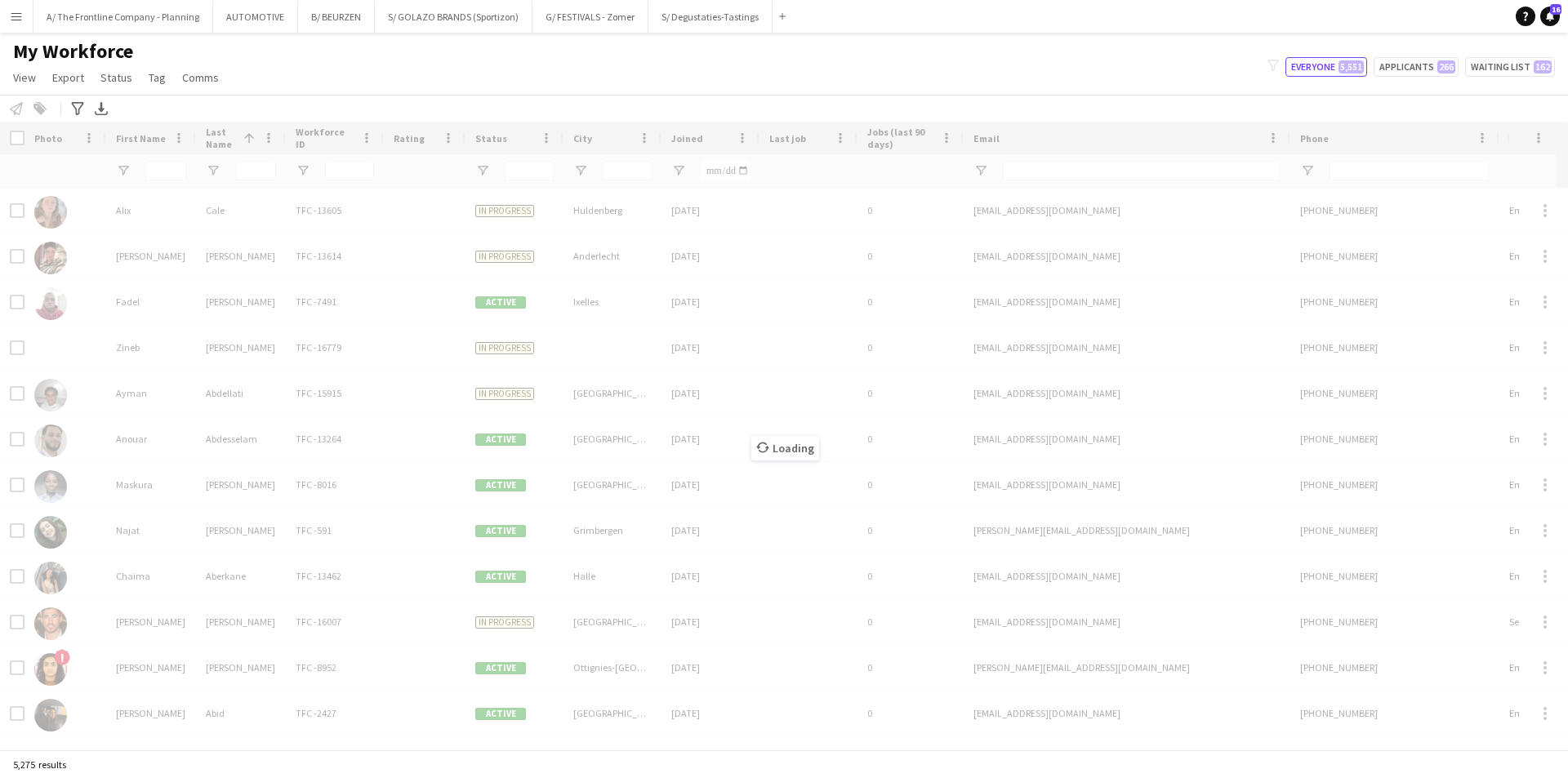
scroll to position [0, 0]
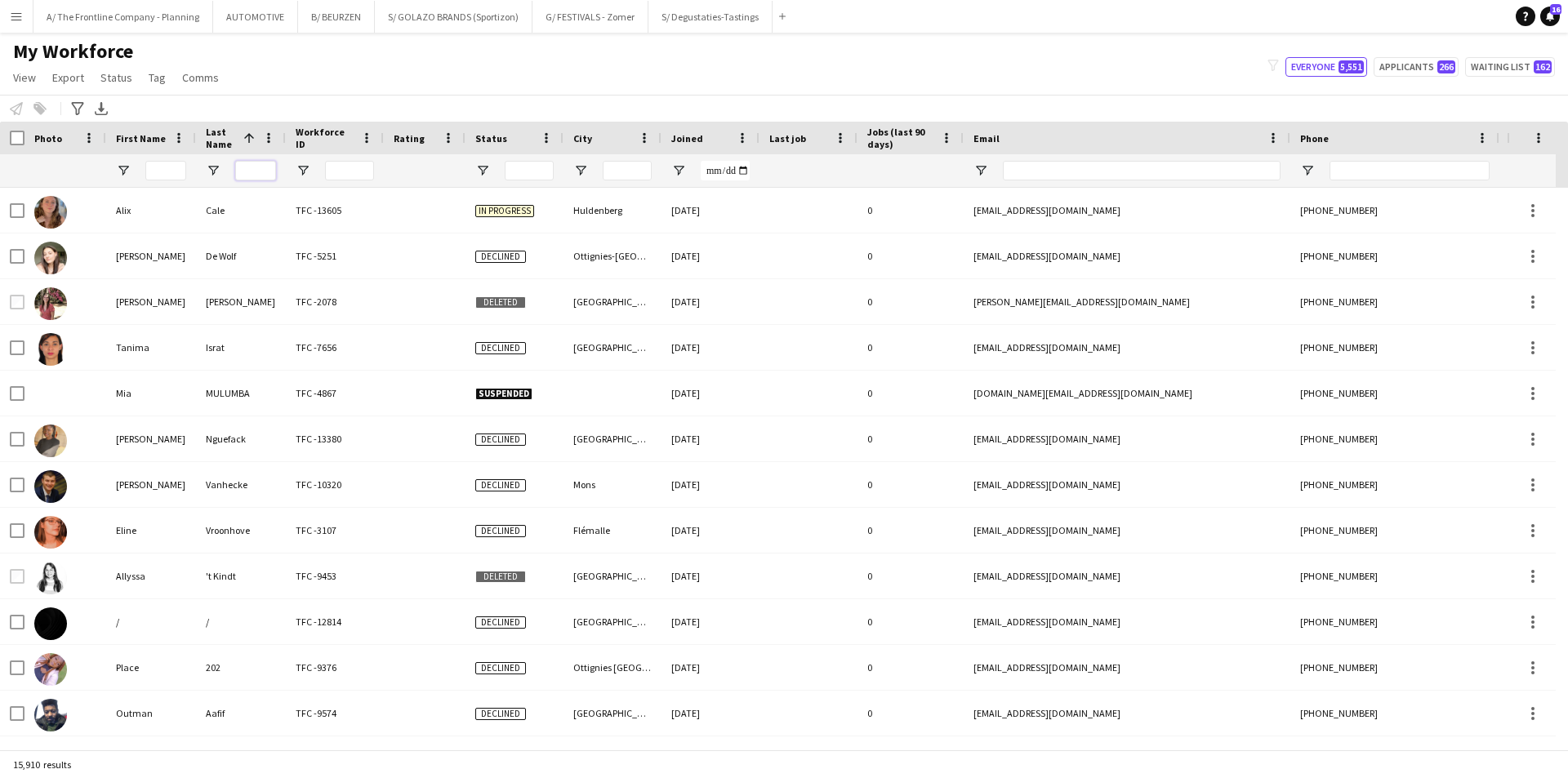
click at [257, 170] on input "Last Name Filter Input" at bounding box center [256, 170] width 41 height 19
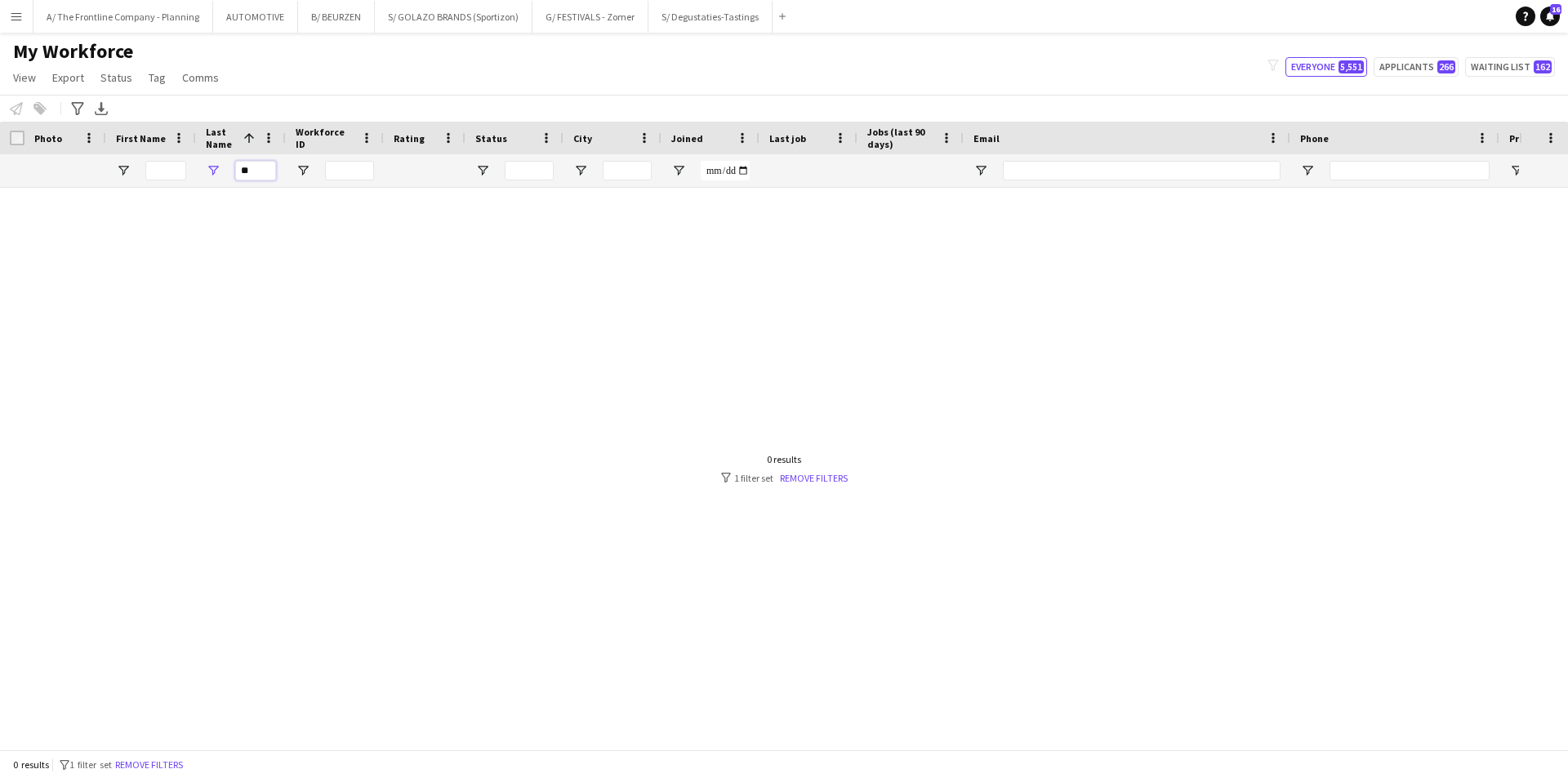
type input "*"
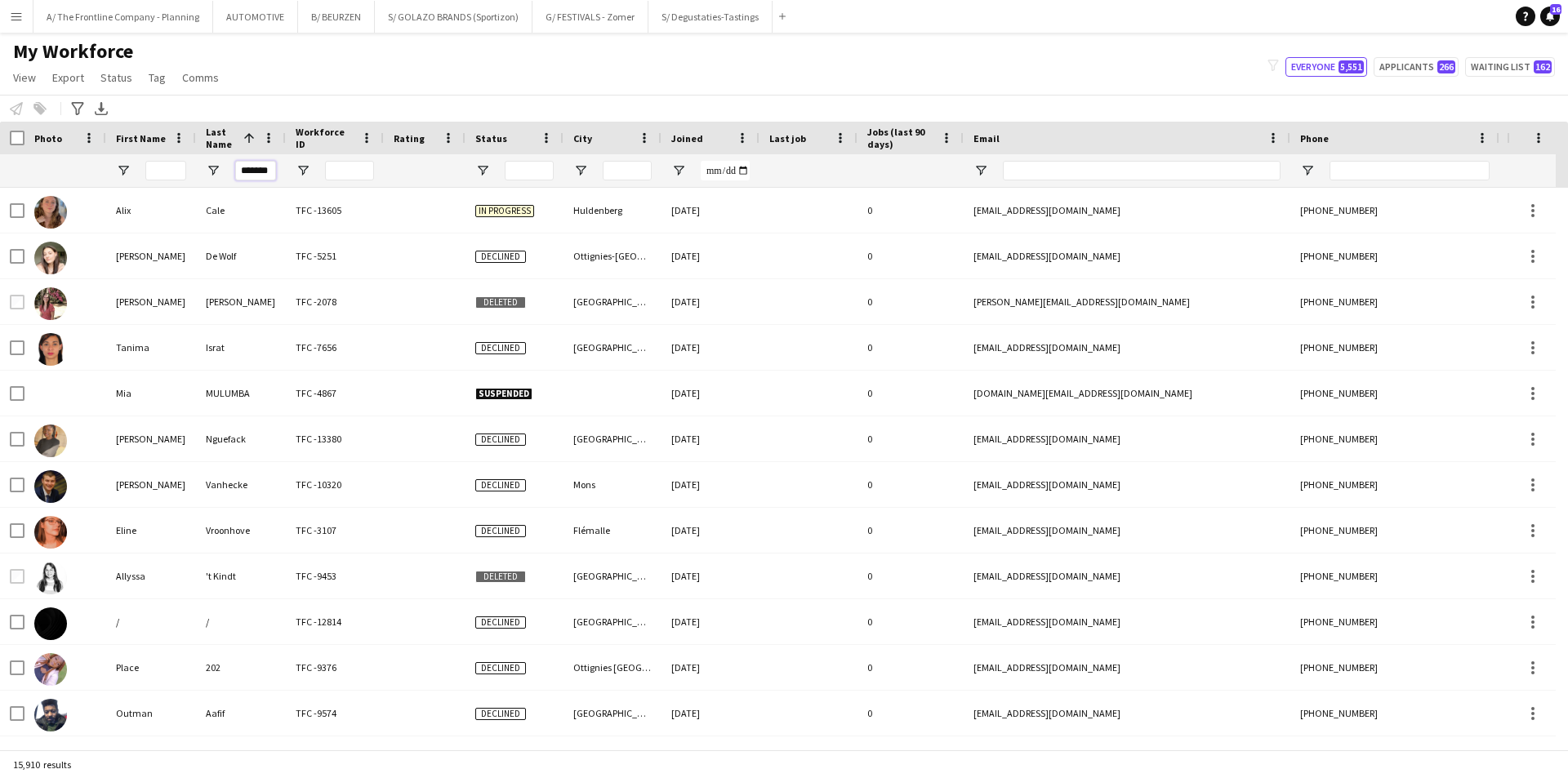
type input "*******"
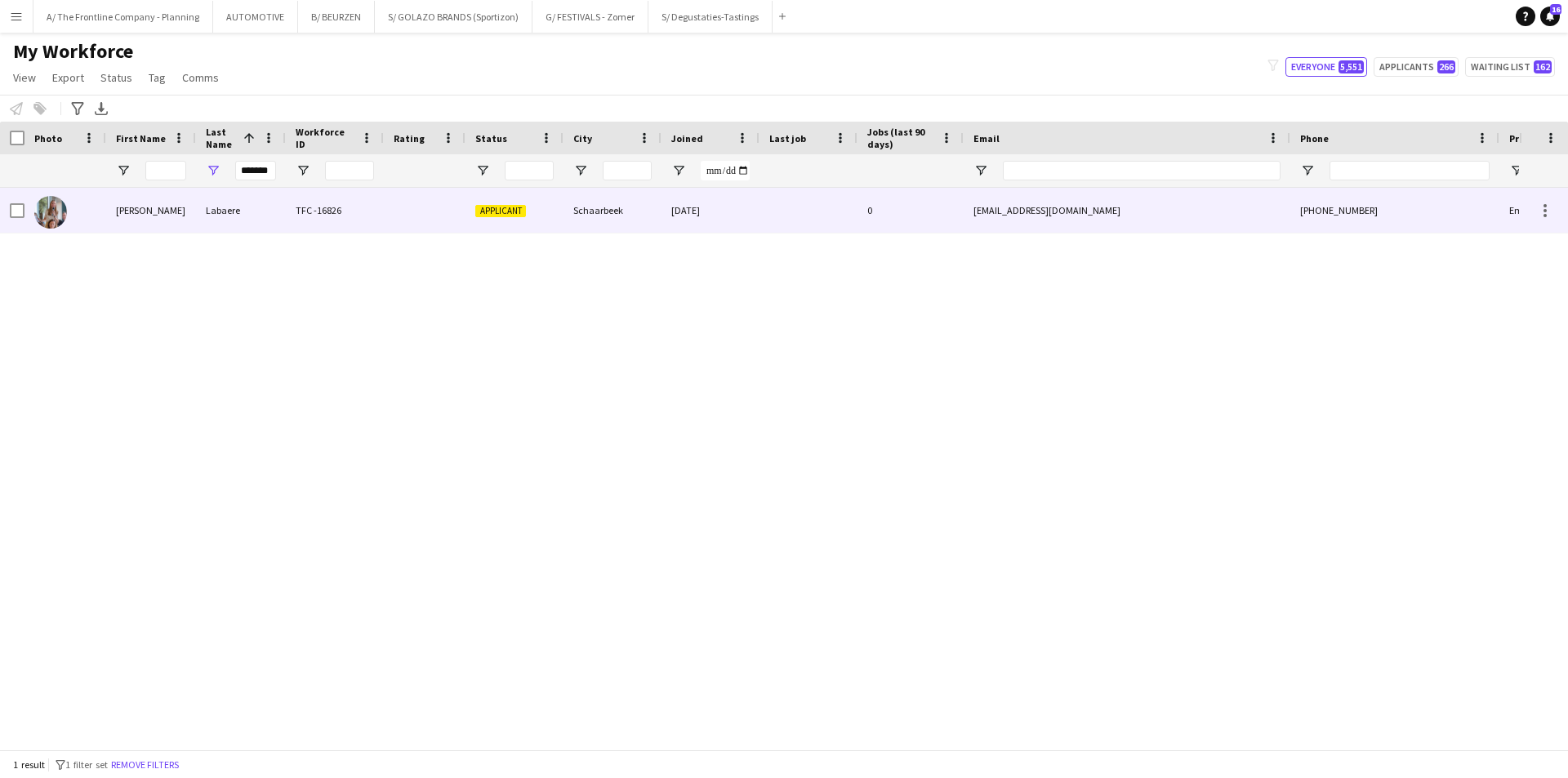
click at [148, 215] on div "[PERSON_NAME]" at bounding box center [151, 210] width 90 height 45
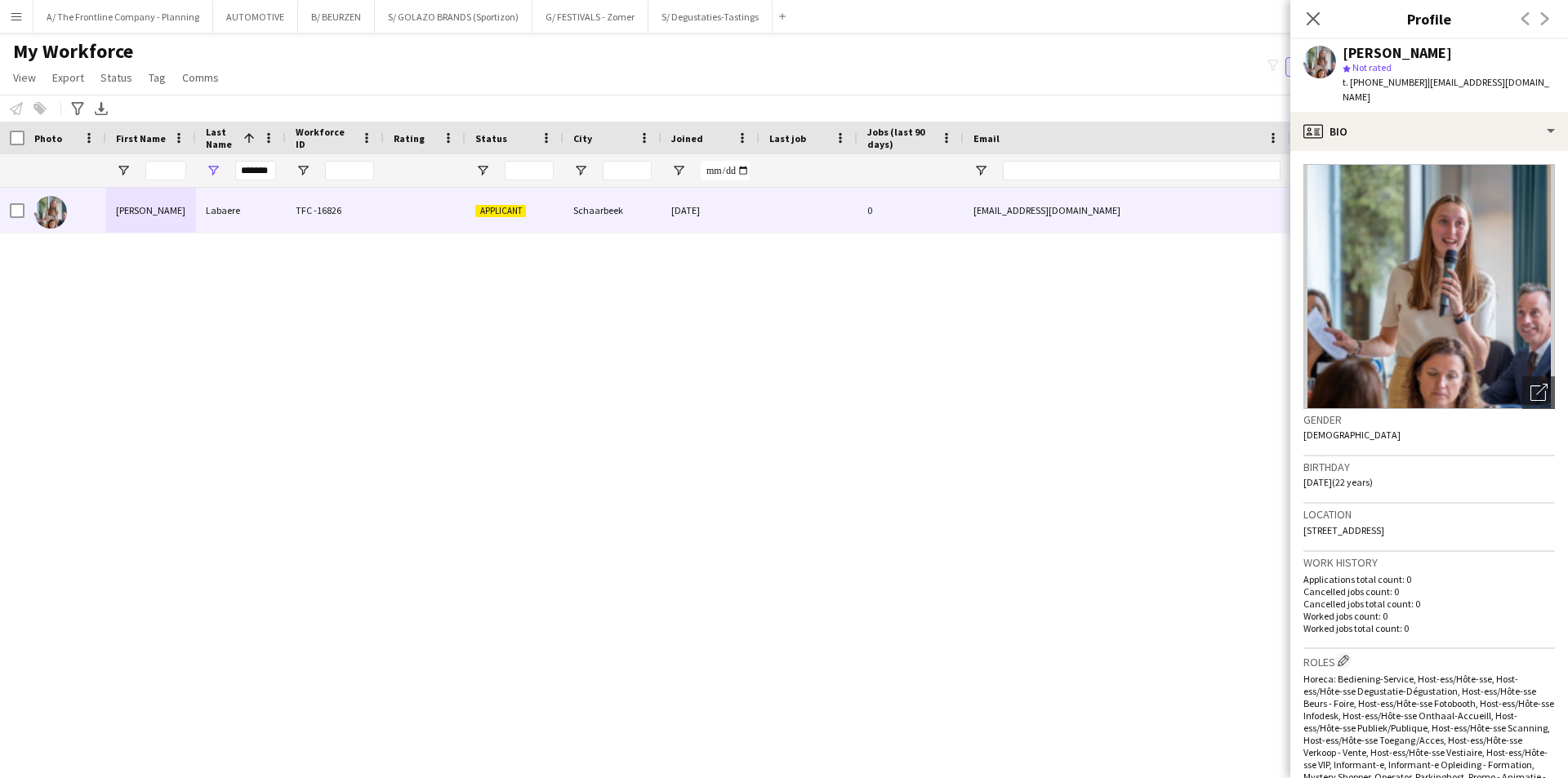
click at [1420, 151] on app-crew-profile-bio "Open photos pop-in Gender [DEMOGRAPHIC_DATA] Birthday [DEMOGRAPHIC_DATA] (22 ye…" at bounding box center [1429, 464] width 278 height 627
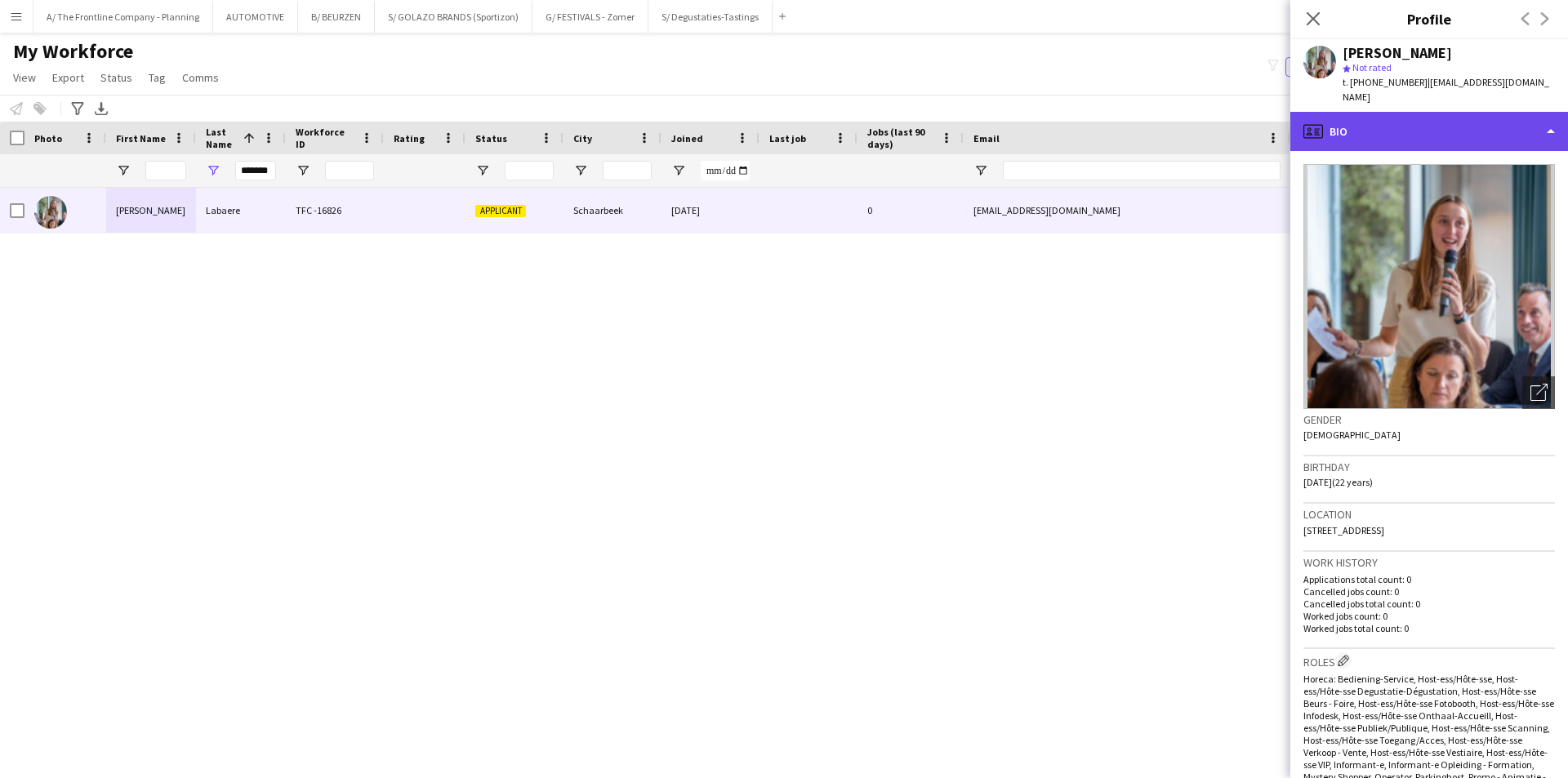
click at [1447, 112] on div "profile Bio" at bounding box center [1429, 132] width 278 height 39
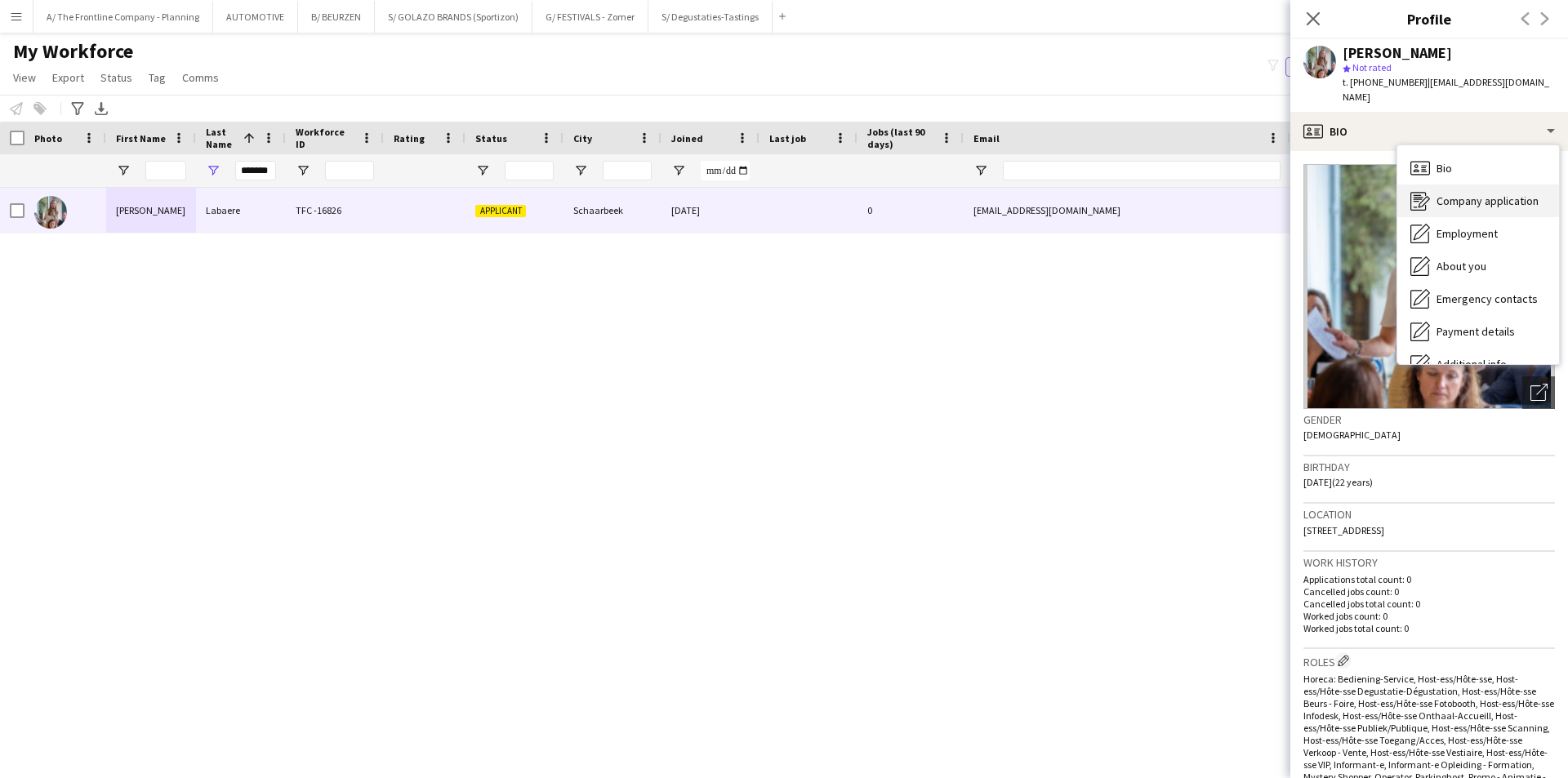
click at [1459, 185] on div "Company application Company application" at bounding box center [1478, 201] width 162 height 33
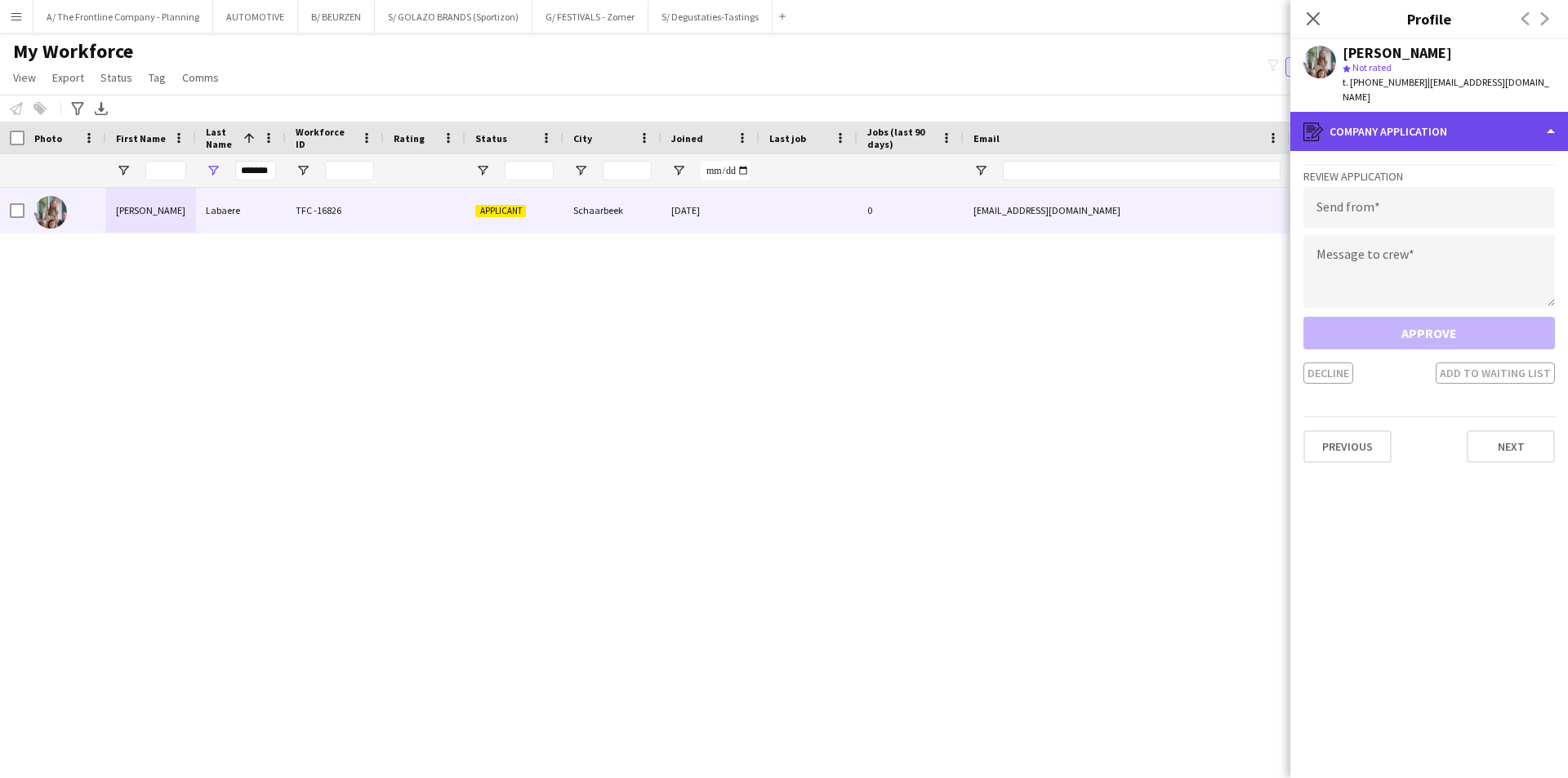
click at [1464, 120] on div "register Company application" at bounding box center [1429, 132] width 278 height 39
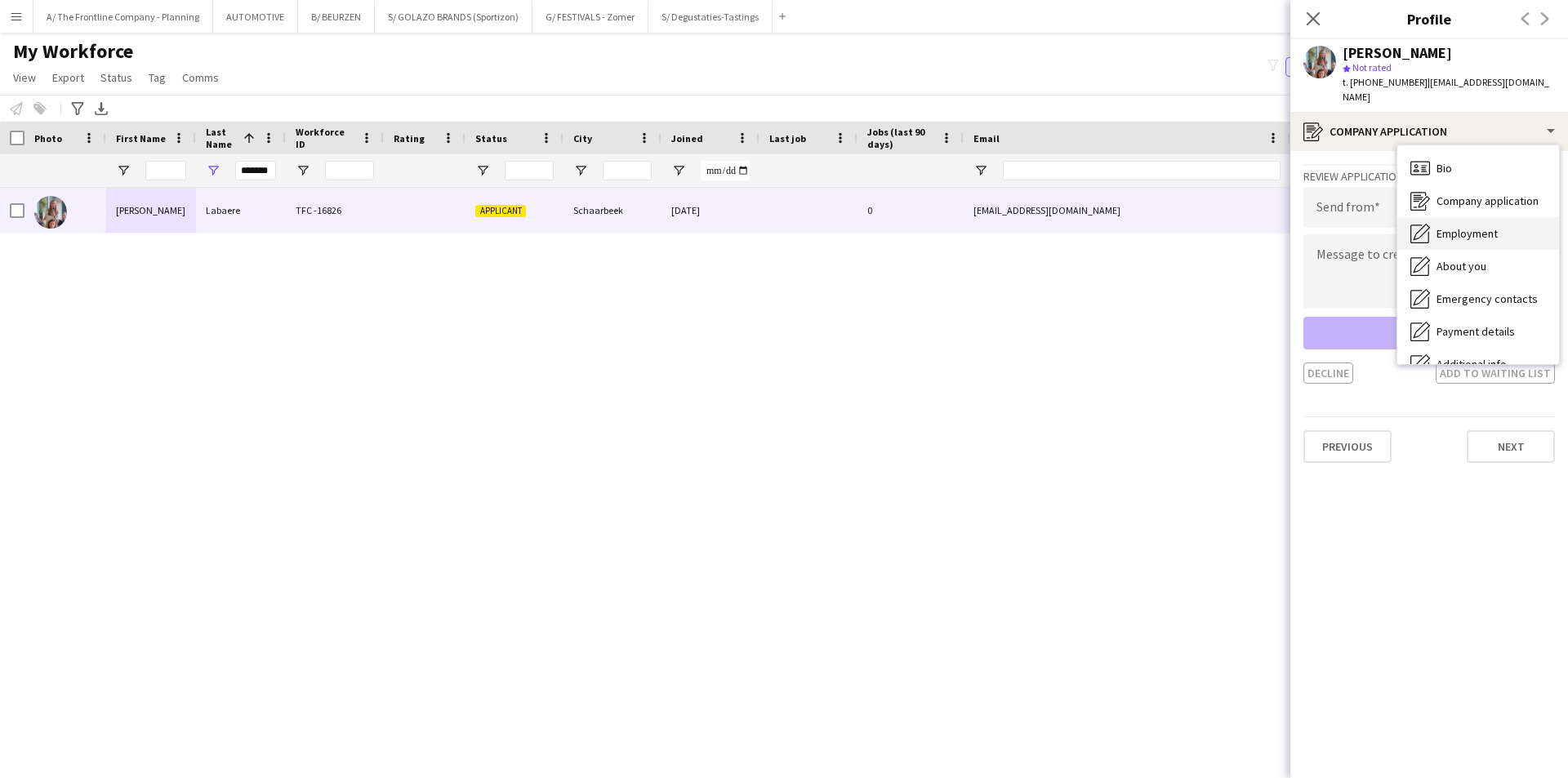
click at [1469, 226] on span "Employment" at bounding box center [1466, 233] width 61 height 15
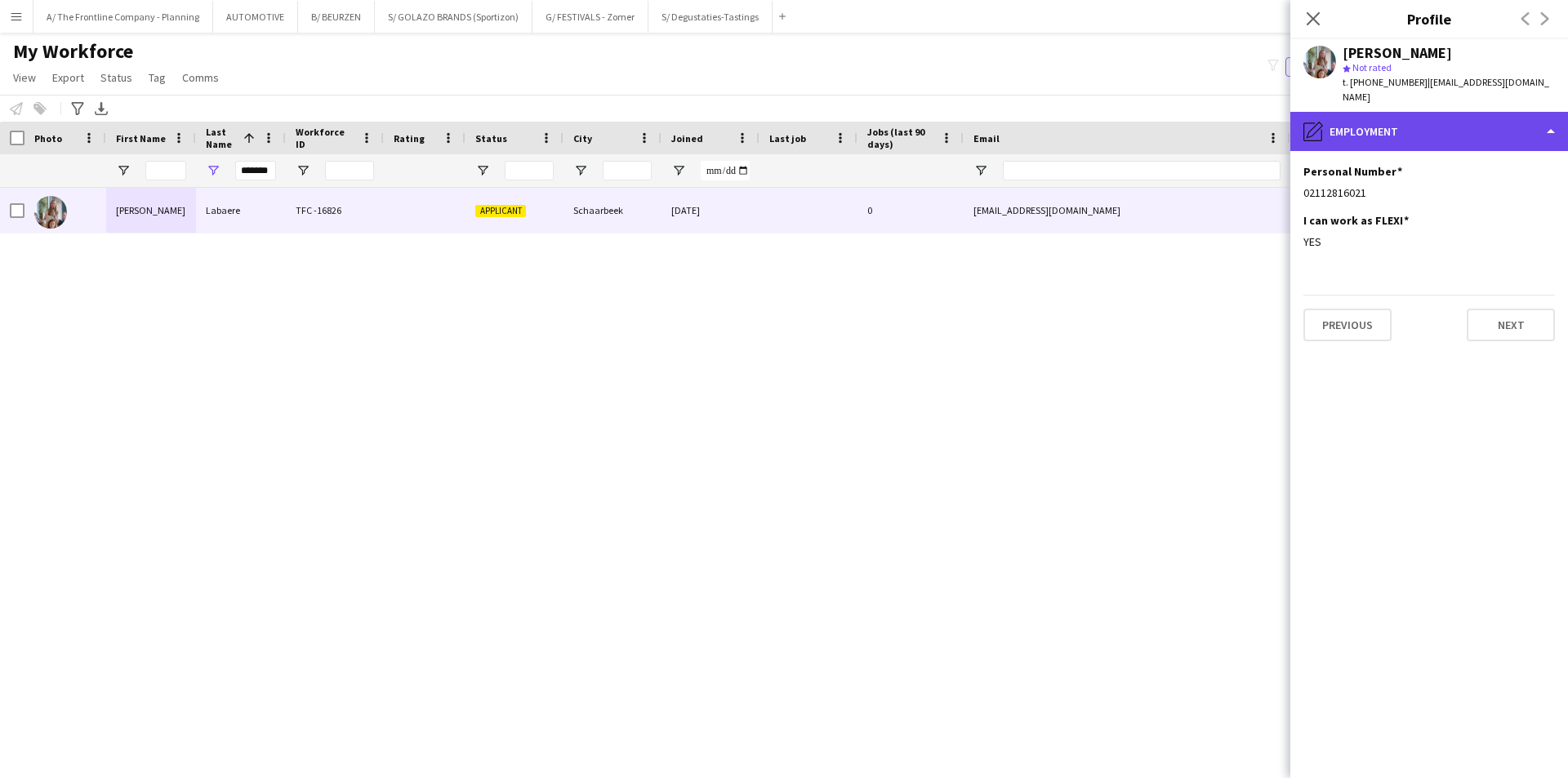
click at [1448, 119] on div "pencil4 Employment" at bounding box center [1429, 132] width 278 height 39
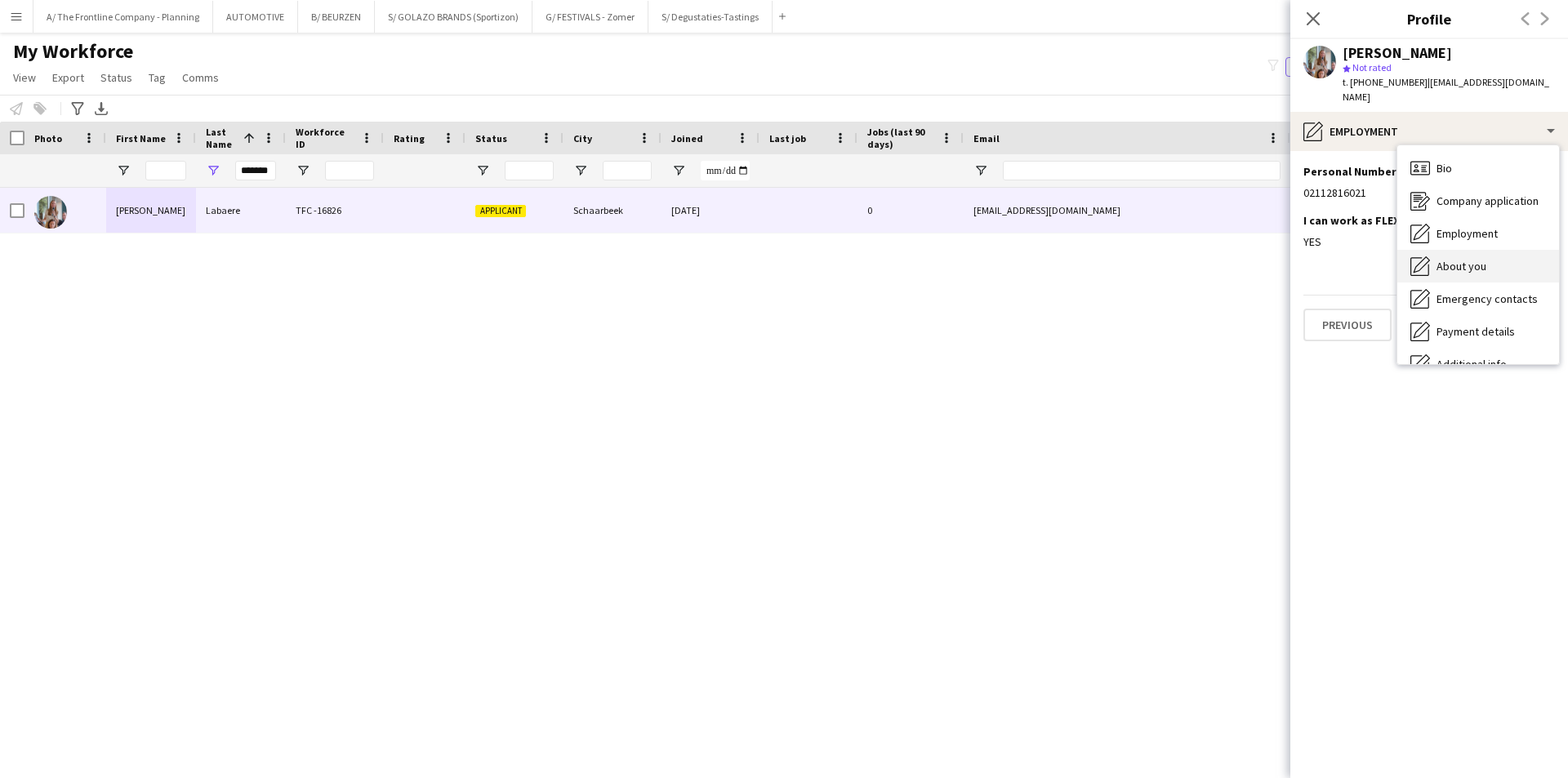
click at [1461, 258] on span "About you" at bounding box center [1461, 265] width 49 height 15
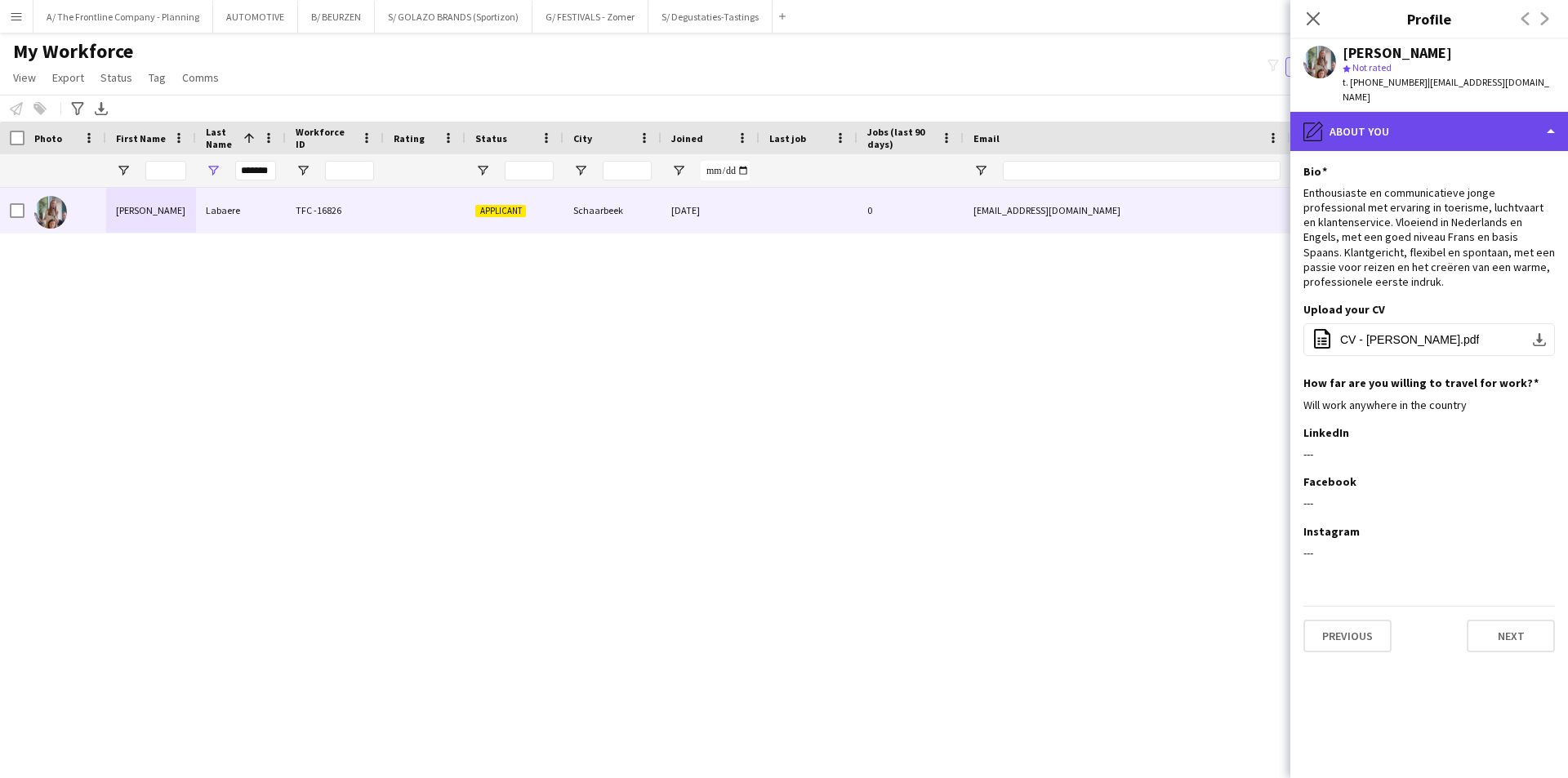
click at [1419, 116] on div "pencil4 About you" at bounding box center [1429, 132] width 278 height 39
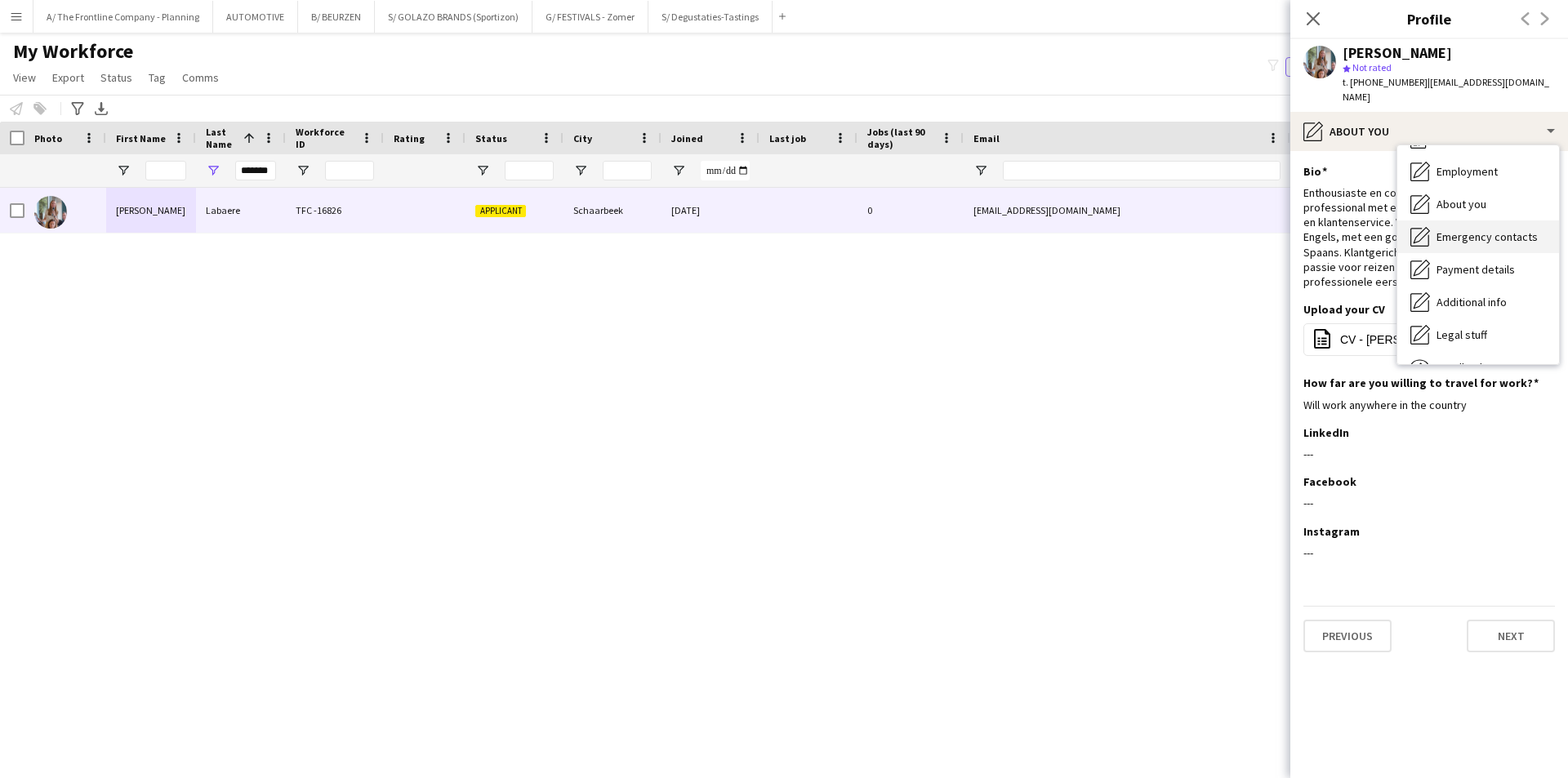
scroll to position [121, 0]
click at [1472, 292] on div "Feedback Feedback" at bounding box center [1478, 309] width 162 height 33
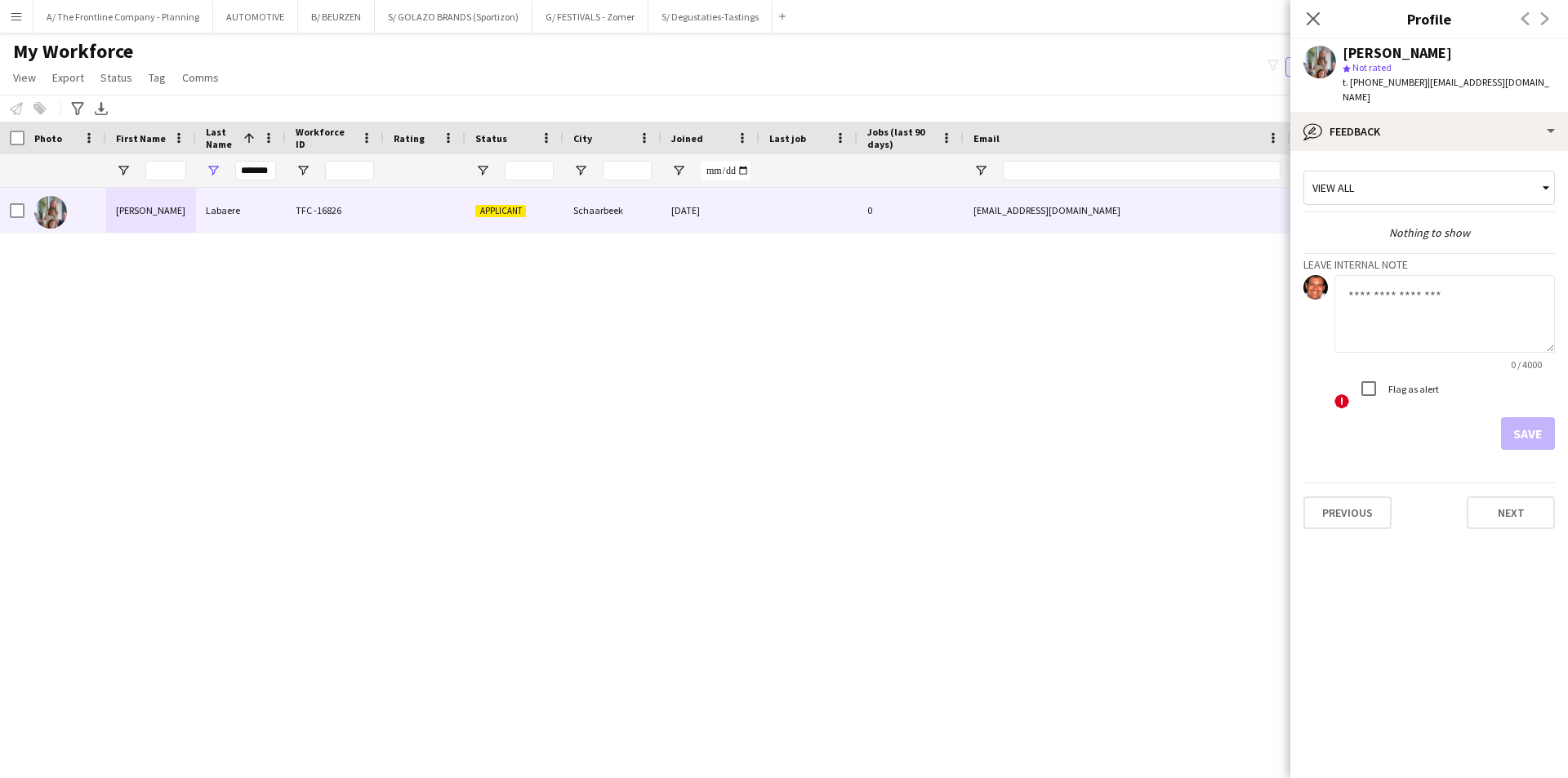
click at [1428, 326] on textarea at bounding box center [1445, 314] width 221 height 77
paste textarea "**********"
type textarea "**********"
click at [1526, 417] on button "Save" at bounding box center [1528, 434] width 54 height 33
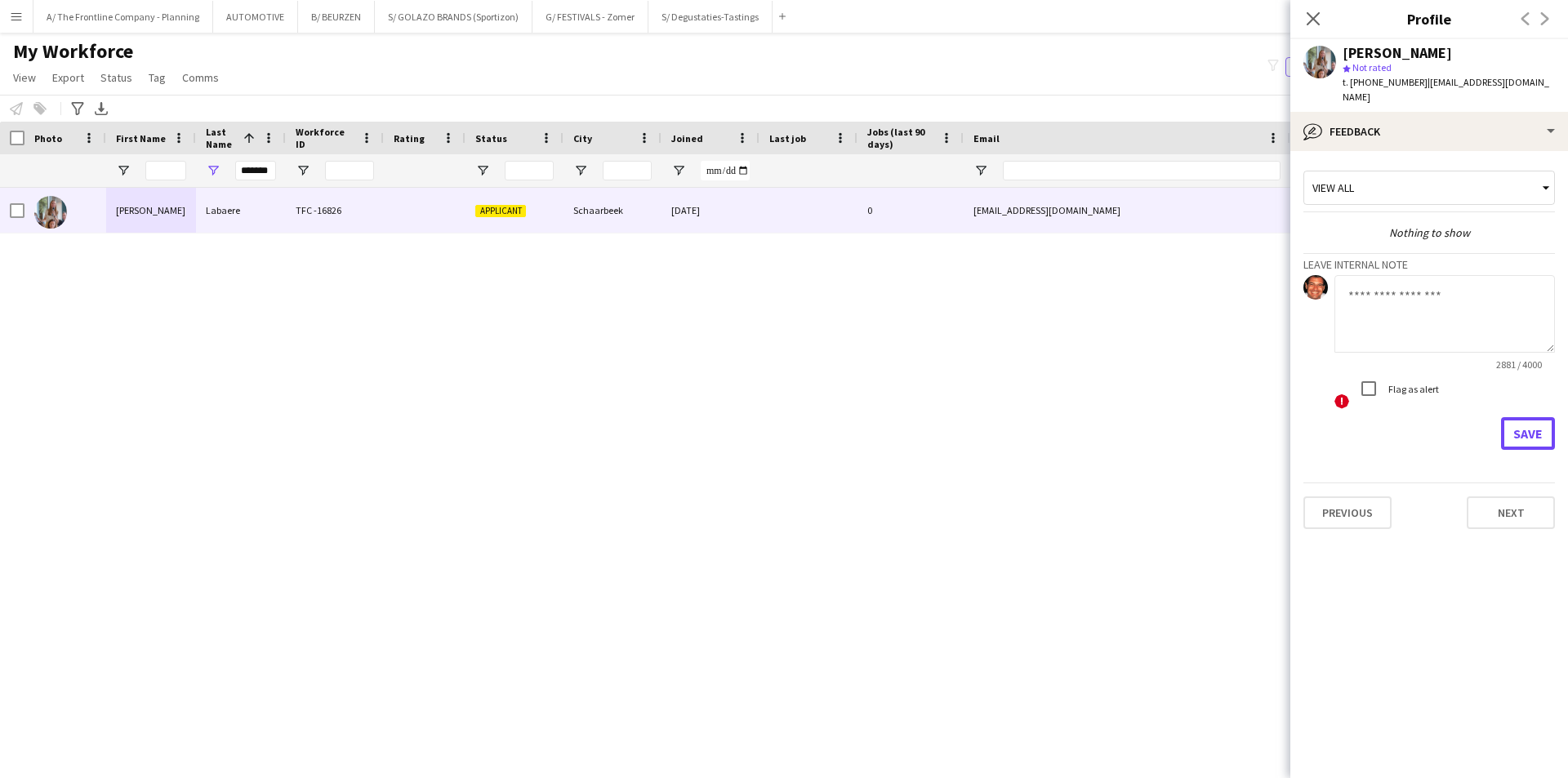
scroll to position [0, 0]
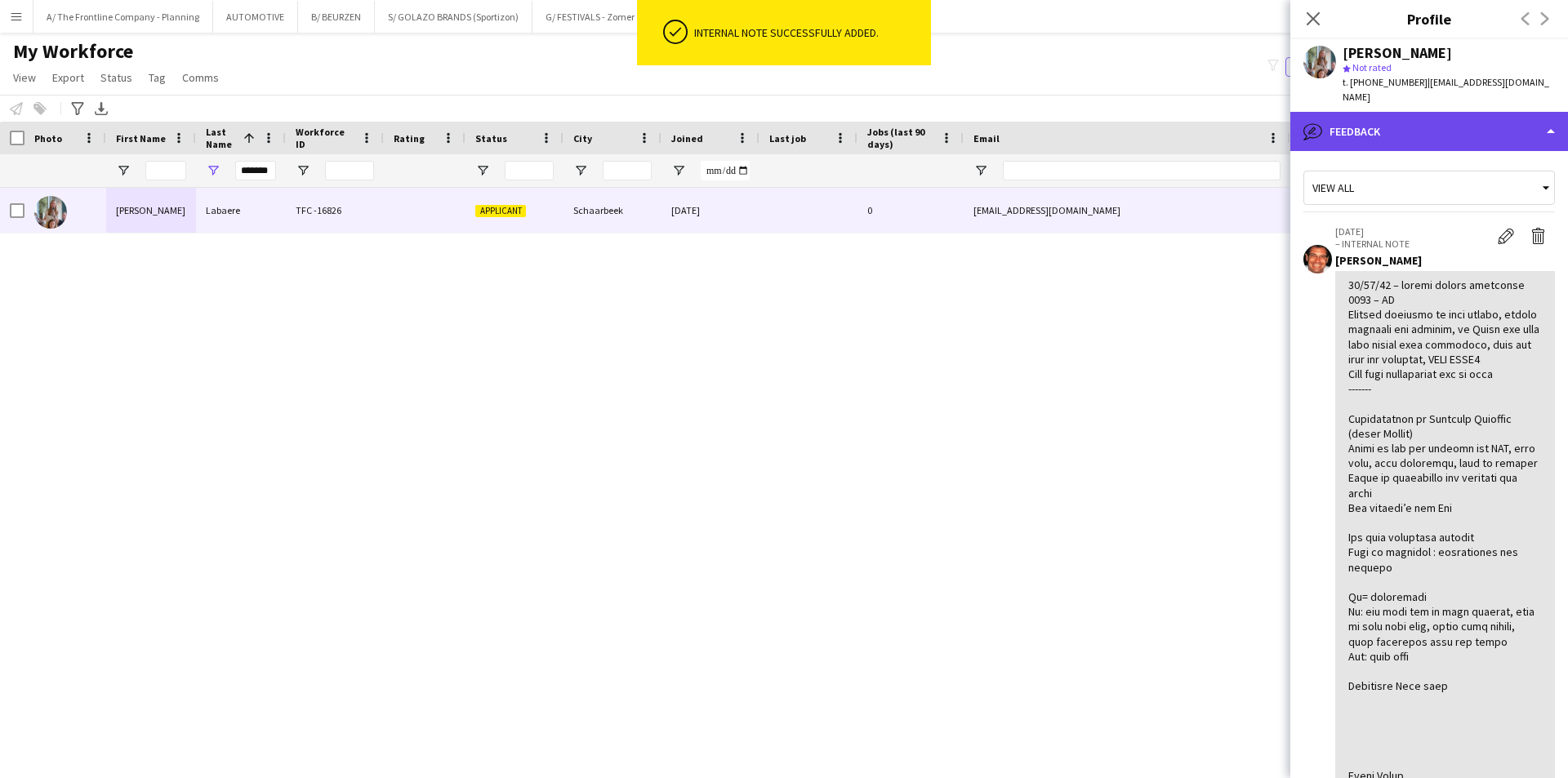
click at [1426, 117] on div "bubble-pencil Feedback" at bounding box center [1429, 132] width 278 height 39
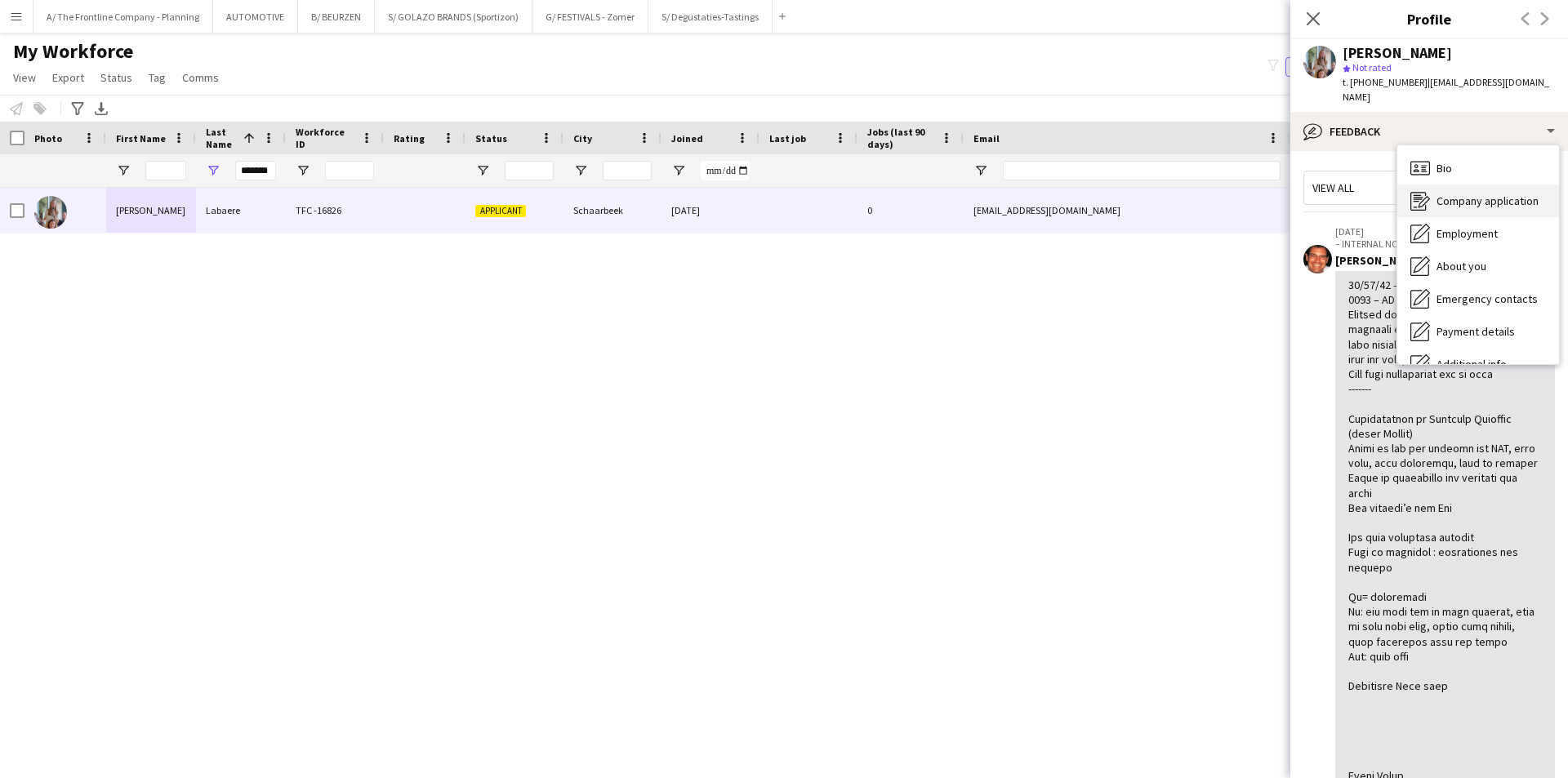
click at [1454, 194] on span "Company application" at bounding box center [1487, 200] width 102 height 15
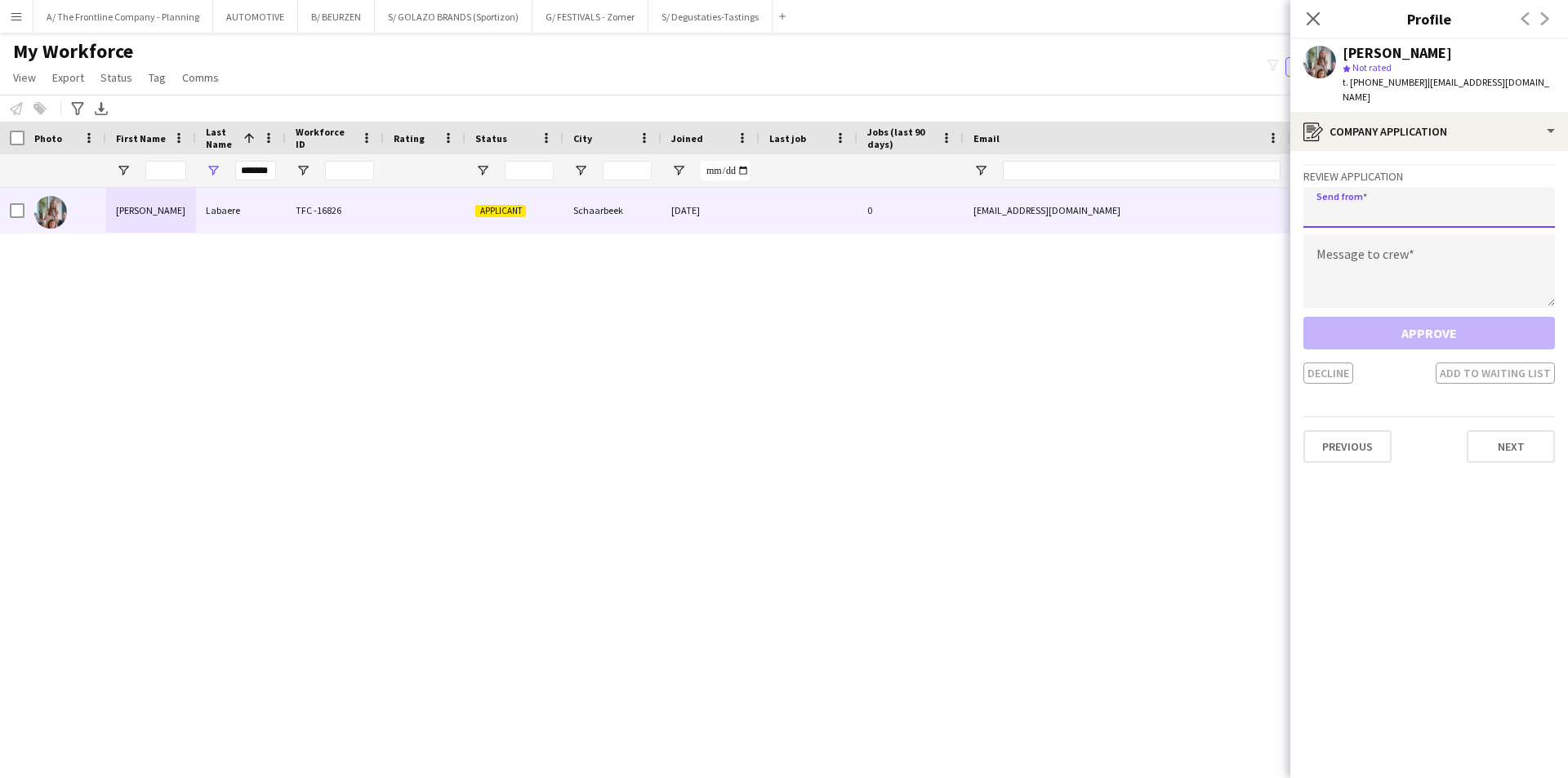
click at [1398, 198] on input "email" at bounding box center [1430, 207] width 252 height 41
type input "**********"
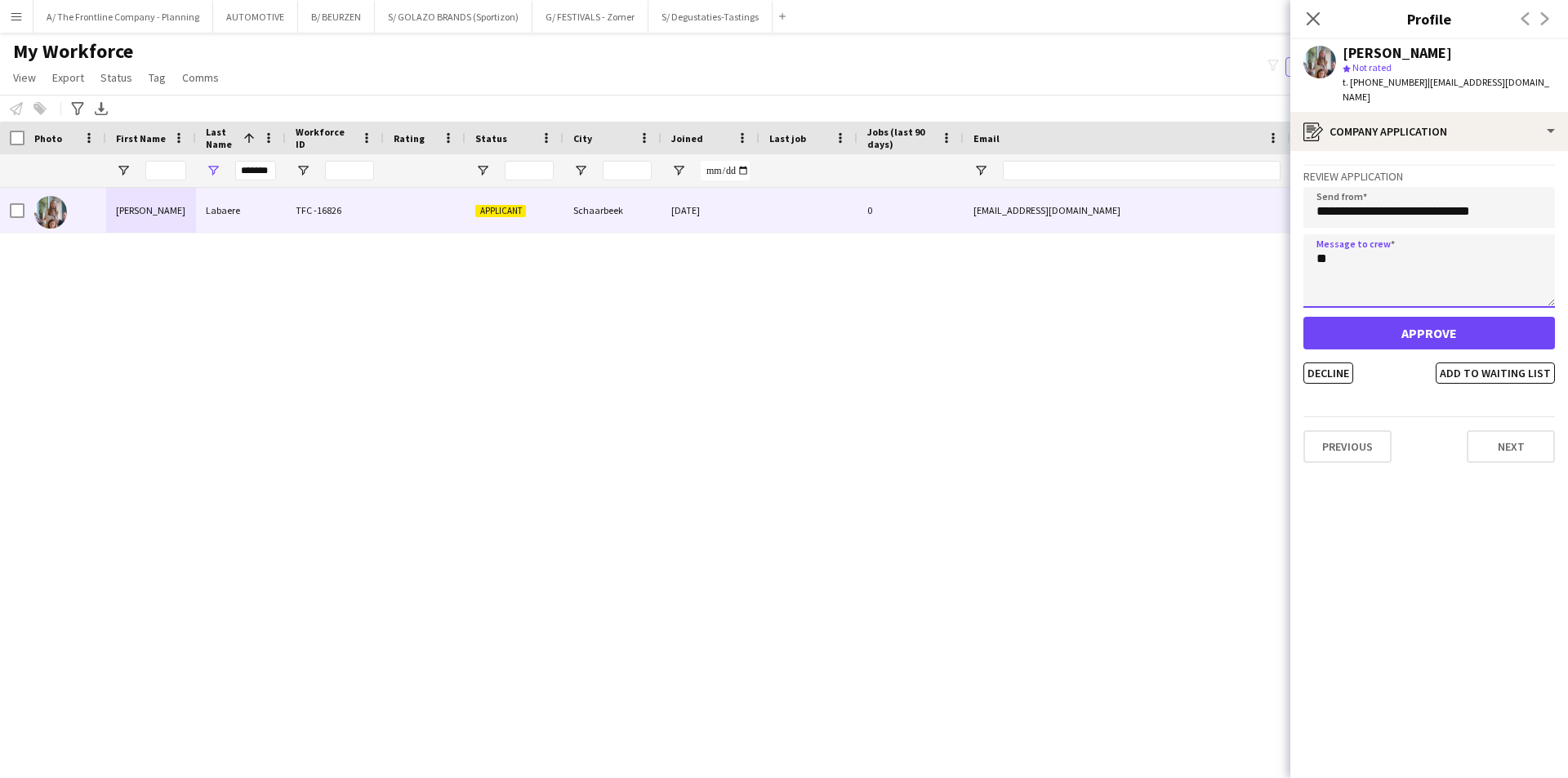
type textarea "*"
type textarea "**********"
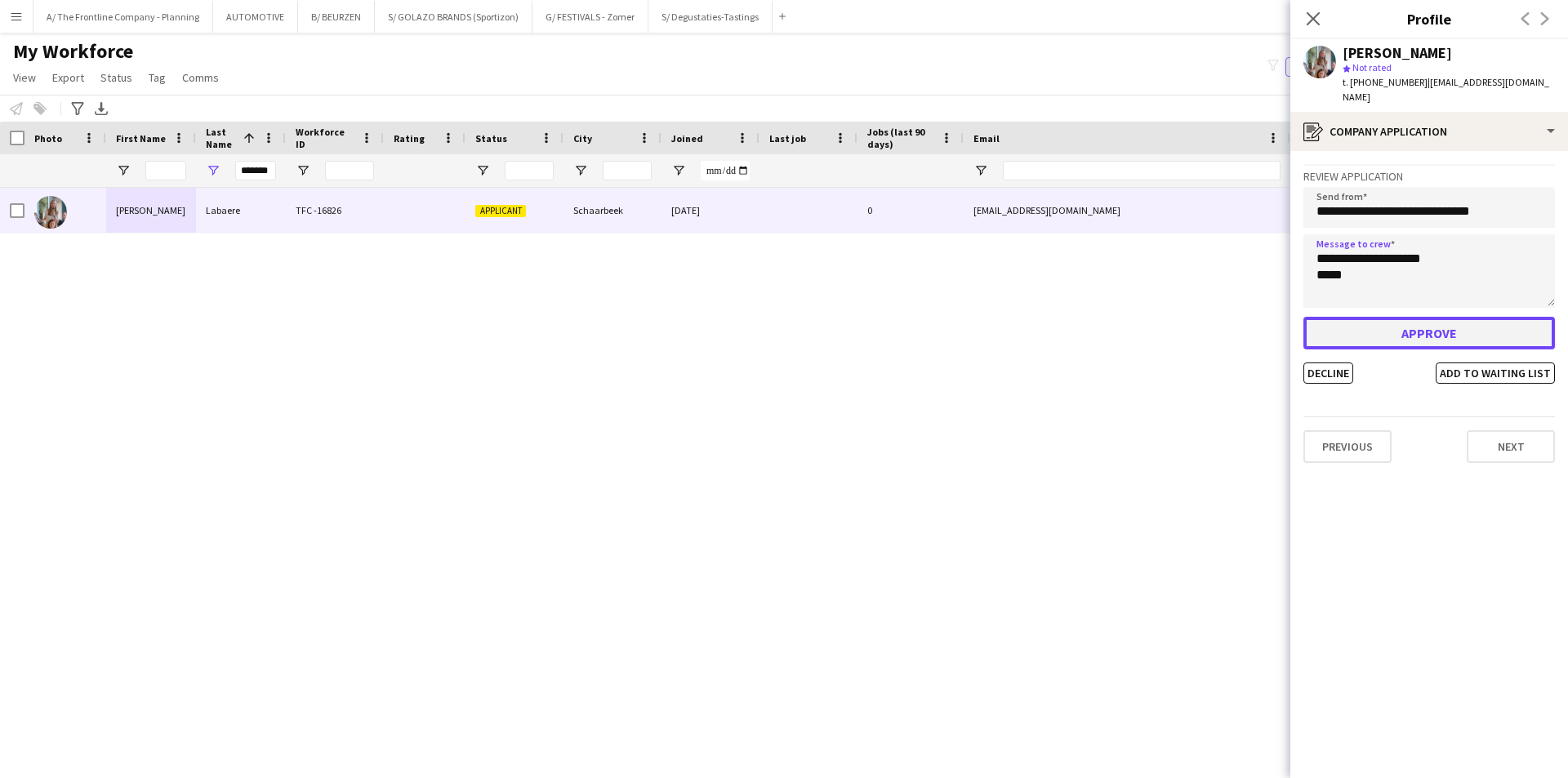
click at [1419, 316] on button "Approve" at bounding box center [1430, 333] width 252 height 33
